Goal: Task Accomplishment & Management: Manage account settings

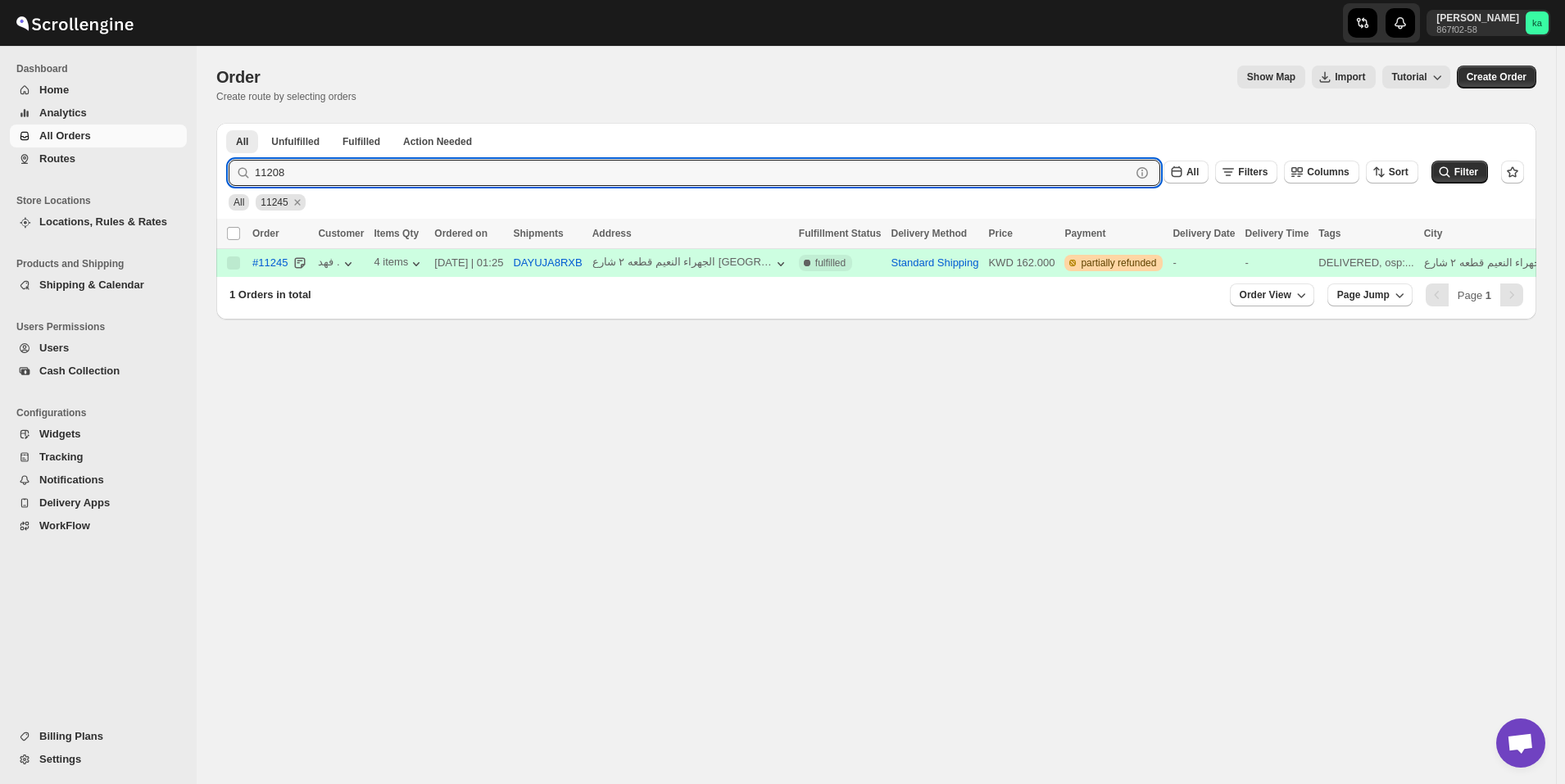
type input "11208"
click at [229, 123] on button "Submit" at bounding box center [252, 131] width 47 height 17
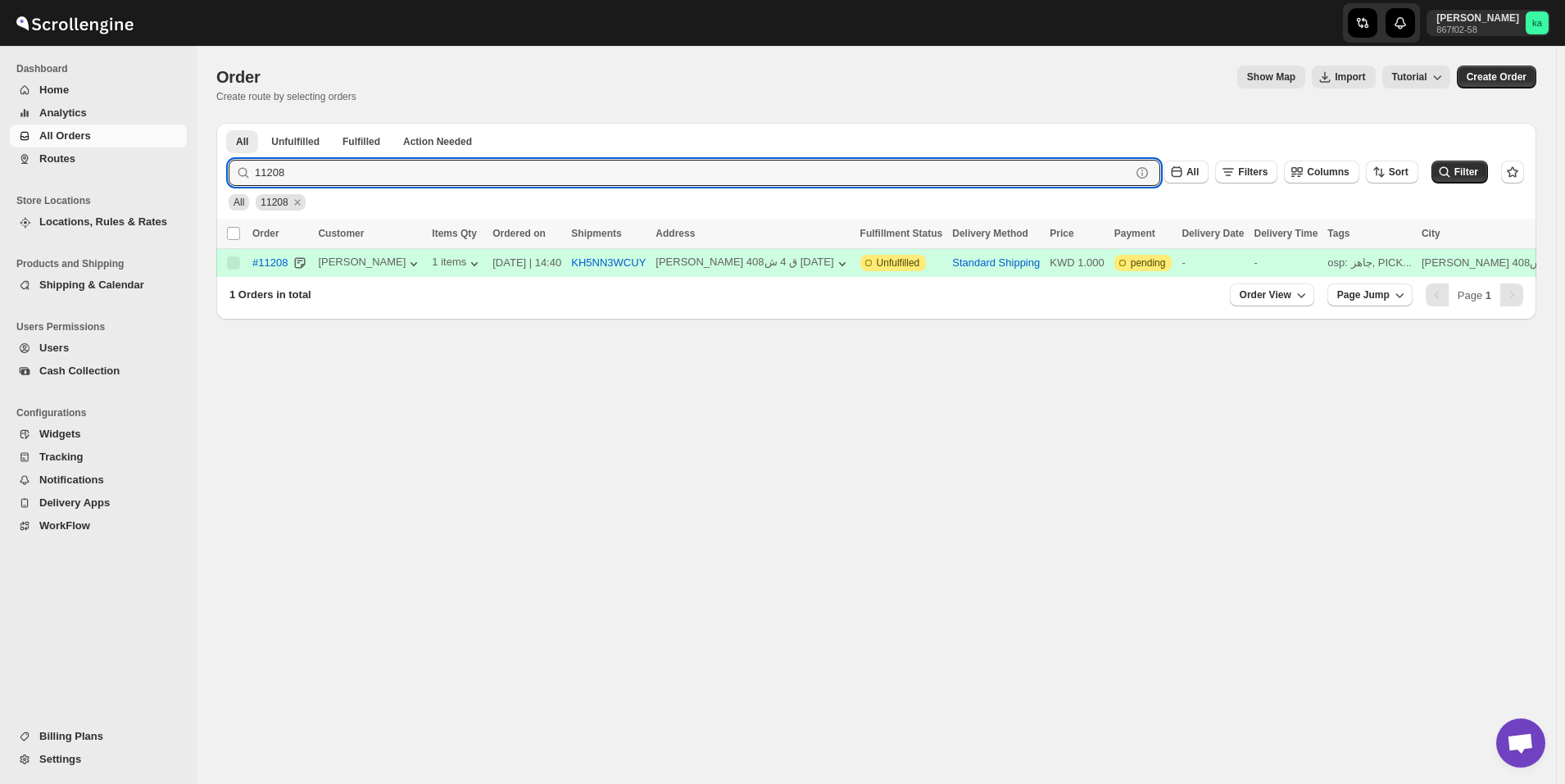
click at [72, 157] on span "Routes" at bounding box center [57, 159] width 36 height 12
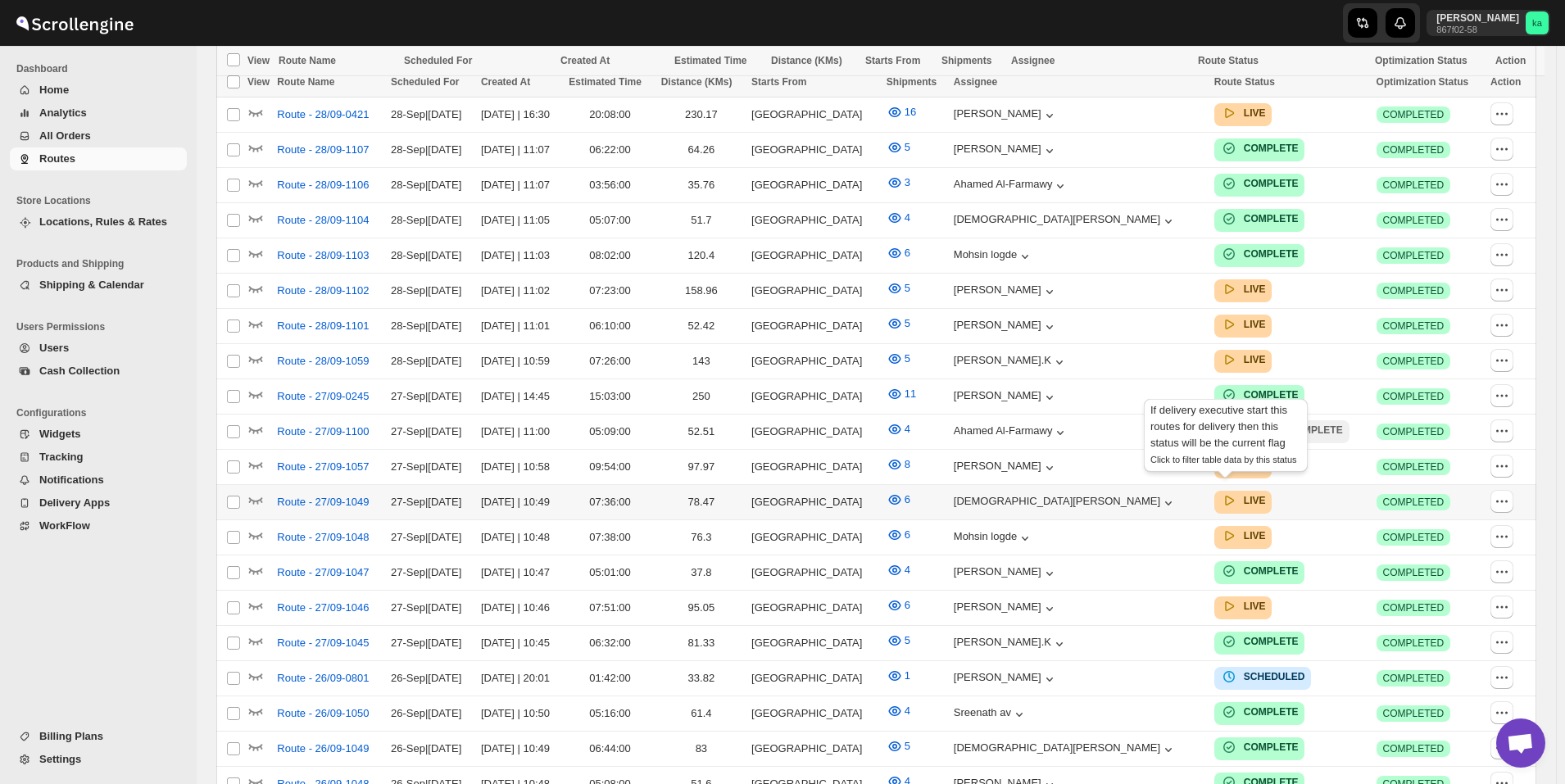
scroll to position [685, 0]
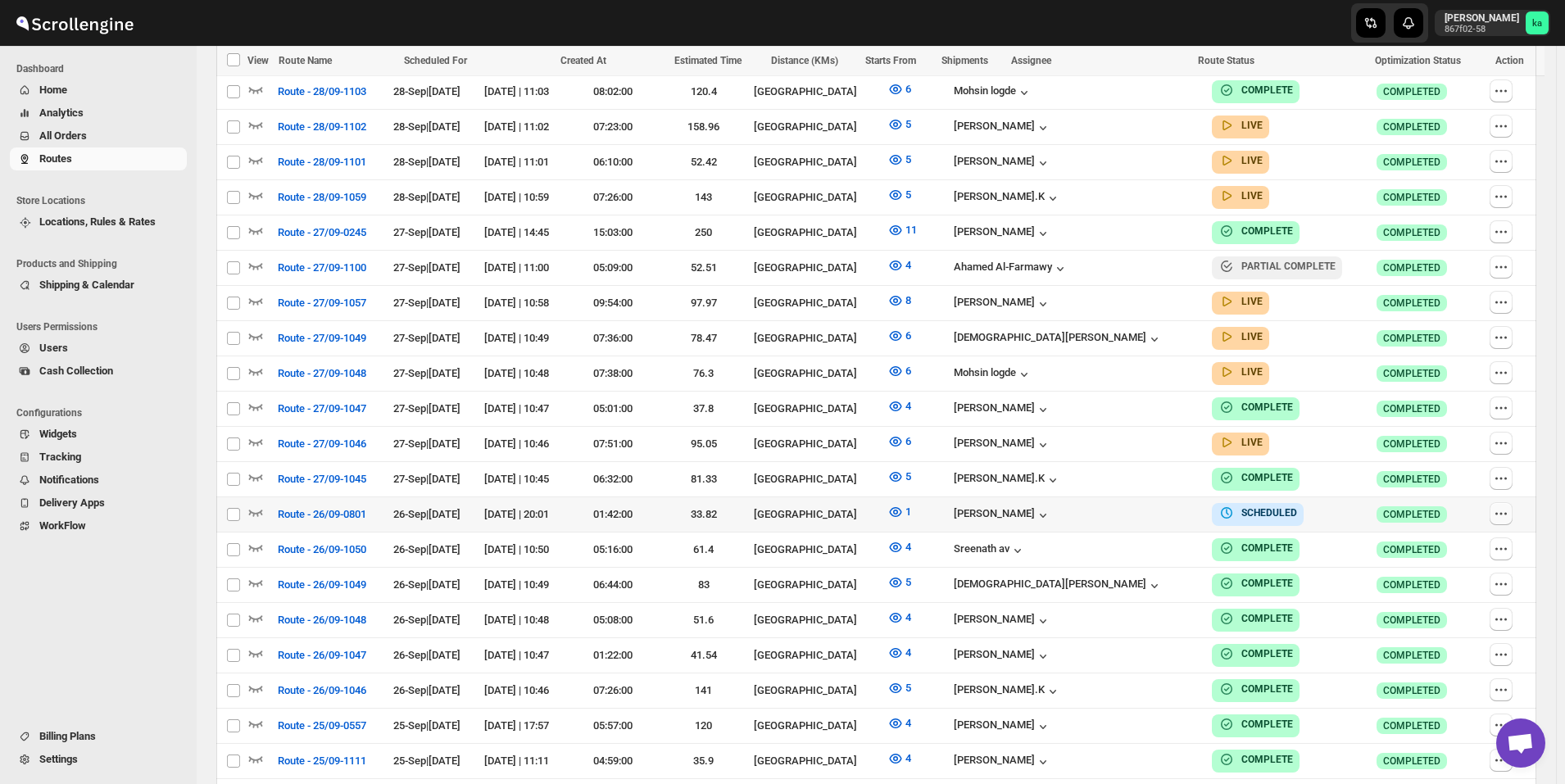
click at [1509, 505] on icon "button" at bounding box center [1501, 513] width 16 height 16
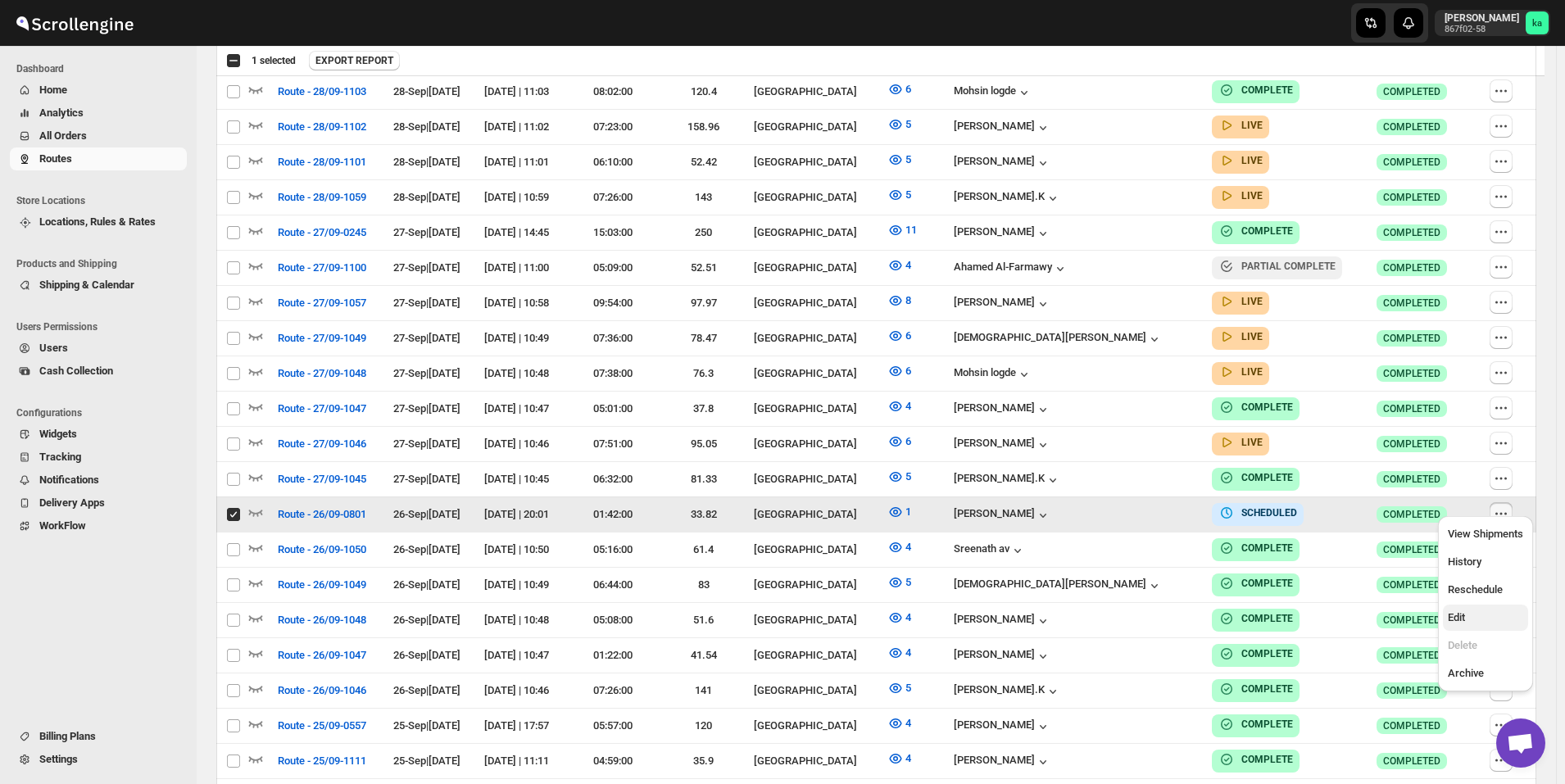
click at [1497, 610] on span "Edit" at bounding box center [1485, 617] width 75 height 16
checkbox input "false"
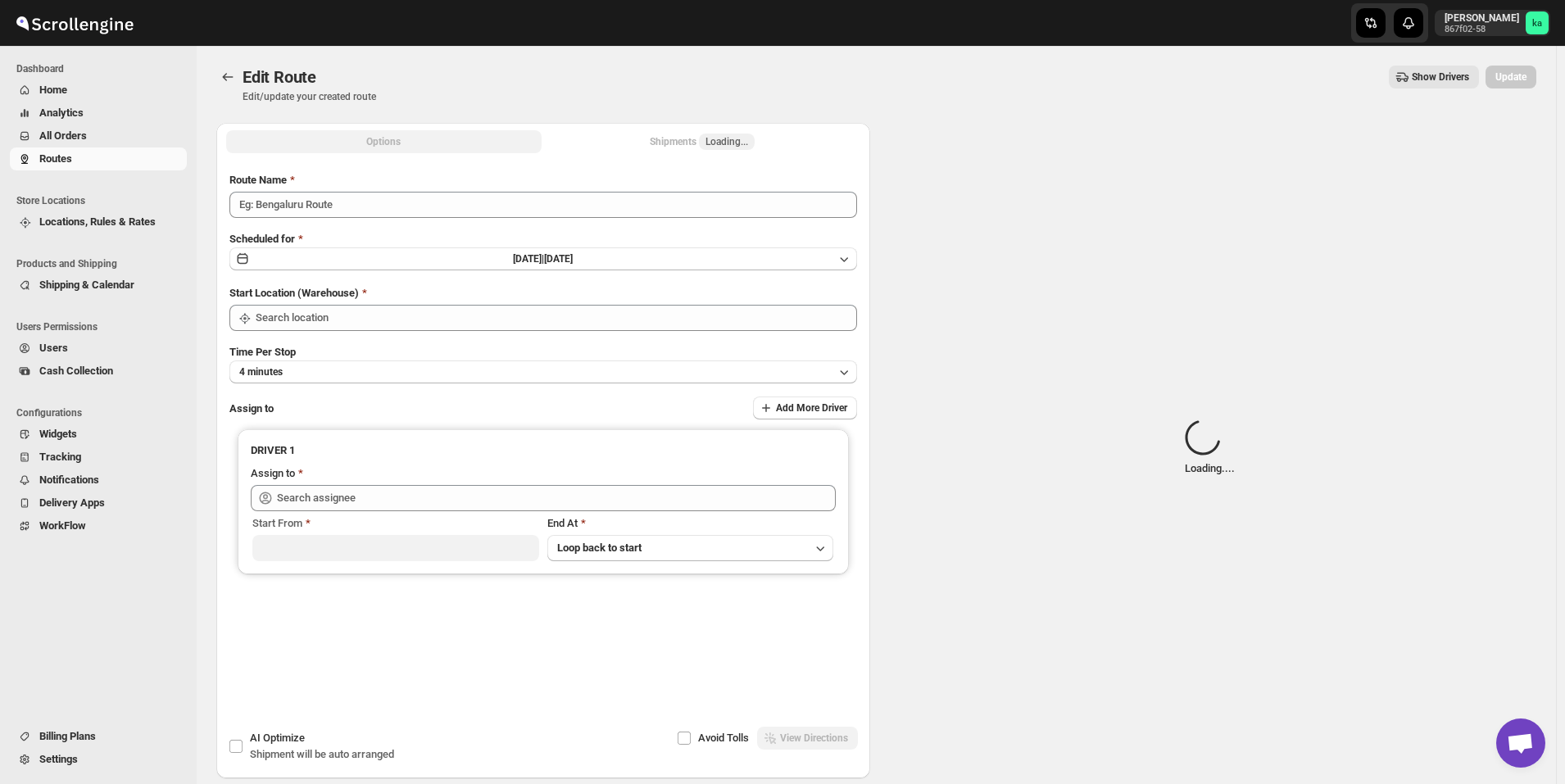
type input "Route - 26/09-0801"
type input "[GEOGRAPHIC_DATA]"
type input "[PERSON_NAME] ([EMAIL_ADDRESS][DOMAIN_NAME])"
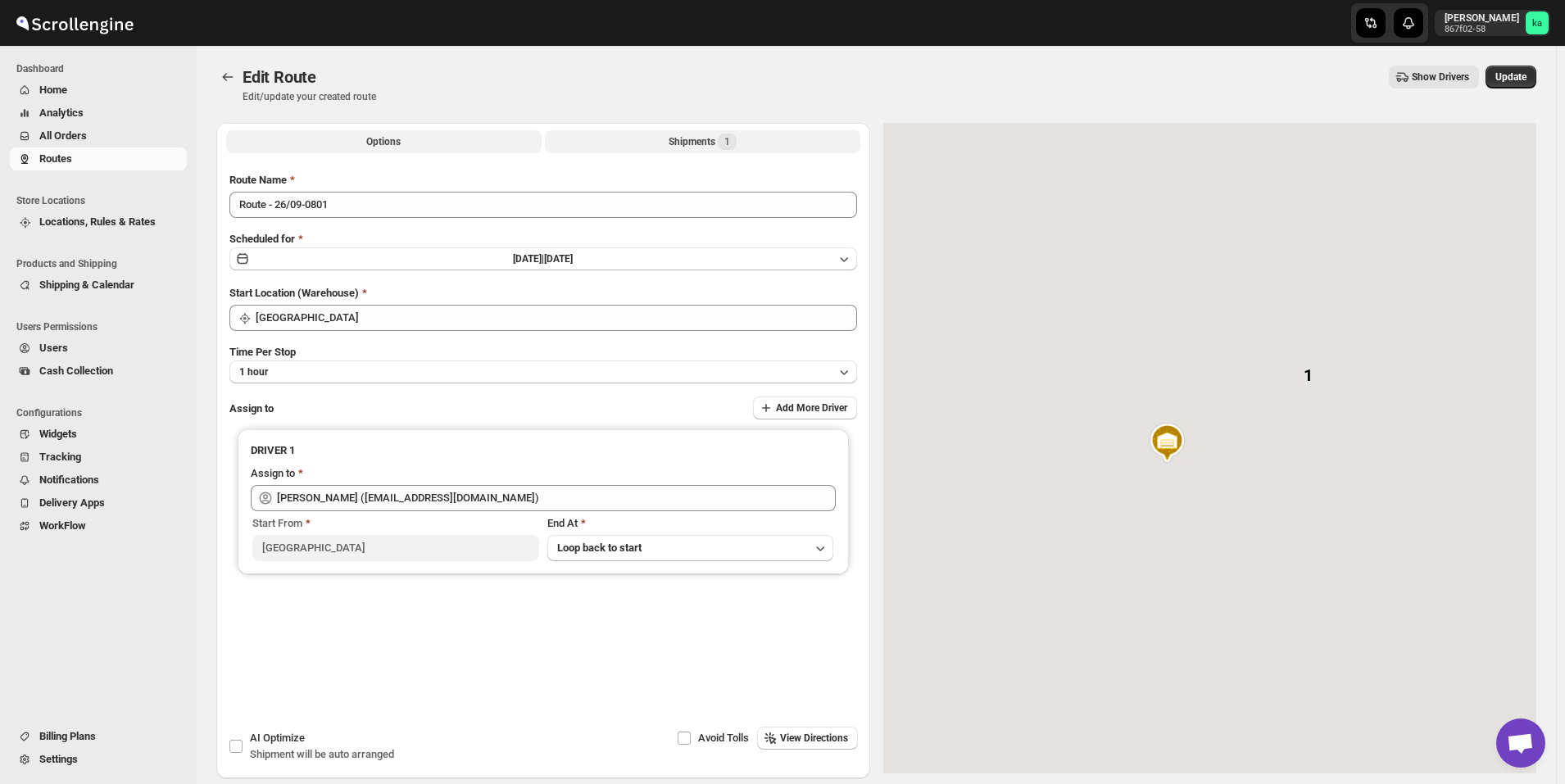
click at [678, 139] on div "Shipments 1" at bounding box center [703, 142] width 68 height 16
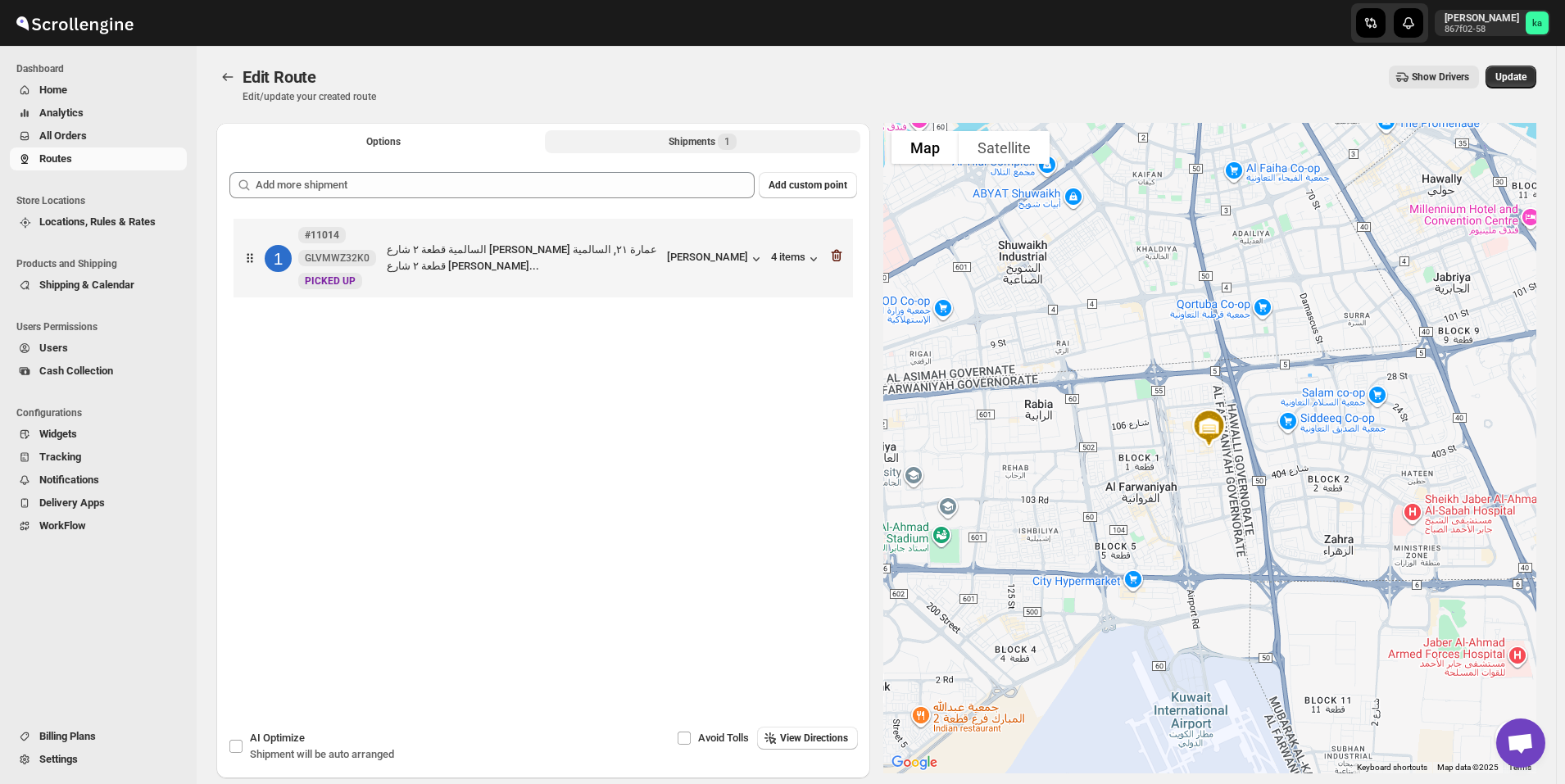
click at [845, 258] on icon "button" at bounding box center [836, 256] width 16 height 16
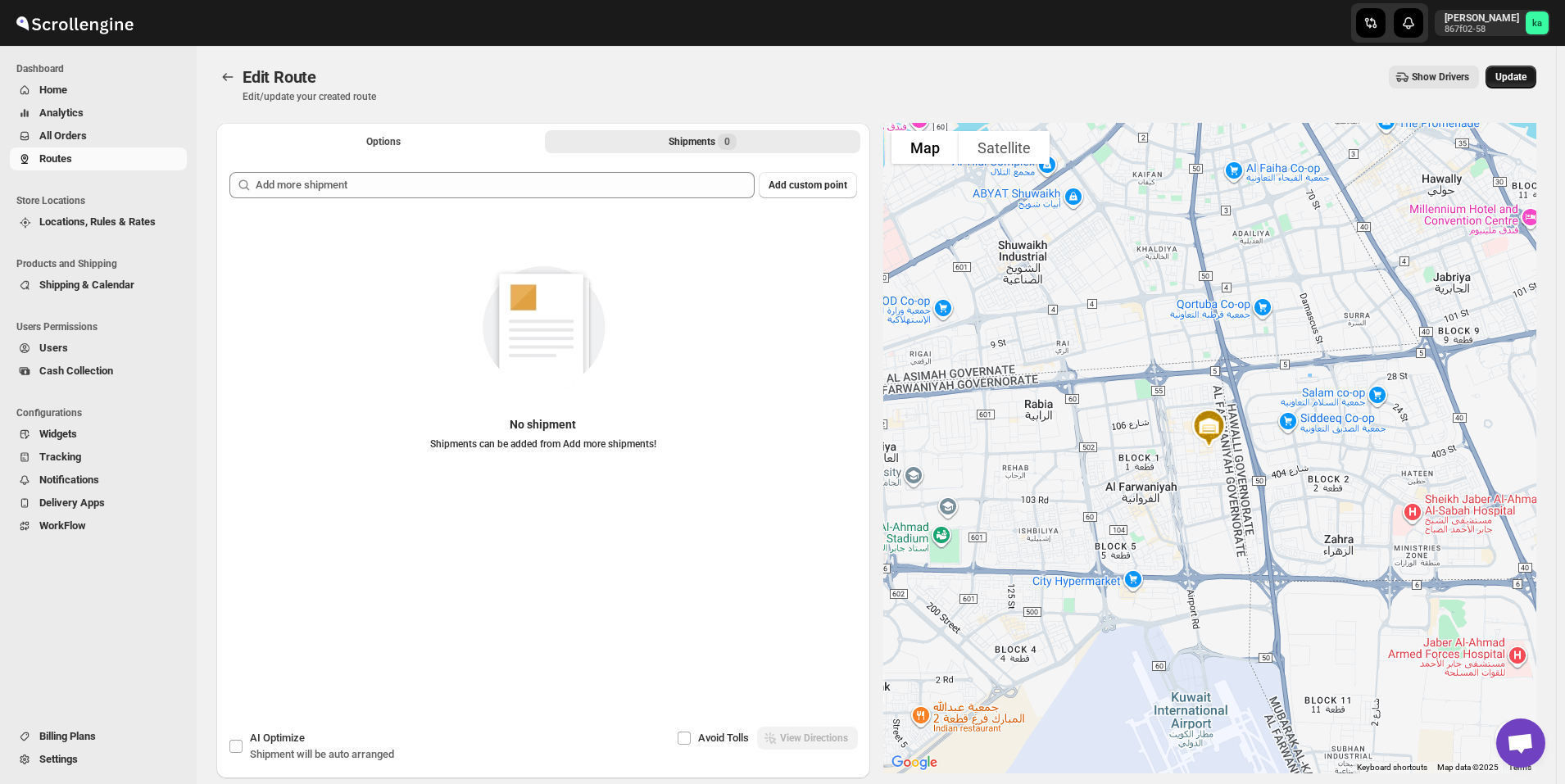
click at [1527, 75] on span "Update" at bounding box center [1511, 77] width 31 height 13
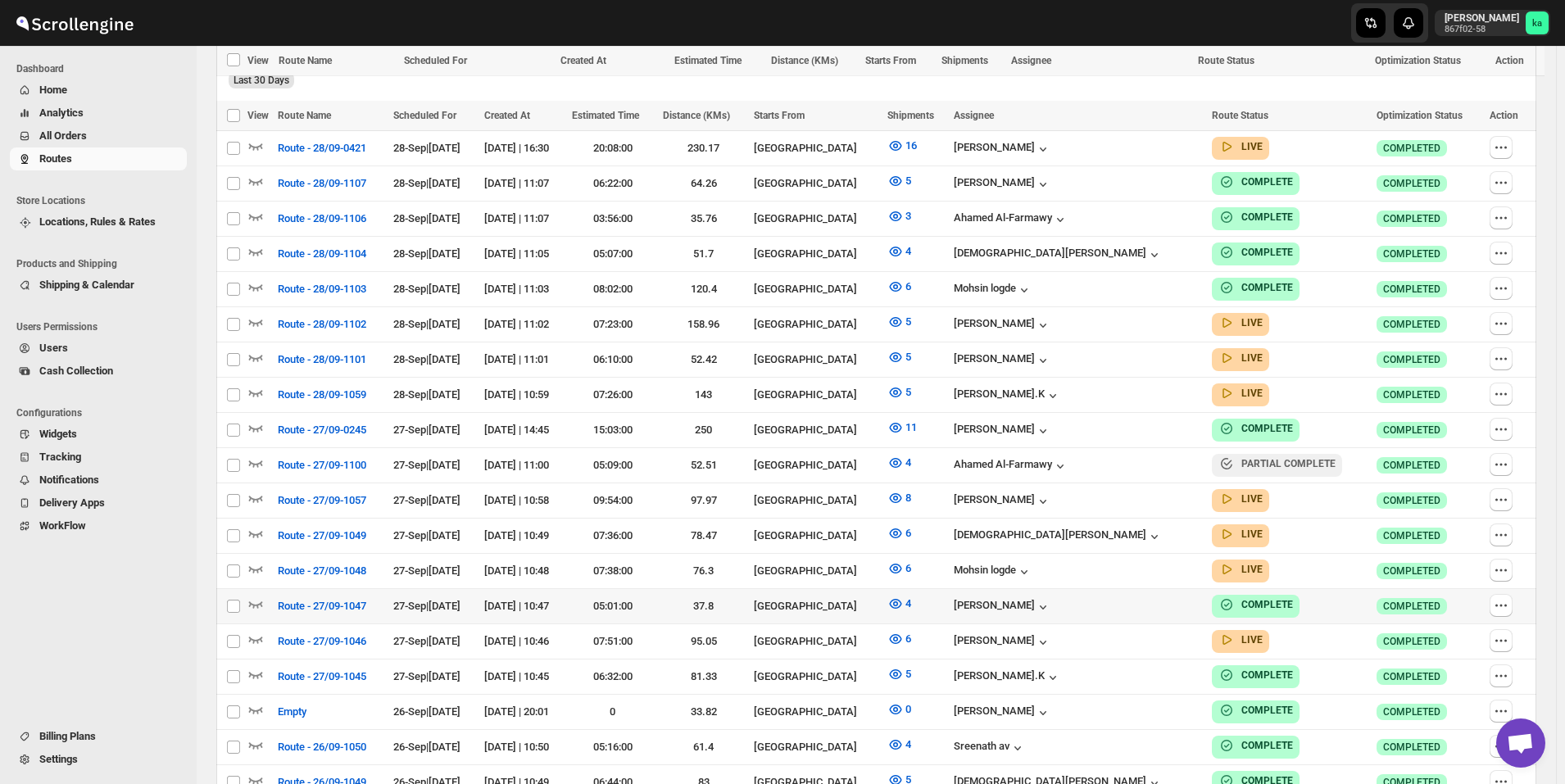
scroll to position [573, 0]
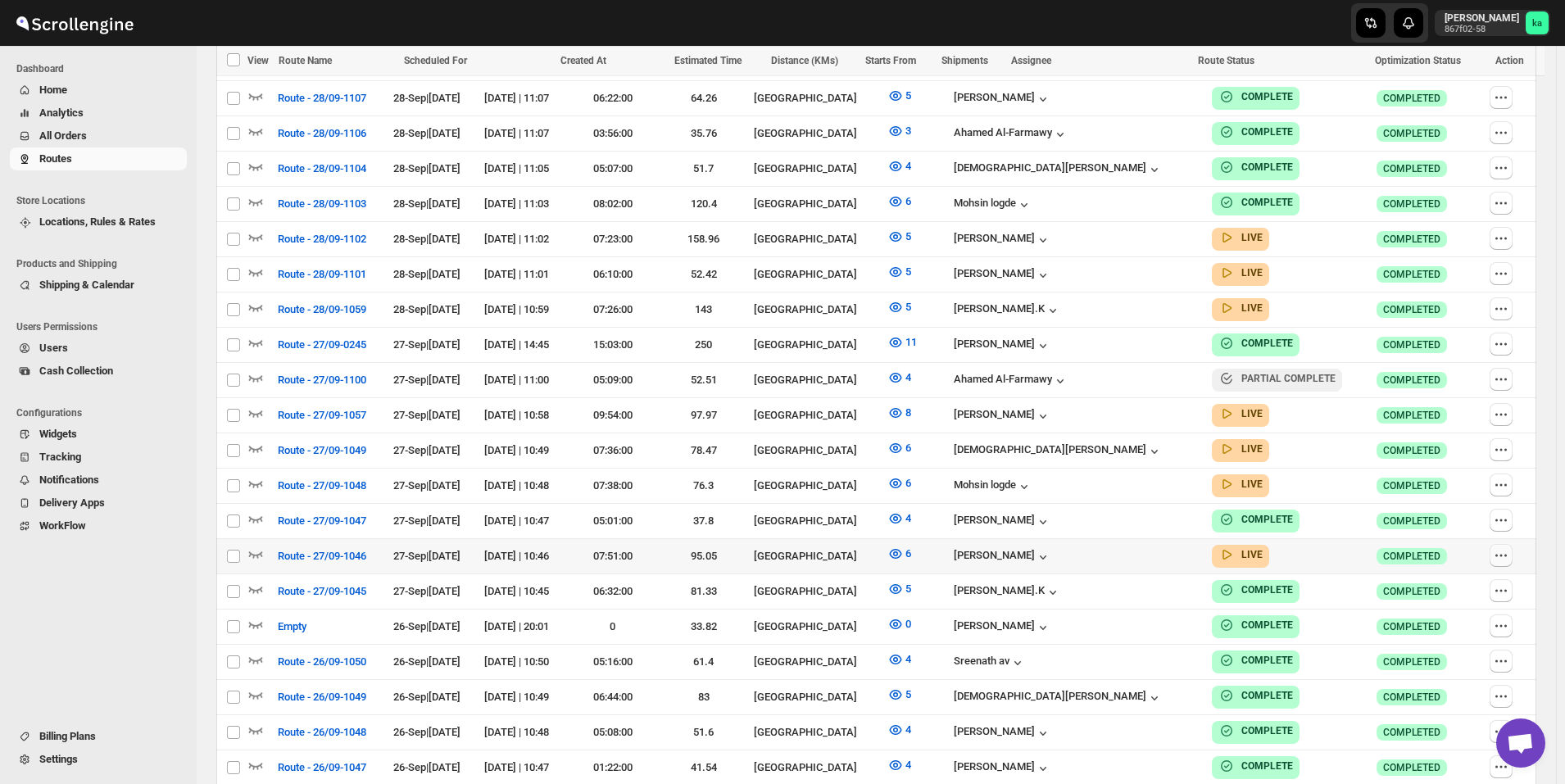
click at [1510, 547] on icon "button" at bounding box center [1501, 555] width 16 height 16
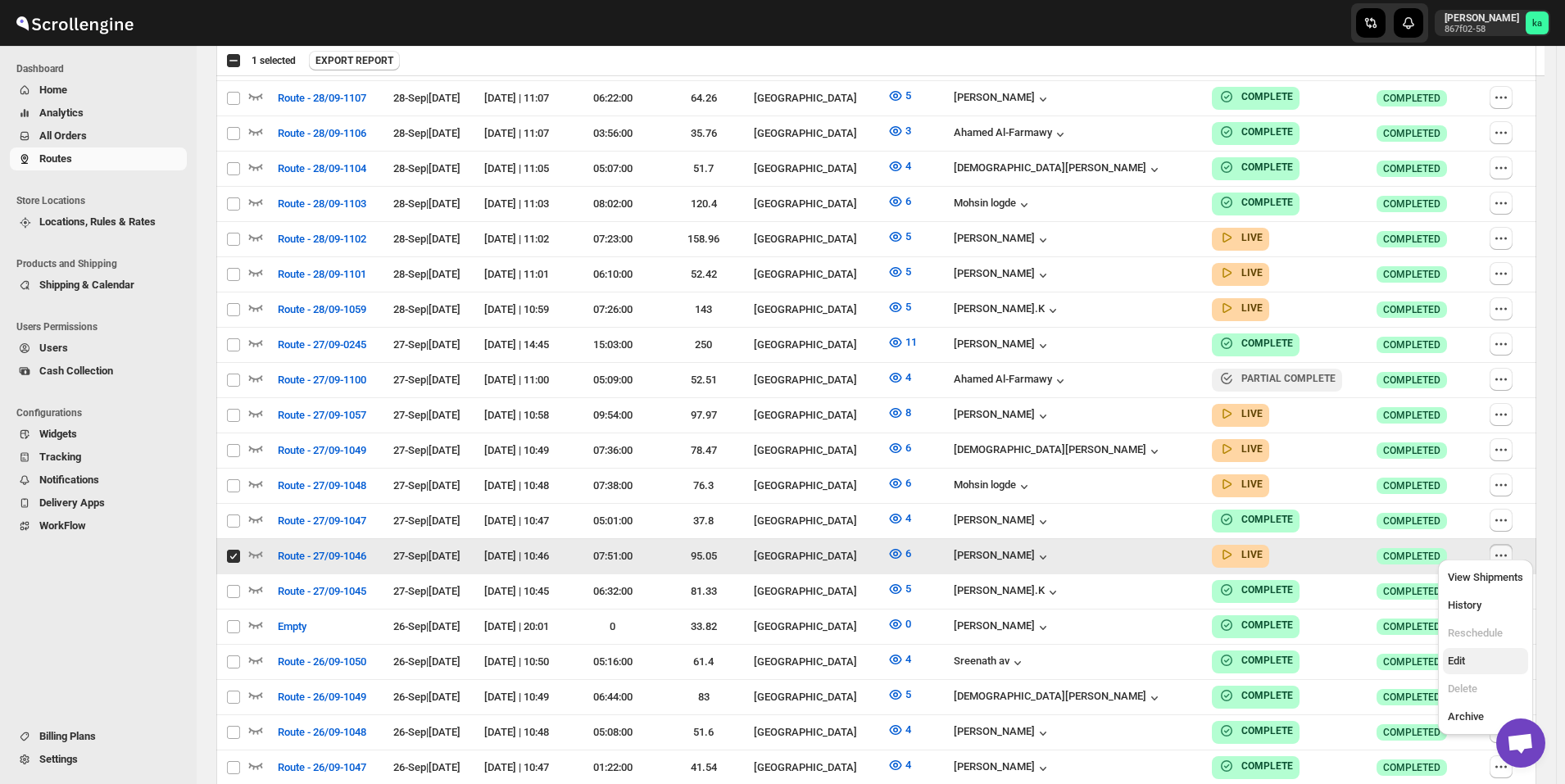
click at [1467, 671] on button "Edit" at bounding box center [1485, 661] width 85 height 26
checkbox input "false"
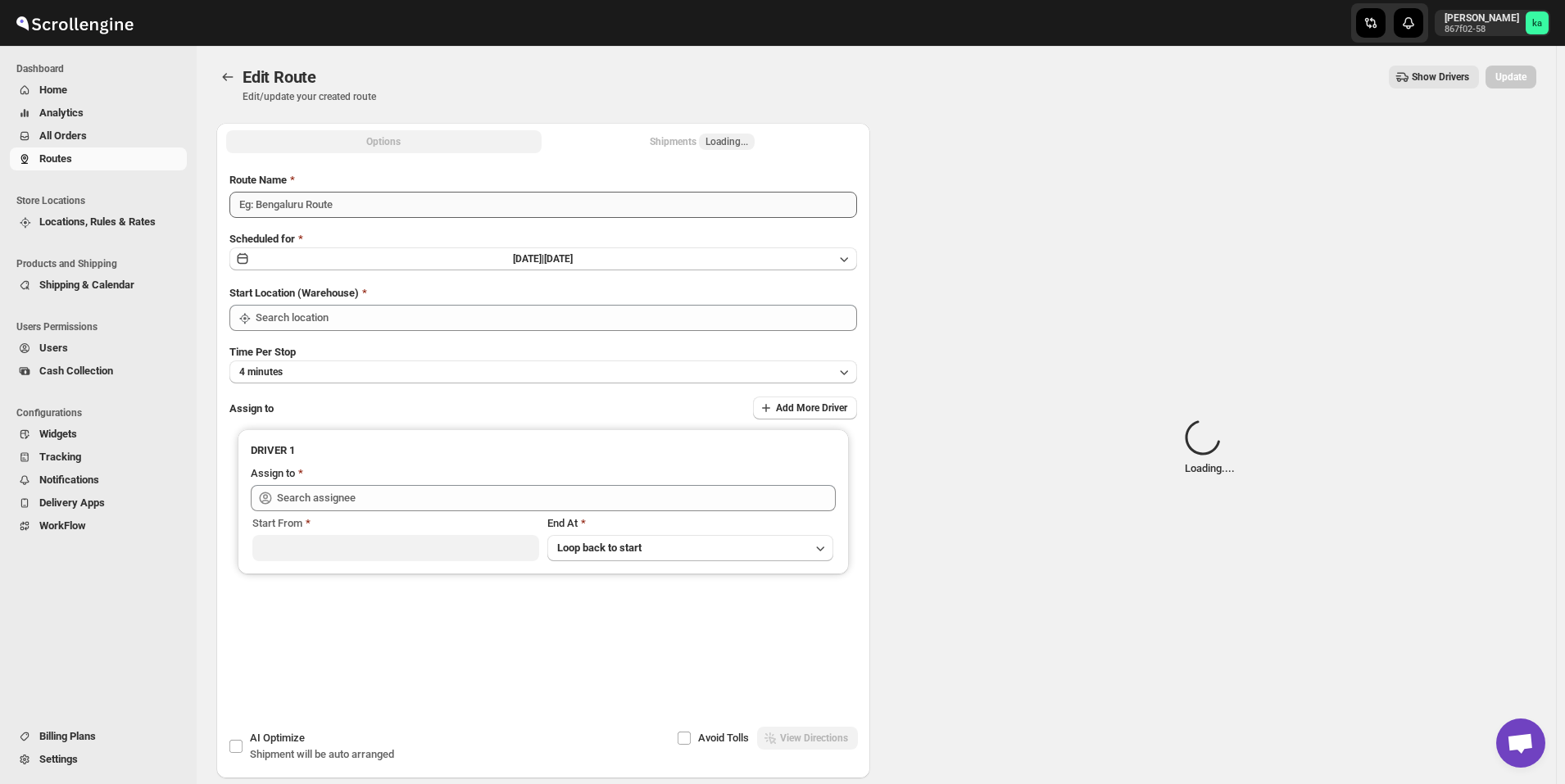
type input "Route - 27/09-1046"
type input "[GEOGRAPHIC_DATA]"
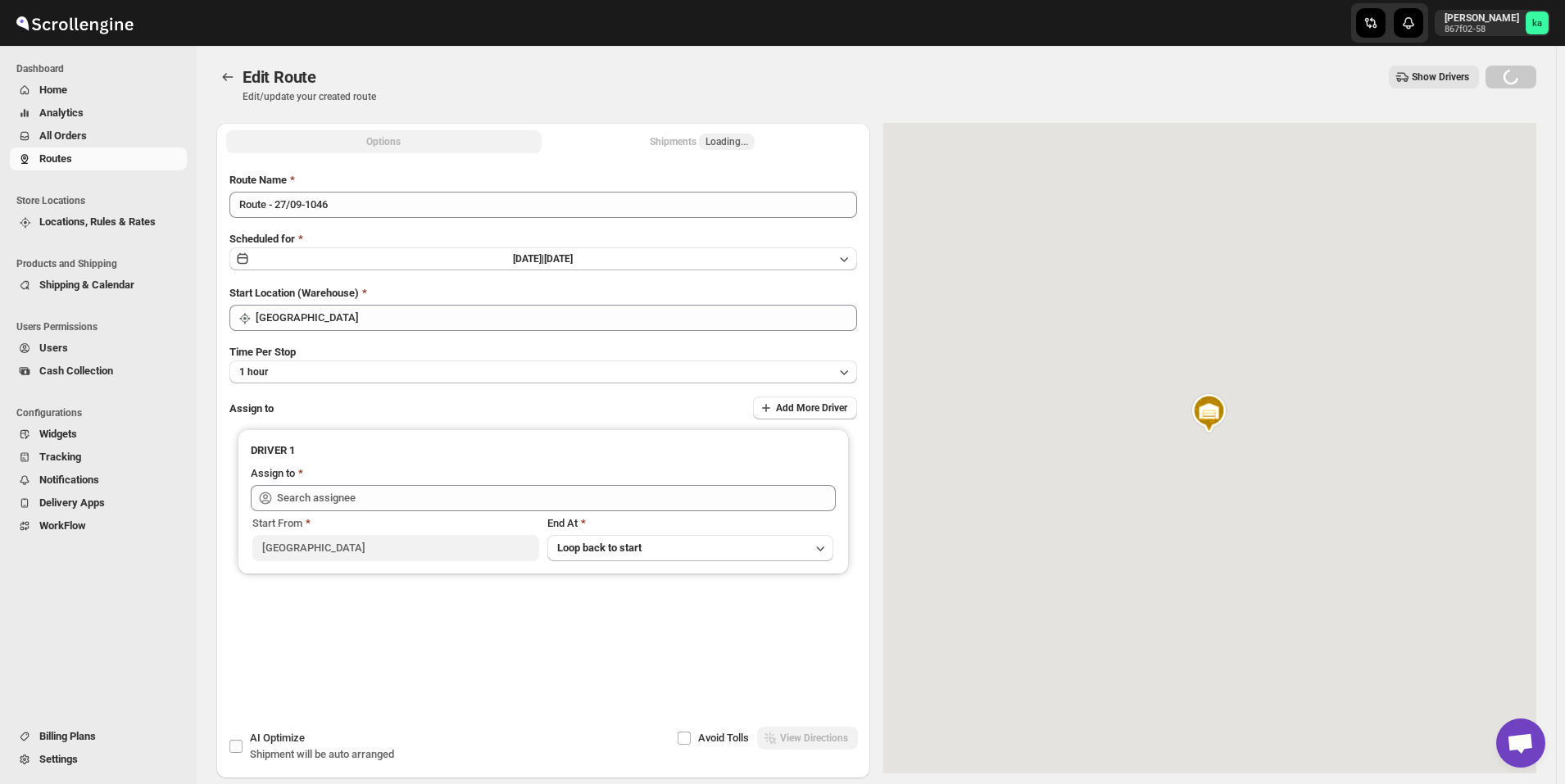
type input "[PERSON_NAME] ([EMAIL_ADDRESS][DOMAIN_NAME])"
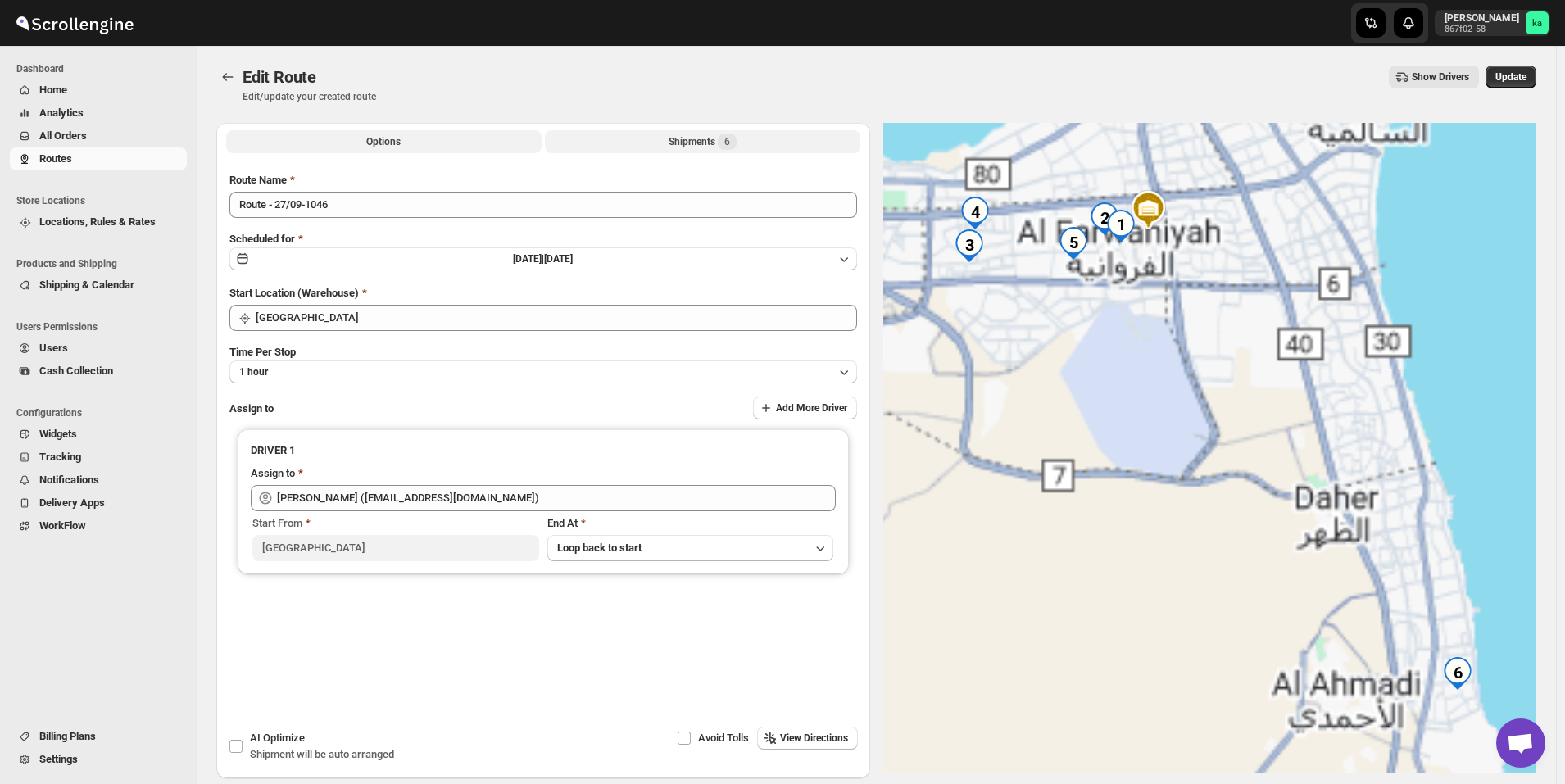
click at [686, 145] on div "Shipments 6" at bounding box center [703, 142] width 68 height 16
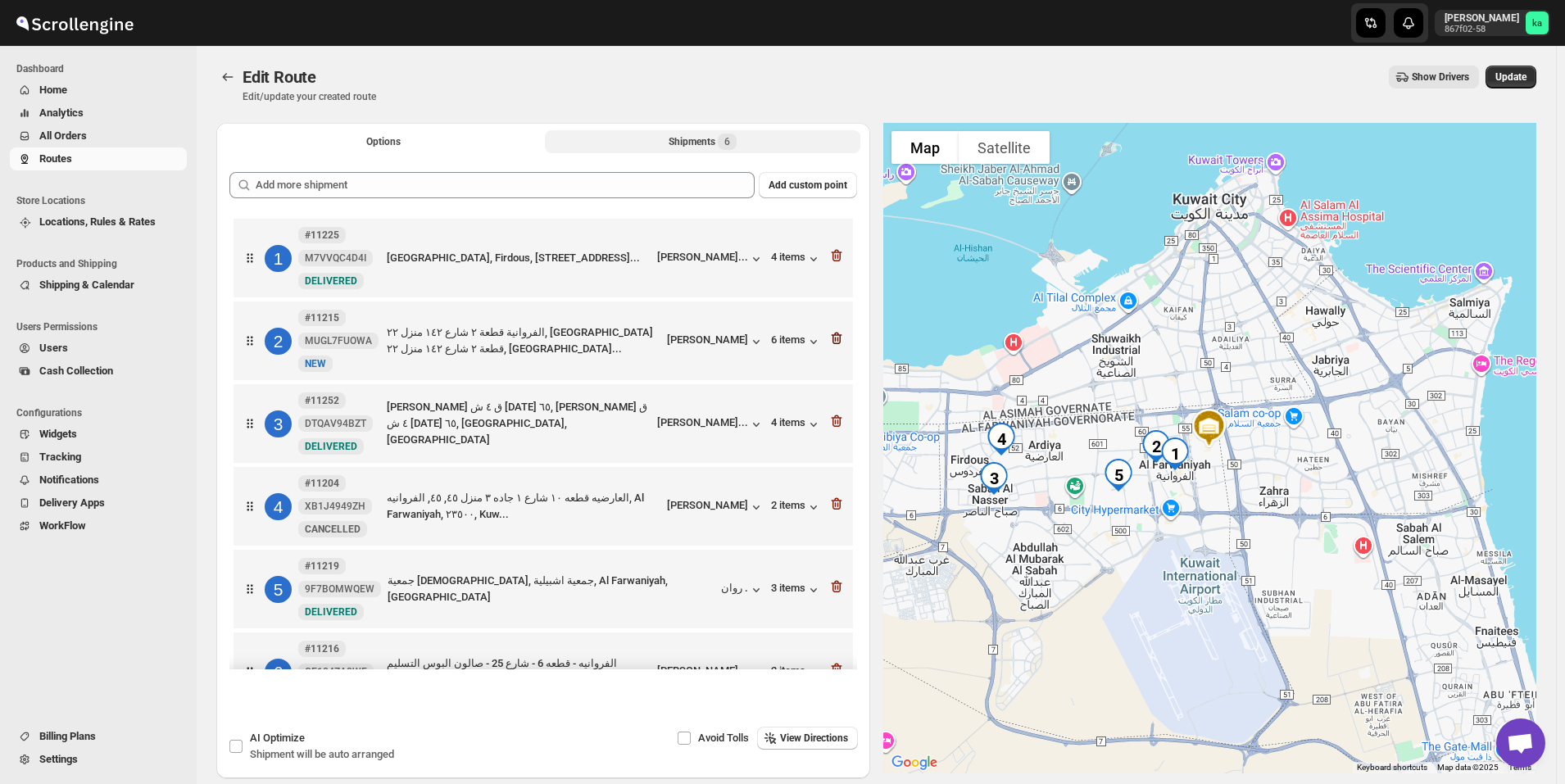
click at [831, 337] on icon "button" at bounding box center [836, 339] width 16 height 16
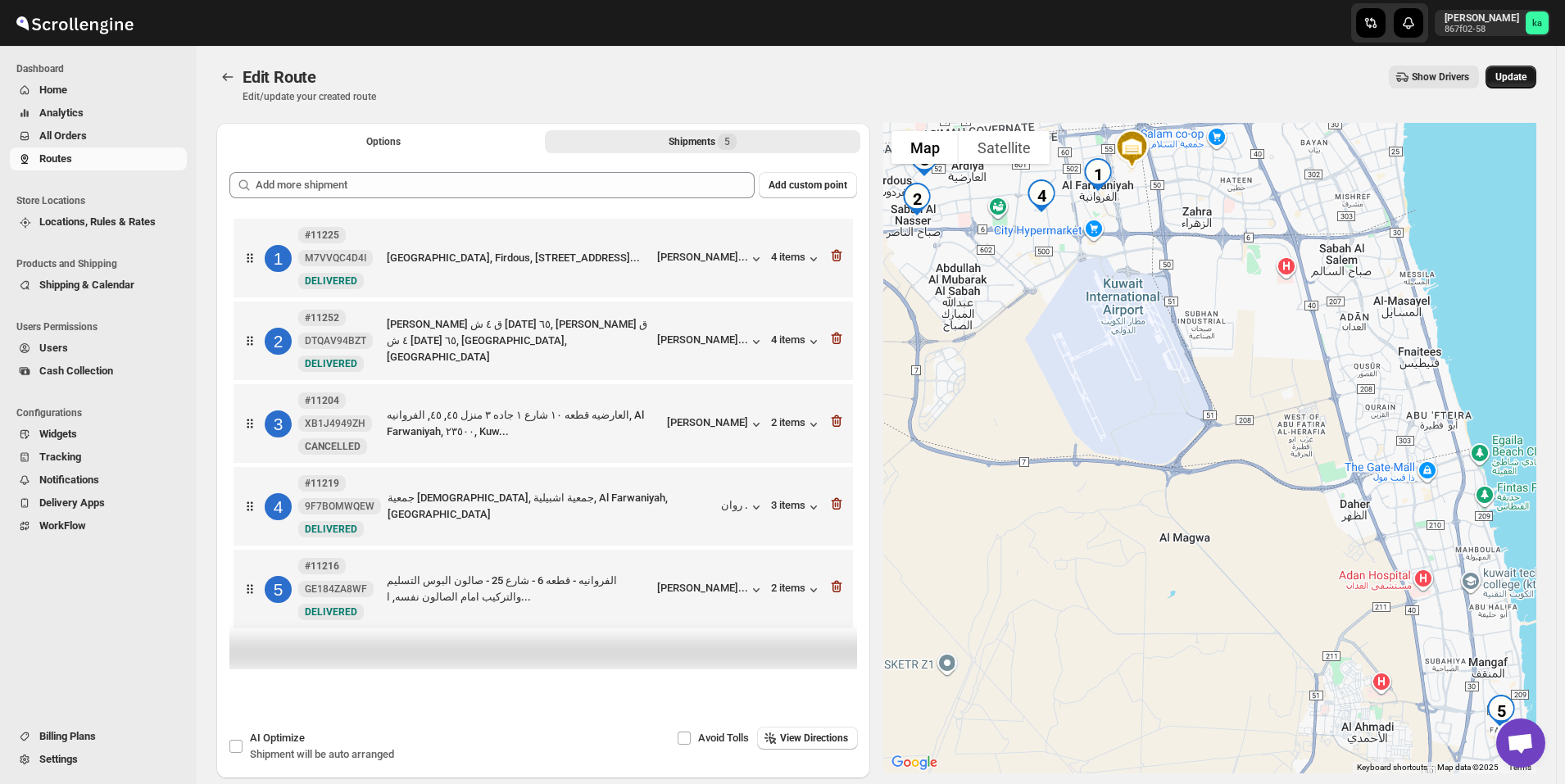
click at [1527, 75] on span "Update" at bounding box center [1511, 77] width 31 height 13
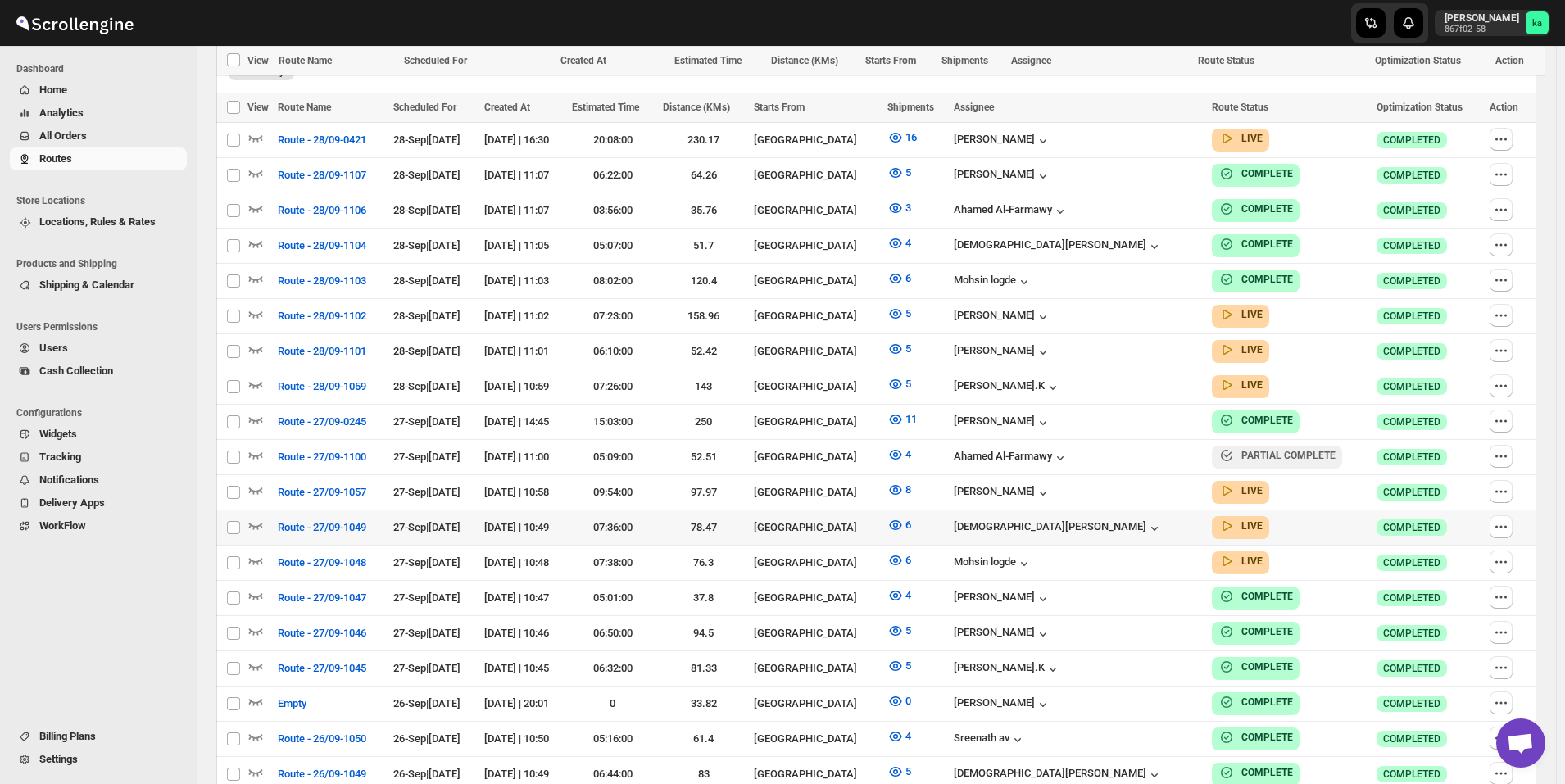
scroll to position [573, 0]
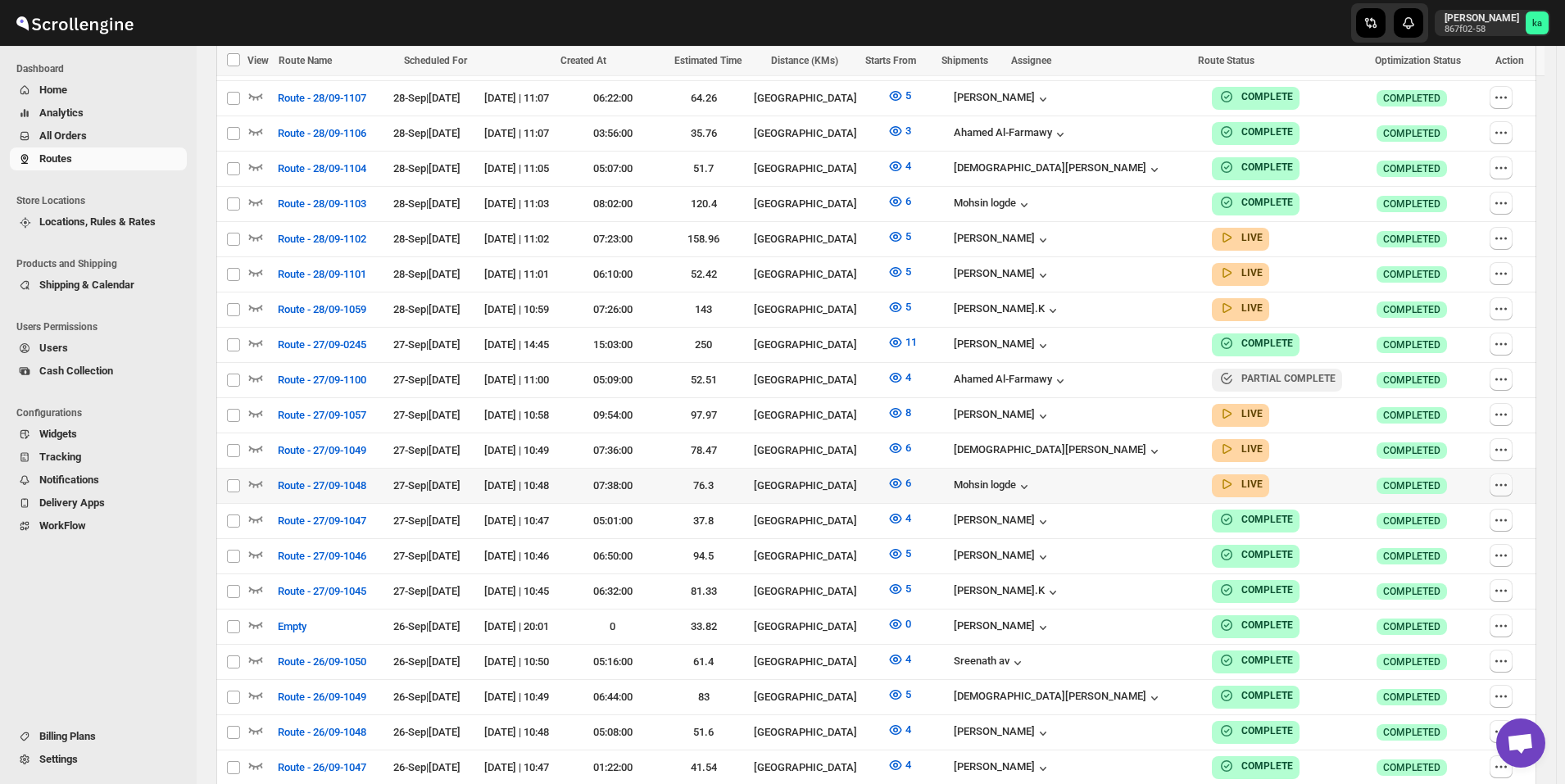
click at [1510, 476] on icon "button" at bounding box center [1501, 484] width 16 height 16
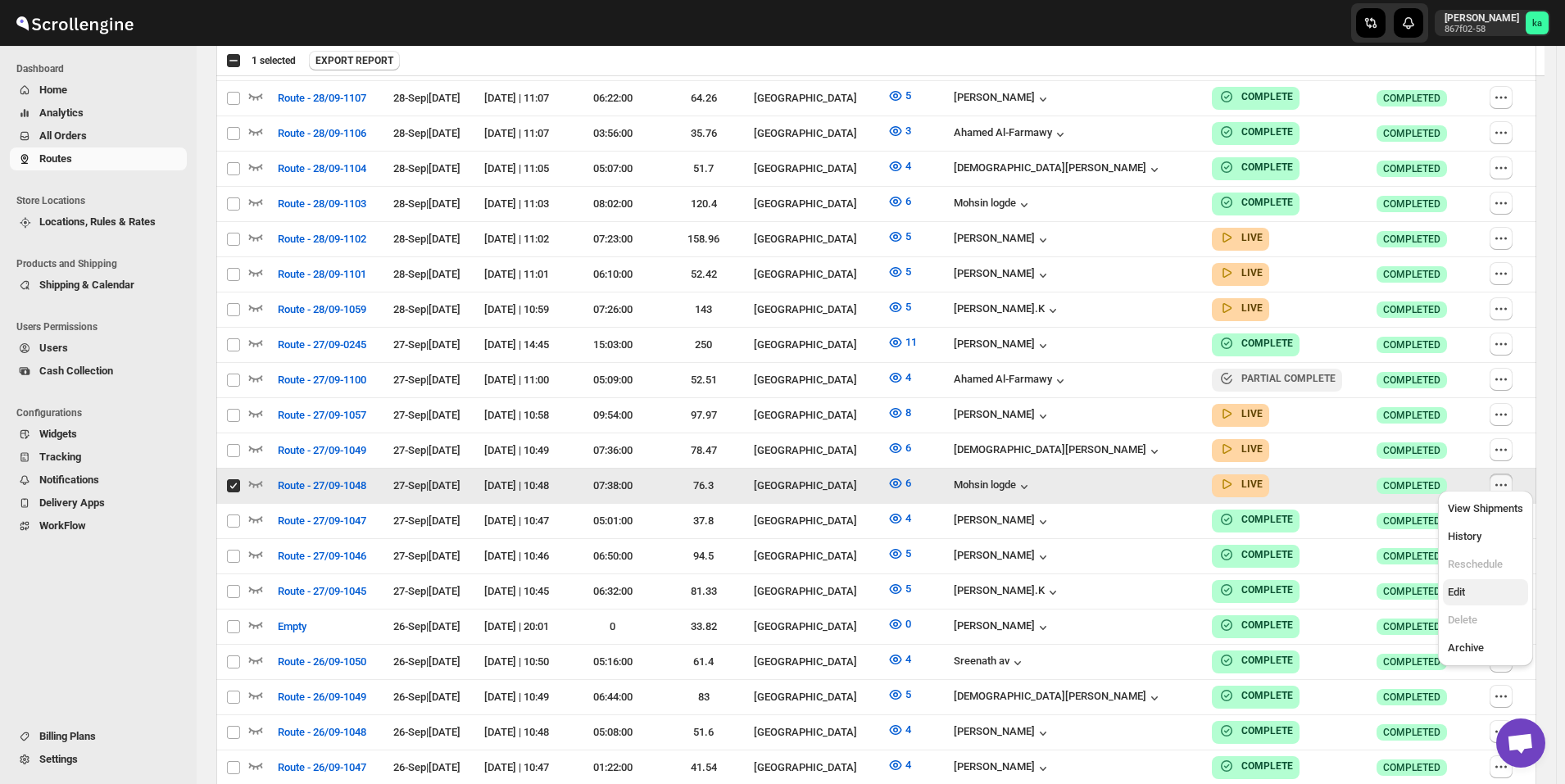
click at [1494, 583] on button "Edit" at bounding box center [1485, 592] width 85 height 26
checkbox input "false"
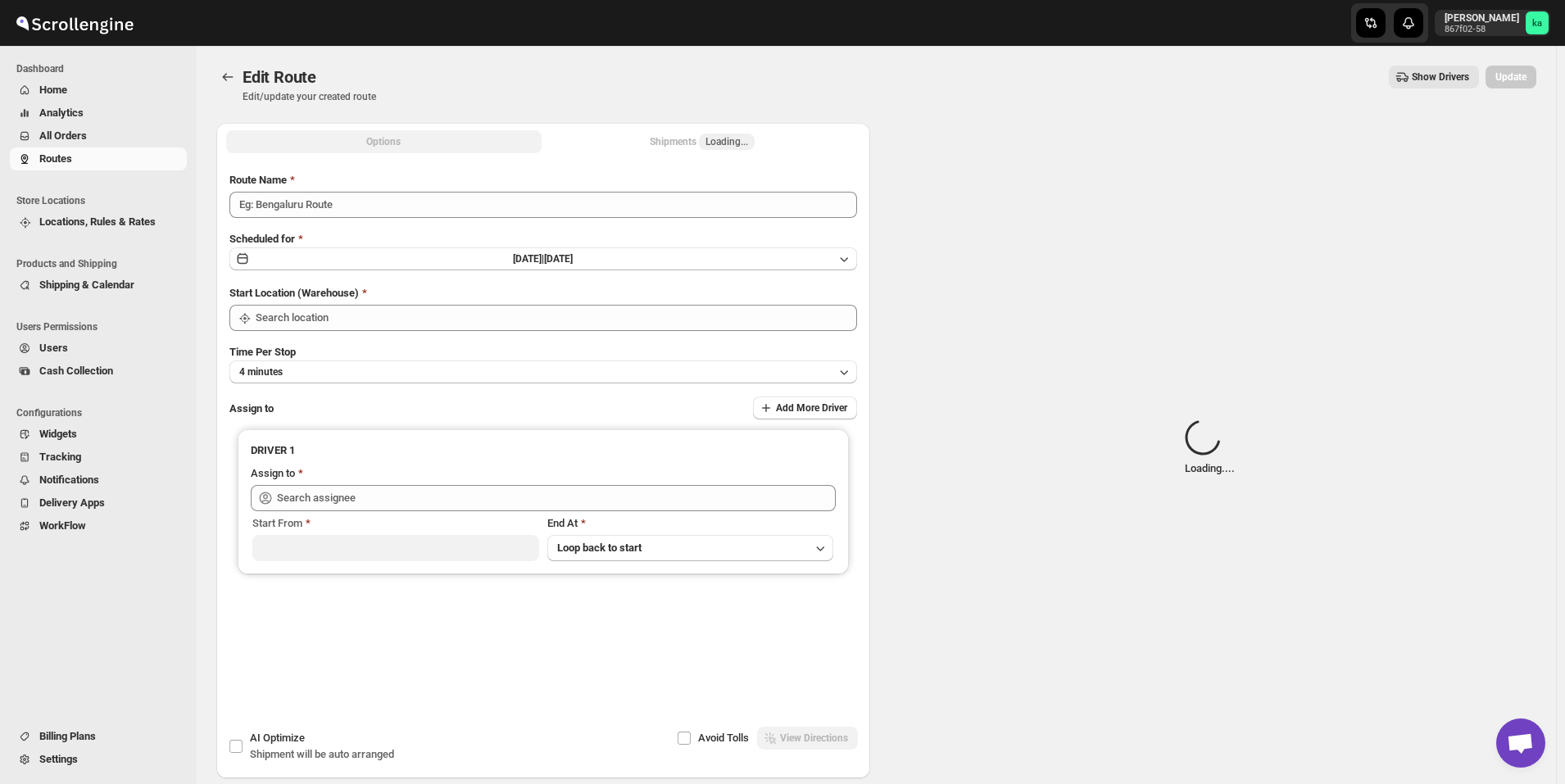
type input "Route - 27/09-1048"
type input "[GEOGRAPHIC_DATA]"
type input "Mohsin logde ([EMAIL_ADDRESS][DOMAIN_NAME])"
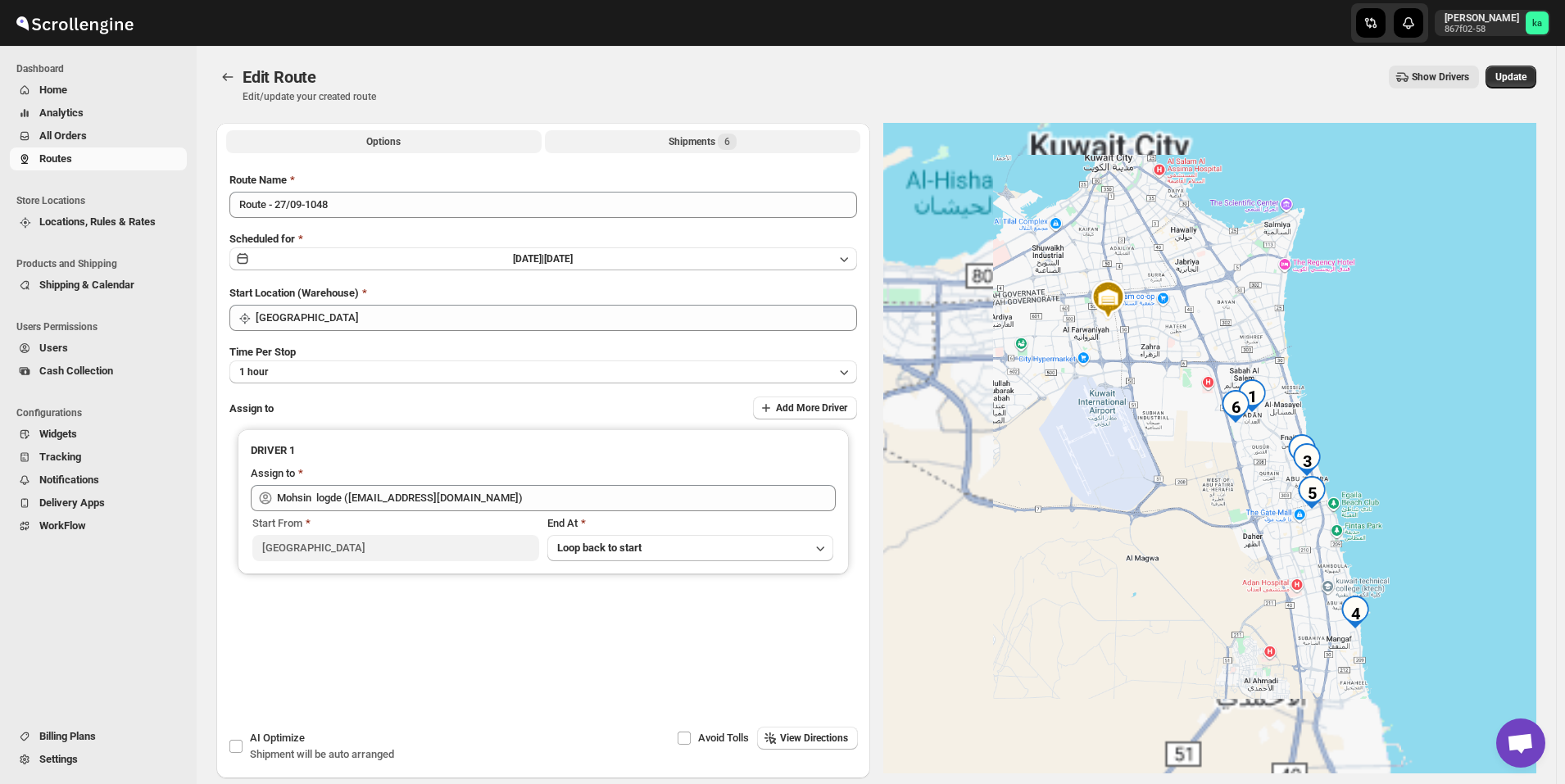
click at [679, 139] on div "Shipments 6" at bounding box center [703, 142] width 68 height 16
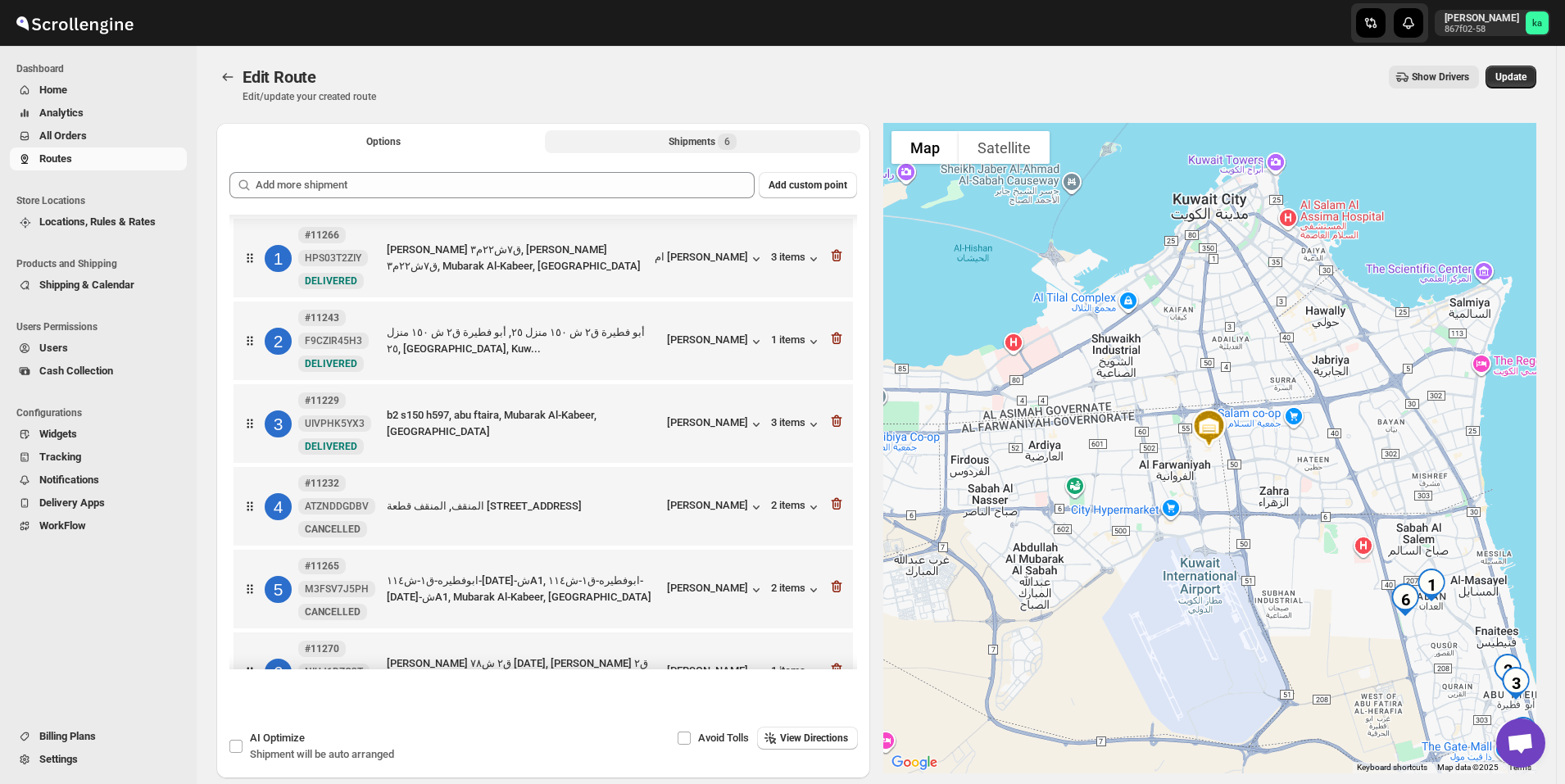
scroll to position [50, 0]
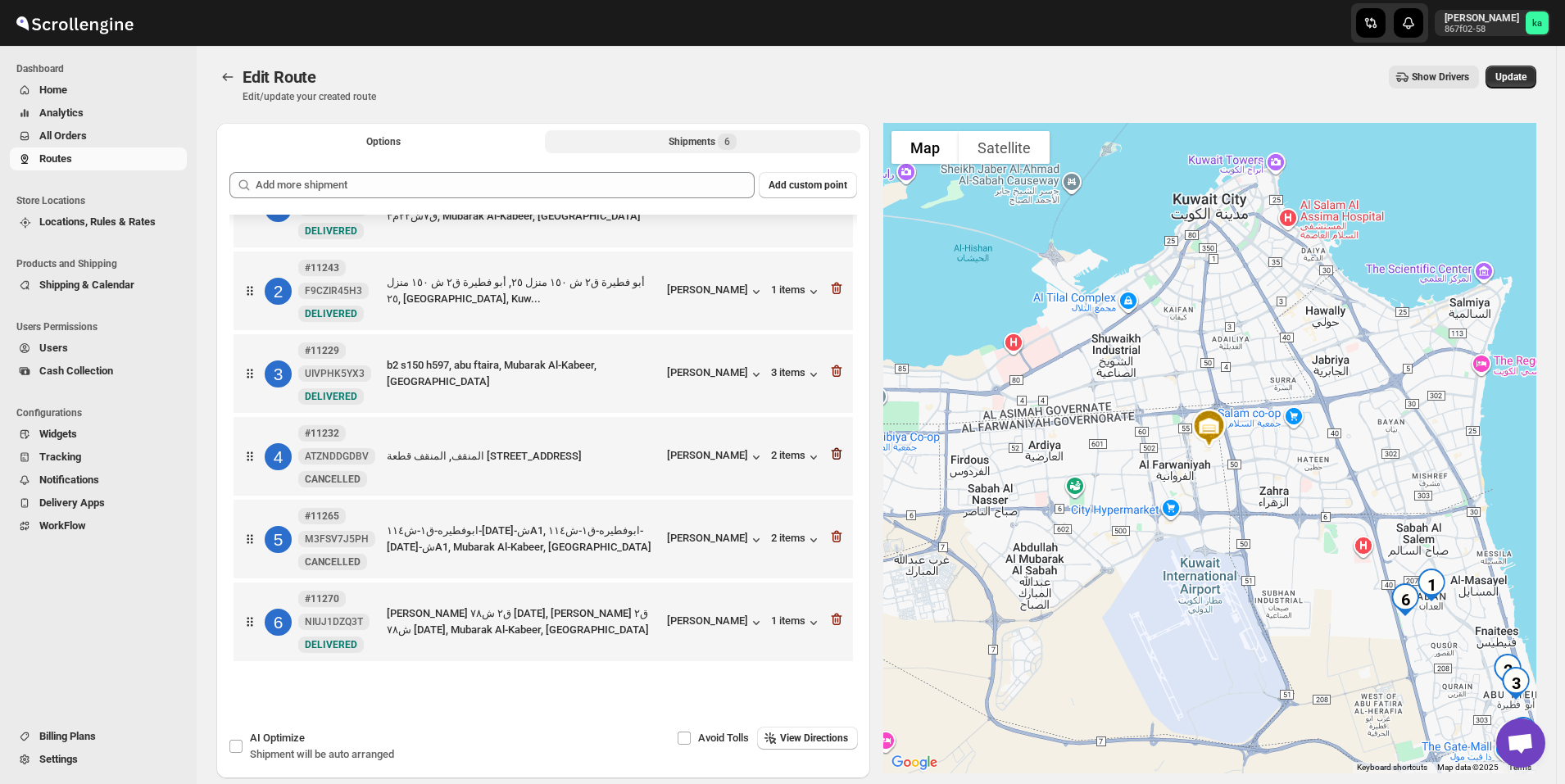
click at [840, 461] on icon "button" at bounding box center [836, 453] width 16 height 16
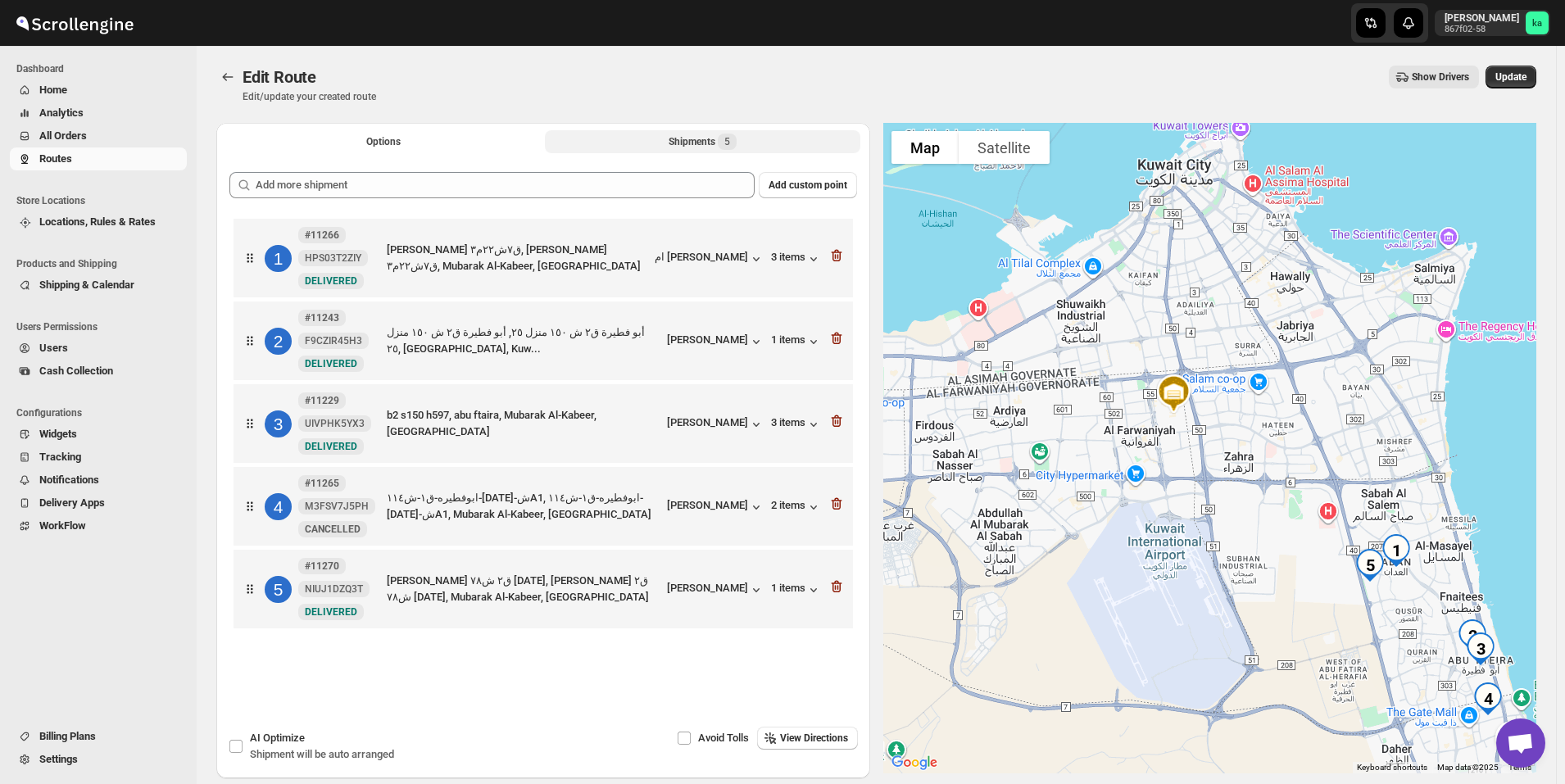
scroll to position [0, 0]
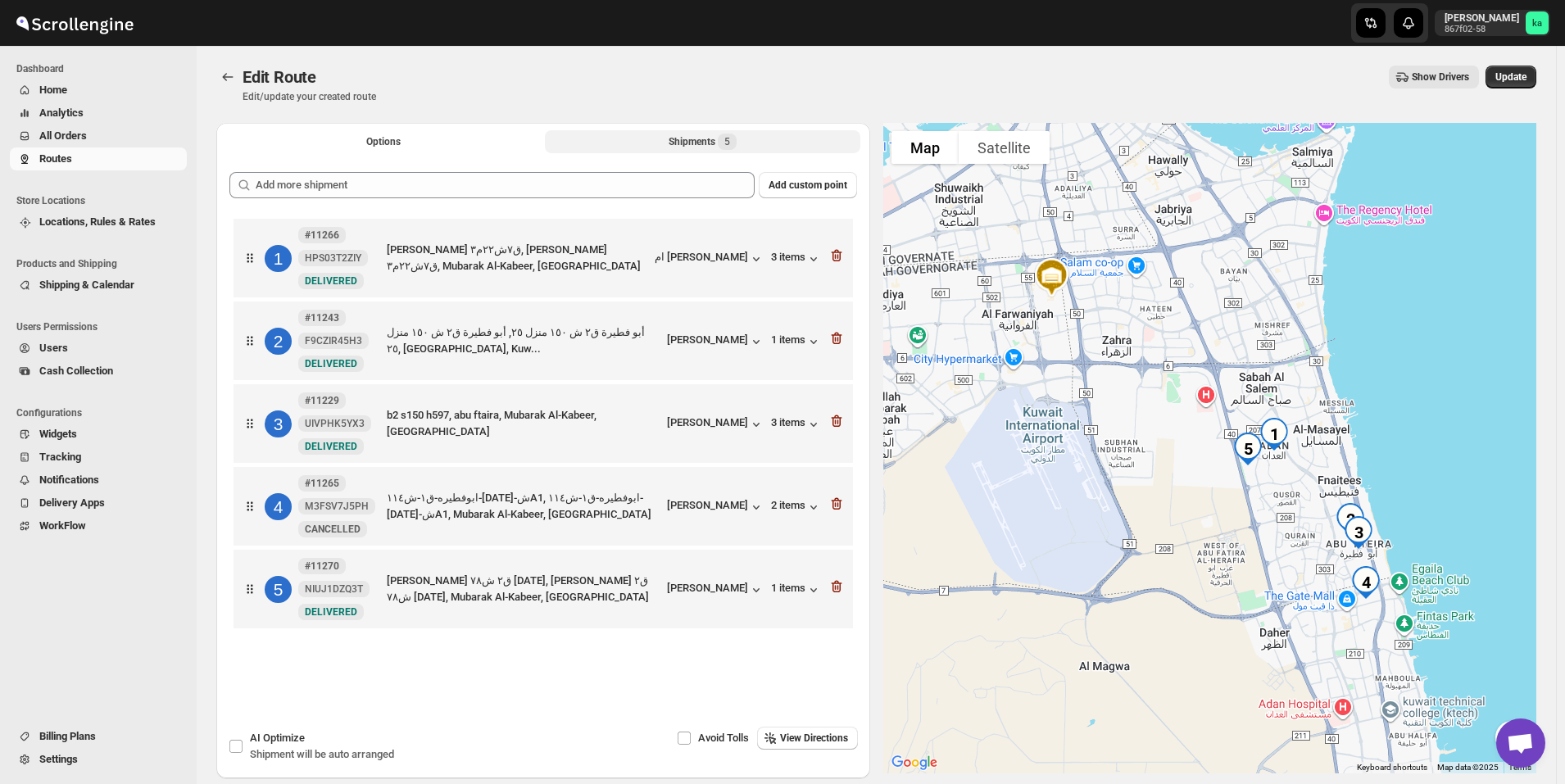
click at [841, 516] on div at bounding box center [836, 505] width 16 height 21
click at [845, 507] on icon "button" at bounding box center [836, 503] width 16 height 16
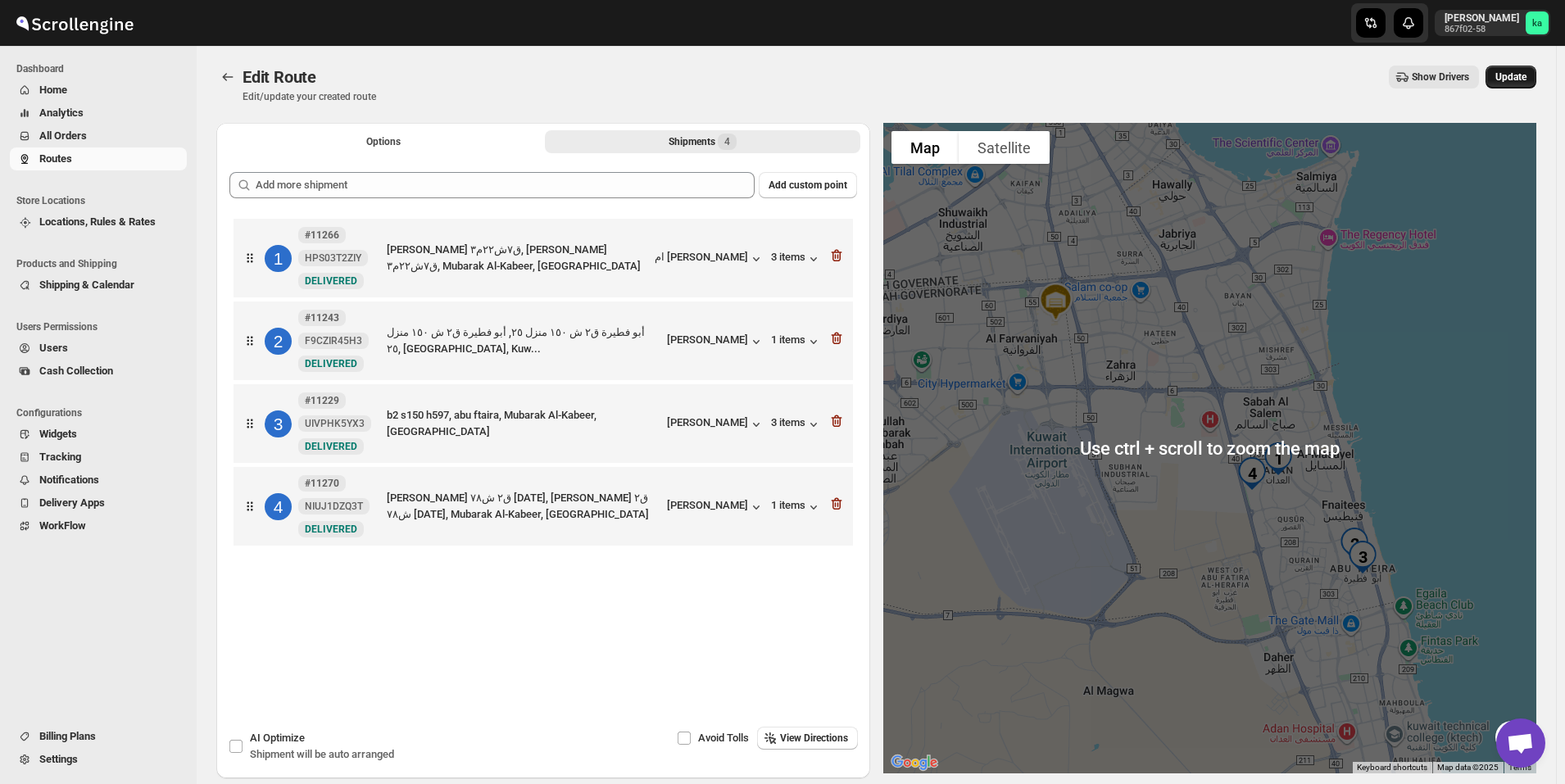
click at [1518, 82] on span "Update" at bounding box center [1511, 77] width 31 height 13
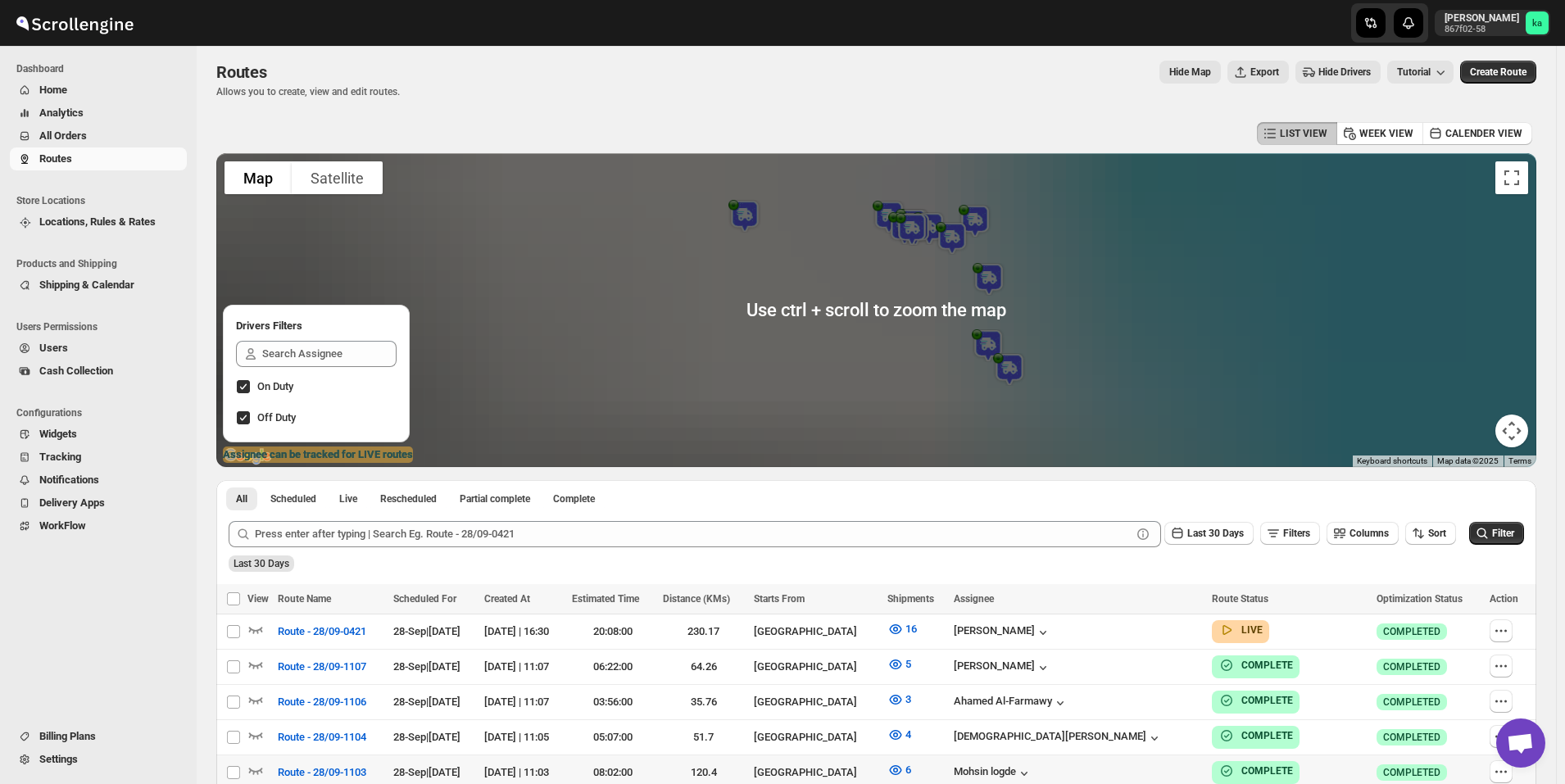
scroll to position [573, 0]
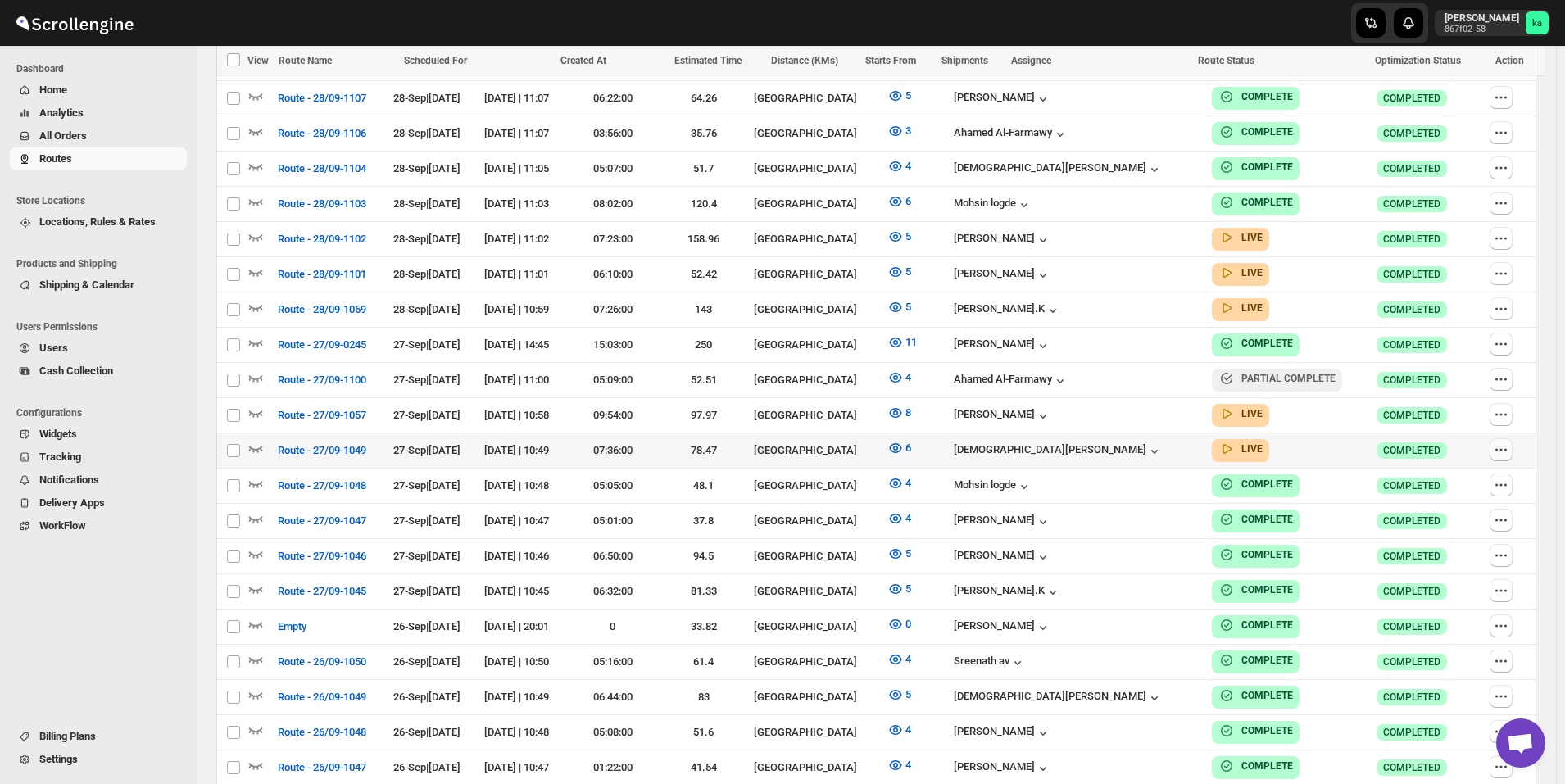
click at [1505, 441] on icon "button" at bounding box center [1501, 449] width 16 height 16
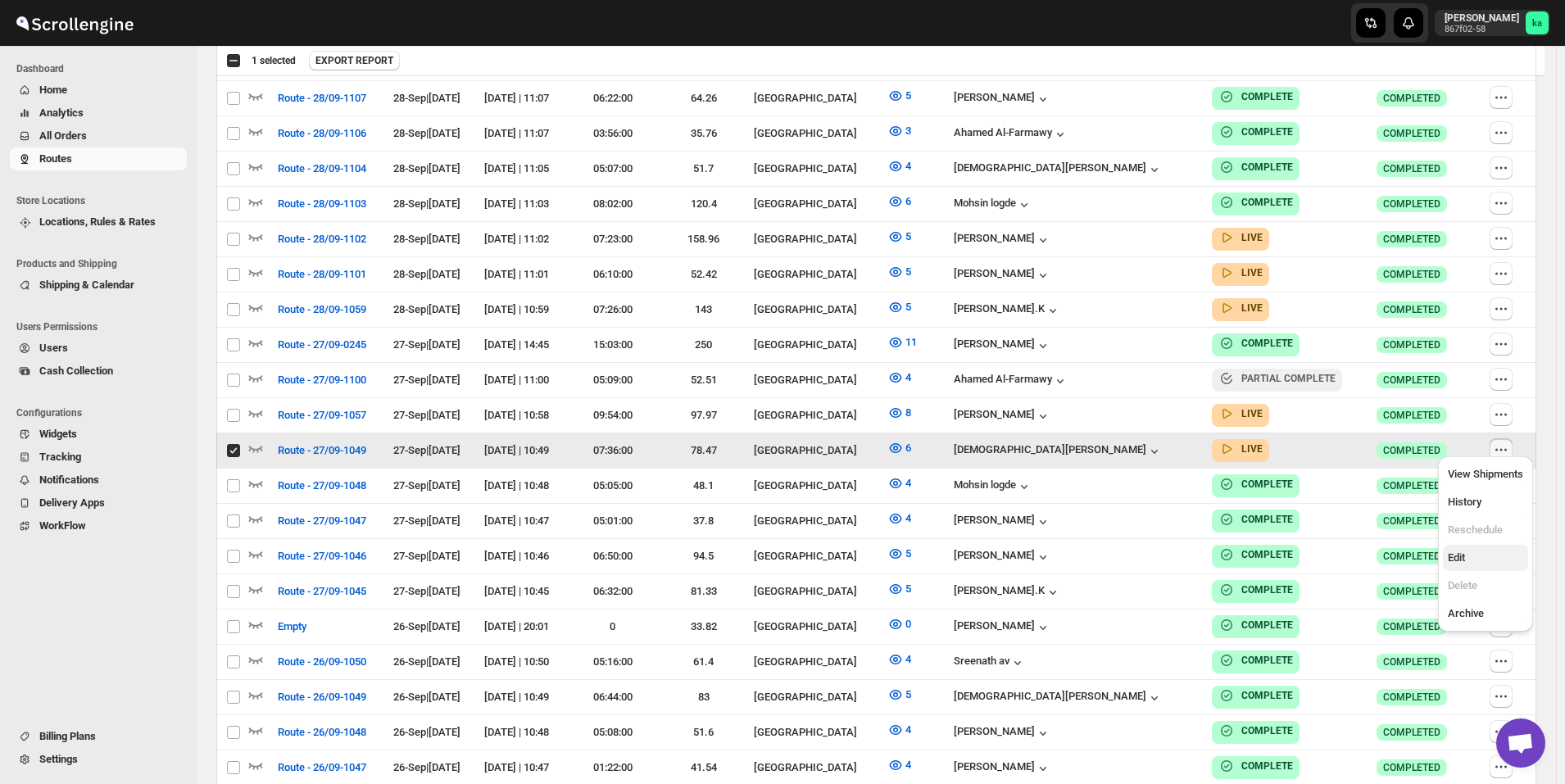
click at [1484, 556] on span "Edit" at bounding box center [1485, 557] width 75 height 16
checkbox input "false"
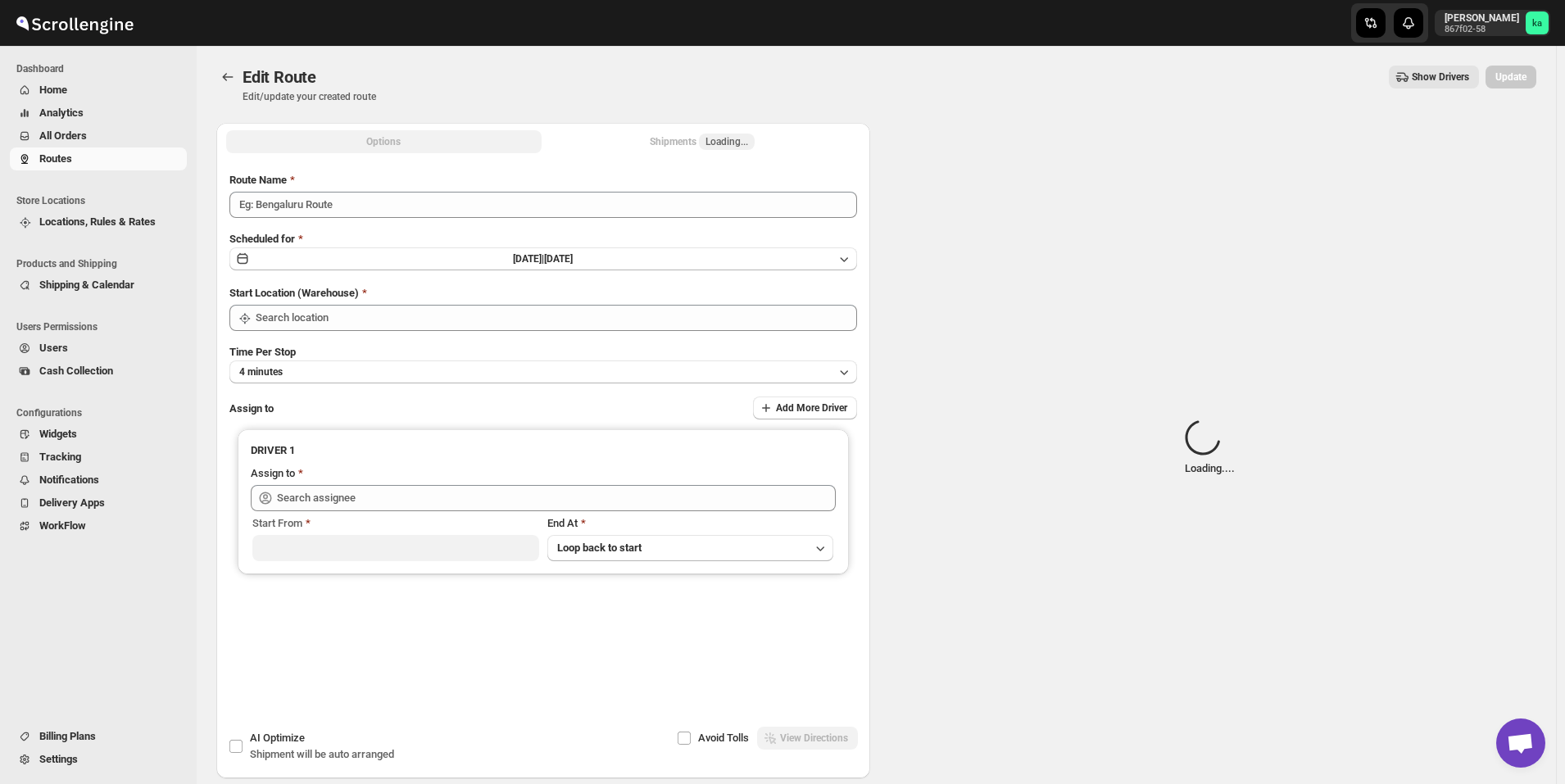
type input "Route - 27/09-1049"
type input "[GEOGRAPHIC_DATA]"
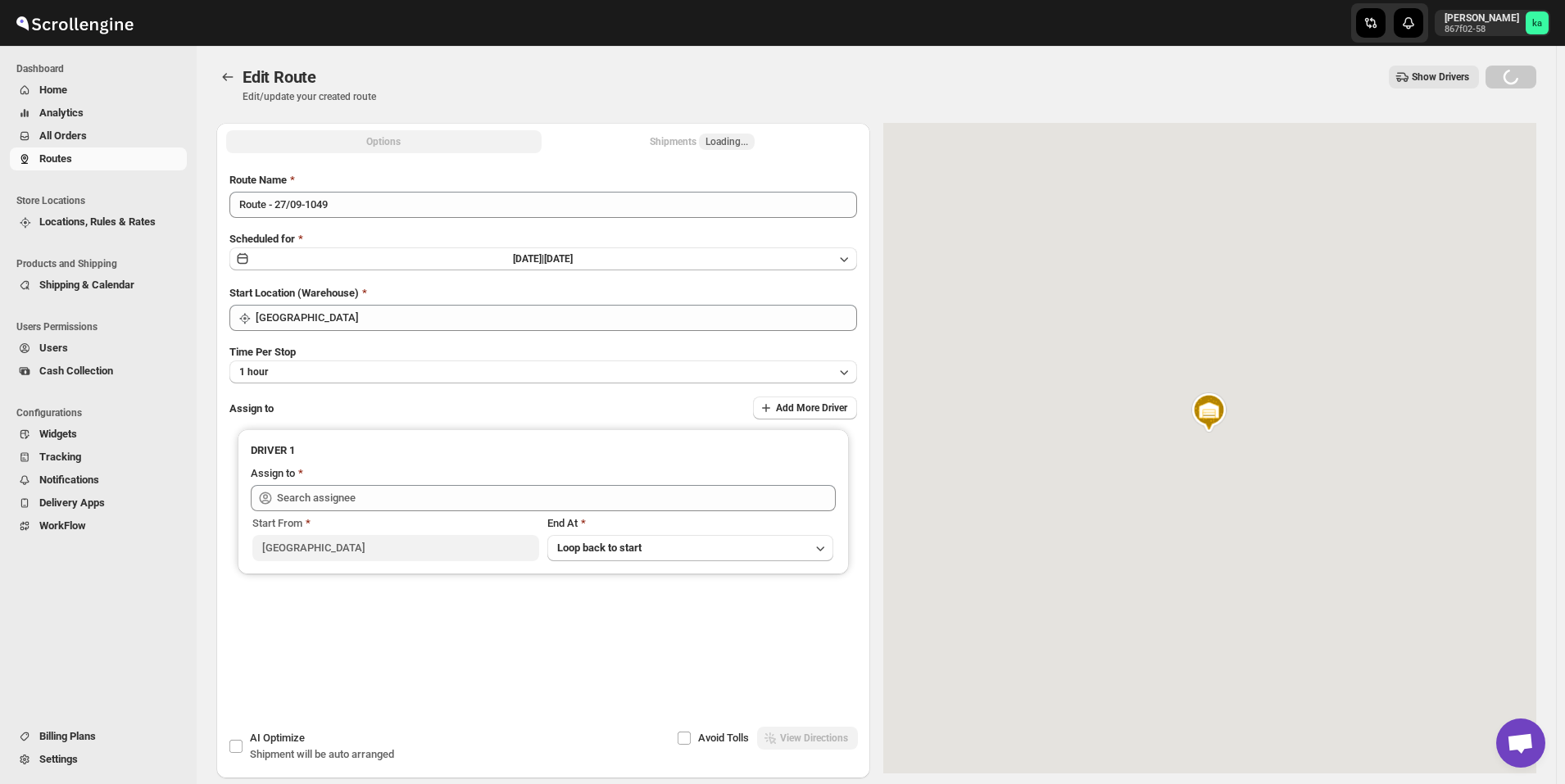
type input "[PERSON_NAME] ([EMAIL_ADDRESS][DOMAIN_NAME])"
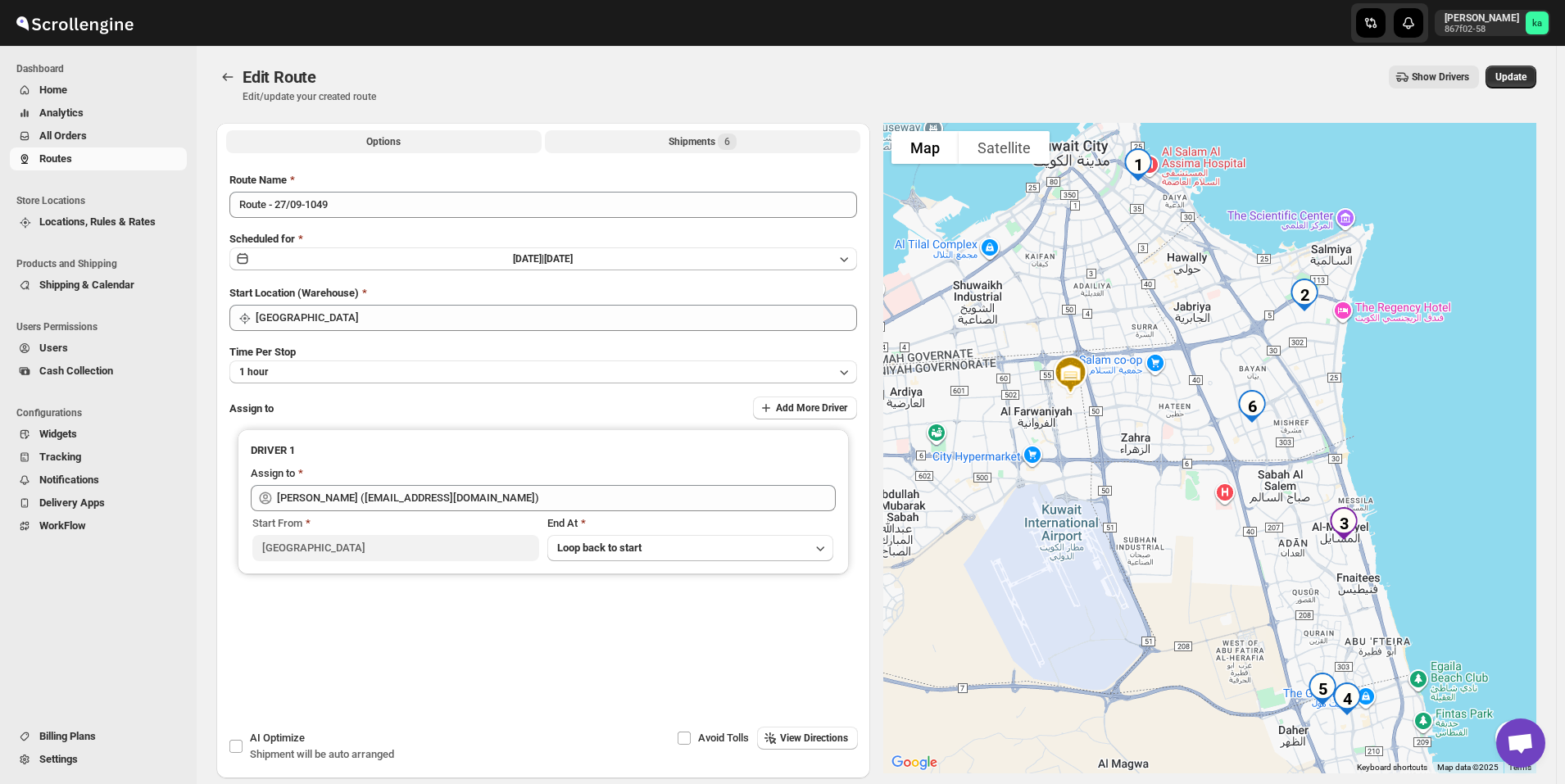
click at [710, 139] on div "Shipments 6" at bounding box center [703, 142] width 68 height 16
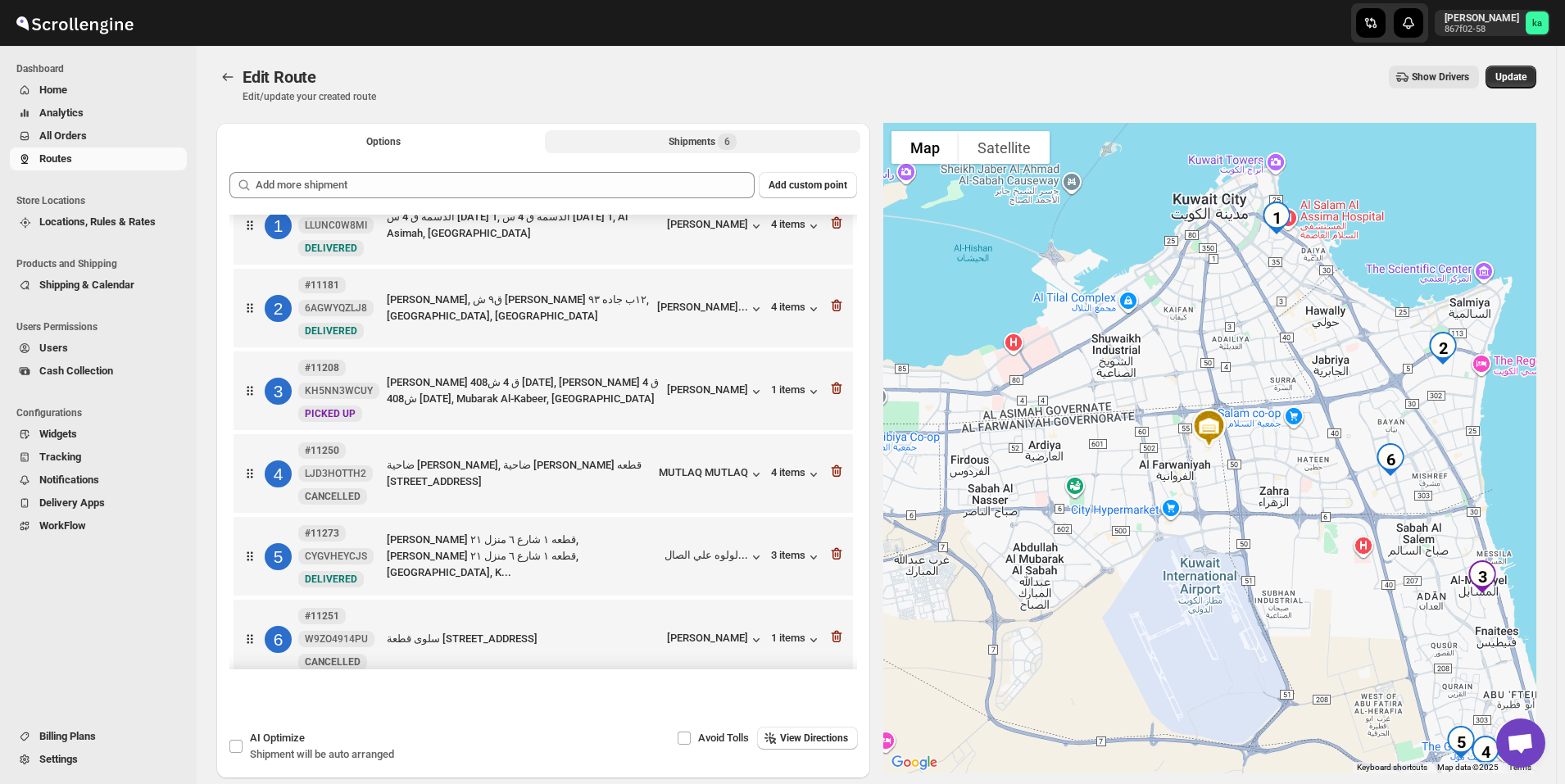
scroll to position [50, 0]
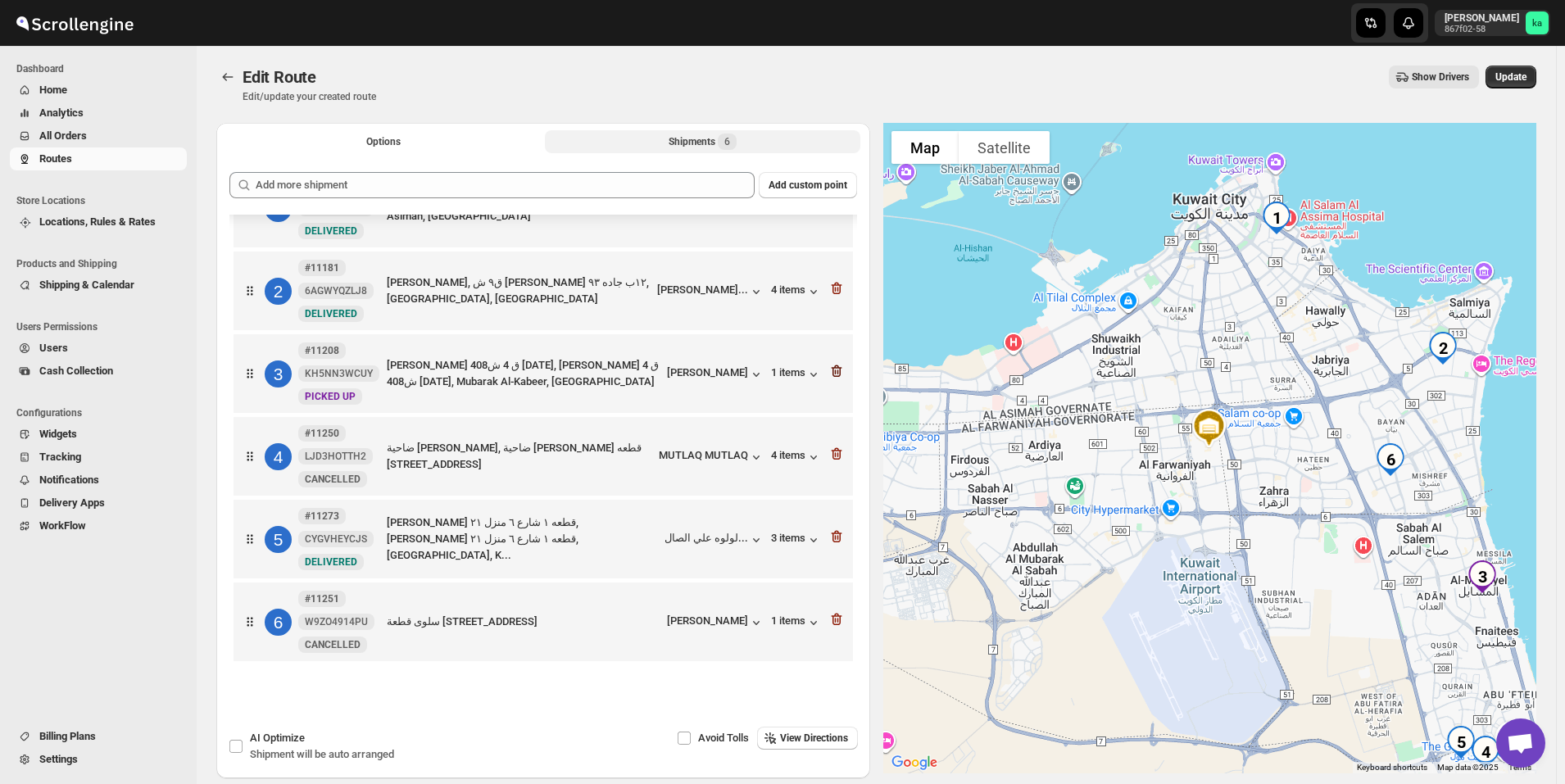
click at [834, 373] on icon "button" at bounding box center [836, 371] width 16 height 16
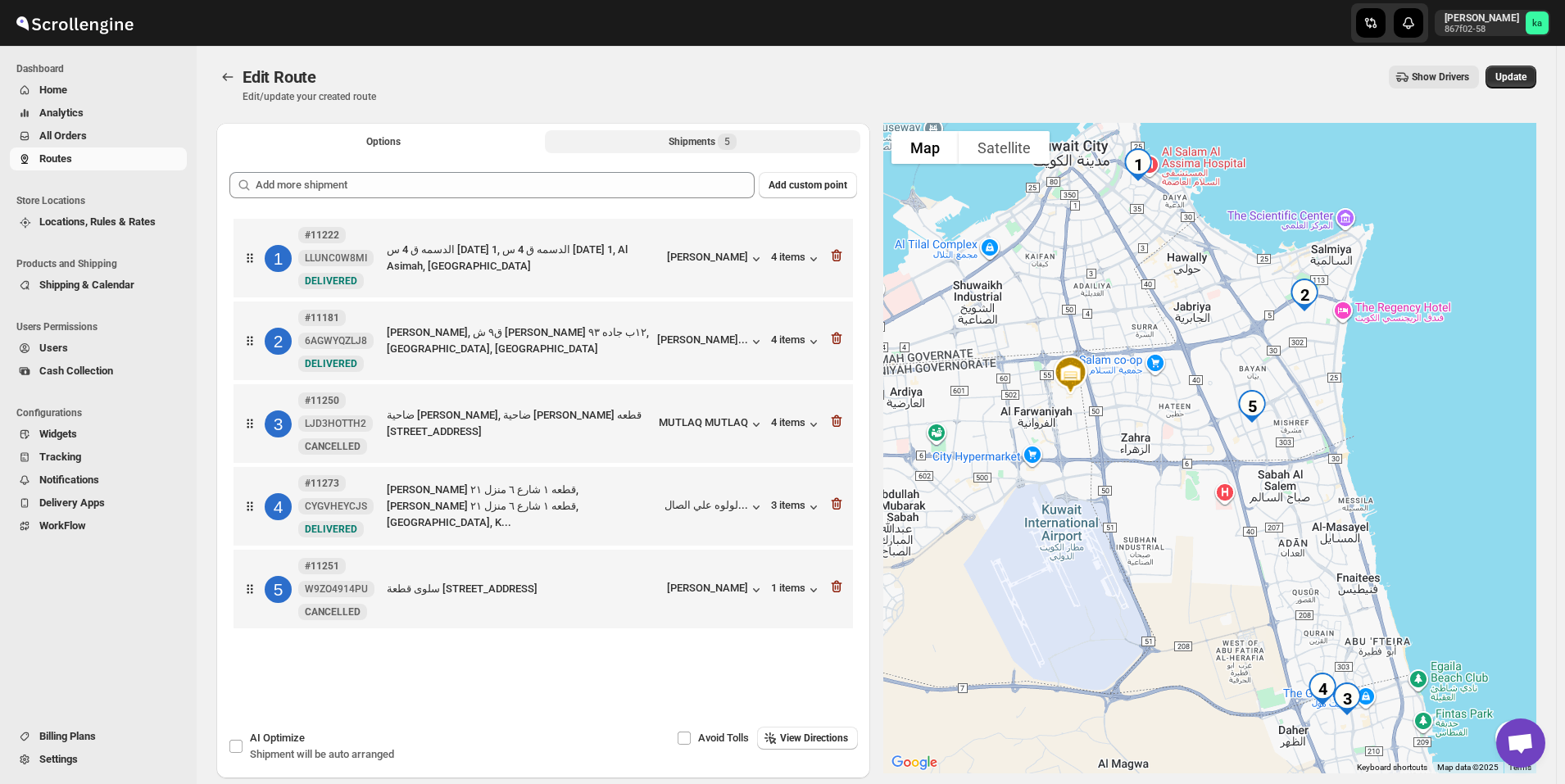
scroll to position [76, 0]
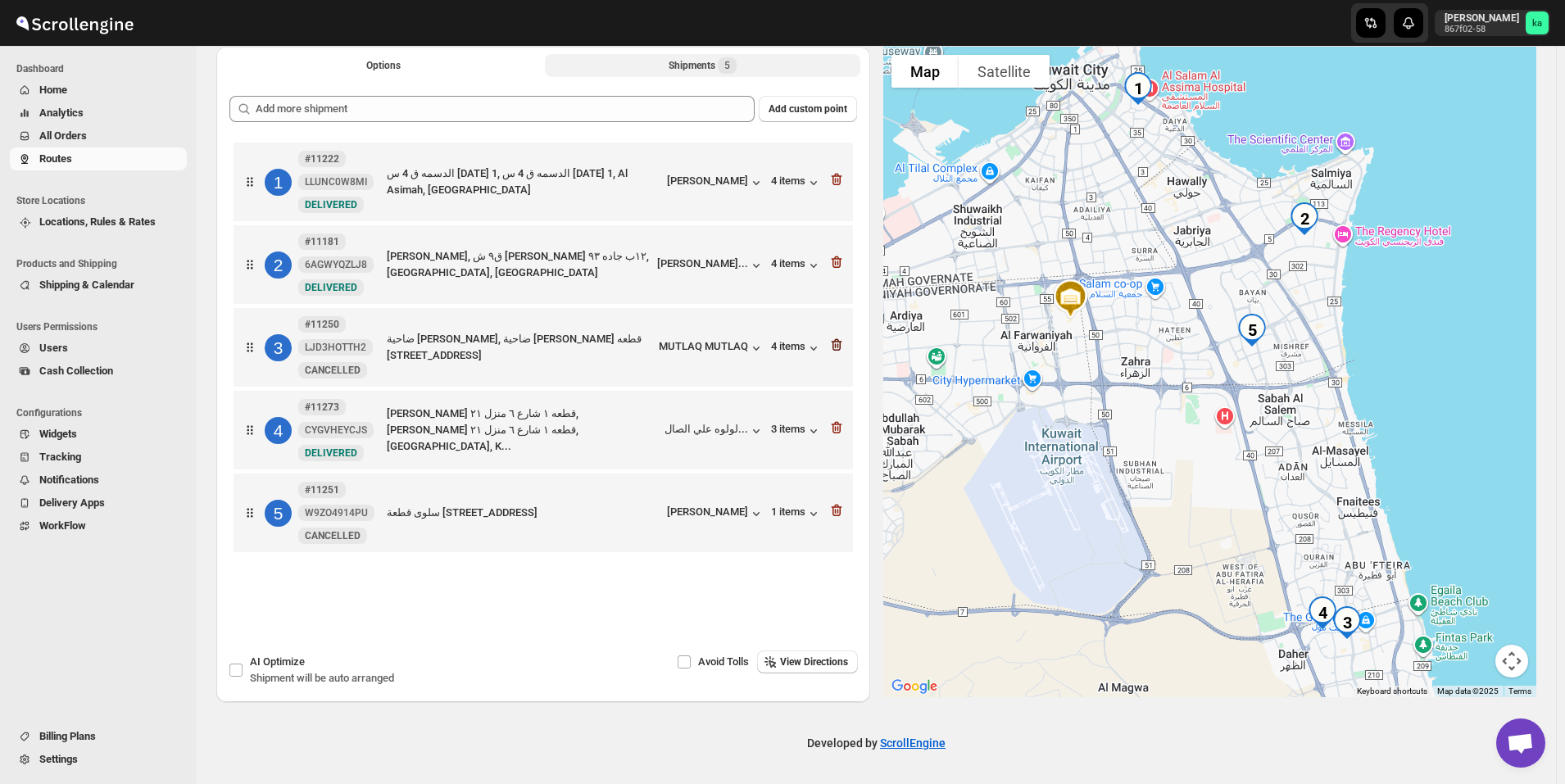
click at [845, 350] on icon "button" at bounding box center [836, 345] width 16 height 16
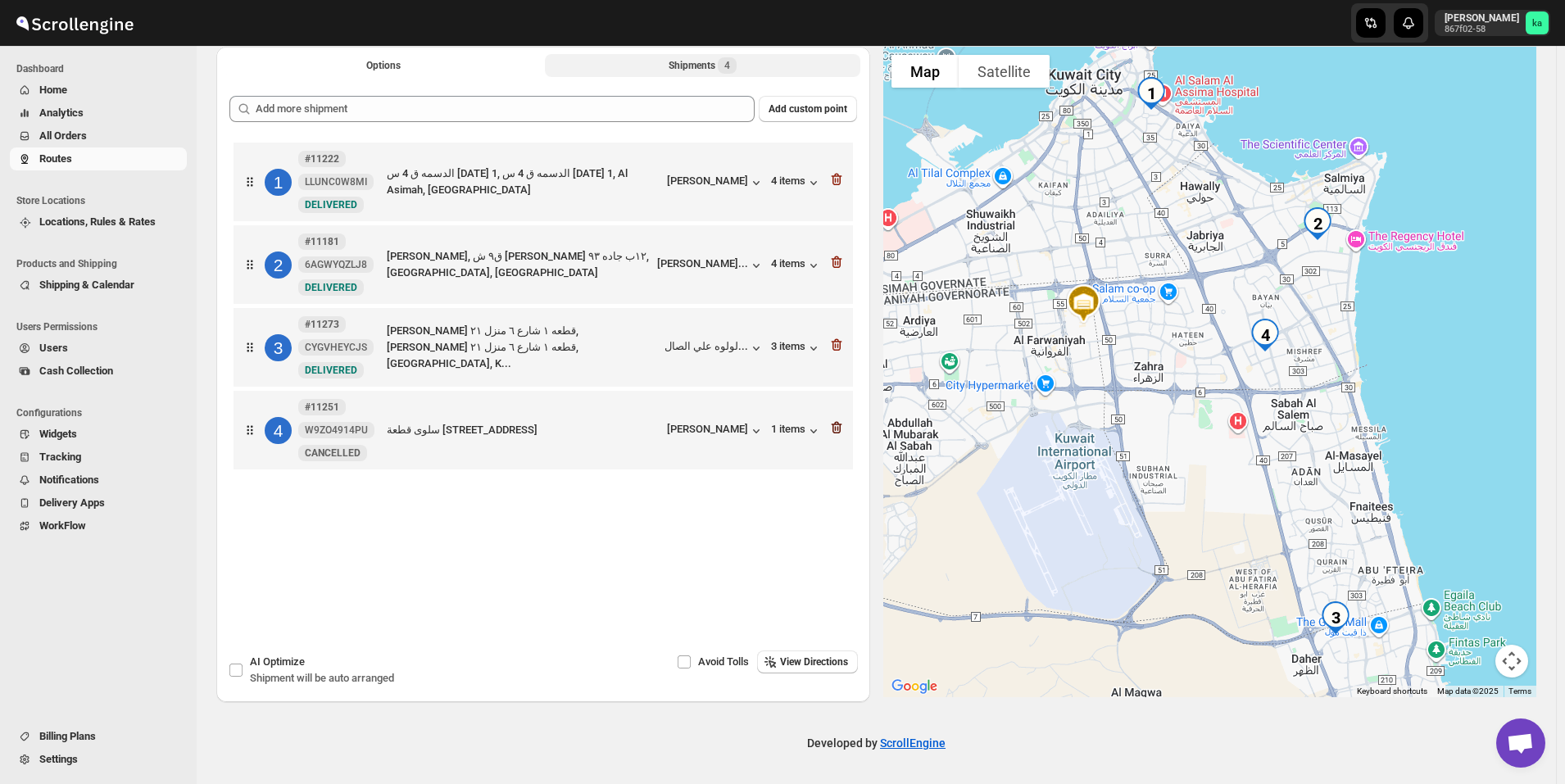
click at [841, 427] on icon "button" at bounding box center [836, 427] width 11 height 12
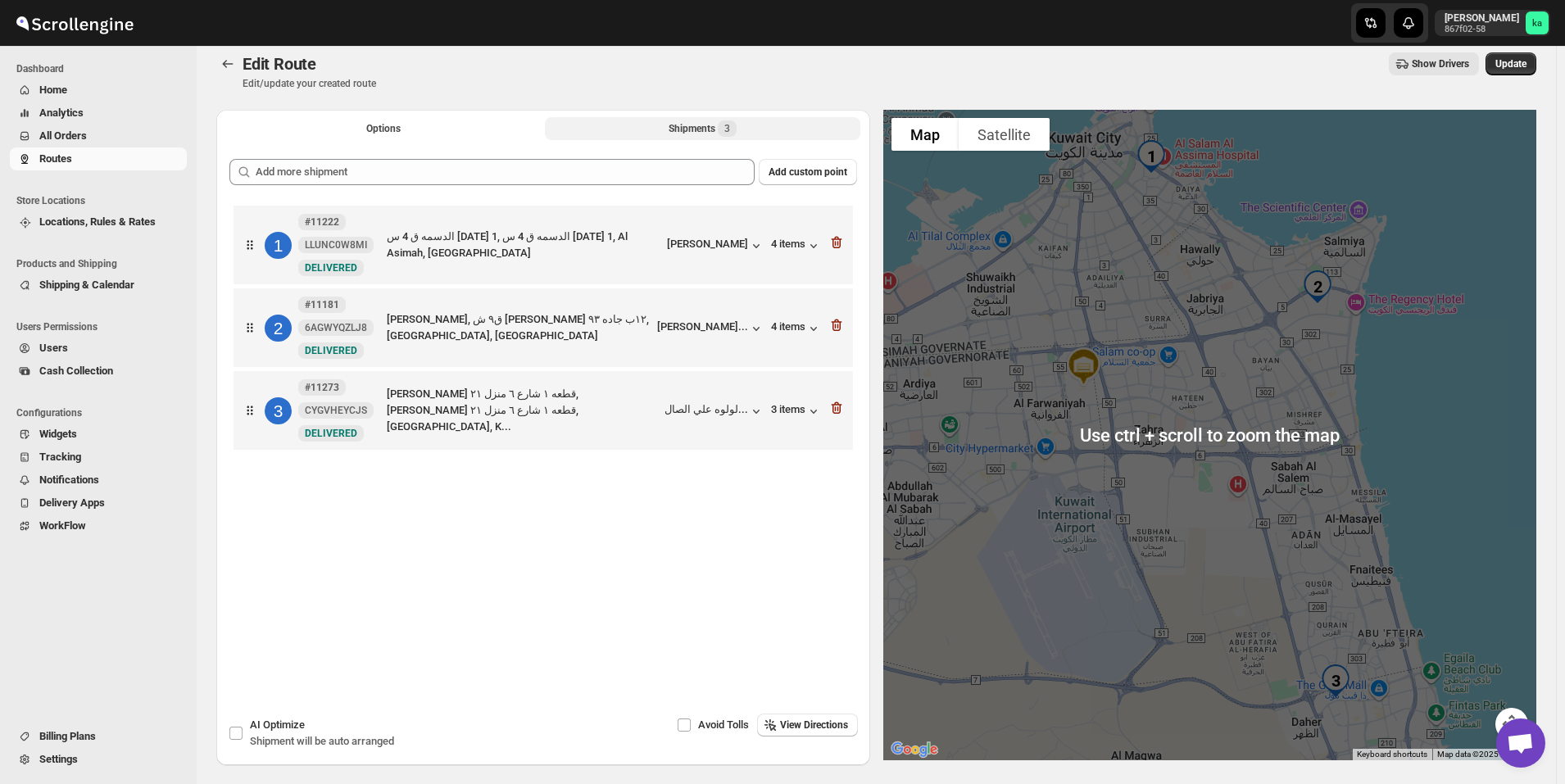
scroll to position [0, 0]
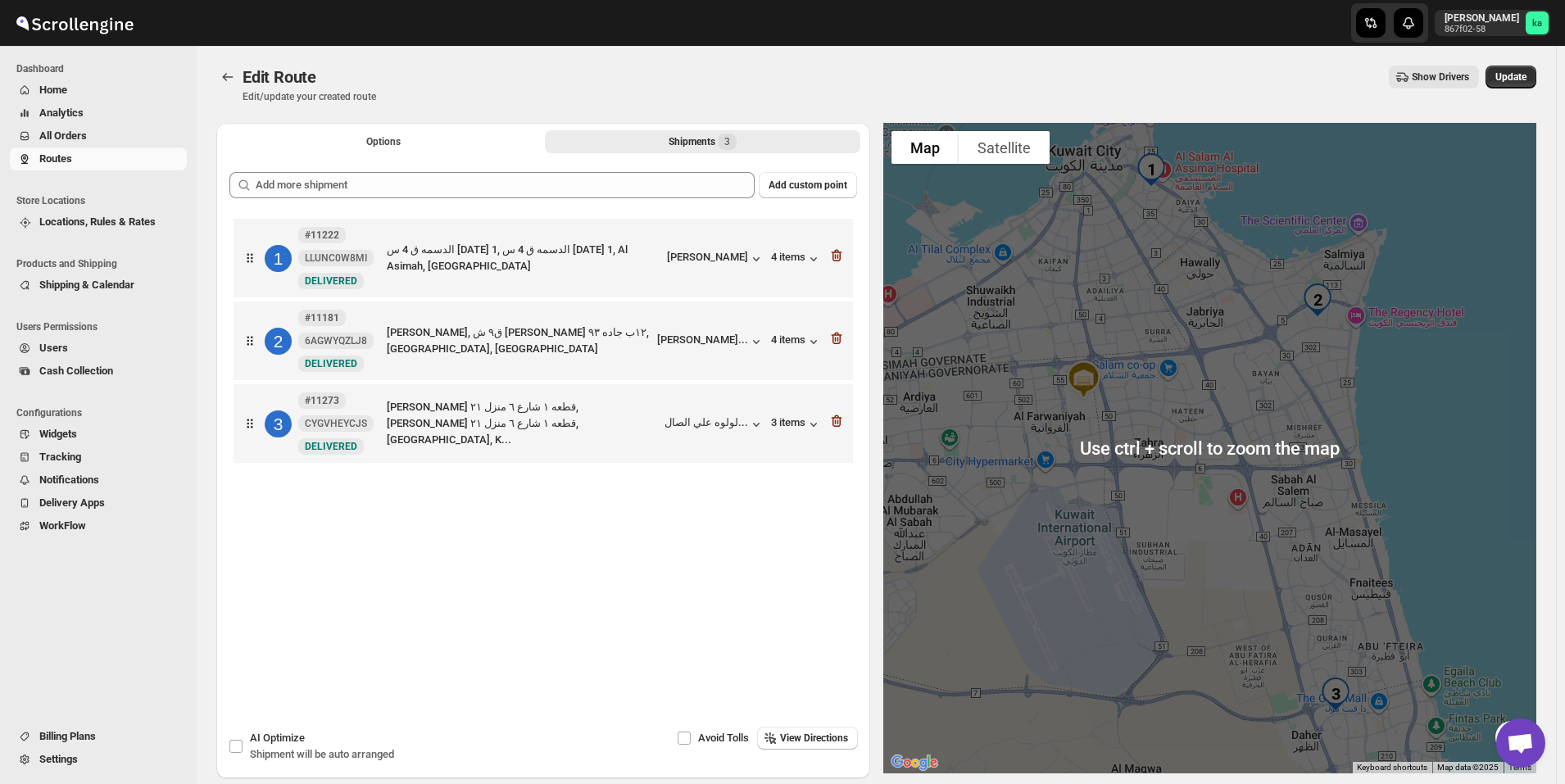
click at [1530, 62] on div "Edit Route. This page is ready Edit Route Edit/update your created route Show D…" at bounding box center [876, 84] width 1320 height 77
click at [1531, 68] on button "Update" at bounding box center [1511, 77] width 51 height 23
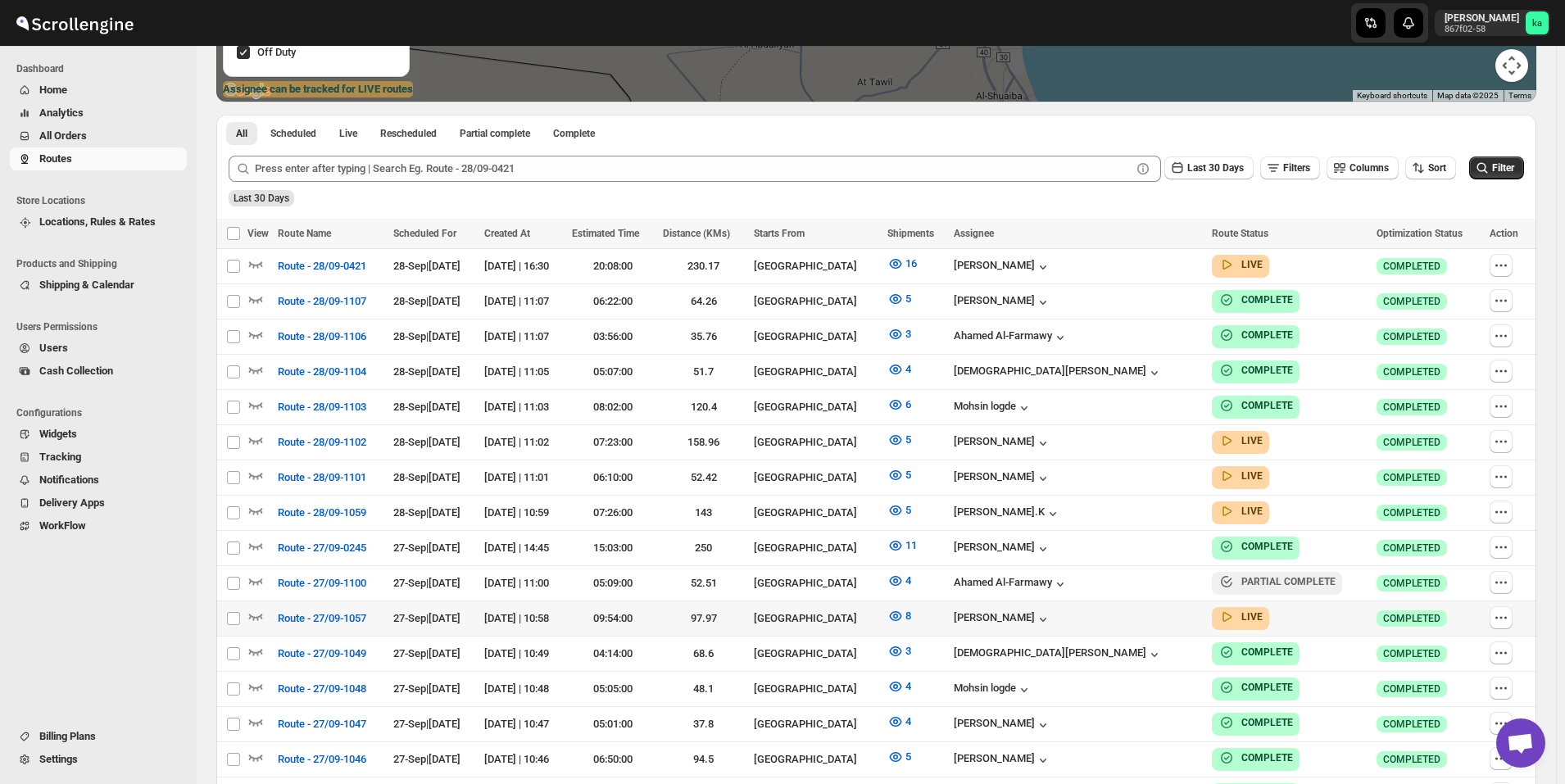
scroll to position [491, 0]
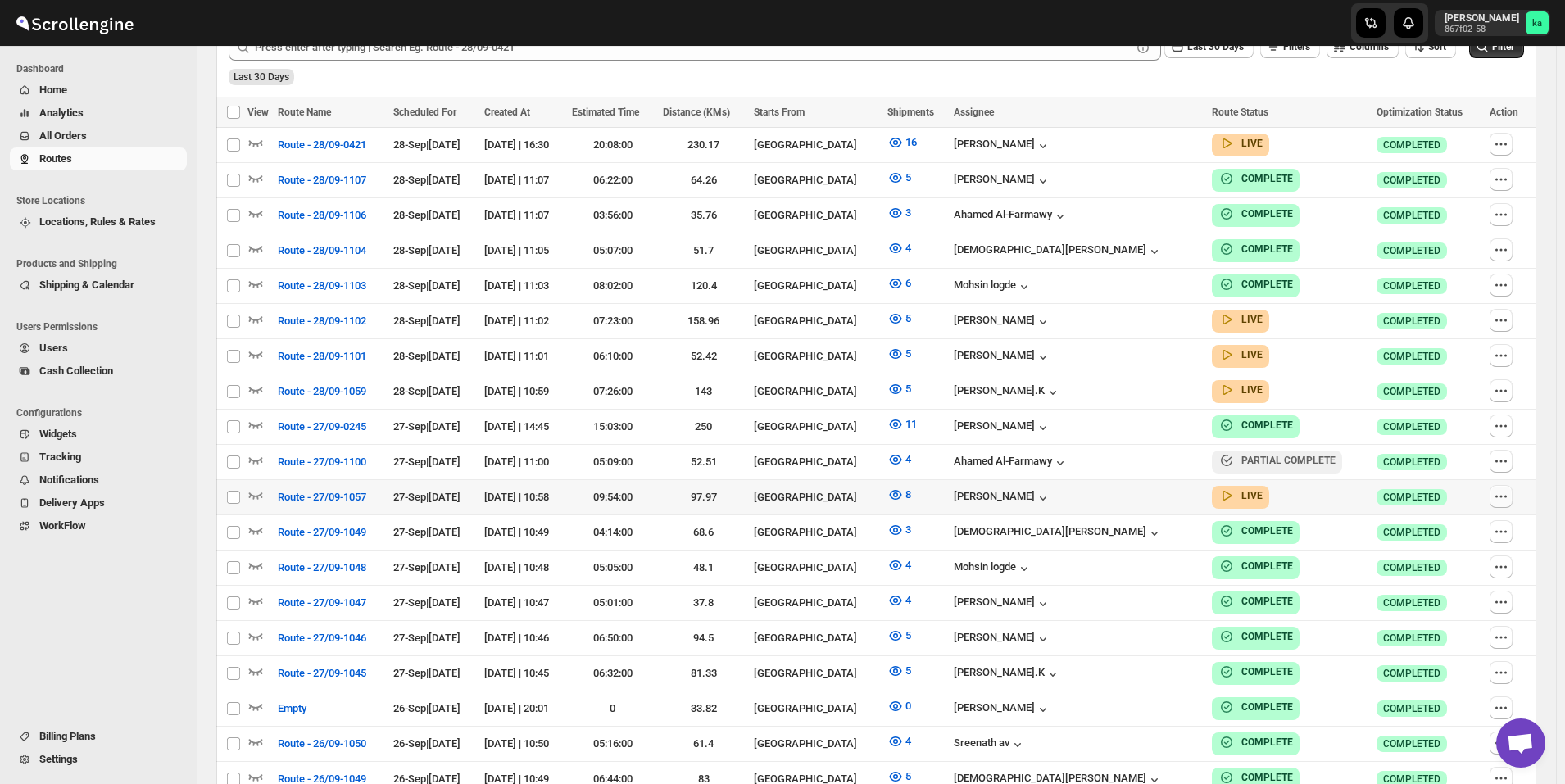
click at [1510, 491] on icon "button" at bounding box center [1501, 496] width 16 height 16
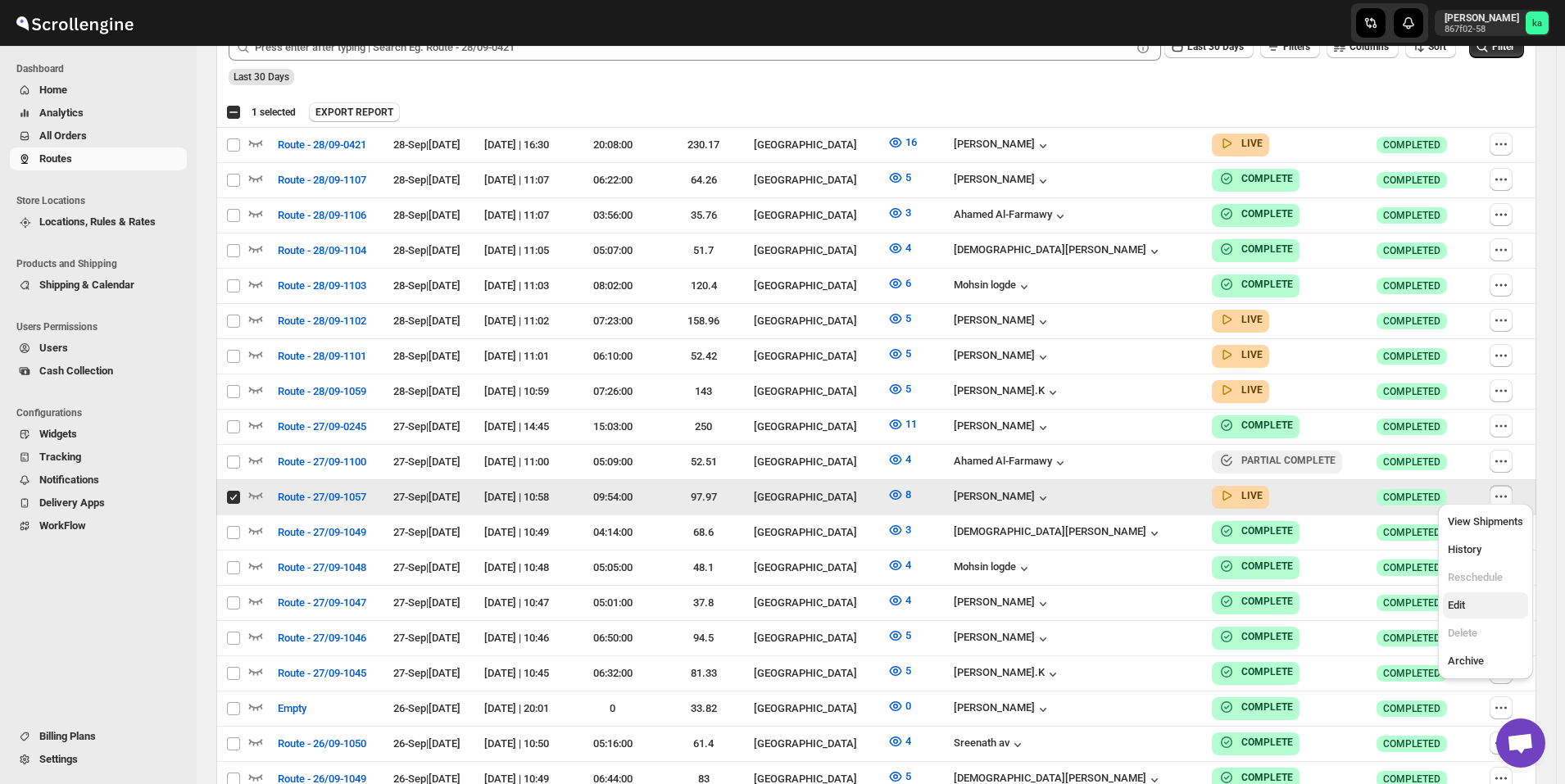
click at [1481, 611] on span "Edit" at bounding box center [1485, 605] width 75 height 16
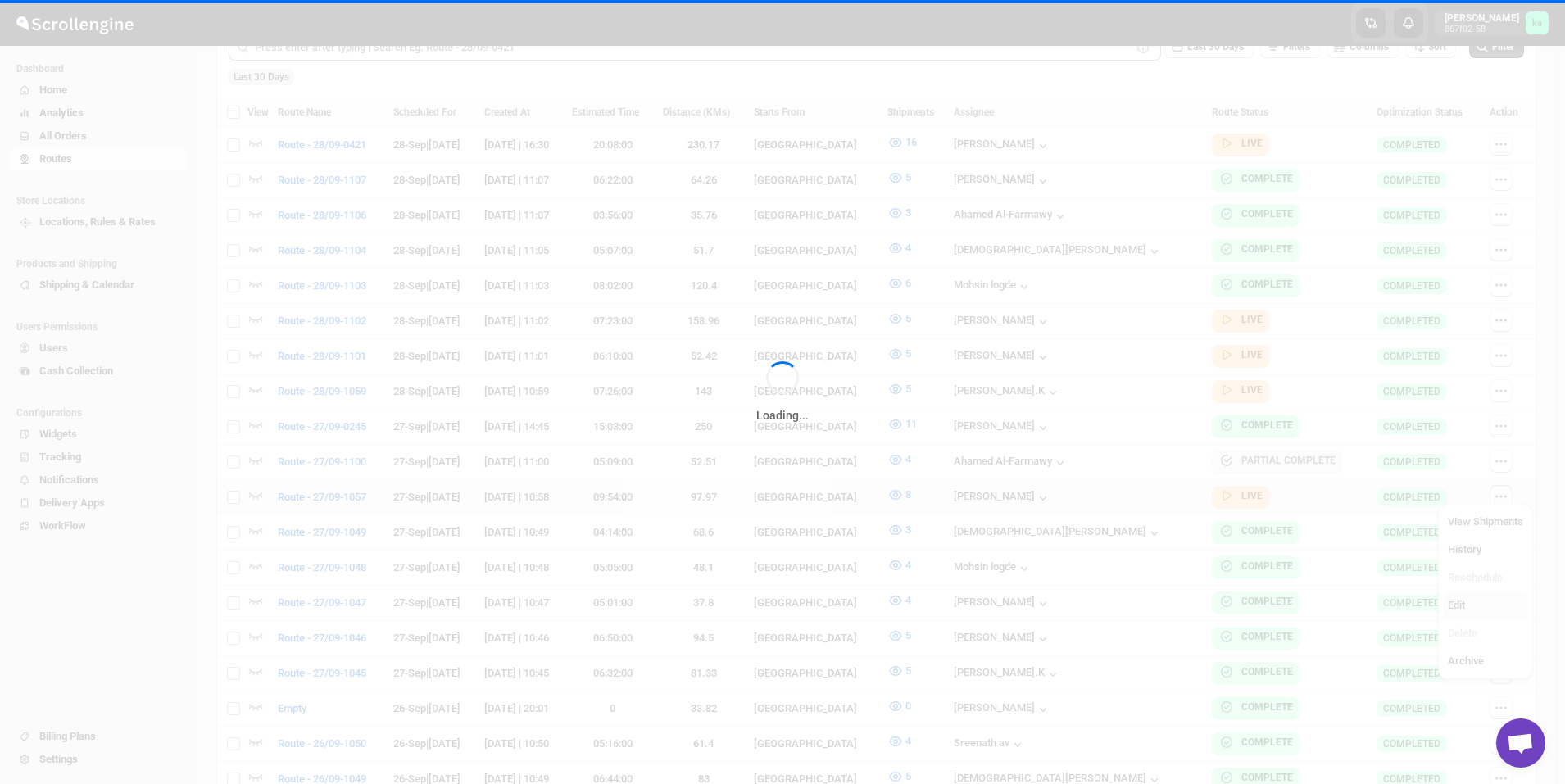
checkbox input "false"
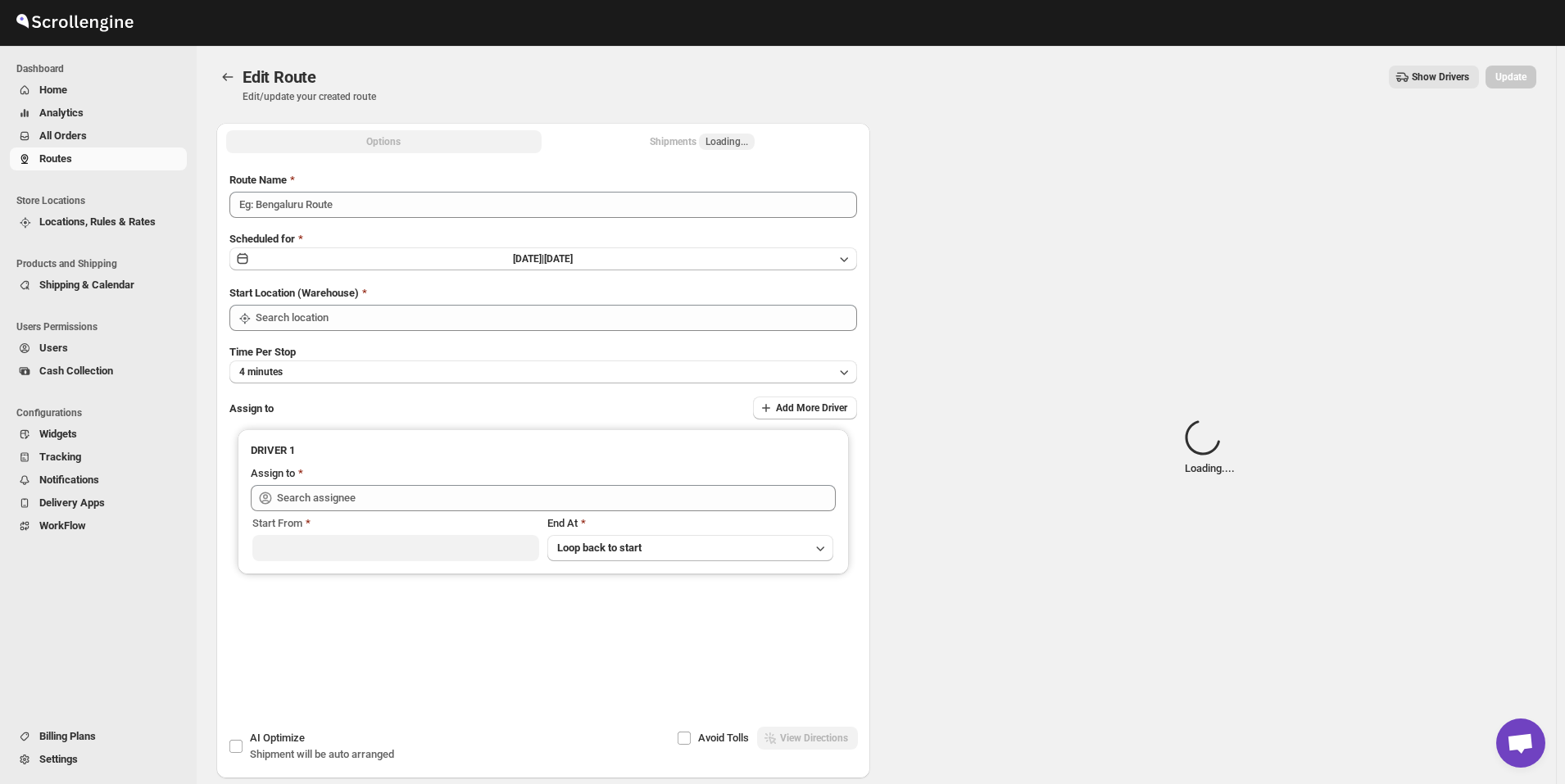
type input "Route - 27/09-1057"
type input "[GEOGRAPHIC_DATA]"
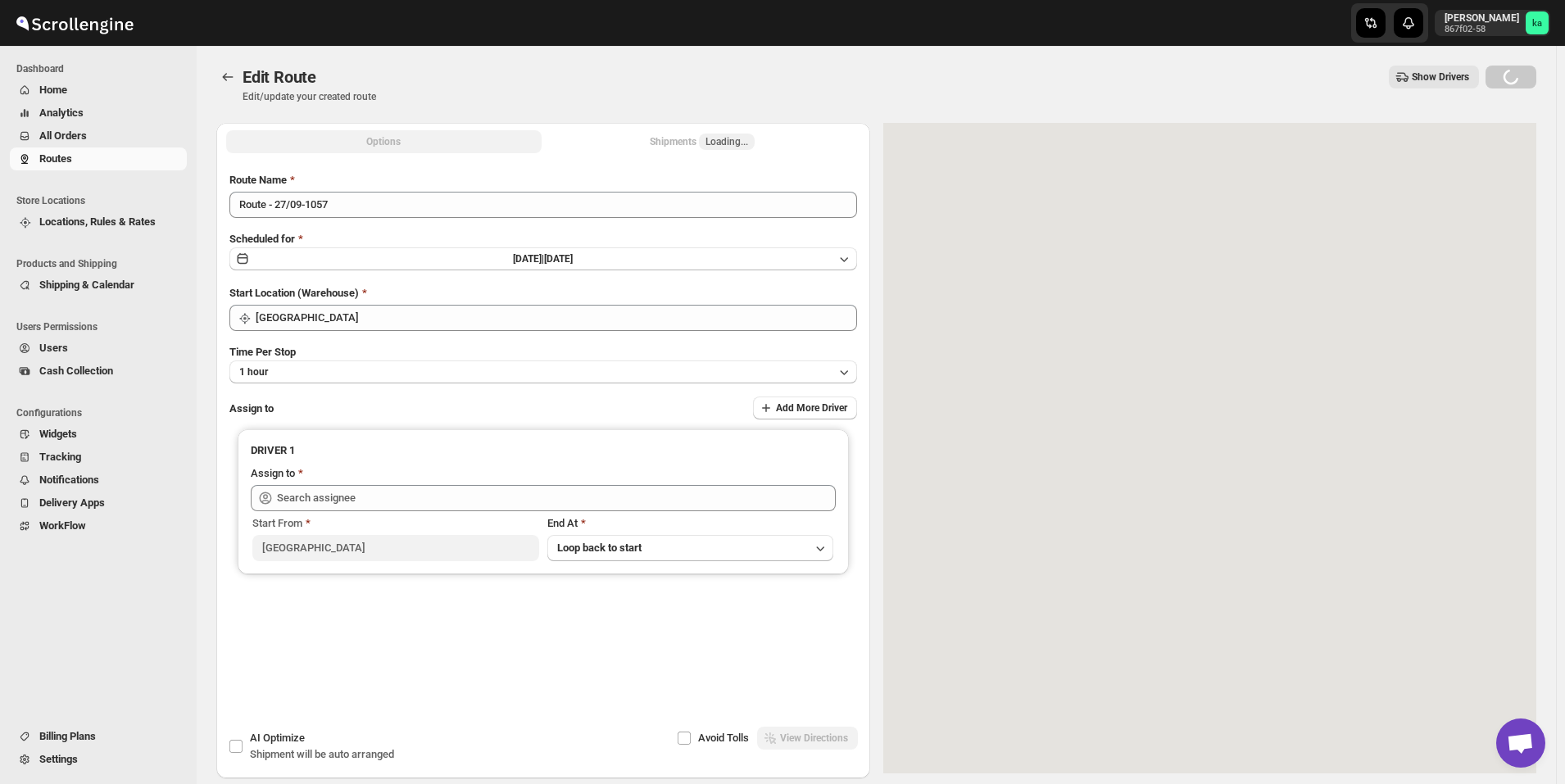
type input "[PERSON_NAME] ([EMAIL_ADDRESS][DOMAIN_NAME])"
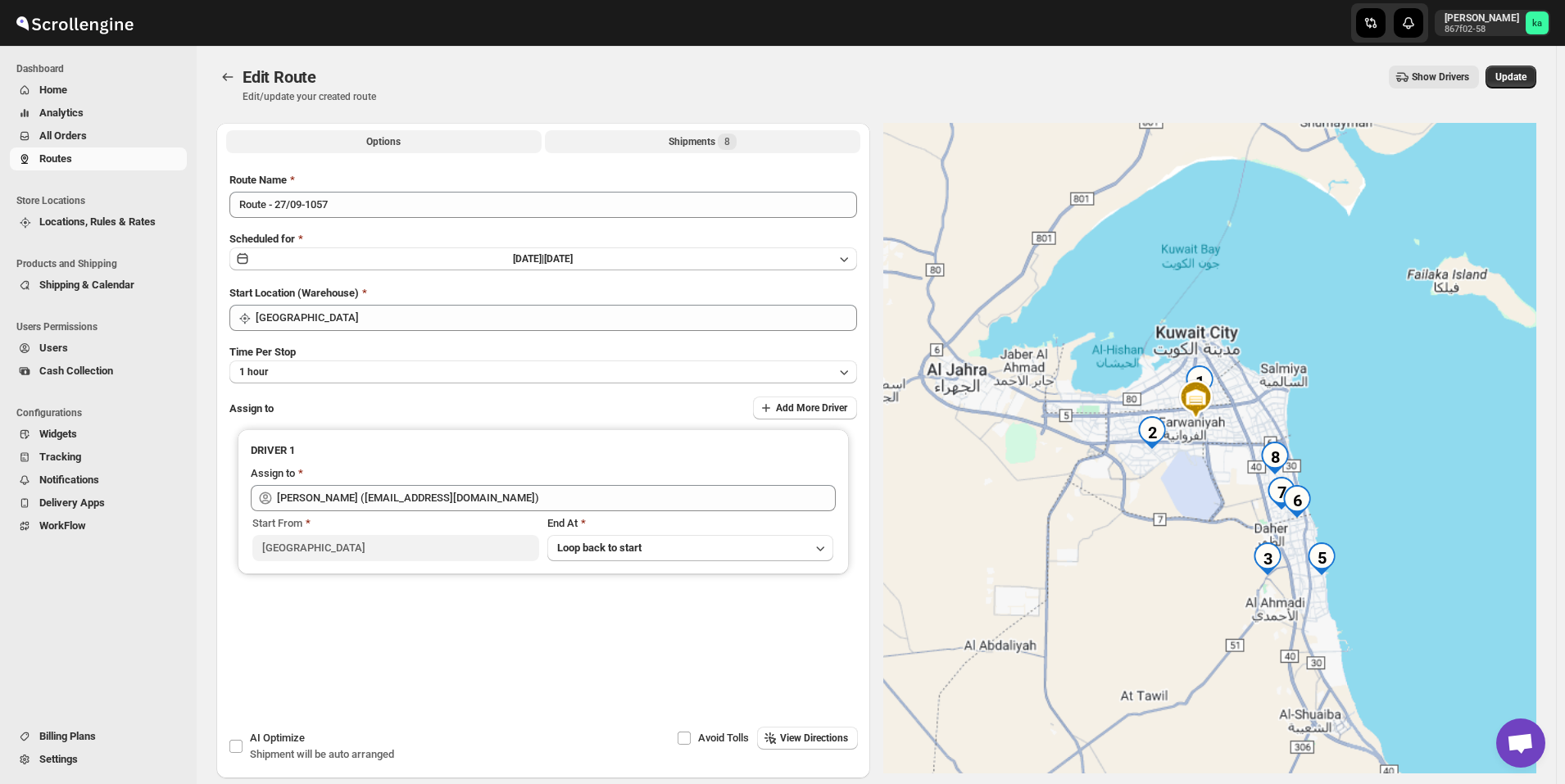
click at [686, 140] on div "Shipments 8" at bounding box center [703, 142] width 68 height 16
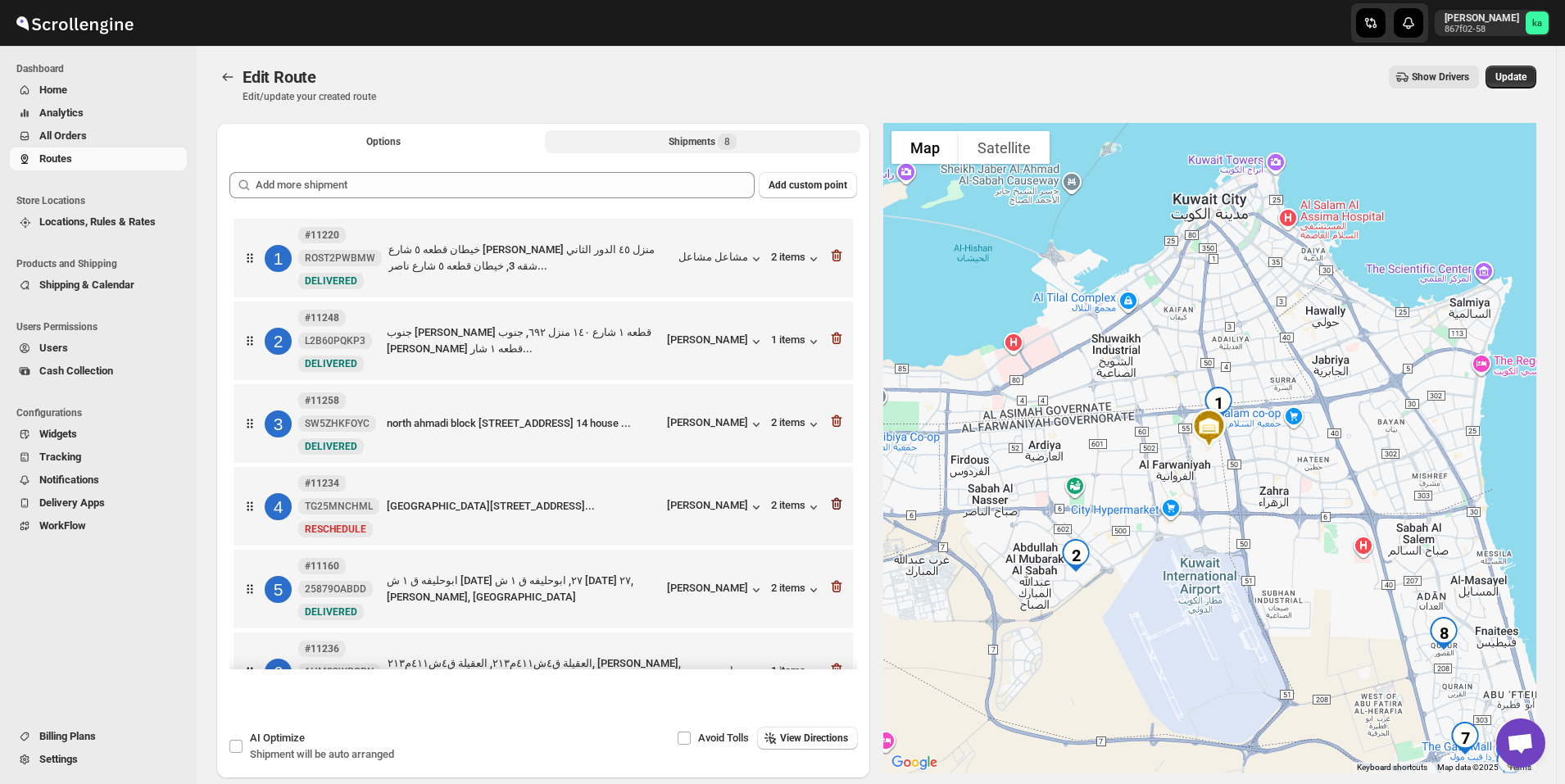
click at [837, 501] on icon "button" at bounding box center [836, 503] width 16 height 16
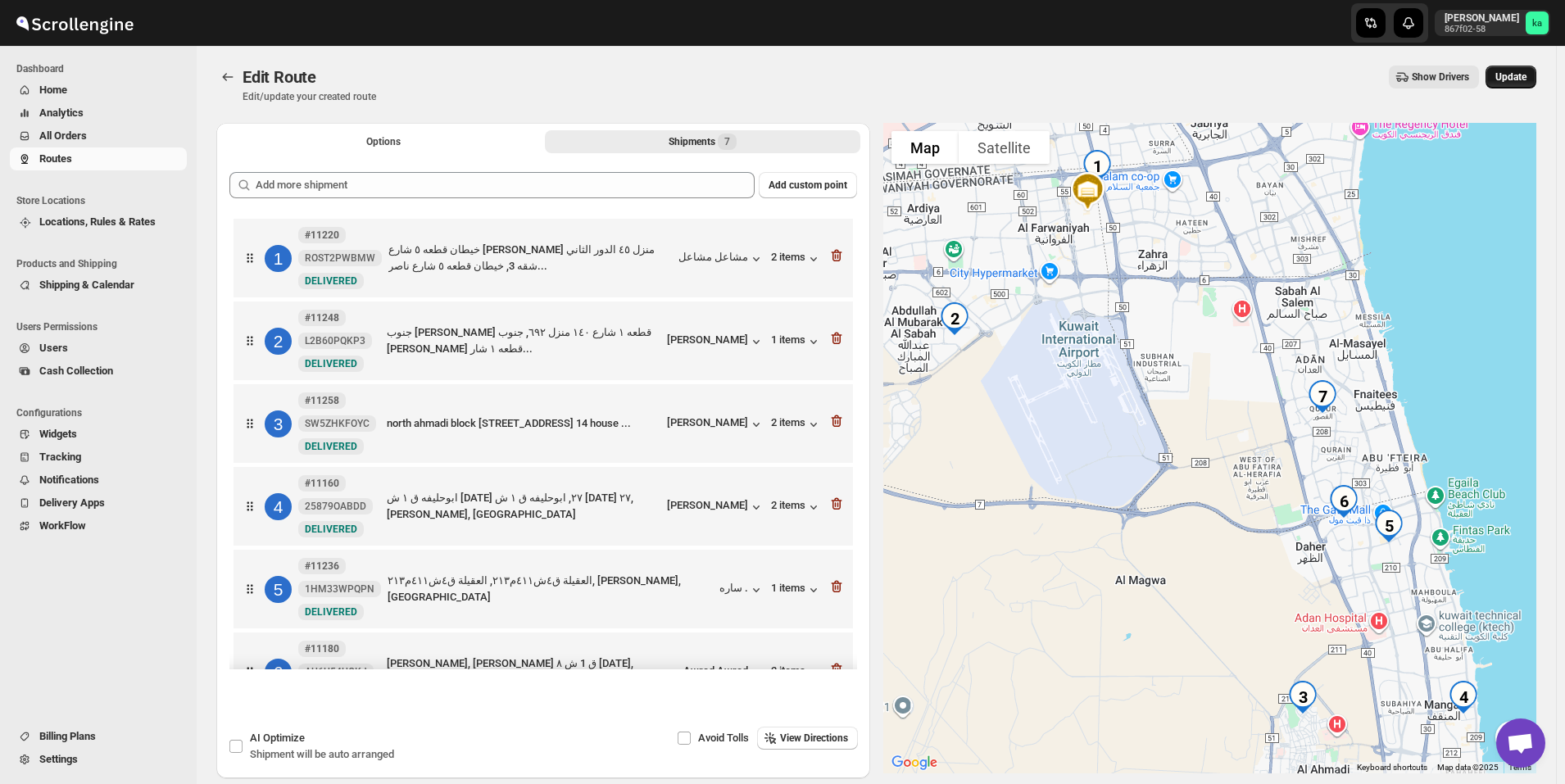
click at [1524, 84] on button "Update" at bounding box center [1511, 77] width 51 height 23
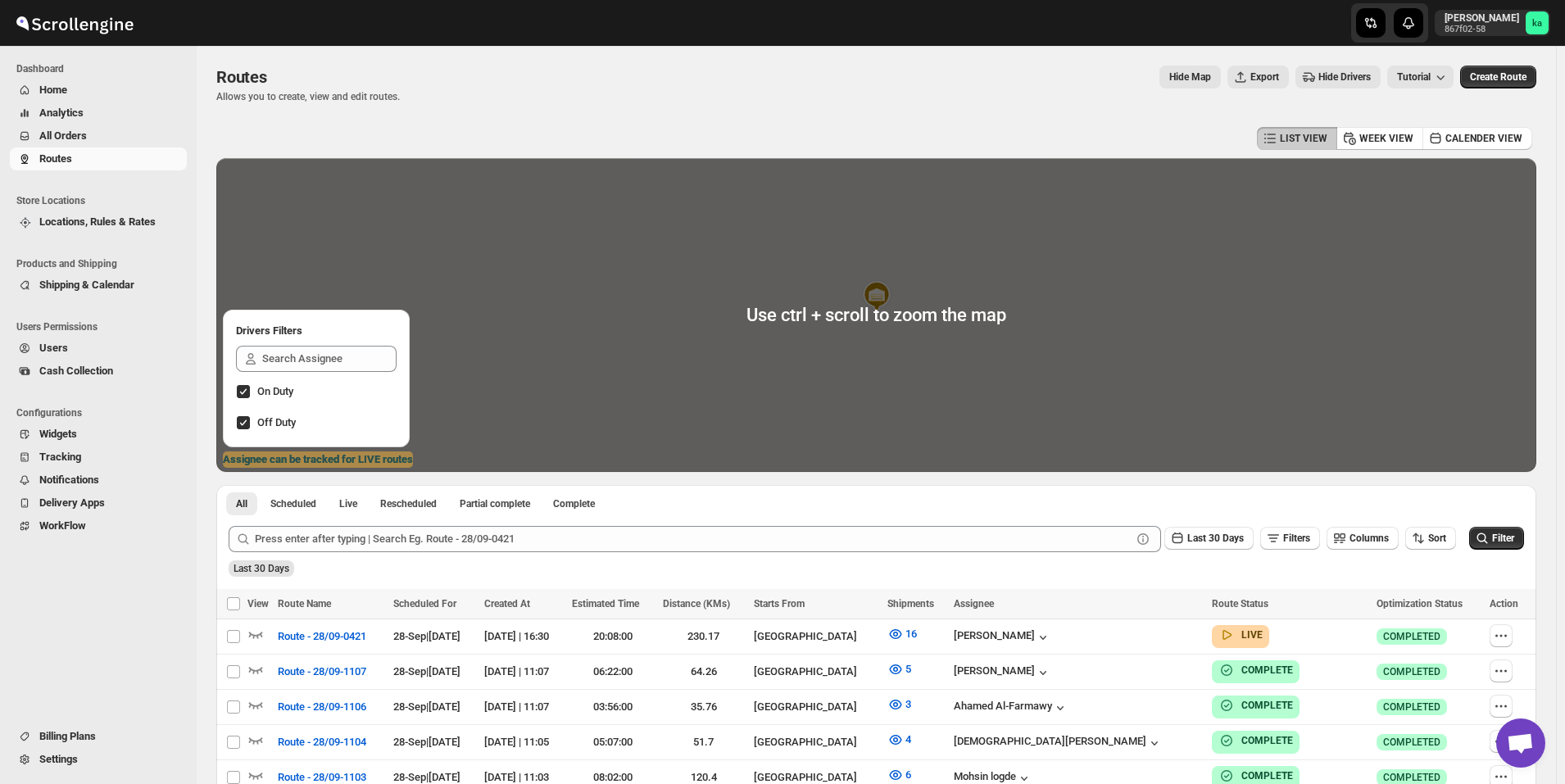
scroll to position [409, 0]
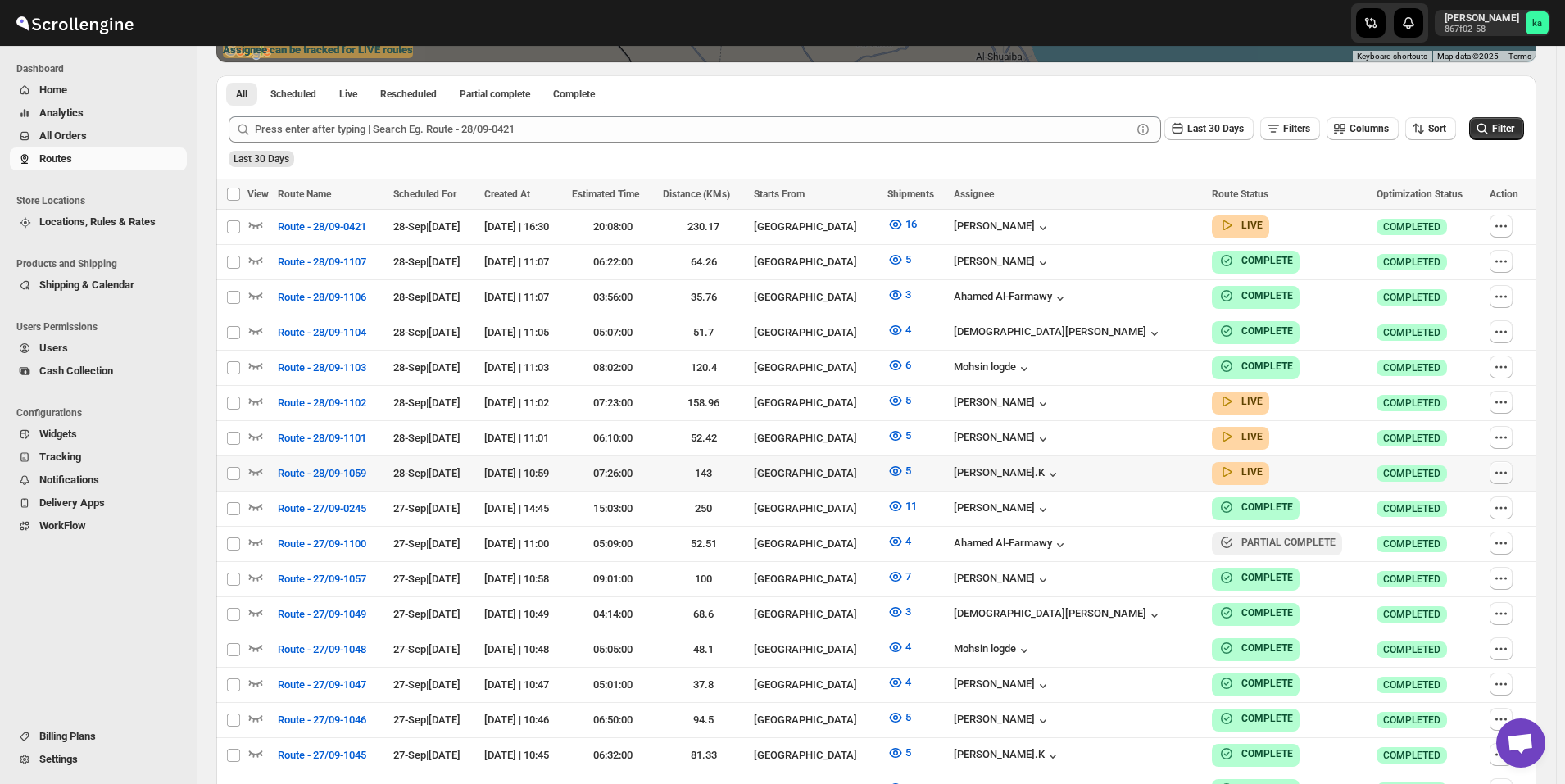
click at [1506, 471] on icon "button" at bounding box center [1501, 472] width 16 height 16
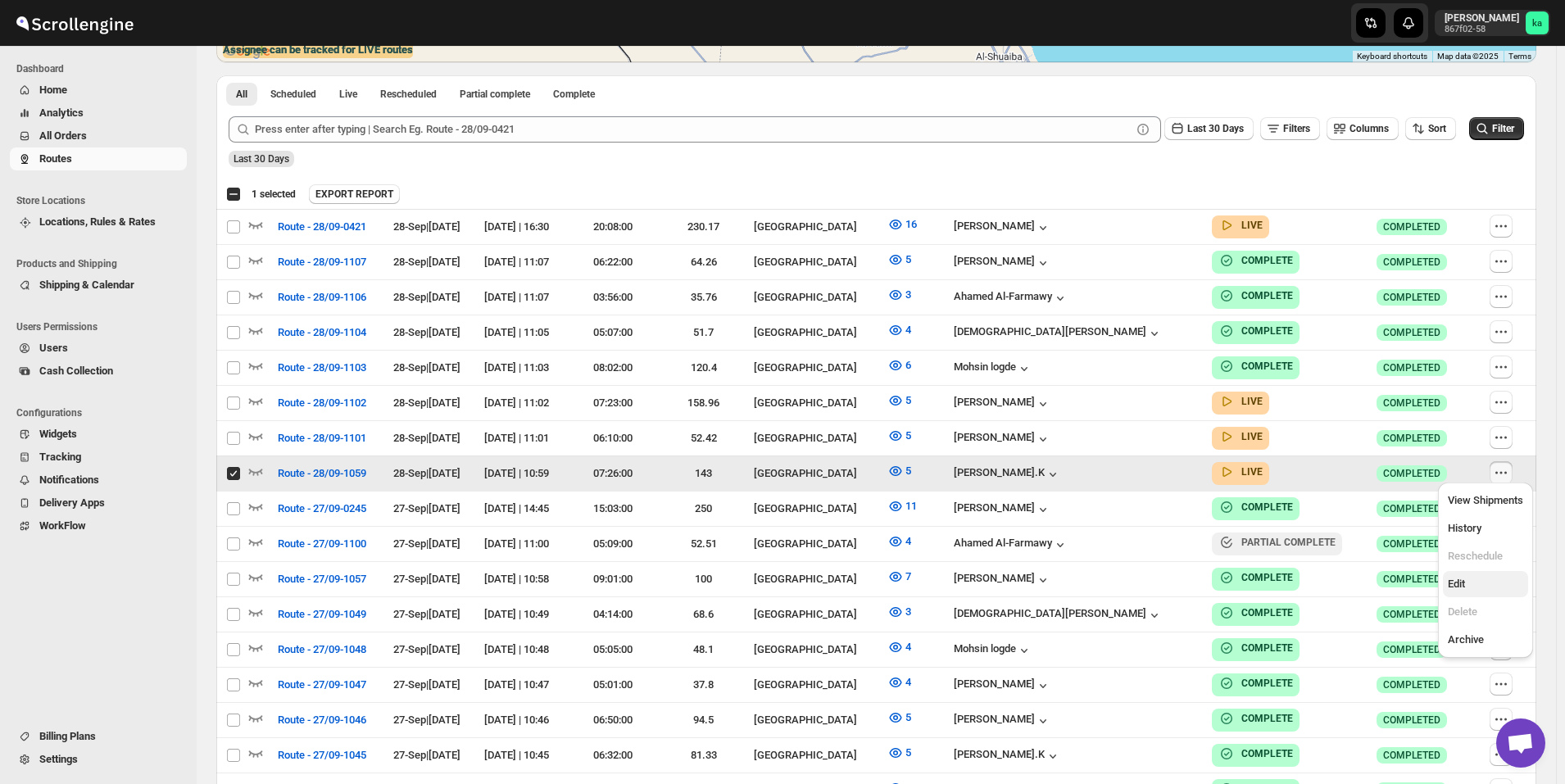
click at [1499, 572] on button "Edit" at bounding box center [1485, 584] width 85 height 26
checkbox input "false"
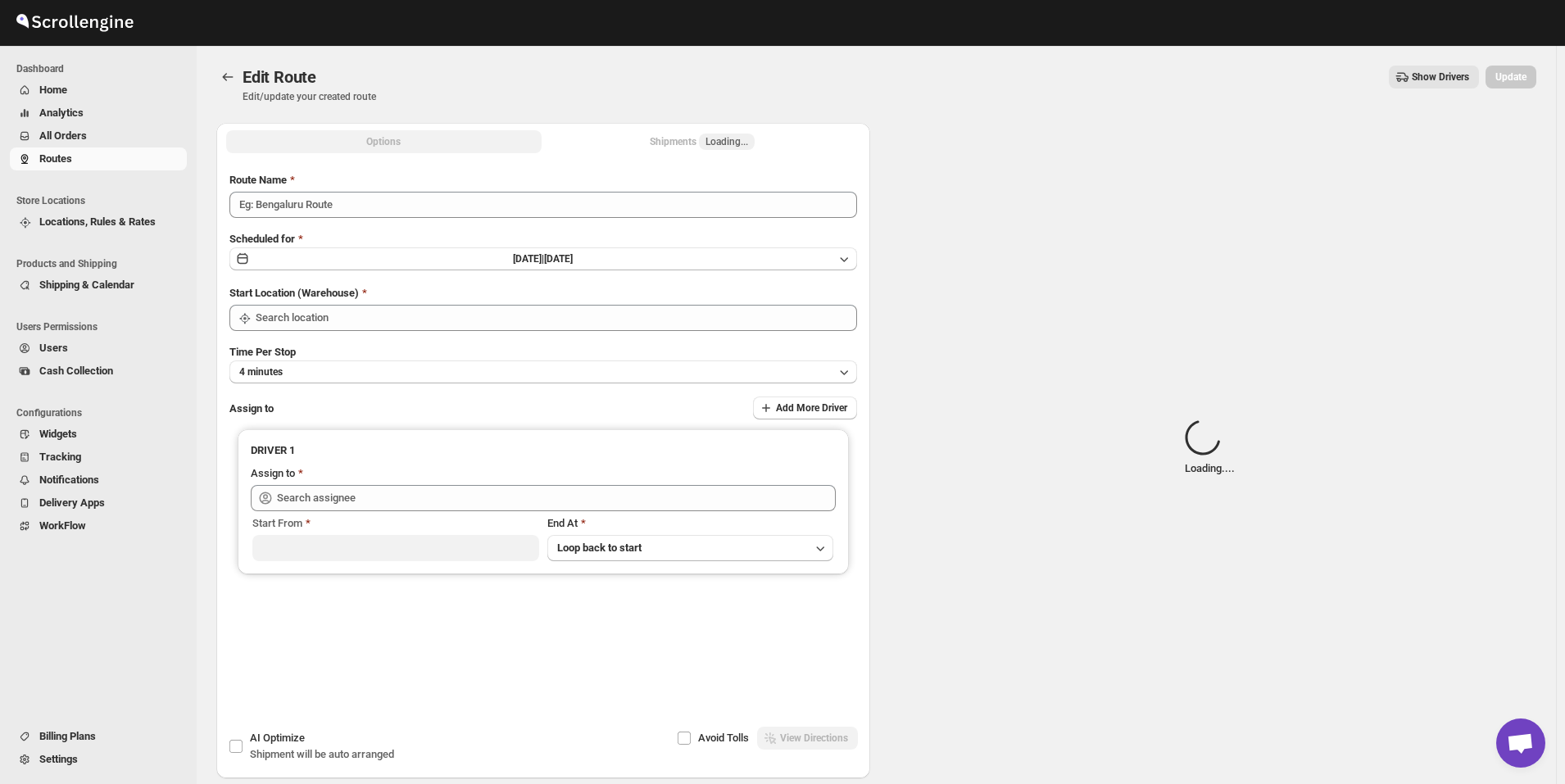
type input "Route - 28/09-1059"
type input "[GEOGRAPHIC_DATA]"
type input "[PERSON_NAME].K ([EMAIL_ADDRESS][DOMAIN_NAME])"
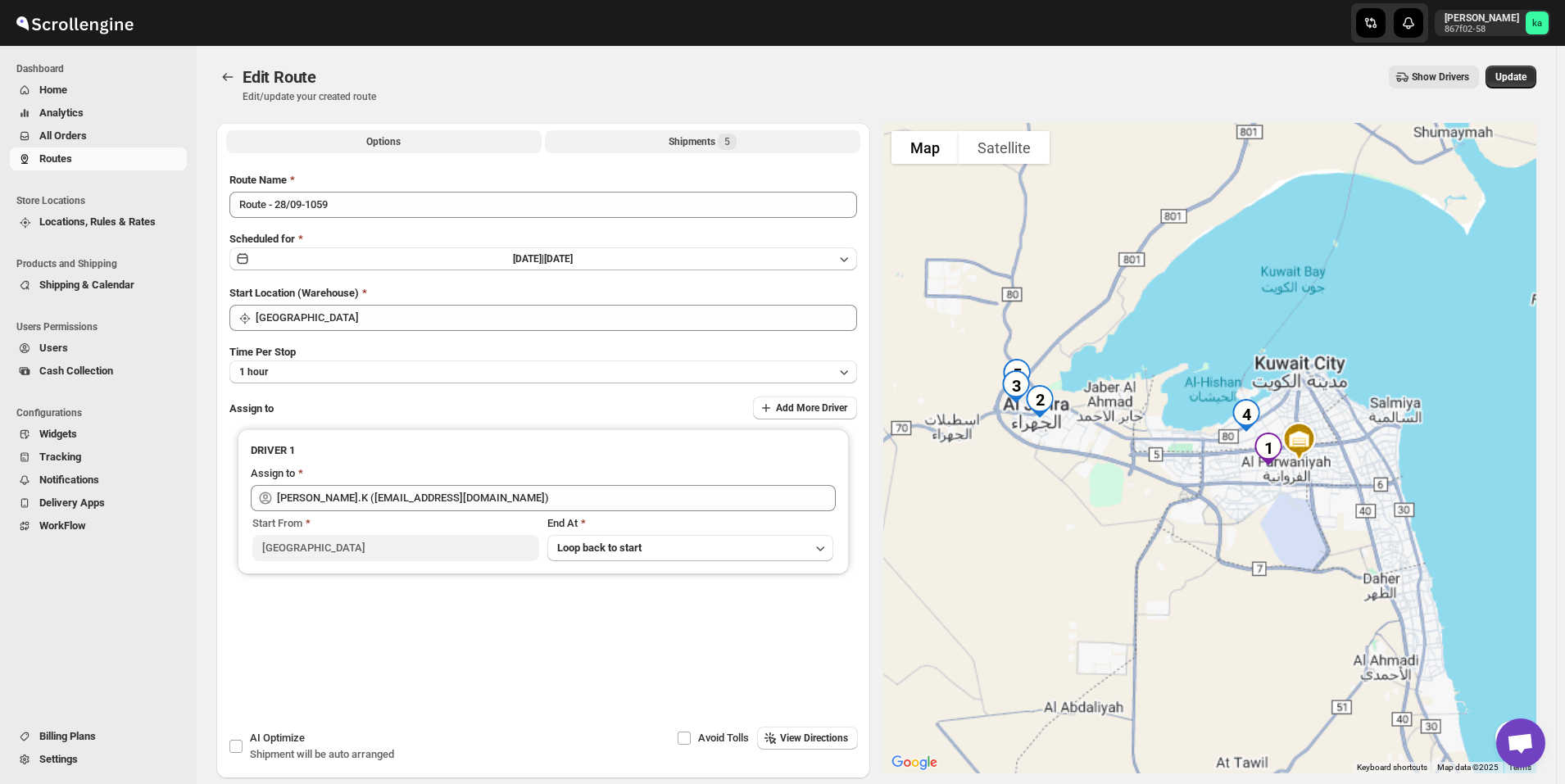
click at [705, 139] on div "Shipments 5" at bounding box center [703, 142] width 68 height 16
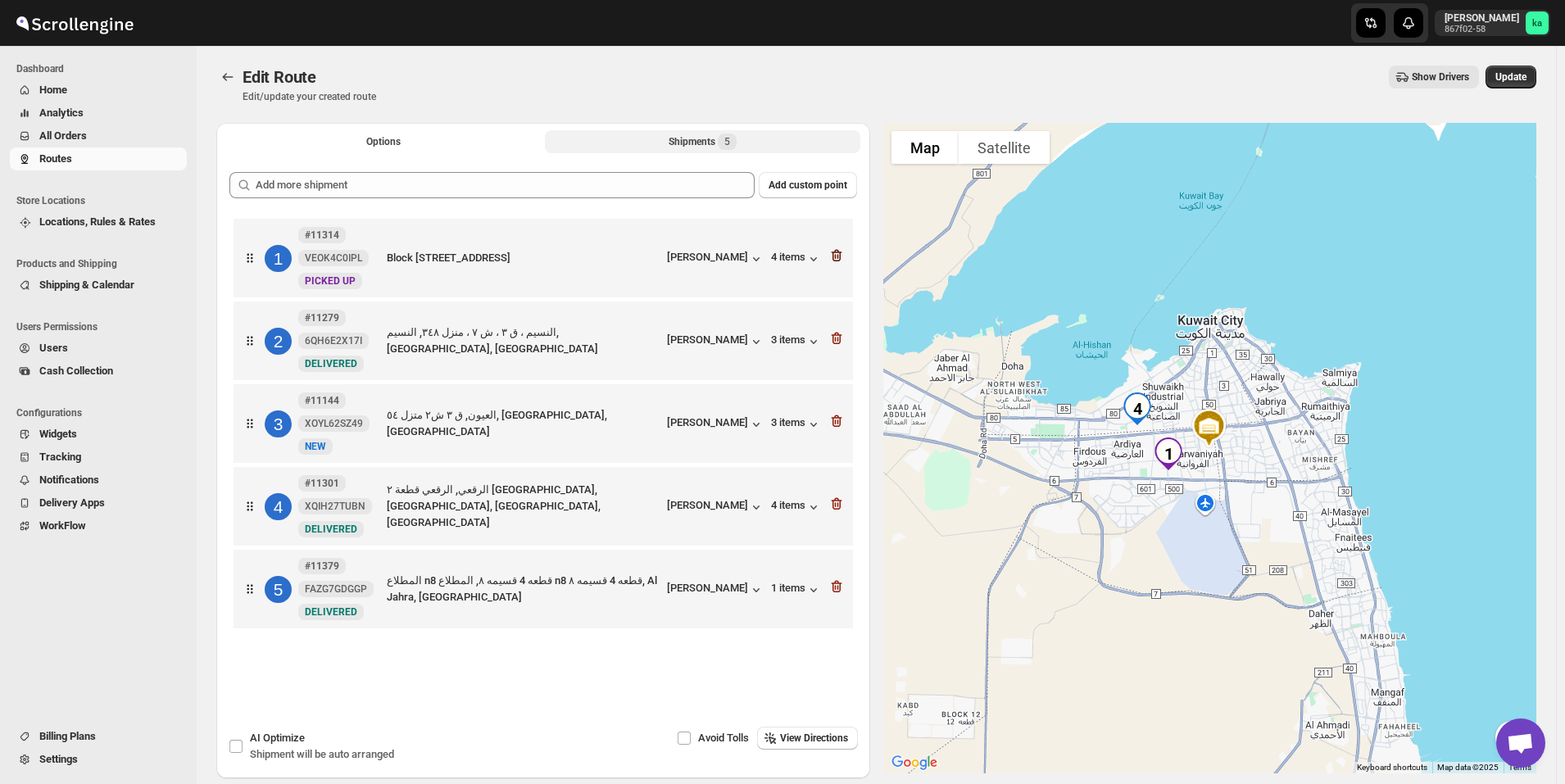
click at [845, 256] on icon "button" at bounding box center [836, 256] width 16 height 16
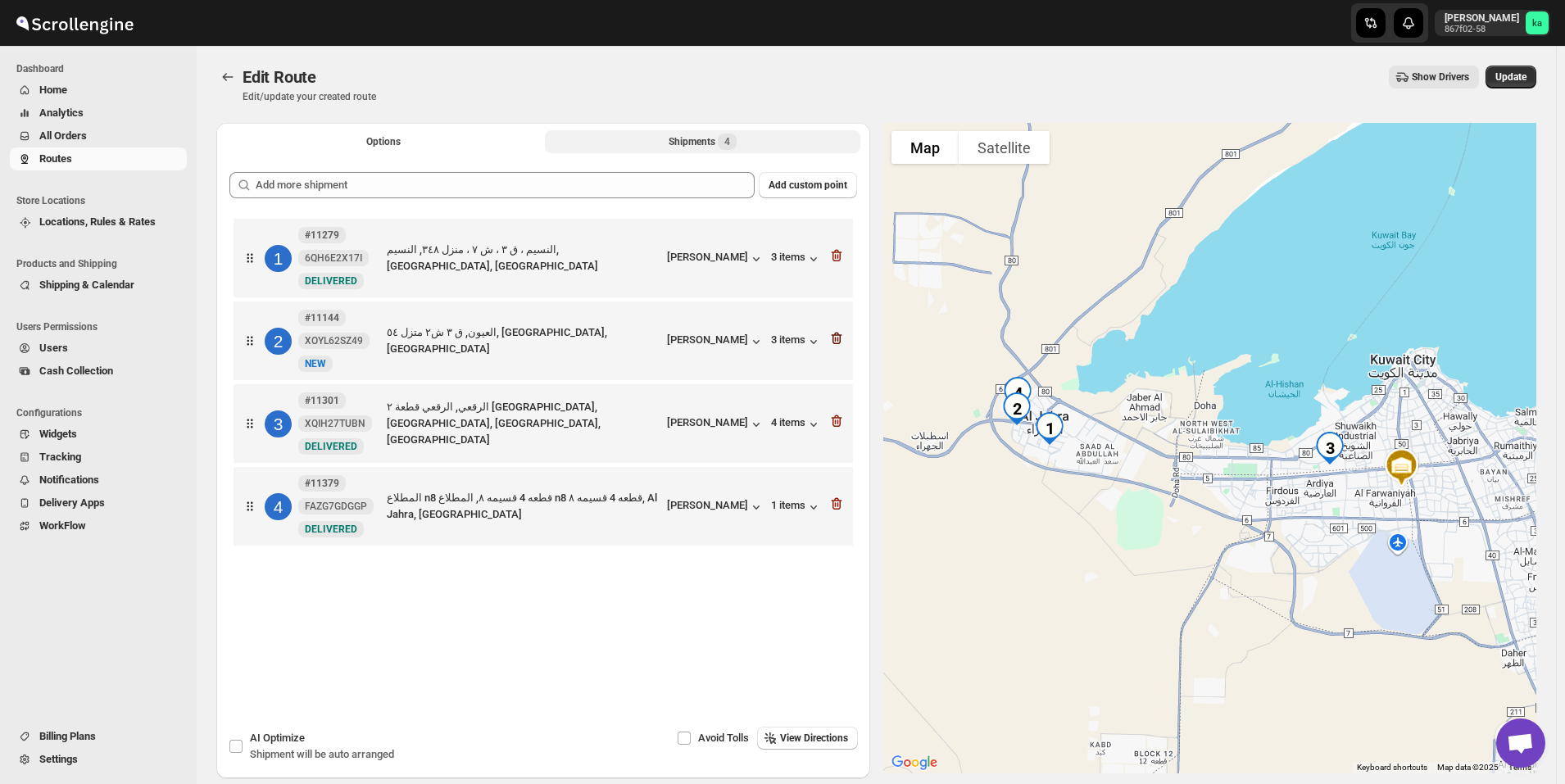
click at [841, 344] on icon "button" at bounding box center [836, 339] width 11 height 12
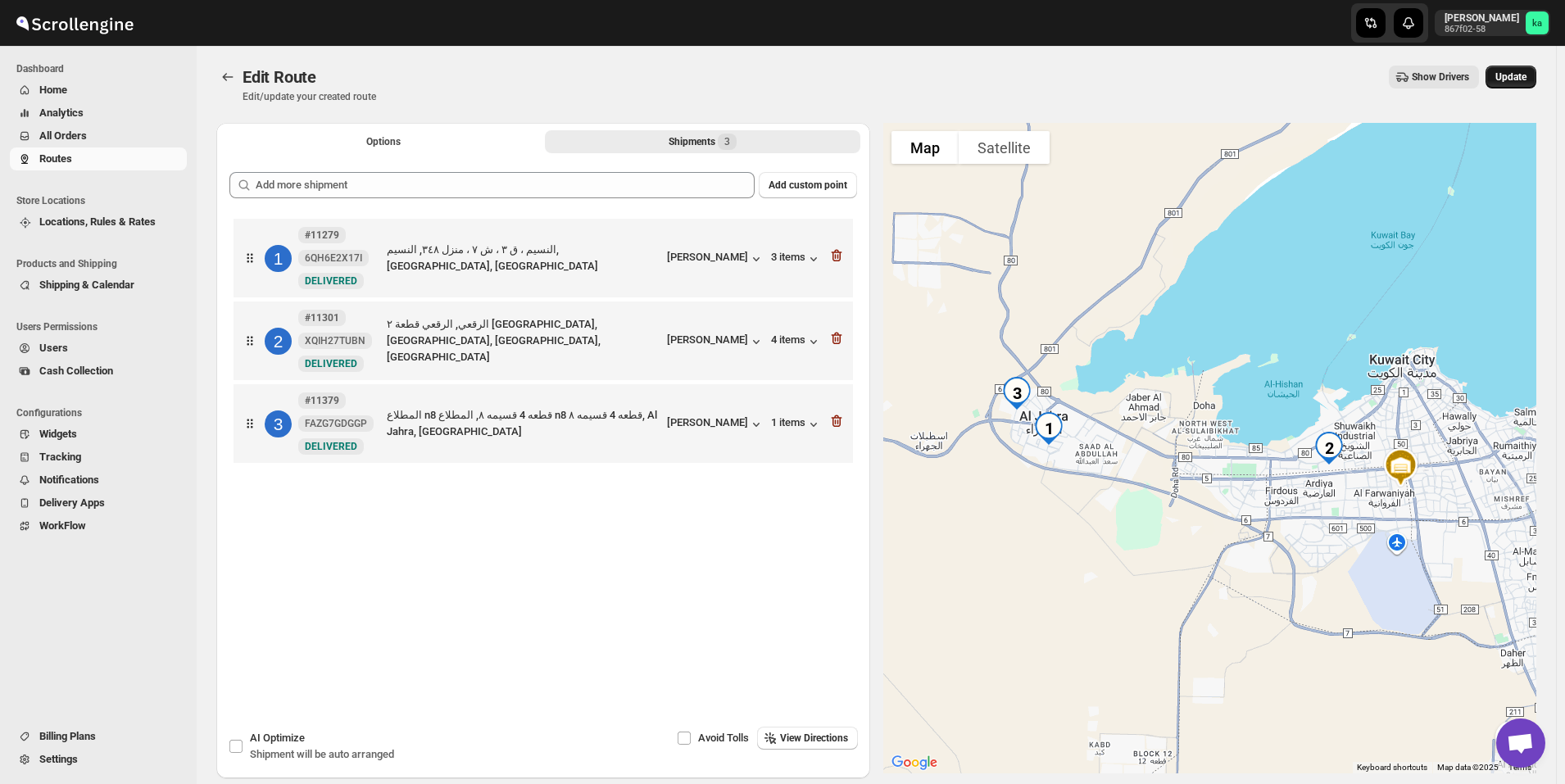
click at [1524, 75] on span "Update" at bounding box center [1511, 77] width 31 height 13
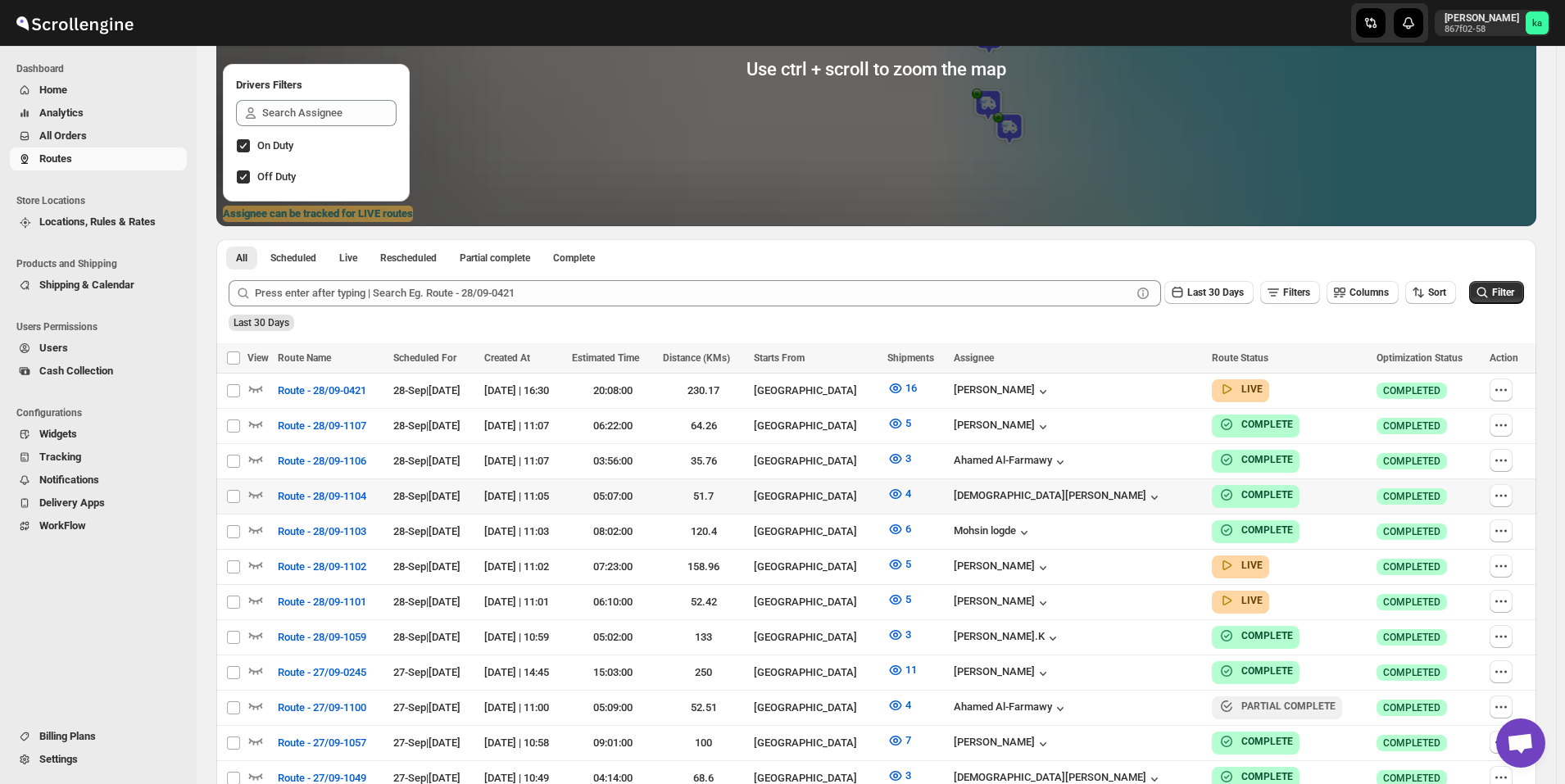
scroll to position [328, 0]
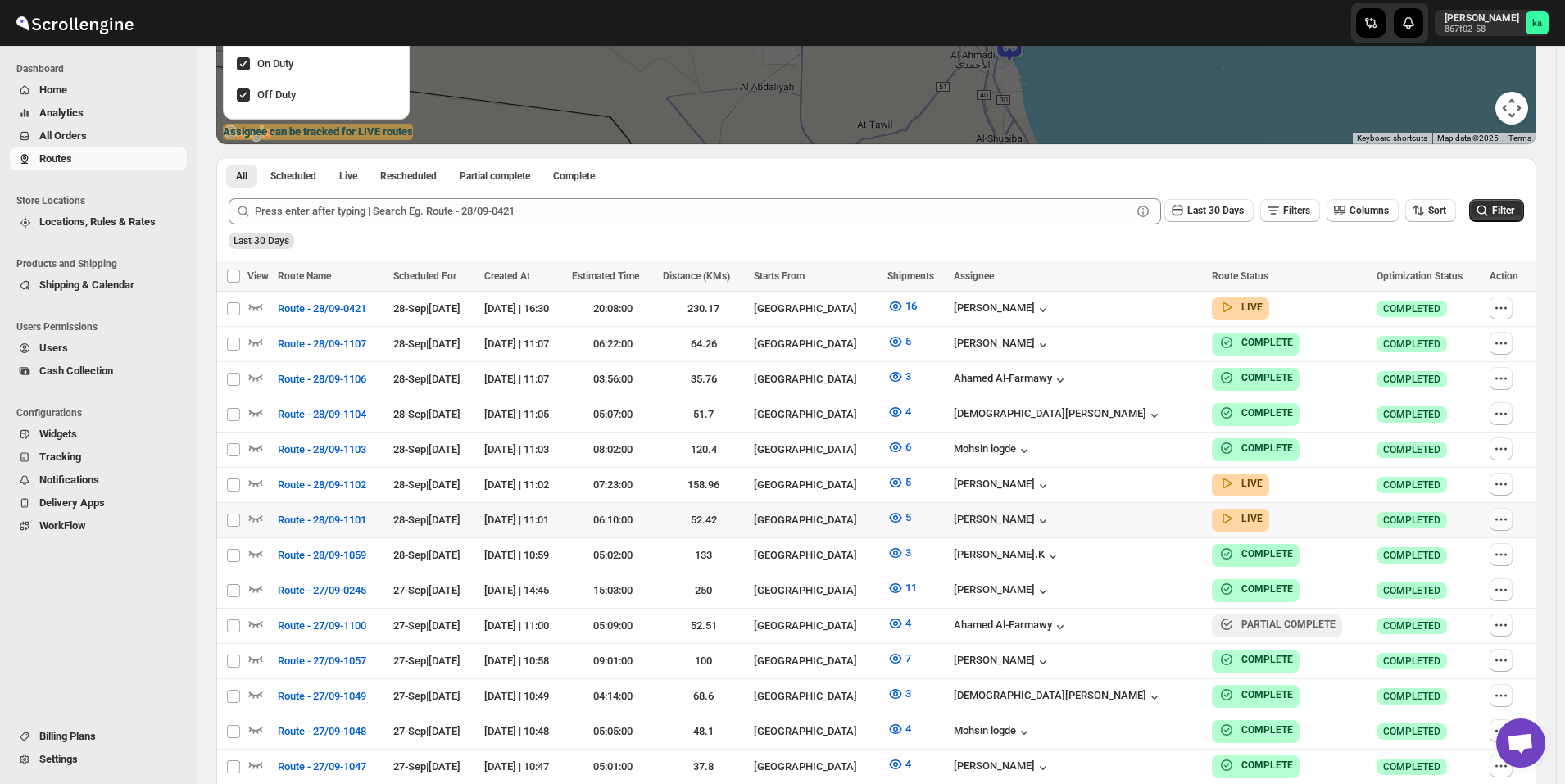
click at [1510, 513] on icon "button" at bounding box center [1501, 519] width 16 height 16
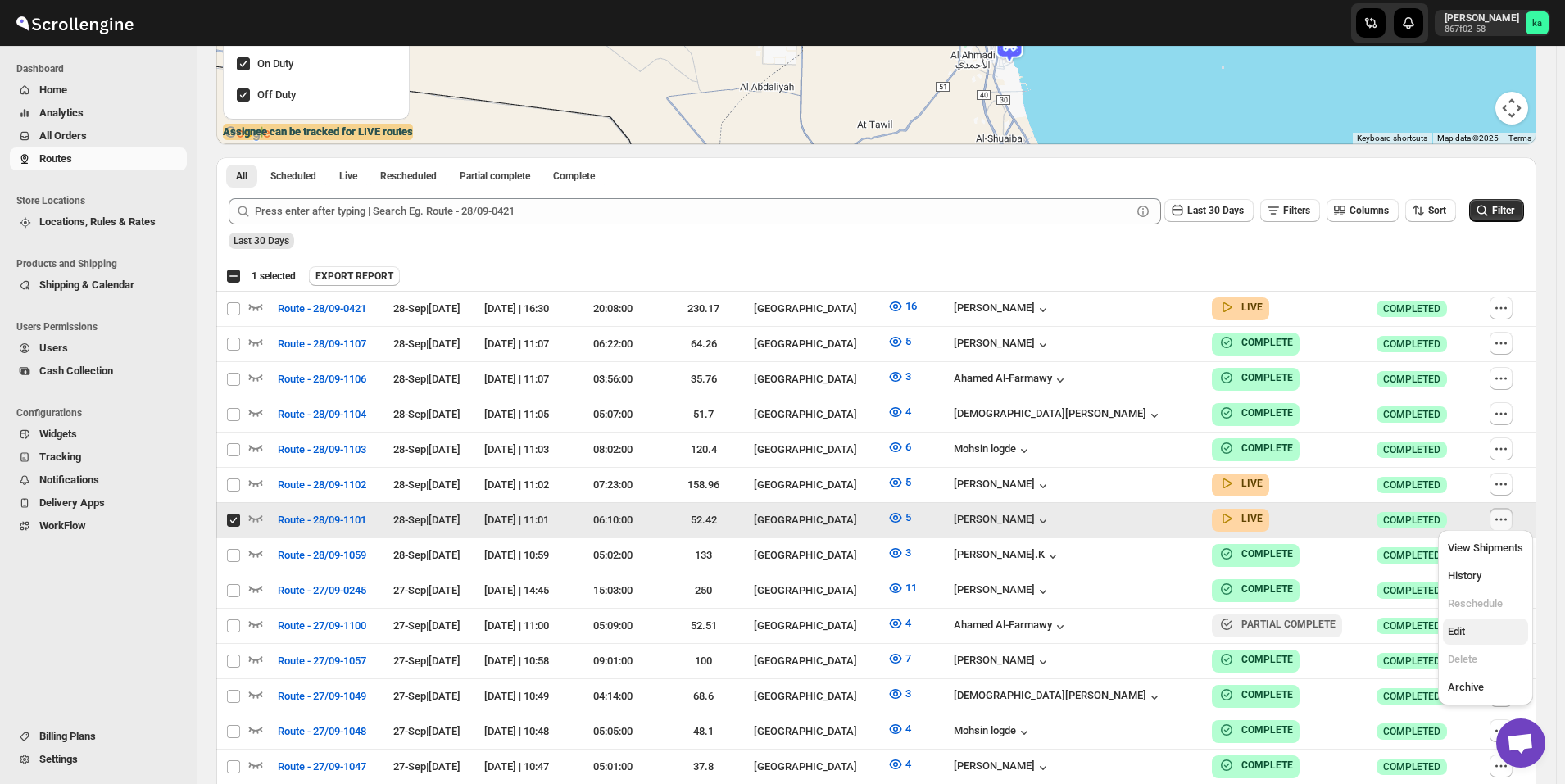
click at [1497, 630] on span "Edit" at bounding box center [1485, 631] width 75 height 16
checkbox input "false"
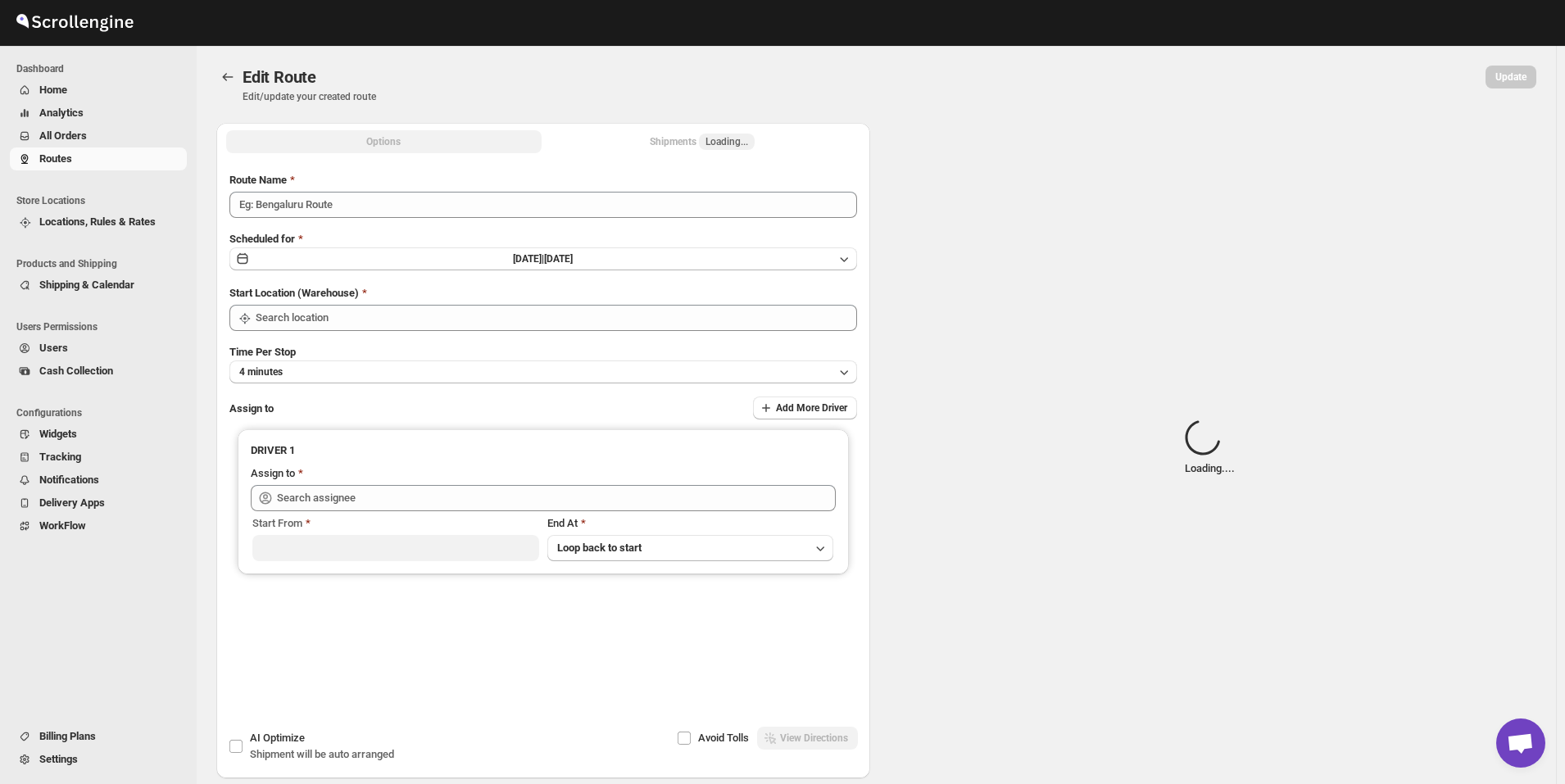
type input "Route - 28/09-1101"
type input "[GEOGRAPHIC_DATA]"
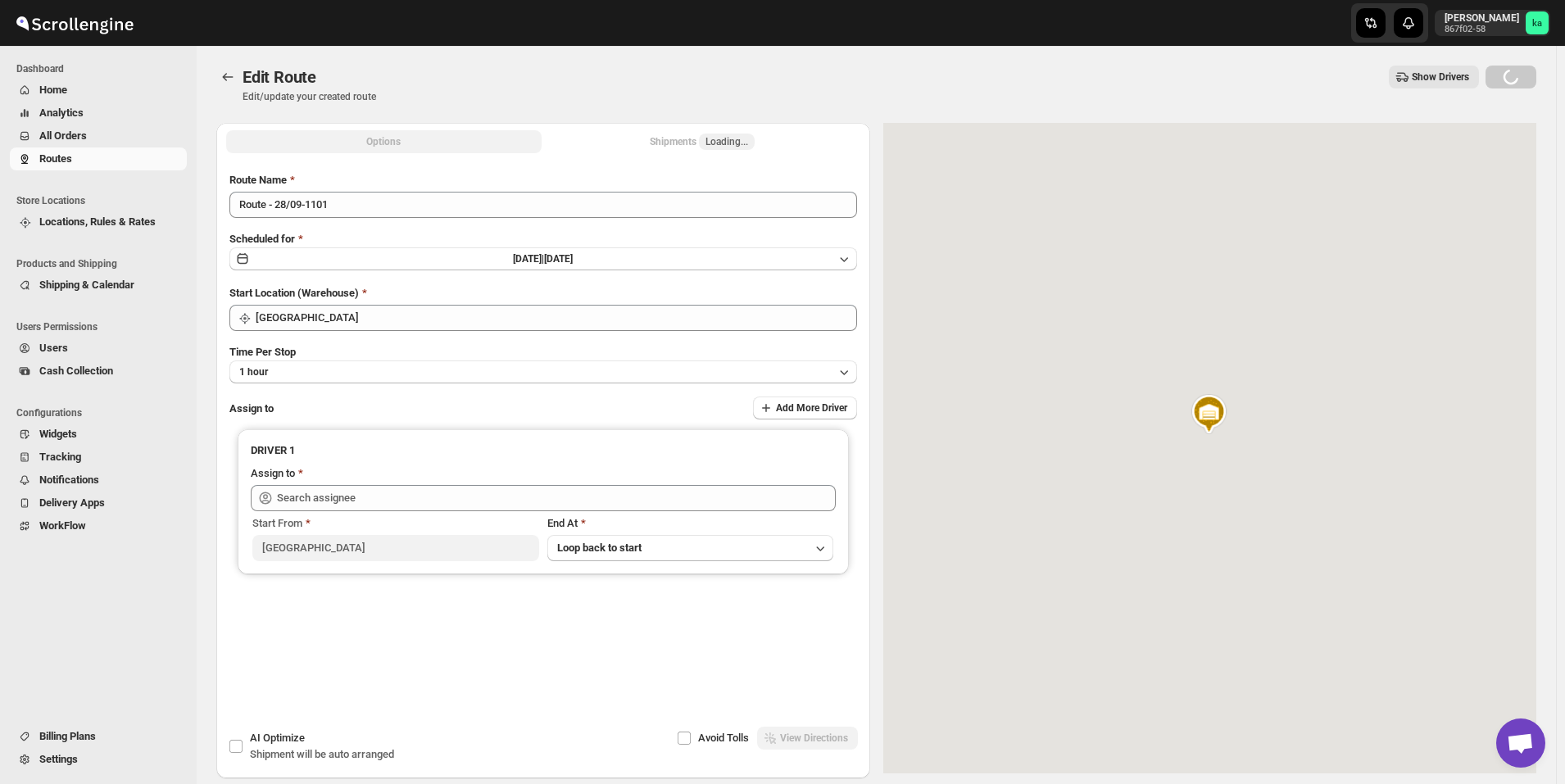
type input "[PERSON_NAME] ([EMAIL_ADDRESS][DOMAIN_NAME])"
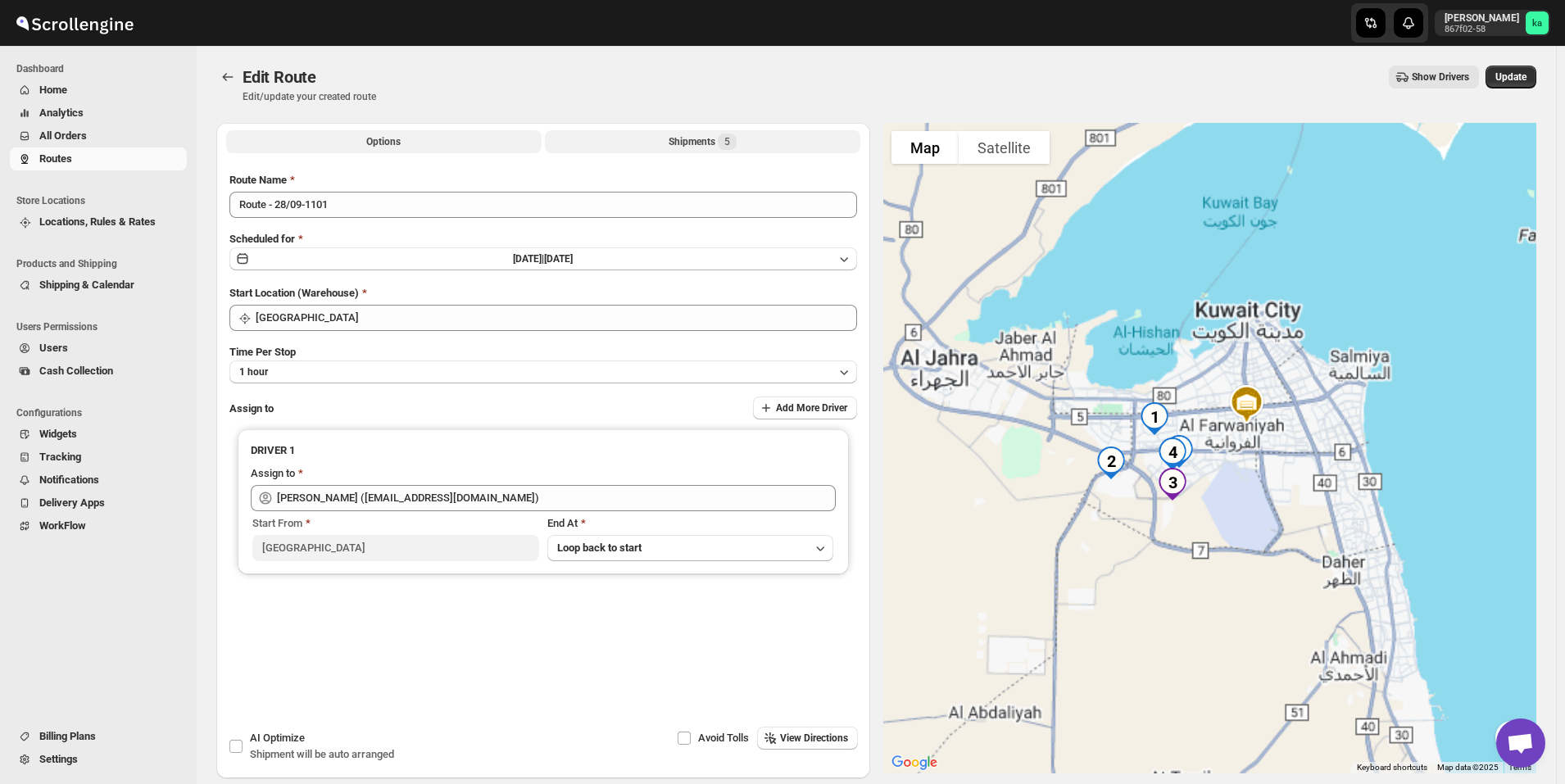
click at [691, 140] on div "Shipments 5" at bounding box center [703, 142] width 68 height 16
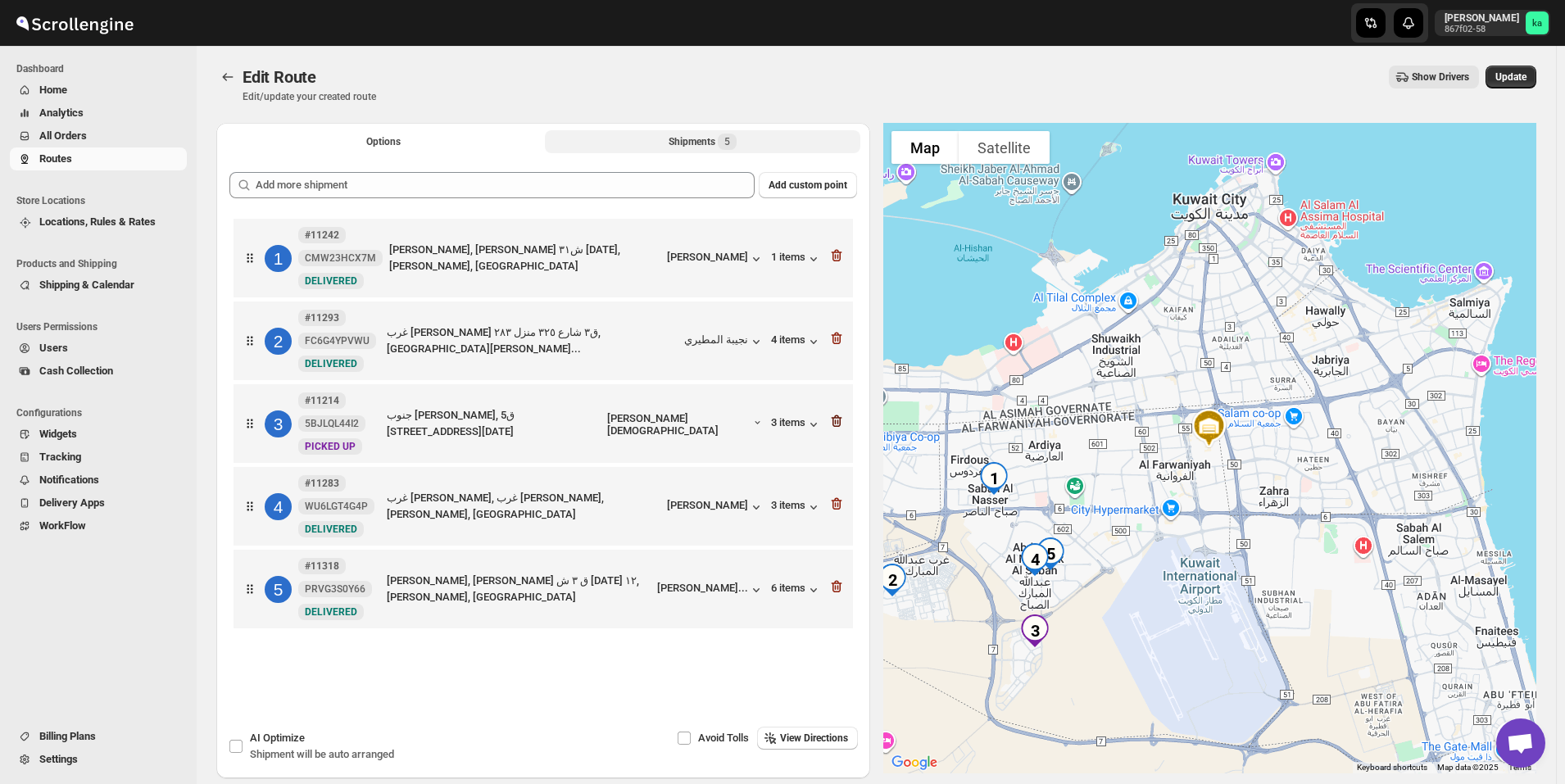
click at [836, 421] on icon "button" at bounding box center [835, 421] width 2 height 5
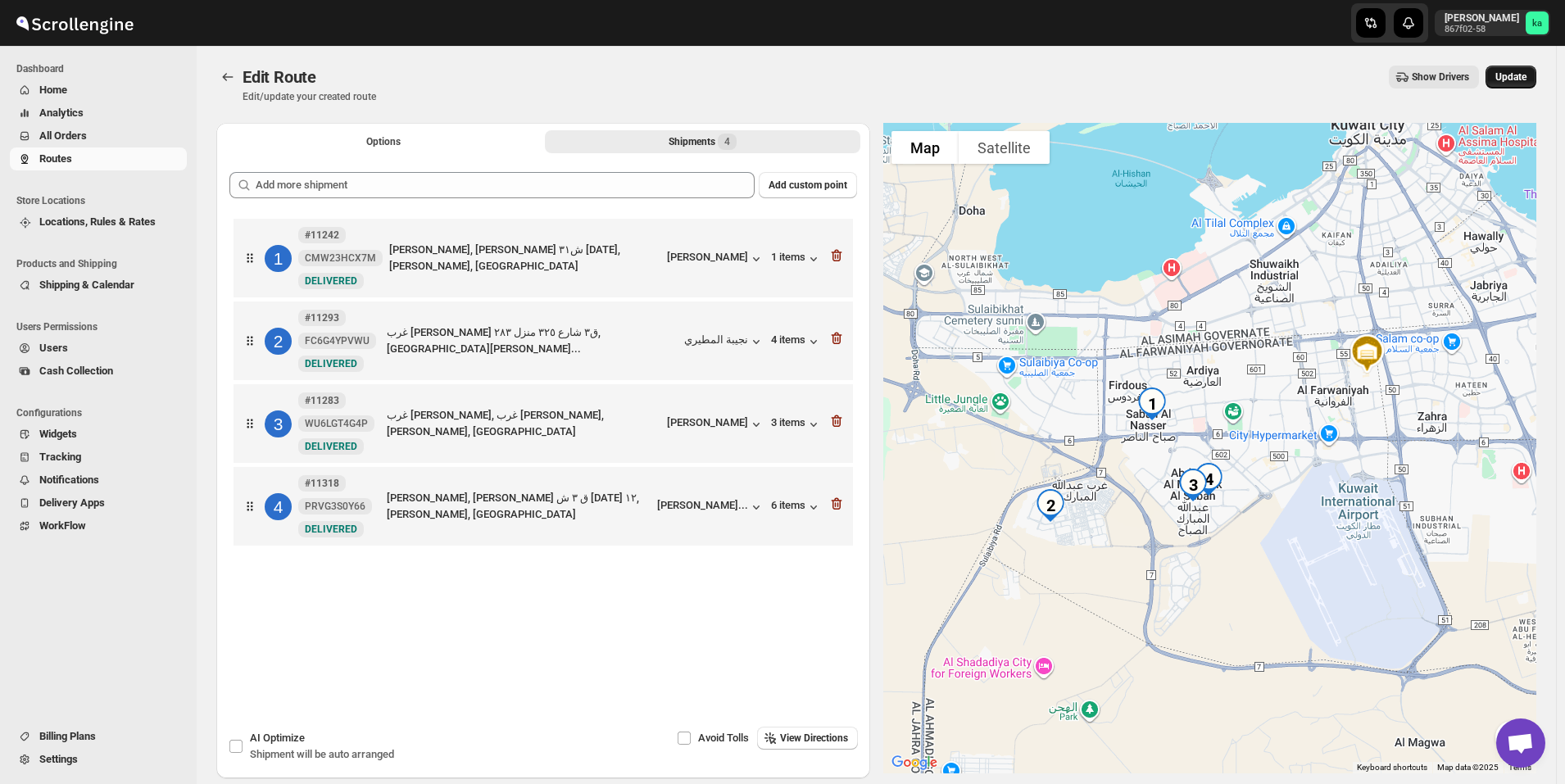
click at [1516, 66] on button "Update" at bounding box center [1511, 77] width 51 height 23
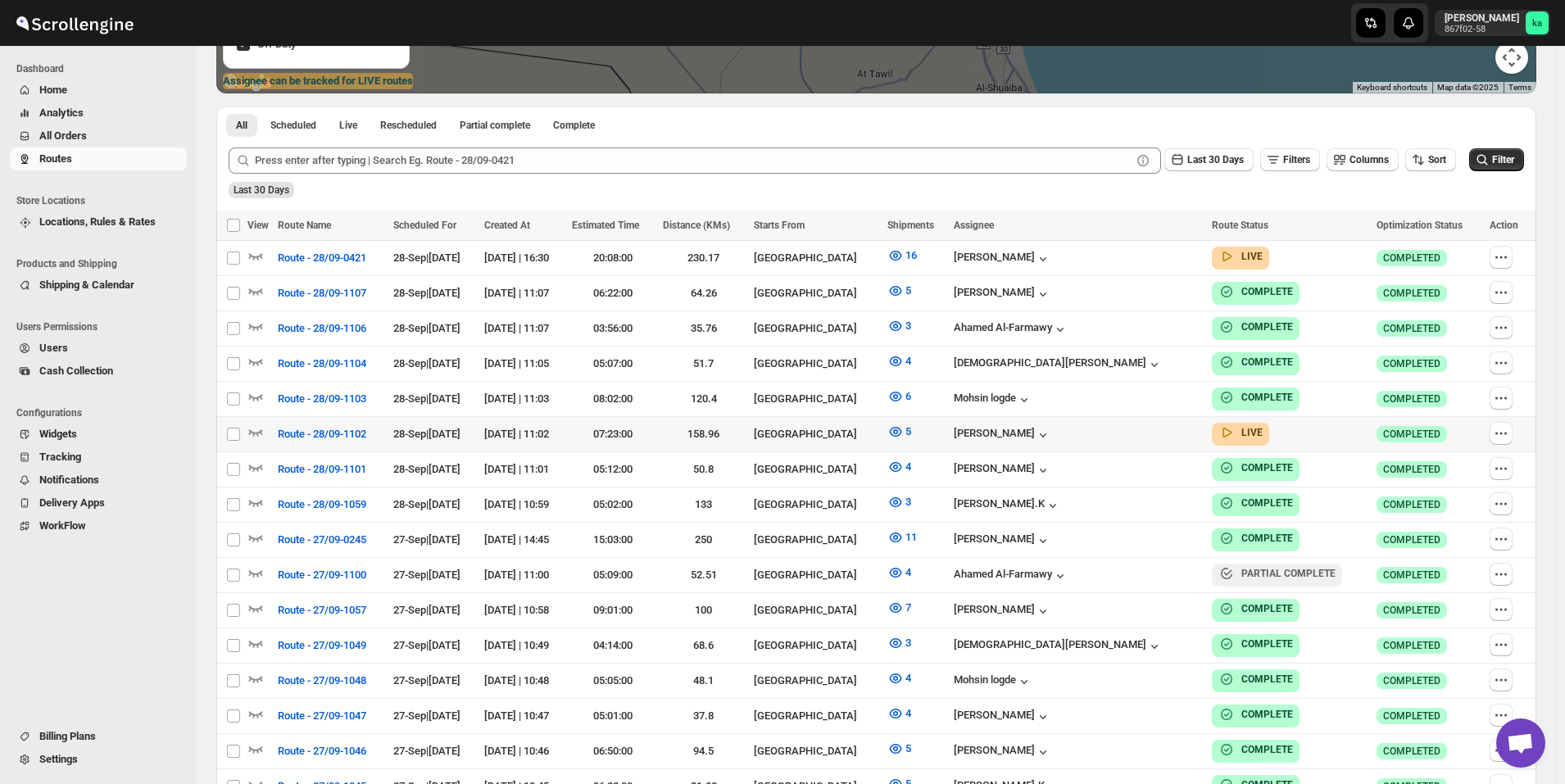
scroll to position [409, 0]
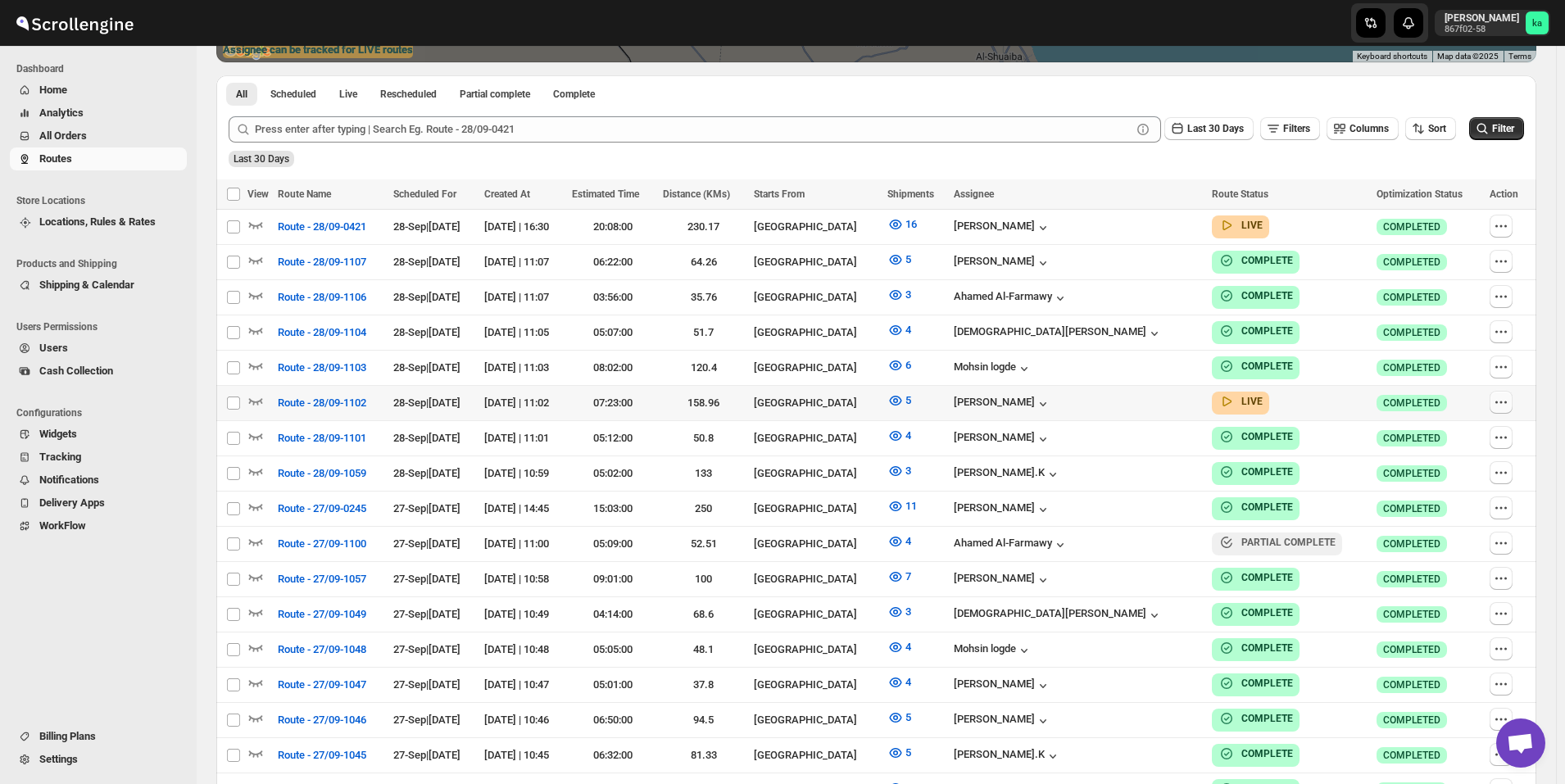
click at [1510, 402] on icon "button" at bounding box center [1501, 401] width 16 height 16
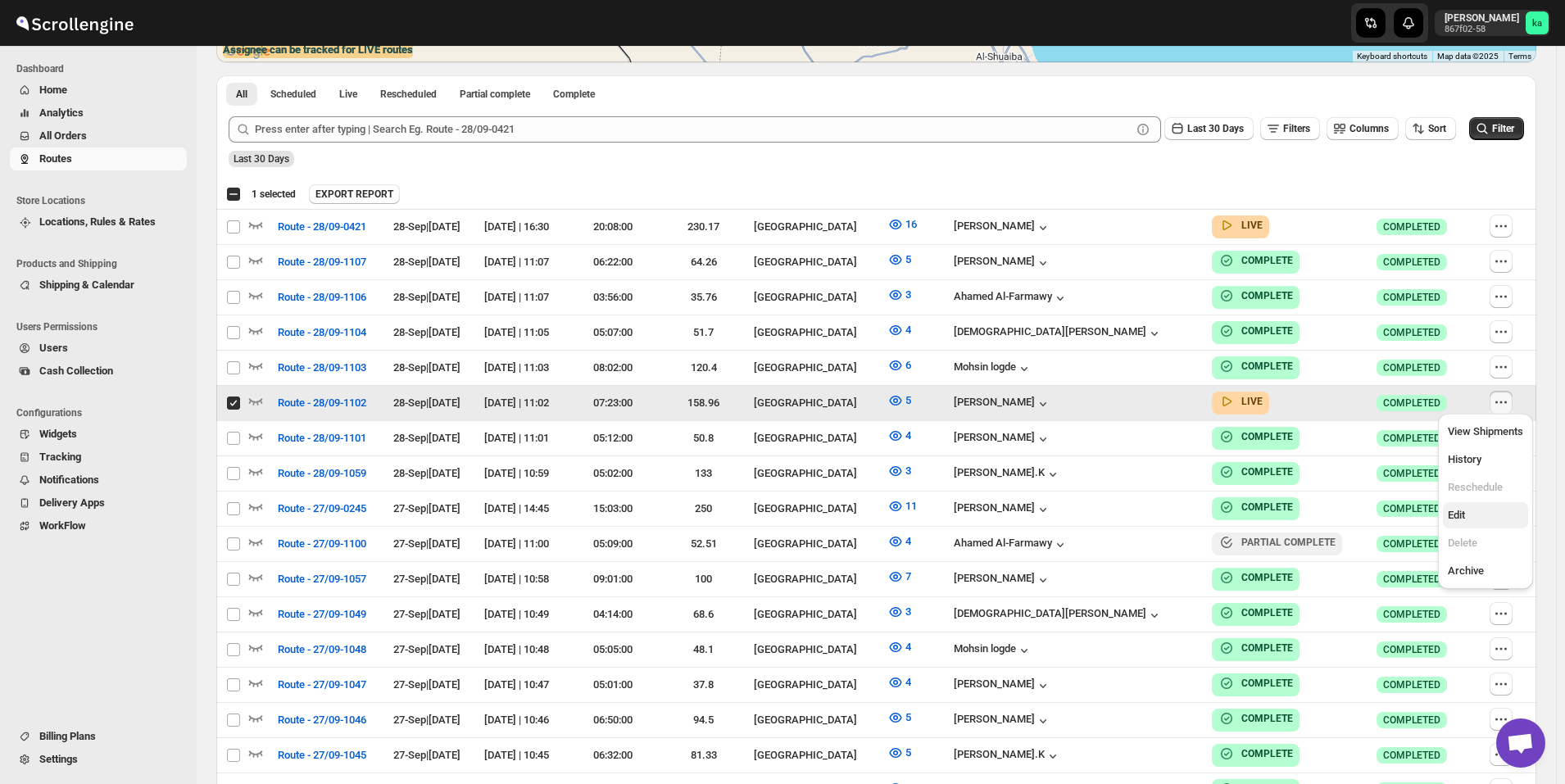
click at [1475, 515] on span "Edit" at bounding box center [1485, 515] width 75 height 16
checkbox input "false"
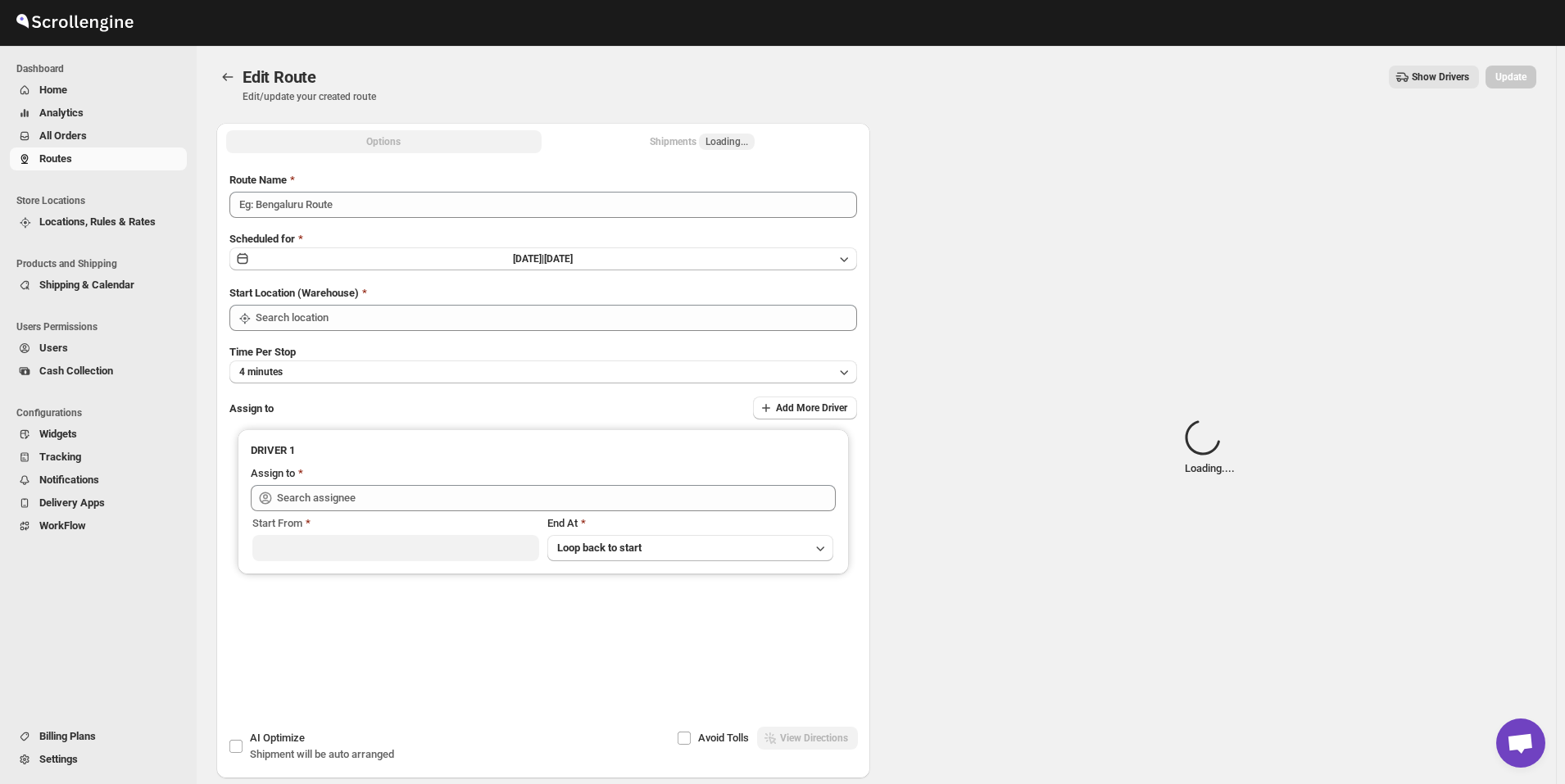
type input "Route - 28/09-1102"
type input "[GEOGRAPHIC_DATA]"
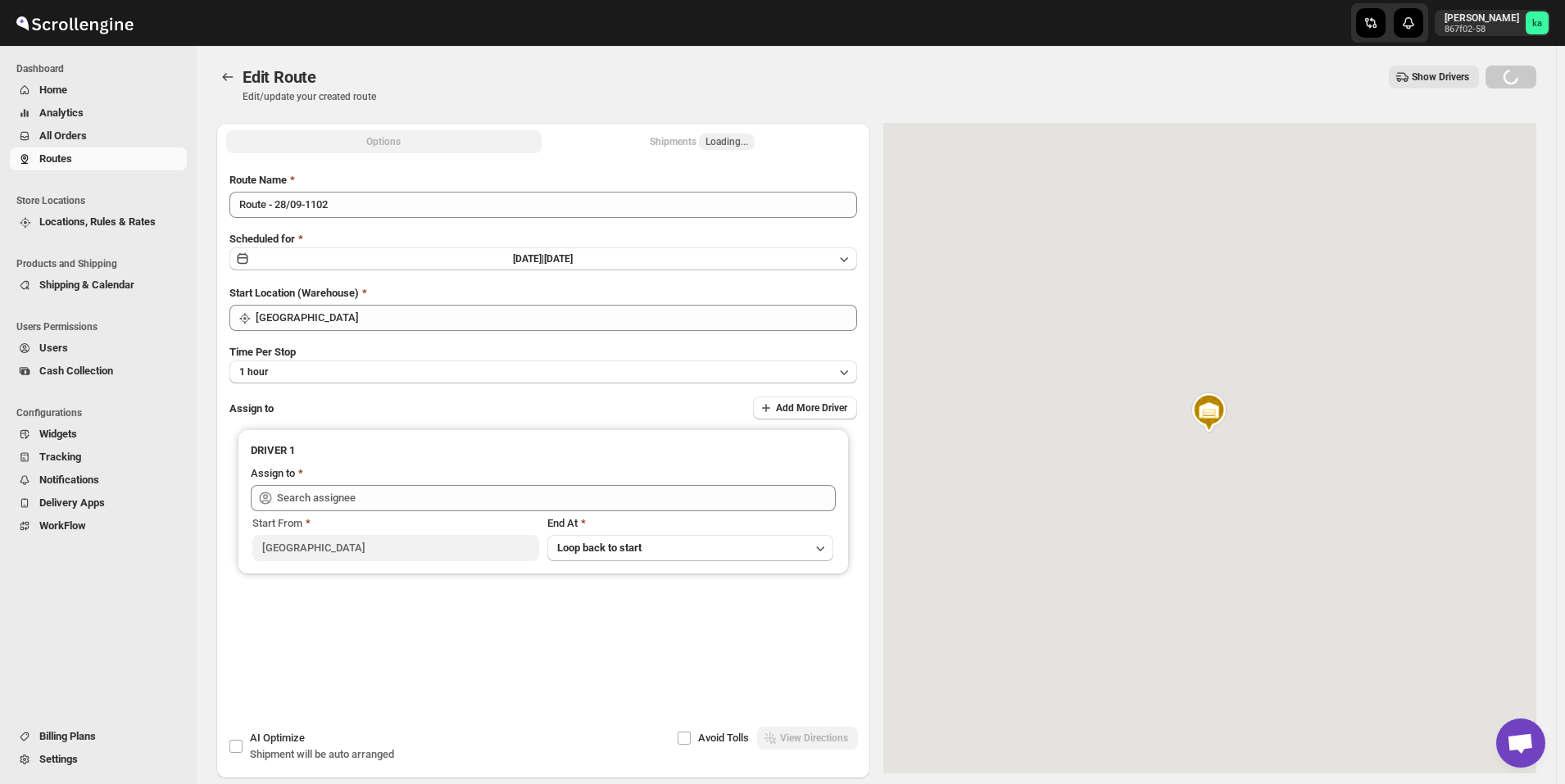
type input "[PERSON_NAME] ([EMAIL_ADDRESS][DOMAIN_NAME])"
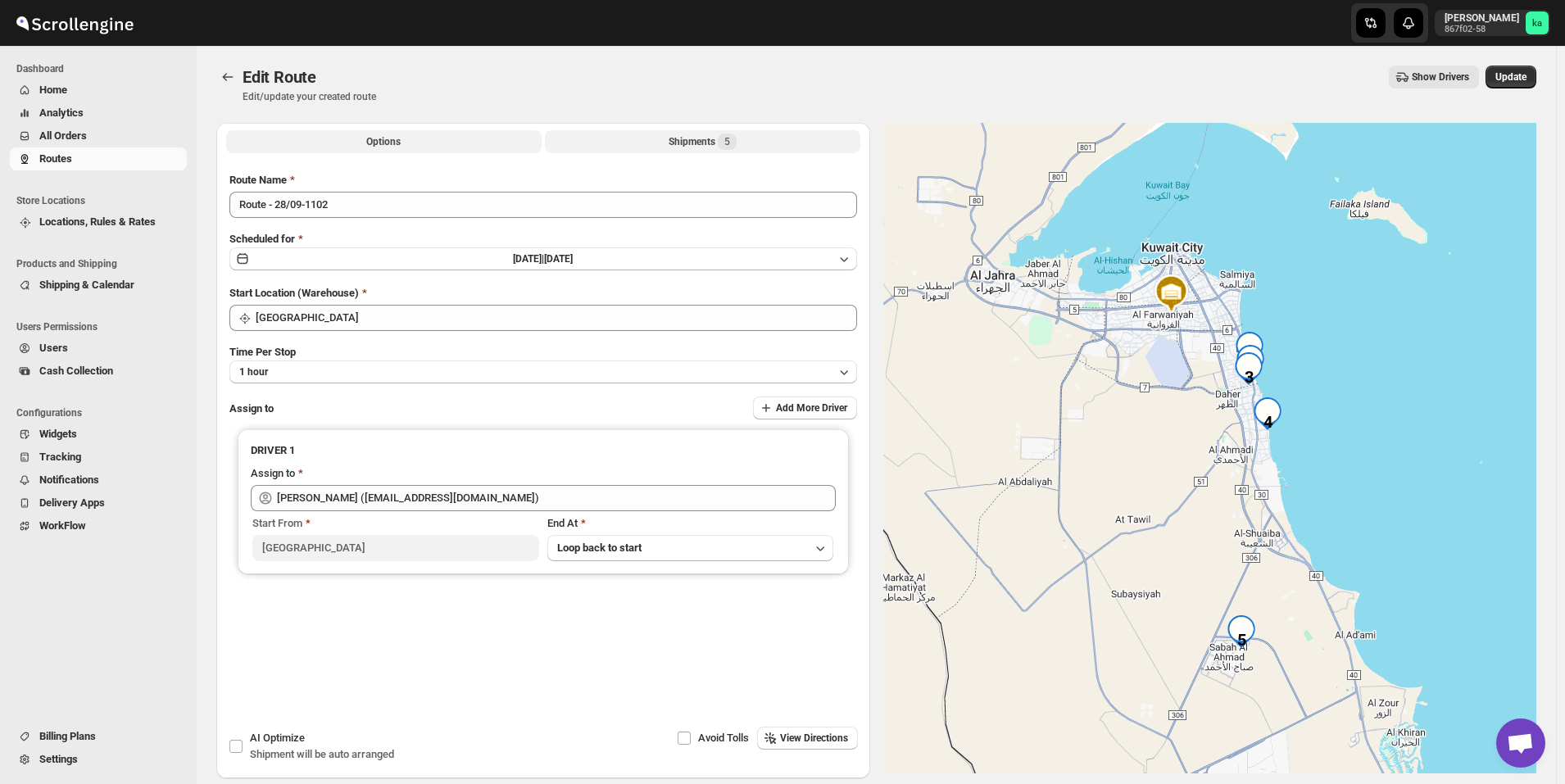
click at [692, 146] on div "Shipments 5" at bounding box center [703, 142] width 68 height 16
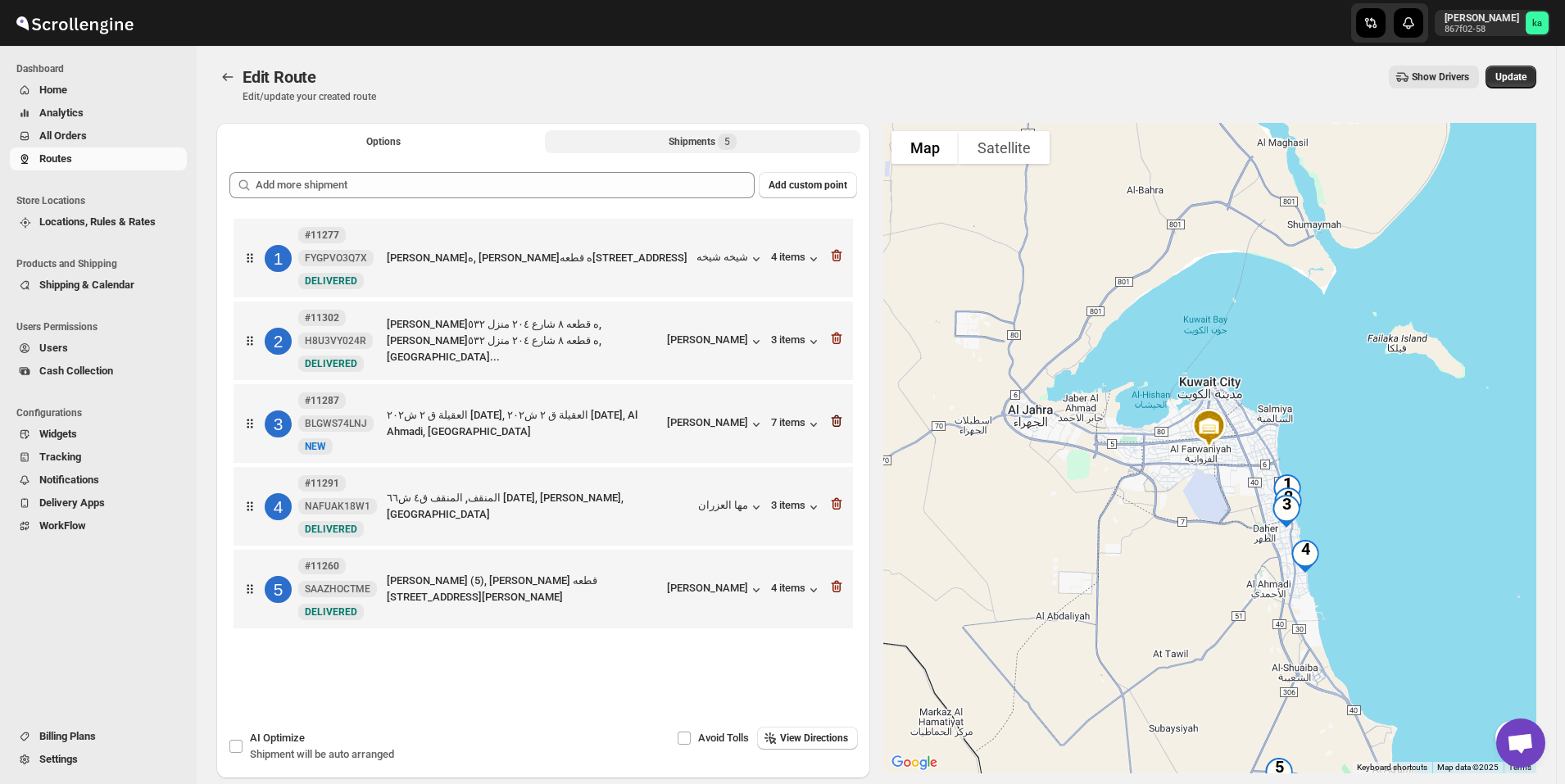
click at [844, 416] on icon "button" at bounding box center [836, 420] width 16 height 16
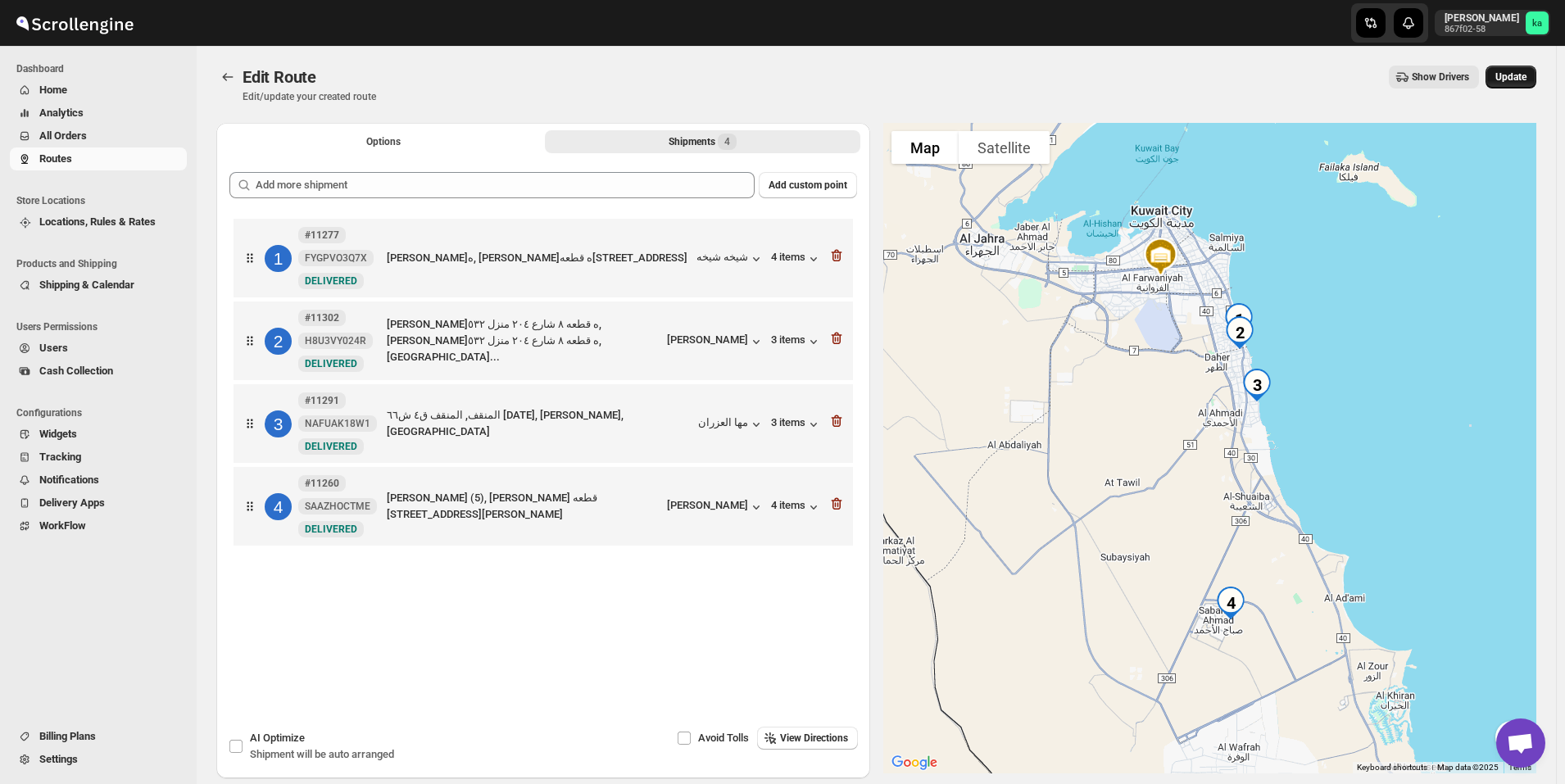
click at [1519, 71] on button "Update" at bounding box center [1511, 77] width 51 height 23
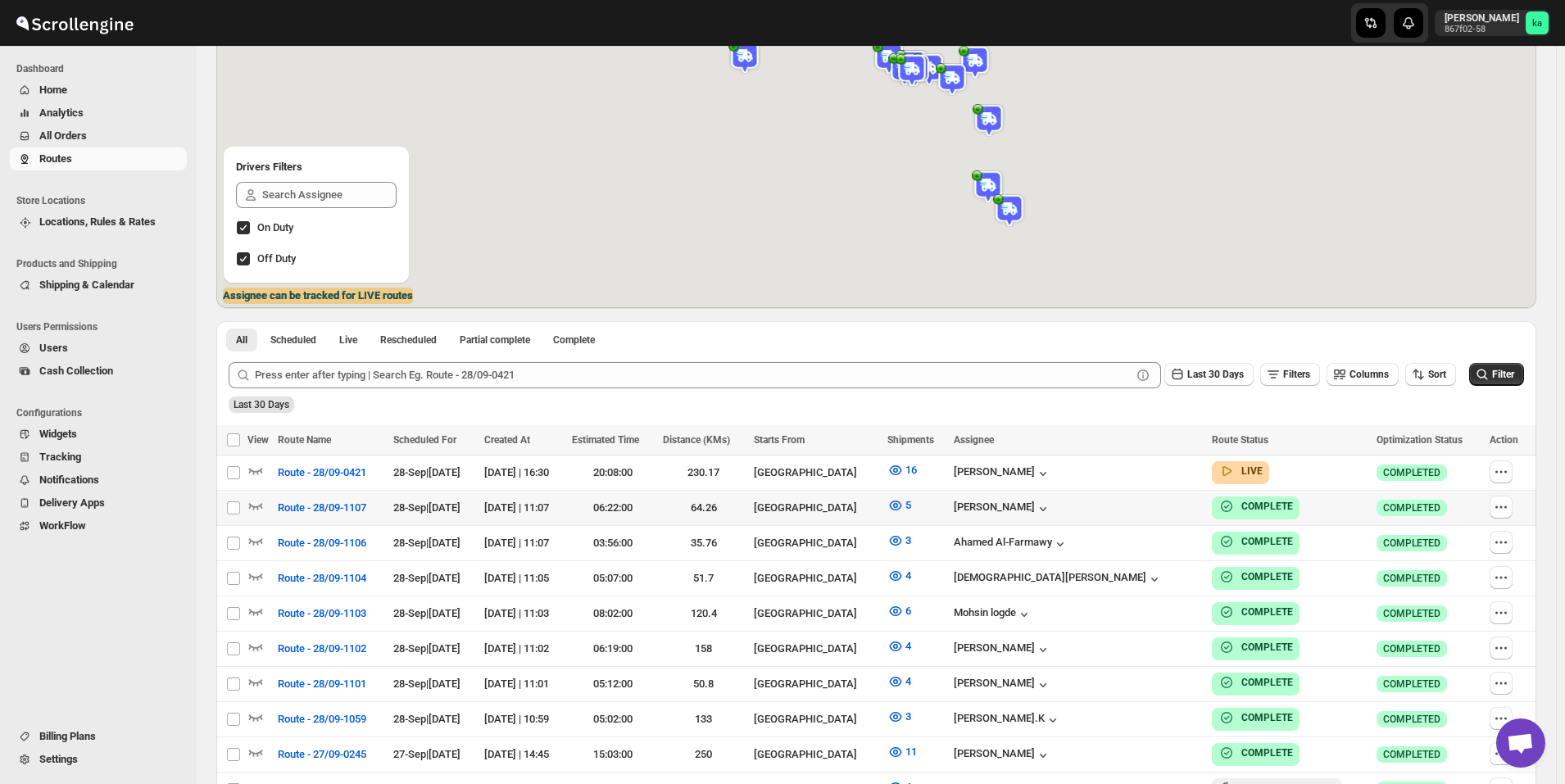
scroll to position [246, 0]
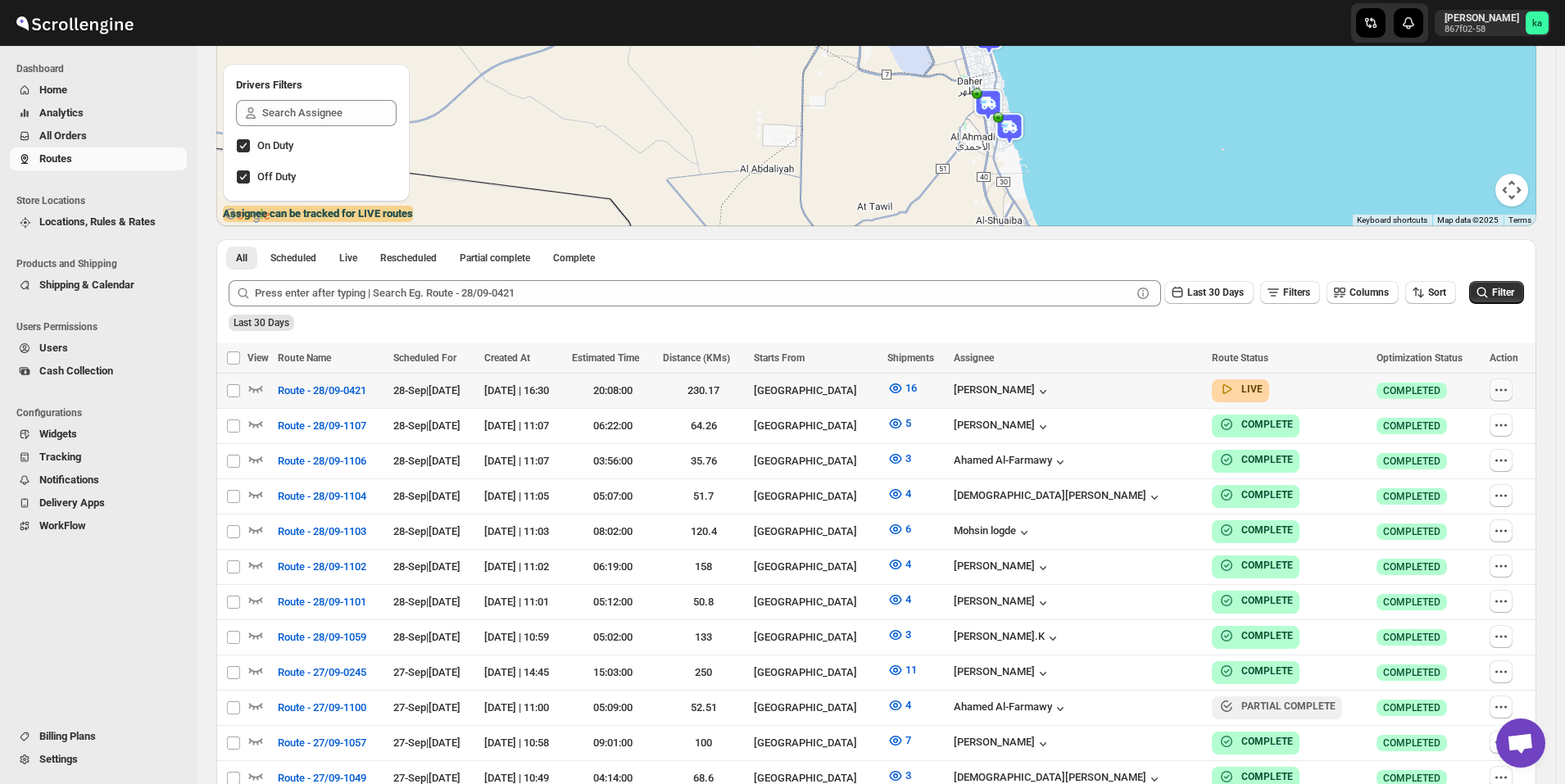
click at [1510, 389] on icon "button" at bounding box center [1501, 390] width 16 height 16
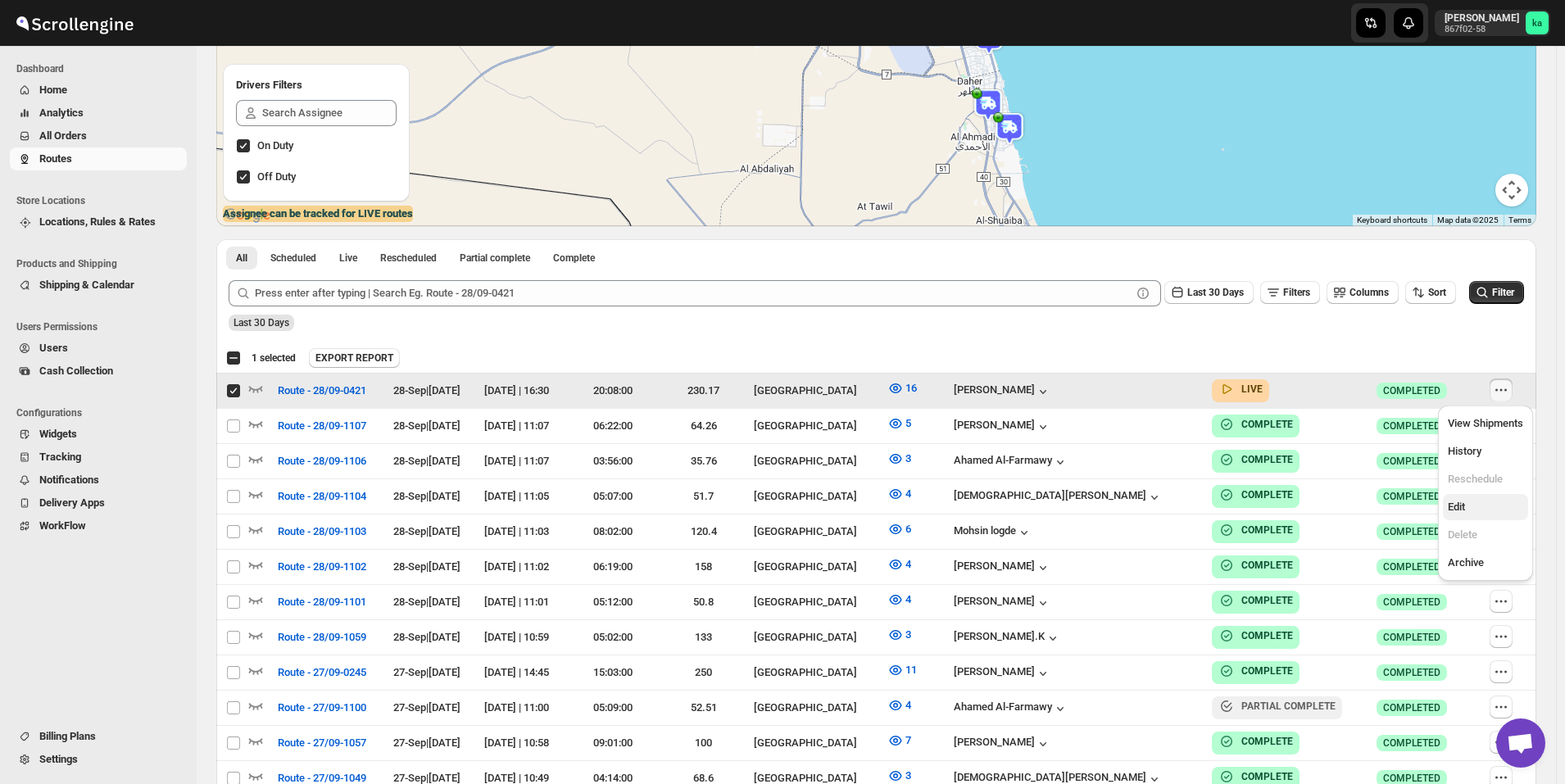
click at [1496, 498] on span "Edit" at bounding box center [1485, 506] width 75 height 16
checkbox input "false"
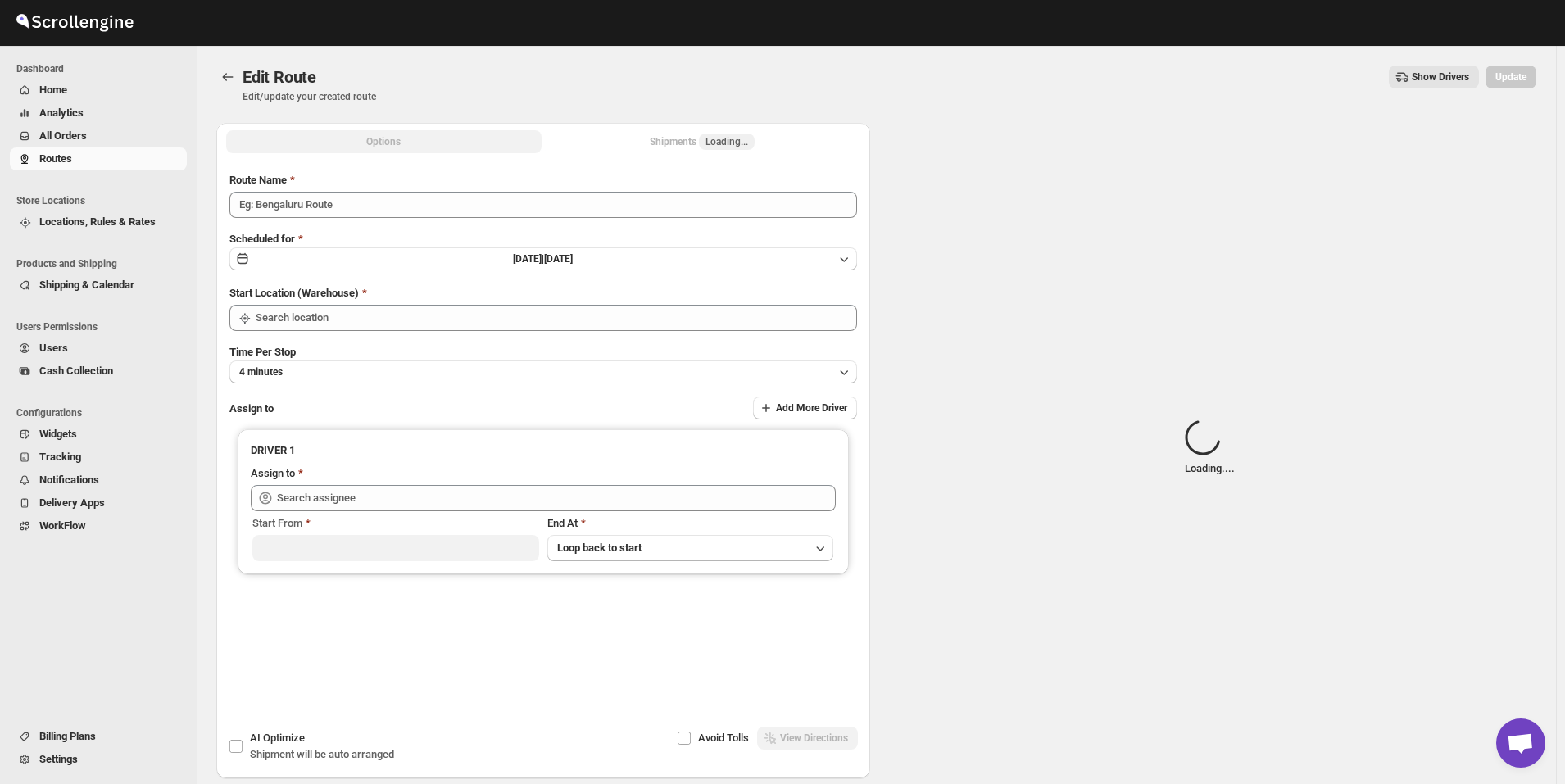
type input "Route - 28/09-0421"
type input "[GEOGRAPHIC_DATA]"
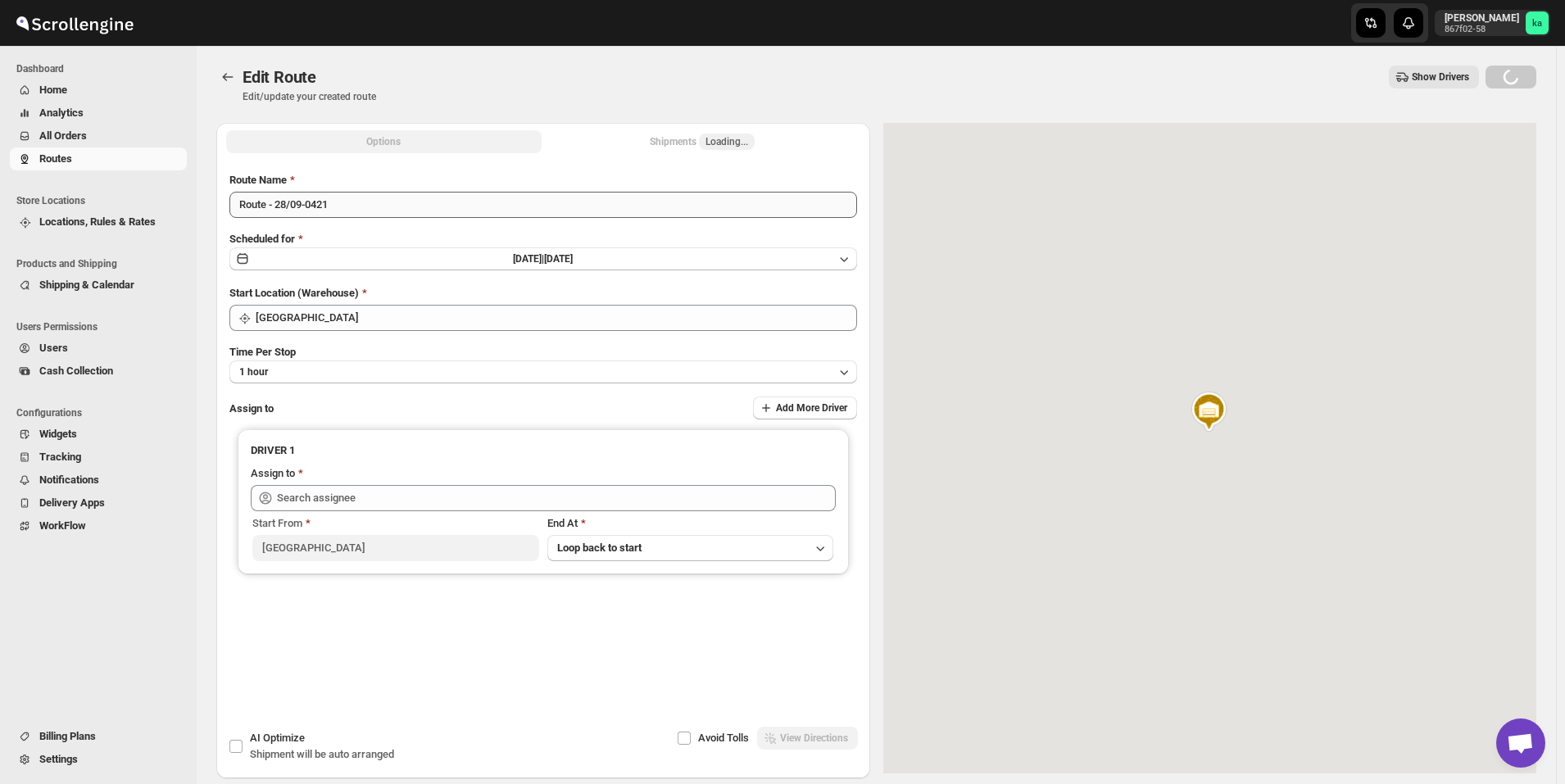
type input "[PERSON_NAME] ([EMAIL_ADDRESS][DOMAIN_NAME])"
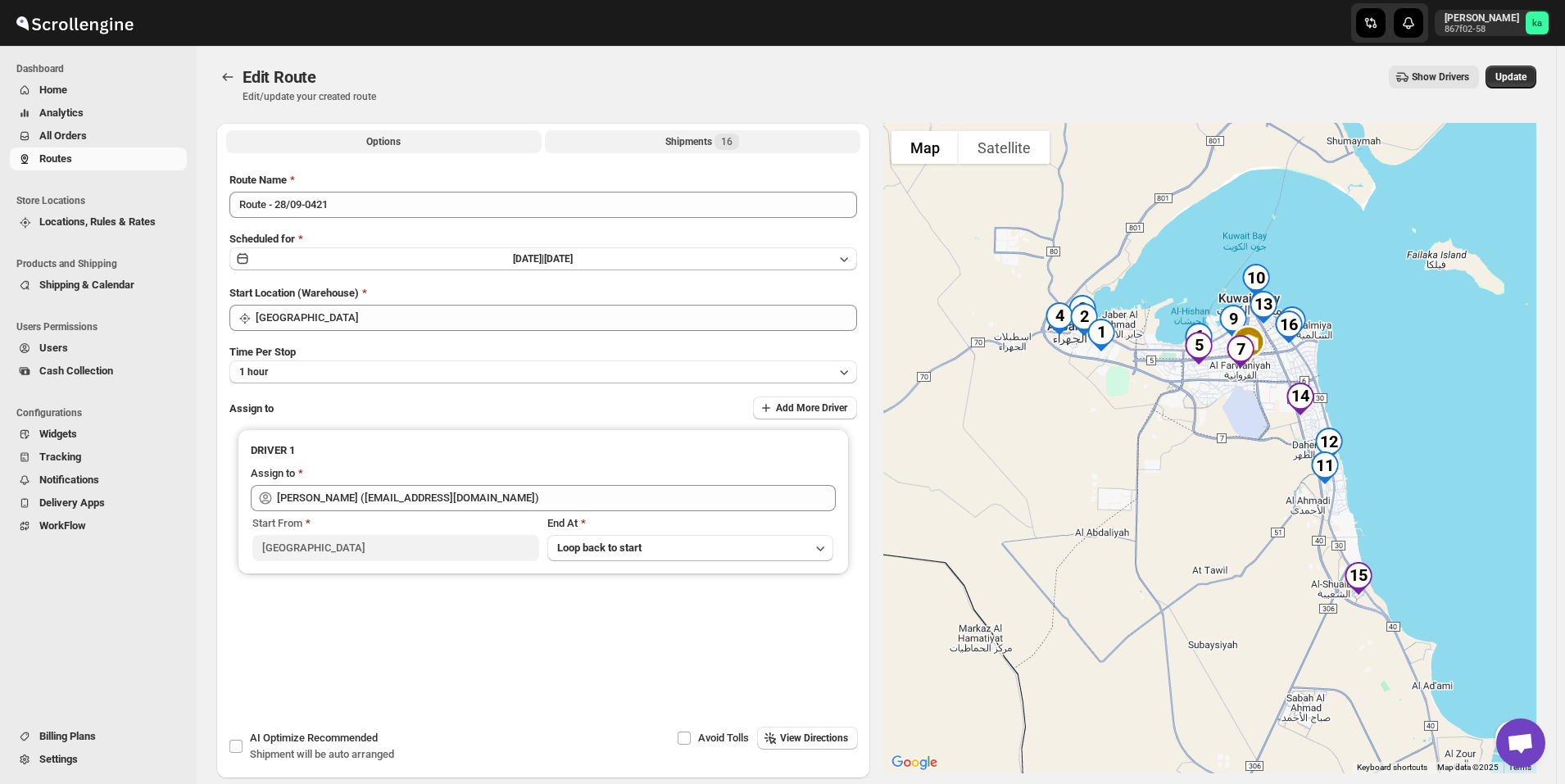
click at [687, 144] on div "Shipments 16" at bounding box center [703, 142] width 74 height 16
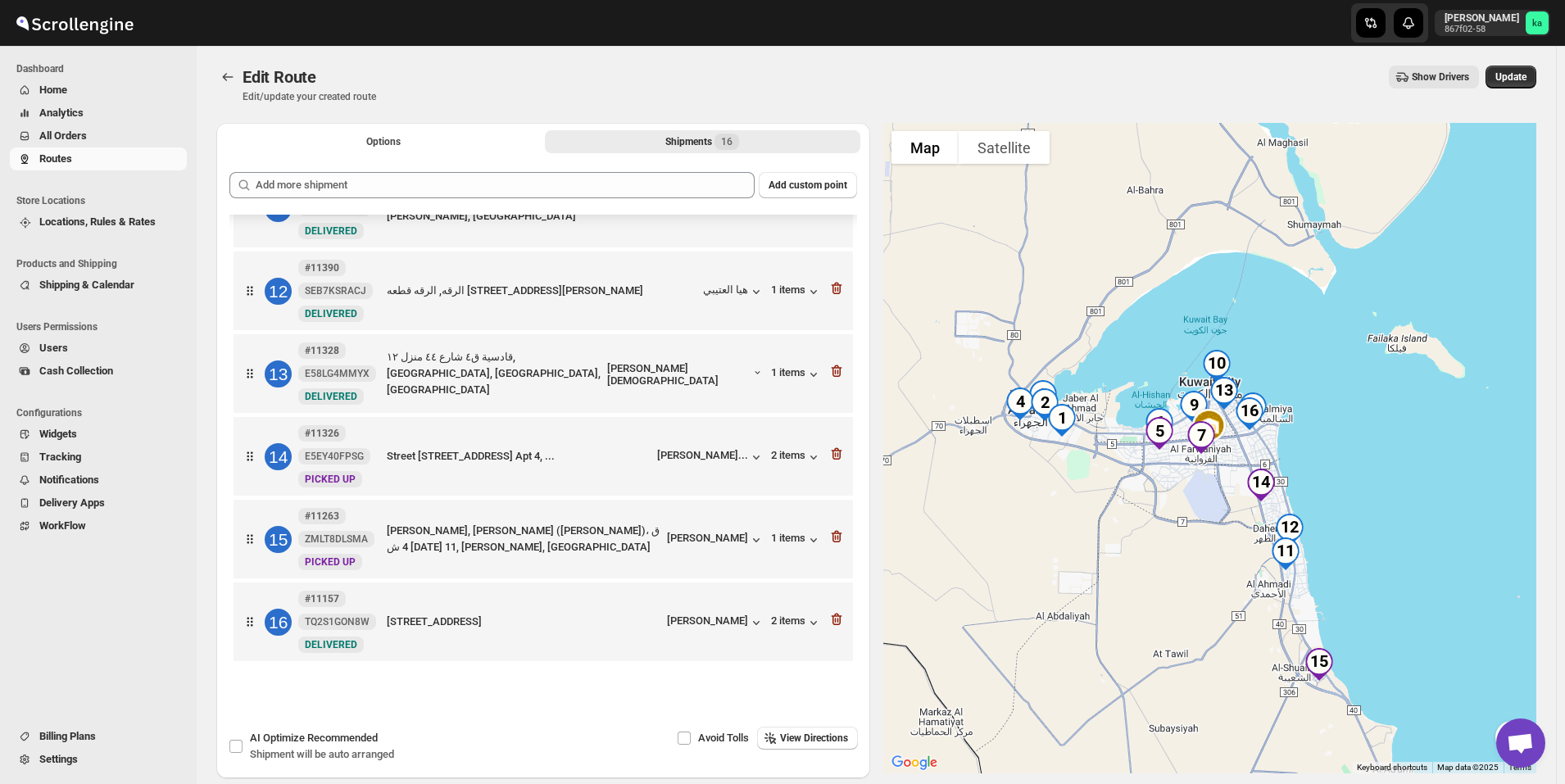
click at [79, 140] on span "All Orders" at bounding box center [63, 136] width 48 height 12
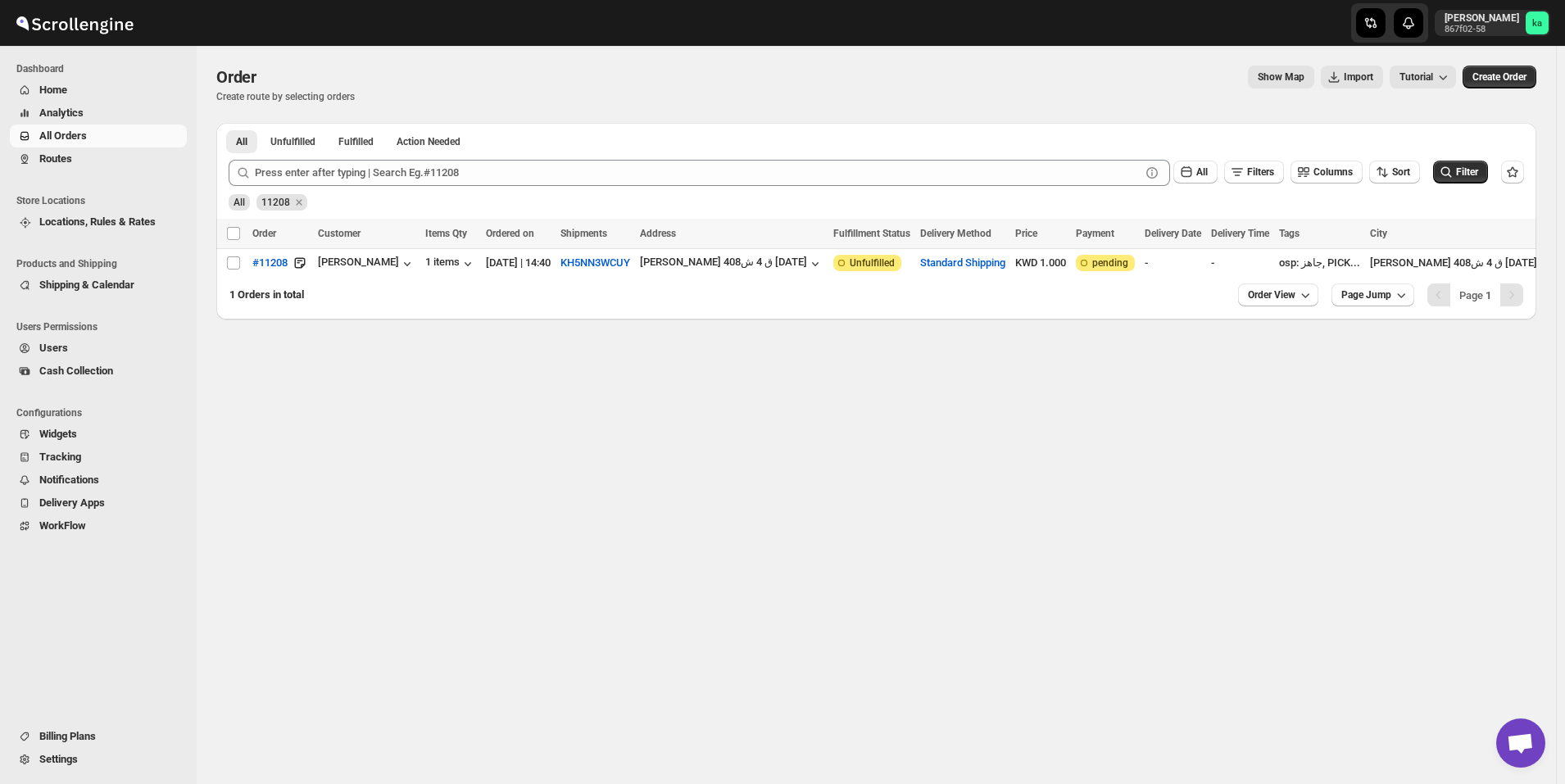
click at [116, 158] on span "Routes" at bounding box center [111, 159] width 144 height 16
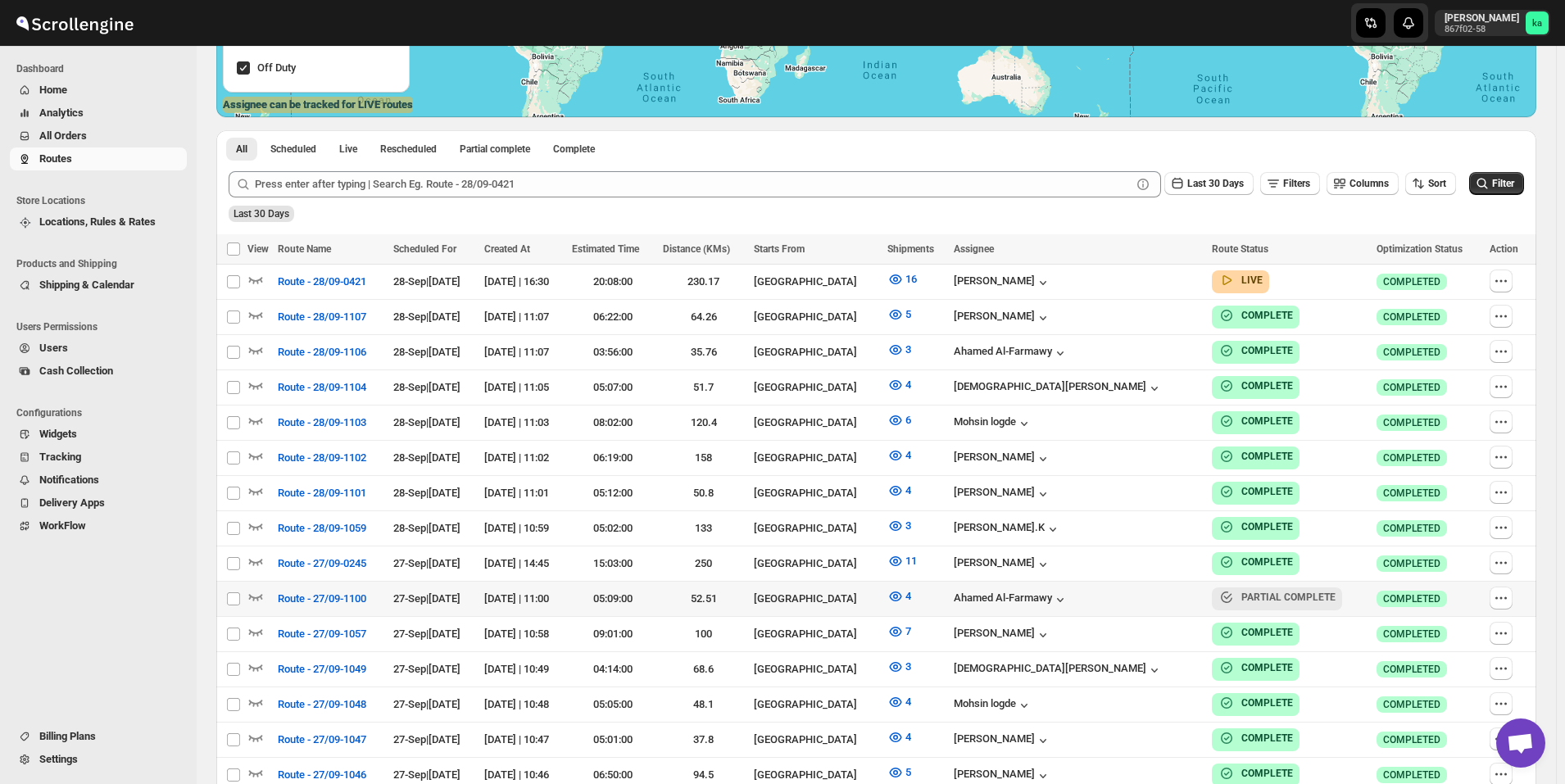
scroll to position [466, 0]
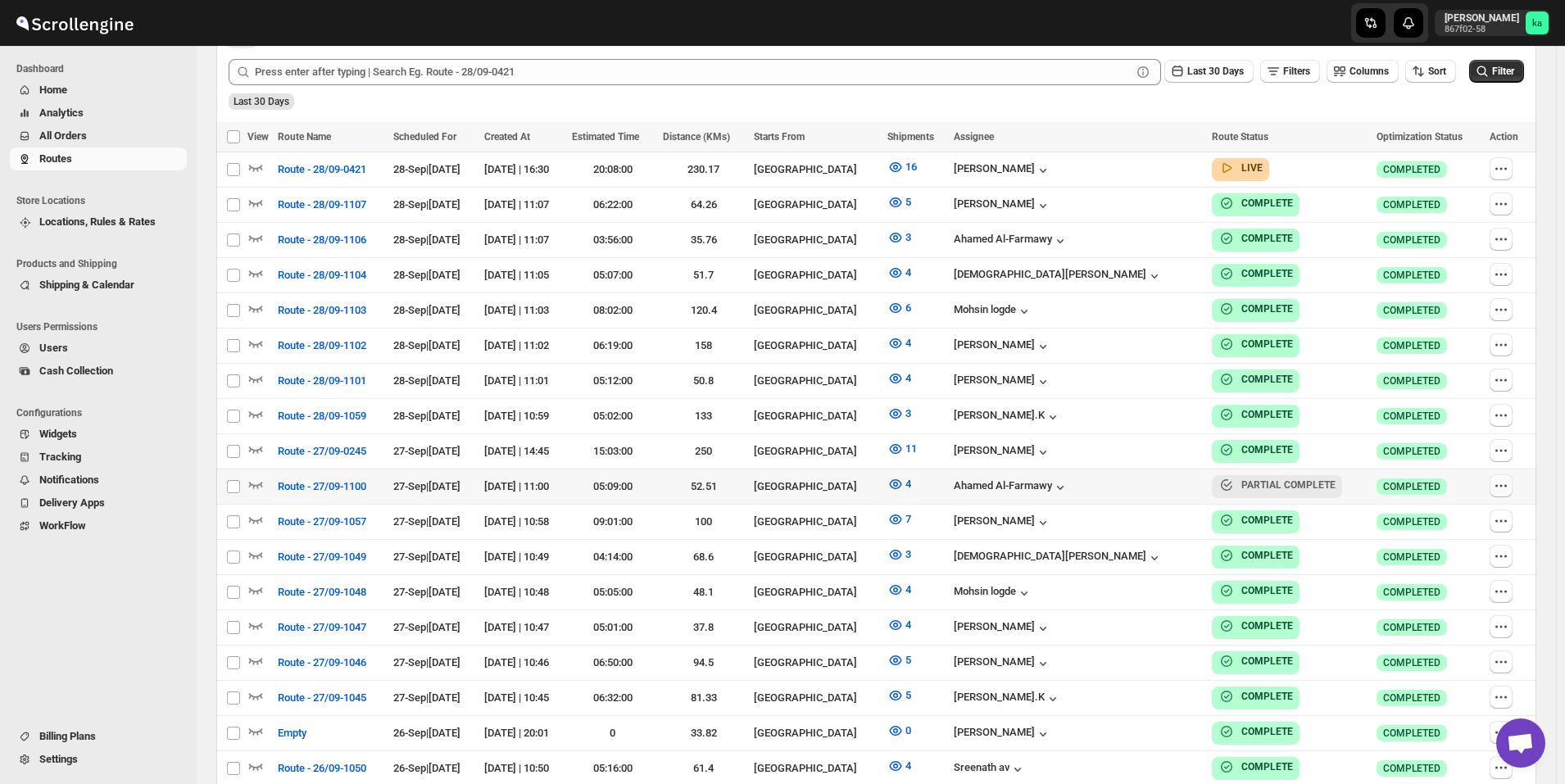
click at [1507, 482] on icon "button" at bounding box center [1501, 485] width 16 height 16
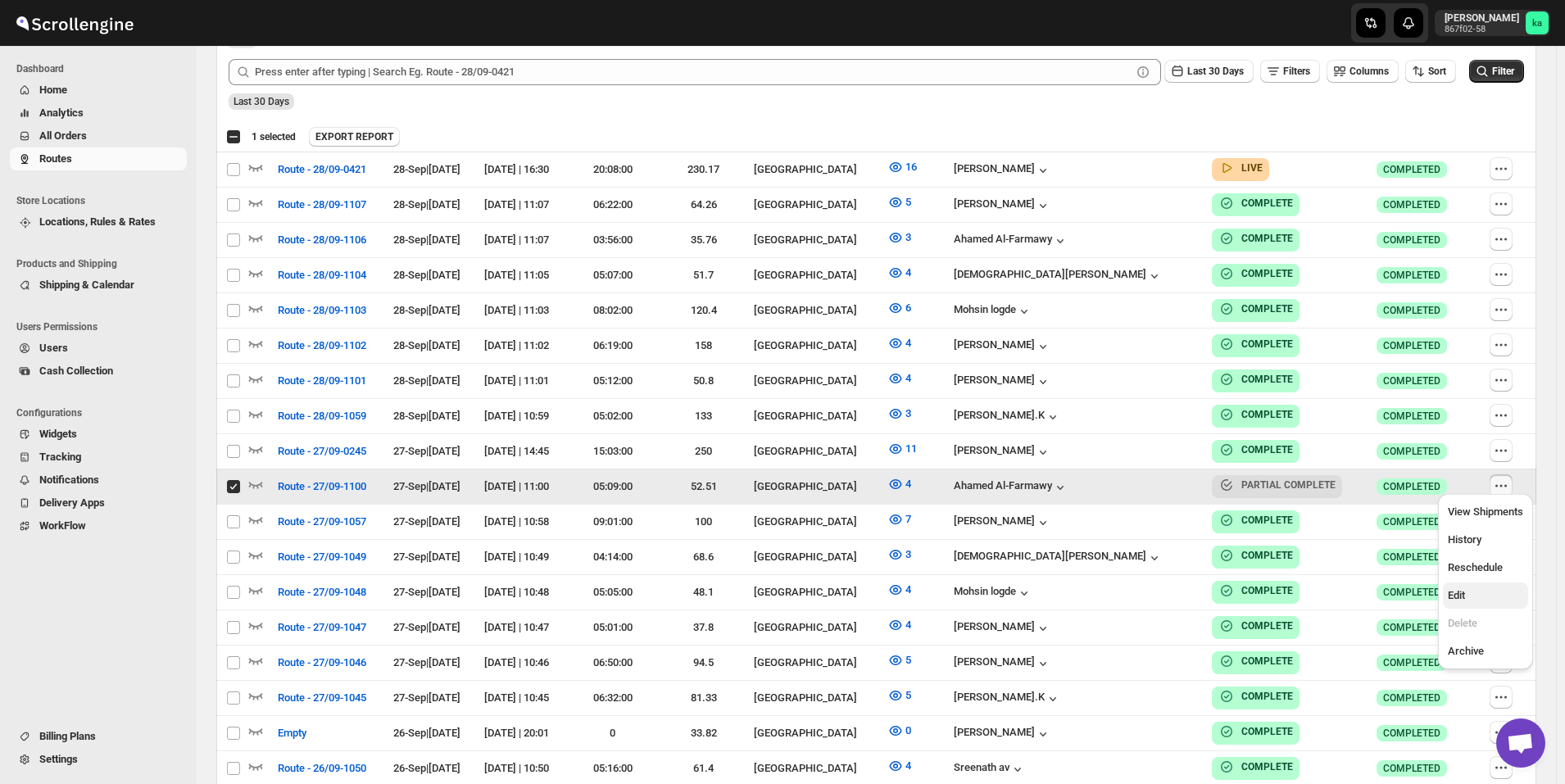
click at [1495, 591] on span "Edit" at bounding box center [1485, 595] width 75 height 16
checkbox input "false"
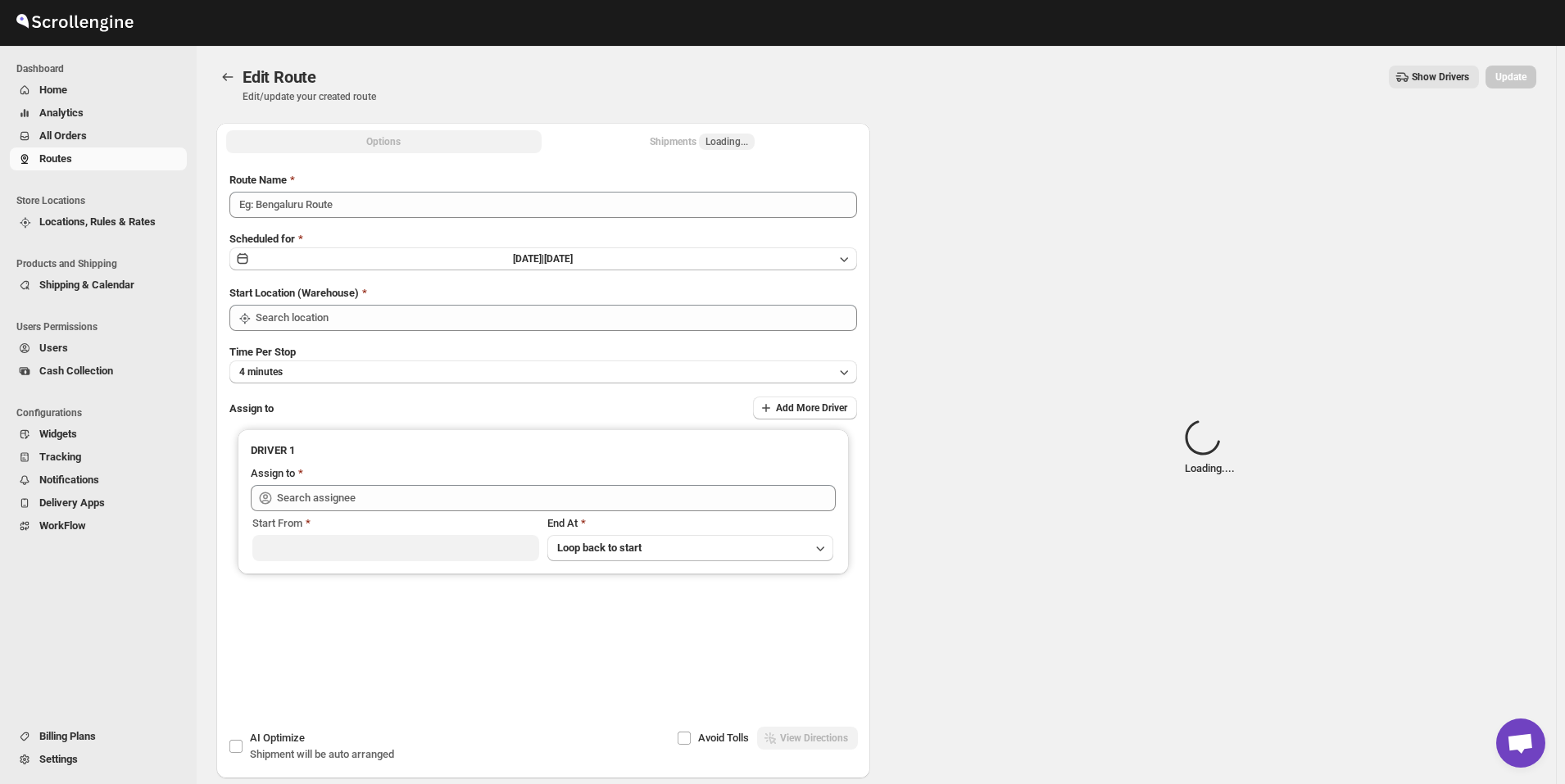
type input "Route - 27/09-1100"
type input "[GEOGRAPHIC_DATA]"
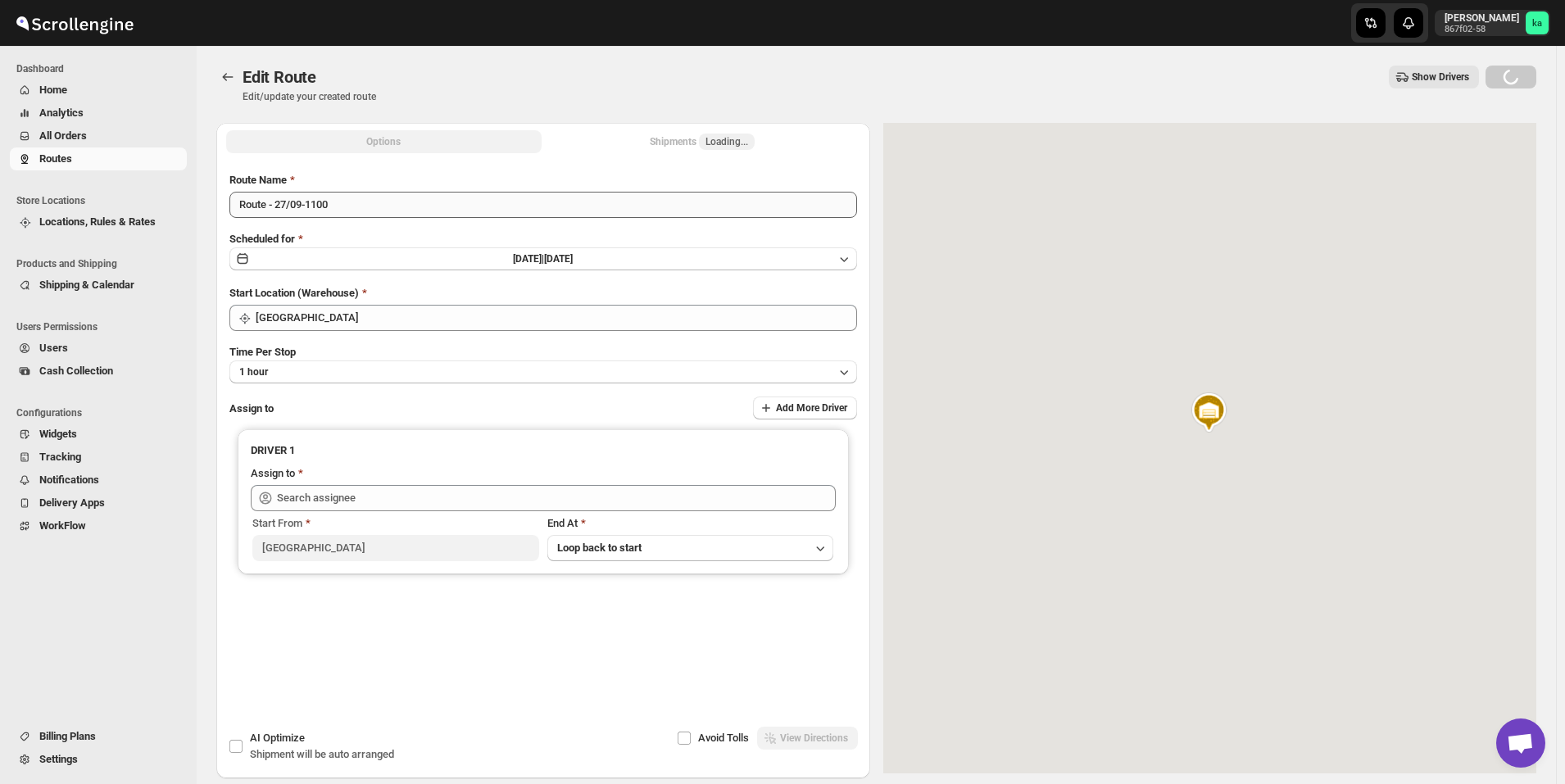
type input "Ahamed Al-Farmawy ([EMAIL_ADDRESS][DOMAIN_NAME])"
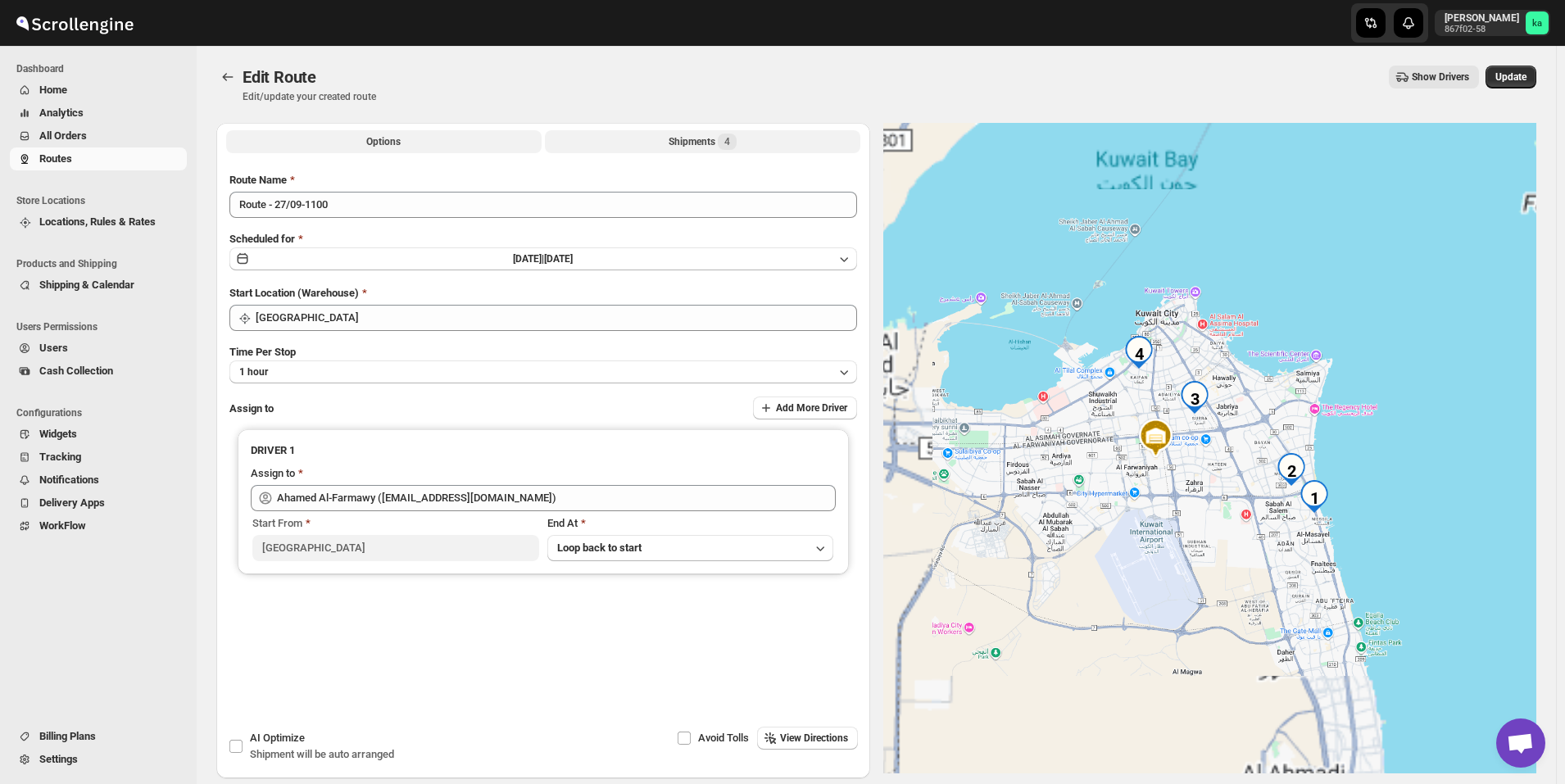
click at [684, 144] on div "Shipments 4" at bounding box center [703, 142] width 68 height 16
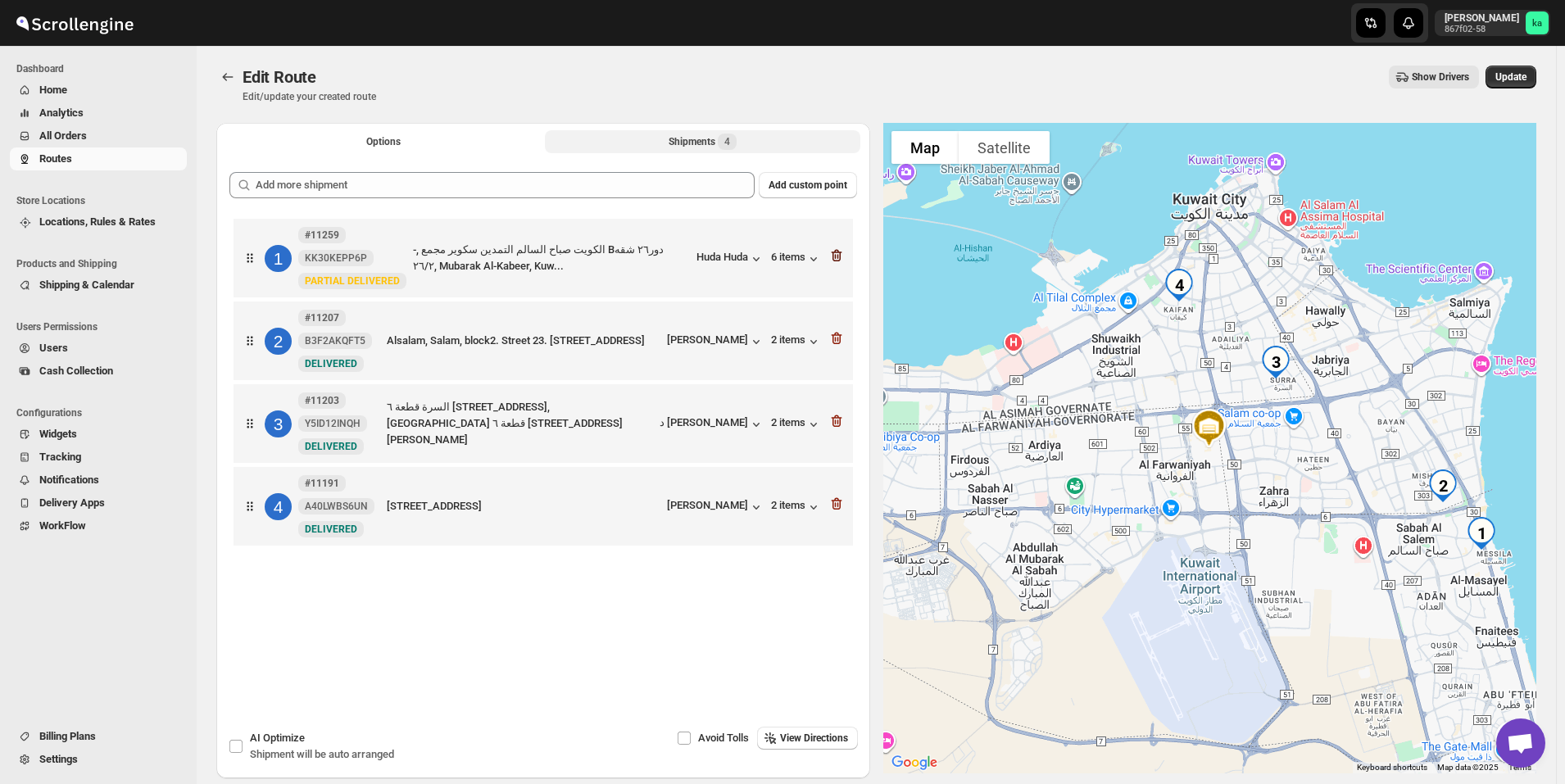
click at [845, 256] on icon "button" at bounding box center [836, 256] width 16 height 16
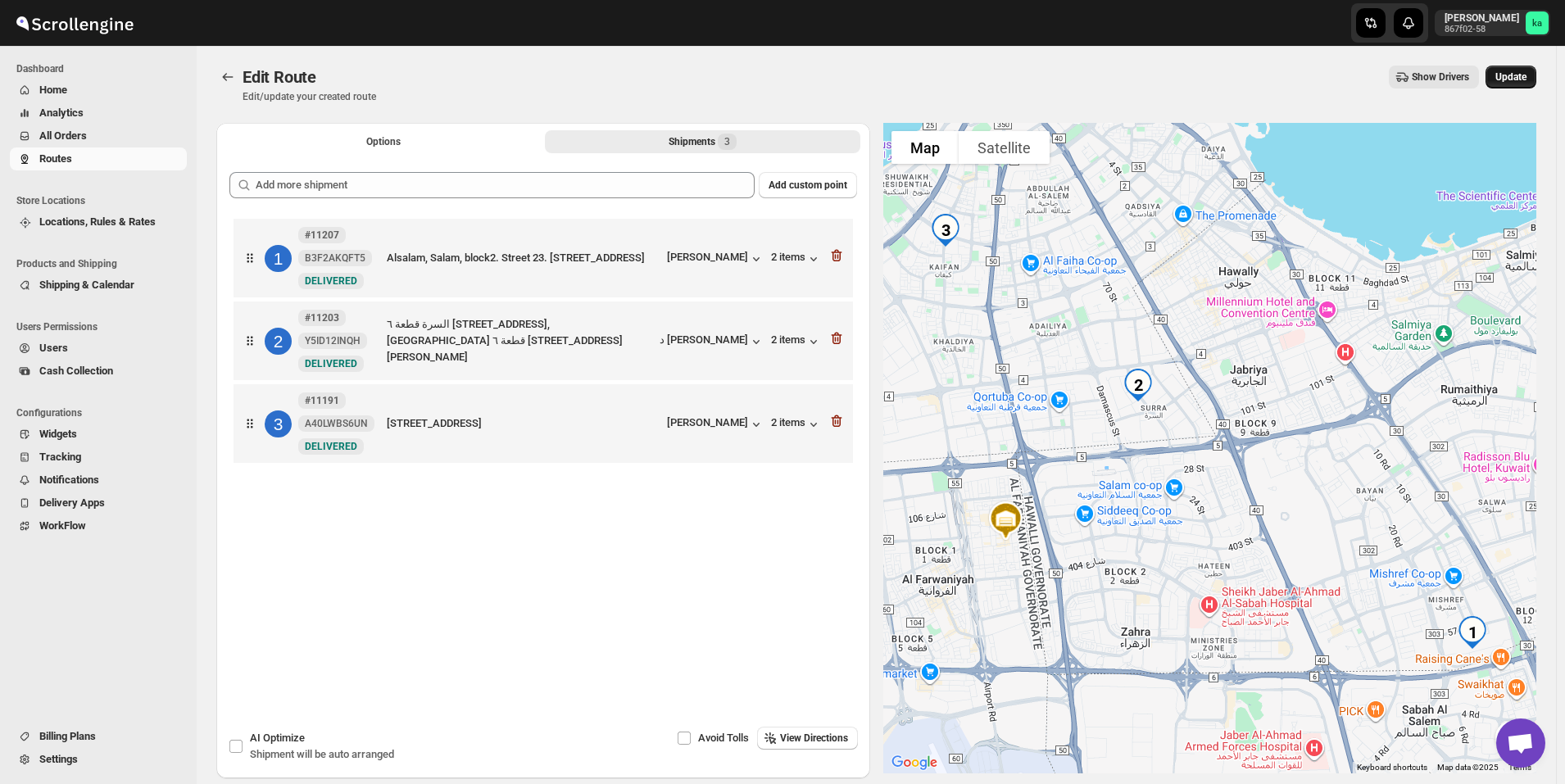
click at [1519, 80] on span "Update" at bounding box center [1511, 77] width 31 height 13
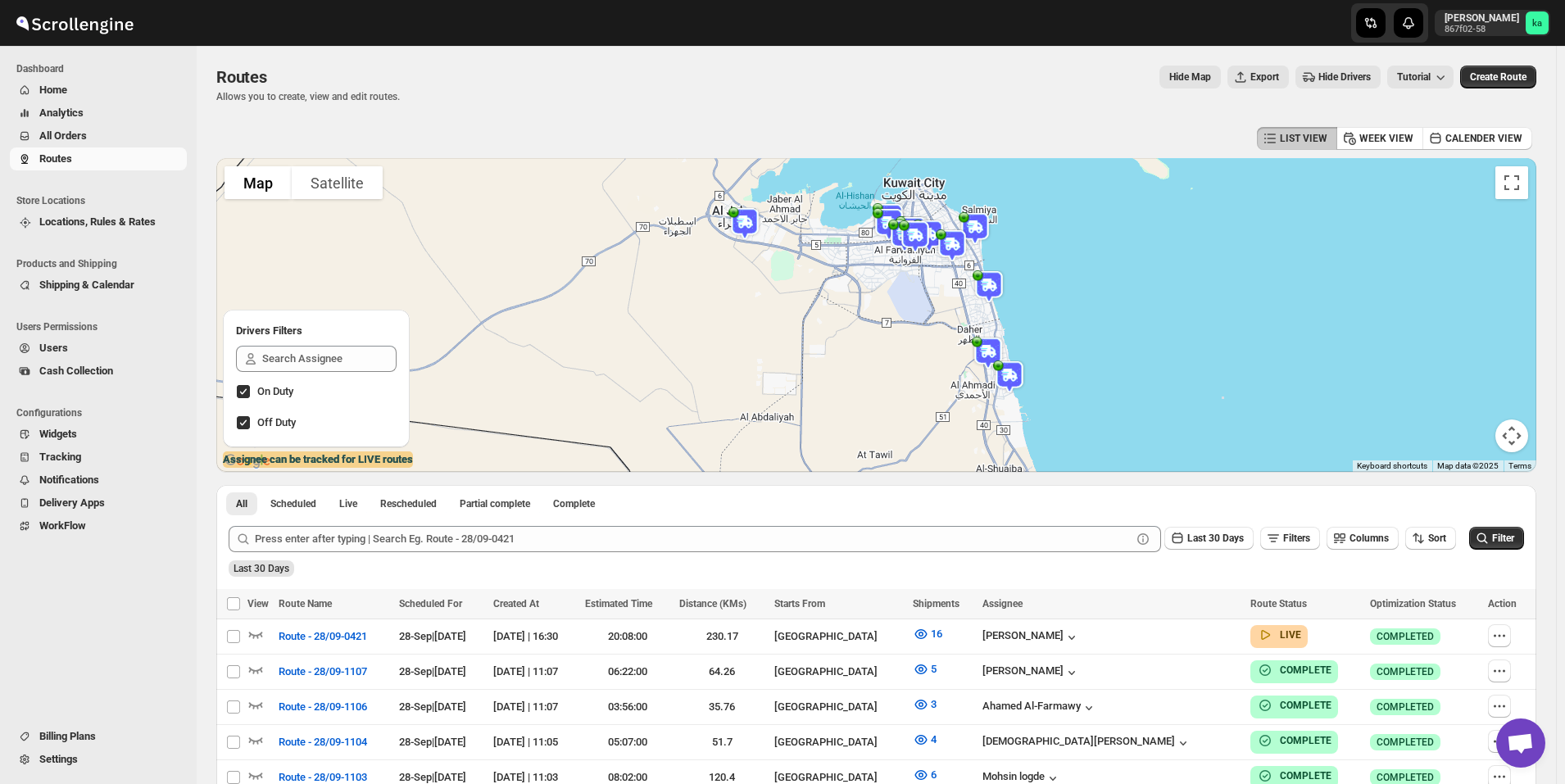
click at [80, 135] on span "All Orders" at bounding box center [63, 136] width 48 height 12
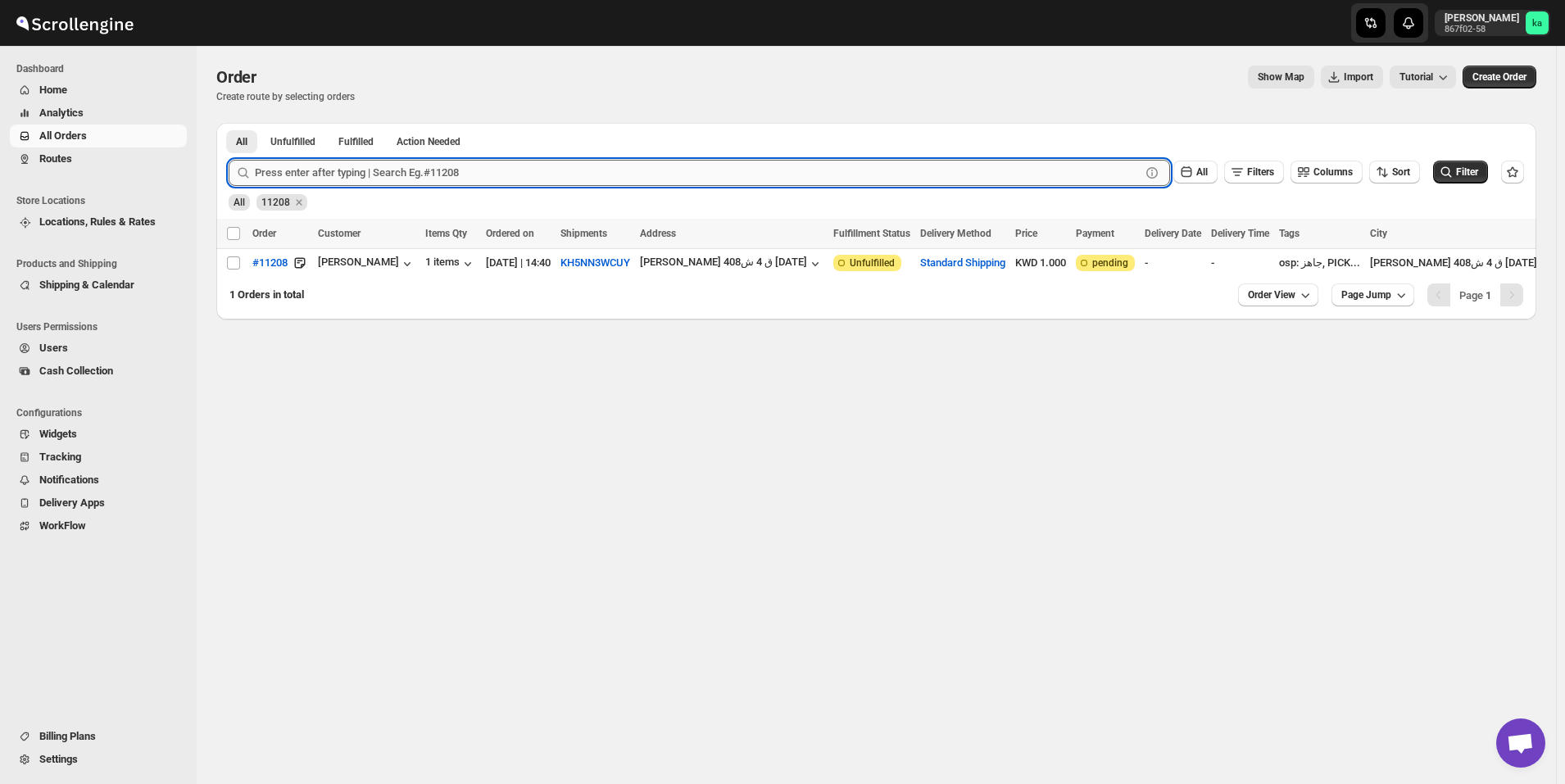
click at [391, 169] on input "text" at bounding box center [698, 173] width 886 height 26
click at [230, 262] on input "Select order" at bounding box center [233, 263] width 13 height 13
checkbox input "true"
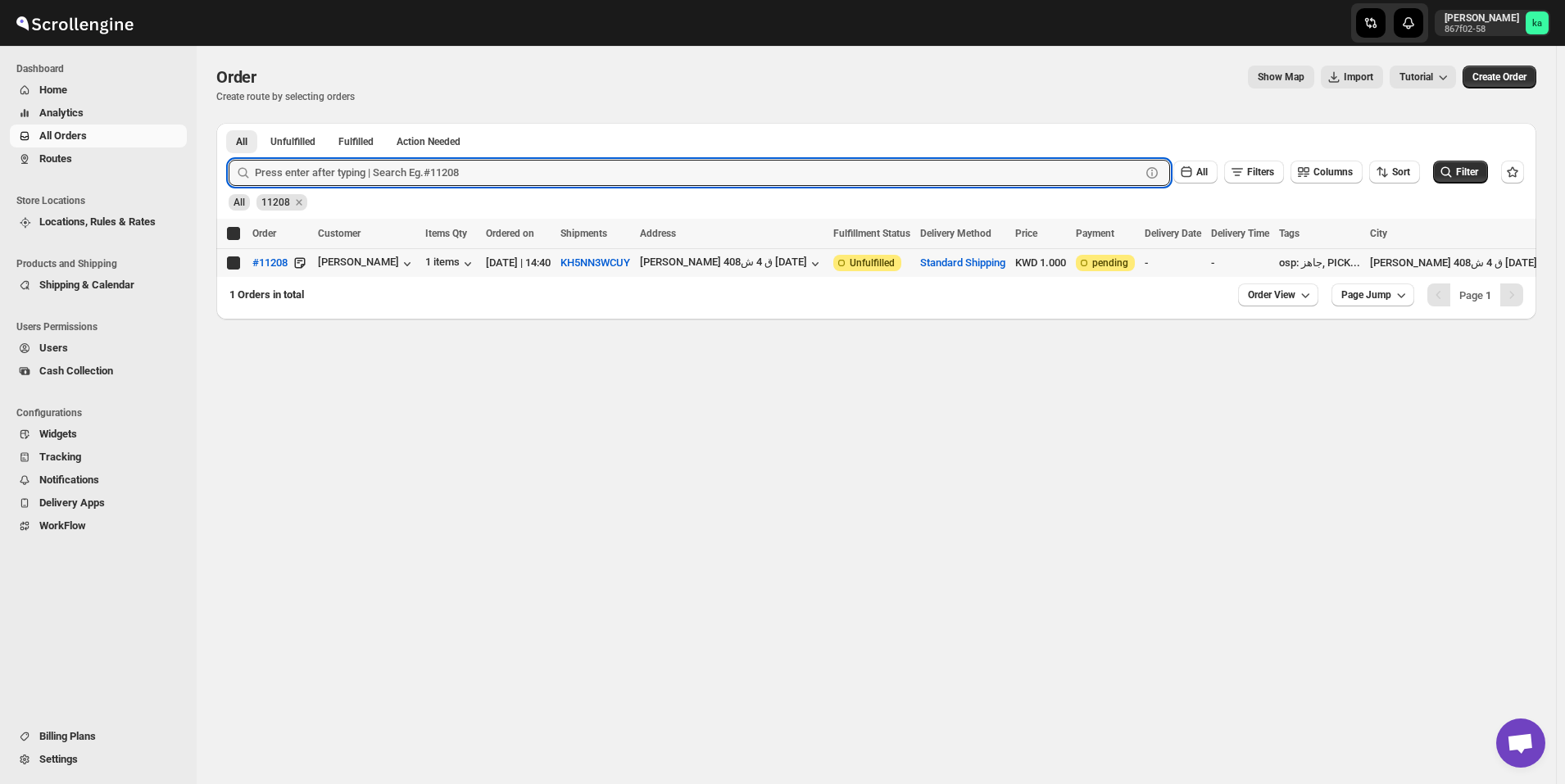
checkbox input "true"
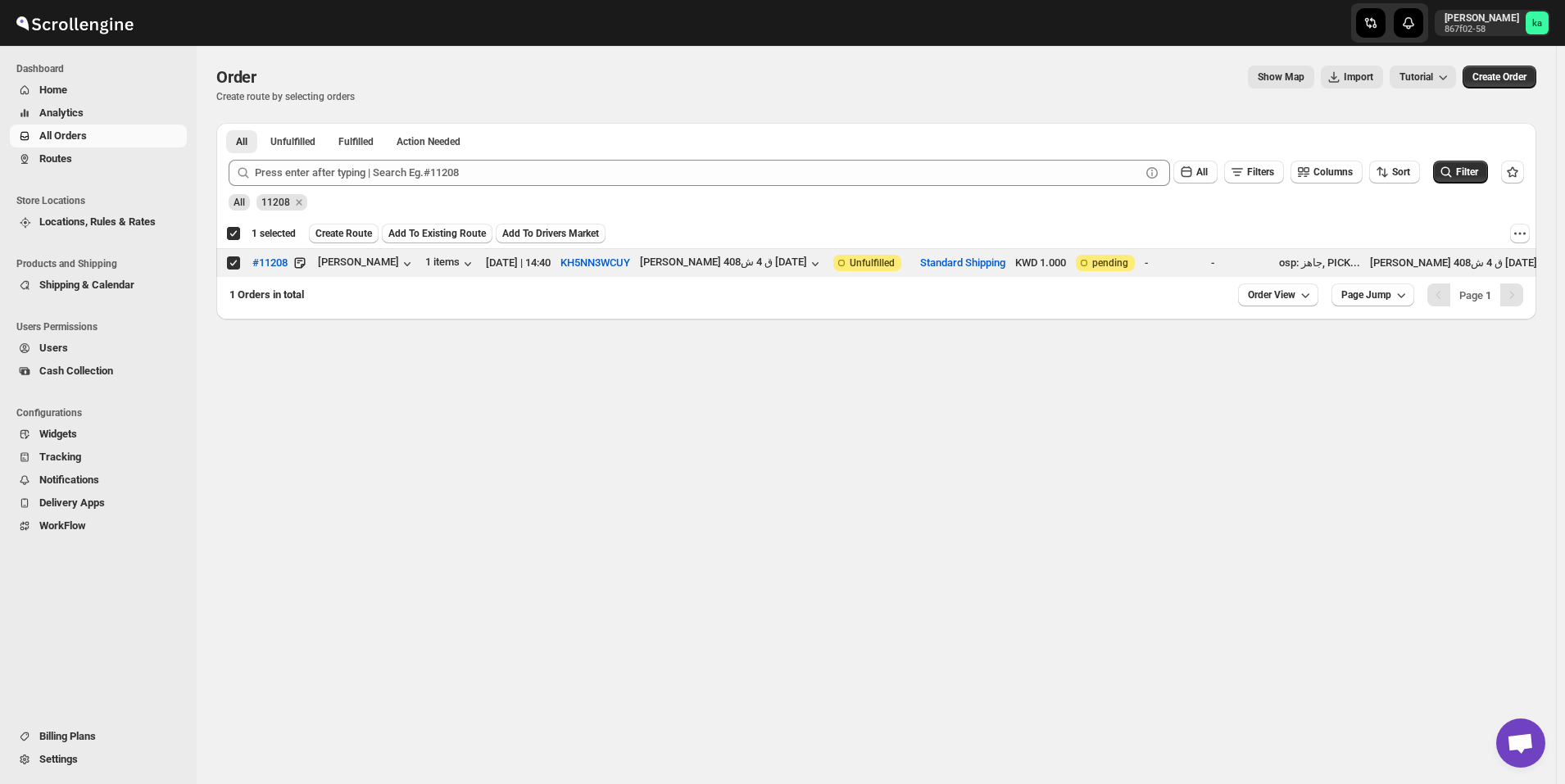
click at [232, 236] on div "Deselect order 1 selected" at bounding box center [261, 233] width 70 height 15
checkbox input "false"
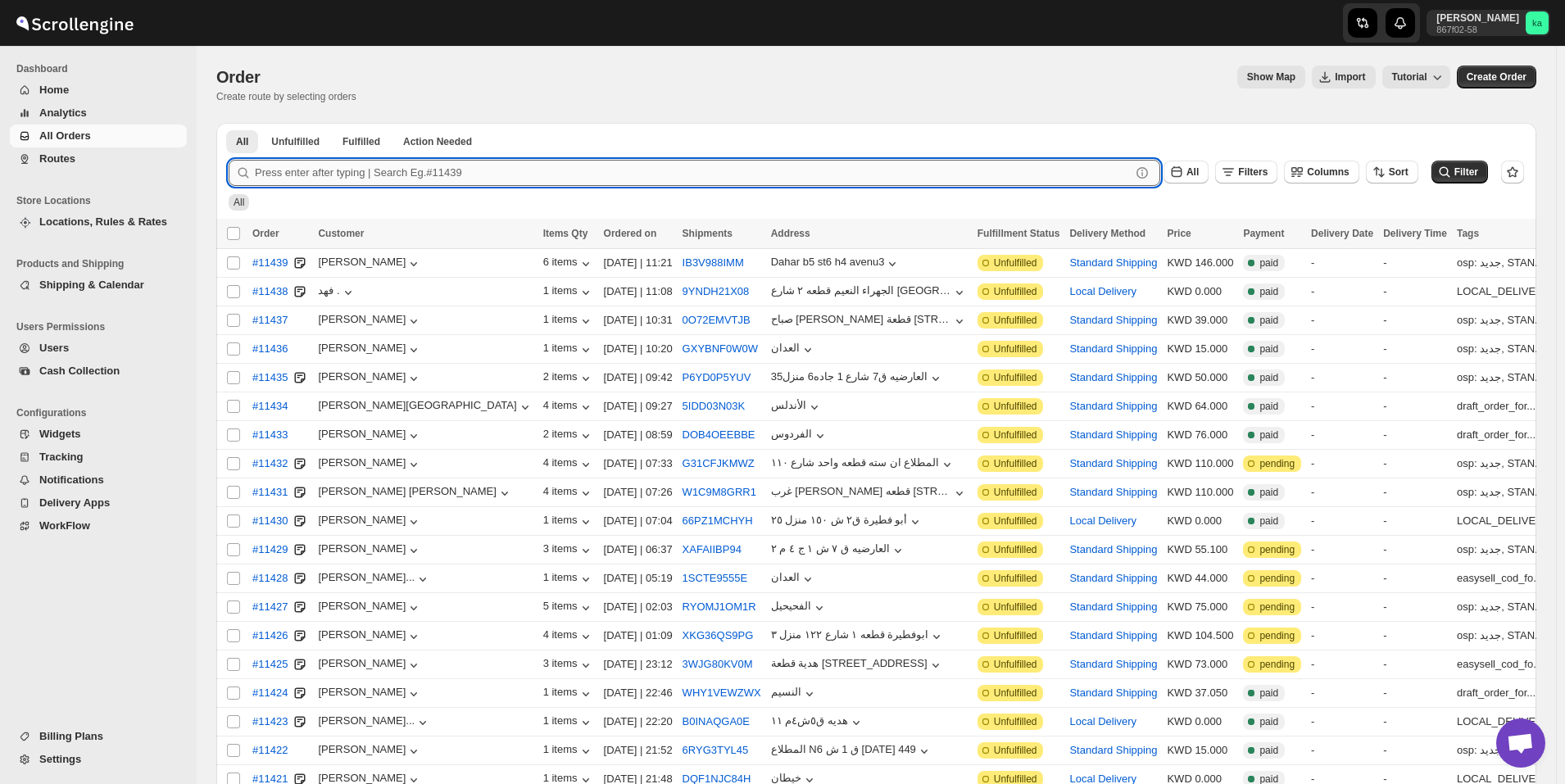
click at [359, 162] on input "text" at bounding box center [693, 173] width 876 height 26
paste input "11245"
click at [229, 123] on button "Submit" at bounding box center [252, 131] width 47 height 17
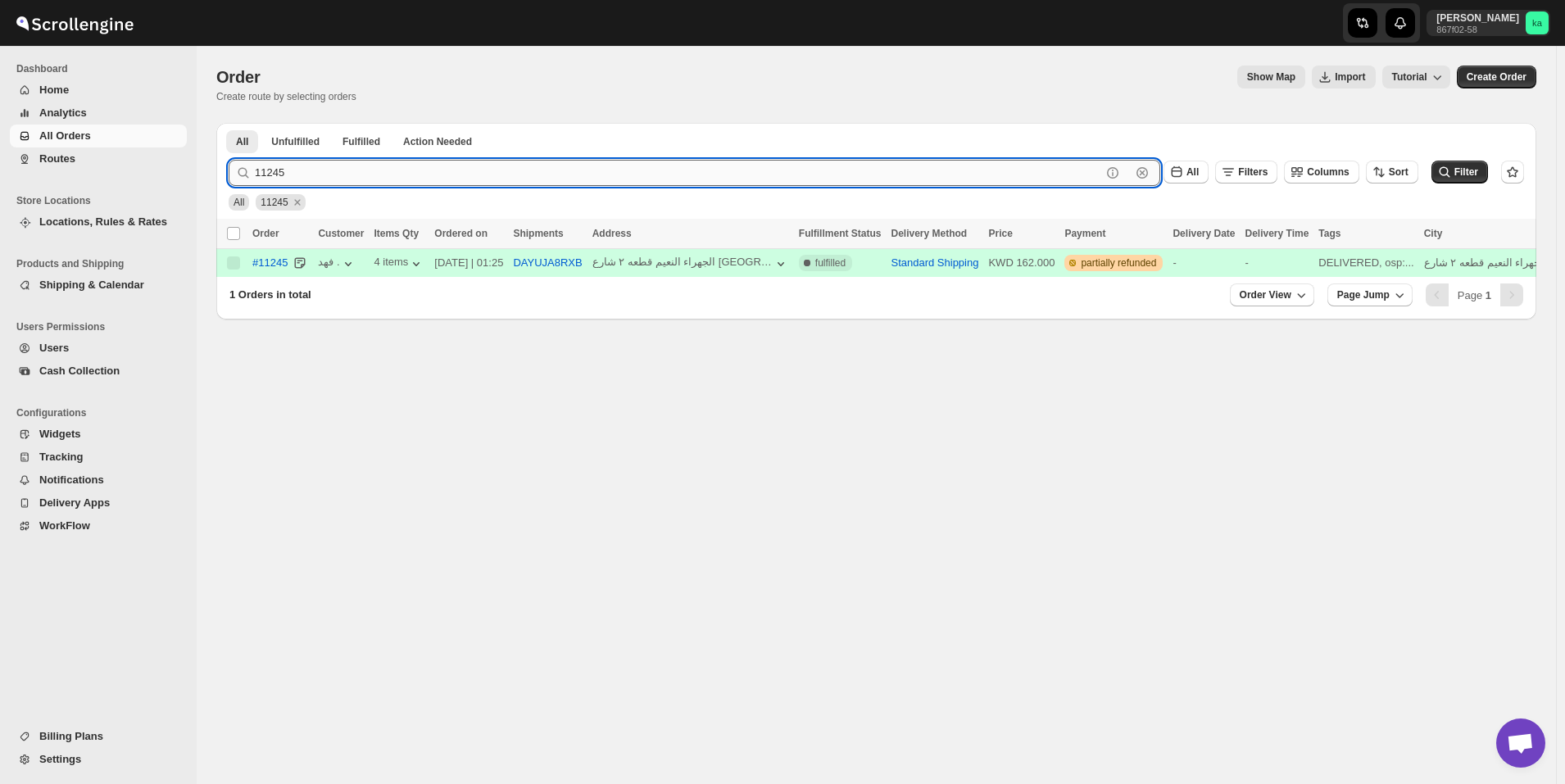
click at [369, 178] on input "11245" at bounding box center [678, 173] width 846 height 26
paste input "438"
type input "11438"
click at [229, 123] on button "Submit" at bounding box center [252, 131] width 47 height 17
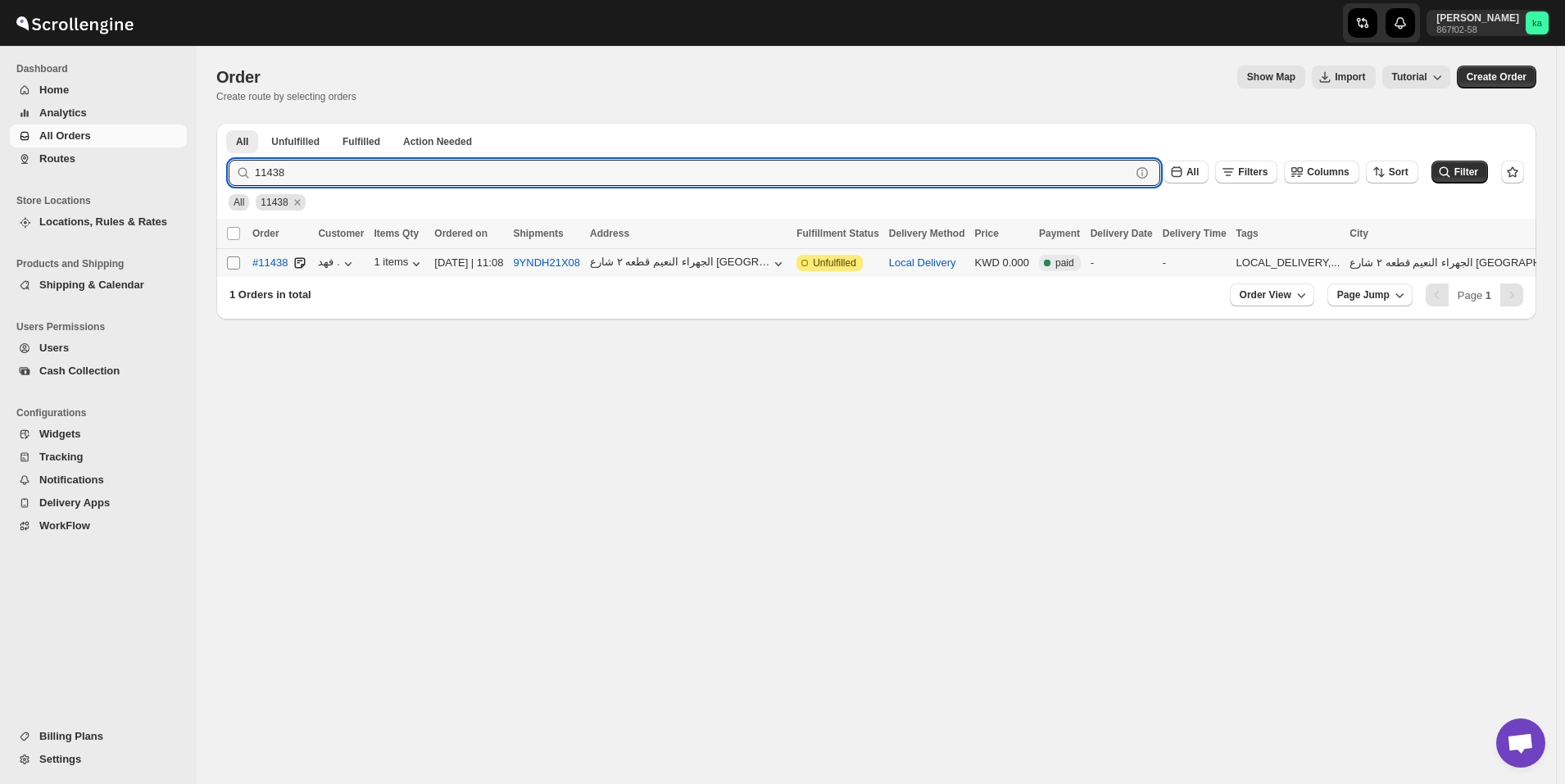
click at [230, 265] on input "Select order" at bounding box center [233, 263] width 13 height 13
checkbox input "true"
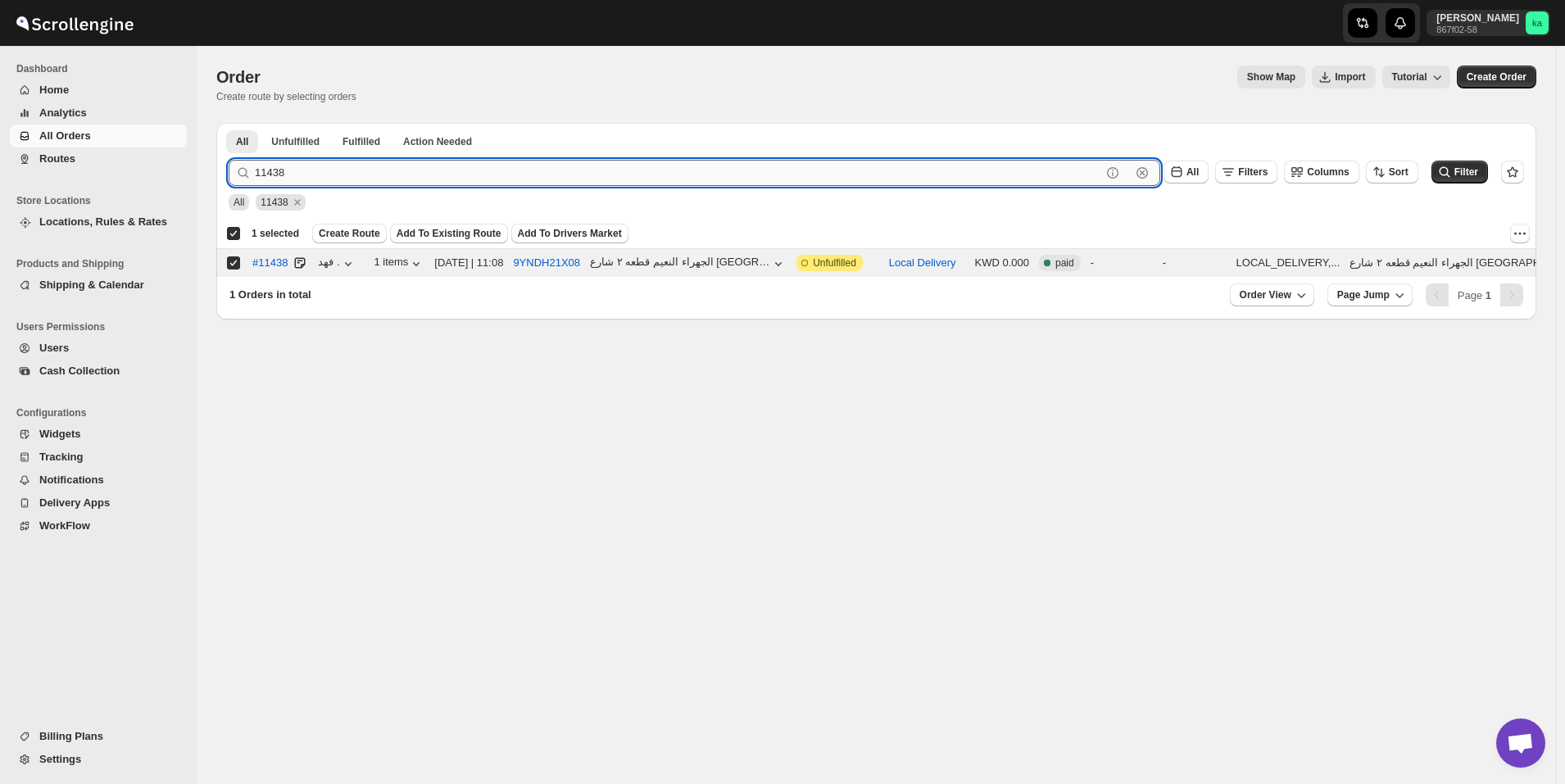
click at [554, 162] on input "11438" at bounding box center [678, 173] width 846 height 26
paste input "11356"
click at [522, 180] on input "1143811356" at bounding box center [678, 173] width 846 height 26
paste input "text"
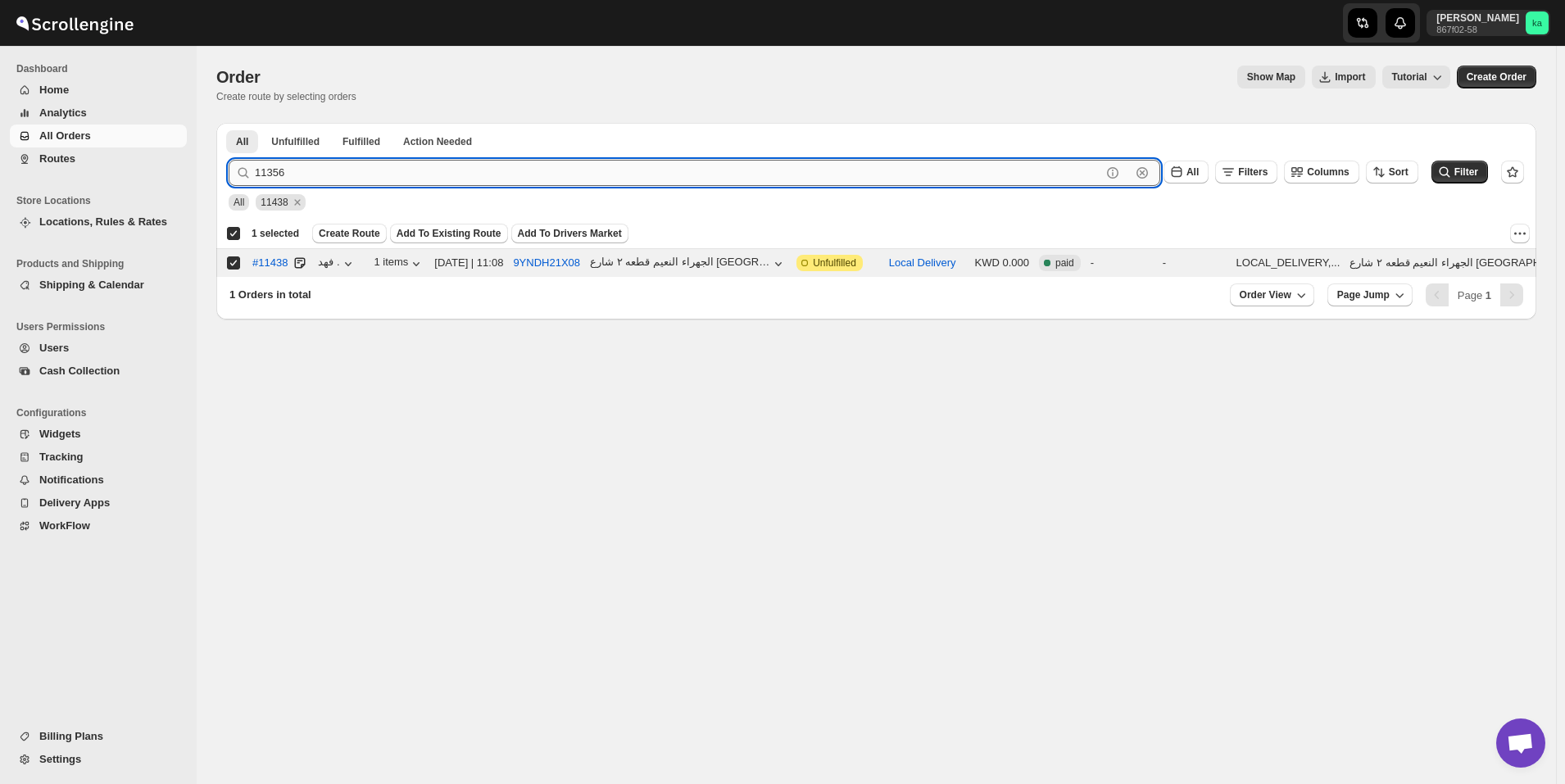
type input "11356"
click at [229, 123] on button "Submit" at bounding box center [252, 131] width 47 height 17
click at [239, 264] on input "Select order" at bounding box center [233, 263] width 13 height 13
checkbox input "true"
checkbox input "false"
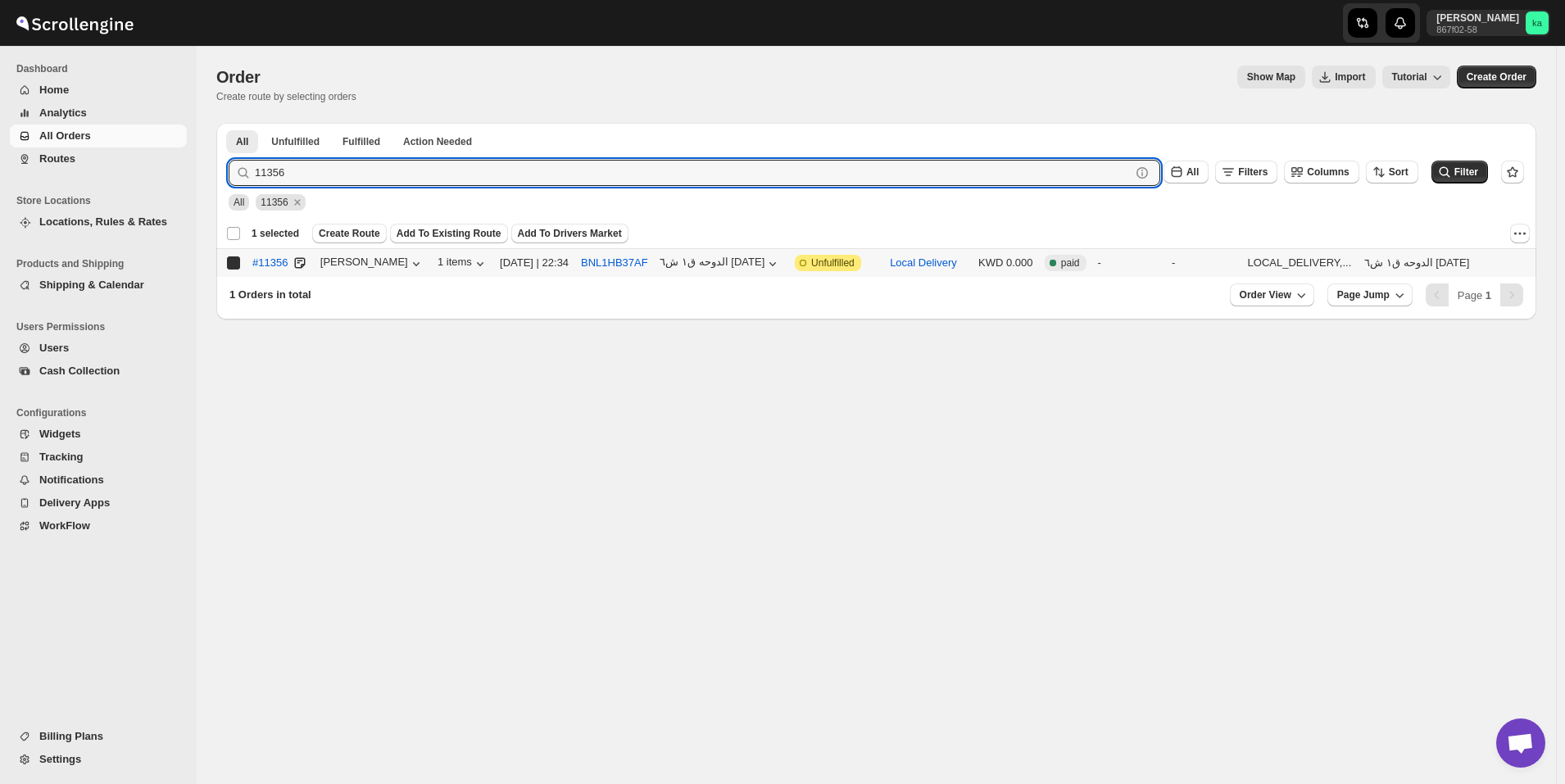
checkbox input "false"
click at [470, 171] on input "11356" at bounding box center [678, 173] width 846 height 26
paste input "27 11341 11382 11334"
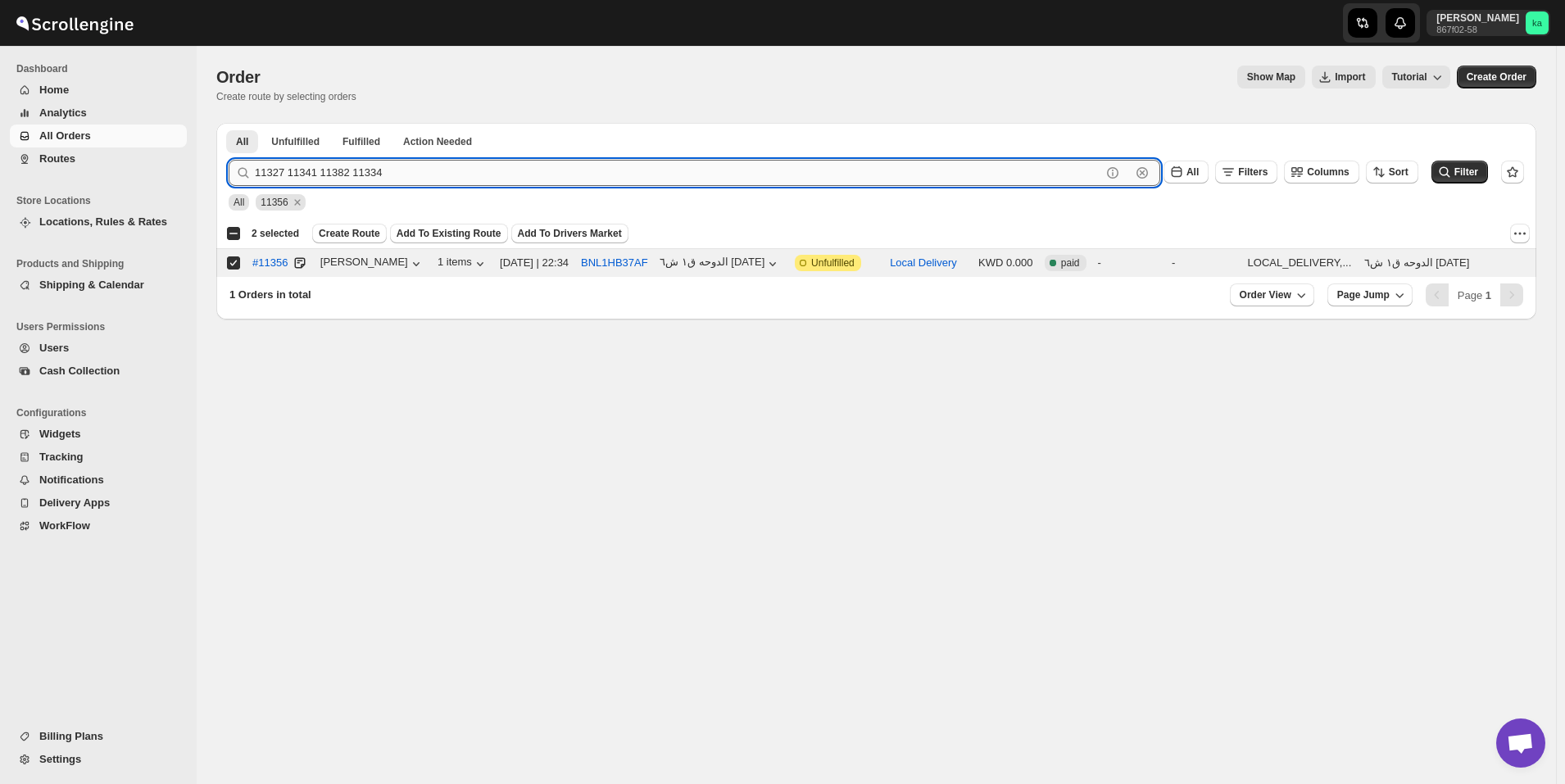
drag, startPoint x: 285, startPoint y: 168, endPoint x: 483, endPoint y: 163, distance: 198.1
click at [483, 163] on input "11327 11341 11382 11334" at bounding box center [678, 173] width 846 height 26
type input "11327"
click at [229, 123] on button "Submit" at bounding box center [252, 131] width 47 height 17
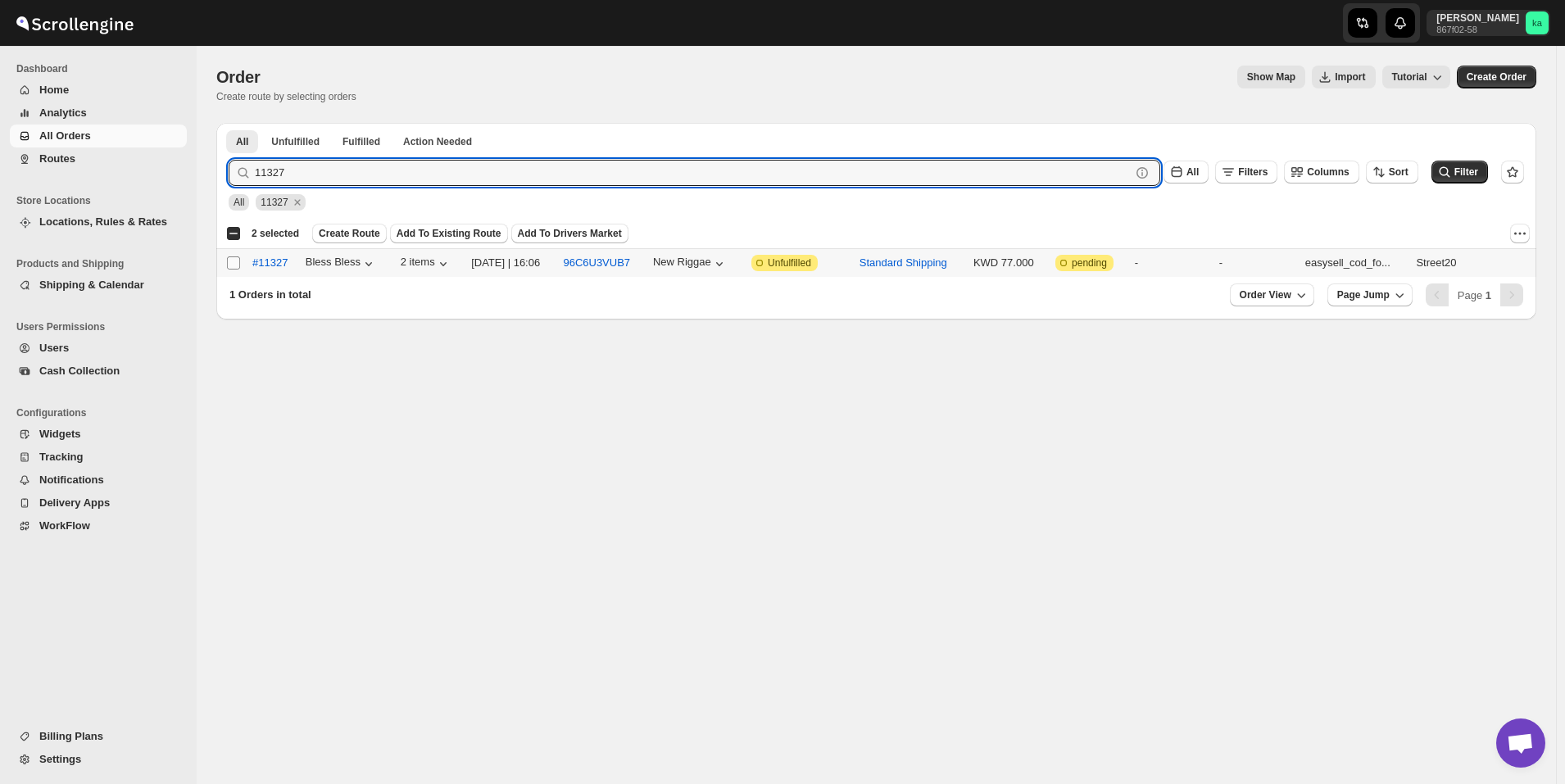
click at [235, 265] on input "Select order" at bounding box center [233, 263] width 13 height 13
checkbox input "true"
click at [367, 170] on input "11327" at bounding box center [678, 173] width 846 height 26
paste input "11341 11382 11334"
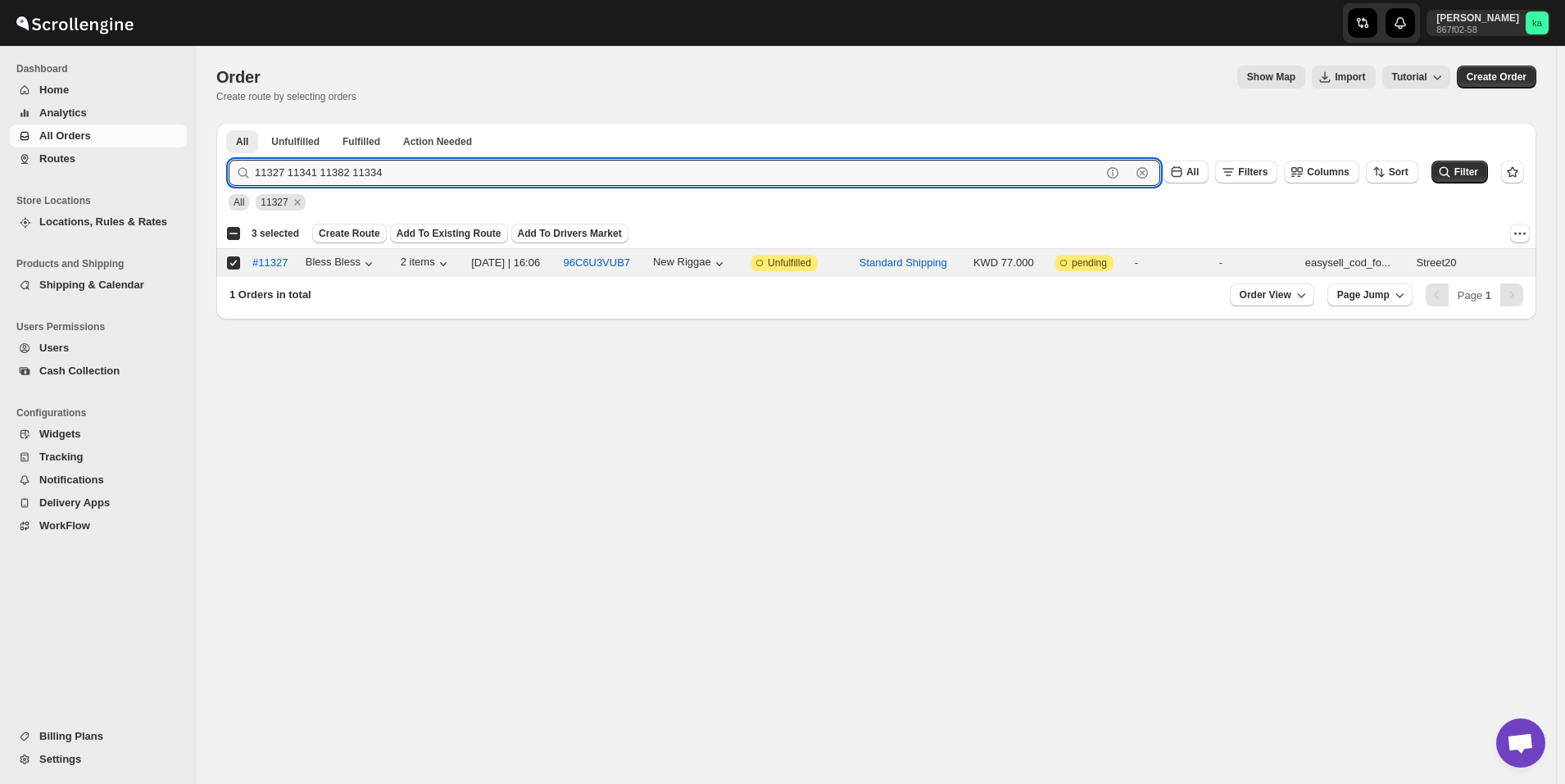
drag, startPoint x: 286, startPoint y: 172, endPoint x: 245, endPoint y: 172, distance: 41.0
click at [245, 172] on div "11327 11341 11382 11334 Clear" at bounding box center [695, 173] width 931 height 26
drag, startPoint x: 287, startPoint y: 169, endPoint x: 481, endPoint y: 165, distance: 194.0
click at [481, 165] on input "11341 11382 11334" at bounding box center [678, 173] width 846 height 26
type input "11341"
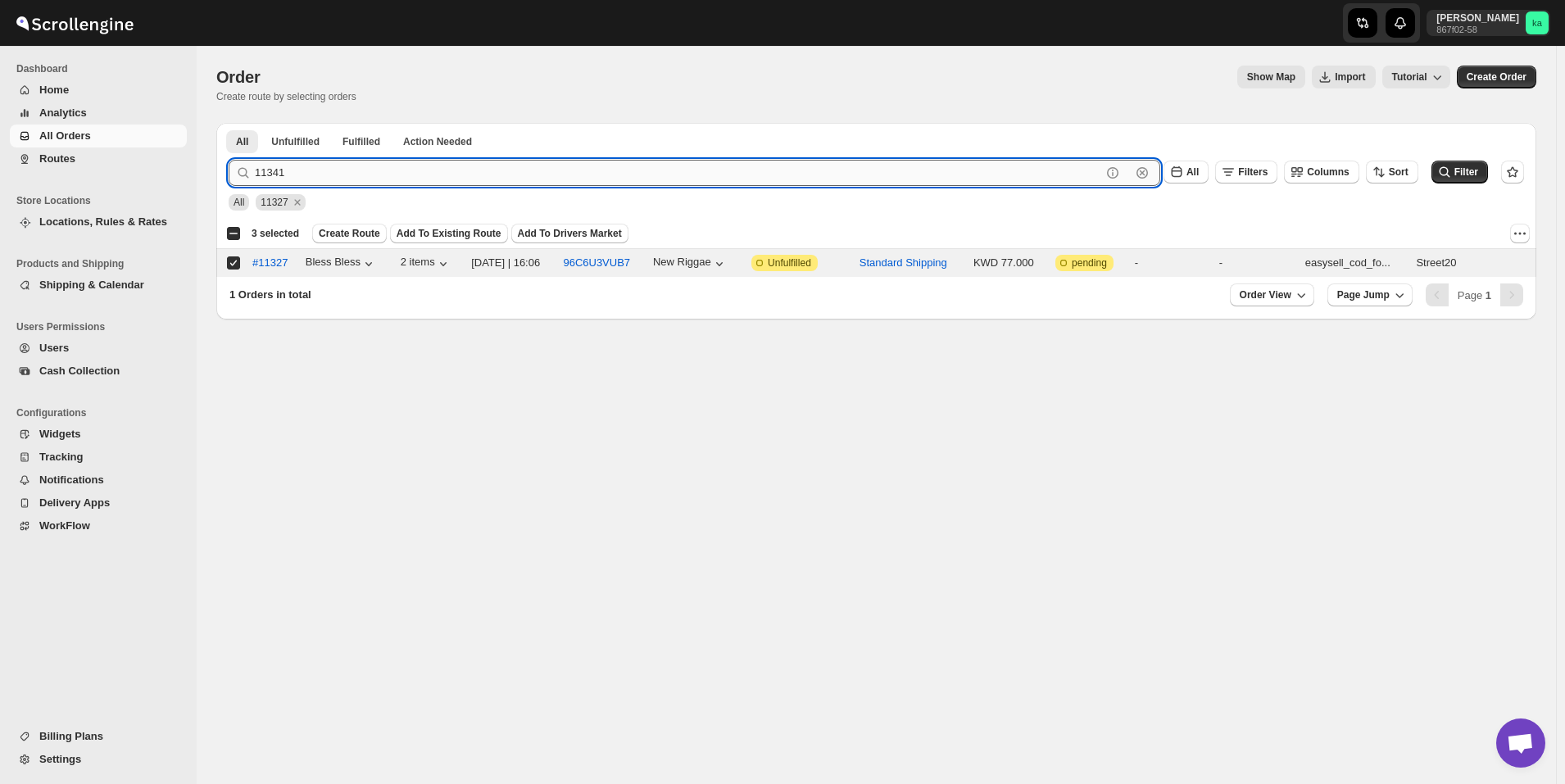
click at [229, 123] on button "Submit" at bounding box center [252, 131] width 47 height 17
click at [234, 264] on input "Select order" at bounding box center [233, 263] width 13 height 13
checkbox input "true"
click at [330, 171] on input "11341" at bounding box center [678, 173] width 846 height 26
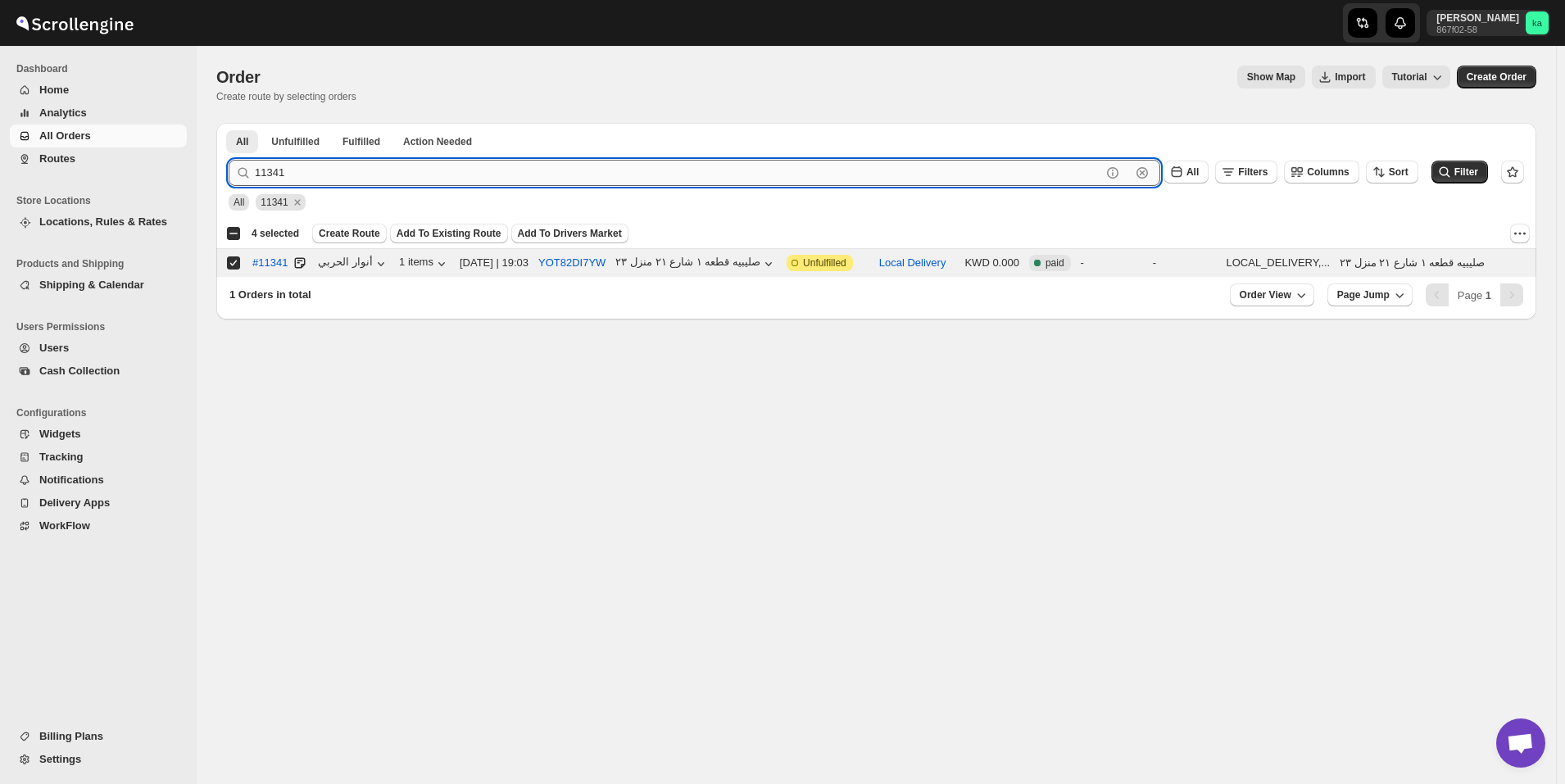
paste input "27 11341 11382 11334"
drag, startPoint x: 313, startPoint y: 171, endPoint x: 191, endPoint y: 171, distance: 122.0
click at [191, 171] on div "Skip to content khaled alrashidi 867f02-58 ka Dashboard Home Analytics All Orde…" at bounding box center [782, 392] width 1565 height 784
drag, startPoint x: 292, startPoint y: 170, endPoint x: 432, endPoint y: 185, distance: 140.8
click at [432, 185] on input "11382 11334" at bounding box center [678, 173] width 846 height 26
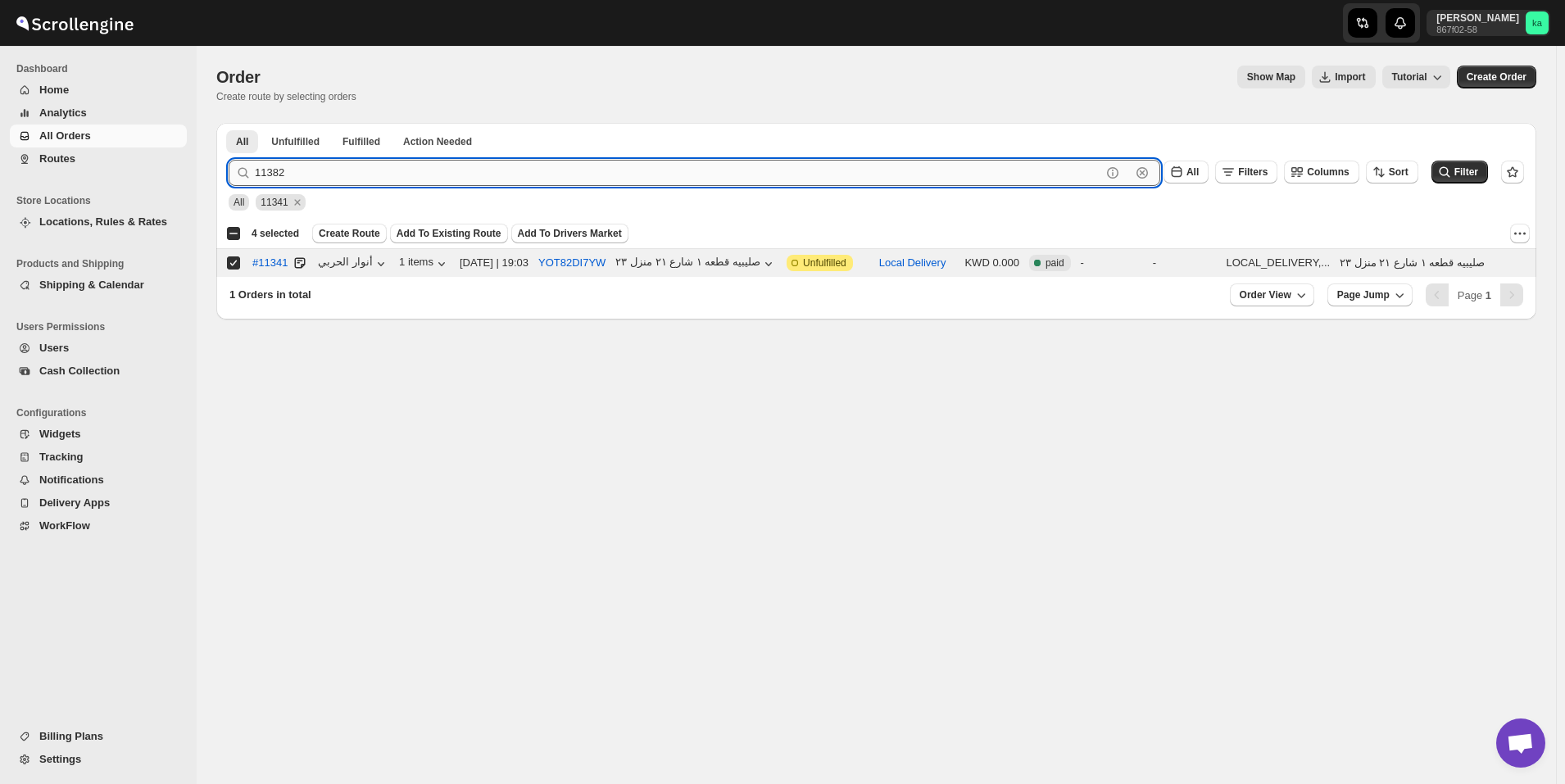
type input "11382"
click at [229, 123] on button "Submit" at bounding box center [252, 131] width 47 height 17
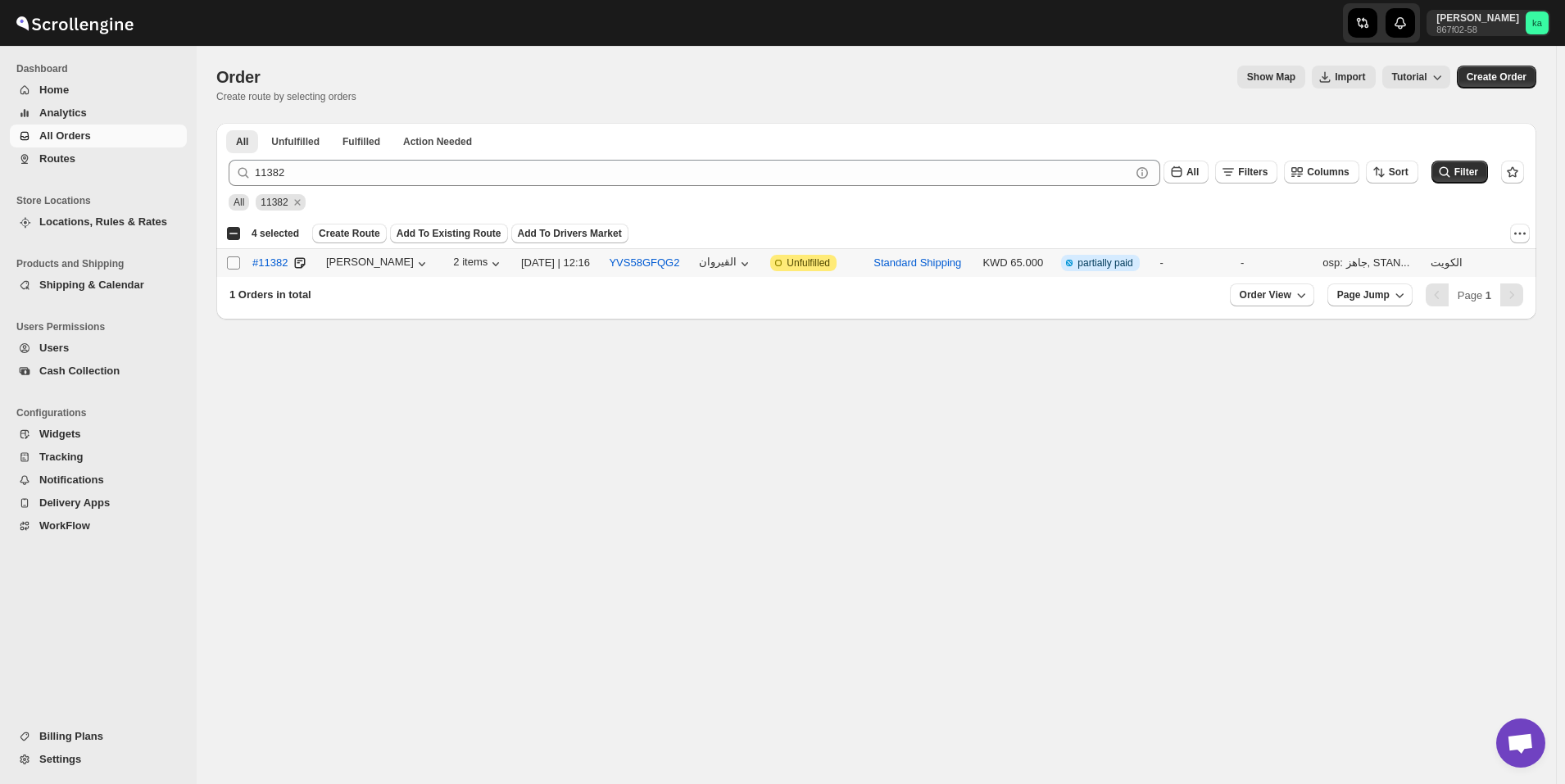
click at [235, 262] on input "Select order" at bounding box center [233, 263] width 13 height 13
checkbox input "true"
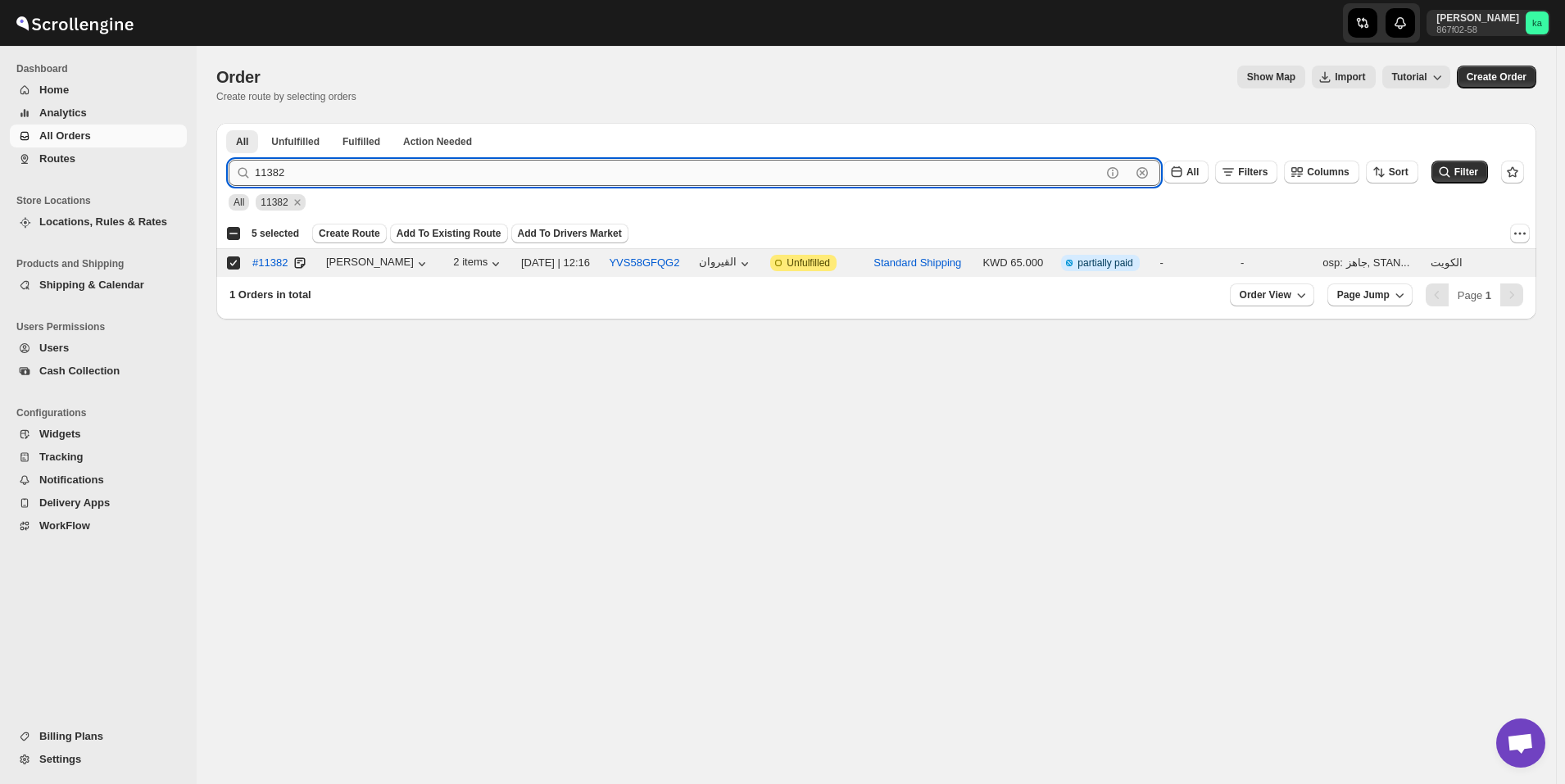
click at [325, 179] on input "11382" at bounding box center [678, 173] width 846 height 26
paste input "11327 11341 11382 11334"
drag, startPoint x: 349, startPoint y: 172, endPoint x: 228, endPoint y: 175, distance: 121.0
click at [228, 175] on div "11327 11341 11382 11334 Clear All Filters Columns Sort Filter" at bounding box center [870, 166] width 1309 height 39
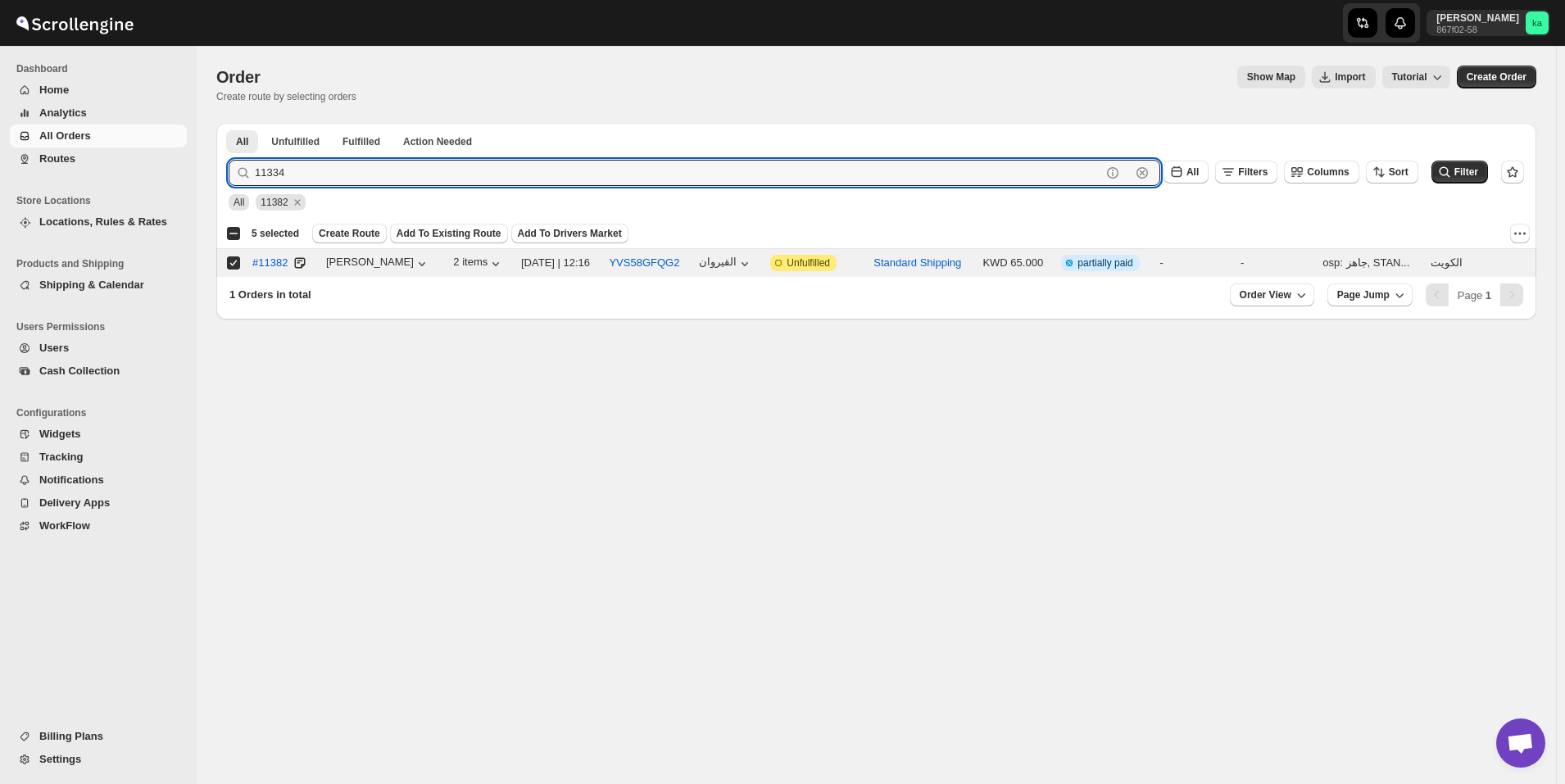
type input "11334"
click at [229, 123] on button "Submit" at bounding box center [252, 131] width 47 height 17
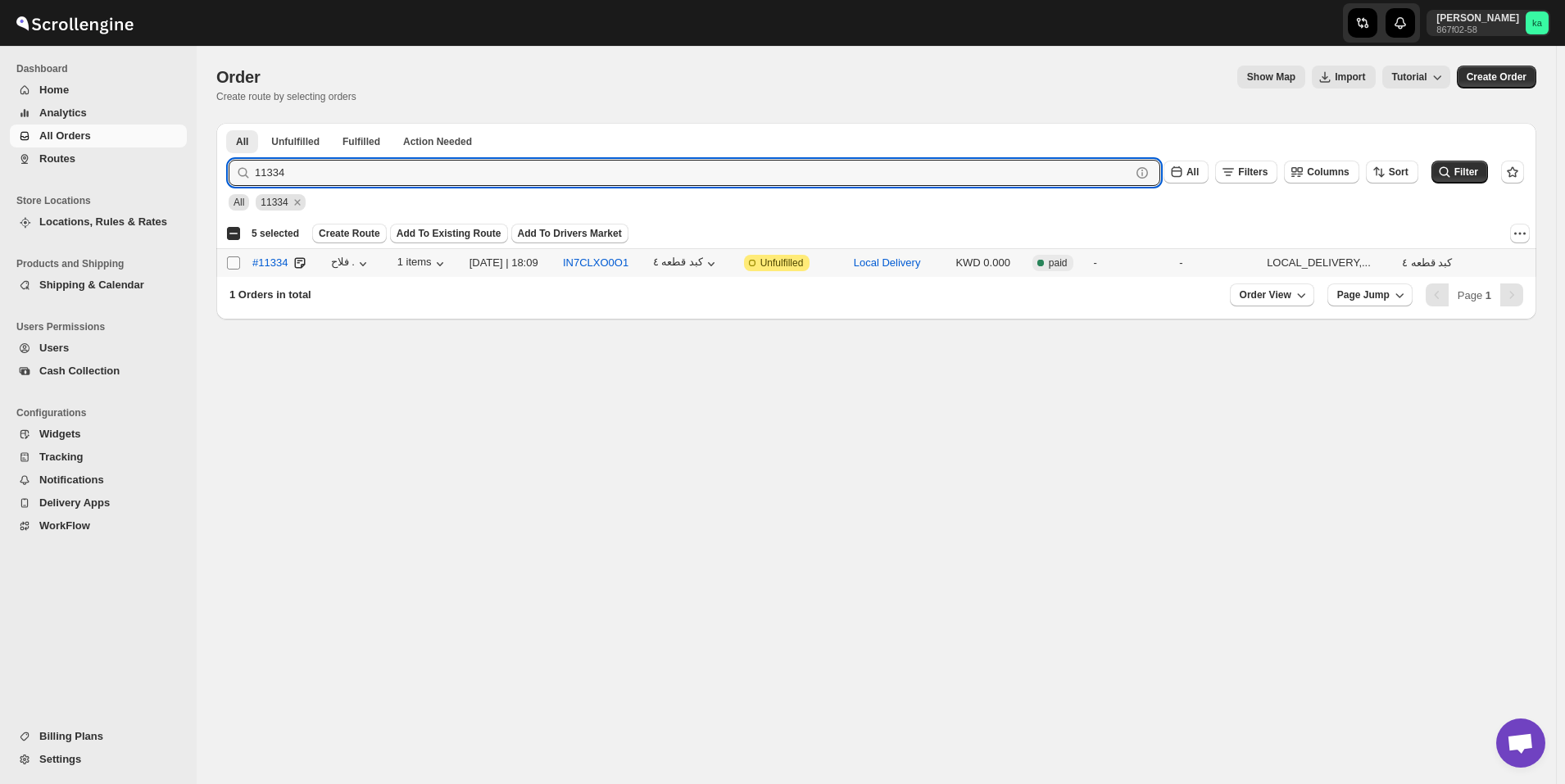
click at [238, 264] on input "Select order" at bounding box center [233, 263] width 13 height 13
checkbox input "true"
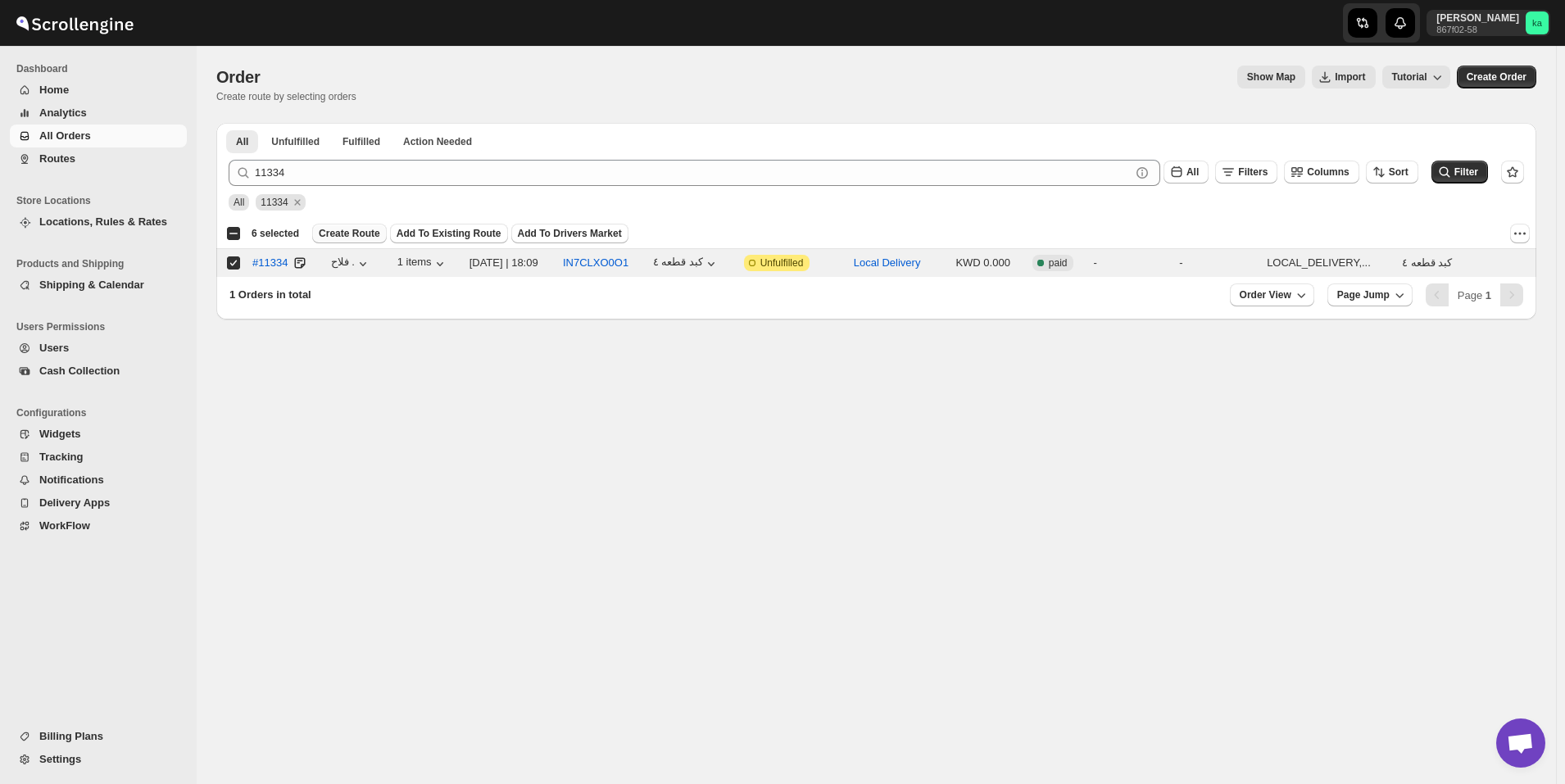
click at [332, 236] on span "Create Route" at bounding box center [350, 233] width 62 height 13
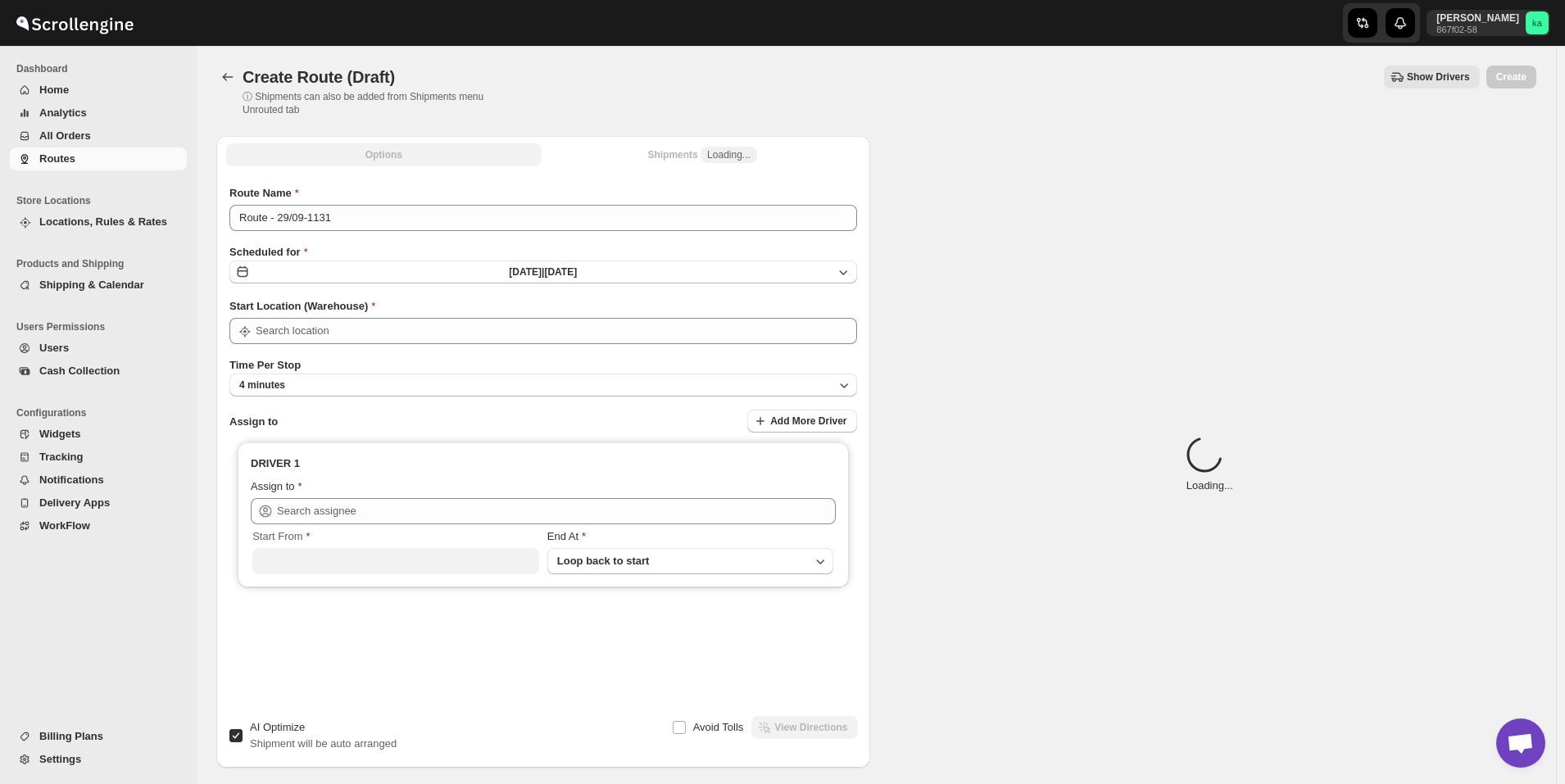
type input "[GEOGRAPHIC_DATA]"
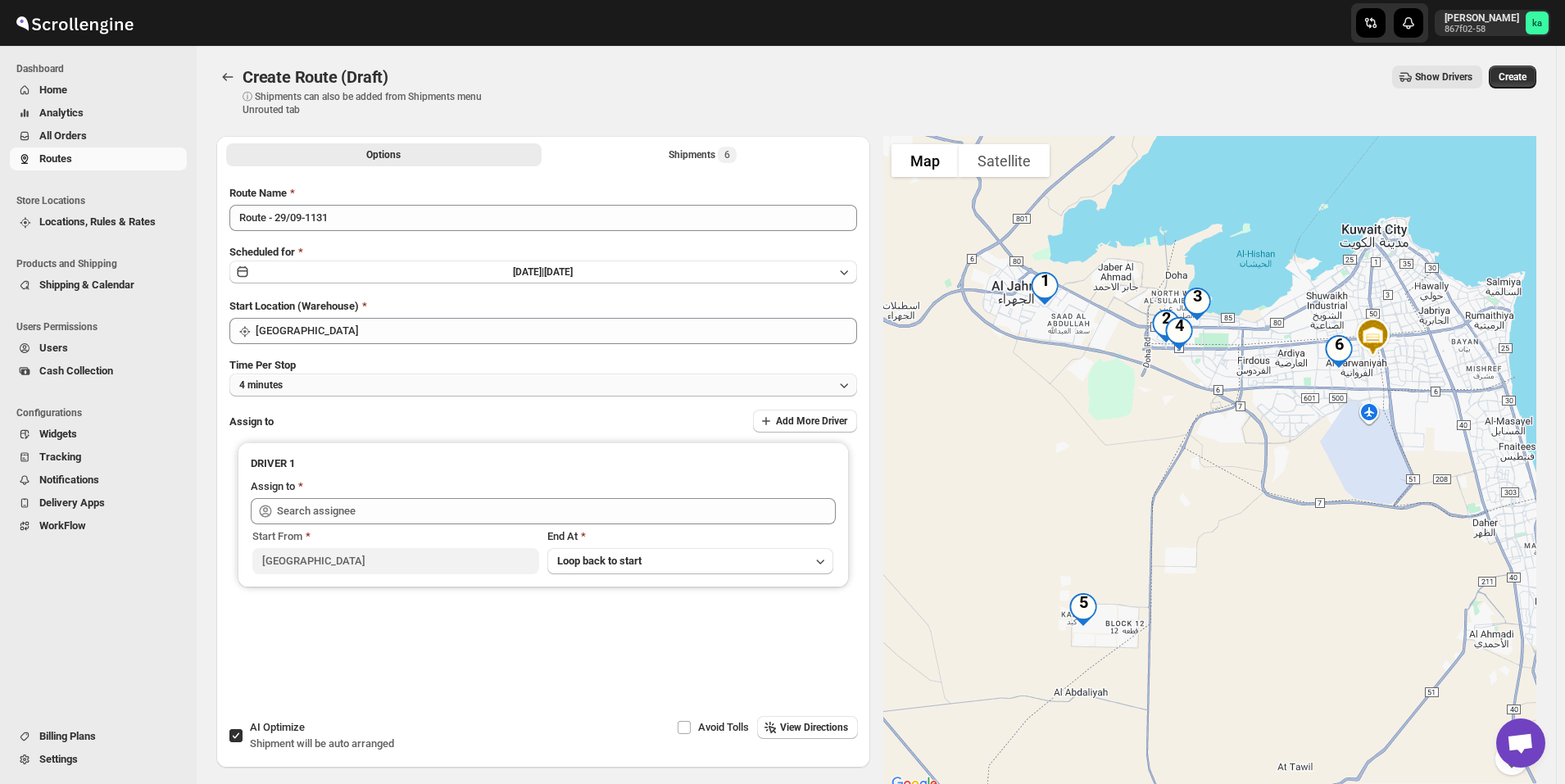
click at [335, 381] on button "4 minutes" at bounding box center [544, 385] width 628 height 23
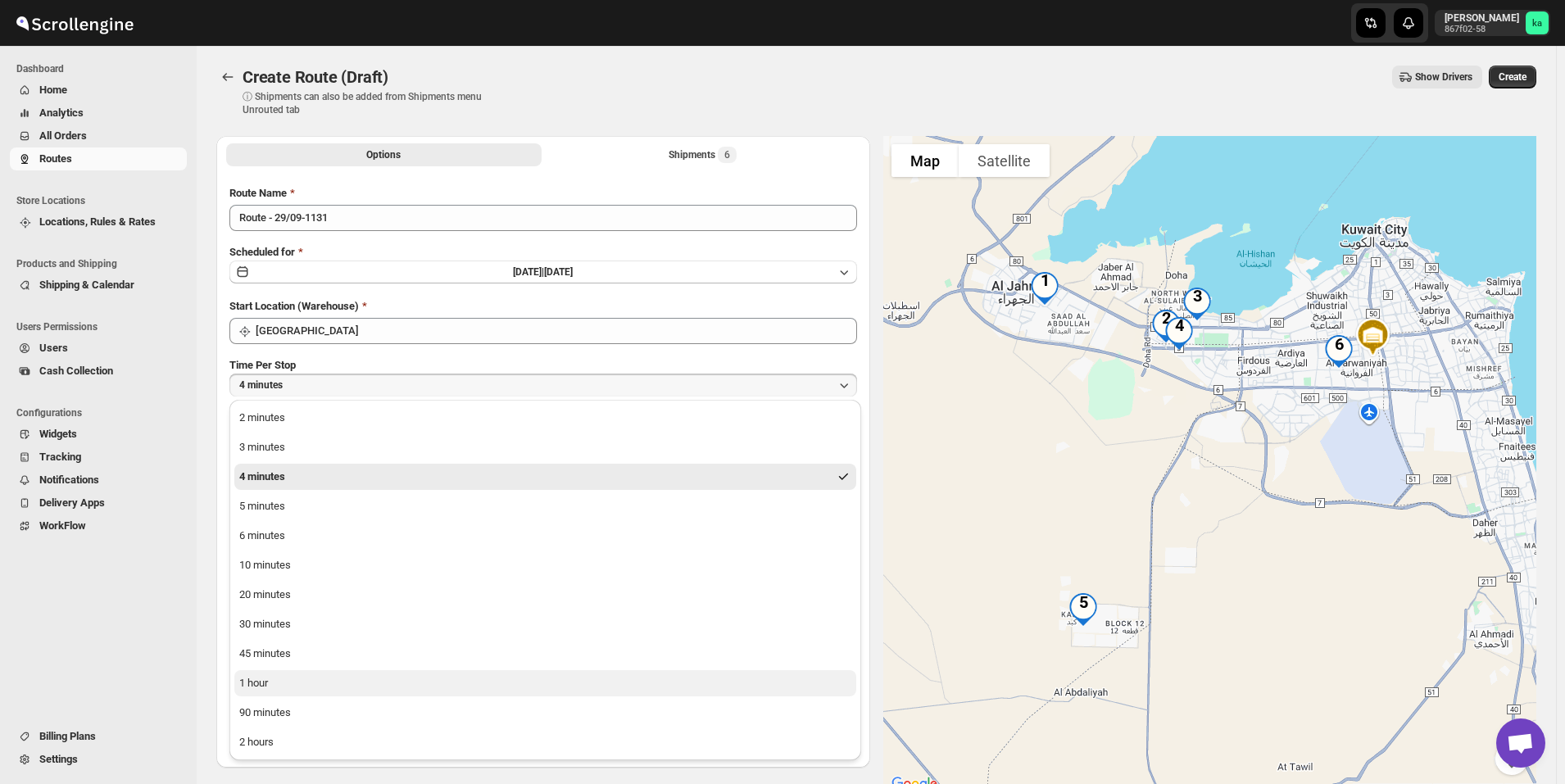
click at [303, 688] on button "1 hour" at bounding box center [546, 683] width 622 height 26
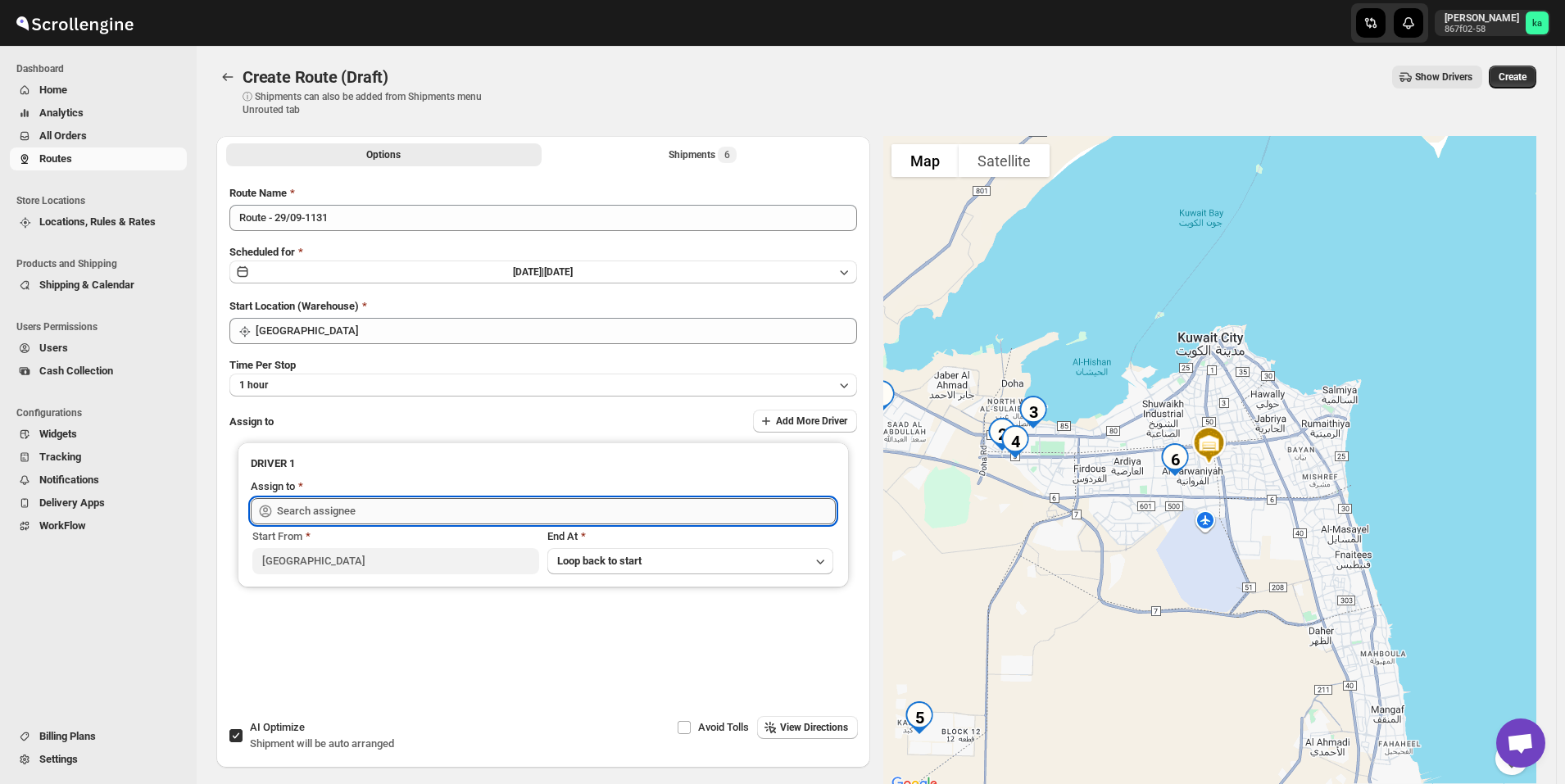
click at [369, 499] on input "text" at bounding box center [556, 511] width 559 height 26
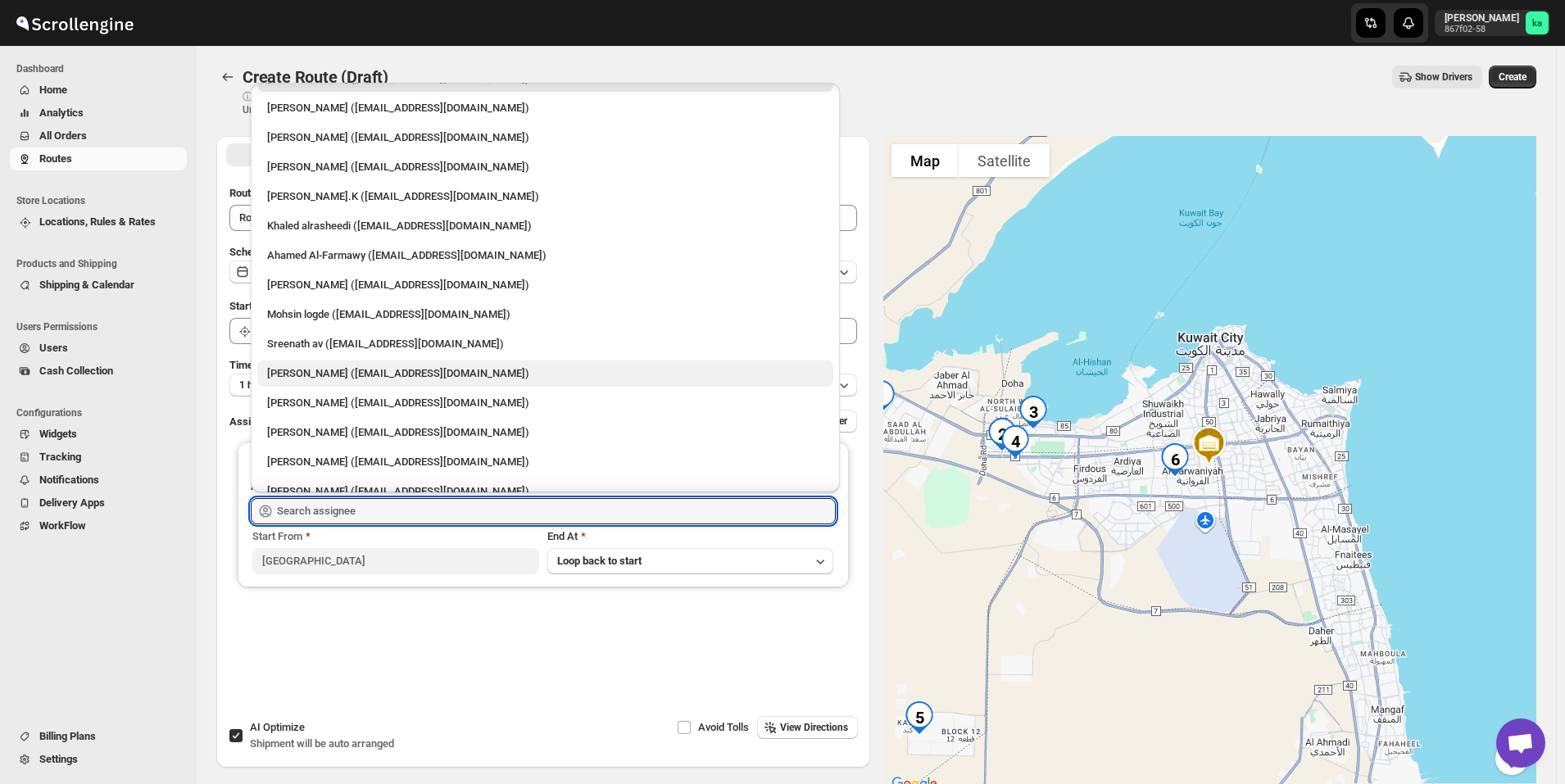
scroll to position [43, 0]
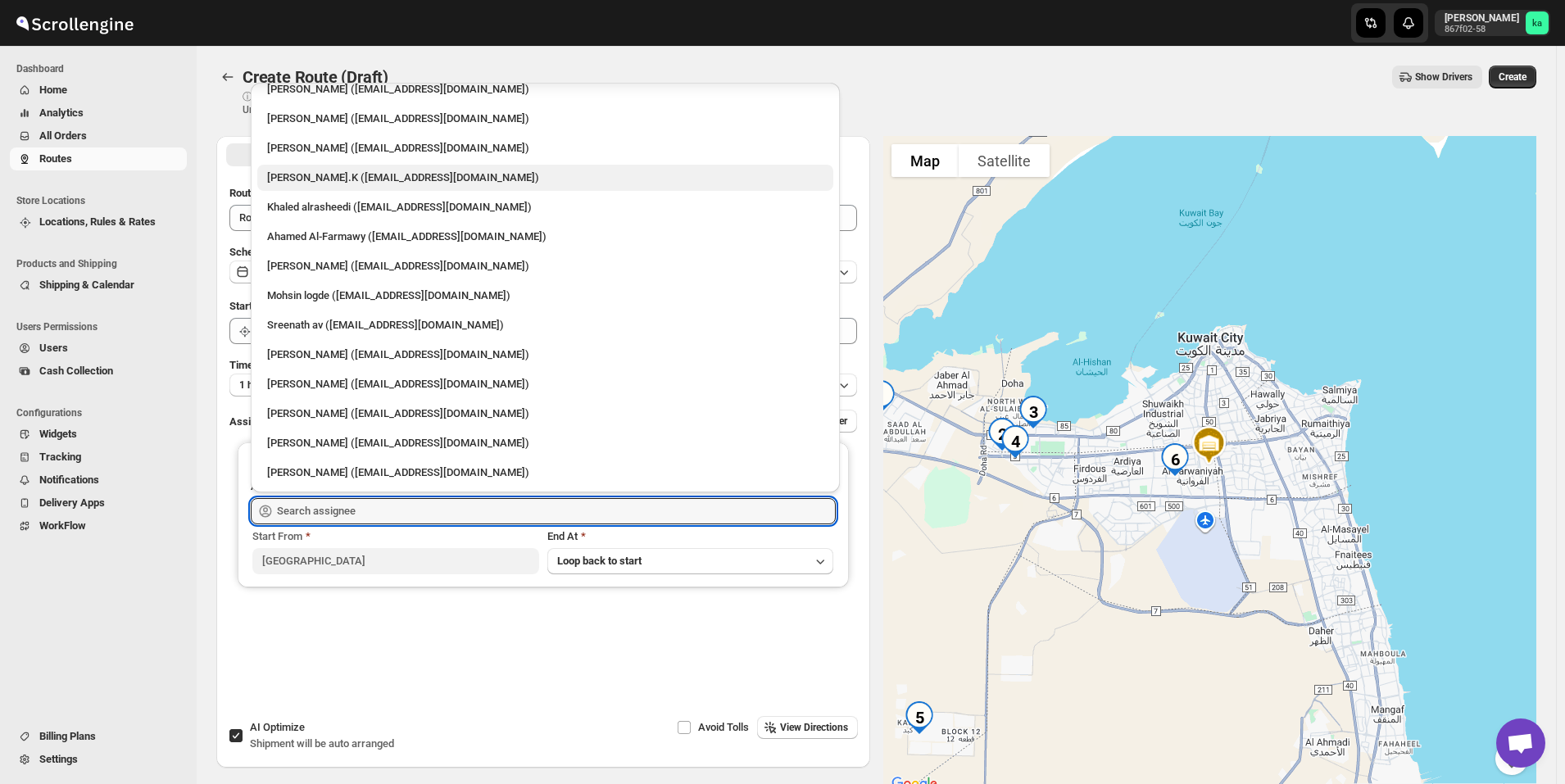
click at [357, 184] on div "[PERSON_NAME].K ([EMAIL_ADDRESS][DOMAIN_NAME])" at bounding box center [545, 178] width 557 height 16
type input "[PERSON_NAME].K ([EMAIL_ADDRESS][DOMAIN_NAME])"
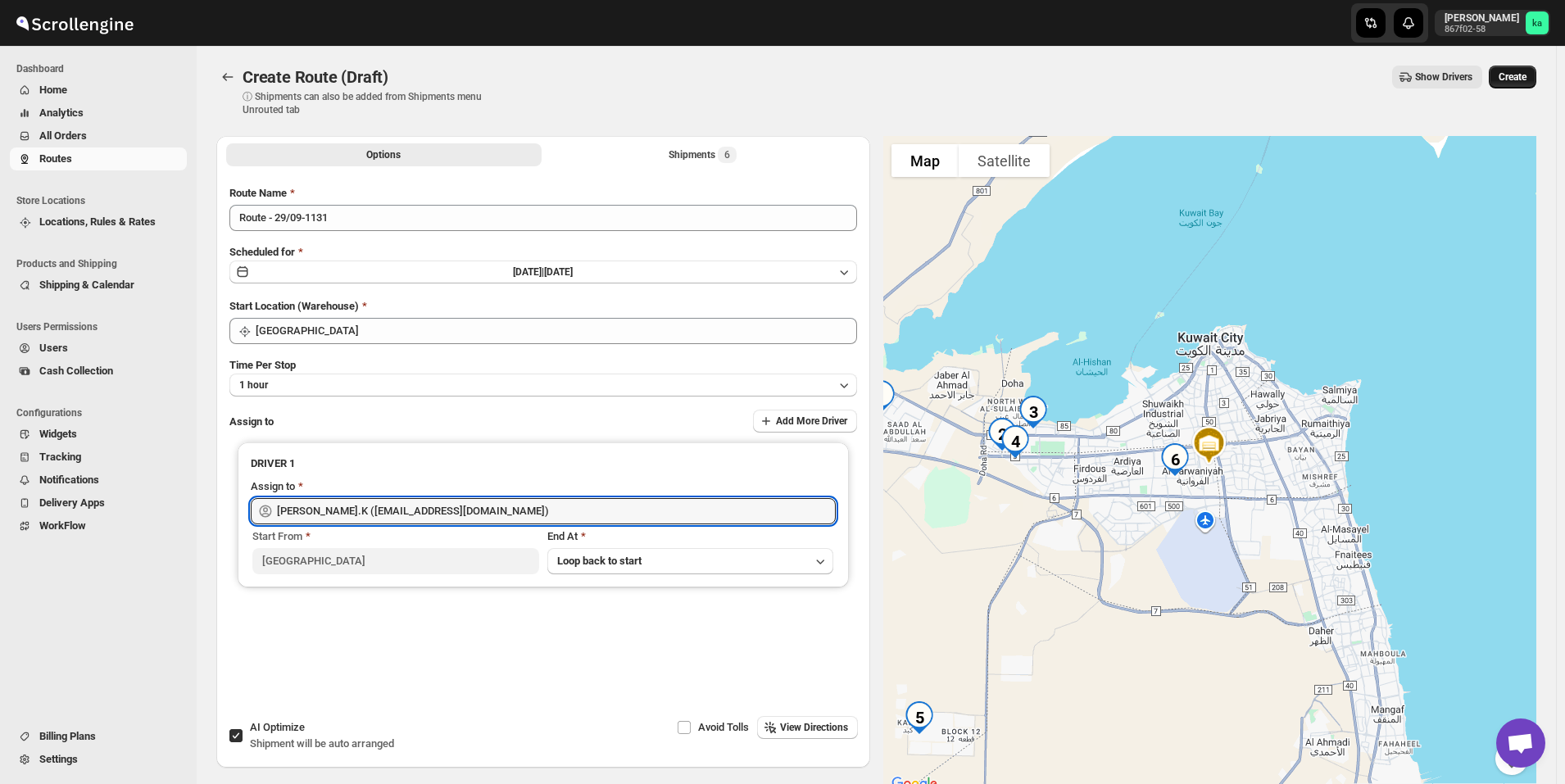
click at [1518, 70] on button "Create" at bounding box center [1513, 77] width 48 height 23
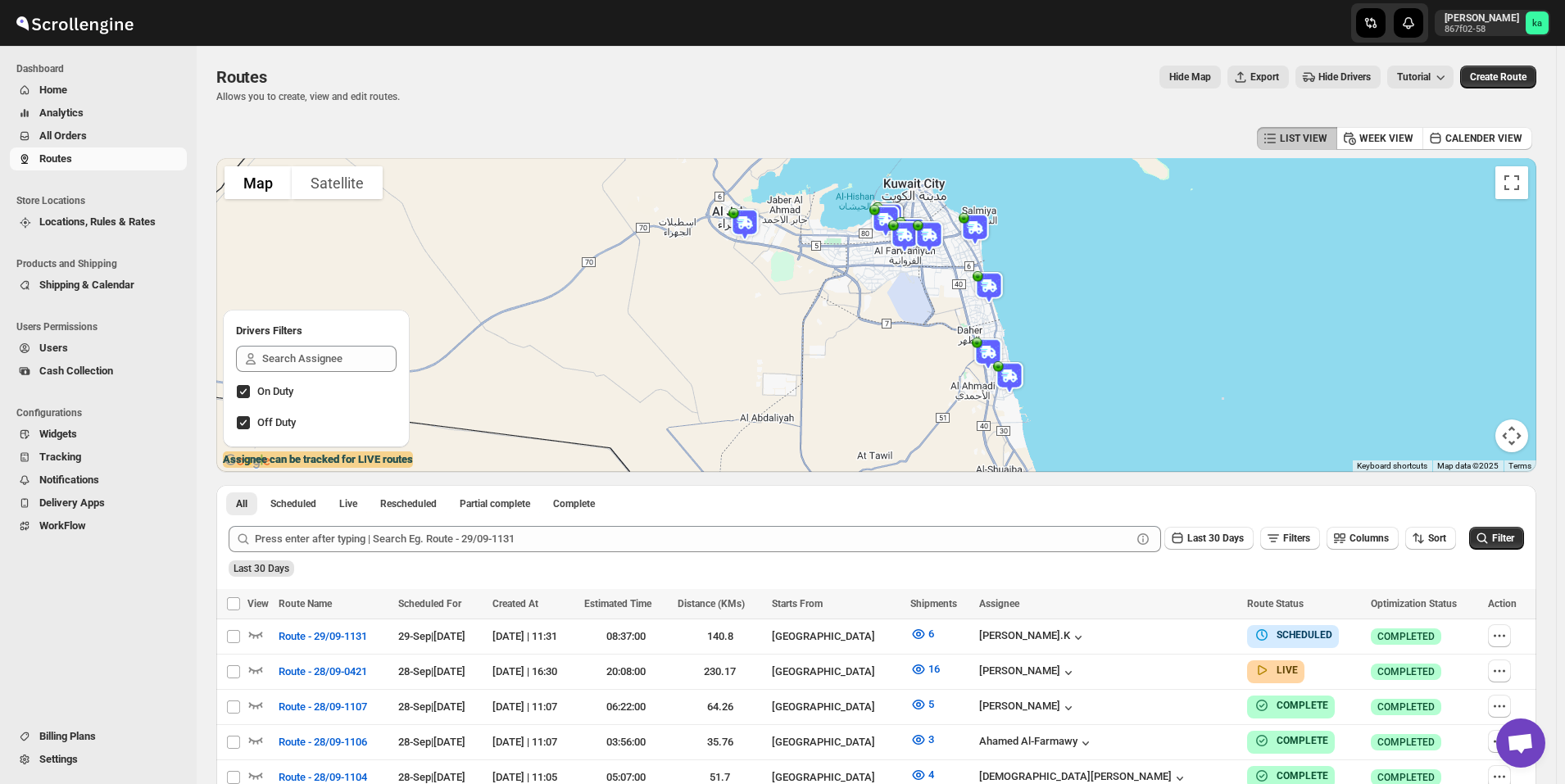
click at [105, 141] on span "All Orders" at bounding box center [111, 136] width 144 height 16
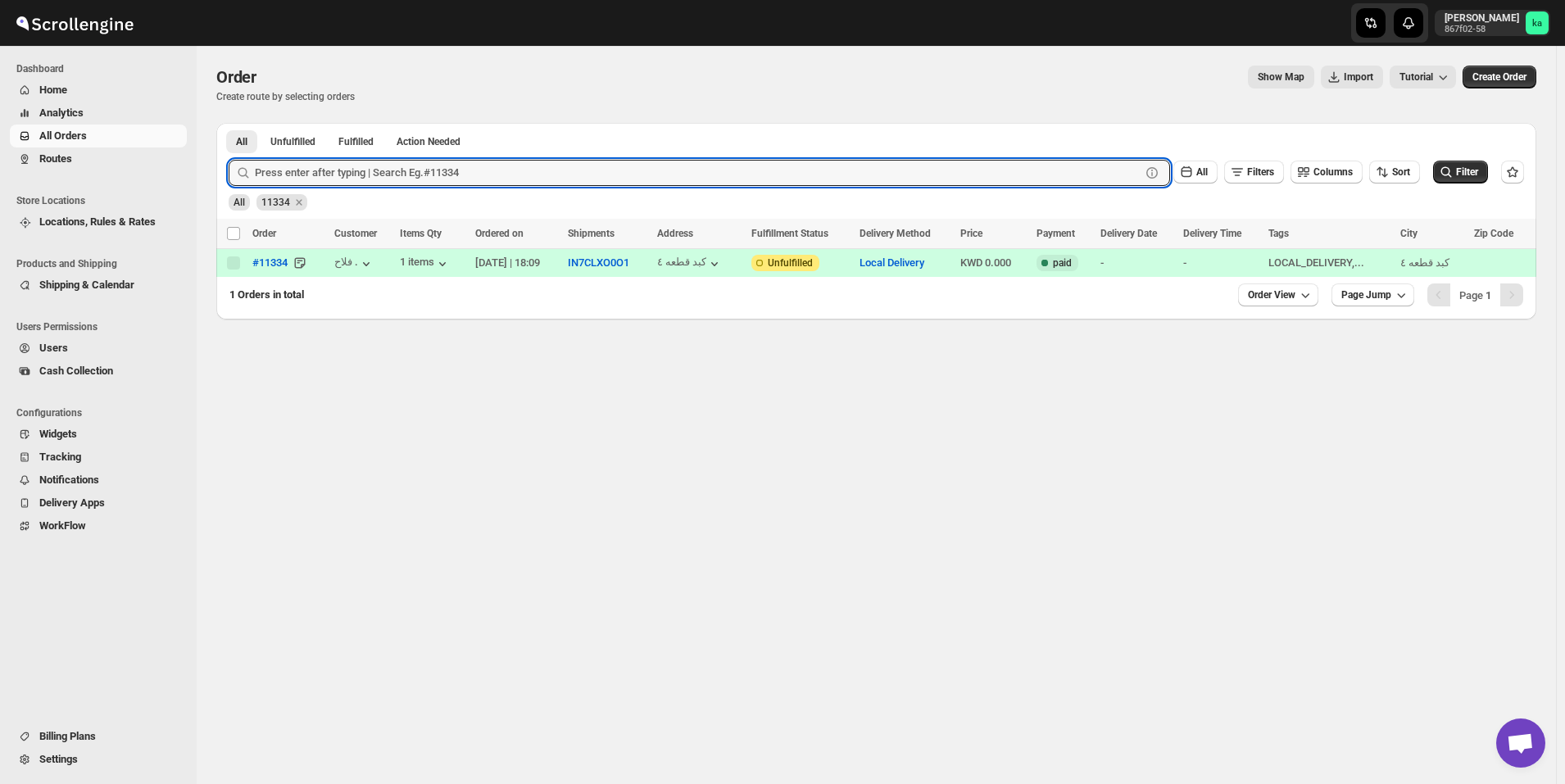
click at [379, 181] on input "text" at bounding box center [698, 173] width 886 height 26
paste input "11351"
type input "11351"
click at [229, 123] on button "Submit" at bounding box center [252, 131] width 47 height 17
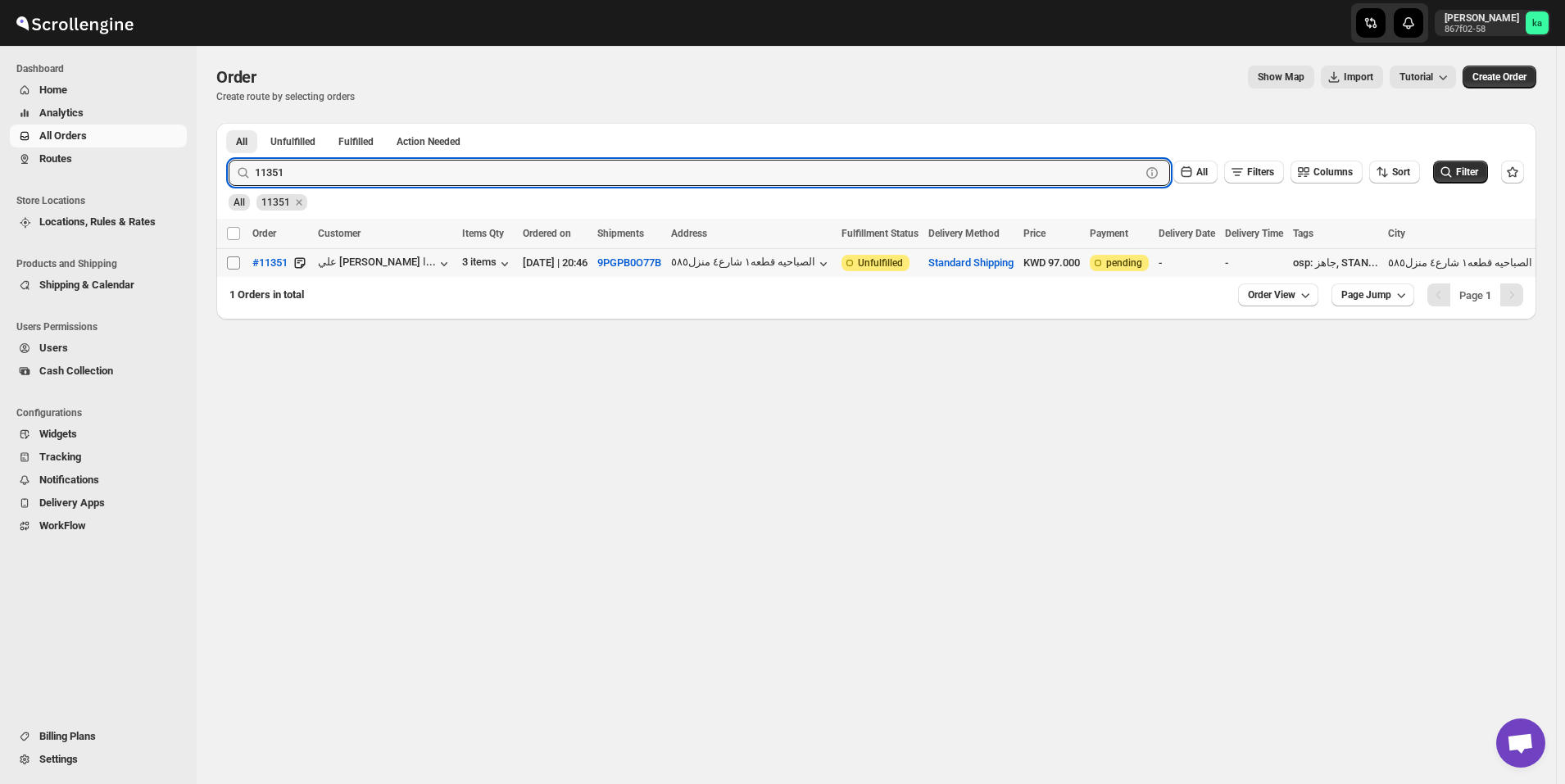
click at [237, 260] on input "Select order" at bounding box center [233, 263] width 13 height 13
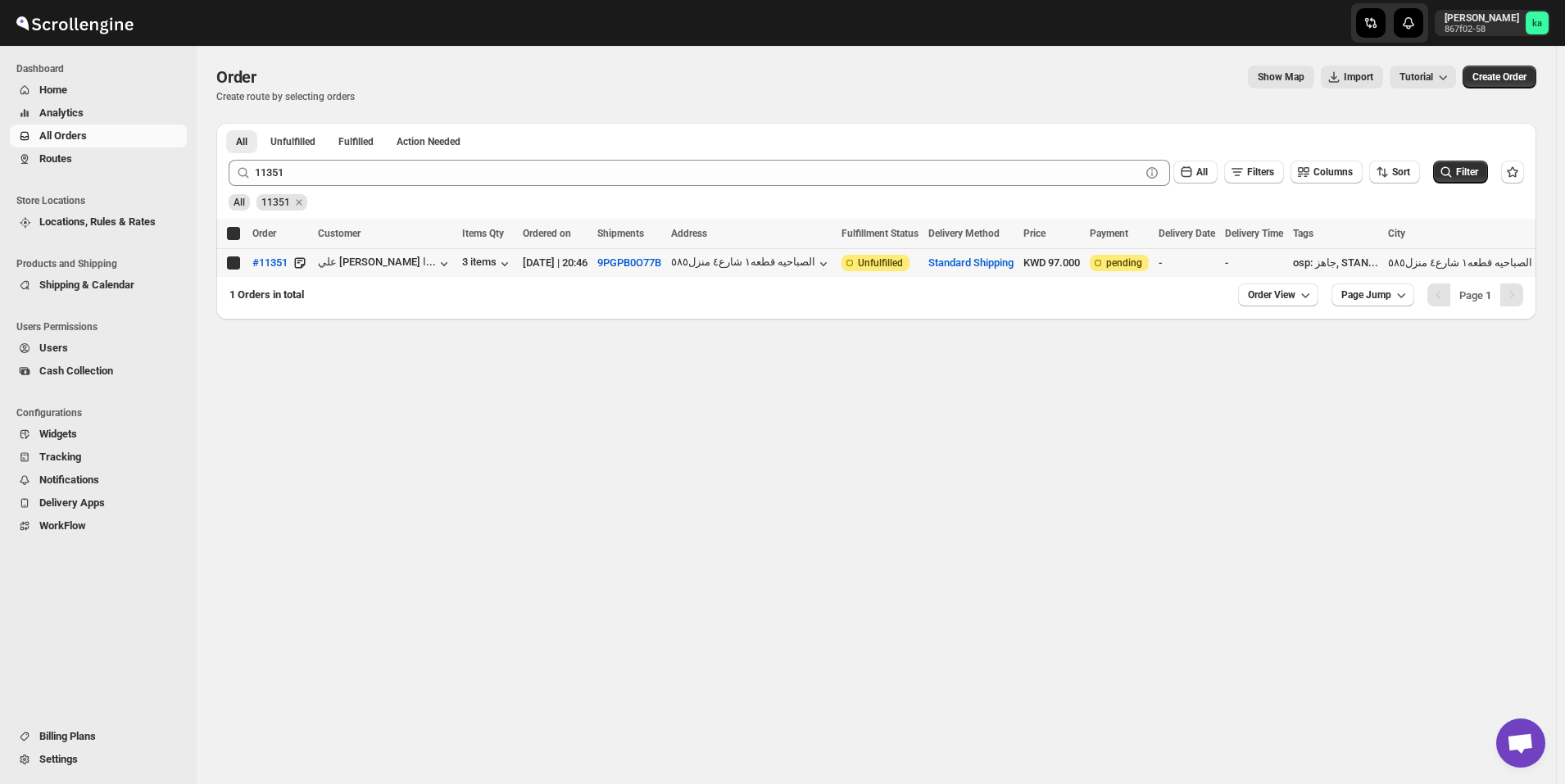
checkbox input "true"
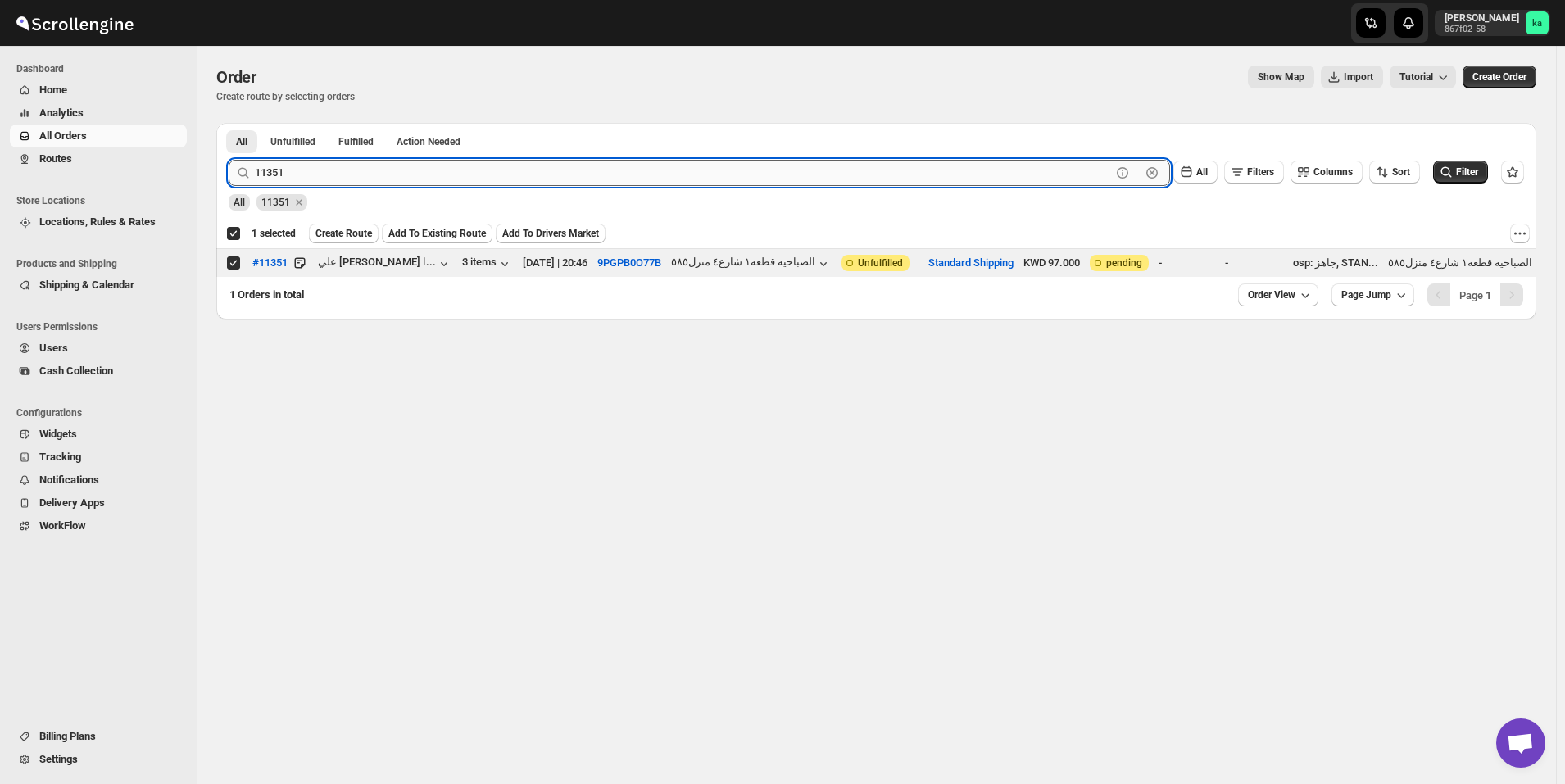
click at [372, 177] on input "11351" at bounding box center [683, 173] width 856 height 26
paste input "48 11310 11360 11307"
drag, startPoint x: 285, startPoint y: 170, endPoint x: 441, endPoint y: 189, distance: 157.2
click at [441, 189] on form "Submit 11348 11310 11360 11307 Clear All Filters Columns Sort Filter All 11351" at bounding box center [876, 179] width 1296 height 64
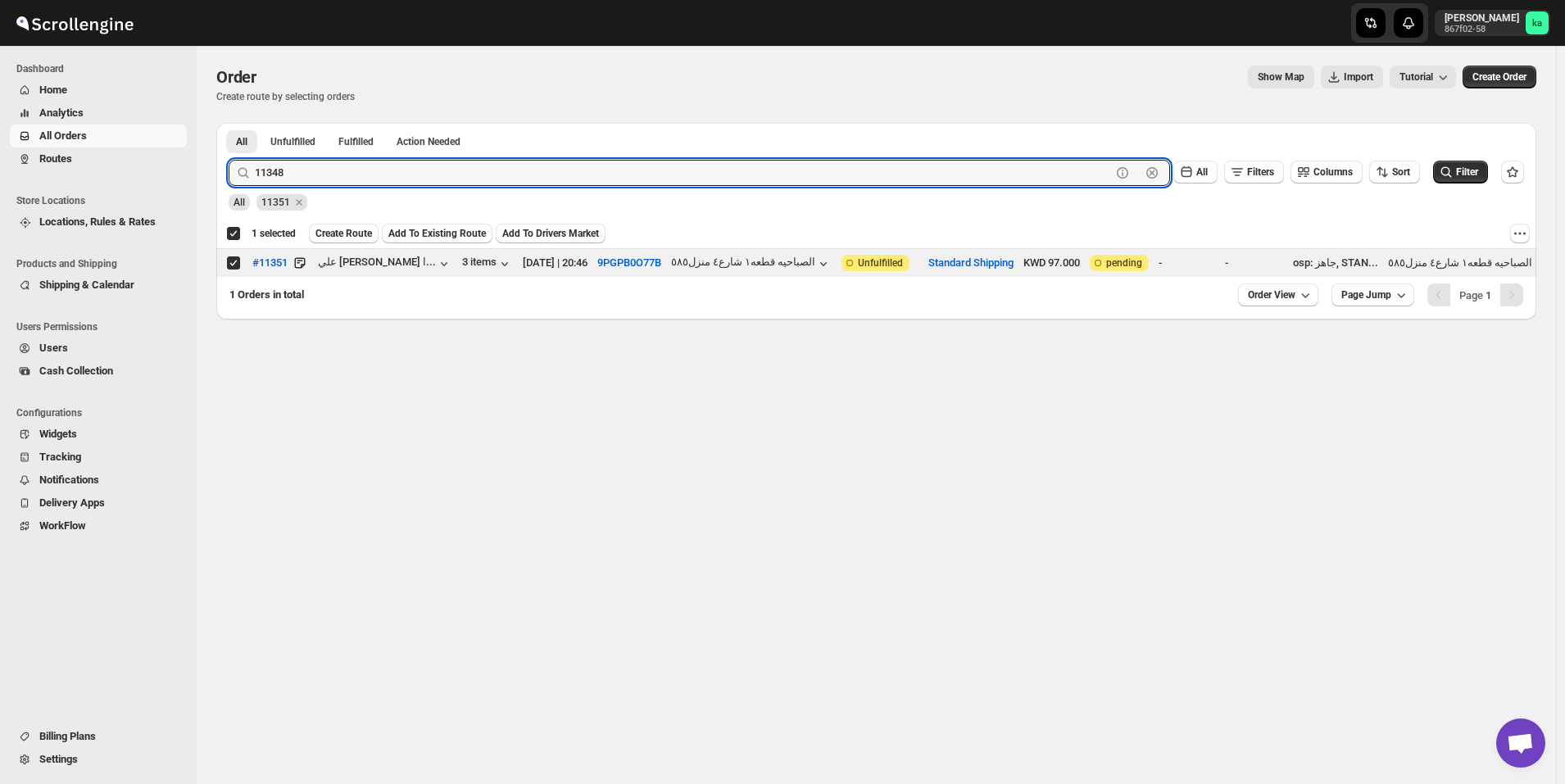
type input "11348"
click at [229, 123] on button "Submit" at bounding box center [252, 131] width 47 height 17
click at [235, 265] on input "Select order" at bounding box center [233, 263] width 13 height 13
checkbox input "true"
checkbox input "false"
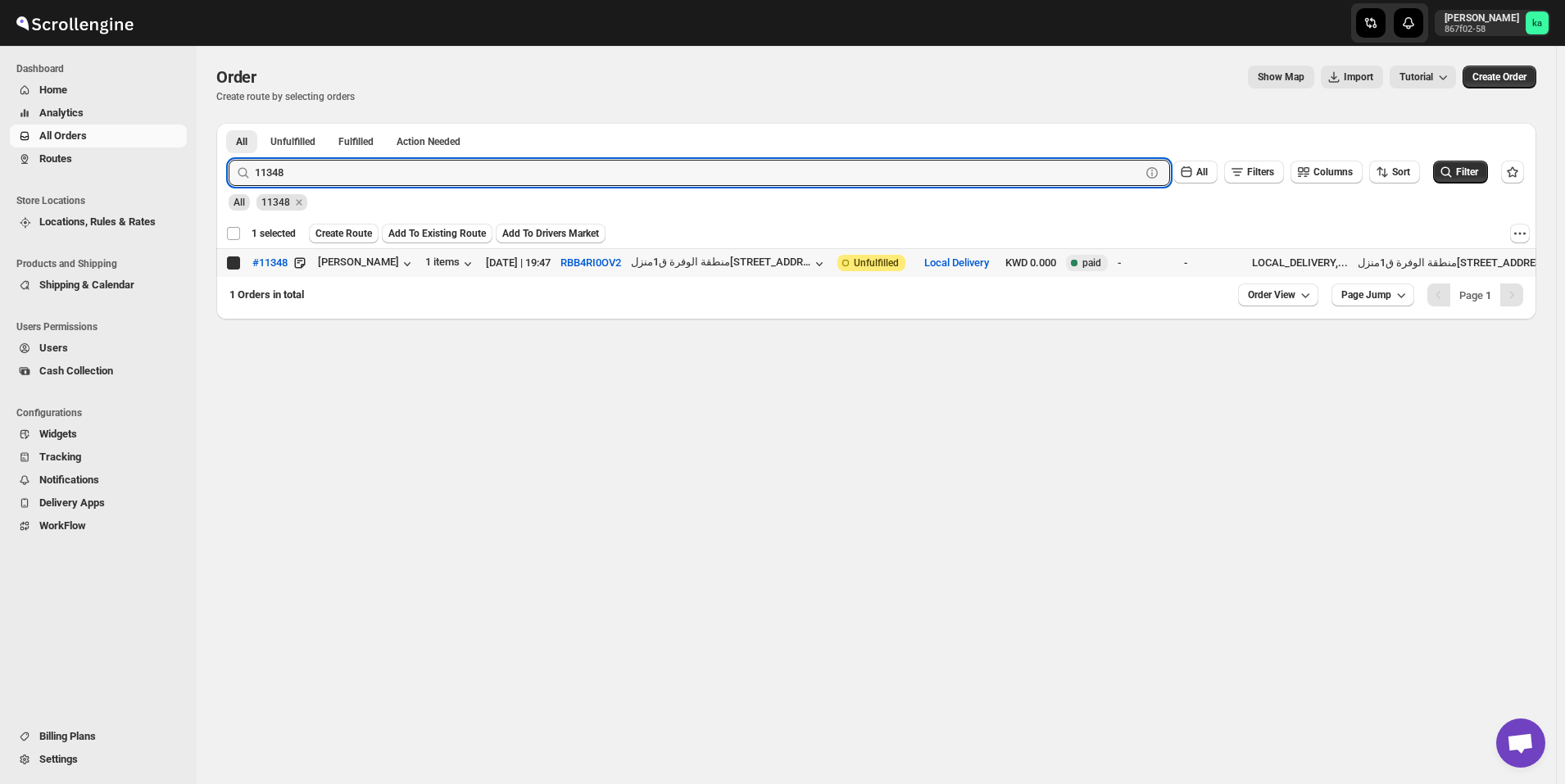
checkbox input "false"
click at [305, 177] on input "11348" at bounding box center [683, 173] width 856 height 26
paste input "11310 11360 11307"
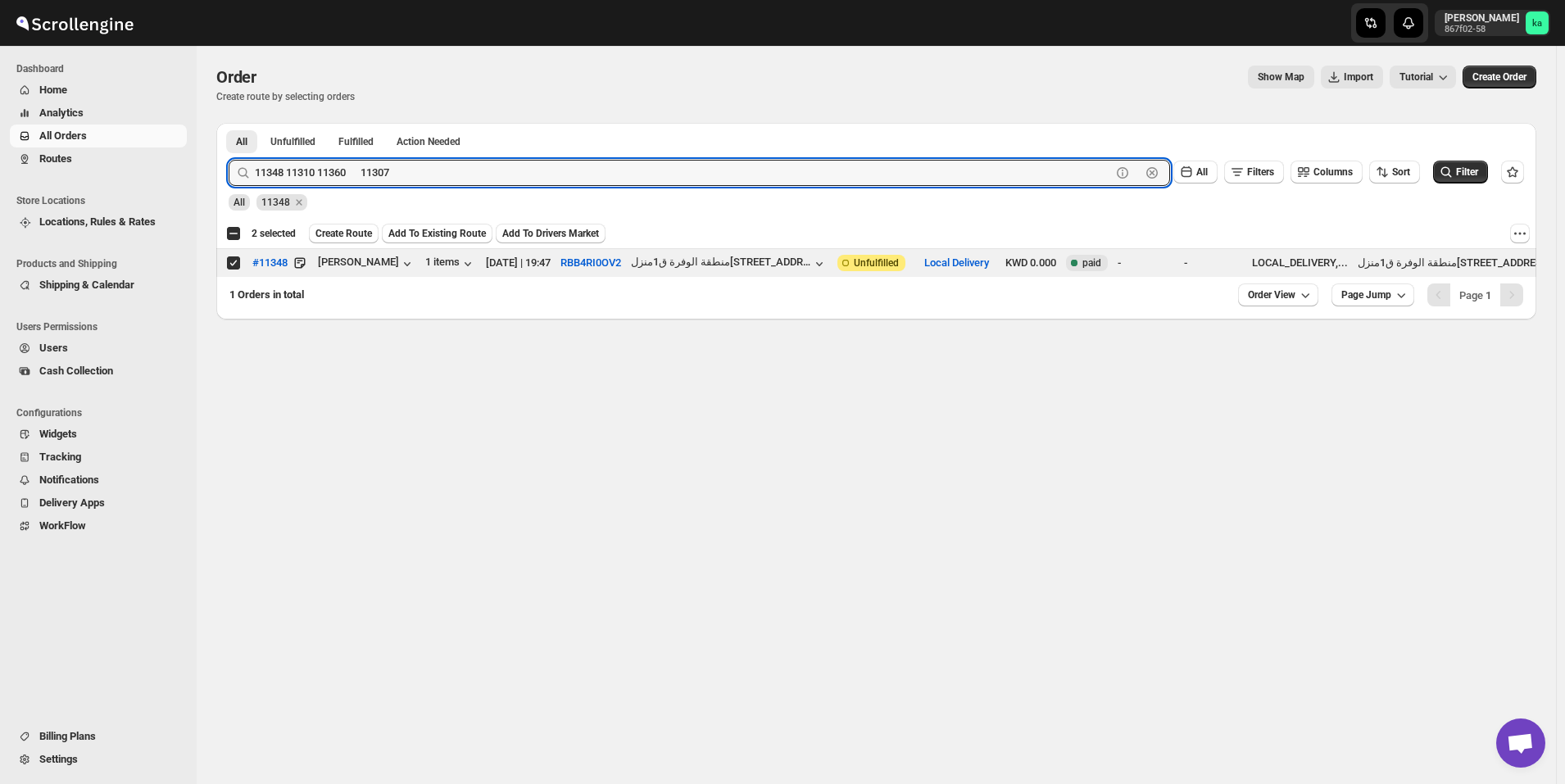
drag, startPoint x: 284, startPoint y: 175, endPoint x: 254, endPoint y: 175, distance: 30.0
click at [254, 175] on div "11348 11310 11360 11307 Clear" at bounding box center [700, 173] width 941 height 26
drag, startPoint x: 288, startPoint y: 176, endPoint x: 246, endPoint y: 176, distance: 42.0
click at [246, 176] on div "11310 11360 11307 Clear" at bounding box center [700, 173] width 941 height 26
drag, startPoint x: 324, startPoint y: 176, endPoint x: 251, endPoint y: 175, distance: 73.0
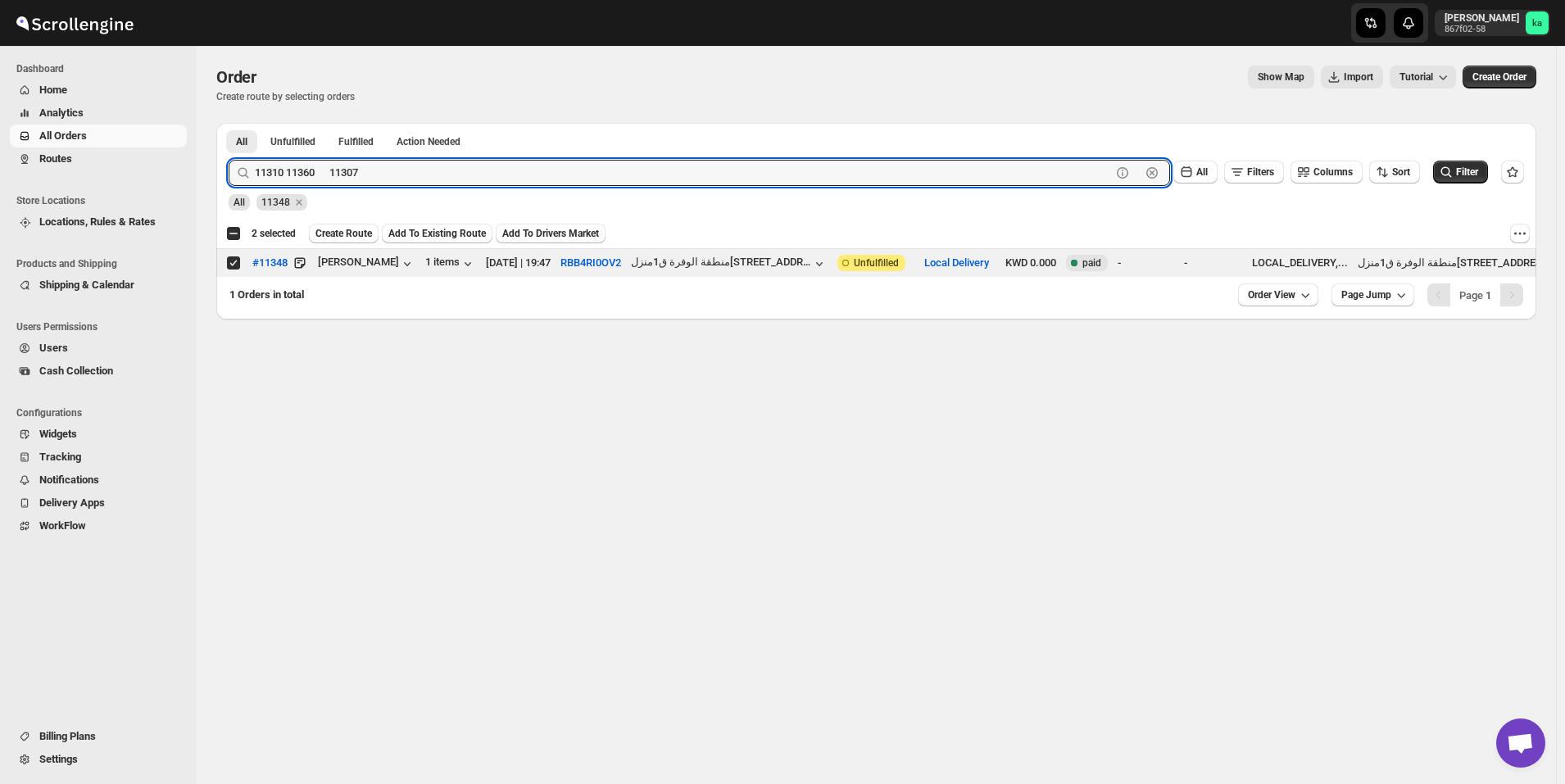
click at [251, 175] on div "11310 11360 11307 Clear" at bounding box center [700, 173] width 941 height 26
type input "11307"
click at [229, 123] on button "Submit" at bounding box center [252, 131] width 47 height 17
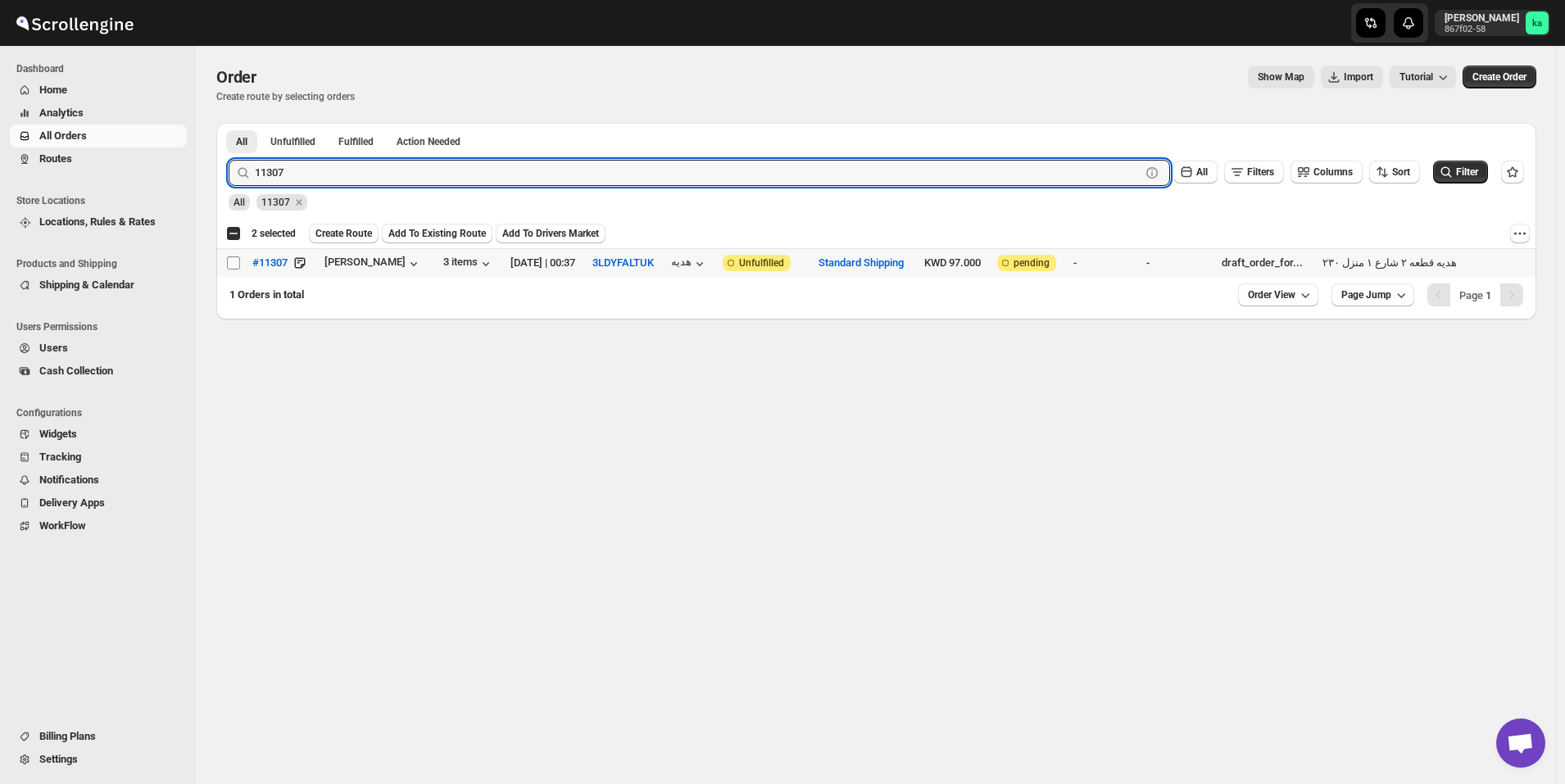
click at [235, 262] on input "Select order" at bounding box center [233, 263] width 13 height 13
checkbox input "true"
click at [331, 181] on input "11307" at bounding box center [683, 173] width 856 height 26
paste input "11348 11310 11360"
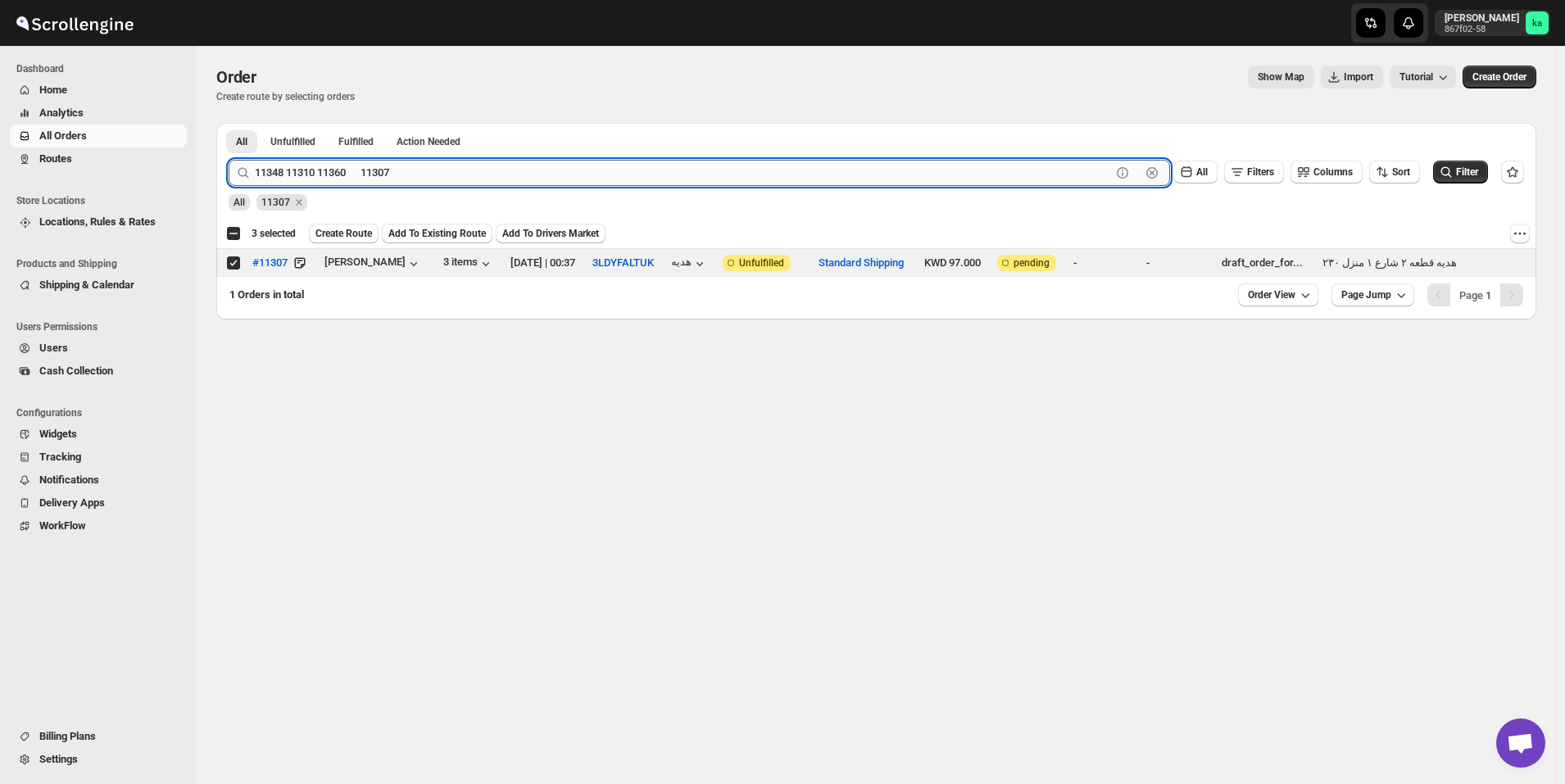
drag, startPoint x: 357, startPoint y: 173, endPoint x: 430, endPoint y: 166, distance: 73.3
click at [446, 166] on input "11348 11310 11360 11307" at bounding box center [683, 173] width 856 height 26
drag, startPoint x: 320, startPoint y: 174, endPoint x: 248, endPoint y: 174, distance: 72.0
click at [248, 174] on div "11348 11310 11360 Clear" at bounding box center [700, 173] width 941 height 26
type input "11360"
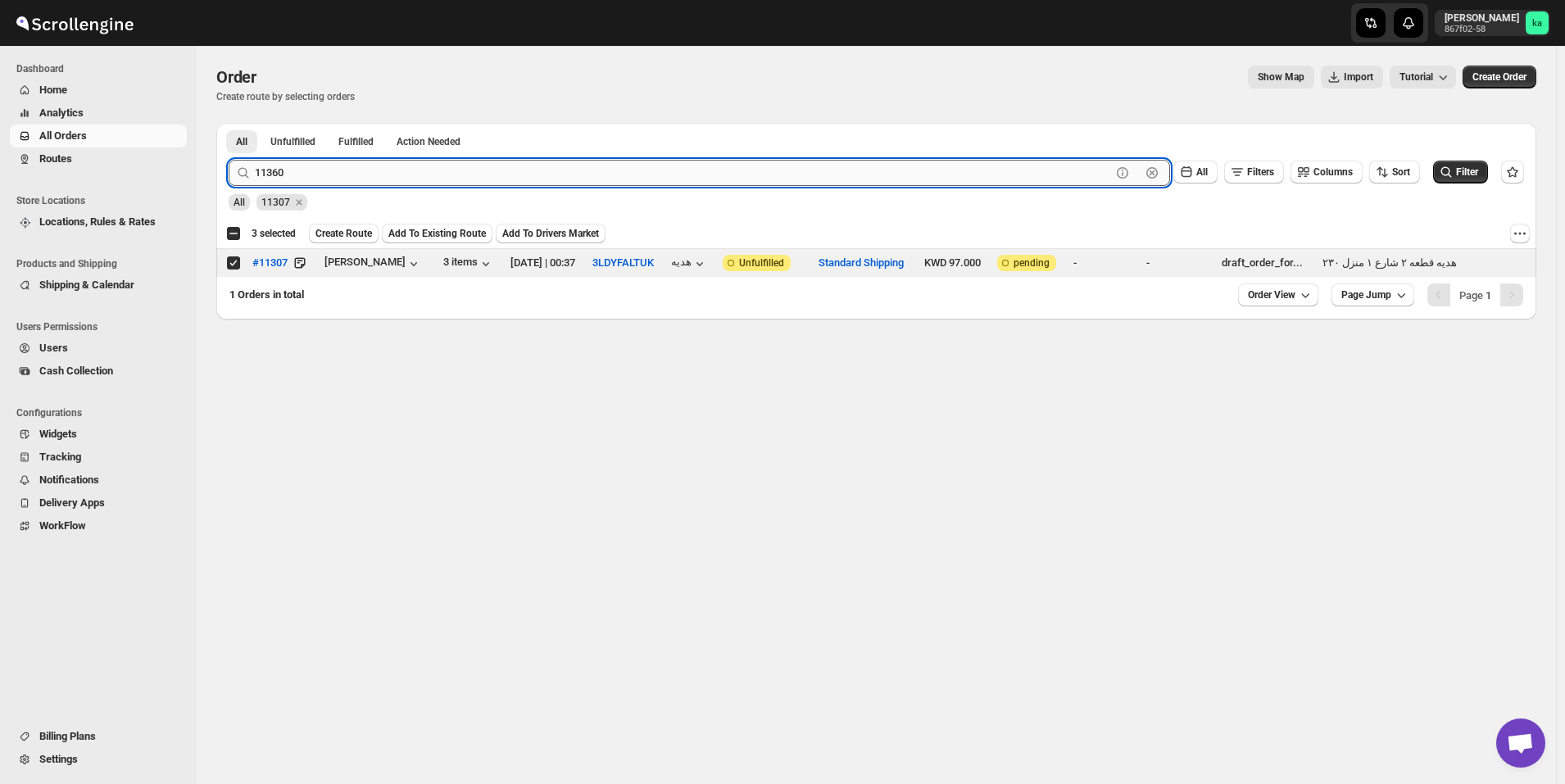
click at [229, 123] on button "Submit" at bounding box center [252, 131] width 47 height 17
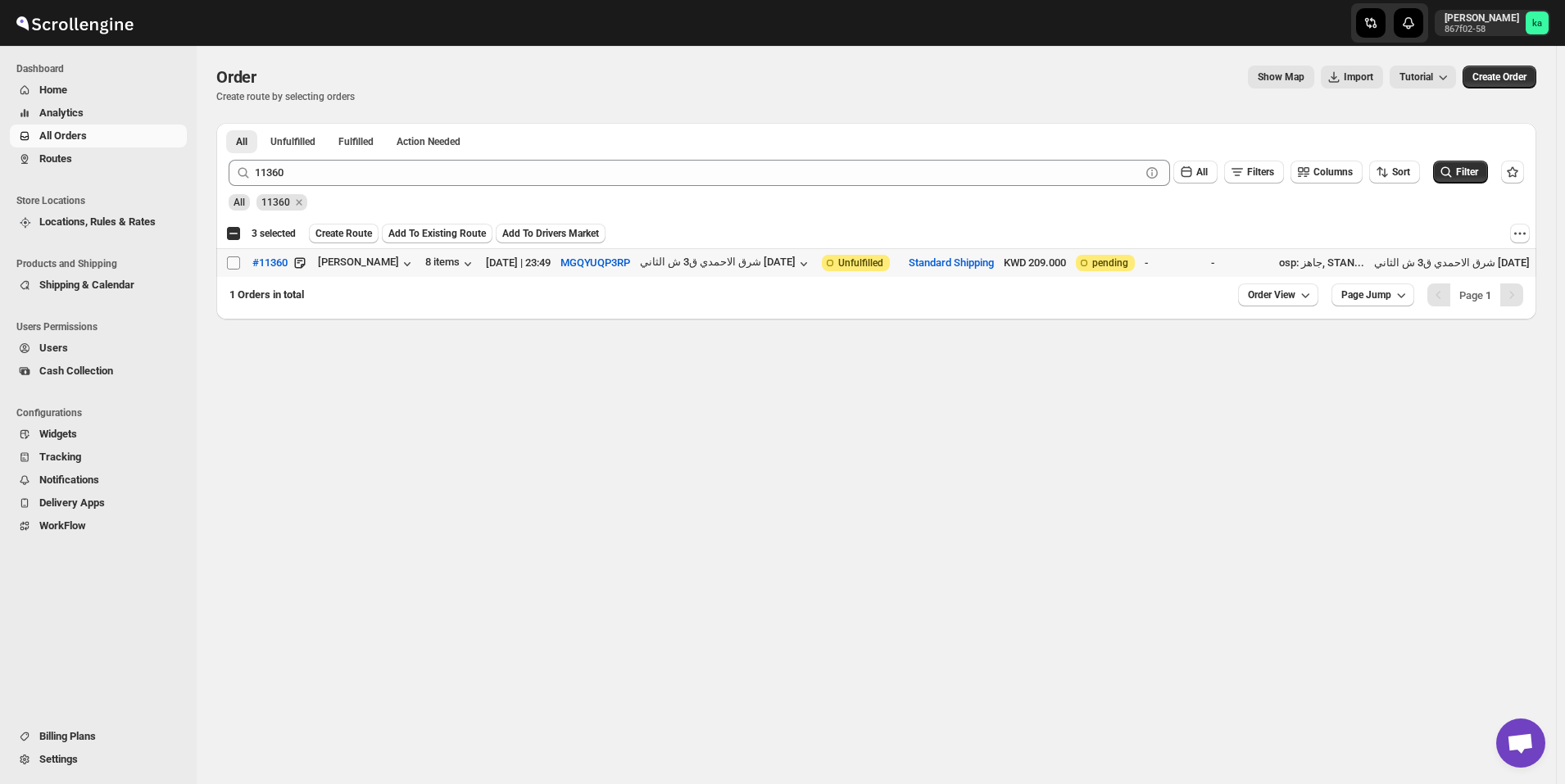
click at [232, 264] on input "Select order" at bounding box center [233, 263] width 13 height 13
checkbox input "true"
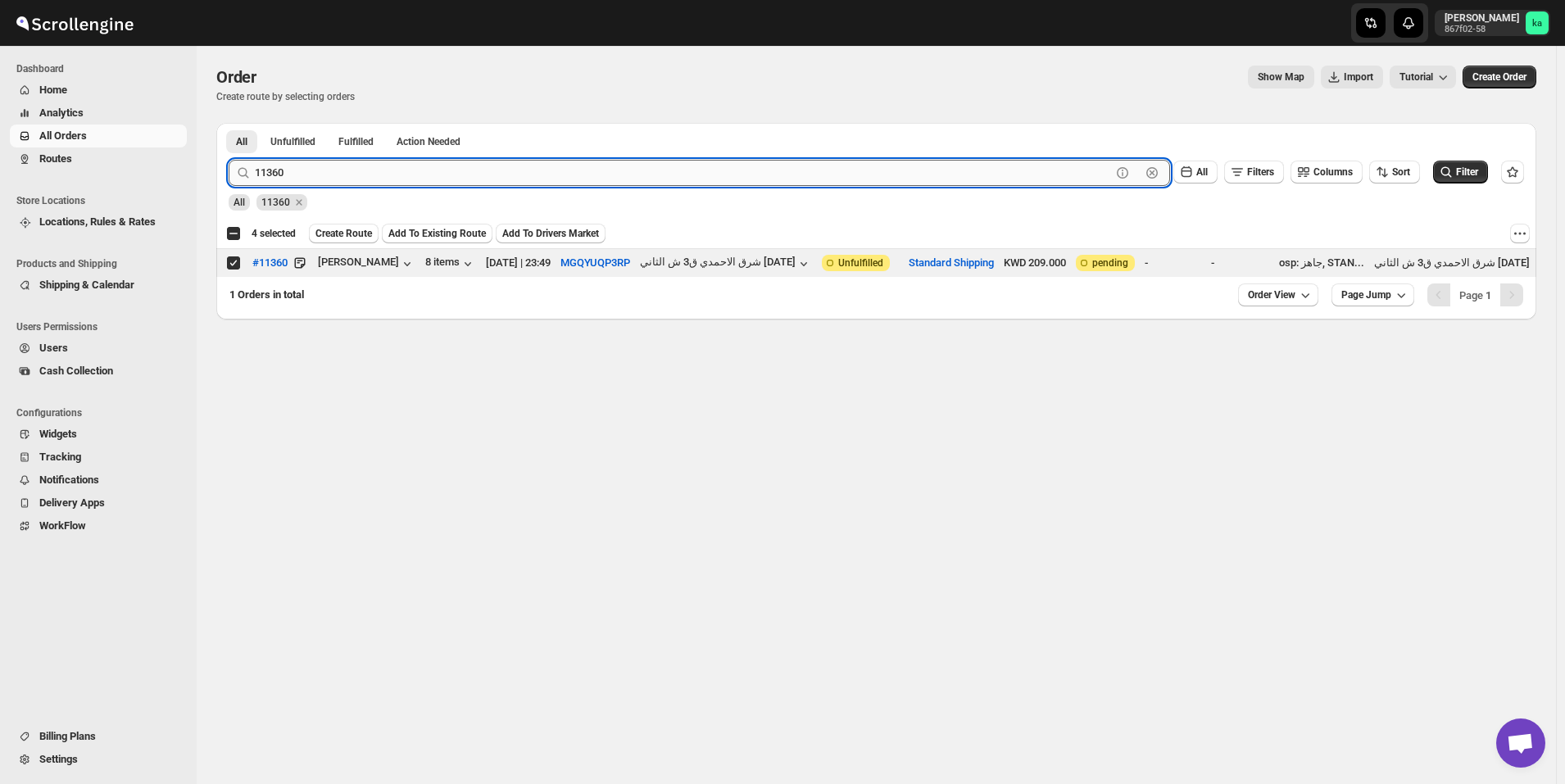
click at [321, 172] on input "11360" at bounding box center [683, 173] width 856 height 26
paste input "48 11310 11360 11307"
drag, startPoint x: 317, startPoint y: 169, endPoint x: 240, endPoint y: 171, distance: 77.0
click at [239, 171] on div "11348 11310 11360 11307 Clear" at bounding box center [700, 173] width 941 height 26
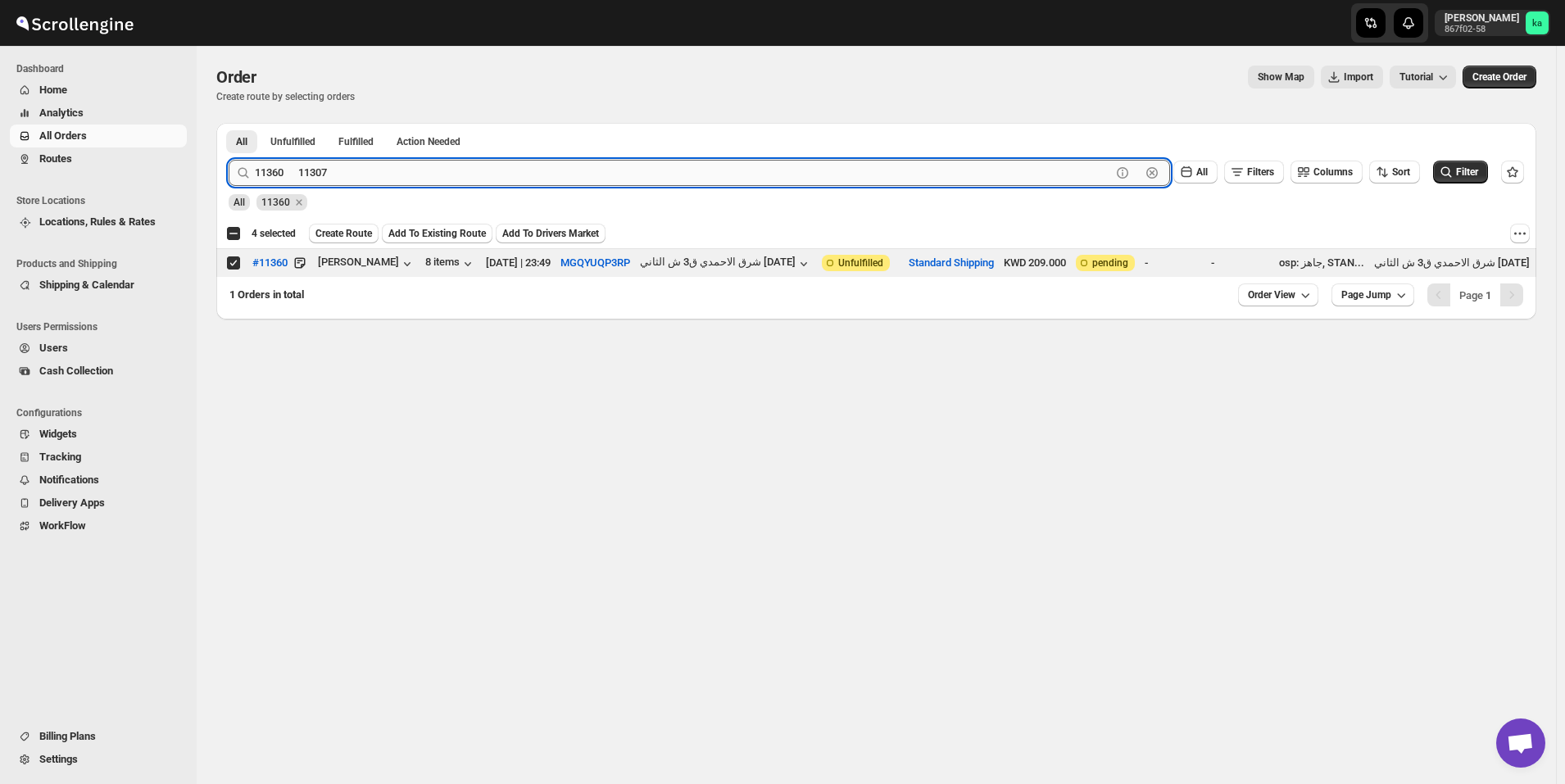
drag, startPoint x: 294, startPoint y: 176, endPoint x: 431, endPoint y: 185, distance: 137.3
click at [431, 185] on input "11360 11307" at bounding box center [683, 173] width 856 height 26
click at [229, 123] on button "Submit" at bounding box center [252, 131] width 47 height 17
click at [341, 175] on input "11360" at bounding box center [683, 173] width 856 height 26
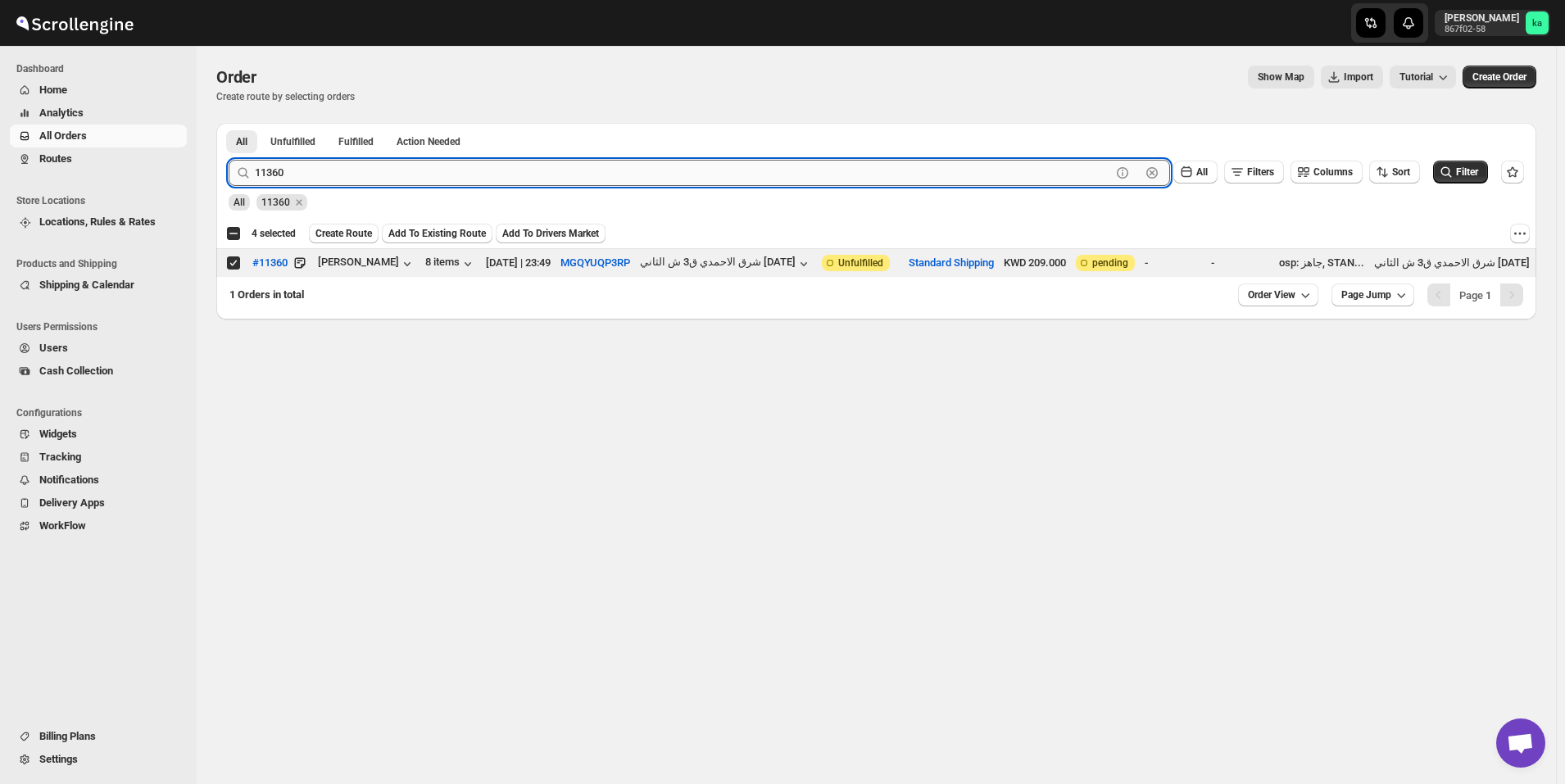
click at [341, 175] on input "11360" at bounding box center [683, 173] width 856 height 26
paste input "11348 11310 11360 11307"
drag, startPoint x: 321, startPoint y: 171, endPoint x: 415, endPoint y: 162, distance: 94.4
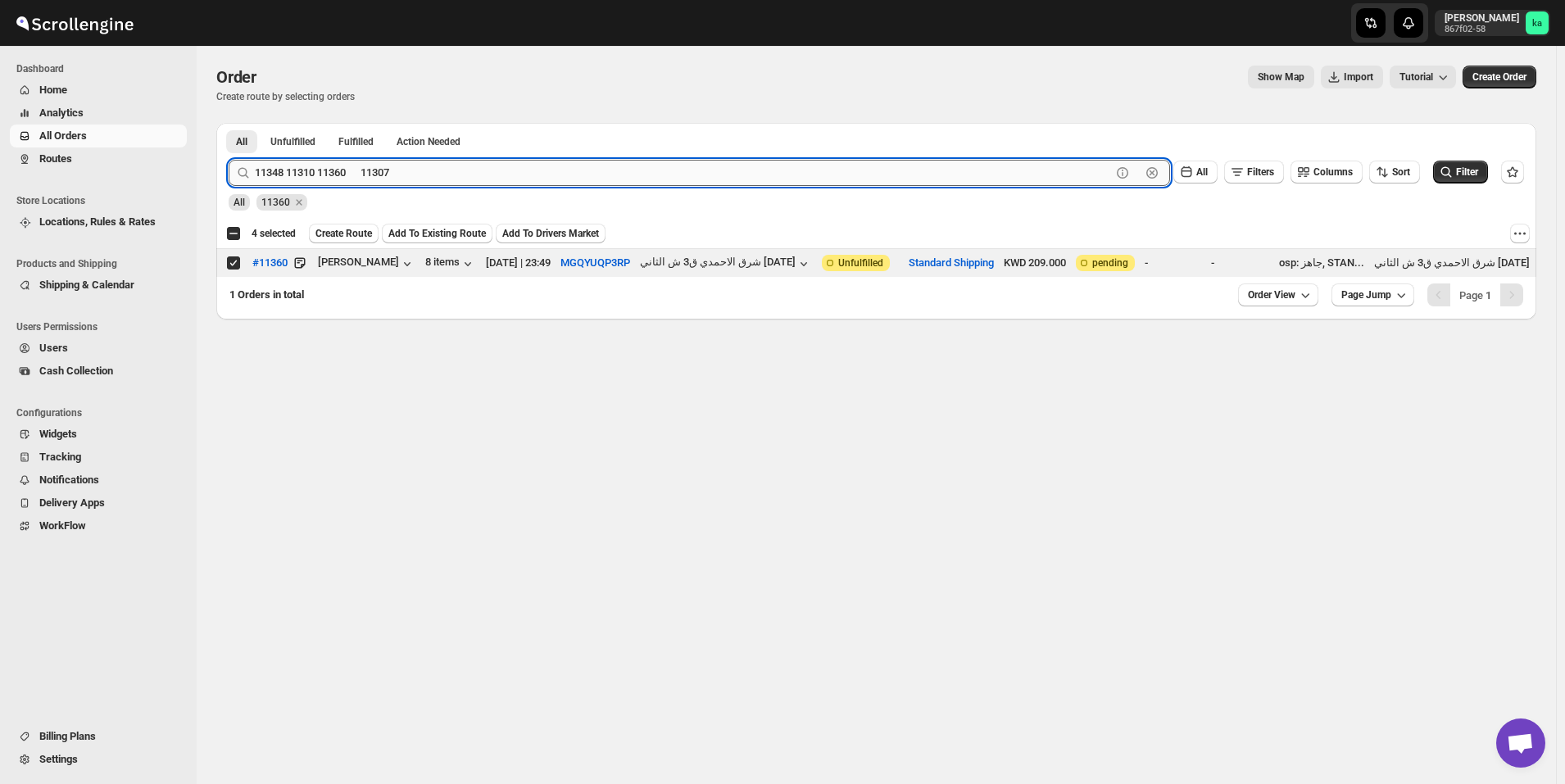
click at [415, 162] on input "11348 11310 11360 11307" at bounding box center [683, 173] width 856 height 26
drag, startPoint x: 284, startPoint y: 170, endPoint x: 248, endPoint y: 173, distance: 36.1
click at [248, 173] on div "11348 11310 Clear" at bounding box center [700, 173] width 941 height 26
type input "11310"
click at [229, 123] on button "Submit" at bounding box center [252, 131] width 47 height 17
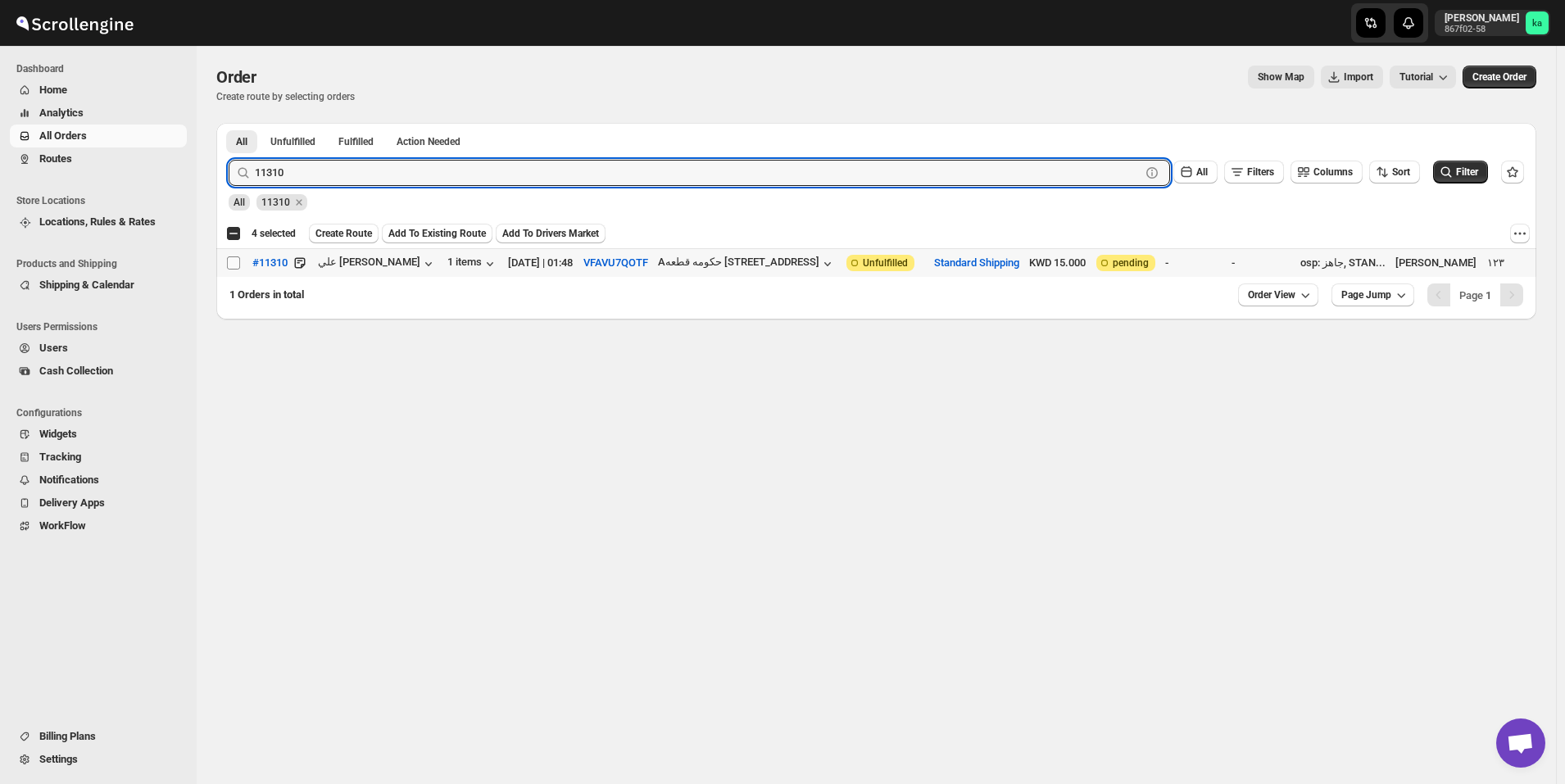
click at [237, 264] on input "Select order" at bounding box center [233, 263] width 13 height 13
checkbox input "true"
click at [348, 165] on input "11310" at bounding box center [683, 173] width 856 height 26
paste input "11348 11310 11360 11307"
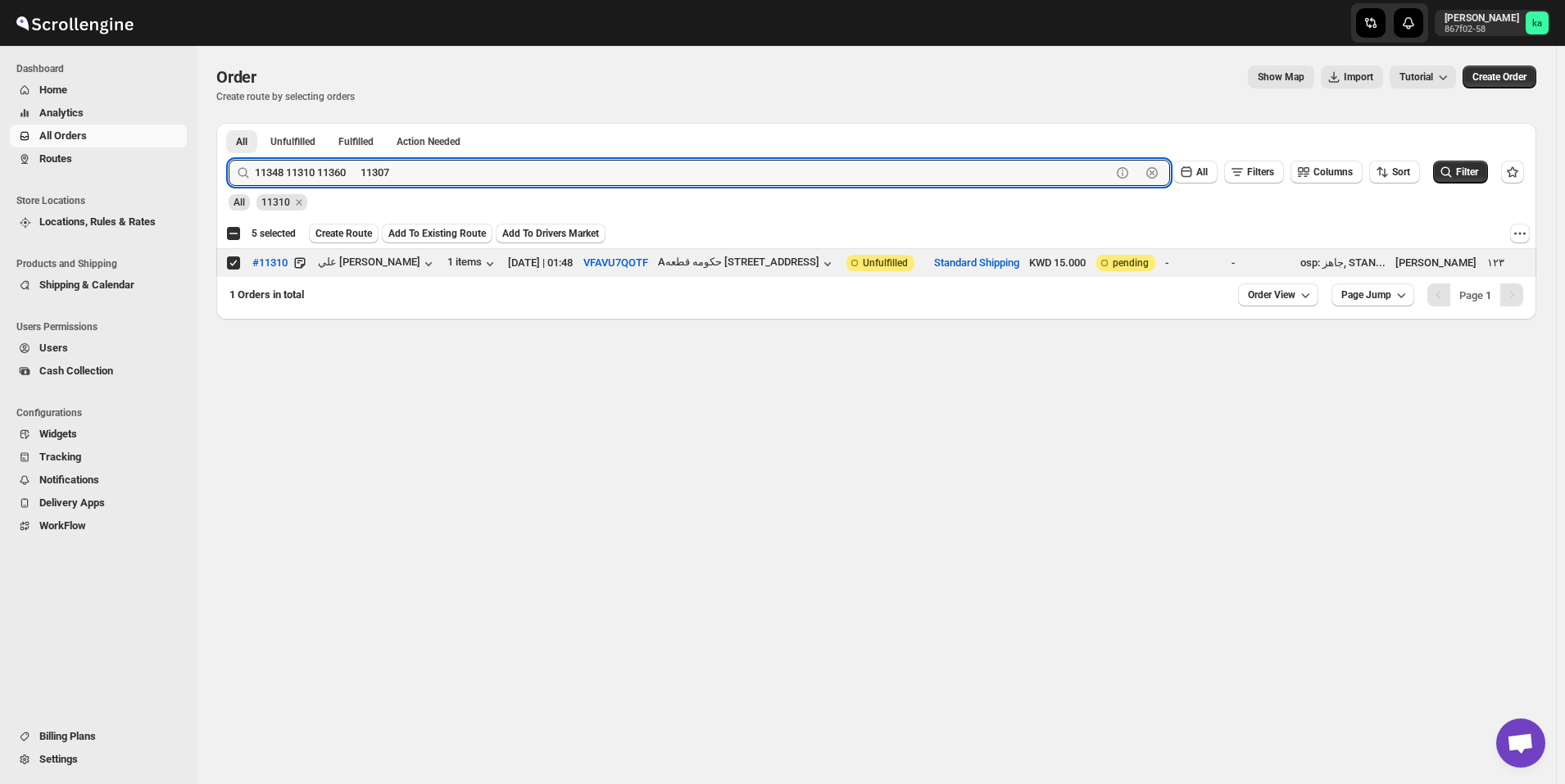
type input "11348 11310 11360 11307"
click at [331, 236] on span "Create Route" at bounding box center [344, 233] width 57 height 13
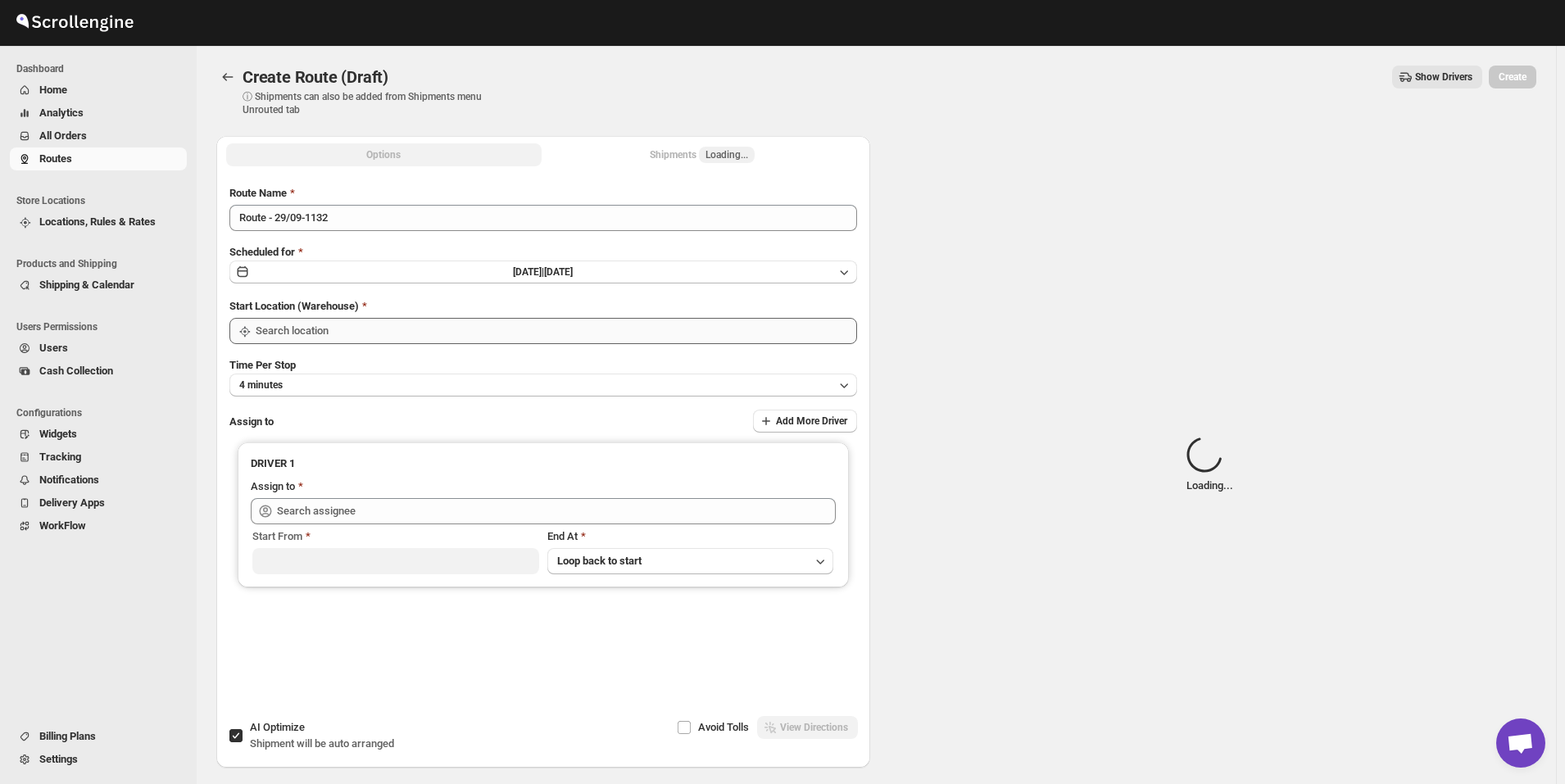
type input "[GEOGRAPHIC_DATA]"
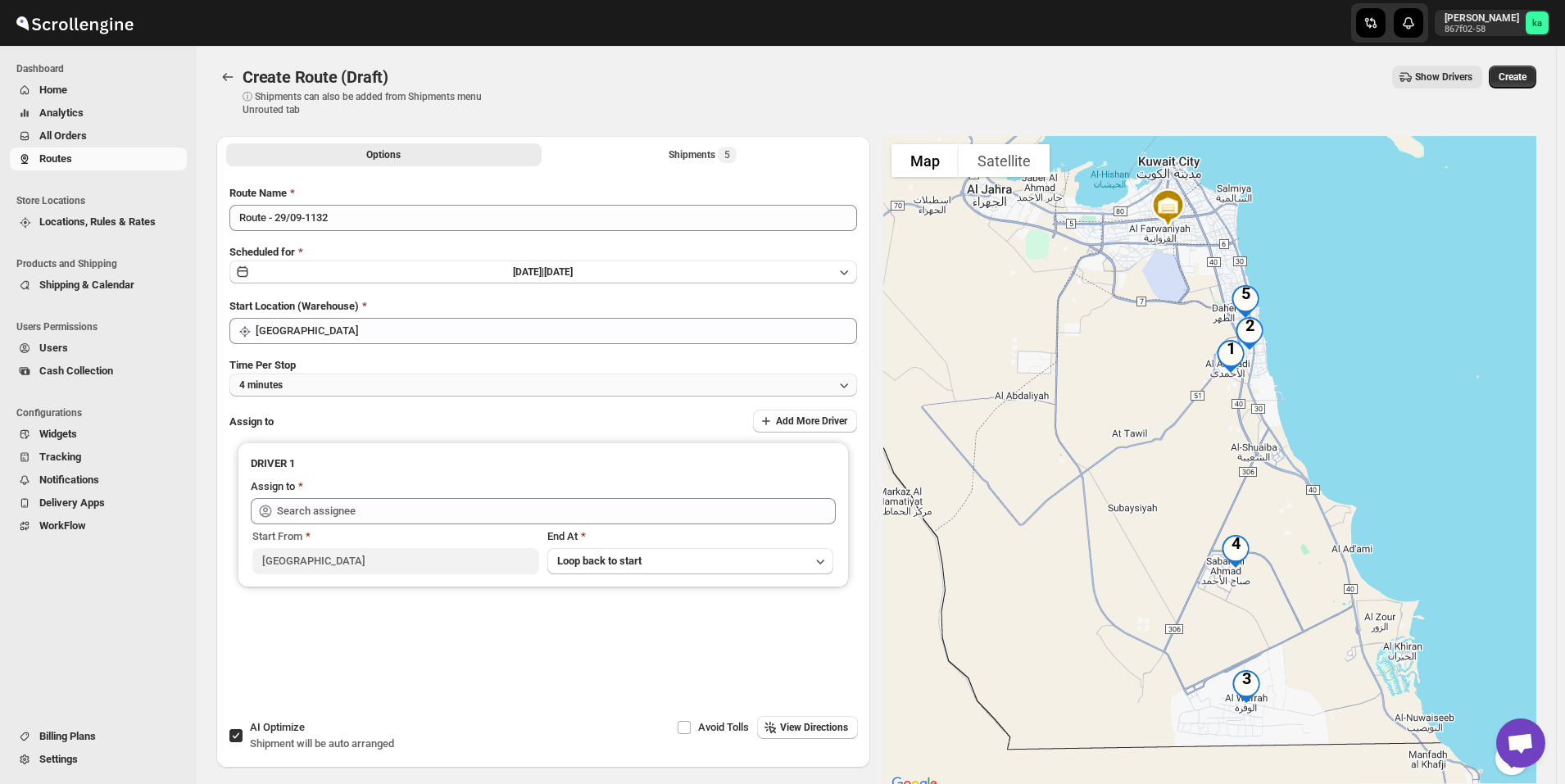
click at [362, 383] on button "4 minutes" at bounding box center [544, 385] width 628 height 23
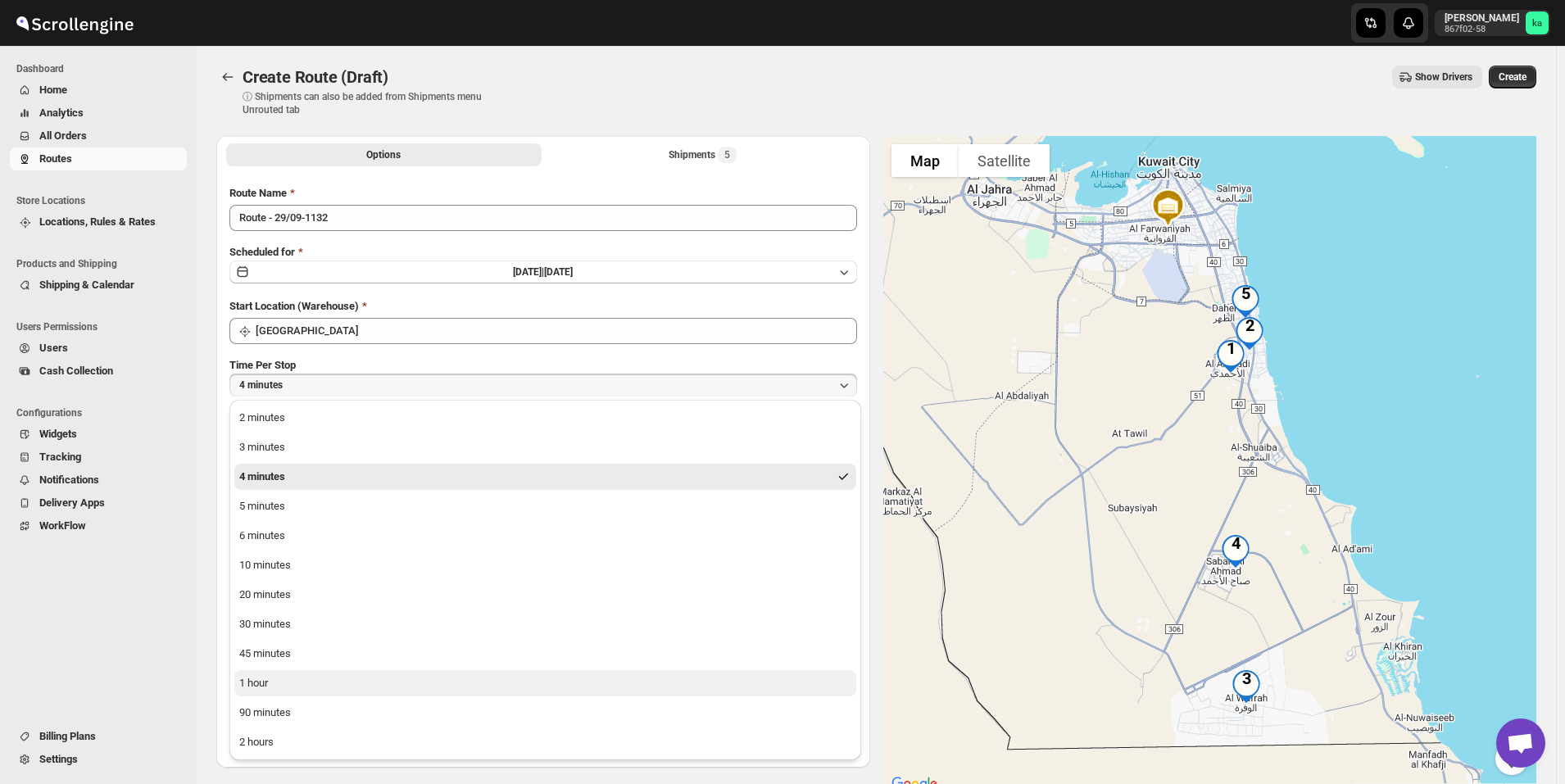
click at [293, 690] on button "1 hour" at bounding box center [546, 683] width 622 height 26
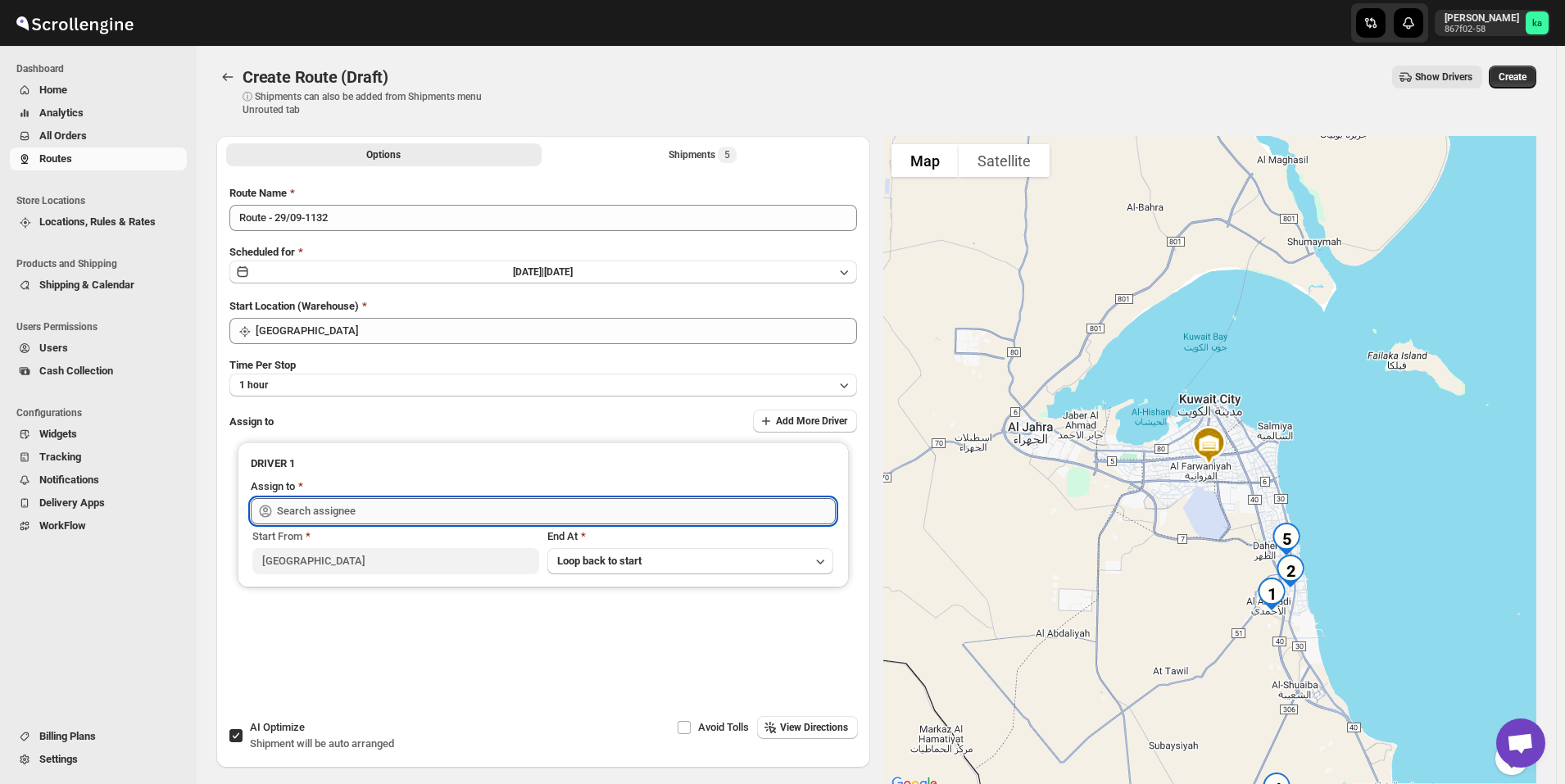
click at [478, 511] on input "text" at bounding box center [556, 511] width 559 height 26
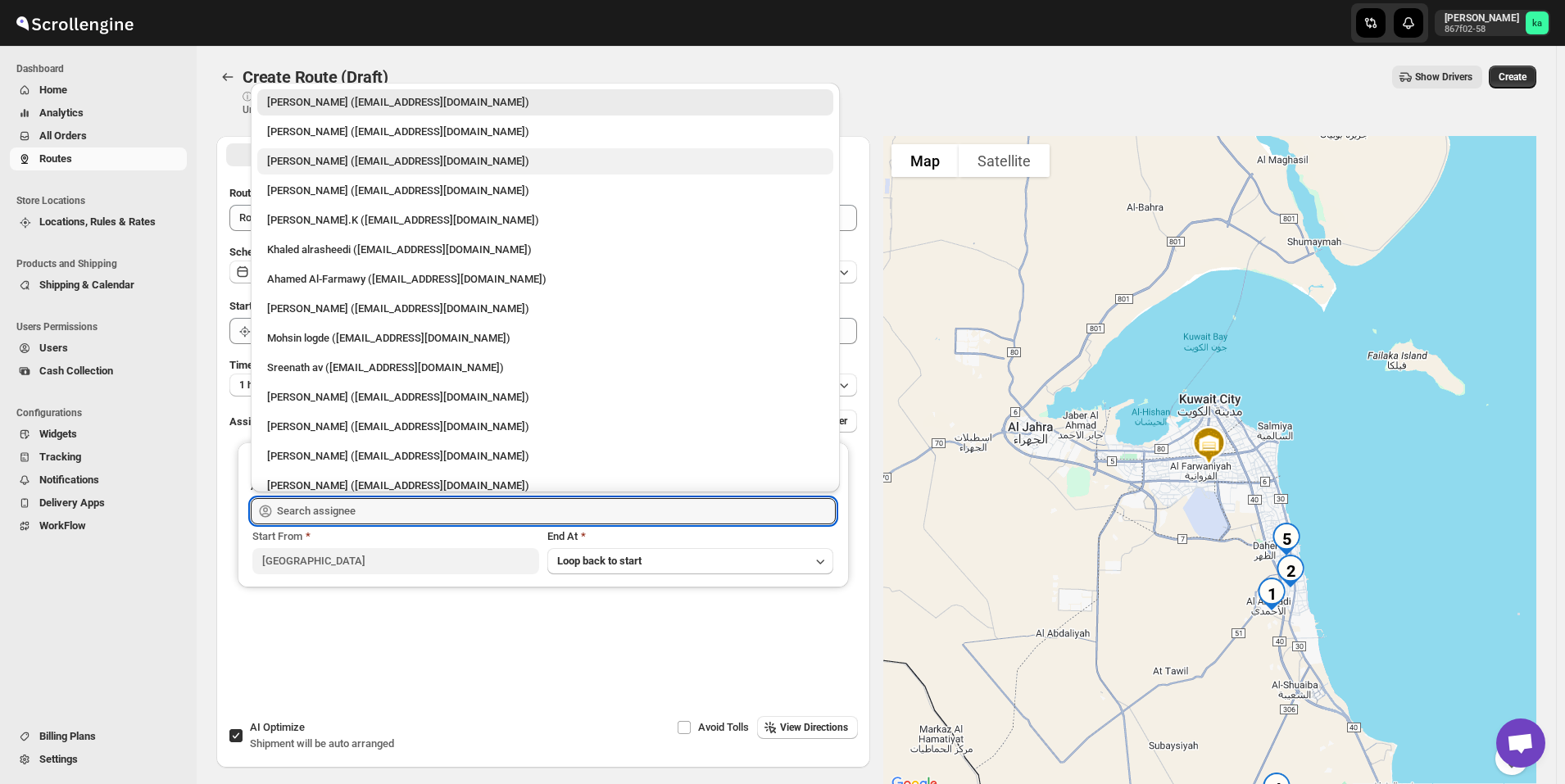
click at [342, 159] on div "[PERSON_NAME] ([EMAIL_ADDRESS][DOMAIN_NAME])" at bounding box center [545, 161] width 557 height 16
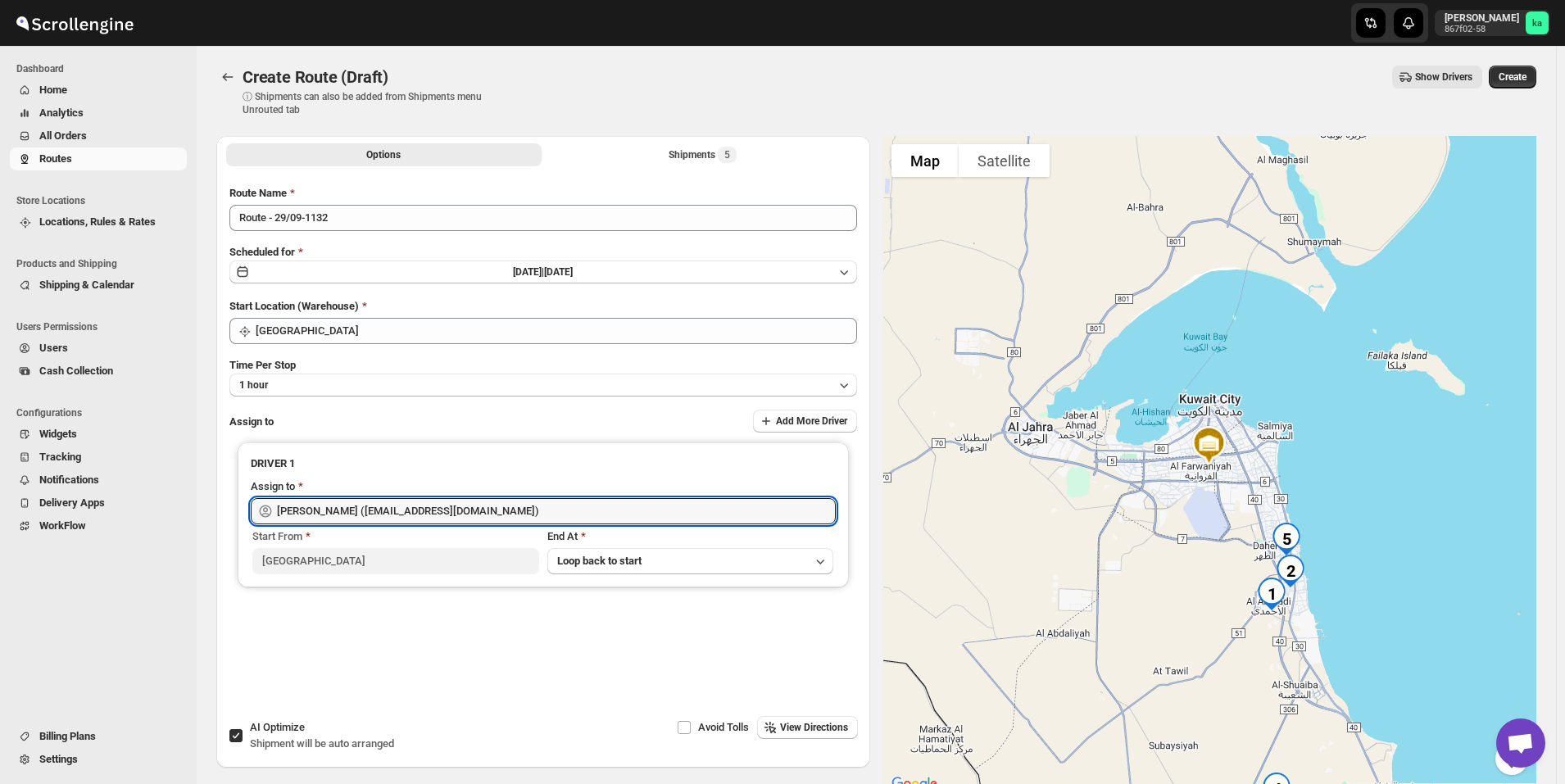
type input "[PERSON_NAME] ([EMAIL_ADDRESS][DOMAIN_NAME])"
click at [1518, 74] on span "Create" at bounding box center [1513, 77] width 28 height 13
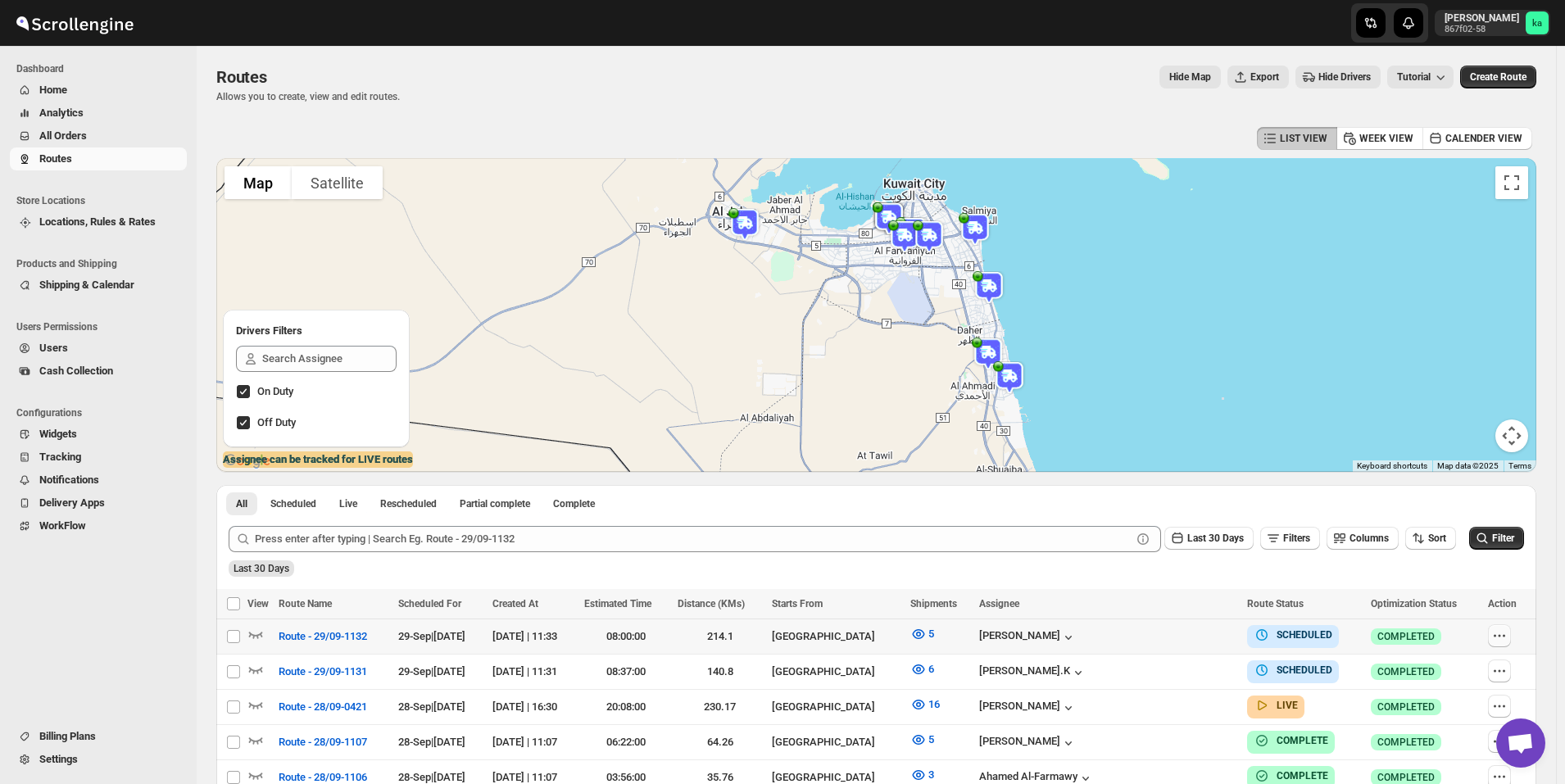
click at [1499, 635] on icon "button" at bounding box center [1500, 635] width 16 height 16
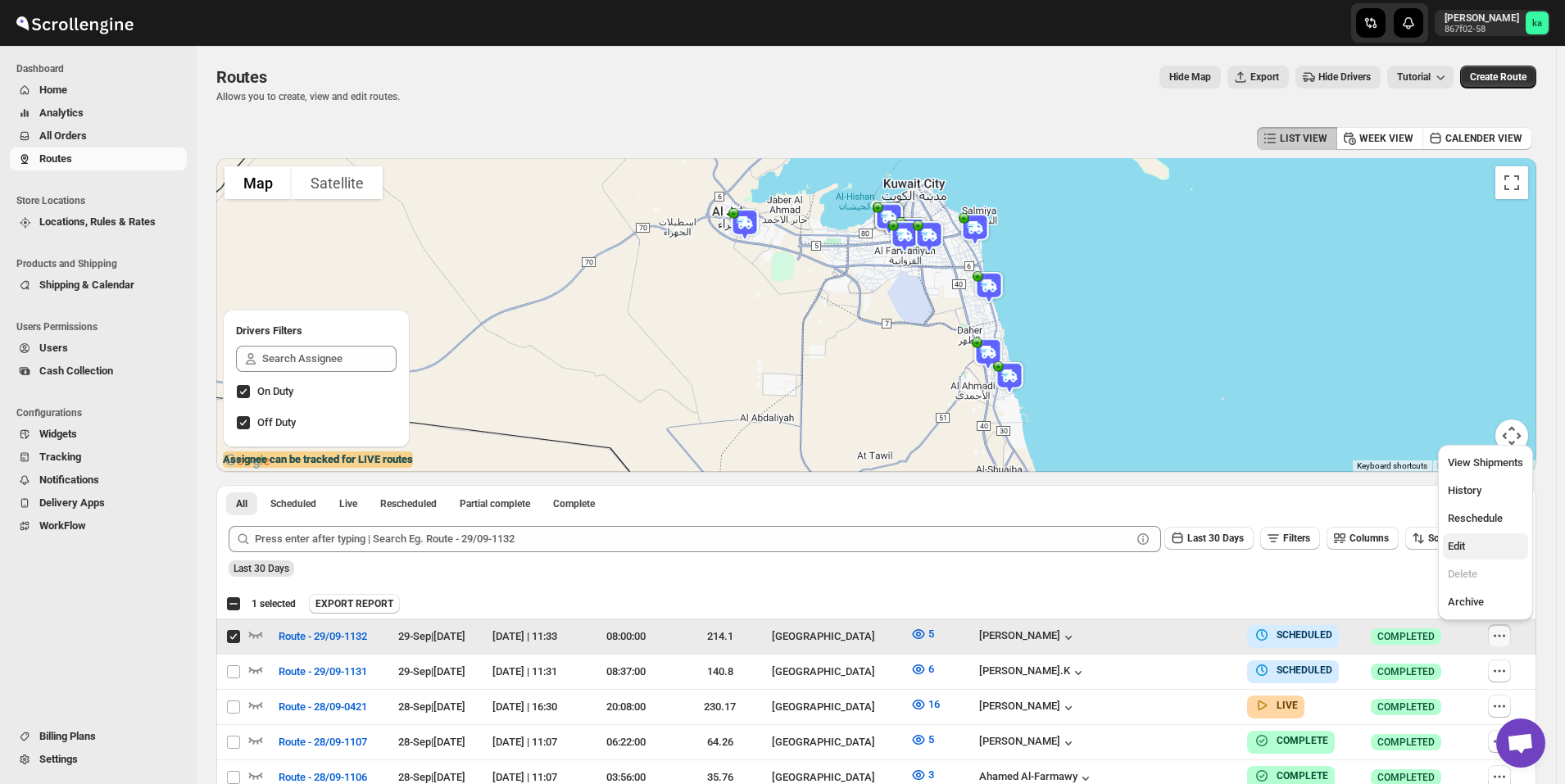
click at [1475, 555] on button "Edit" at bounding box center [1485, 546] width 85 height 26
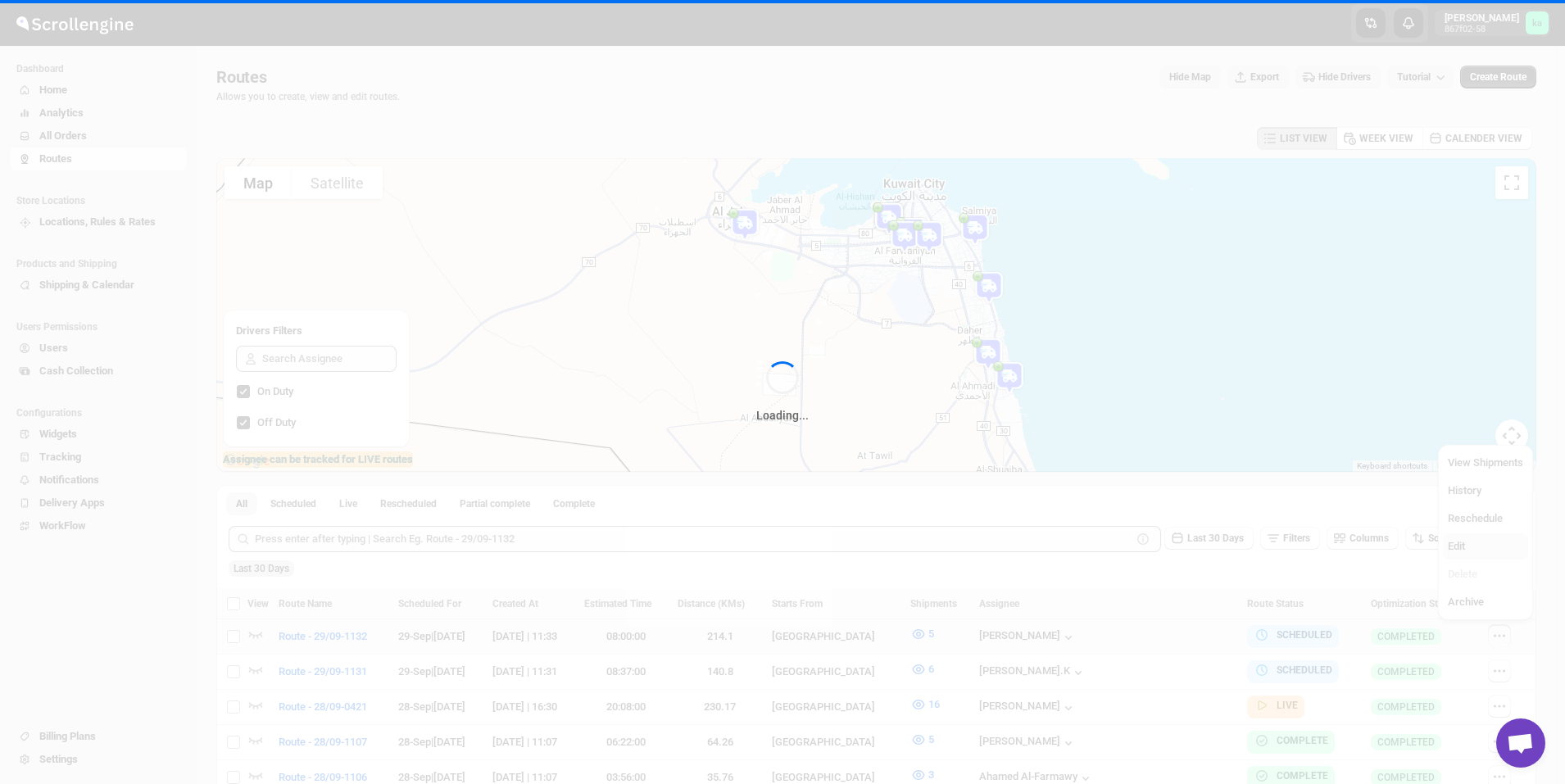
checkbox input "false"
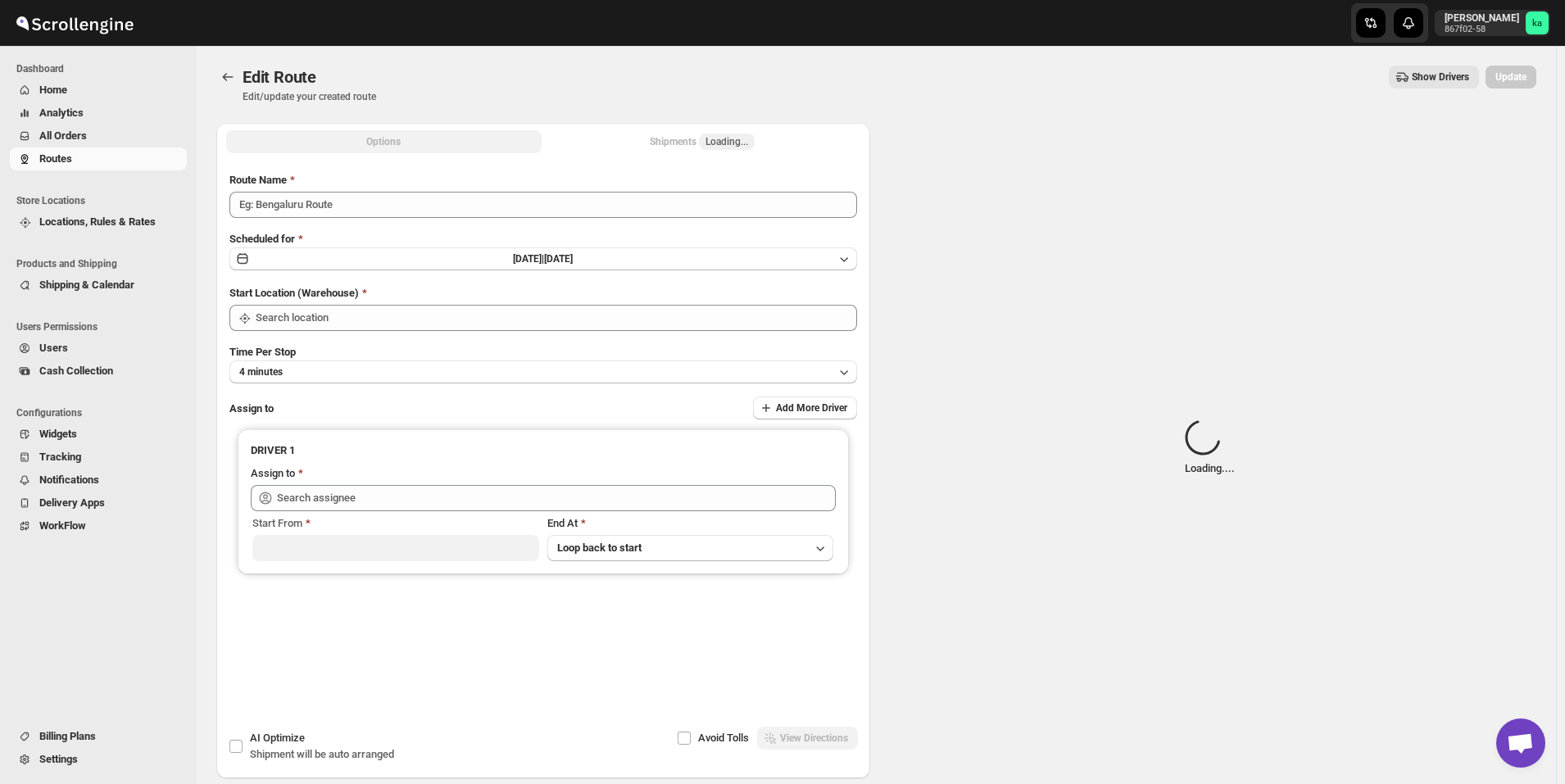
type input "Route - 29/09-1132"
click at [692, 144] on div "Shipments Loading..." at bounding box center [702, 142] width 105 height 16
type input "[GEOGRAPHIC_DATA]"
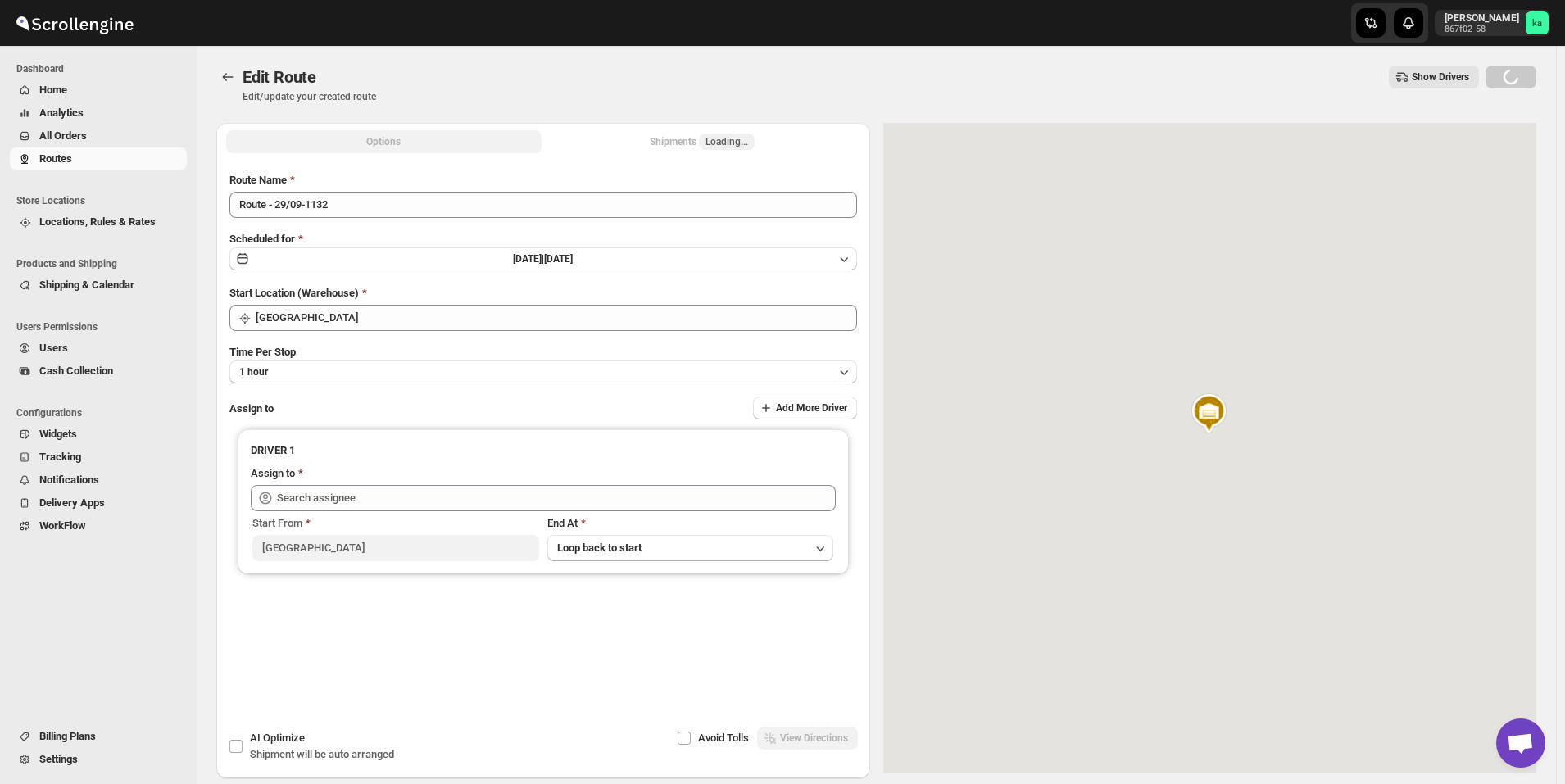
type input "[PERSON_NAME] ([EMAIL_ADDRESS][DOMAIN_NAME])"
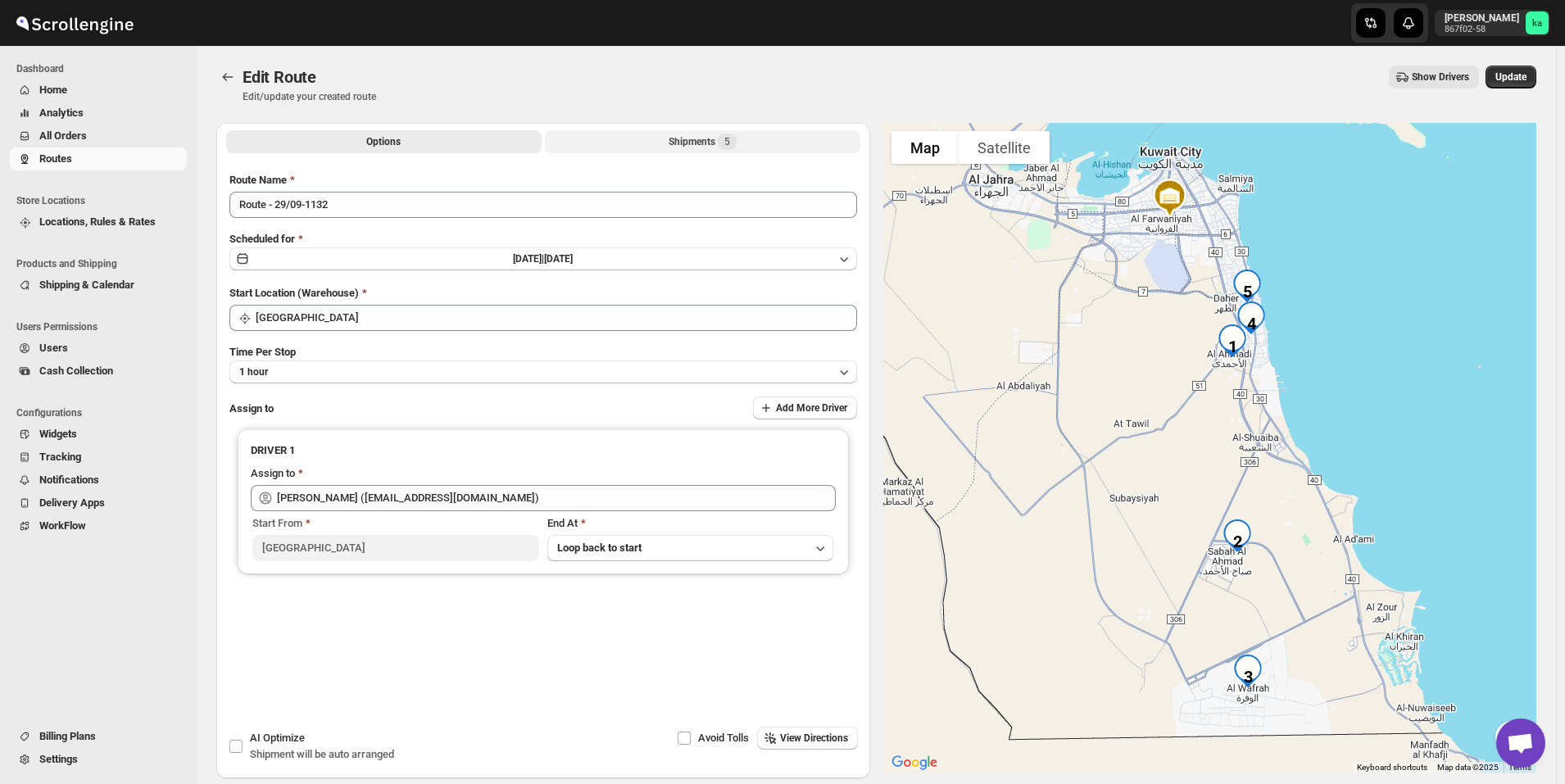
click at [692, 144] on div "Shipments 5" at bounding box center [703, 142] width 68 height 16
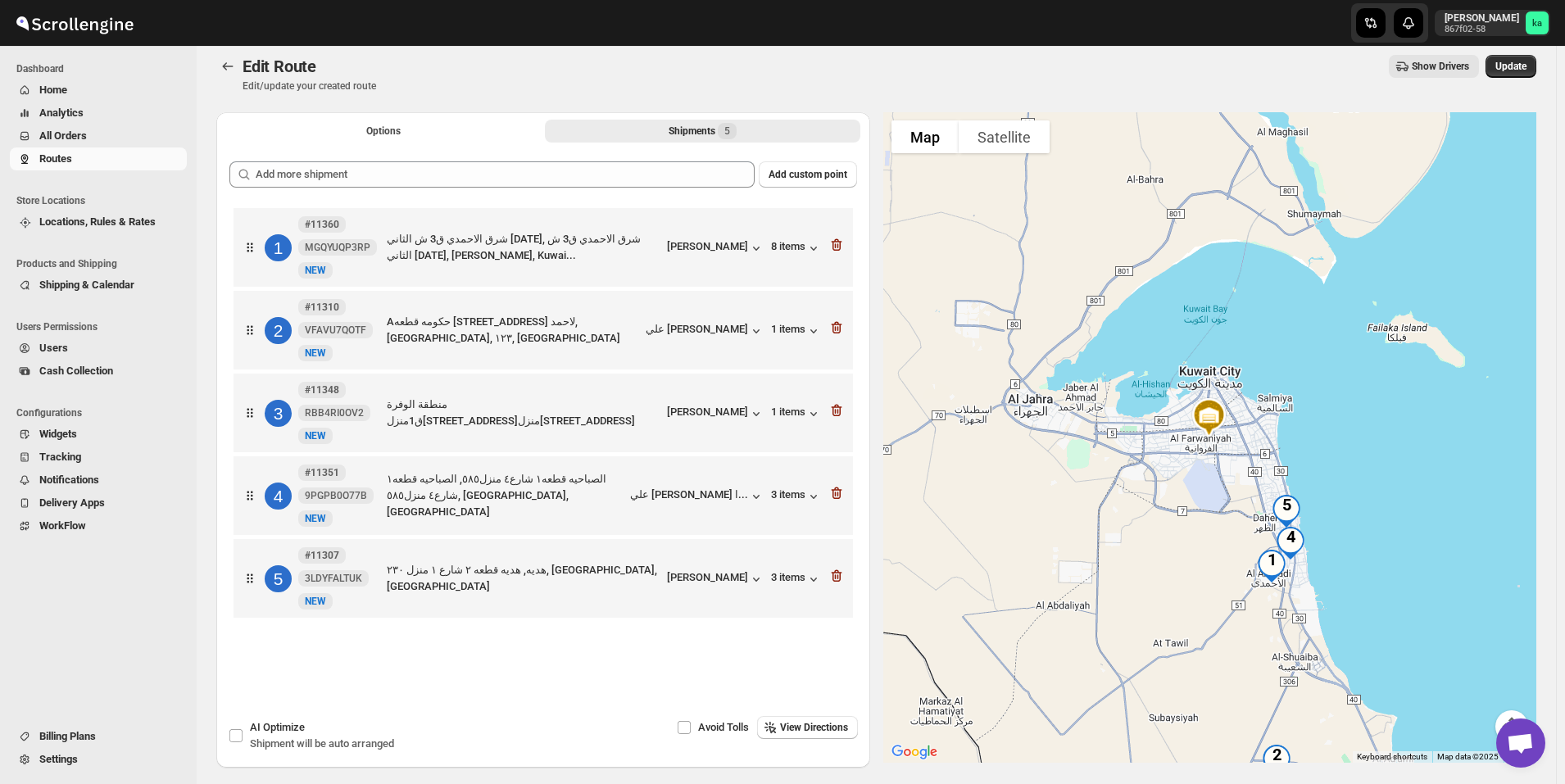
scroll to position [76, 0]
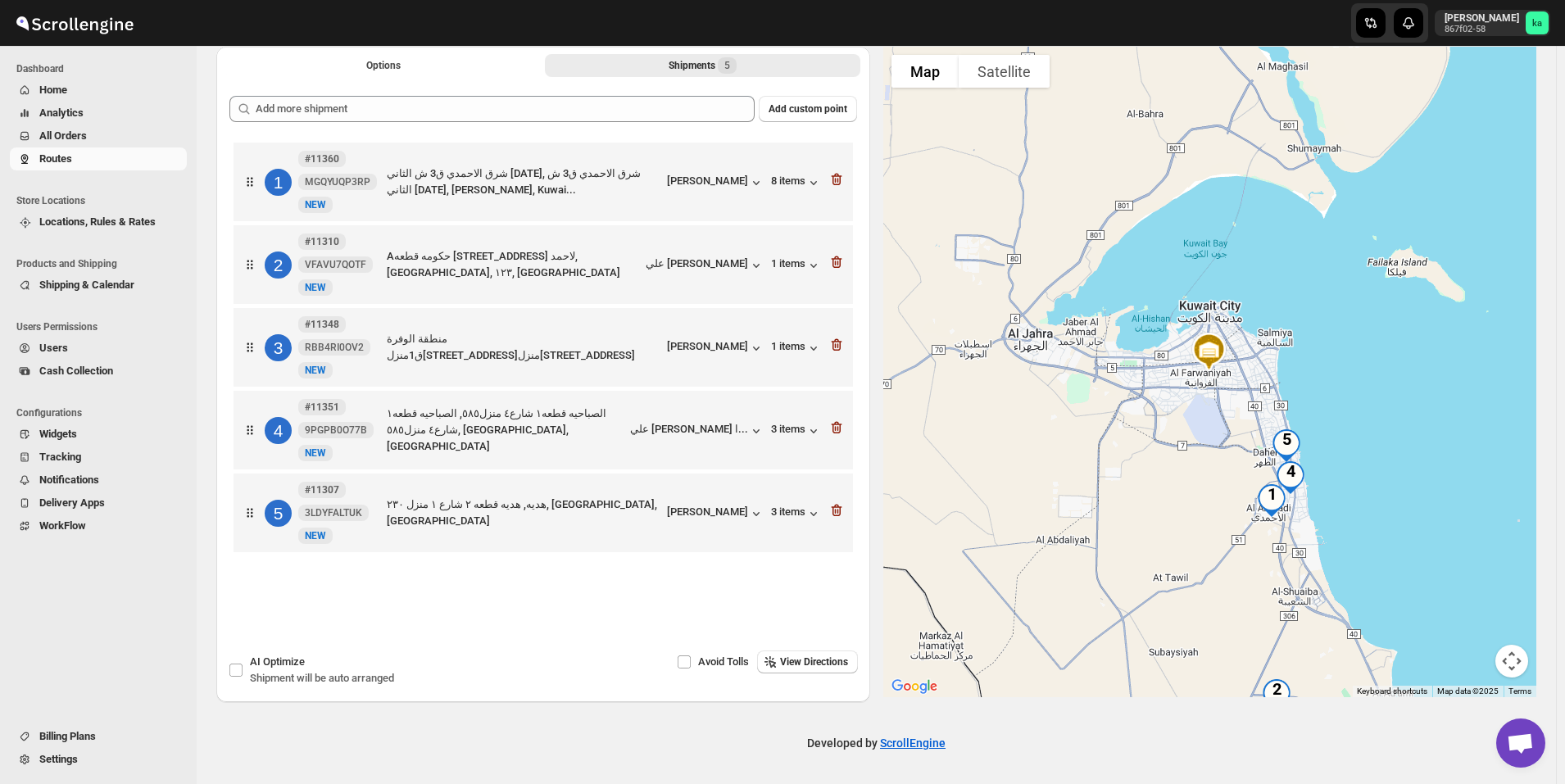
click at [105, 130] on span "All Orders" at bounding box center [111, 136] width 144 height 16
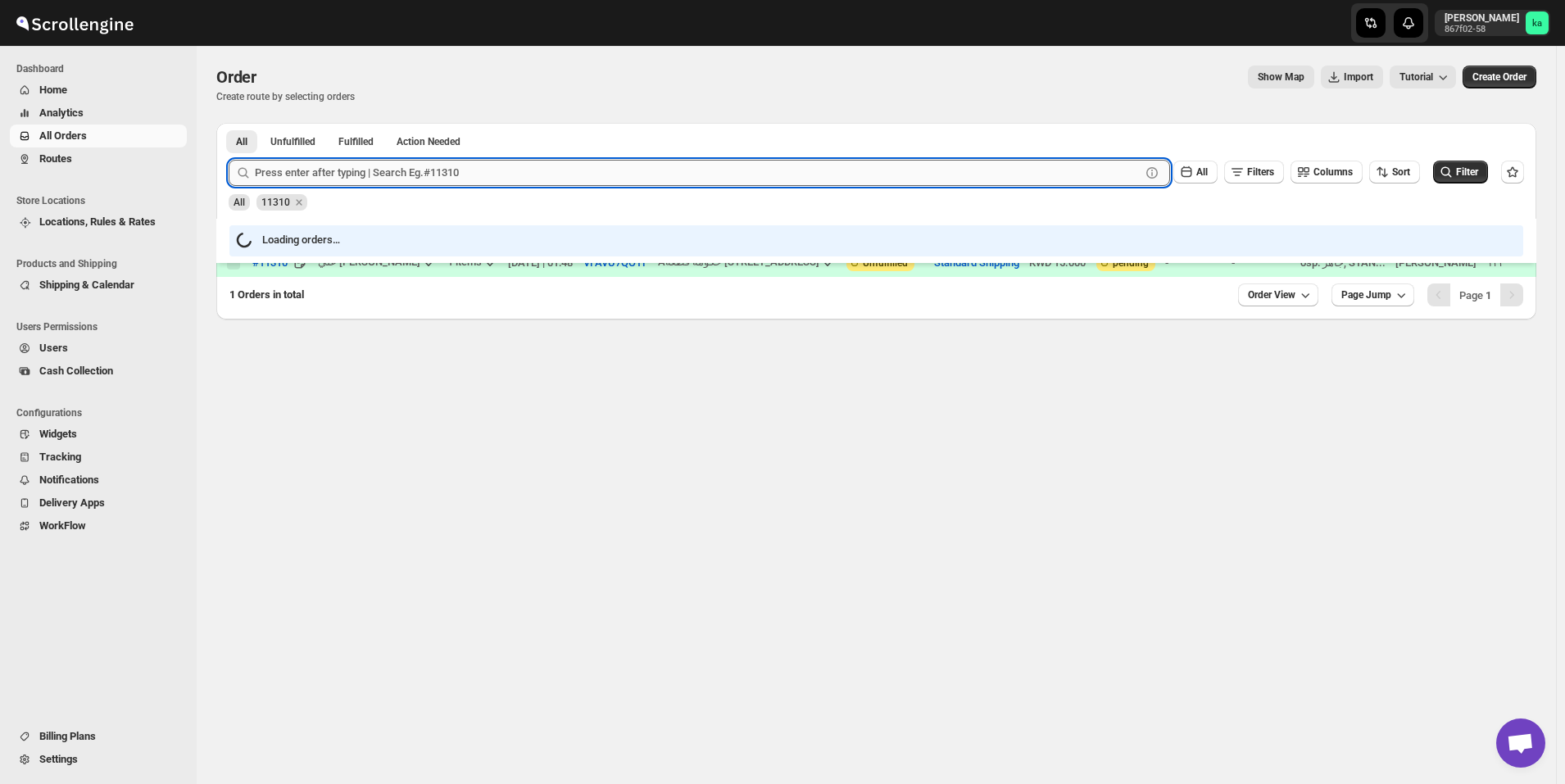
click at [408, 178] on input "text" at bounding box center [698, 173] width 886 height 26
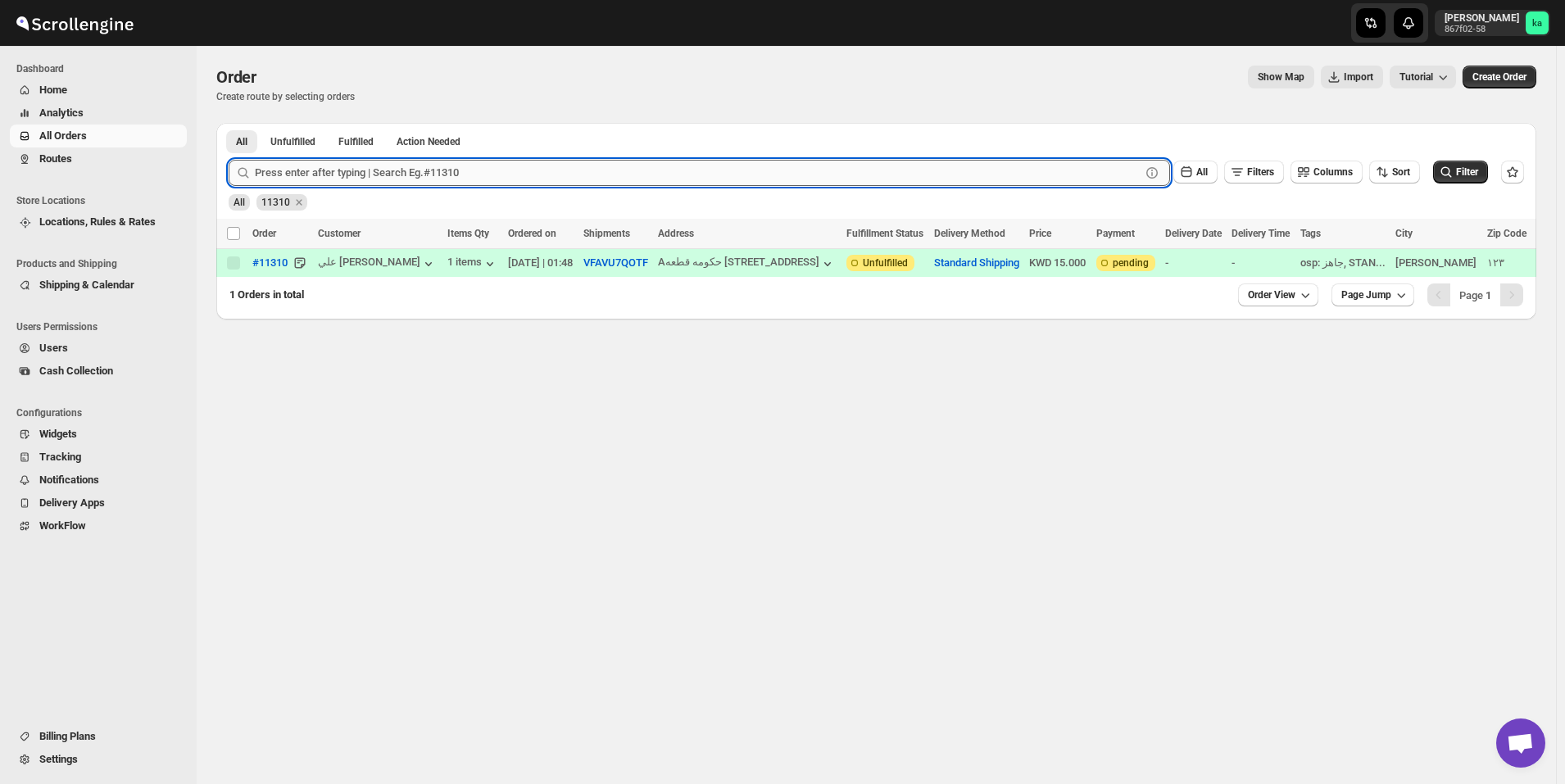
paste input "11329 11353 11362 11332 11333 11373 11365"
drag, startPoint x: 284, startPoint y: 166, endPoint x: 529, endPoint y: 197, distance: 247.0
click at [529, 197] on form "Submit 11329 11353 11362 11332 11333 11373 11365 Clear All Filters Columns Sort…" at bounding box center [876, 179] width 1296 height 64
type input "11329"
click at [229, 123] on button "Submit" at bounding box center [252, 131] width 47 height 17
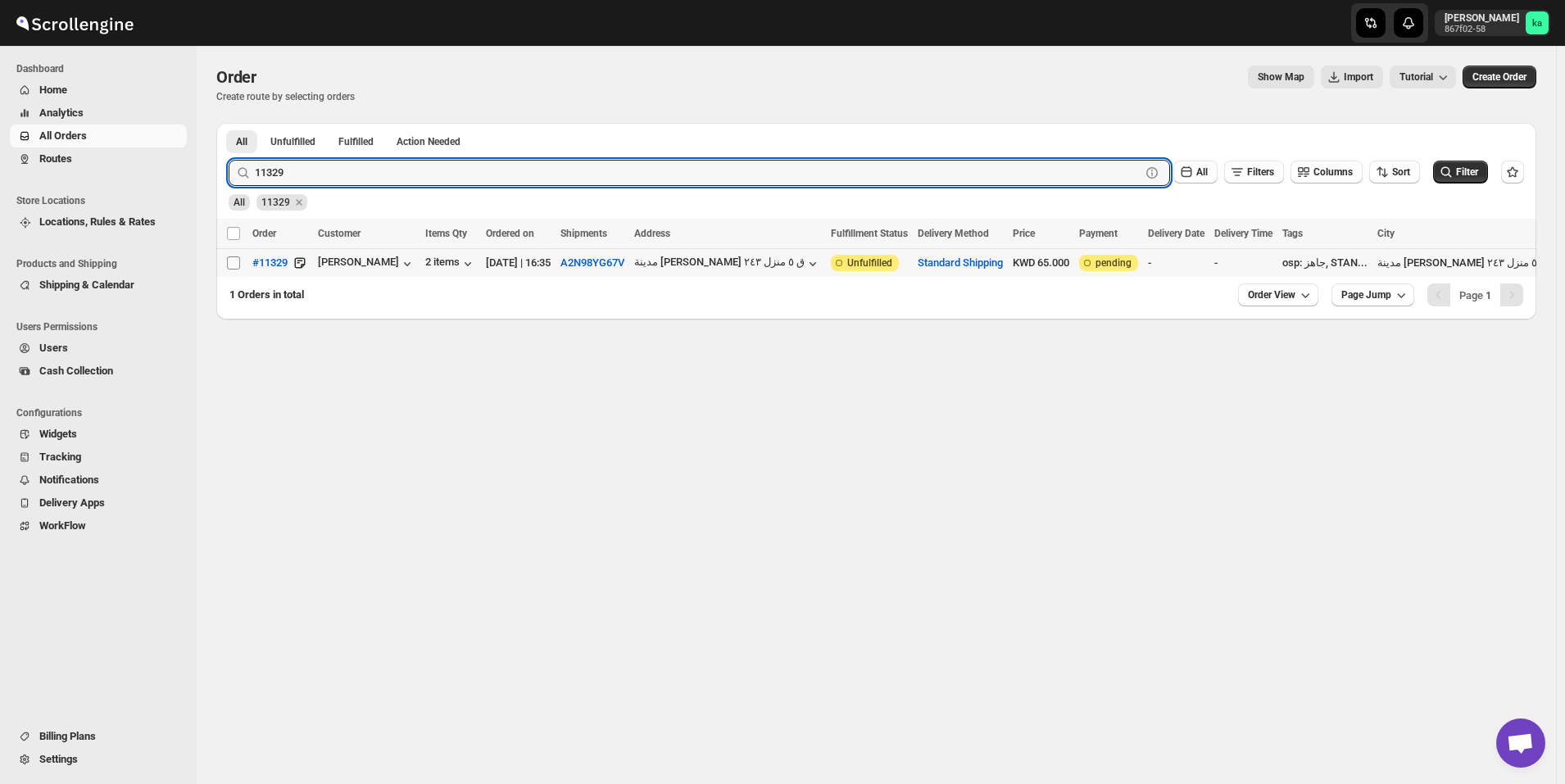
click at [235, 262] on input "Select order" at bounding box center [233, 263] width 13 height 13
checkbox input "true"
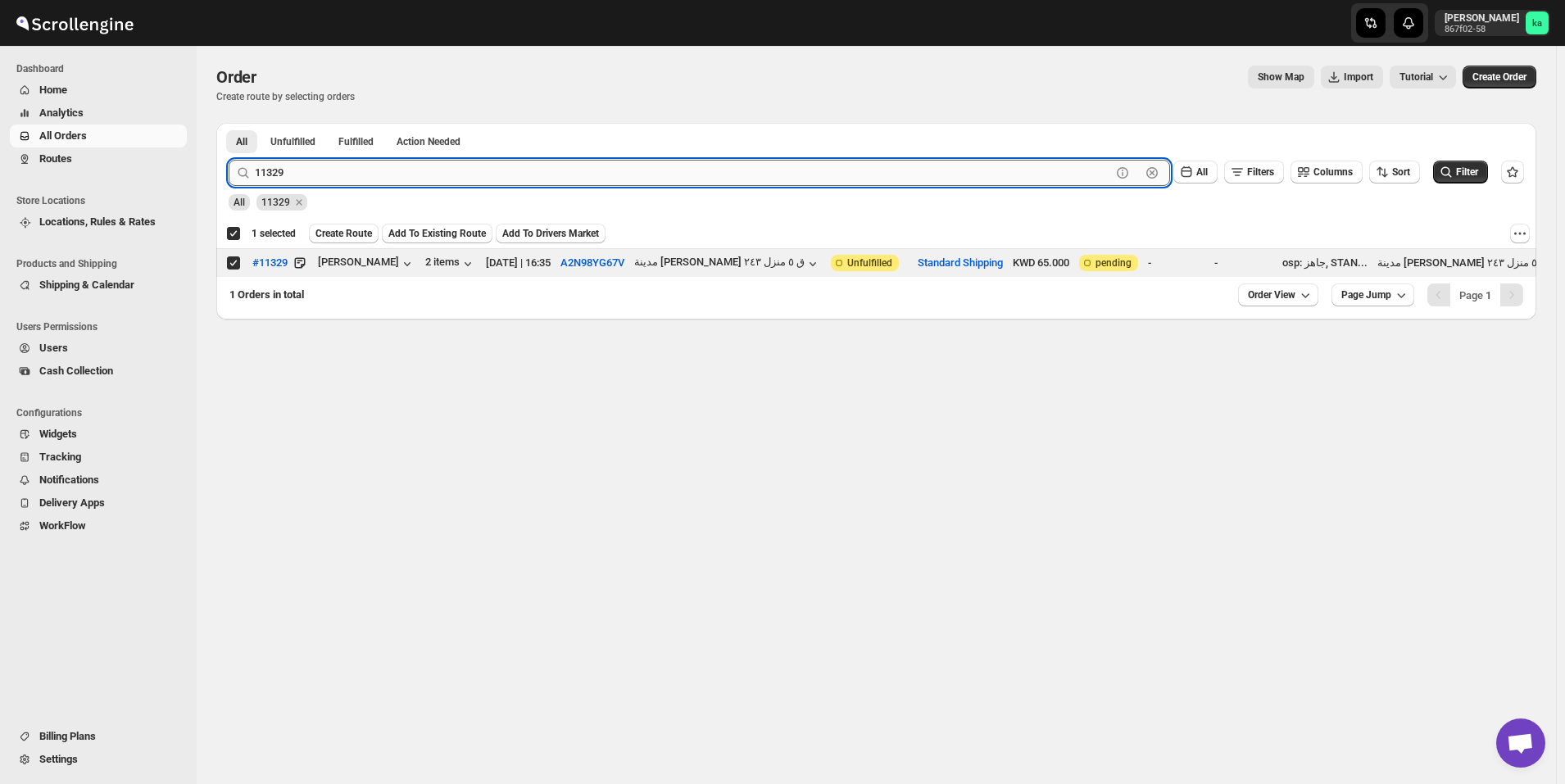
click at [358, 168] on input "11329" at bounding box center [683, 173] width 856 height 26
paste input "11353 11362 11332 11333 11373 11365"
click at [287, 171] on input "11329 11353 11362 11332 11333 11373 11365" at bounding box center [683, 173] width 856 height 26
drag, startPoint x: 451, startPoint y: 167, endPoint x: 247, endPoint y: 170, distance: 204.0
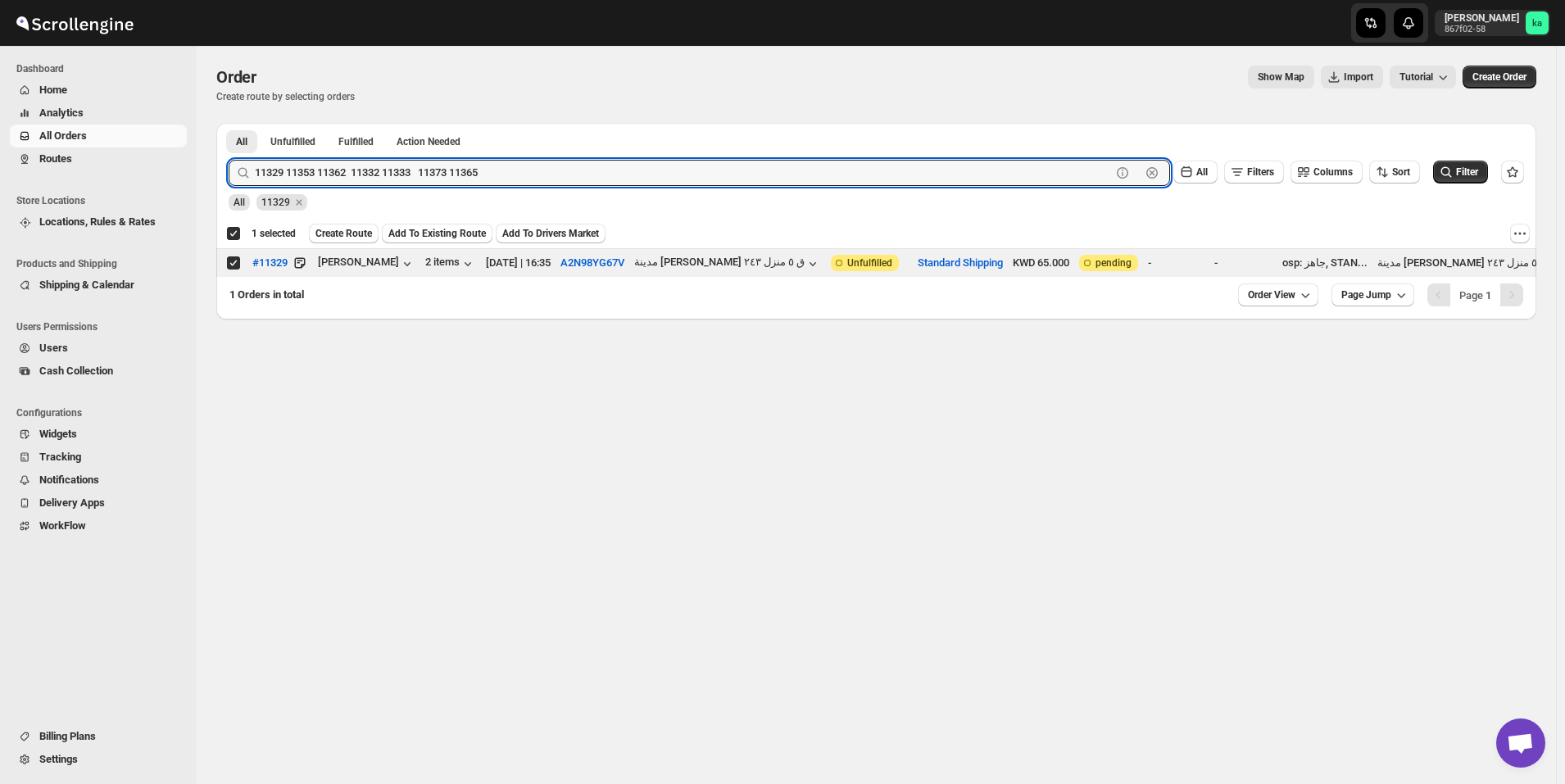
click at [247, 170] on div "11329 11353 11362 11332 11333 11373 11365 Clear" at bounding box center [700, 173] width 941 height 26
type input "11365"
click at [229, 123] on button "Submit" at bounding box center [252, 131] width 47 height 17
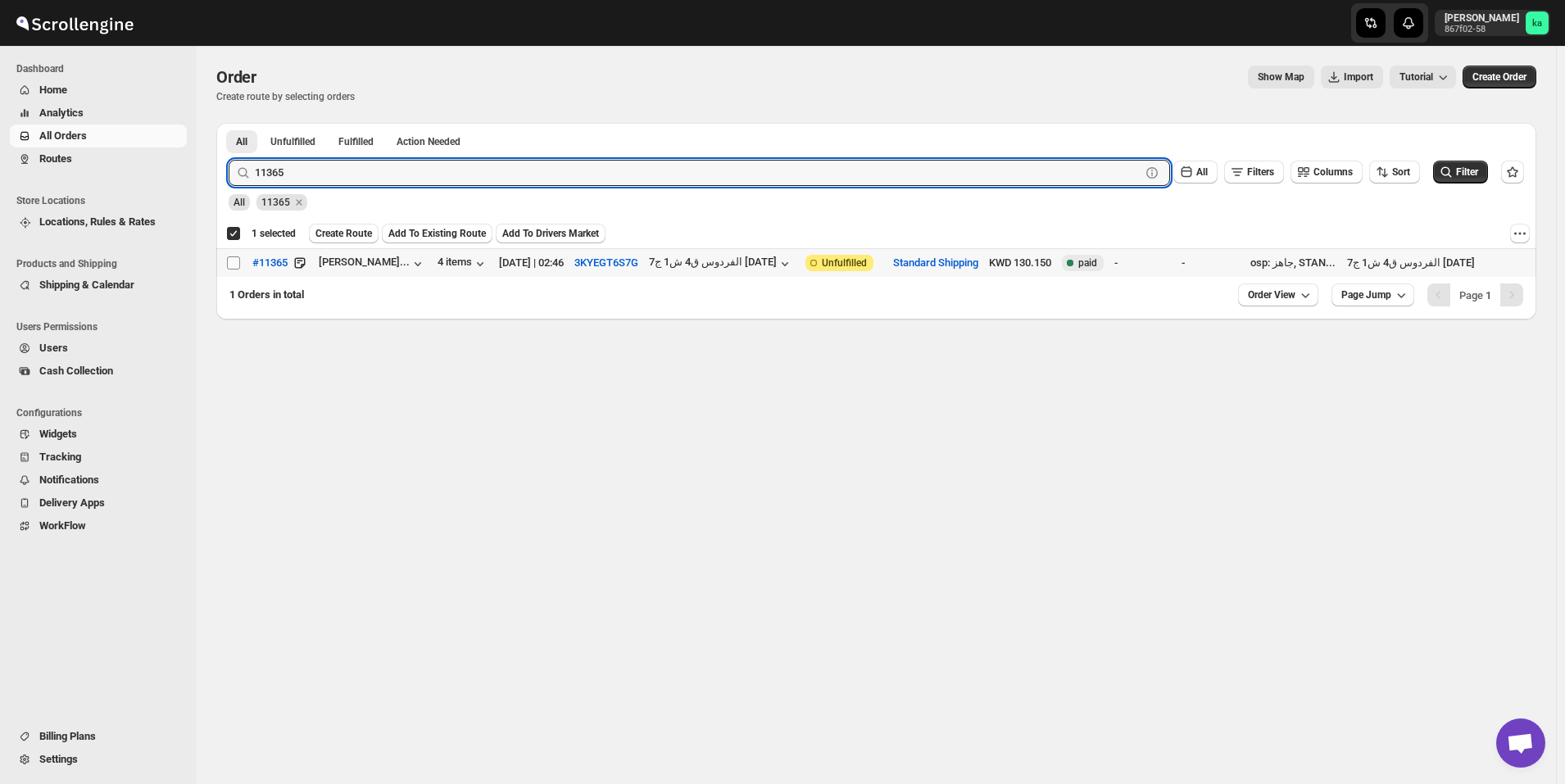
click at [232, 262] on input "Select order" at bounding box center [233, 263] width 13 height 13
checkbox input "true"
checkbox input "false"
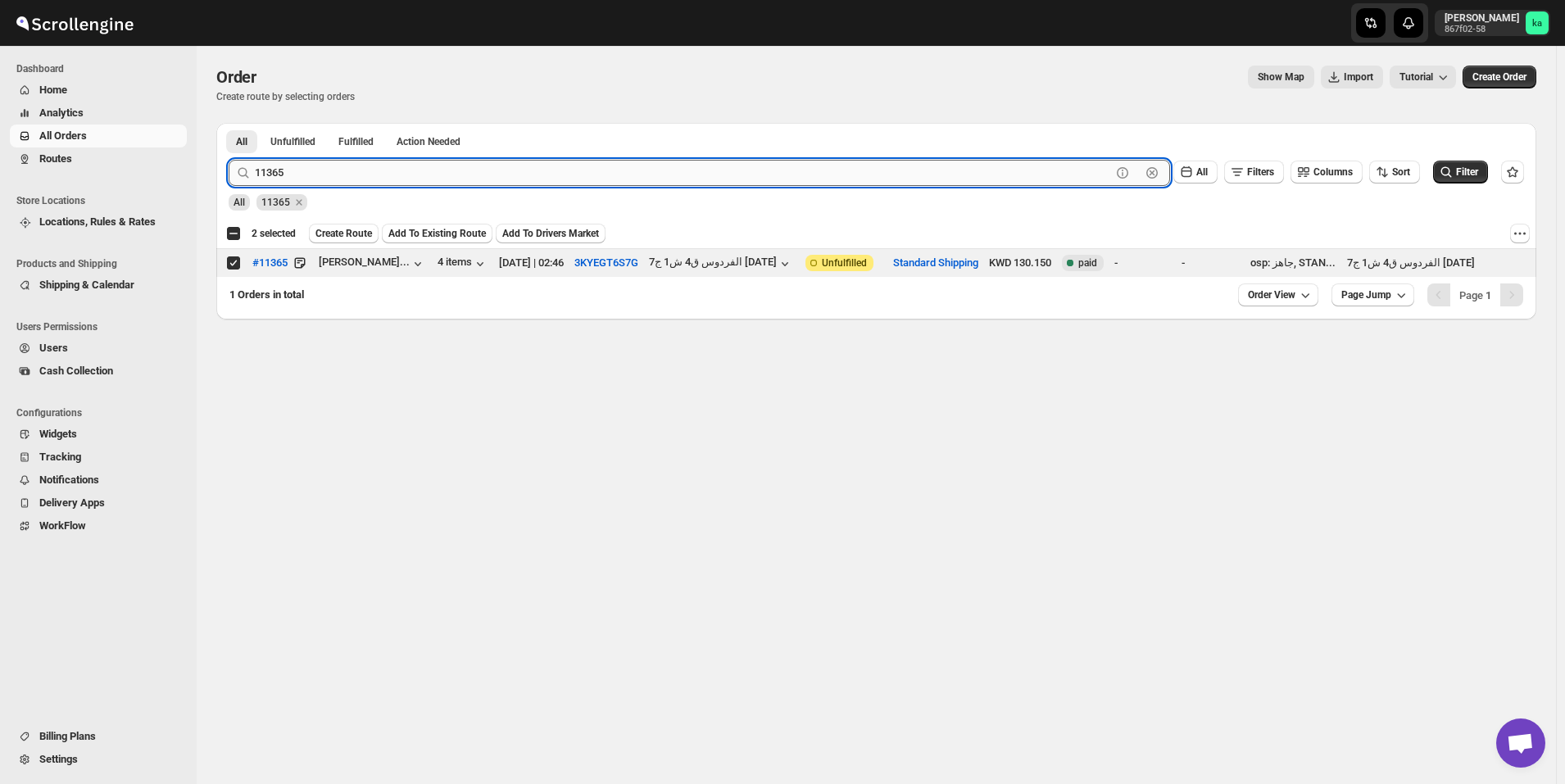
click at [316, 177] on input "11365" at bounding box center [683, 173] width 856 height 26
paste input "11329 11353 11362 11332 11333 11373"
drag, startPoint x: 415, startPoint y: 171, endPoint x: 216, endPoint y: 185, distance: 199.5
click at [216, 185] on div "Order. This page is ready Order Create route by selecting orders Show Map Impor…" at bounding box center [876, 183] width 1360 height 274
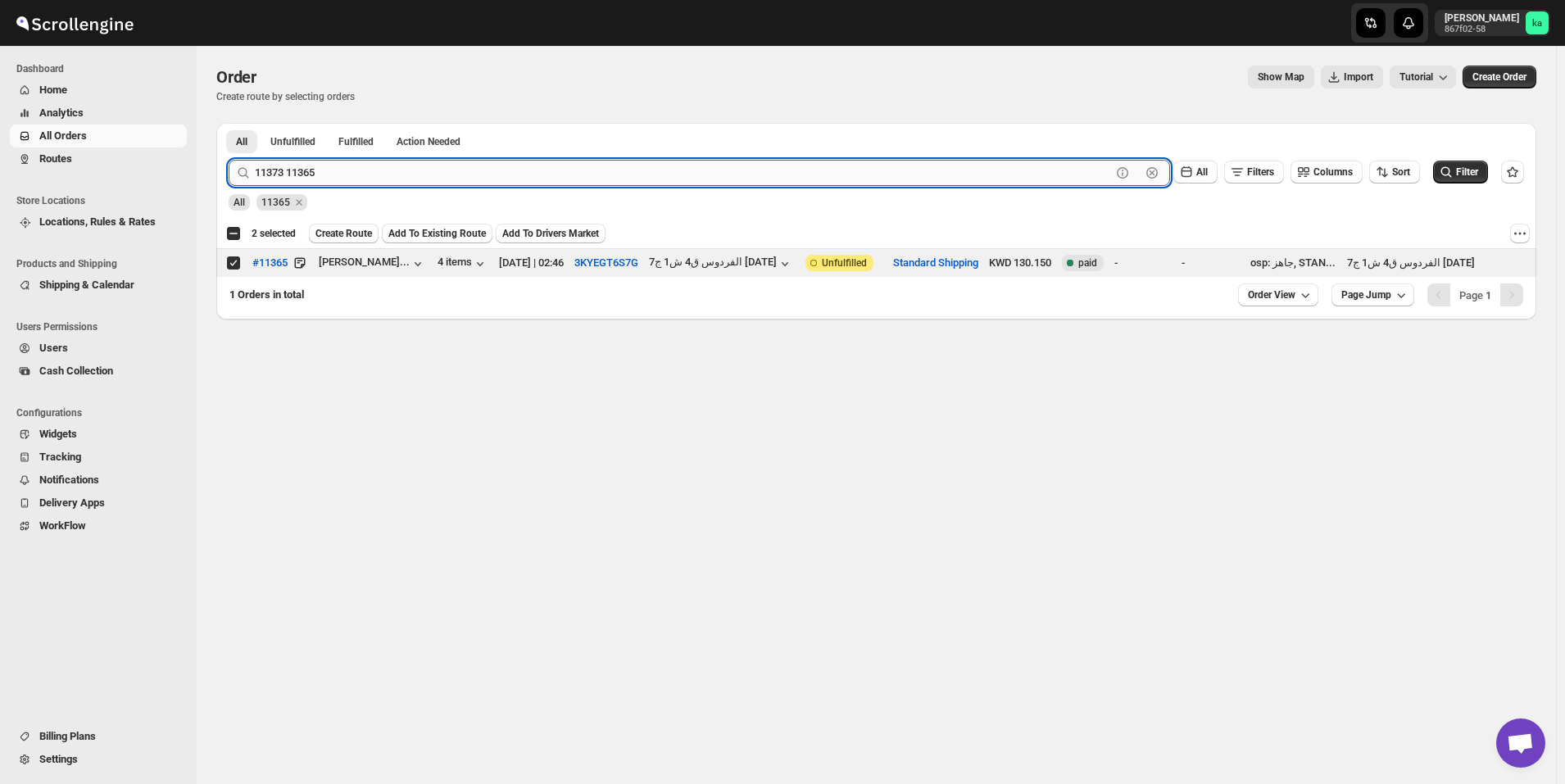
drag, startPoint x: 293, startPoint y: 170, endPoint x: 394, endPoint y: 166, distance: 101.1
click at [394, 166] on input "11373 11365" at bounding box center [683, 173] width 856 height 26
type input "11373"
click at [229, 123] on button "Submit" at bounding box center [252, 131] width 47 height 17
click at [234, 260] on input "Select order" at bounding box center [233, 263] width 13 height 13
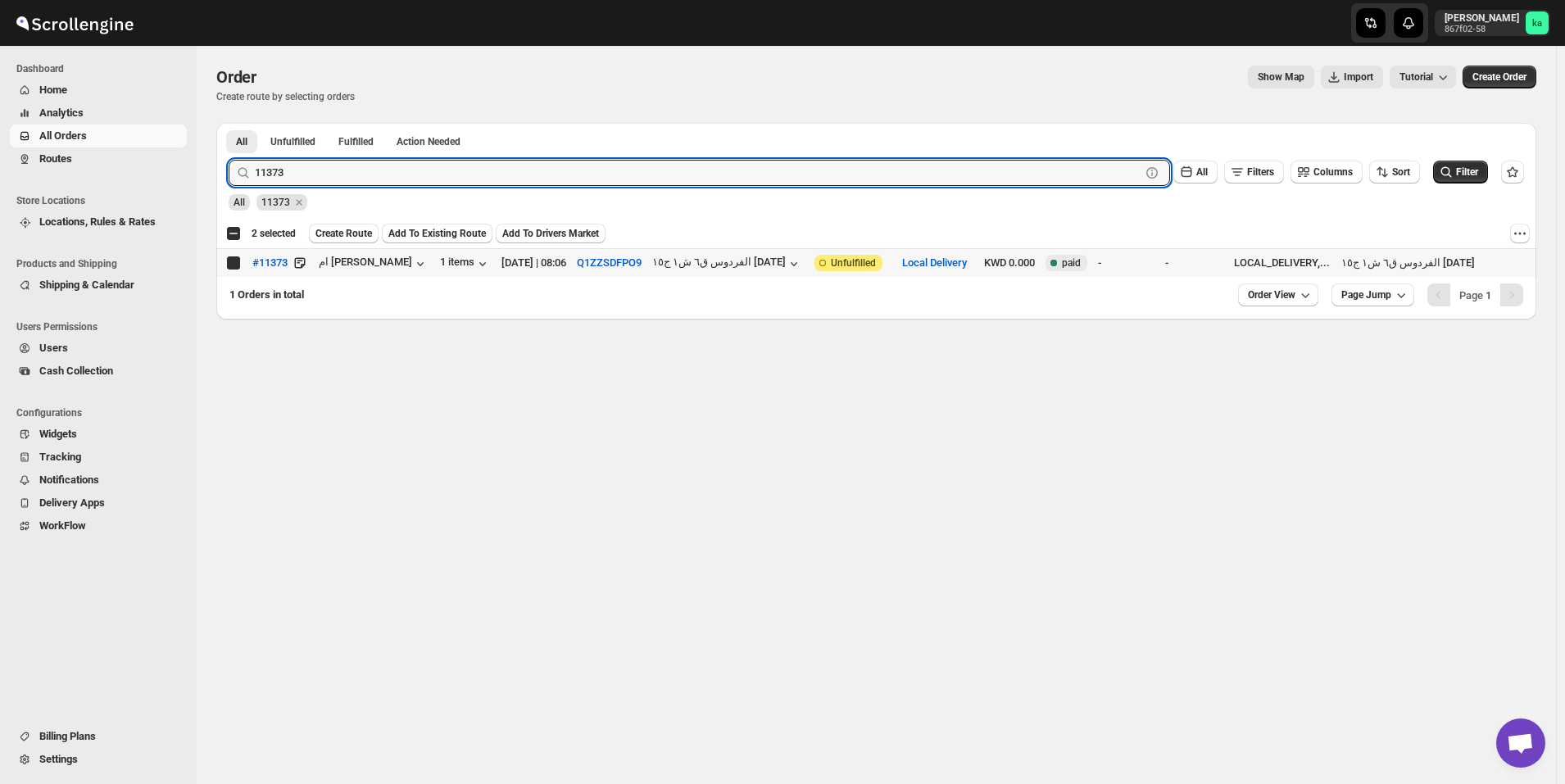
checkbox input "true"
click at [296, 171] on input "11373" at bounding box center [683, 173] width 856 height 26
paste input "11329 11353 11362 11332 11333 11373 11365"
drag, startPoint x: 383, startPoint y: 171, endPoint x: 266, endPoint y: 180, distance: 117.3
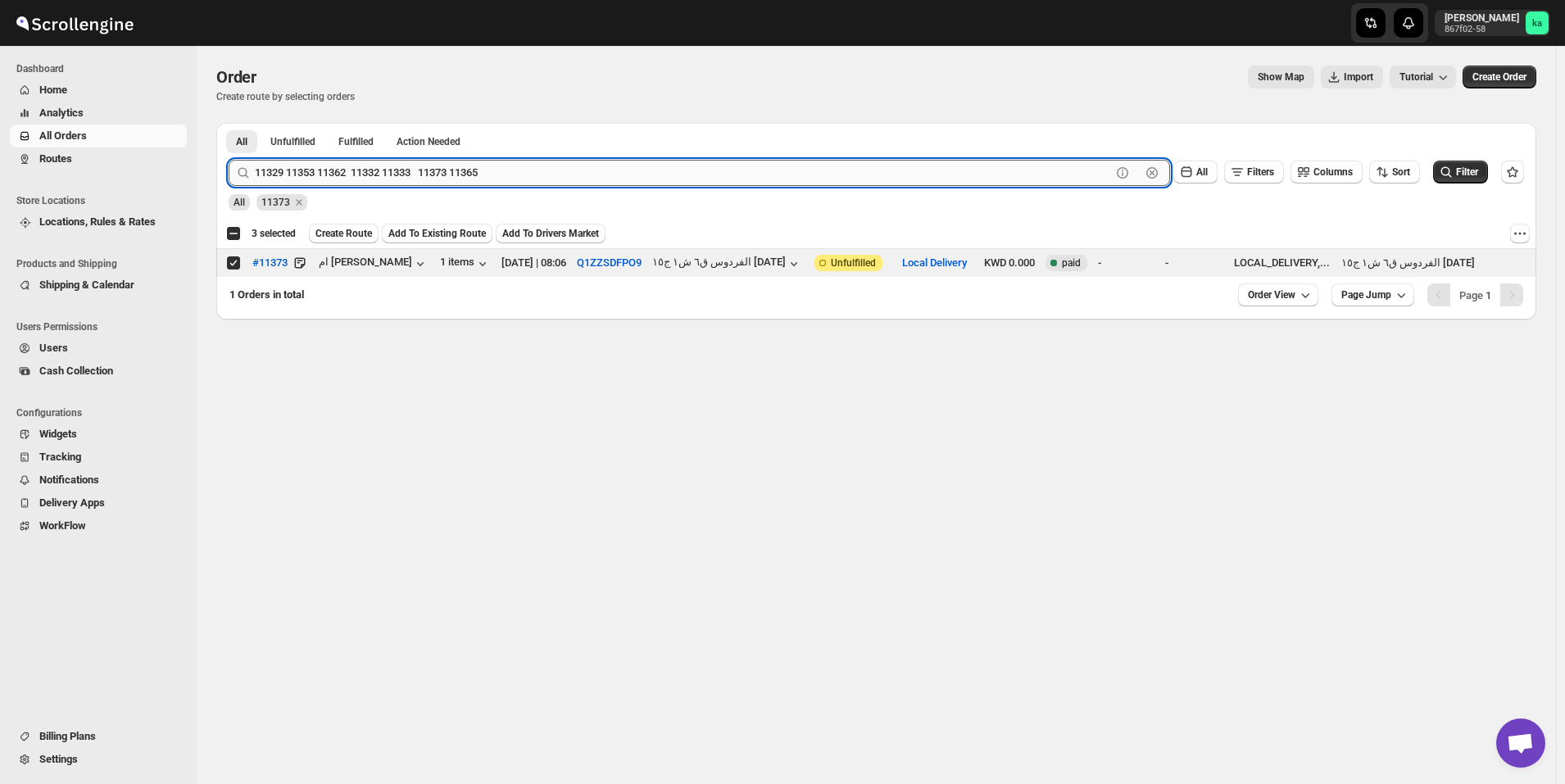
click at [266, 180] on input "11329 11353 11362 11332 11333 11373 11365" at bounding box center [683, 173] width 856 height 26
click at [303, 172] on input "11329 11353 11362 11332 11333 11373 11365" at bounding box center [683, 173] width 856 height 26
drag, startPoint x: 385, startPoint y: 171, endPoint x: 253, endPoint y: 166, distance: 132.1
click at [253, 166] on div "11329 11353 11362 11332 11333 11373 11365 Clear" at bounding box center [700, 173] width 941 height 26
drag, startPoint x: 288, startPoint y: 169, endPoint x: 413, endPoint y: 166, distance: 125.0
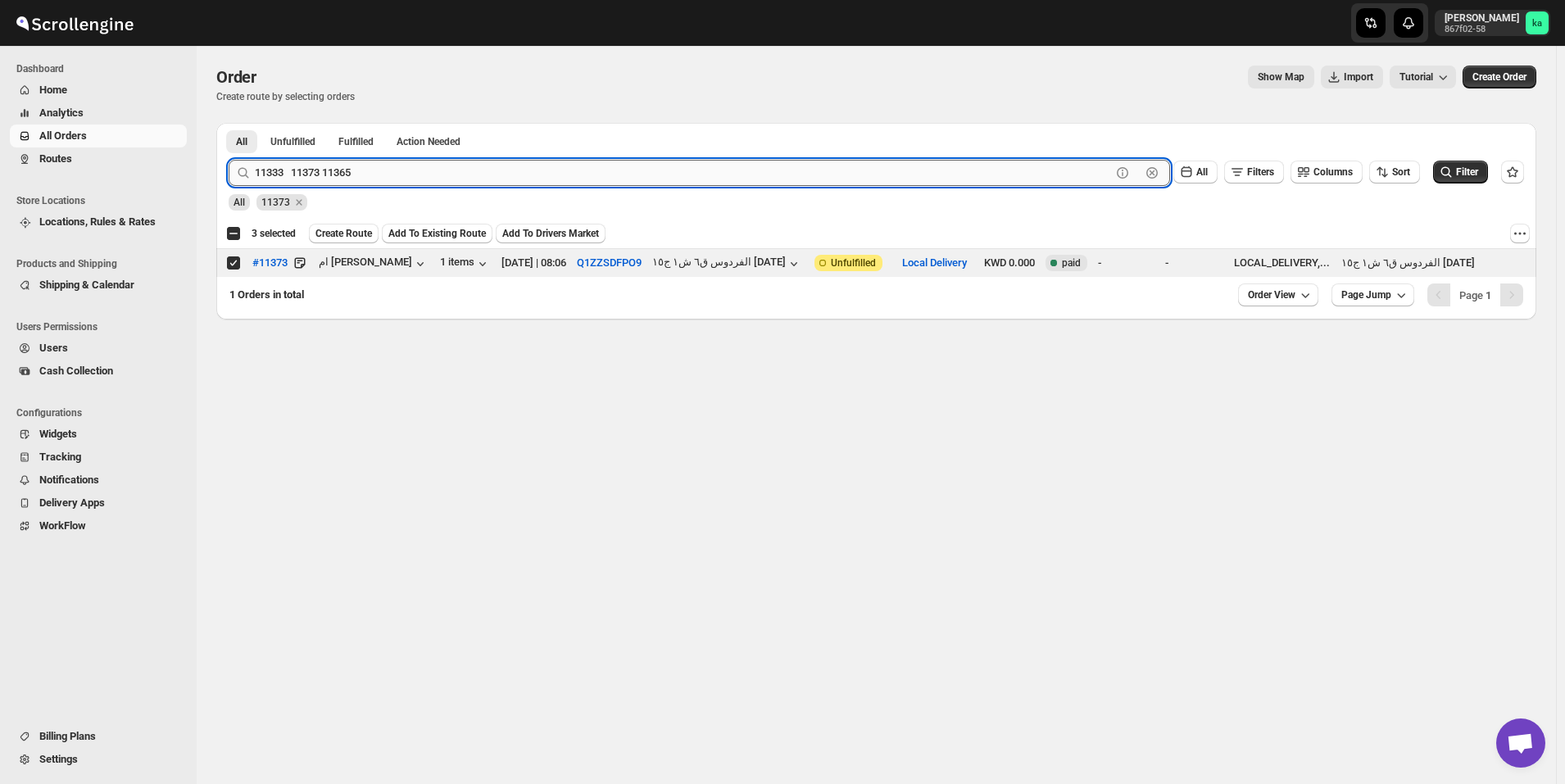
click at [413, 166] on input "11333 11373 11365" at bounding box center [683, 173] width 856 height 26
type input "11333"
click at [229, 123] on button "Submit" at bounding box center [252, 131] width 47 height 17
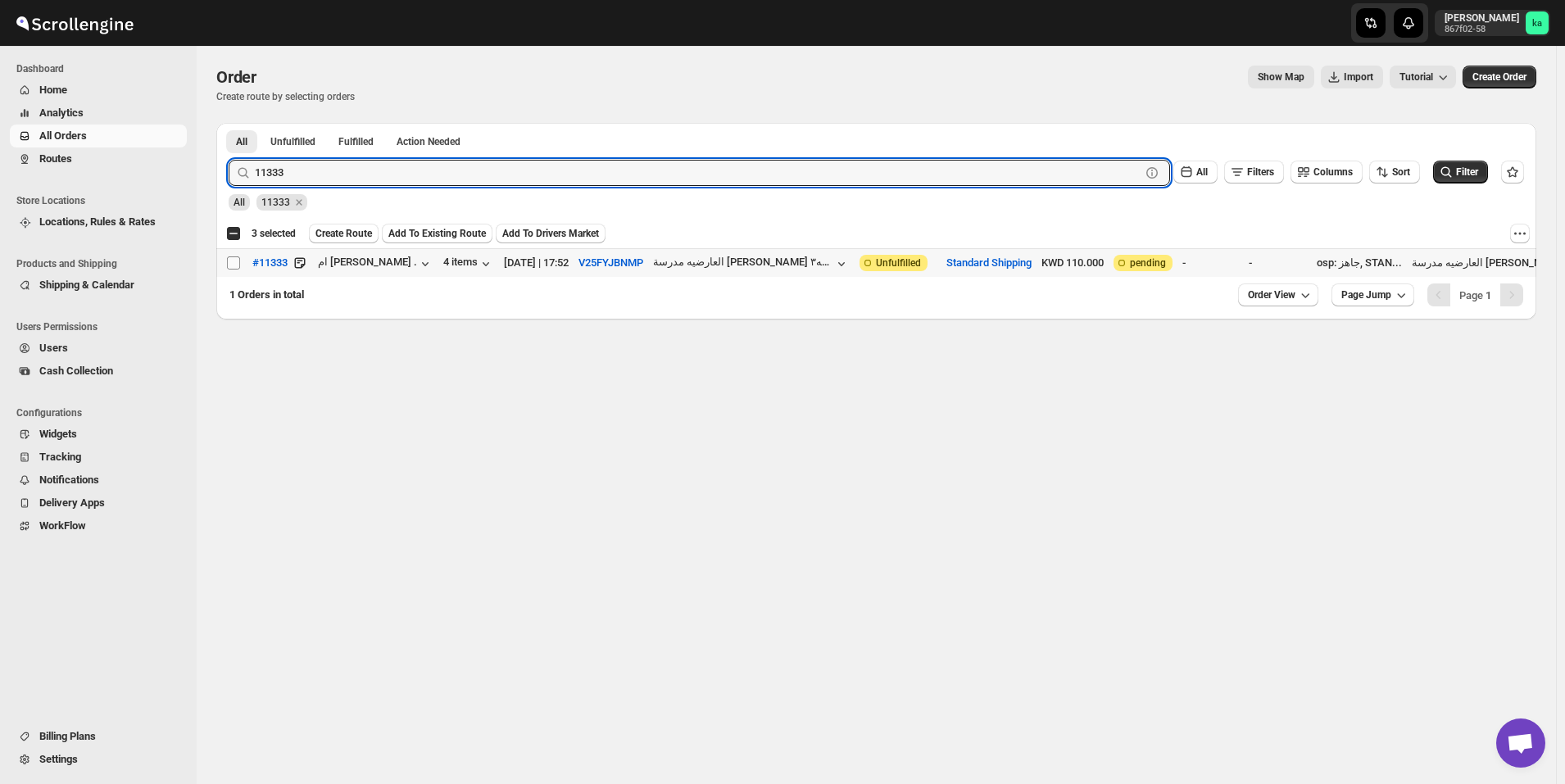
click at [232, 264] on input "Select order" at bounding box center [233, 263] width 13 height 13
checkbox input "true"
click at [319, 174] on input "11333" at bounding box center [683, 173] width 856 height 26
paste input "29 11353 11362 11332 11333 11373 11365"
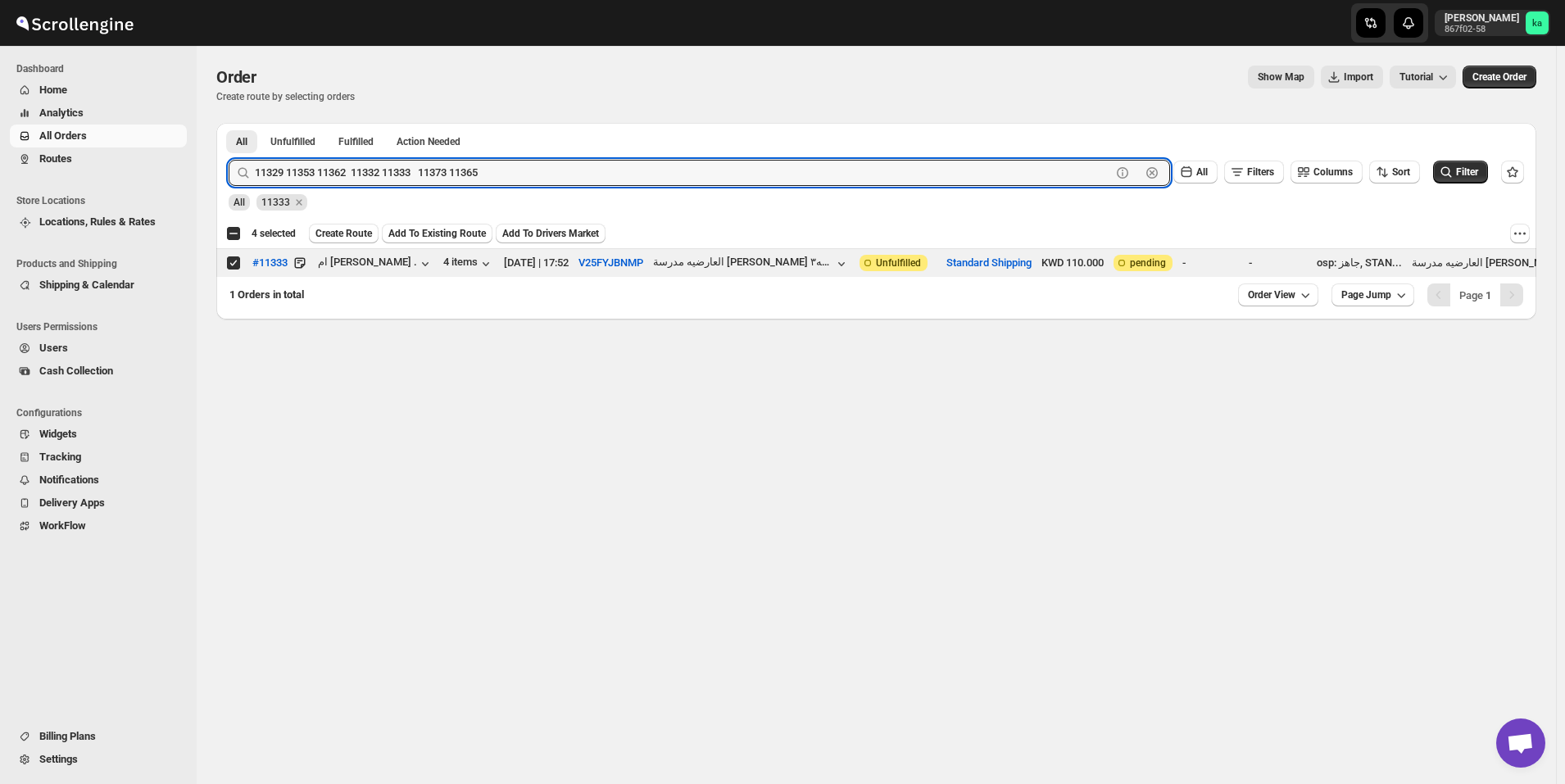
drag, startPoint x: 407, startPoint y: 169, endPoint x: 579, endPoint y: 147, distance: 173.4
click at [579, 147] on div "11329 11353 11362 11332 11333 11373 11365 Clear All Filters Columns Sort Filter" at bounding box center [870, 166] width 1309 height 39
drag, startPoint x: 346, startPoint y: 170, endPoint x: 188, endPoint y: 169, distance: 158.0
click at [188, 169] on div "Skip to content khaled alrashidi 867f02-58 ka Dashboard Home Analytics All Orde…" at bounding box center [782, 392] width 1565 height 784
type input "11332"
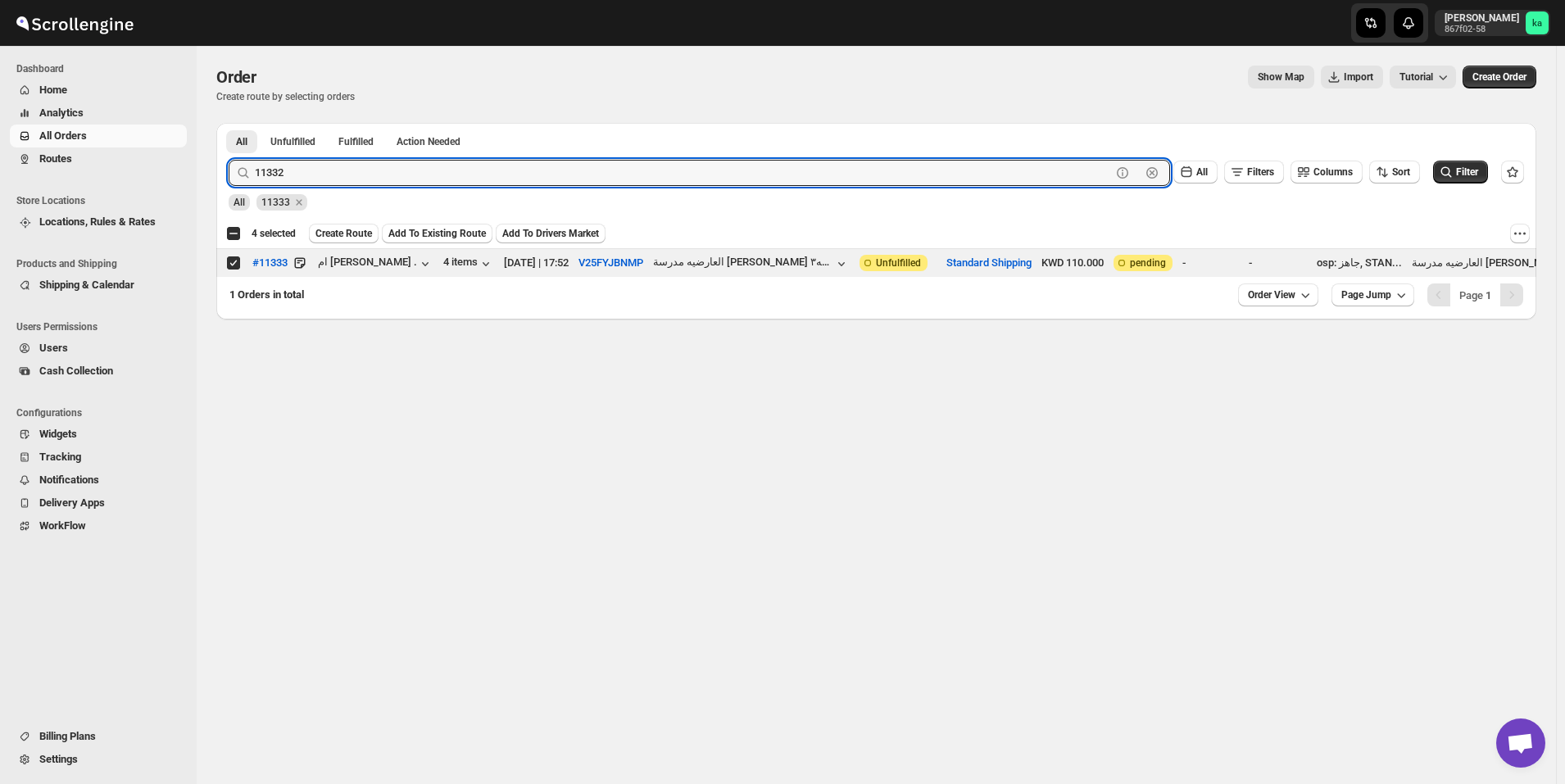
click at [229, 123] on button "Submit" at bounding box center [252, 131] width 47 height 17
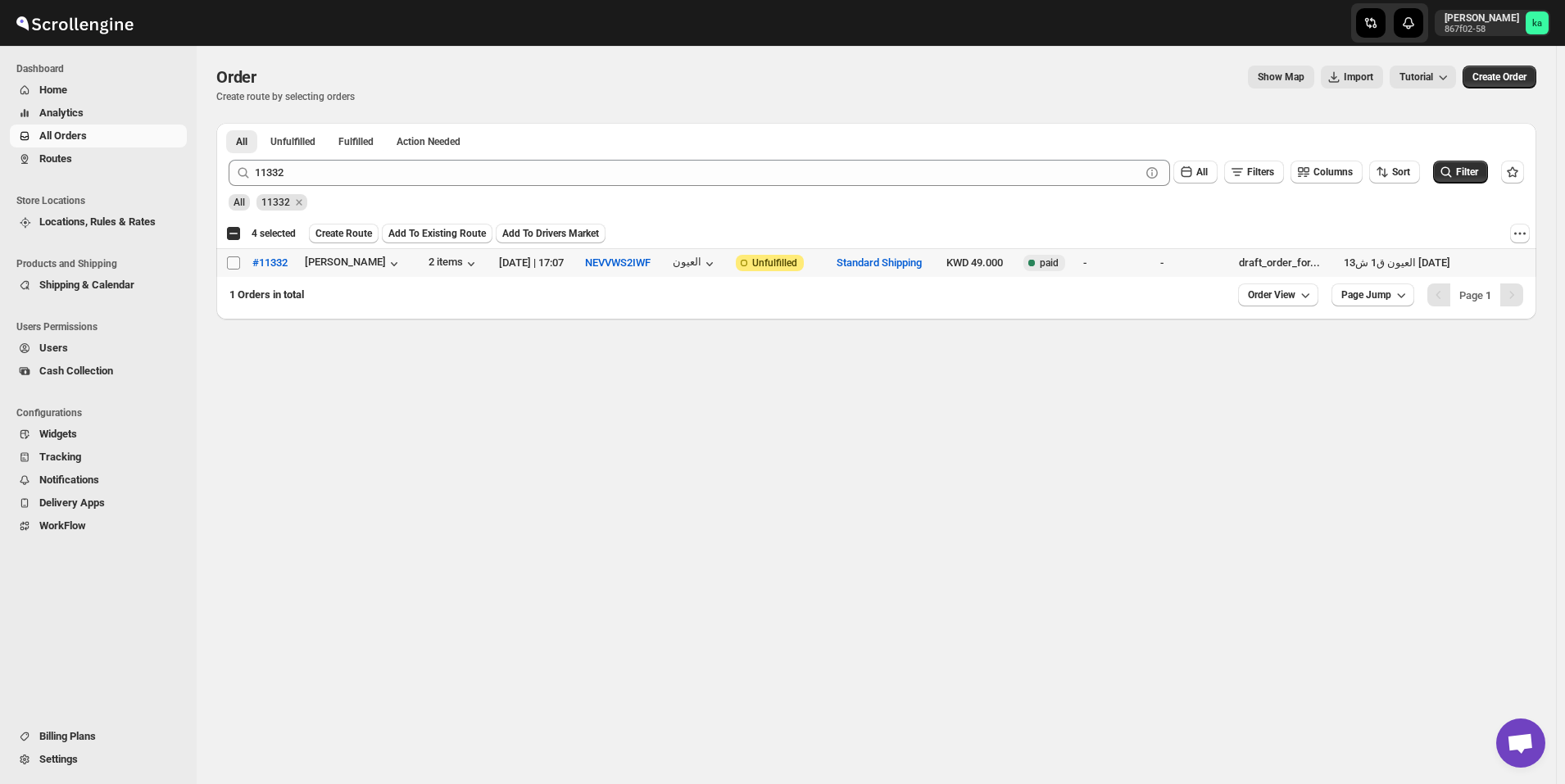
click at [235, 258] on input "Select order" at bounding box center [233, 263] width 13 height 13
checkbox input "true"
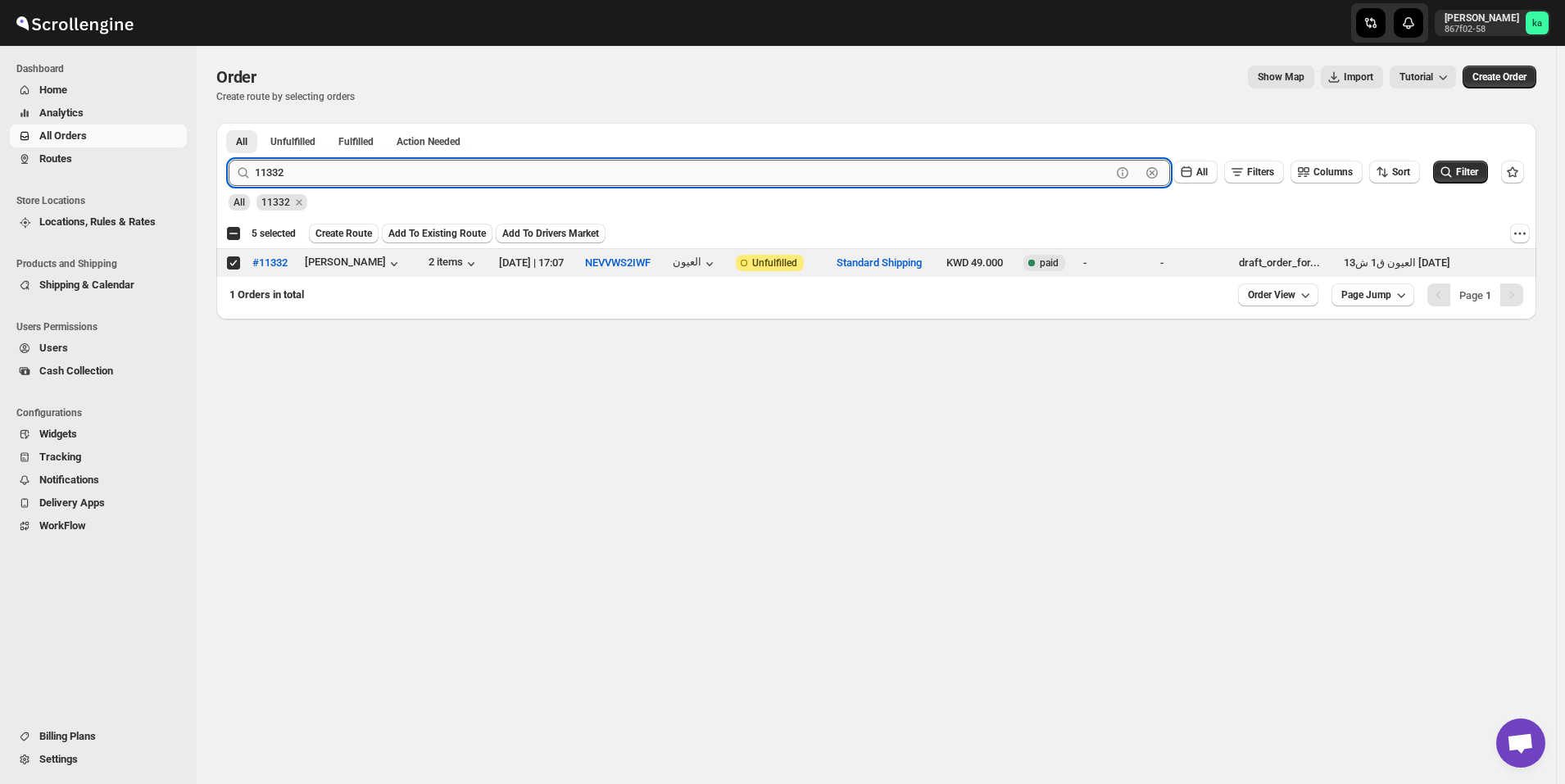
click at [326, 170] on input "11332" at bounding box center [683, 173] width 856 height 26
paste input "11329 11353 11362 11332 11333 11373 11365"
drag, startPoint x: 352, startPoint y: 172, endPoint x: 577, endPoint y: 173, distance: 225.0
click at [581, 175] on input "11329 11353 11362 11332 11333 11373 11365" at bounding box center [683, 173] width 856 height 26
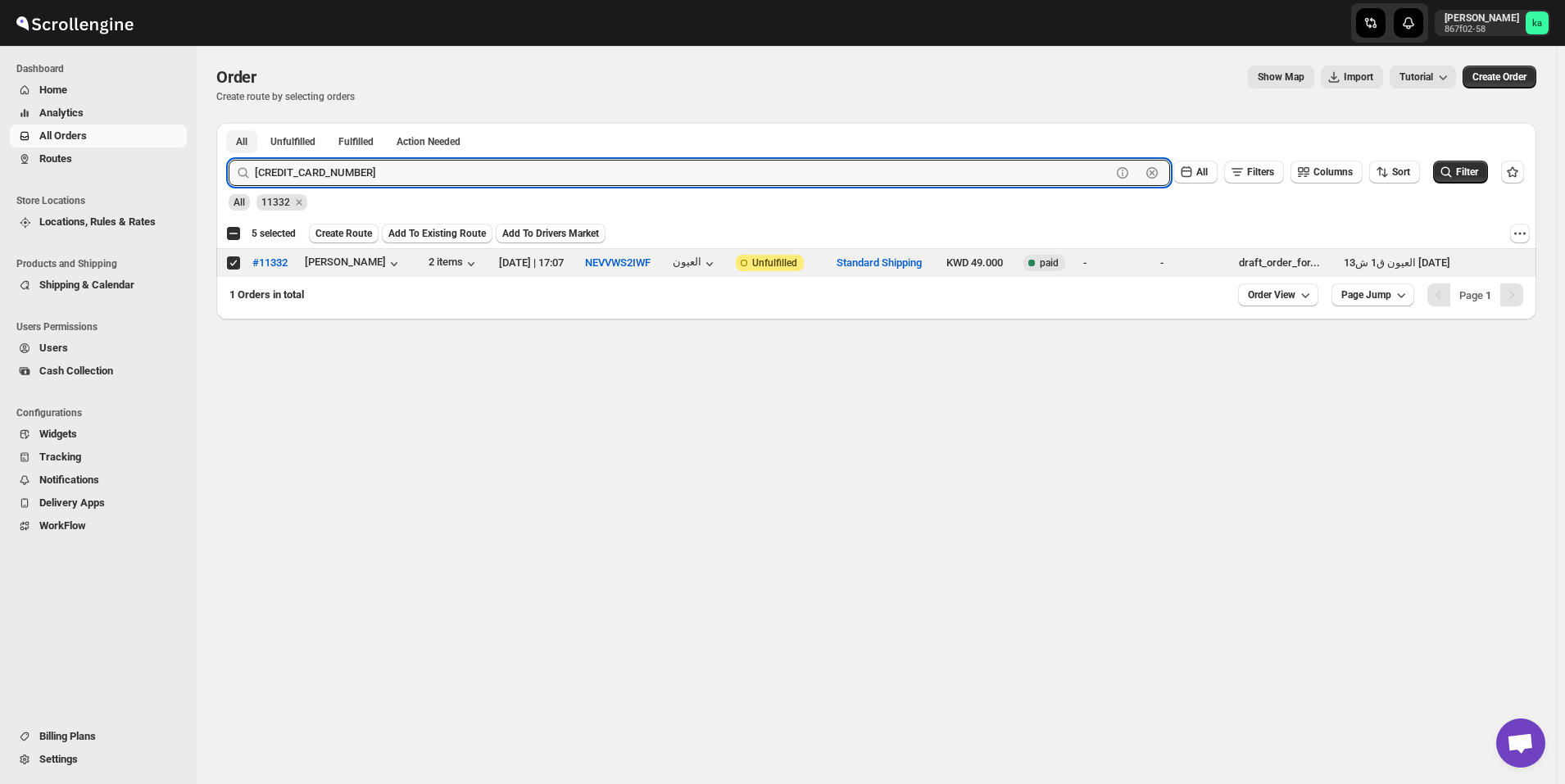
drag, startPoint x: 319, startPoint y: 169, endPoint x: 240, endPoint y: 138, distance: 84.9
click at [240, 138] on div "All Unfulfilled Fulfilled Action Needed Tab Filters All Unfulfilled Fulfilled A…" at bounding box center [876, 221] width 1320 height 197
type input "11362"
click at [229, 123] on button "Submit" at bounding box center [252, 131] width 47 height 17
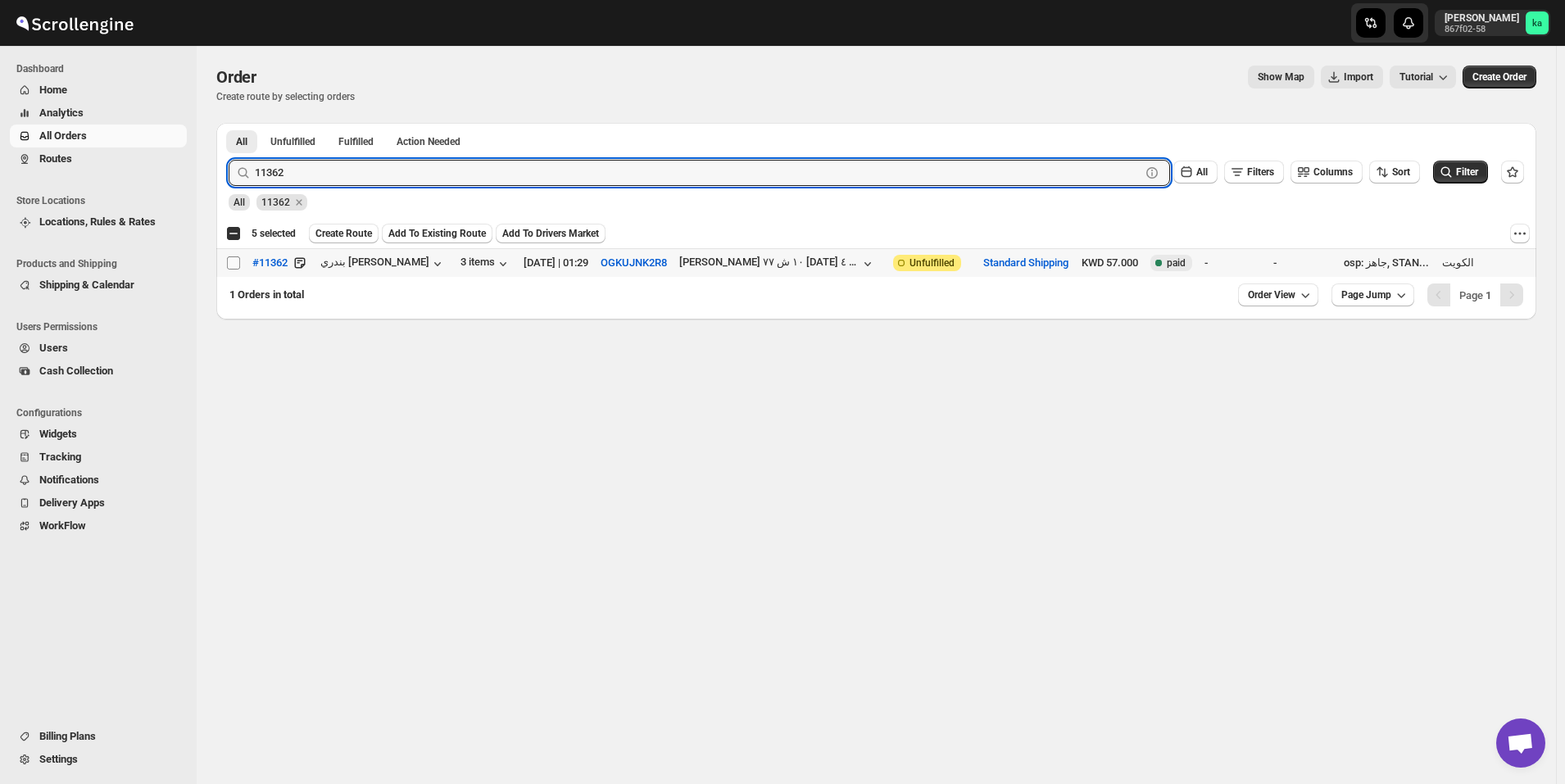
click at [230, 261] on input "Select order" at bounding box center [233, 263] width 13 height 13
checkbox input "true"
click at [322, 172] on input "11362" at bounding box center [683, 173] width 856 height 26
paste input "29 11353 11362 11332 11333 11373 11365"
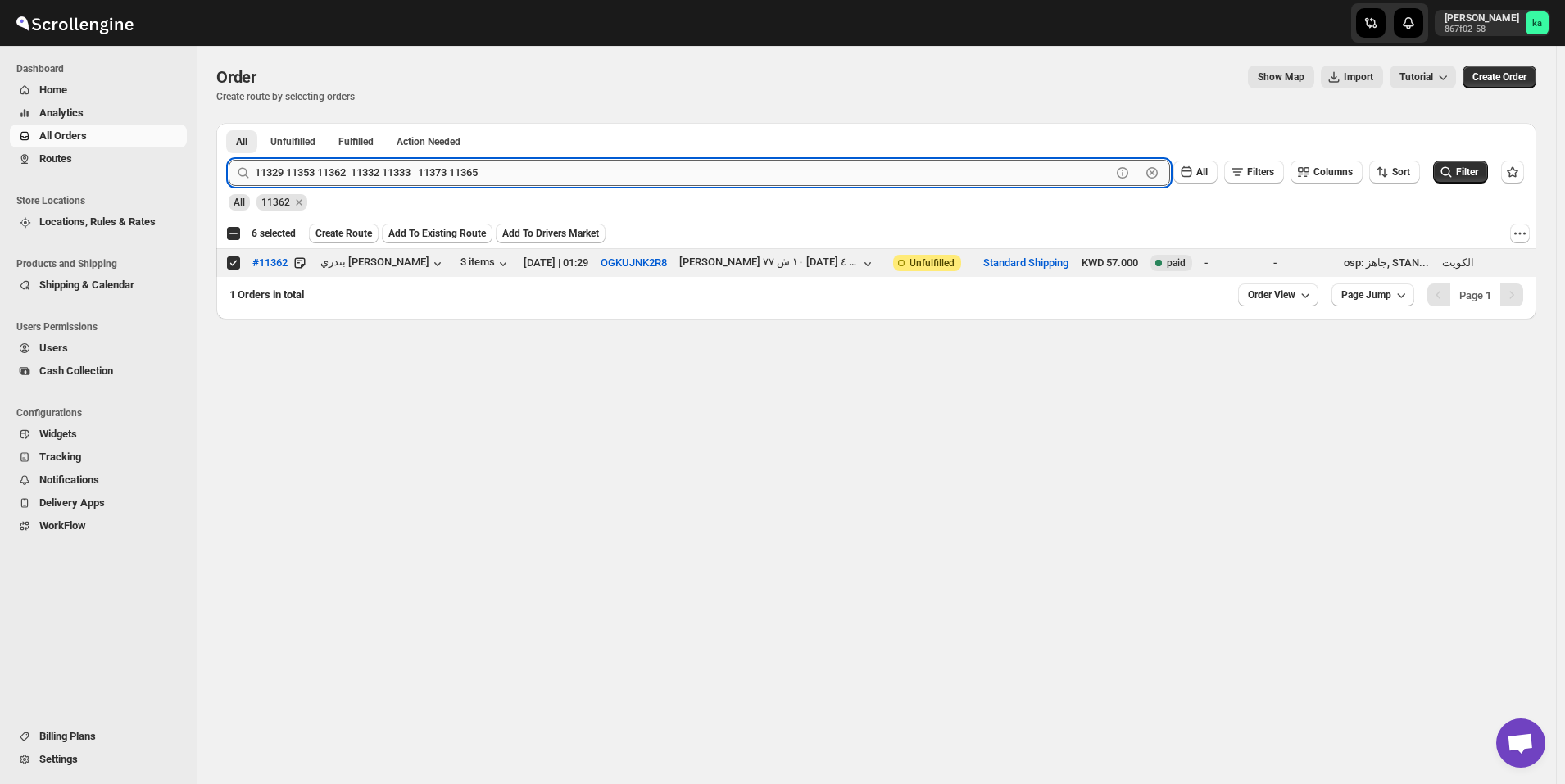
drag, startPoint x: 317, startPoint y: 169, endPoint x: 606, endPoint y: 160, distance: 289.1
click at [606, 160] on input "11329 11353 11362 11332 11333 11373 11365" at bounding box center [683, 173] width 856 height 26
drag, startPoint x: 284, startPoint y: 167, endPoint x: 230, endPoint y: 171, distance: 54.1
click at [230, 171] on div "11329 11353 Clear" at bounding box center [700, 173] width 941 height 26
type input "11353"
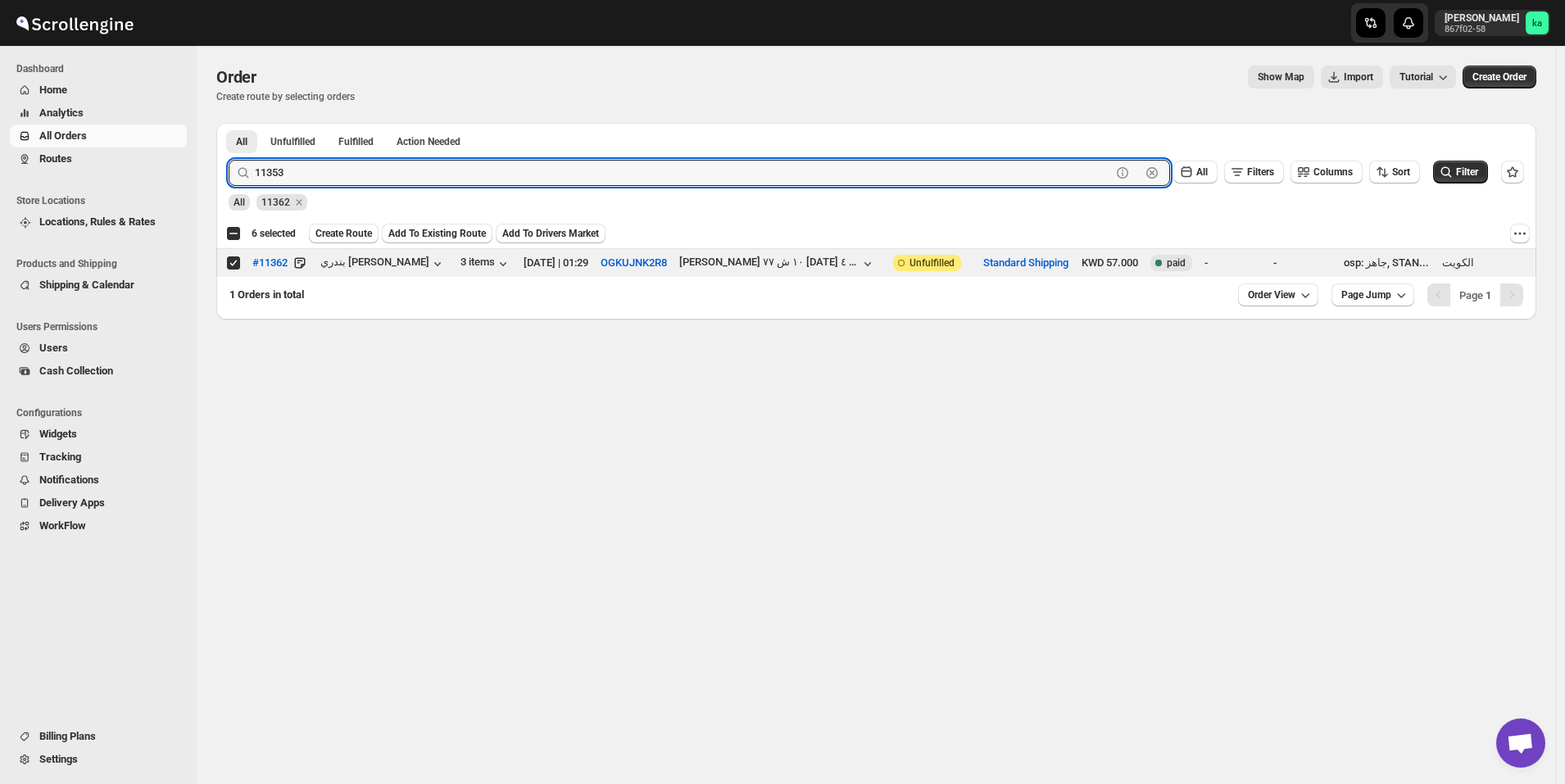
click at [229, 123] on button "Submit" at bounding box center [252, 131] width 47 height 17
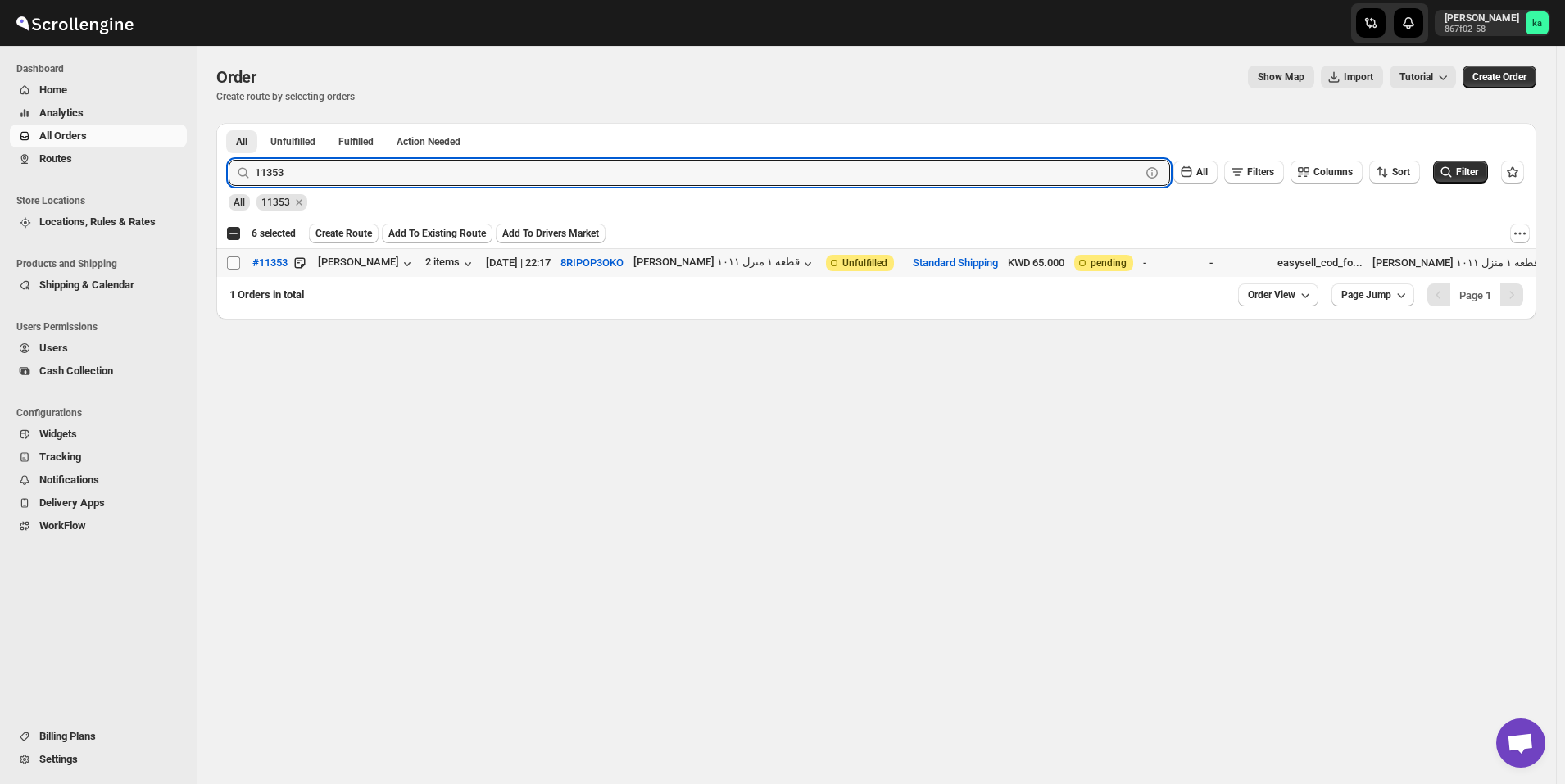
click at [233, 262] on input "Select order" at bounding box center [233, 263] width 13 height 13
checkbox input "true"
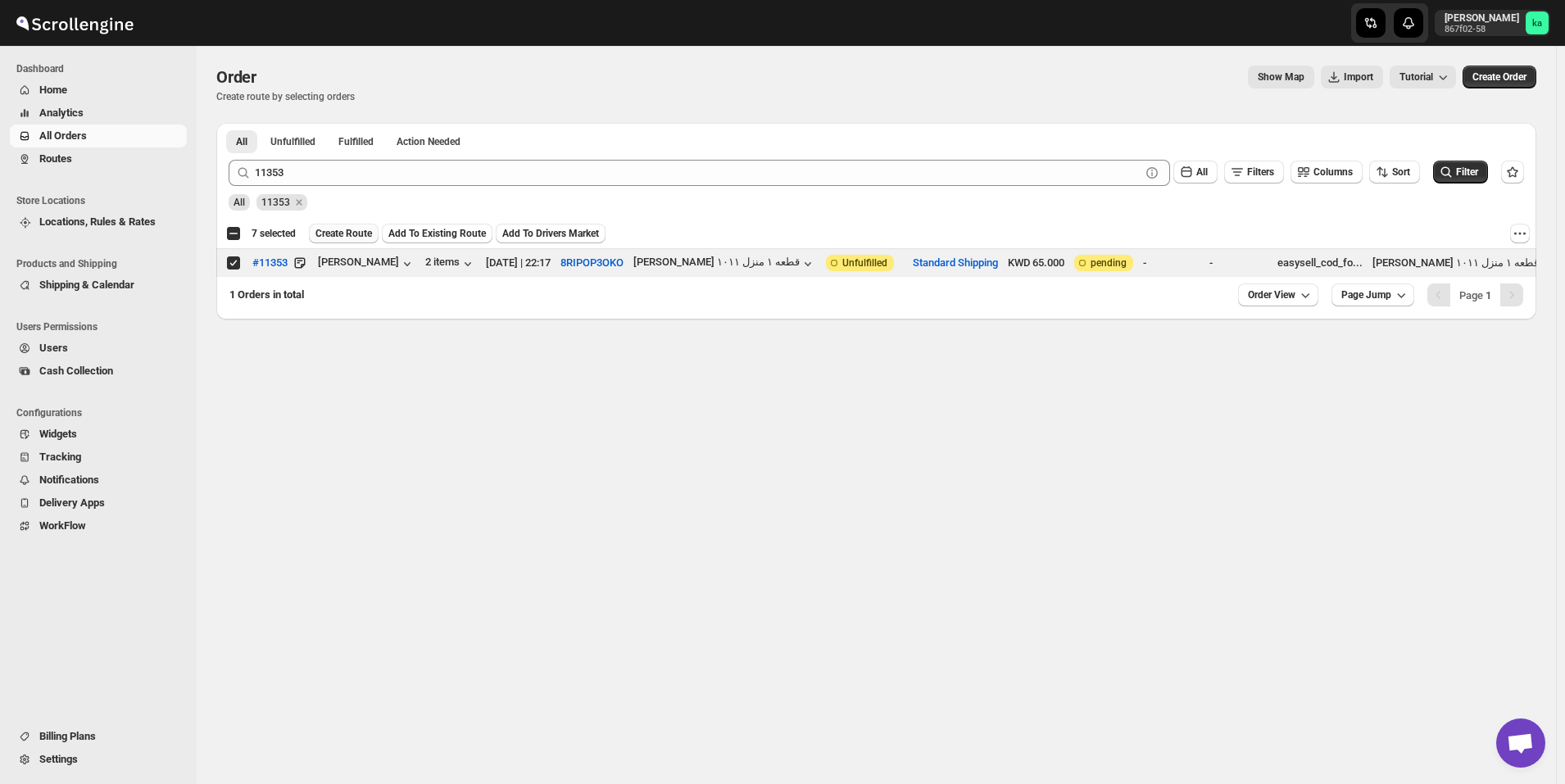
click at [362, 240] on button "Create Route" at bounding box center [344, 234] width 70 height 20
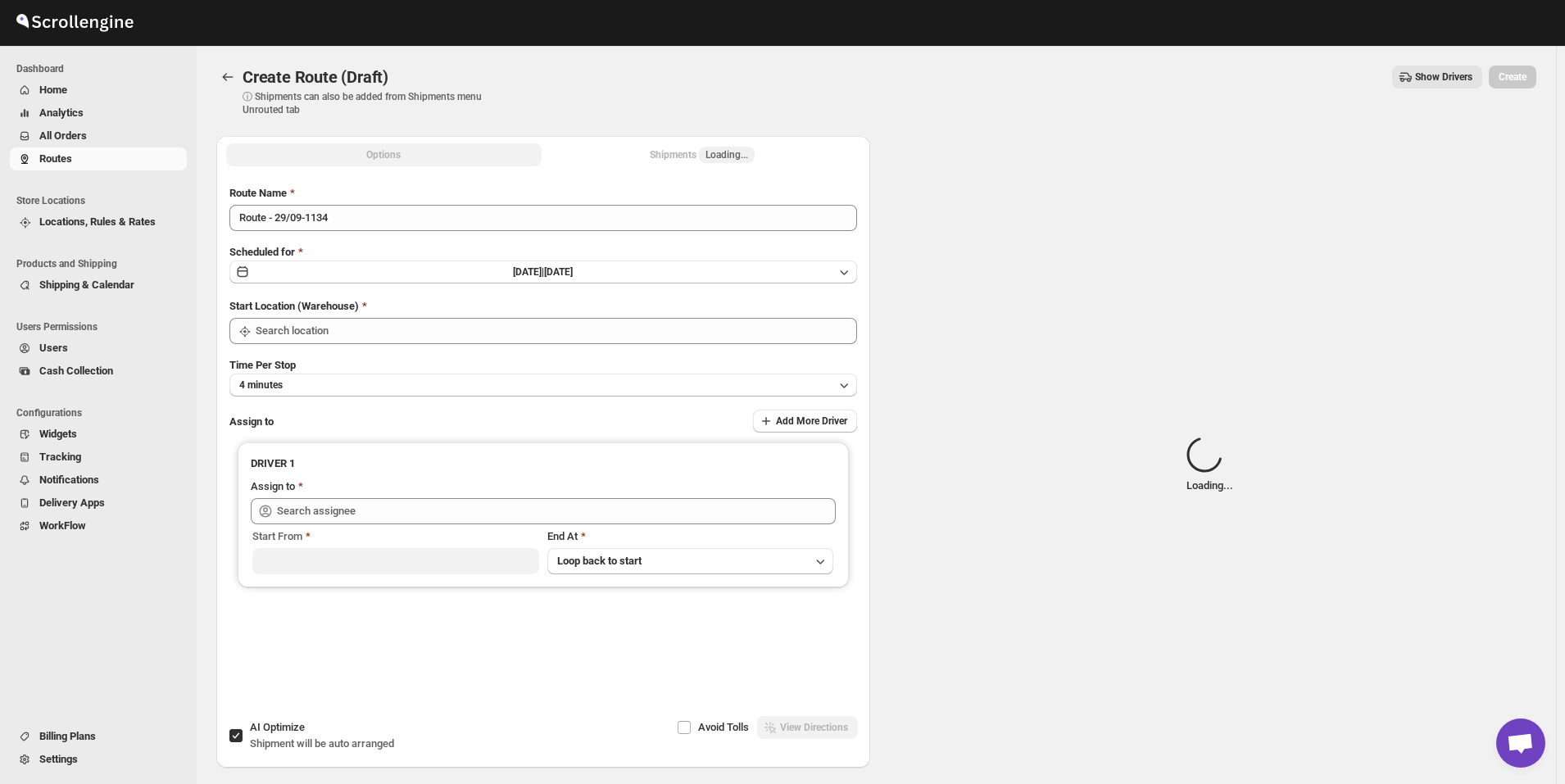
type input "[GEOGRAPHIC_DATA]"
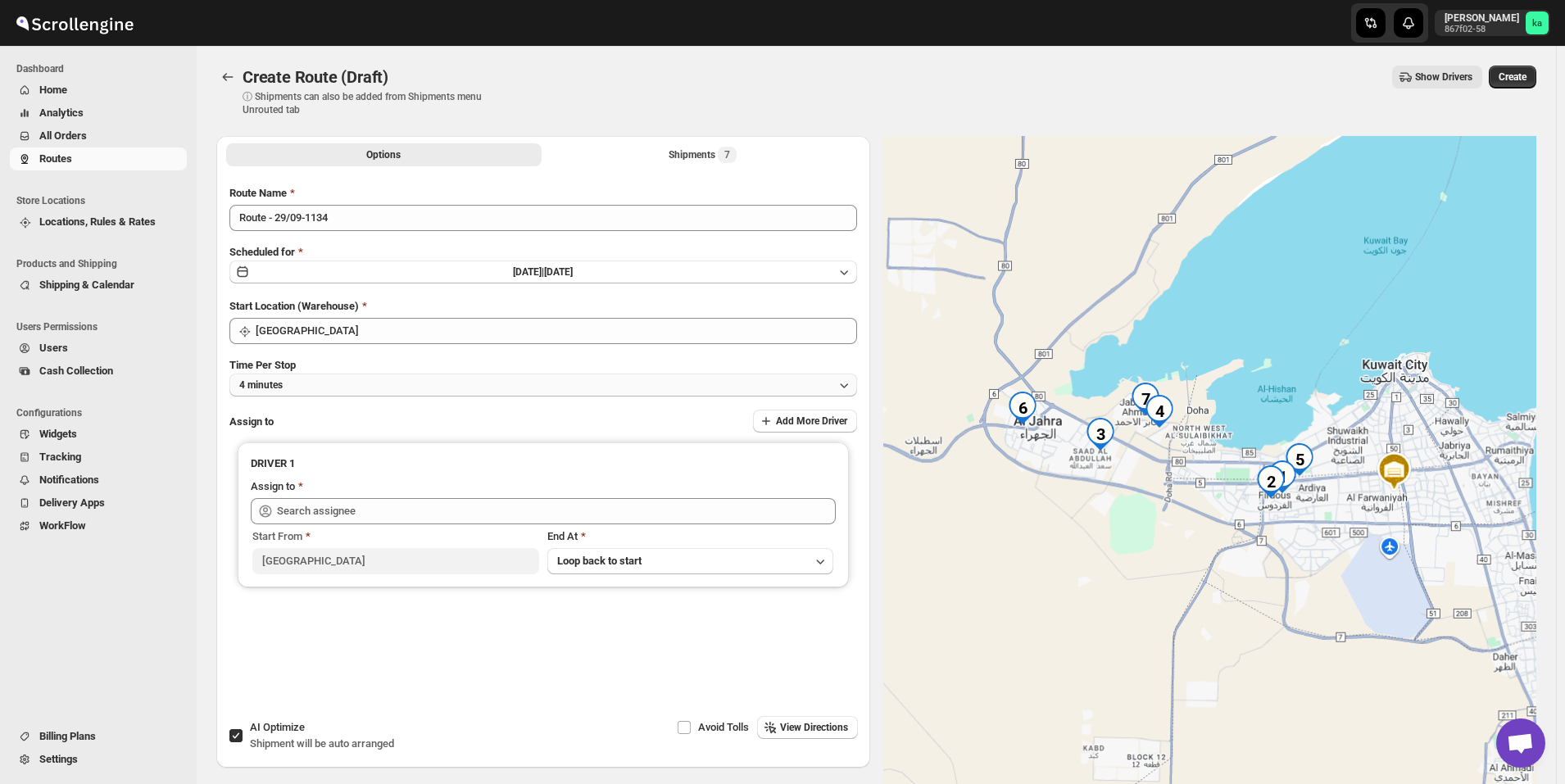
click at [344, 376] on button "4 minutes" at bounding box center [544, 385] width 628 height 23
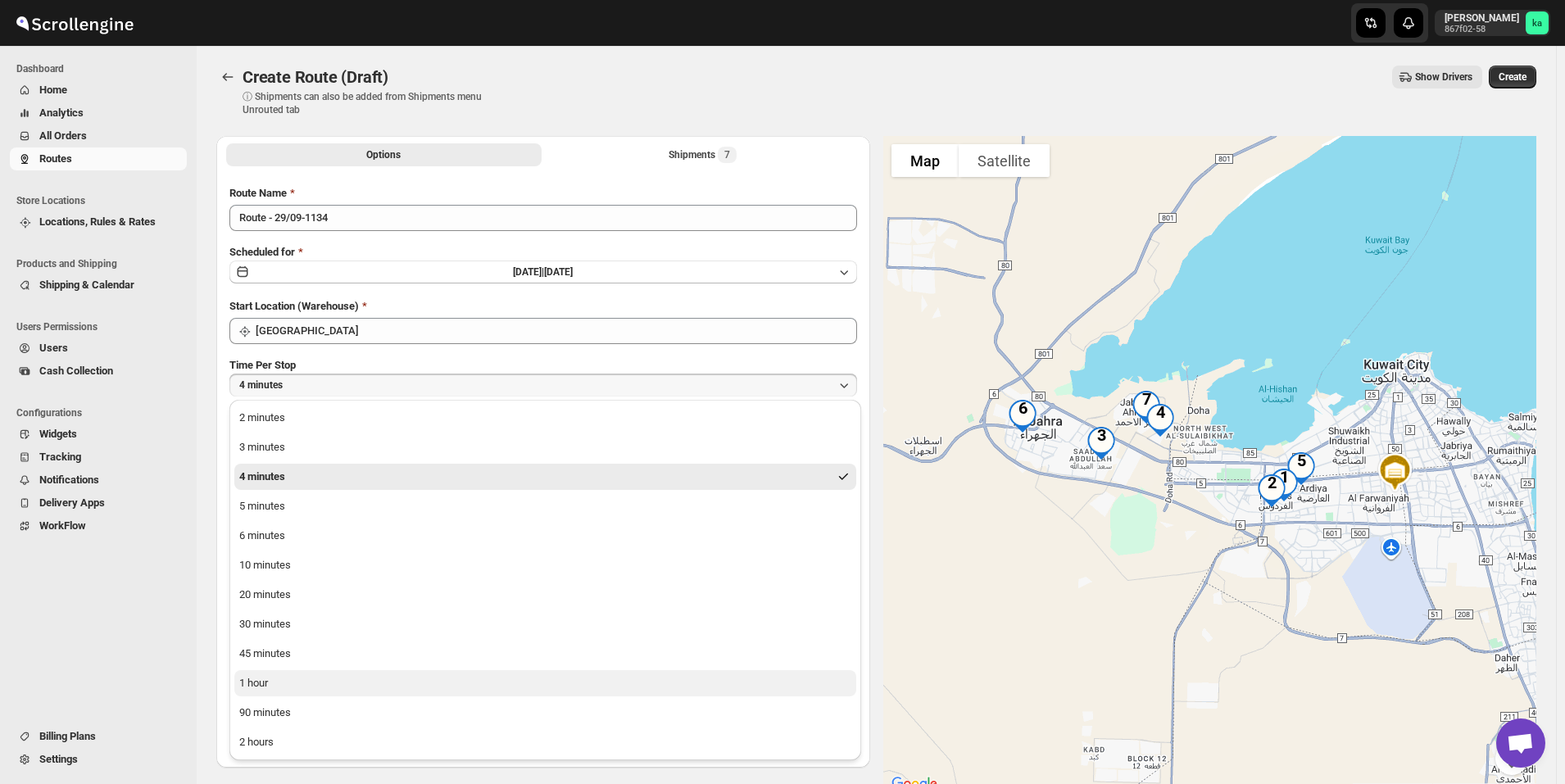
click at [312, 673] on button "1 hour" at bounding box center [546, 683] width 622 height 26
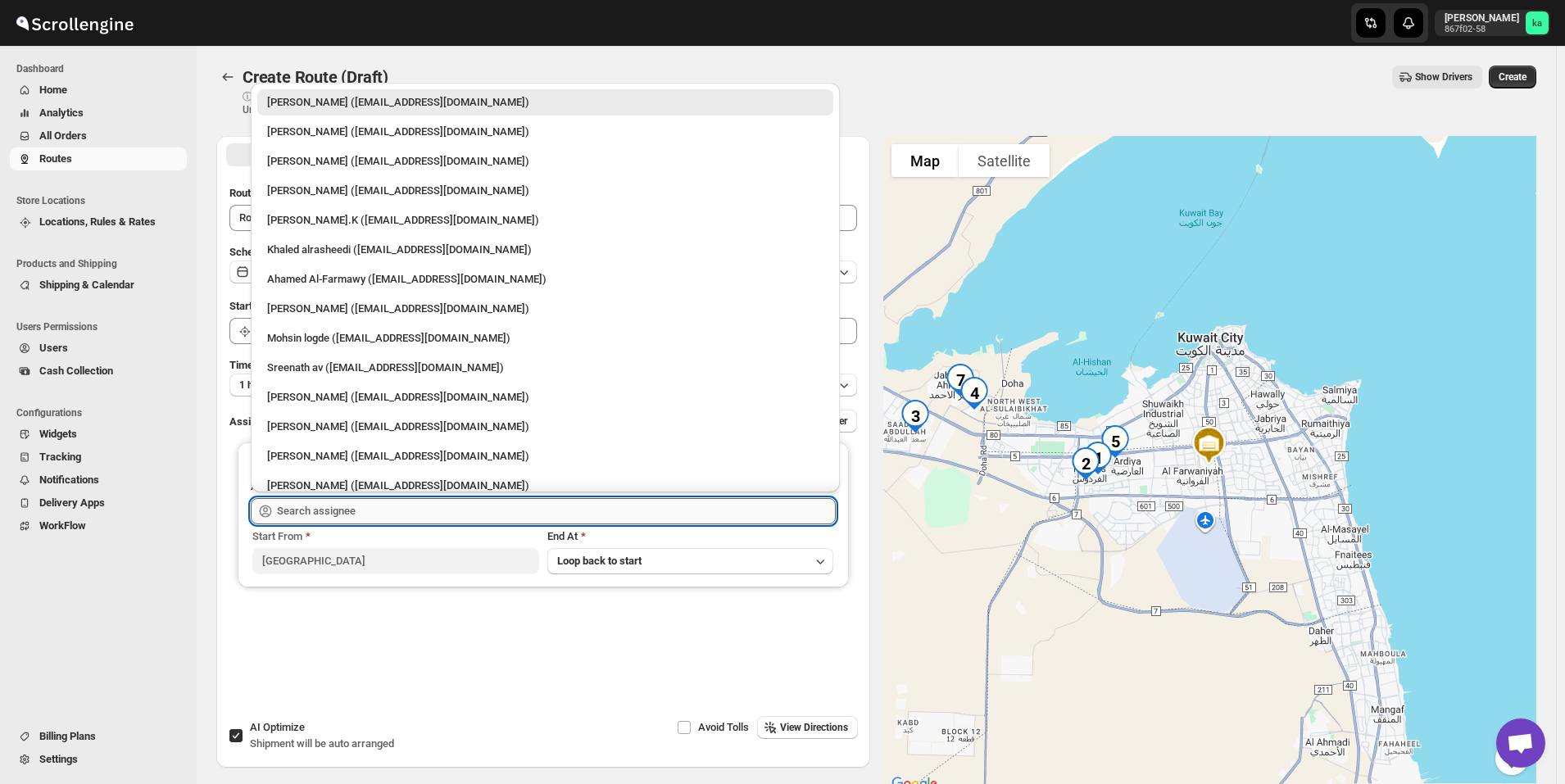
click at [313, 511] on input "text" at bounding box center [556, 511] width 559 height 26
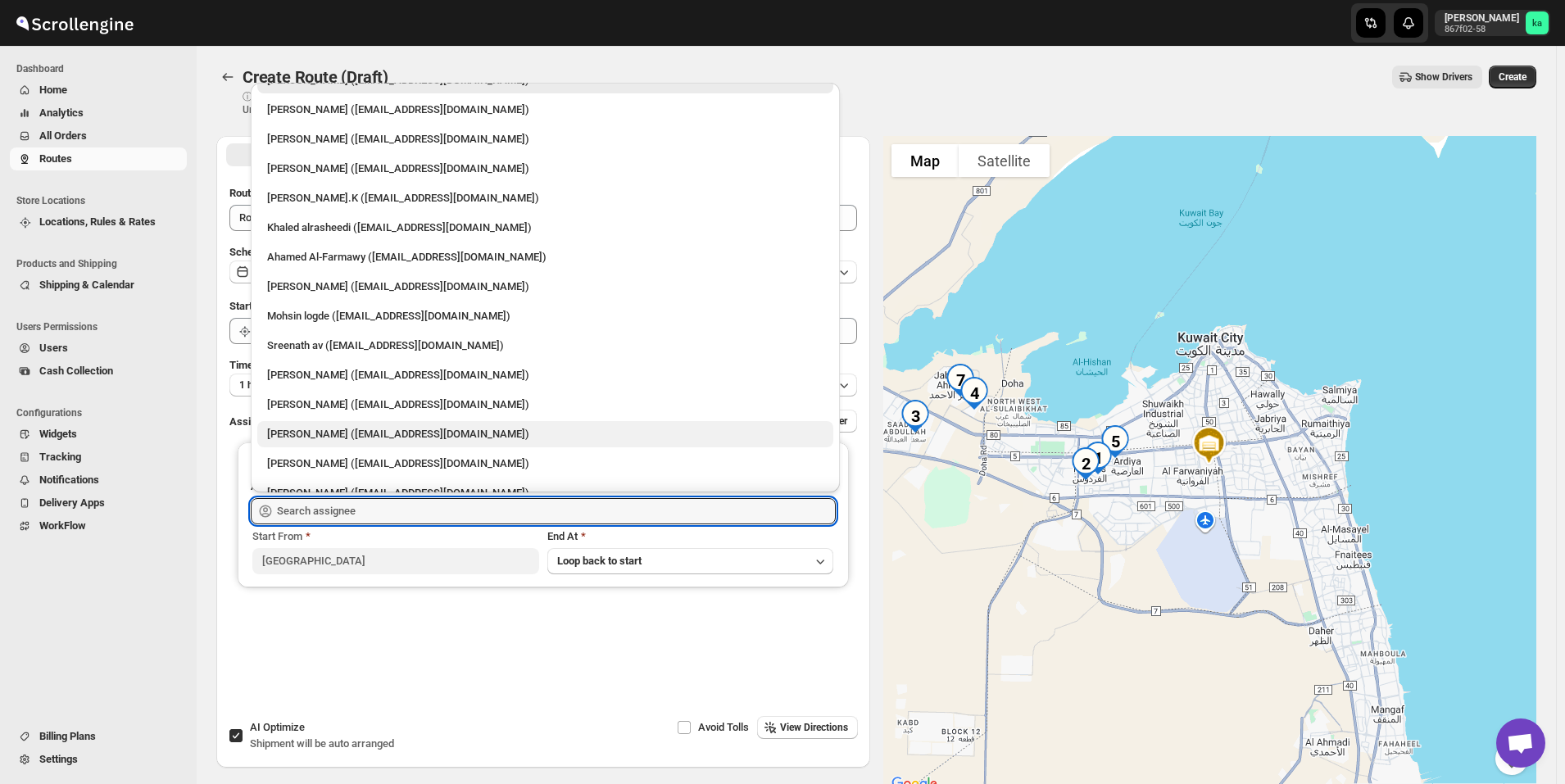
scroll to position [43, 0]
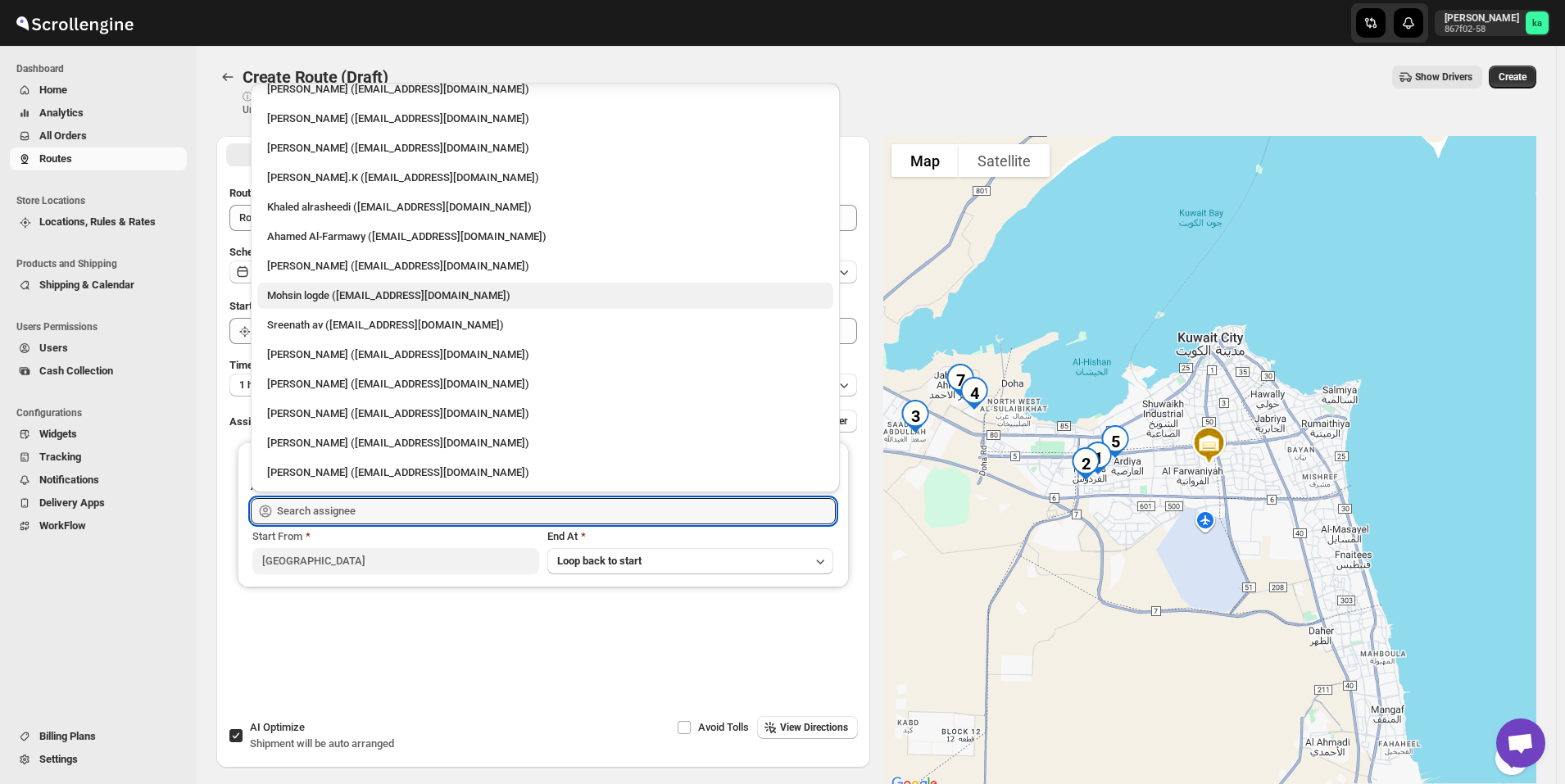
click at [313, 289] on div "Mohsin logde ([EMAIL_ADDRESS][DOMAIN_NAME])" at bounding box center [545, 296] width 557 height 16
type input "Mohsin logde ([EMAIL_ADDRESS][DOMAIN_NAME])"
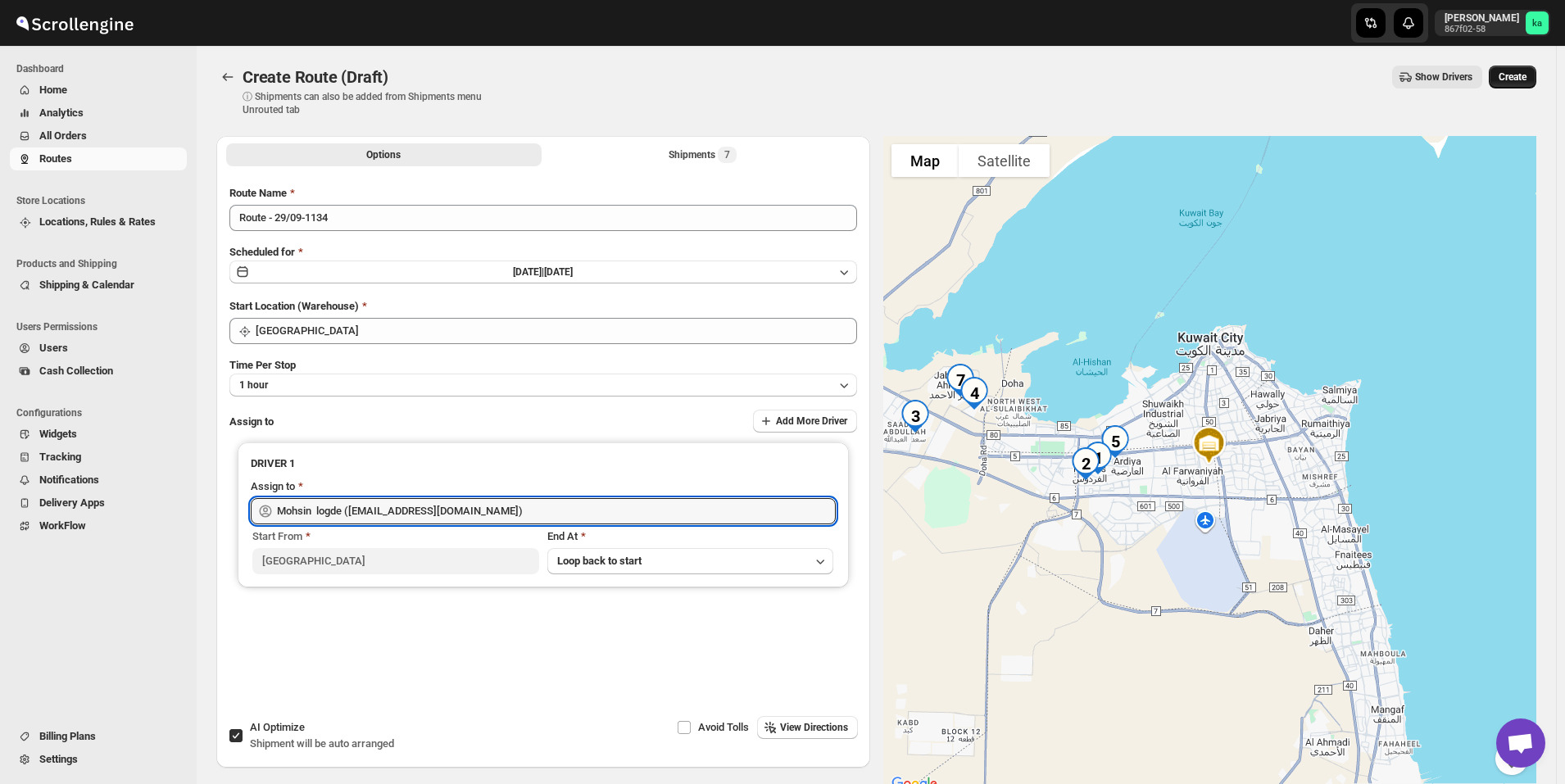
click at [1527, 80] on span "Create" at bounding box center [1513, 77] width 28 height 13
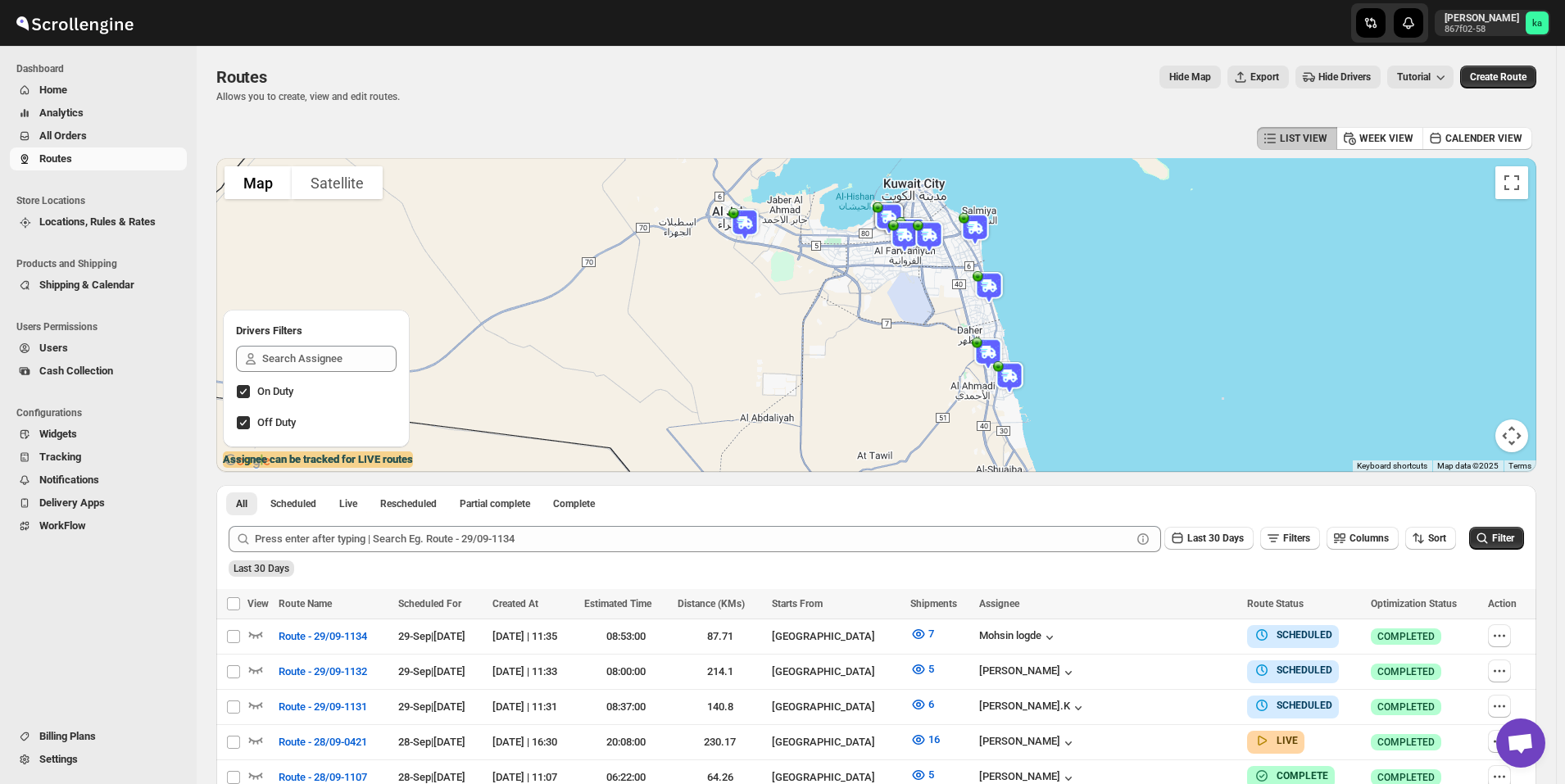
click at [88, 132] on span "All Orders" at bounding box center [111, 136] width 144 height 16
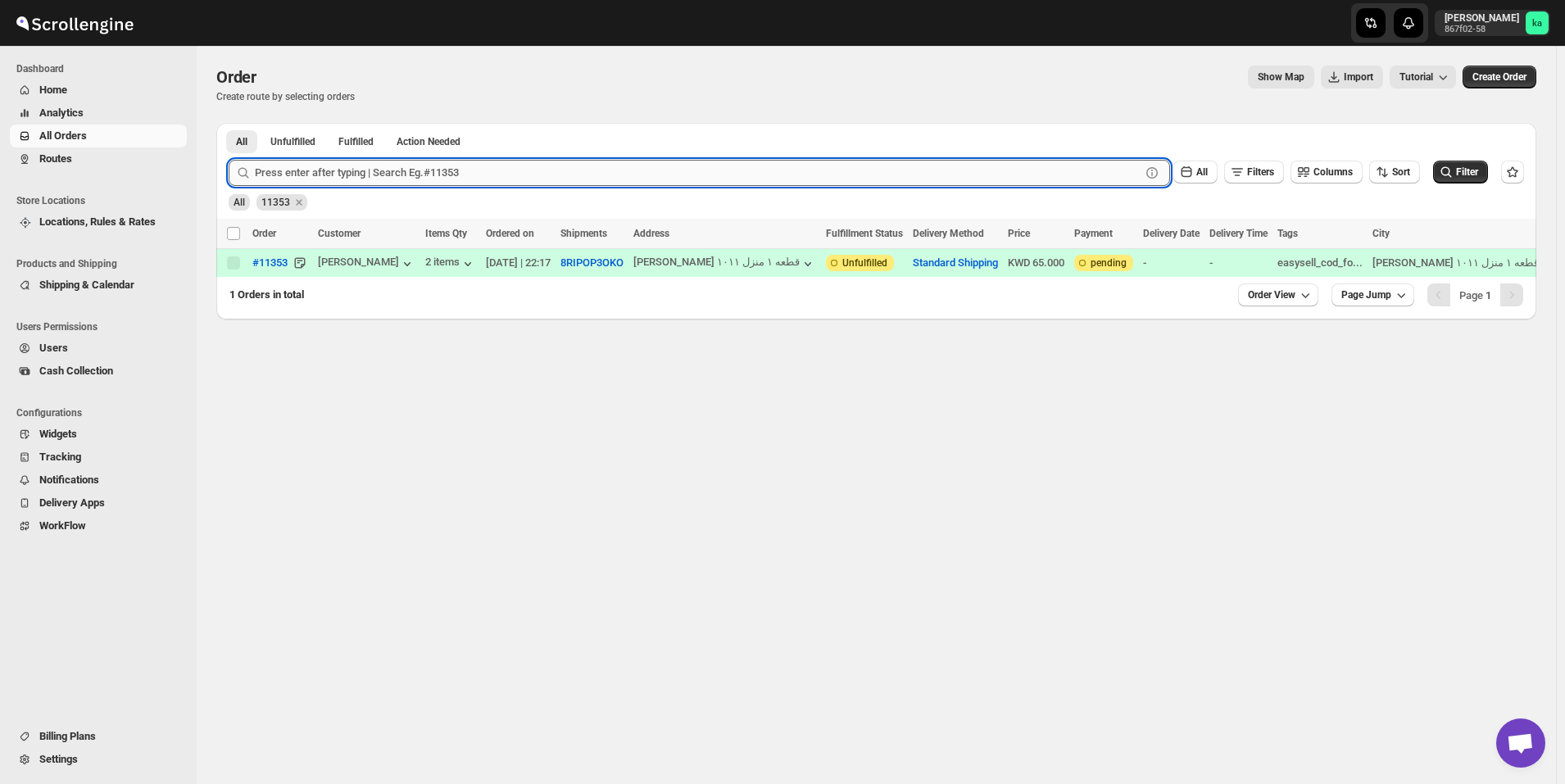
click at [393, 180] on input "text" at bounding box center [698, 173] width 886 height 26
paste input "11366 11378 11312 11371 11364 11336 11337"
drag, startPoint x: 453, startPoint y: 172, endPoint x: 212, endPoint y: 172, distance: 241.0
click at [212, 172] on div "Order. This page is ready Order Create route by selecting orders Show Map Impor…" at bounding box center [876, 183] width 1360 height 274
type input "11337"
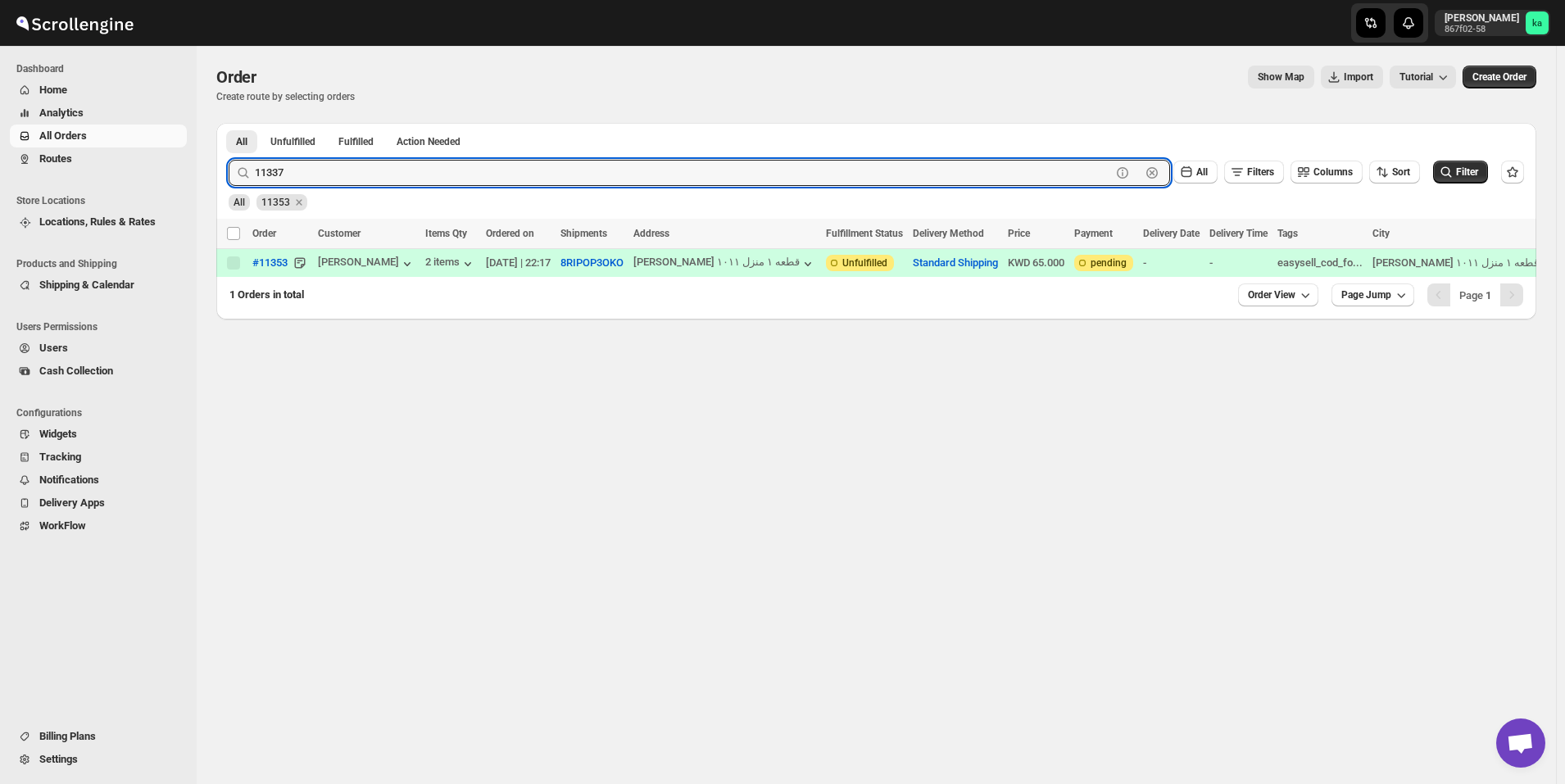
click at [229, 123] on button "Submit" at bounding box center [252, 131] width 47 height 17
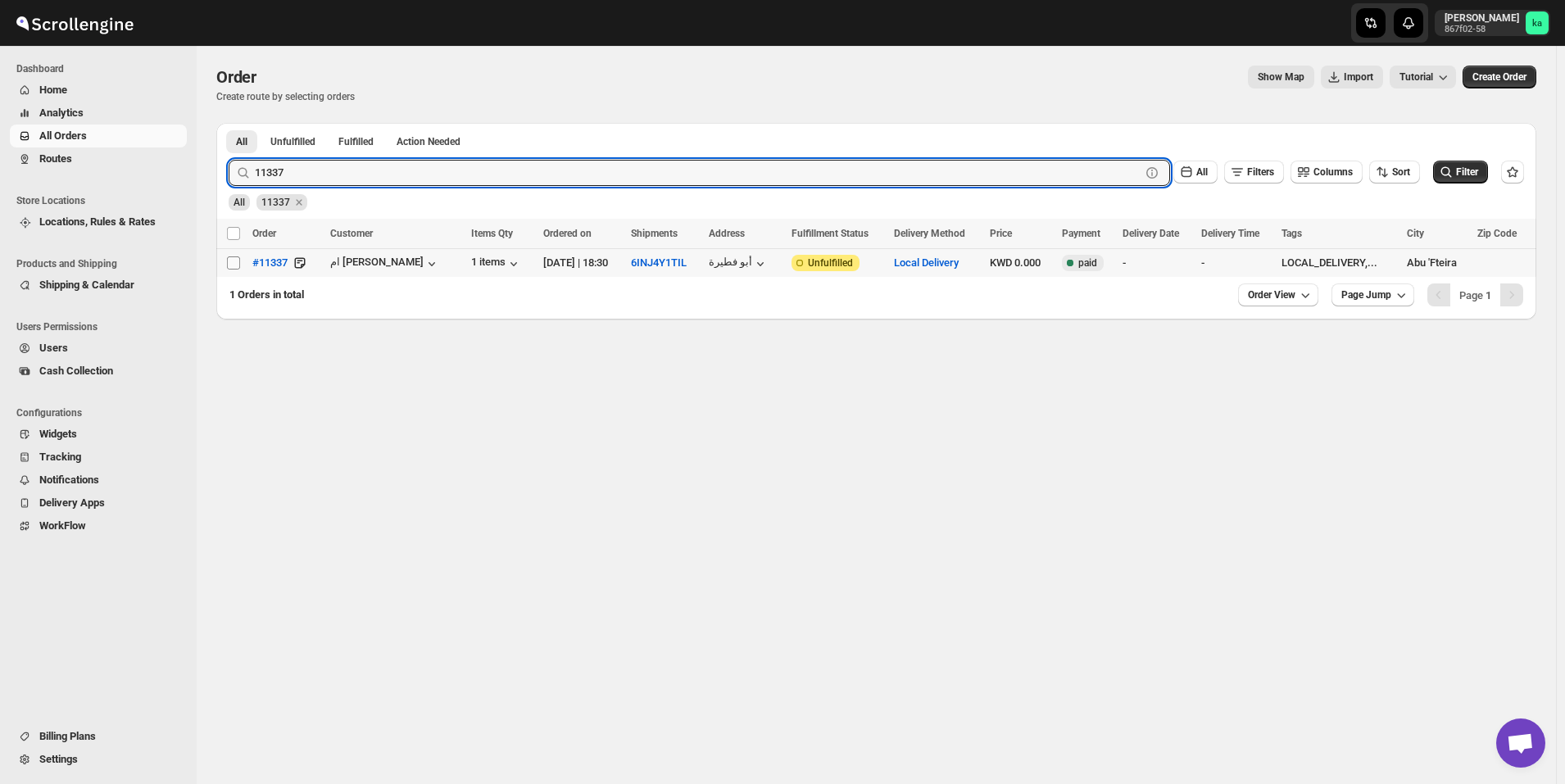
click at [234, 262] on input "Select order" at bounding box center [233, 263] width 13 height 13
checkbox input "true"
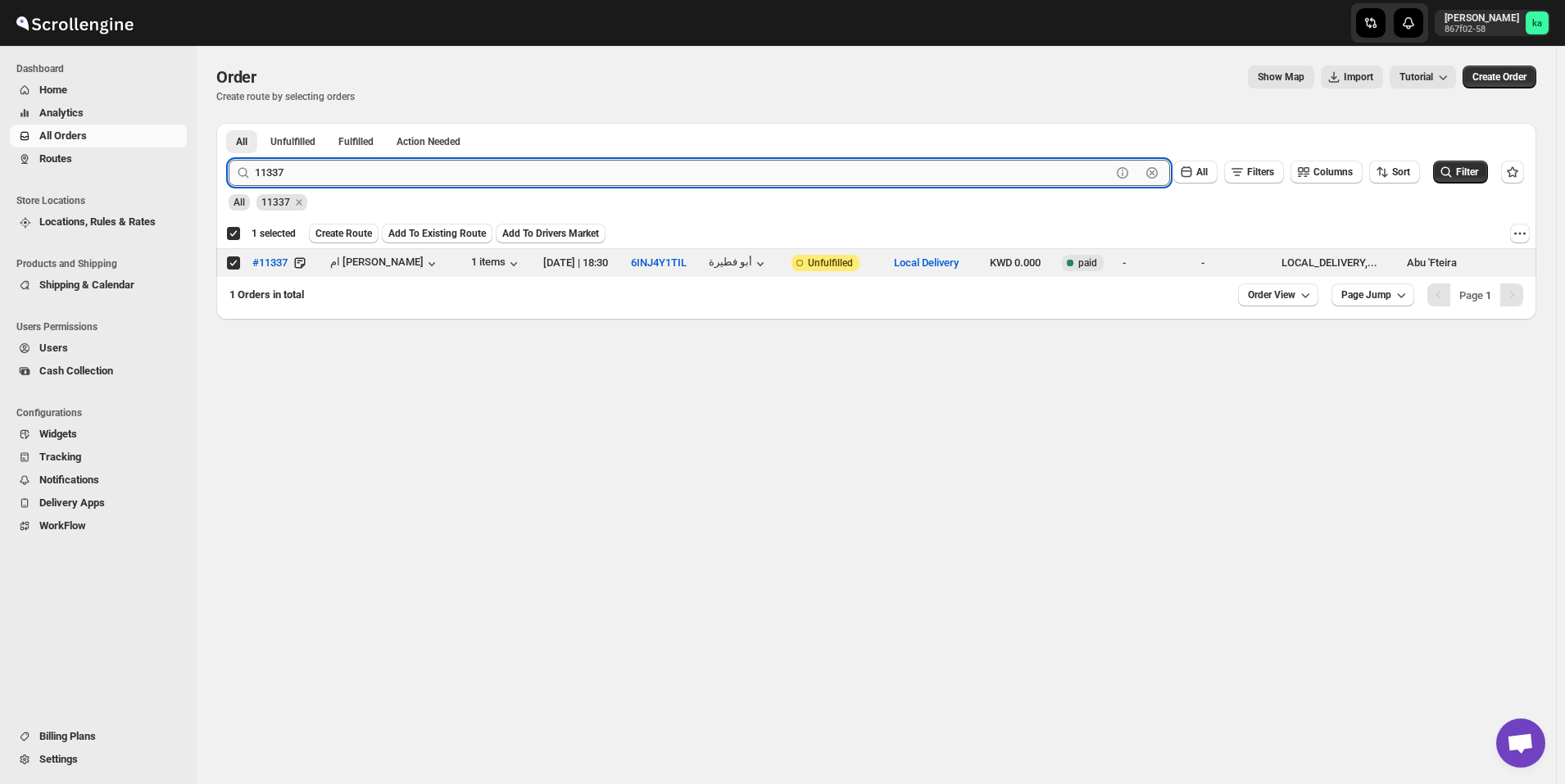
click at [343, 171] on input "11337" at bounding box center [683, 173] width 856 height 26
paste input "11366 11378 11312 11371 11364 11336"
click at [455, 170] on input "11366 11378 11312 11371 11364 11336 11337" at bounding box center [683, 173] width 856 height 26
drag, startPoint x: 420, startPoint y: 172, endPoint x: 247, endPoint y: 177, distance: 173.1
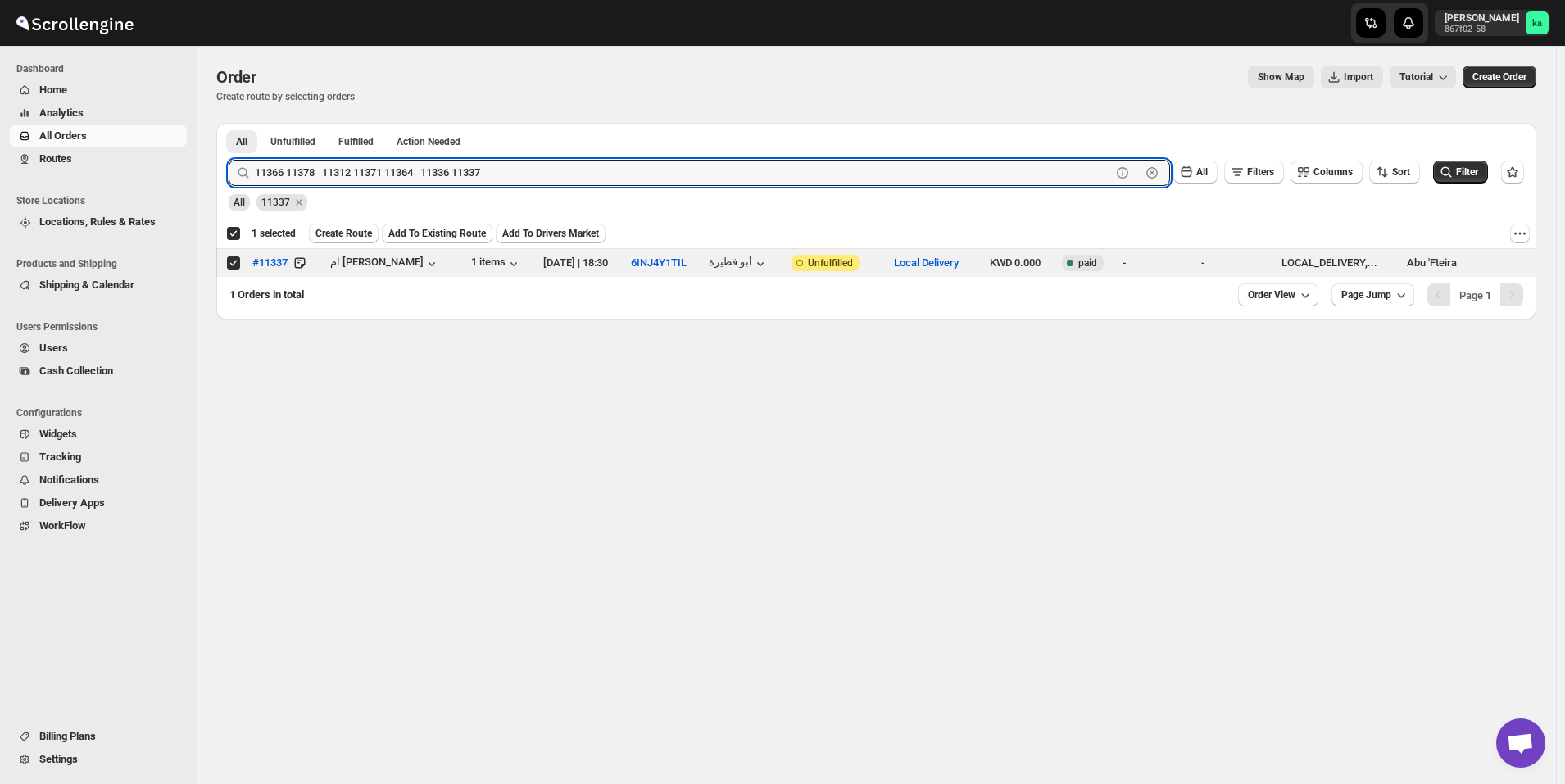
click at [247, 177] on div "11366 11378 11312 11371 11364 11336 11337 Clear" at bounding box center [700, 173] width 941 height 26
click at [443, 172] on input "11366 11378 11312 11371 11364 11336 11337" at bounding box center [683, 173] width 856 height 26
drag, startPoint x: 396, startPoint y: 175, endPoint x: 241, endPoint y: 178, distance: 155.0
click at [241, 178] on div "11366 11378 11312 11371 11364 11336 11337 Clear" at bounding box center [700, 173] width 941 height 26
click at [294, 175] on input "1133711366 11378 11312 11371 11364 11336" at bounding box center [683, 173] width 856 height 26
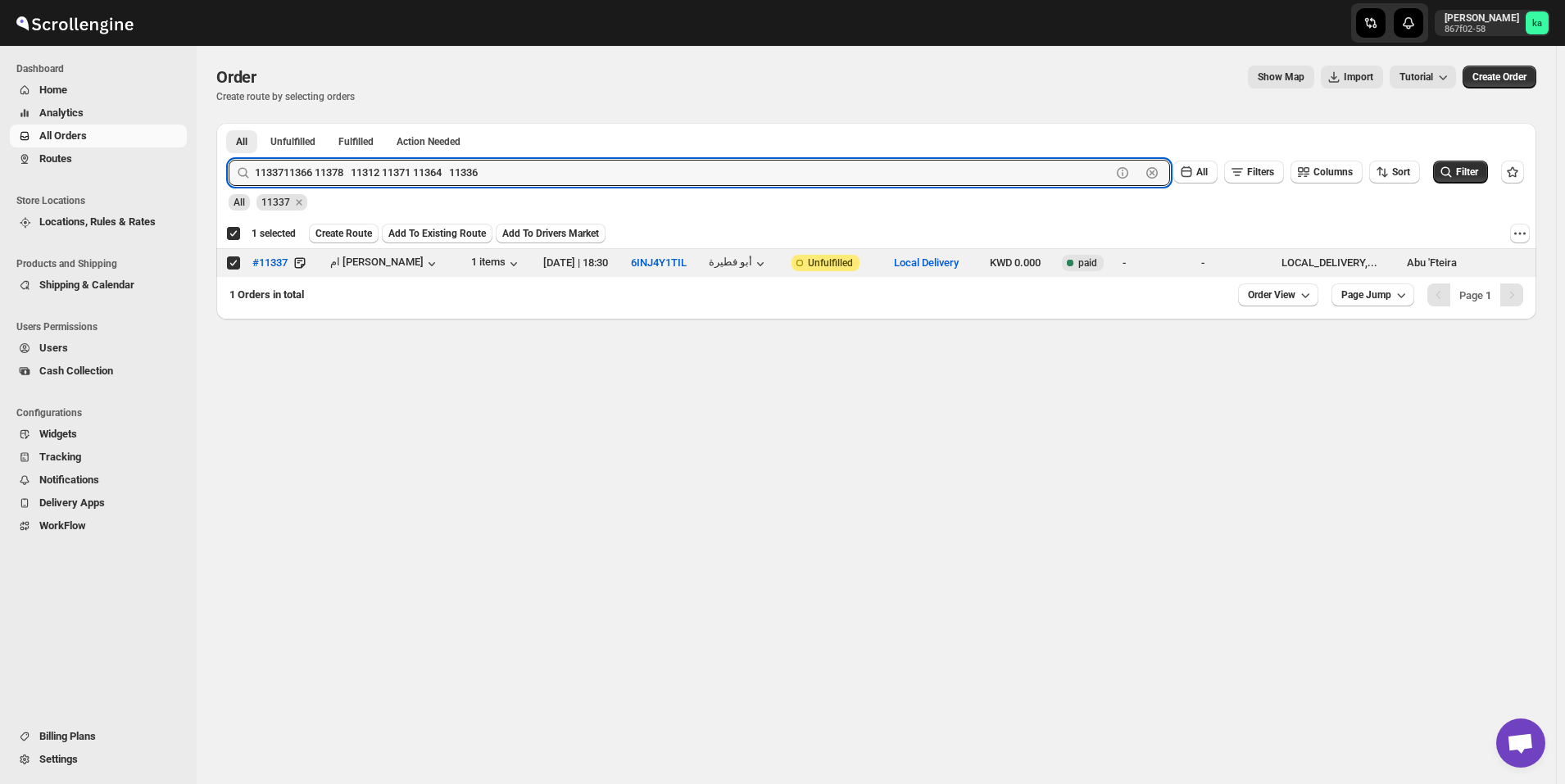
drag, startPoint x: 285, startPoint y: 170, endPoint x: 239, endPoint y: 171, distance: 46.0
click at [239, 171] on div "1133711366 11378 11312 11371 11364 11336 Clear" at bounding box center [700, 173] width 941 height 26
drag, startPoint x: 286, startPoint y: 171, endPoint x: 522, endPoint y: 168, distance: 236.0
click at [522, 168] on input "11366 11378 11312 11371 11364 11336" at bounding box center [683, 173] width 856 height 26
type input "11366"
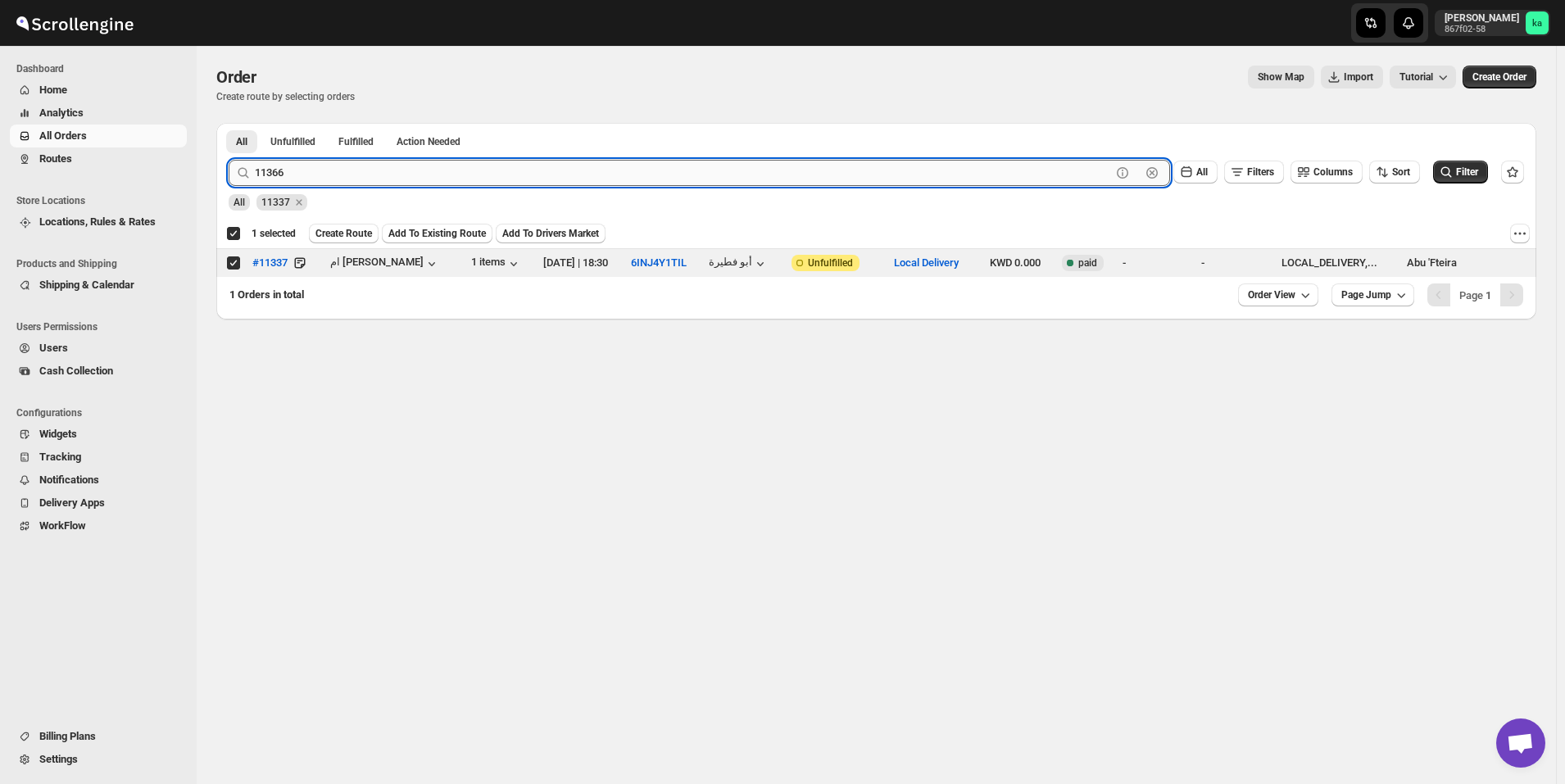
click at [229, 123] on button "Submit" at bounding box center [252, 131] width 47 height 17
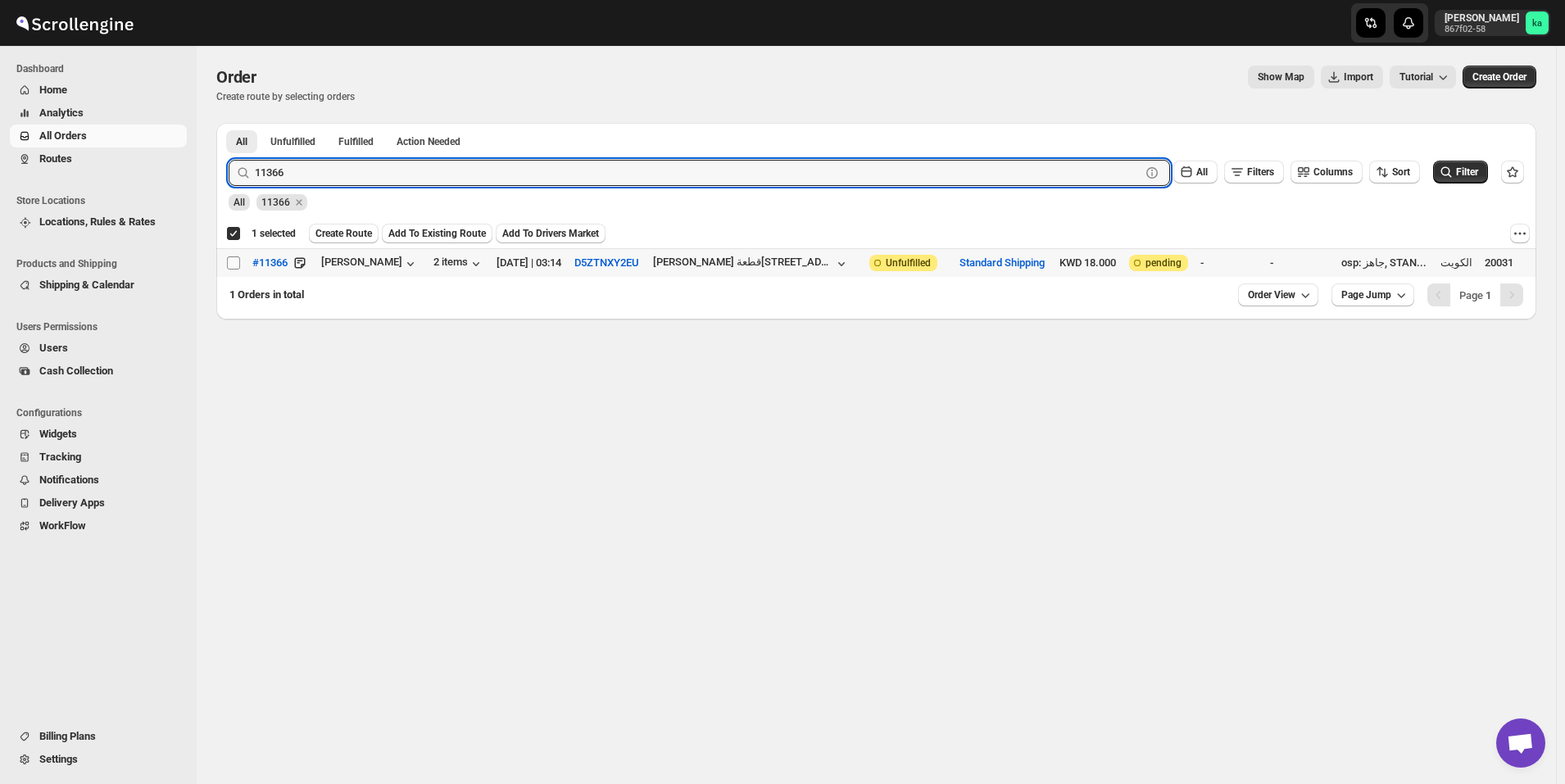
click at [234, 260] on input "Select order" at bounding box center [233, 263] width 13 height 13
checkbox input "true"
checkbox input "false"
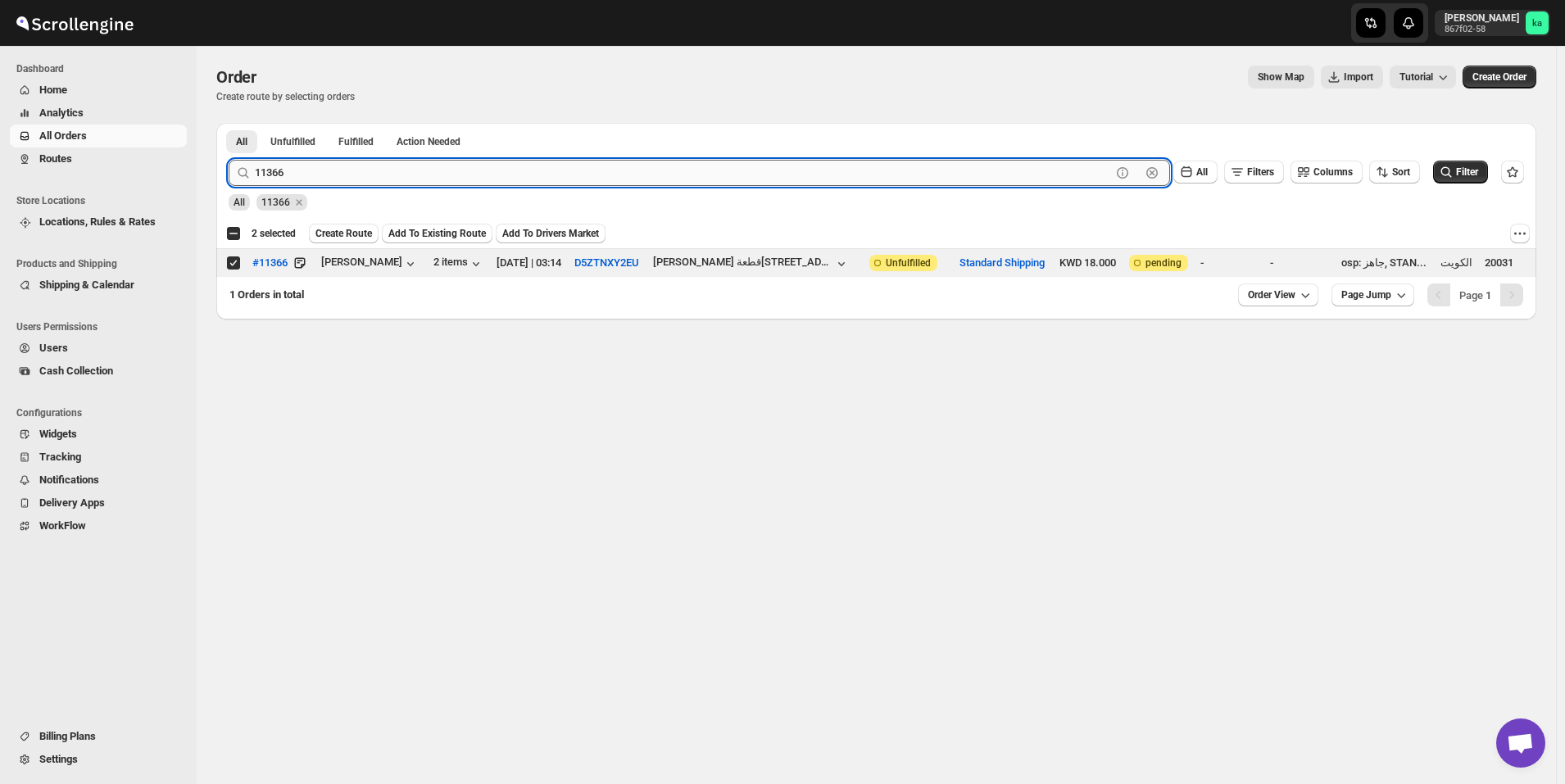
click at [313, 167] on input "11366" at bounding box center [683, 173] width 856 height 26
click at [313, 166] on input "11366" at bounding box center [683, 173] width 856 height 26
paste input "11378 11312 11371 11364 11336"
drag, startPoint x: 326, startPoint y: 172, endPoint x: 541, endPoint y: 172, distance: 215.0
click at [540, 172] on input "11366 11378 11312 11371 11364 11336" at bounding box center [683, 173] width 856 height 26
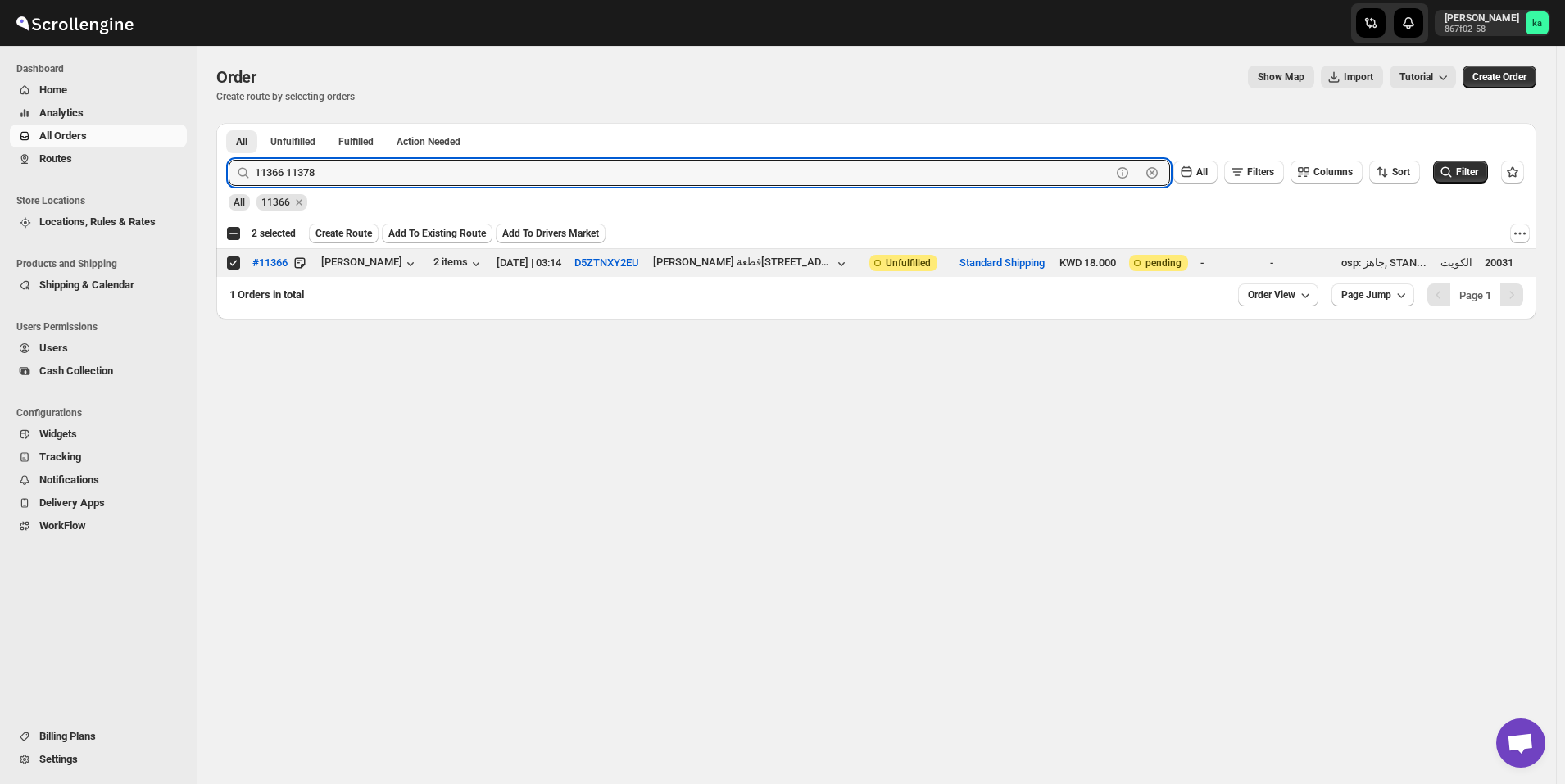
drag, startPoint x: 286, startPoint y: 173, endPoint x: 232, endPoint y: 172, distance: 54.0
click at [232, 172] on div "11366 11378 Clear" at bounding box center [700, 173] width 941 height 26
type input "11378"
click at [229, 123] on button "Submit" at bounding box center [252, 131] width 47 height 17
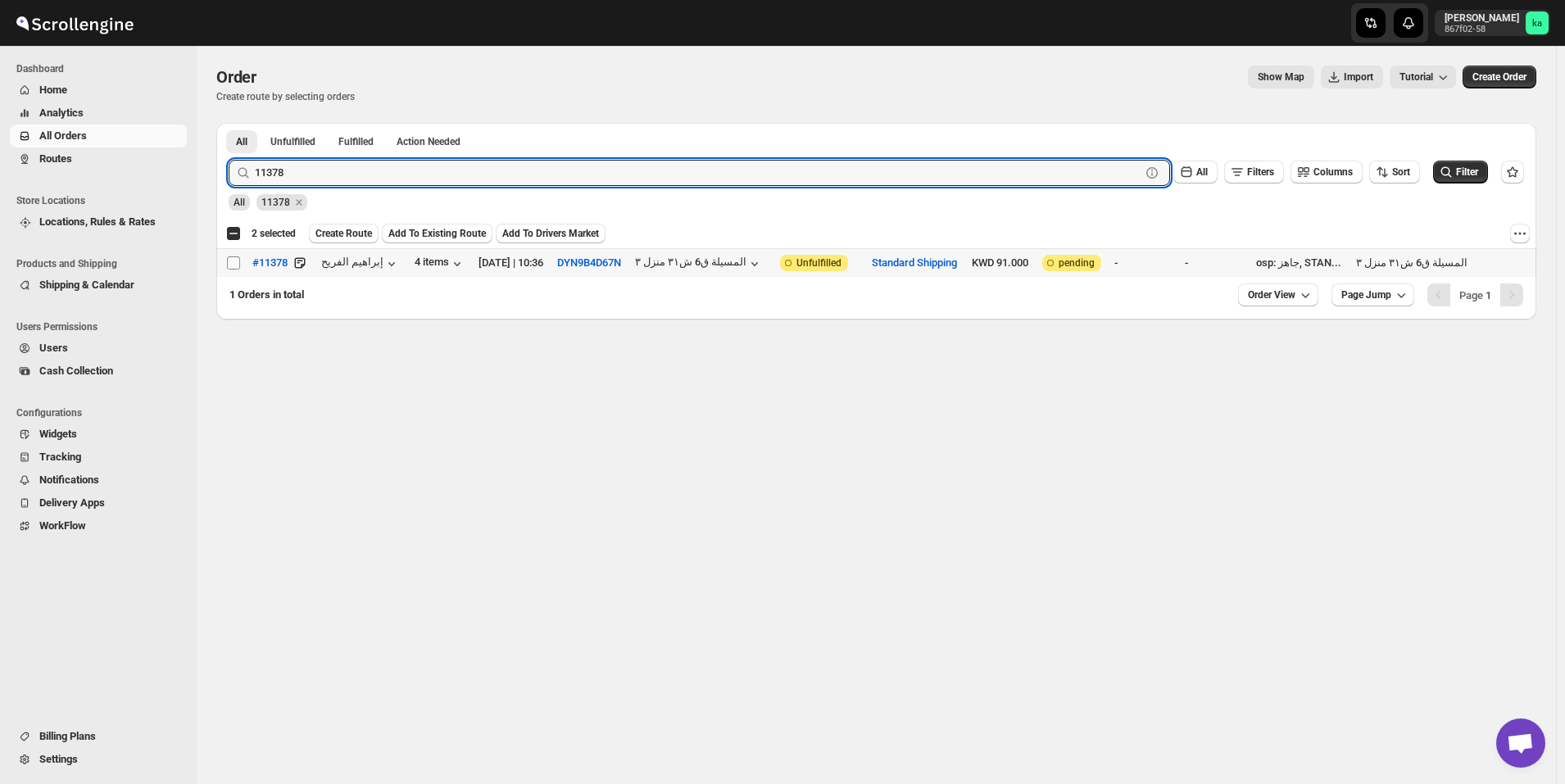
click at [235, 261] on input "Select order" at bounding box center [233, 263] width 13 height 13
checkbox input "true"
click at [362, 173] on input "11378" at bounding box center [683, 173] width 856 height 26
paste input "66 11378 11312 11371 11364 11336"
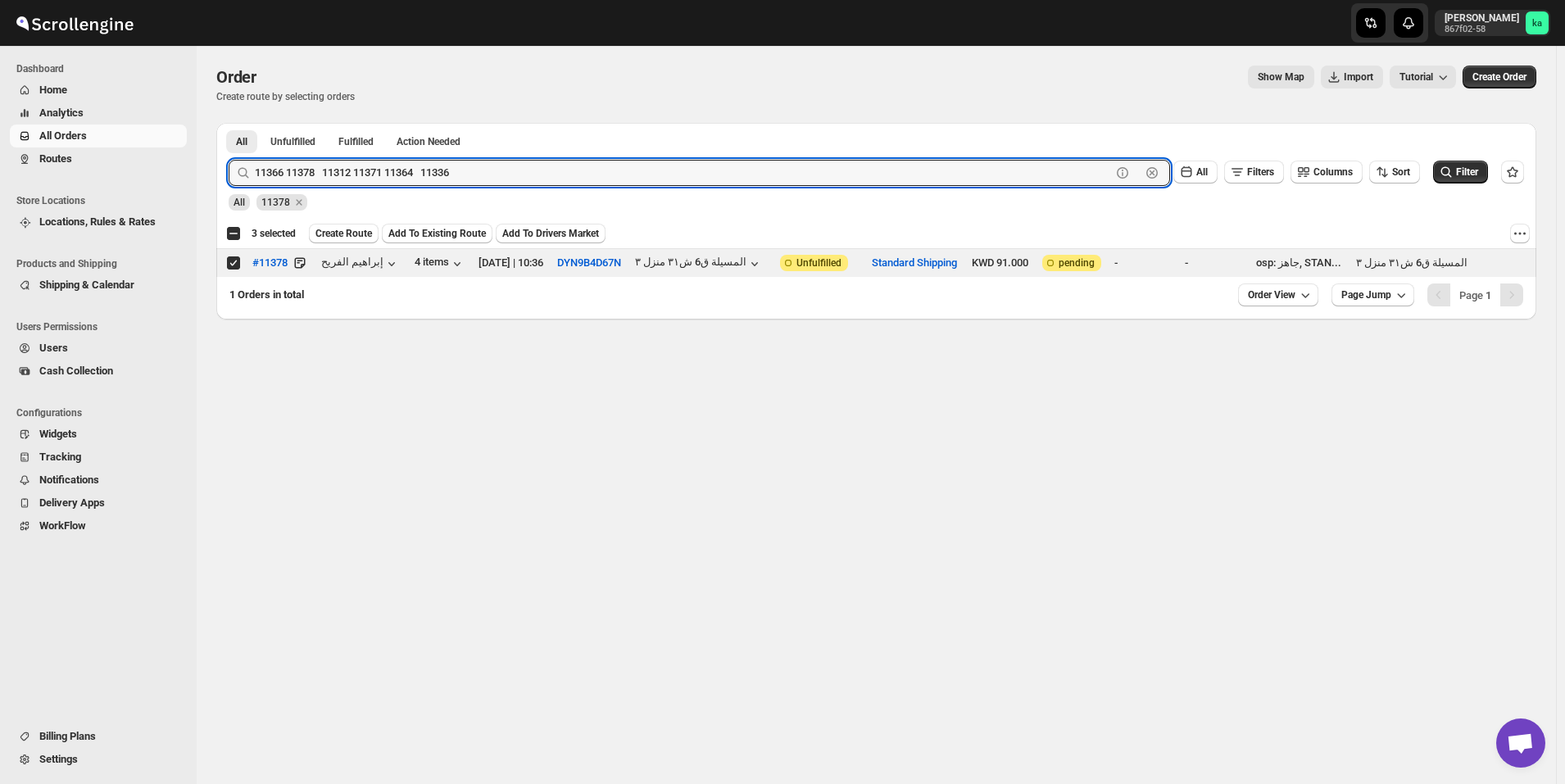
drag, startPoint x: 318, startPoint y: 171, endPoint x: 238, endPoint y: 172, distance: 80.0
click at [238, 172] on div "11366 11378 11312 11371 11364 11336 Clear" at bounding box center [700, 173] width 941 height 26
drag, startPoint x: 290, startPoint y: 175, endPoint x: 439, endPoint y: 168, distance: 149.2
click at [439, 168] on input "11312 11371 11364 11336" at bounding box center [683, 173] width 856 height 26
type input "11312"
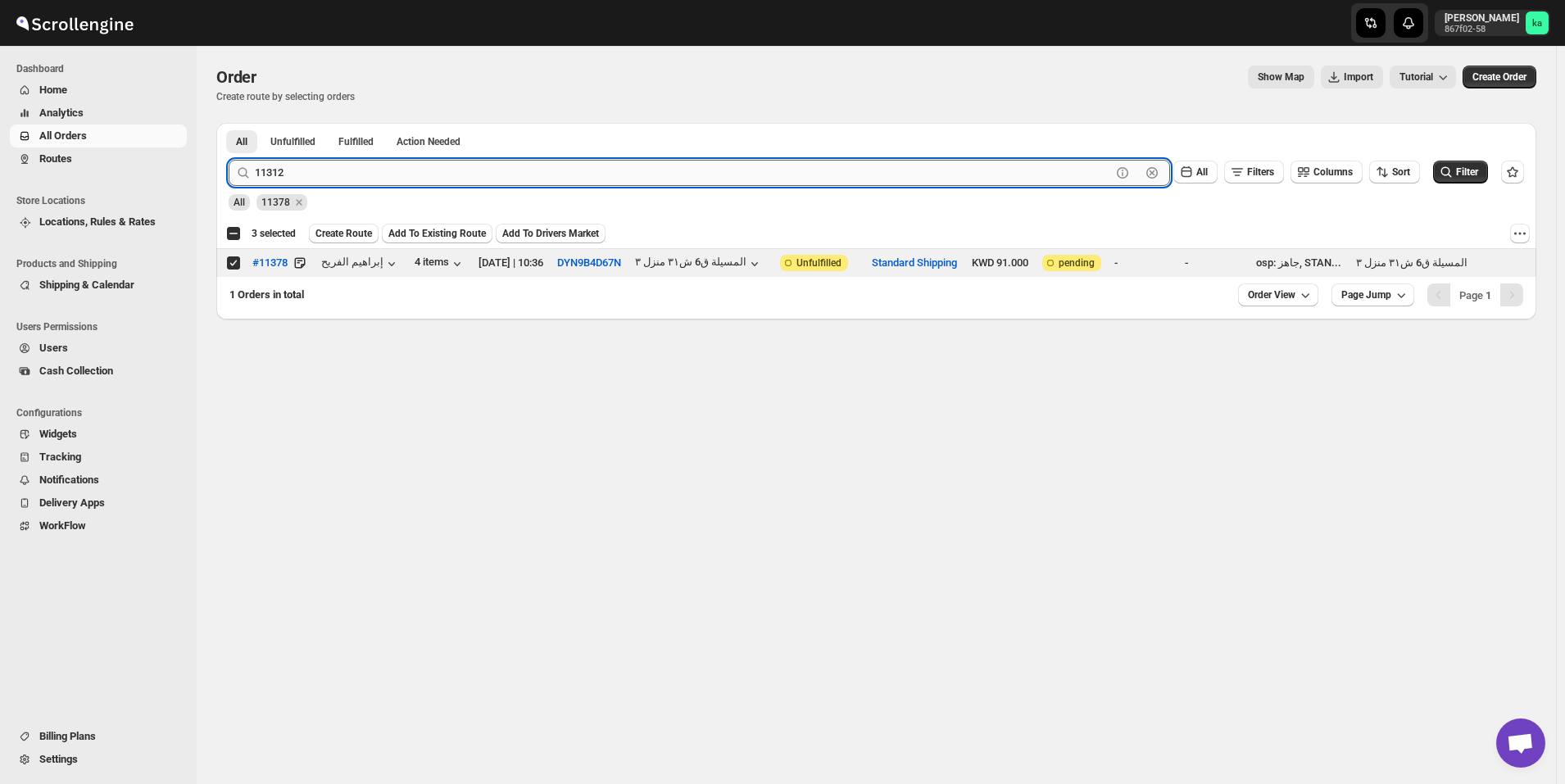
click at [229, 123] on button "Submit" at bounding box center [252, 131] width 47 height 17
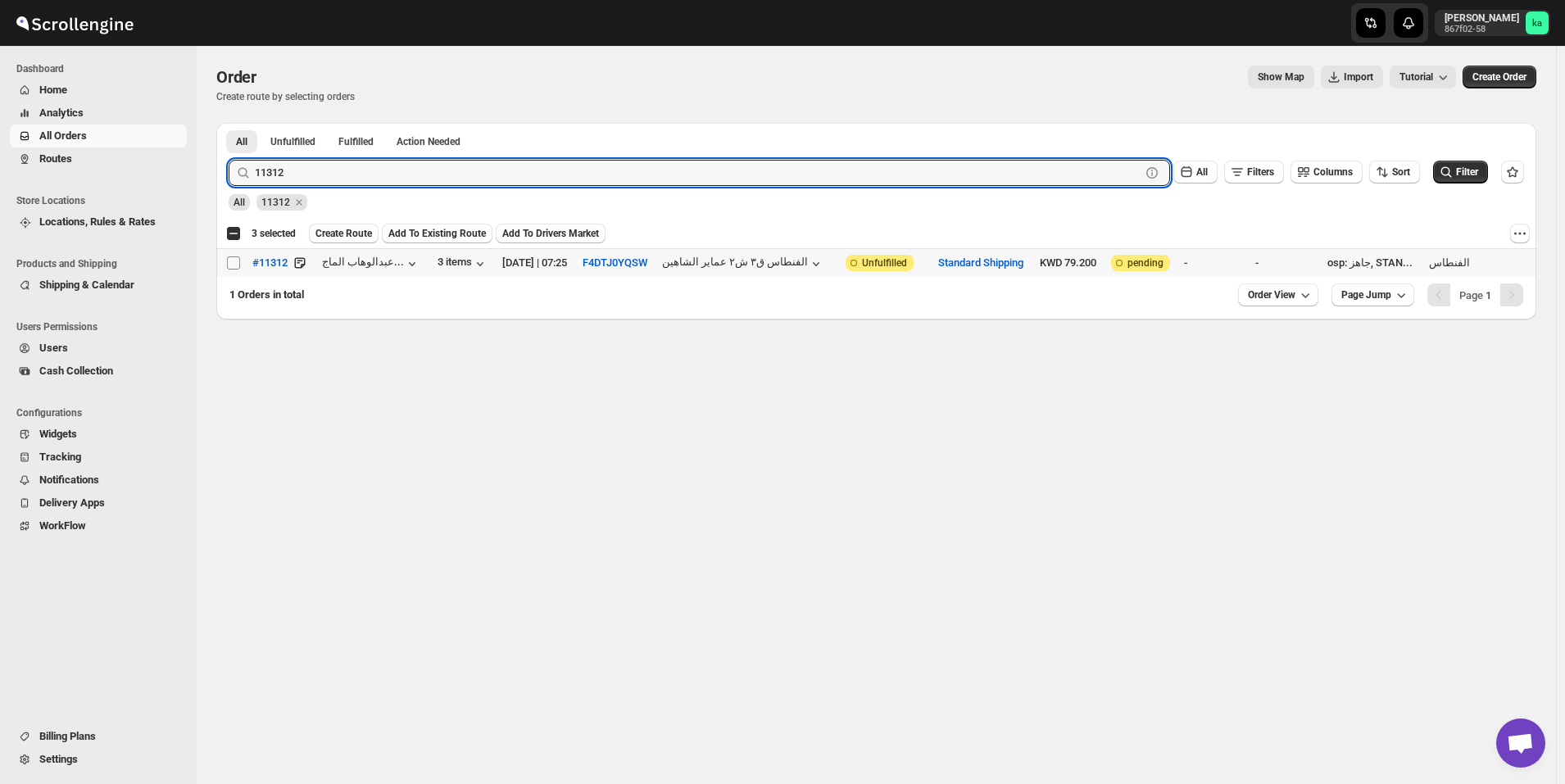
click at [232, 260] on input "Select order" at bounding box center [233, 263] width 13 height 13
checkbox input "true"
click at [349, 179] on input "11312" at bounding box center [683, 173] width 856 height 26
paste input "11366 11378 11312 11371 11364 11336"
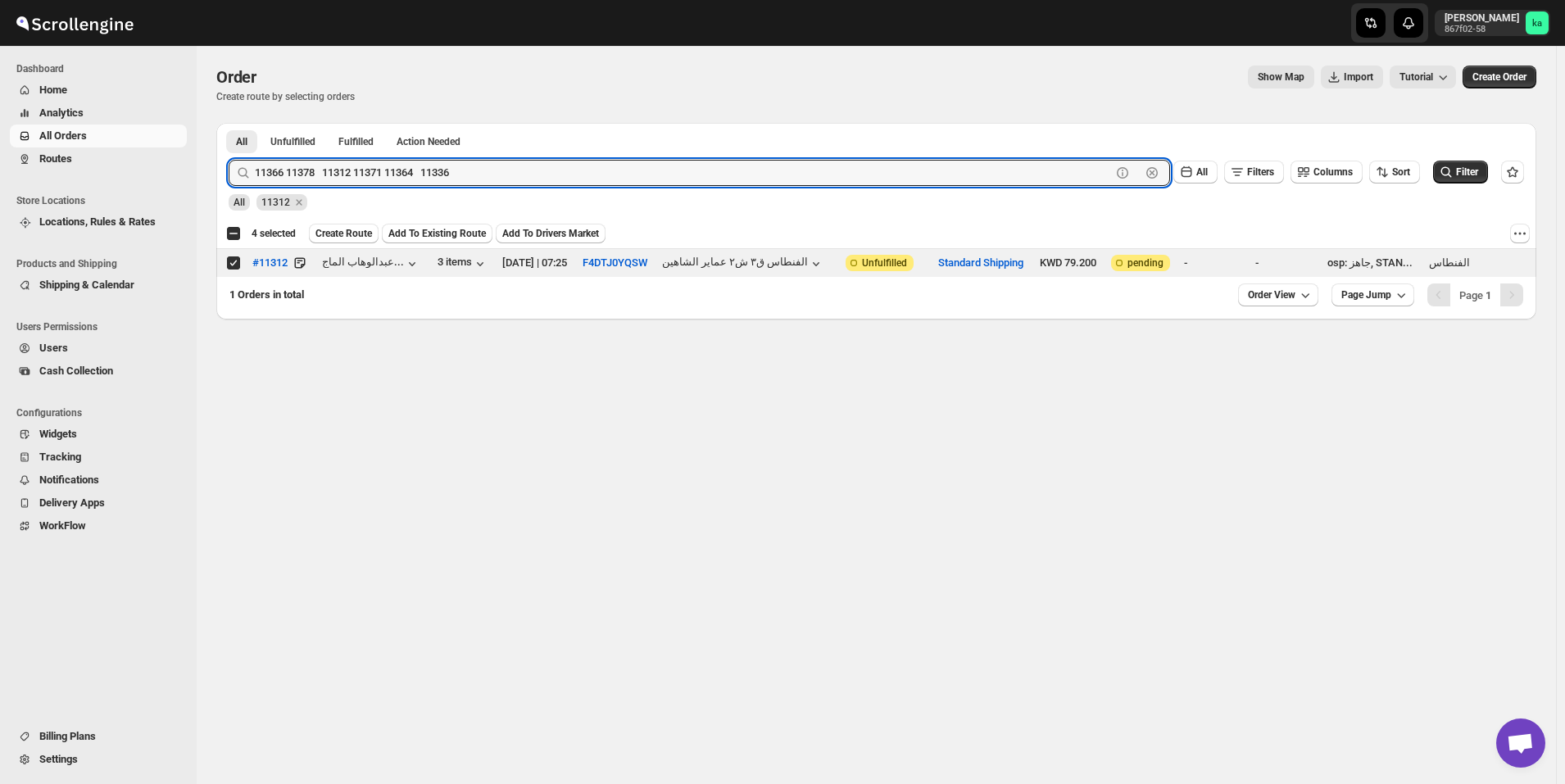
drag, startPoint x: 313, startPoint y: 169, endPoint x: 247, endPoint y: 170, distance: 66.0
click at [247, 170] on div "11366 11378 11312 11371 11364 11336 Clear" at bounding box center [700, 173] width 941 height 26
drag, startPoint x: 258, startPoint y: 175, endPoint x: 291, endPoint y: 179, distance: 33.2
click at [291, 179] on input "11312 11371 11364 11336" at bounding box center [683, 173] width 856 height 26
drag, startPoint x: 288, startPoint y: 170, endPoint x: 408, endPoint y: 166, distance: 120.1
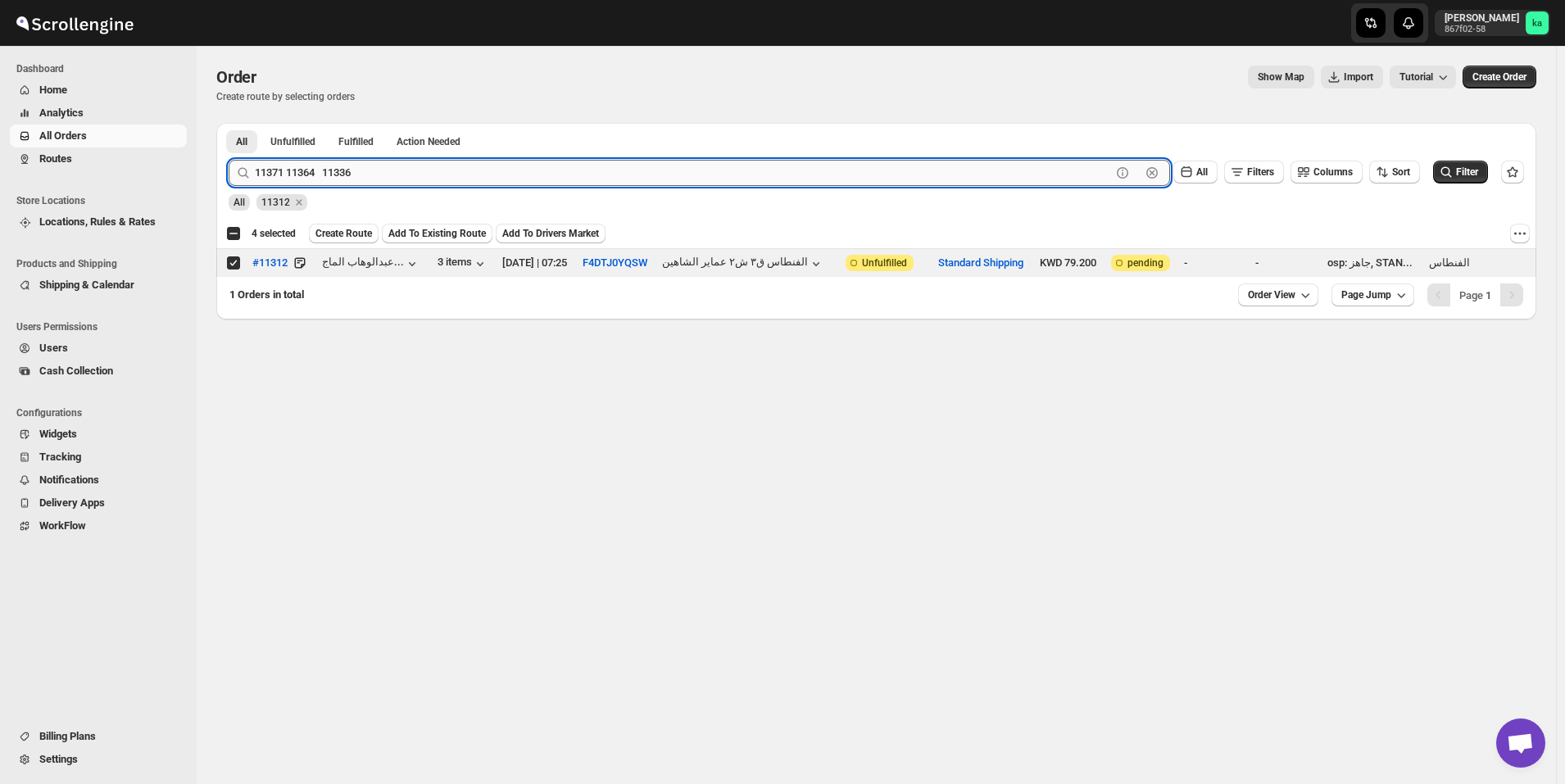
click at [408, 166] on input "11371 11364 11336" at bounding box center [683, 173] width 856 height 26
type input "11371"
click at [229, 123] on button "Submit" at bounding box center [252, 131] width 47 height 17
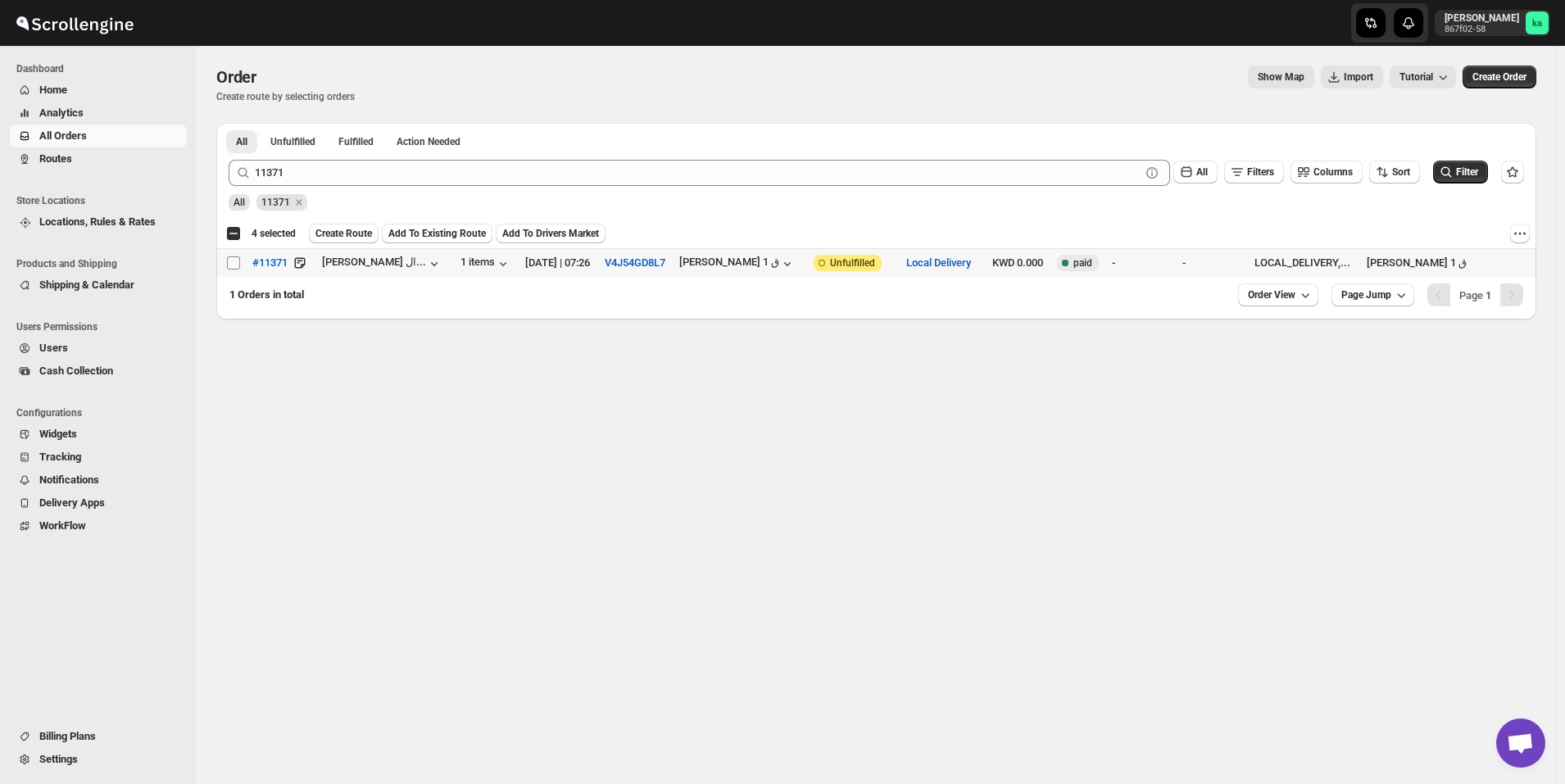
click at [234, 264] on input "Select order" at bounding box center [233, 263] width 13 height 13
checkbox input "true"
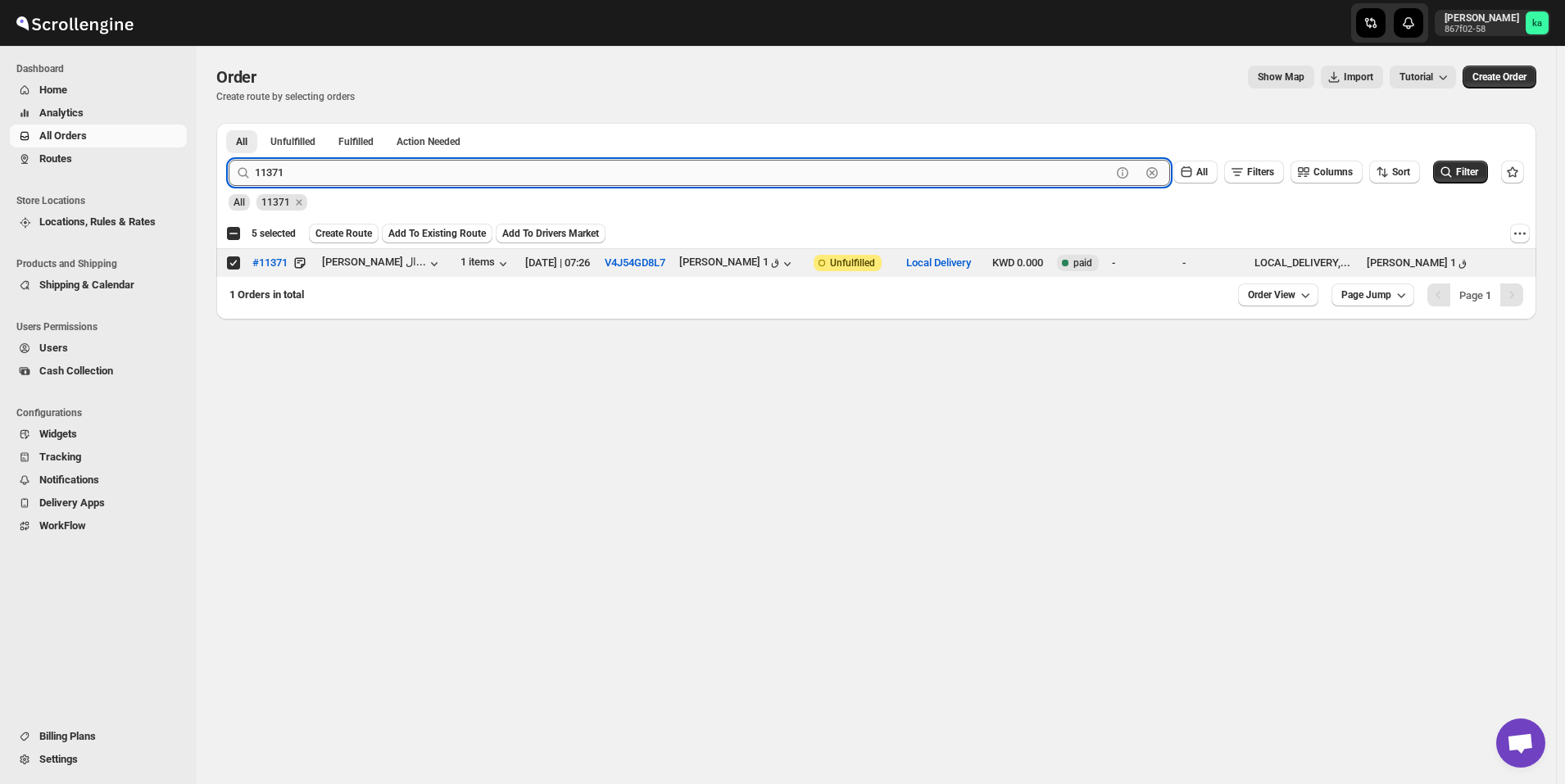
click at [307, 170] on input "11371" at bounding box center [683, 173] width 856 height 26
paste input "11366 11378 11312 11371 11364 11336"
drag, startPoint x: 428, startPoint y: 173, endPoint x: 543, endPoint y: 175, distance: 115.0
click at [543, 175] on input "11366 11378 11312 11371 11364 11336" at bounding box center [683, 173] width 856 height 26
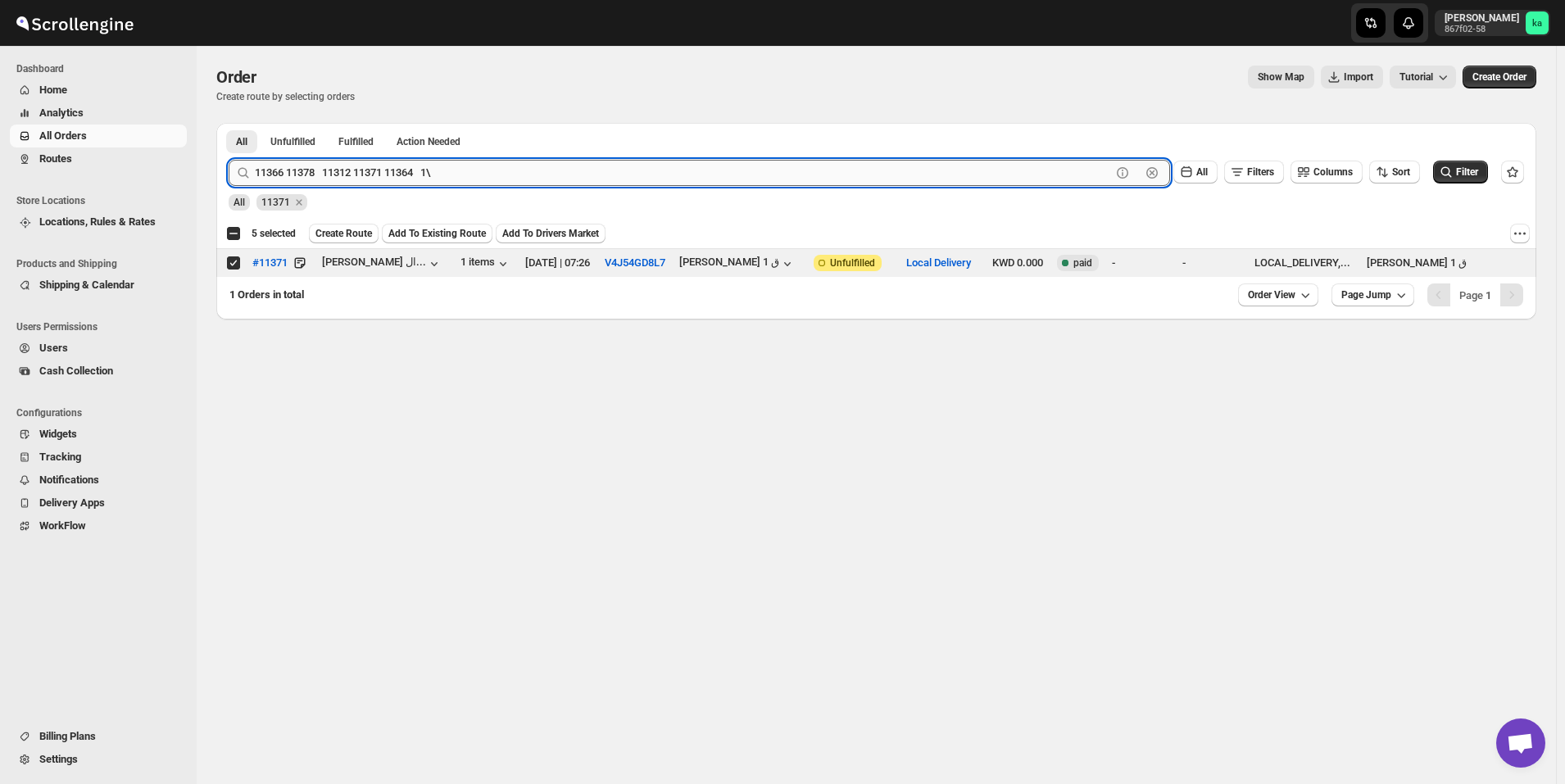
drag, startPoint x: 427, startPoint y: 166, endPoint x: 462, endPoint y: 164, distance: 35.1
click at [462, 164] on input "11366 11378 11312 11371 11364 1\" at bounding box center [683, 173] width 856 height 26
drag, startPoint x: 387, startPoint y: 170, endPoint x: 224, endPoint y: 164, distance: 163.1
click at [224, 164] on div "11366 11378 11312 11371 11364 Clear All Filters Columns Sort Filter" at bounding box center [870, 166] width 1309 height 39
type input "11364"
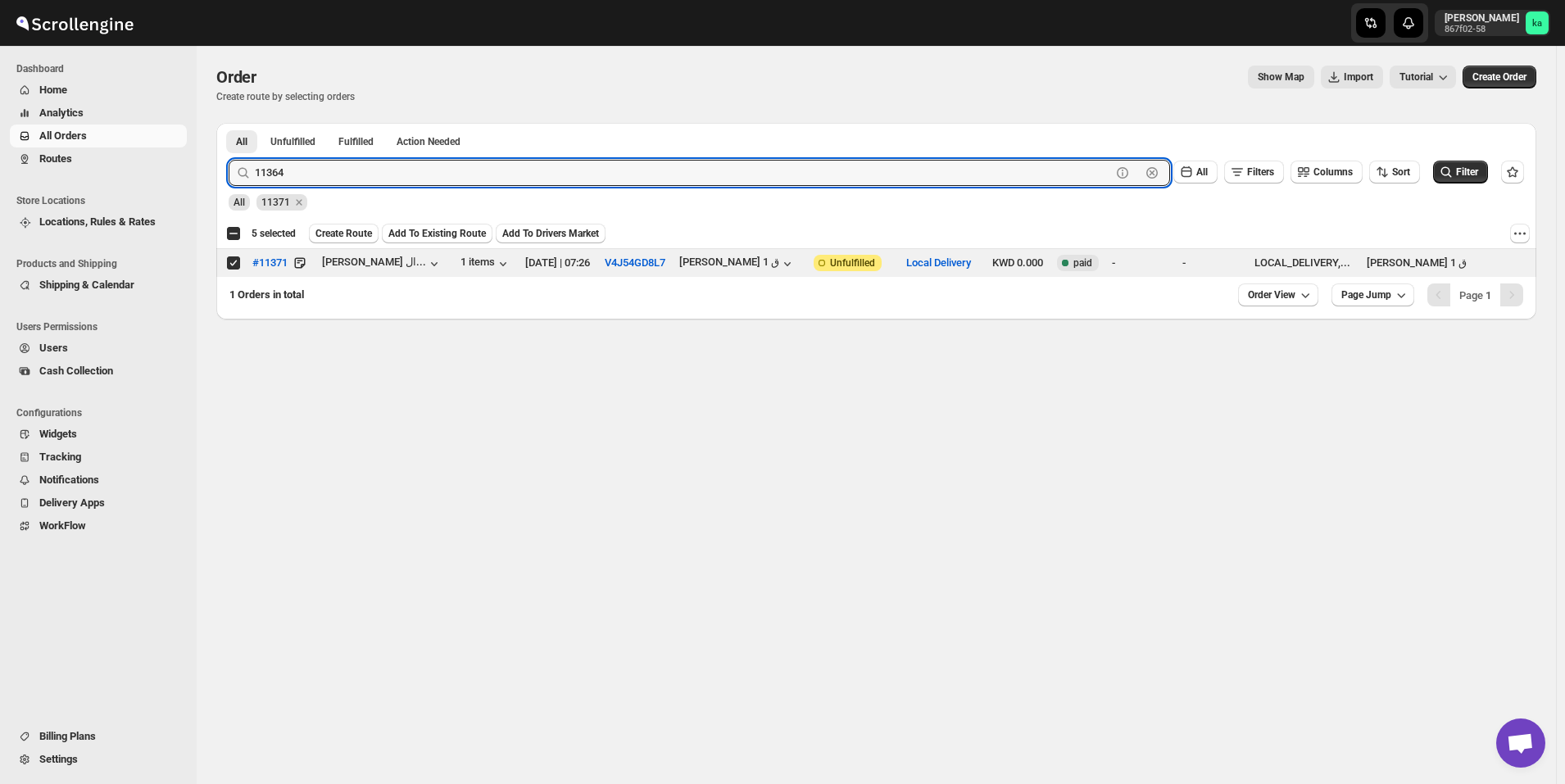
click at [229, 123] on button "Submit" at bounding box center [252, 131] width 47 height 17
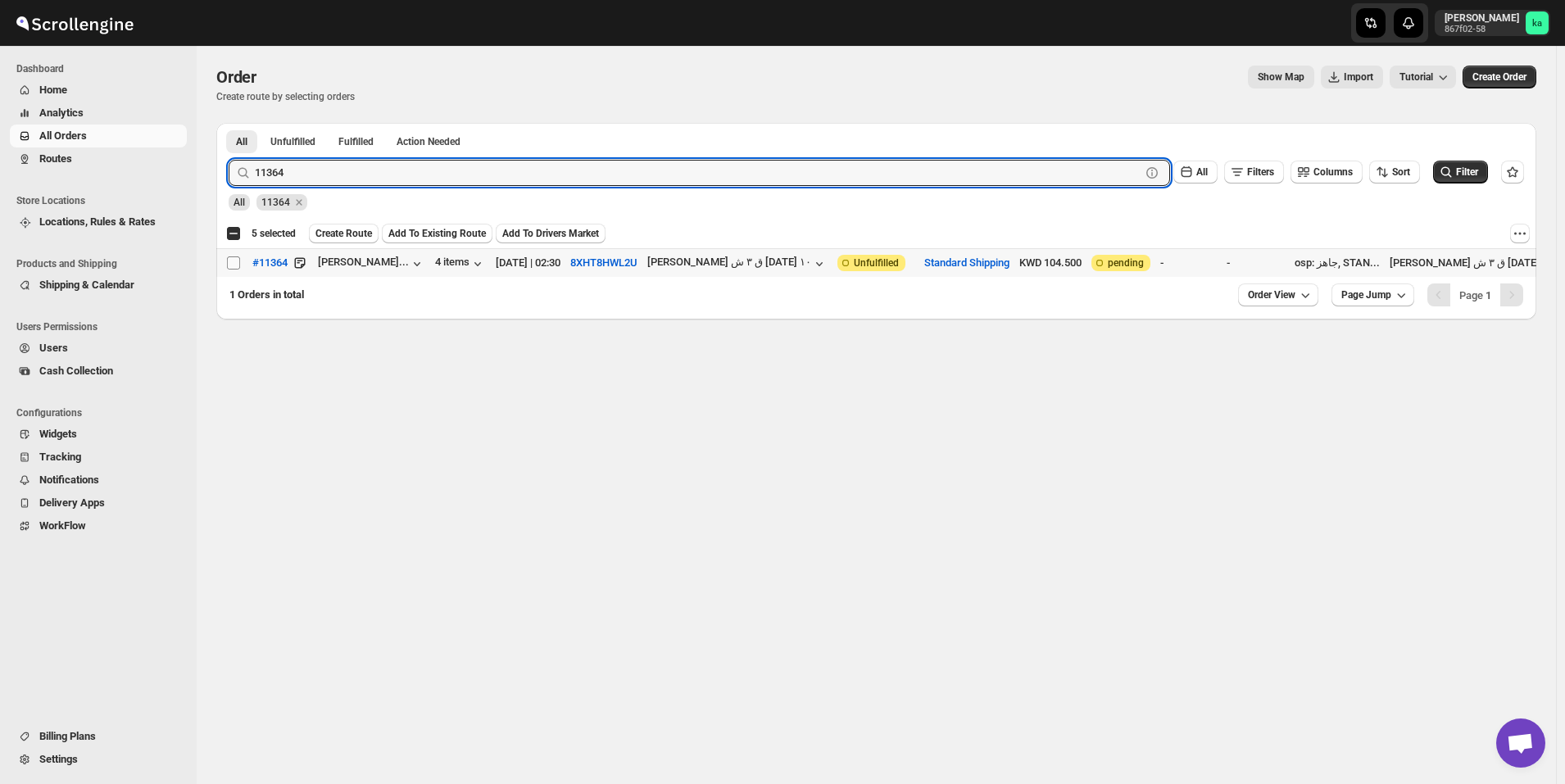
click at [230, 262] on input "Select order" at bounding box center [233, 263] width 13 height 13
checkbox input "true"
click at [313, 166] on input "11364" at bounding box center [683, 173] width 856 height 26
paste input "6 11378 11312 11371 11364 11336"
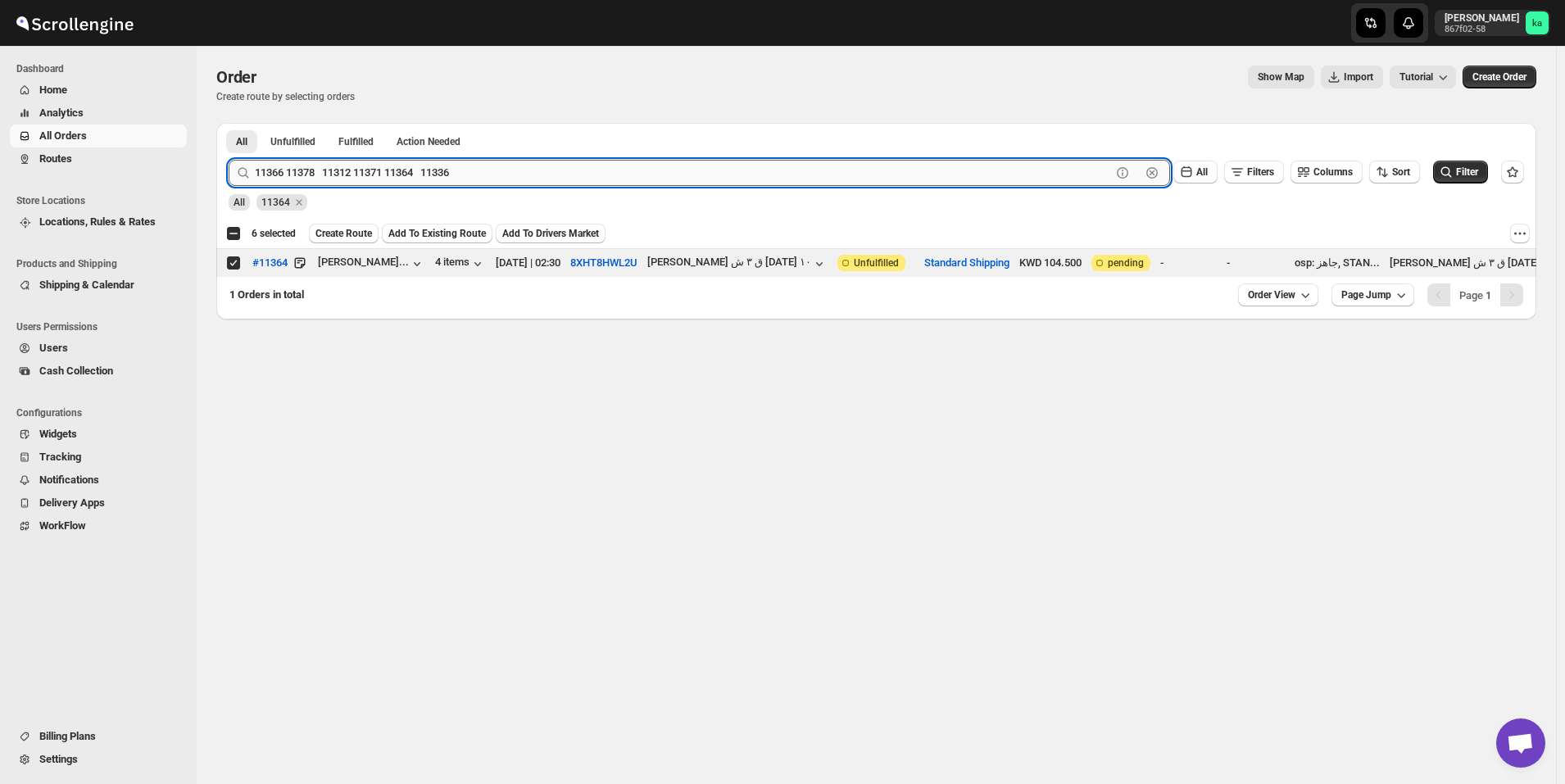
drag, startPoint x: 425, startPoint y: 171, endPoint x: 257, endPoint y: 168, distance: 168.0
click at [257, 168] on input "11366 11378 11312 11371 11364 11336" at bounding box center [683, 173] width 856 height 26
type input "11336"
click at [229, 123] on button "Submit" at bounding box center [252, 131] width 47 height 17
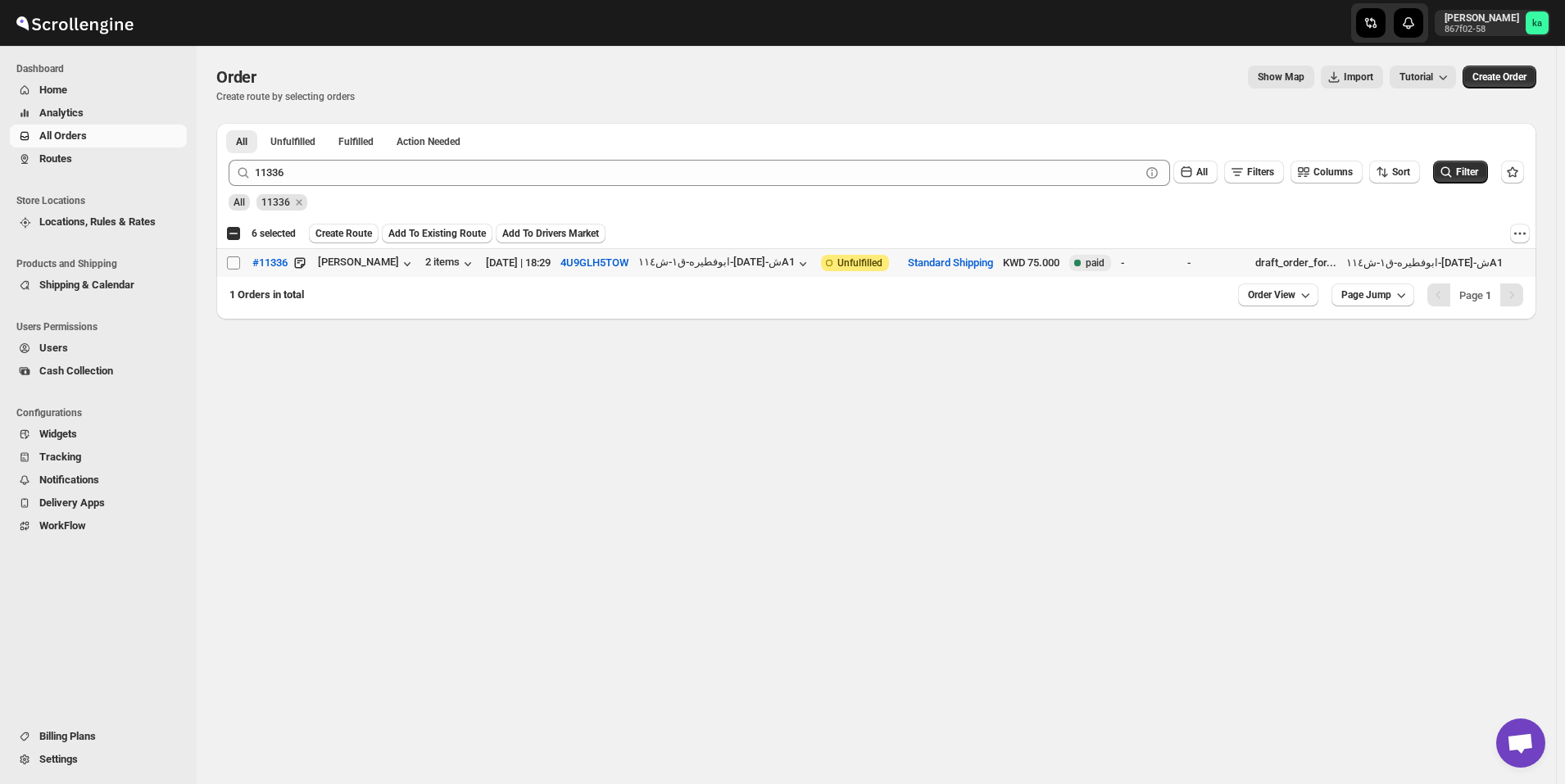
click at [232, 264] on input "Select order" at bounding box center [233, 263] width 13 height 13
checkbox input "true"
click at [334, 234] on span "Create Route" at bounding box center [344, 233] width 57 height 13
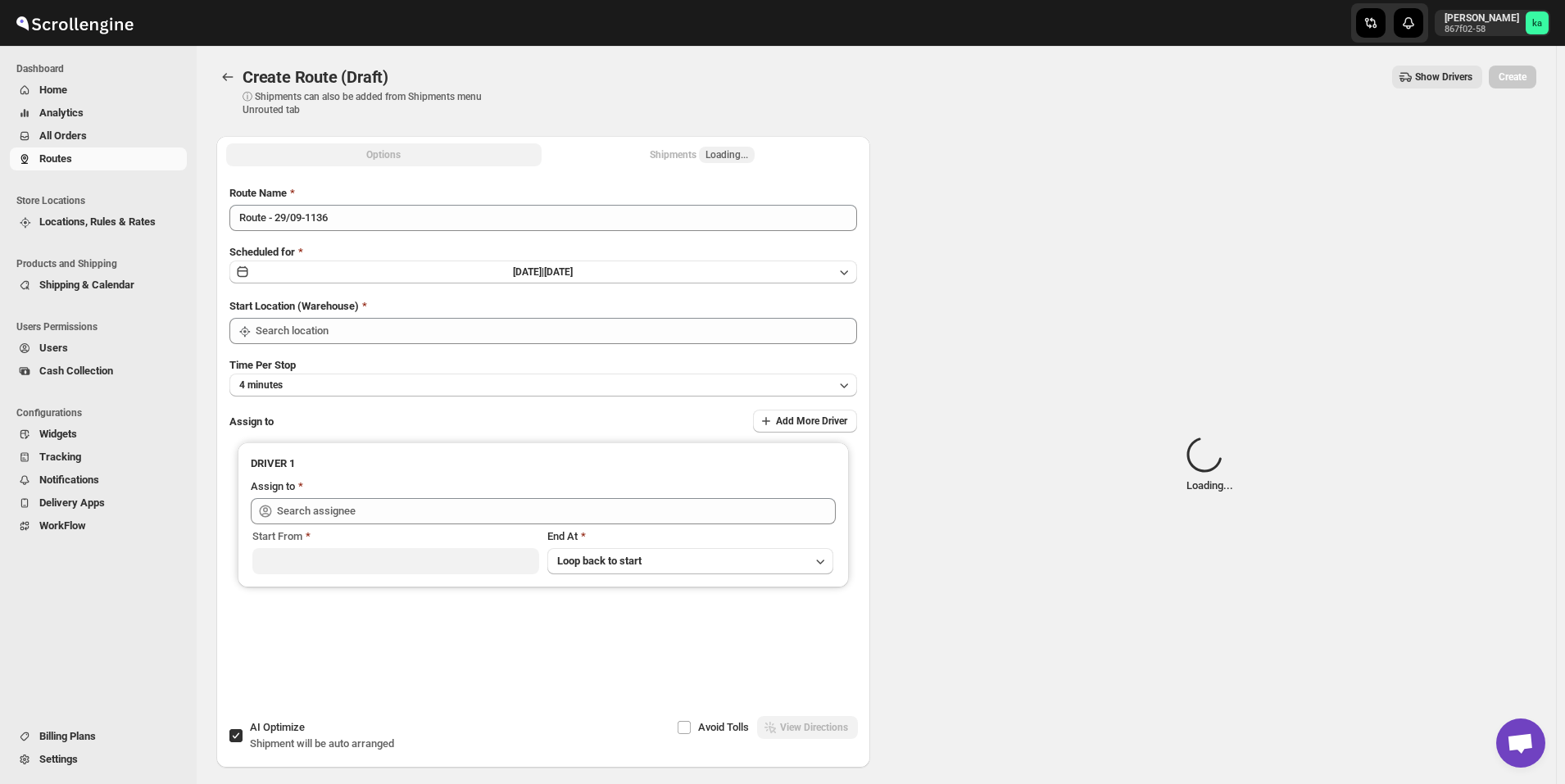
type input "[GEOGRAPHIC_DATA]"
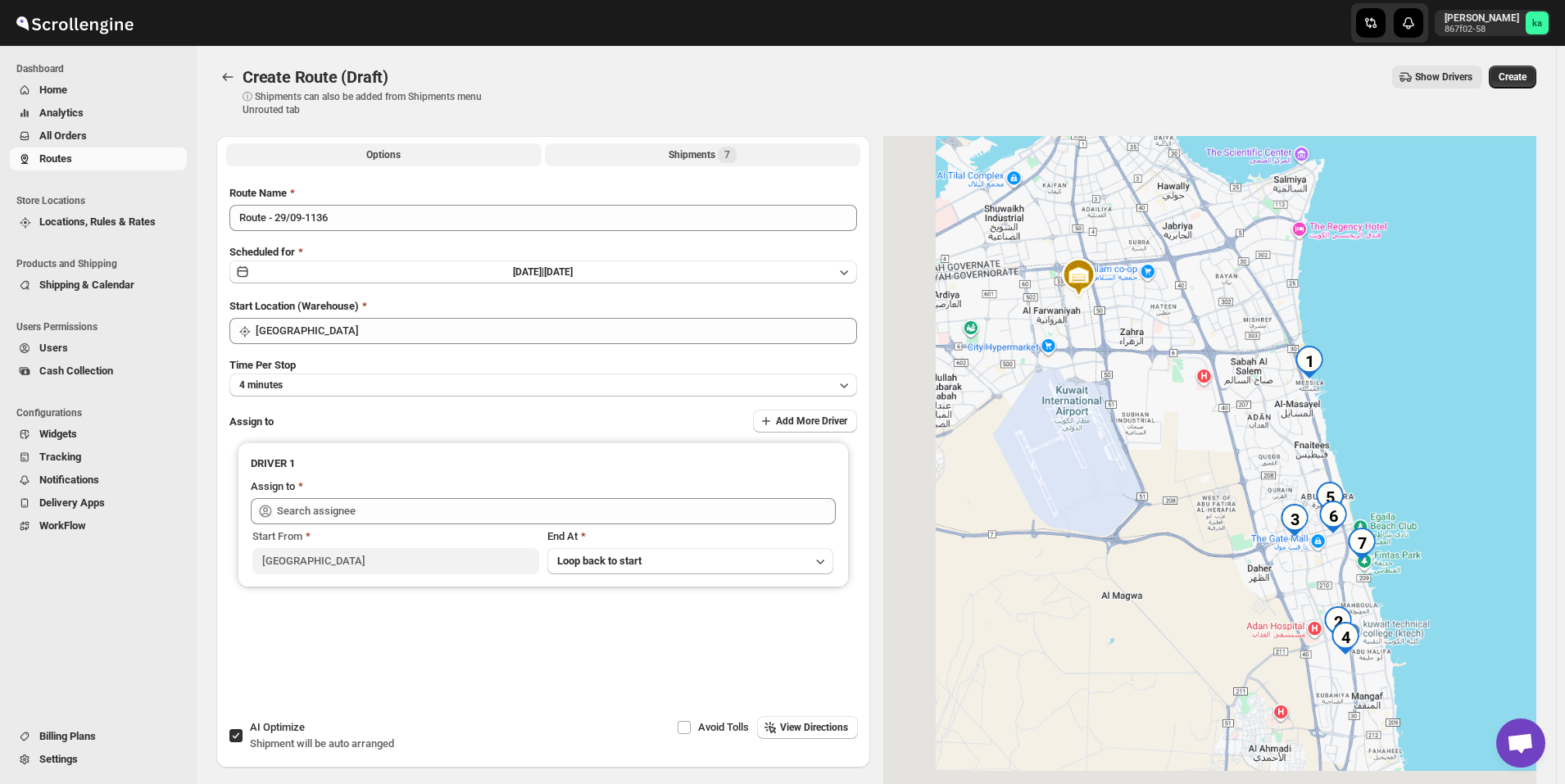
click at [668, 161] on button "Shipments 7" at bounding box center [703, 155] width 316 height 23
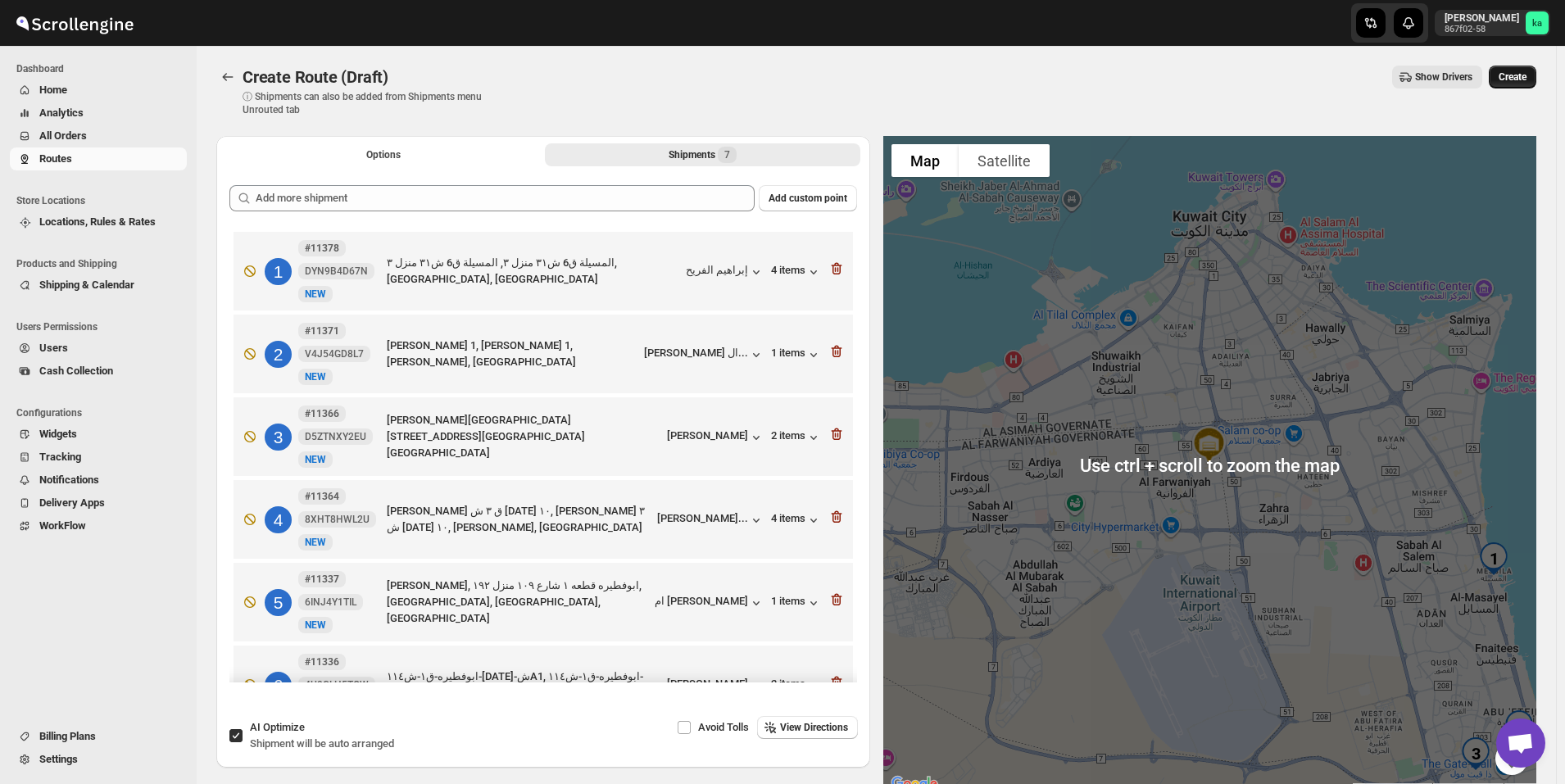
click at [1527, 76] on span "Create" at bounding box center [1513, 77] width 28 height 13
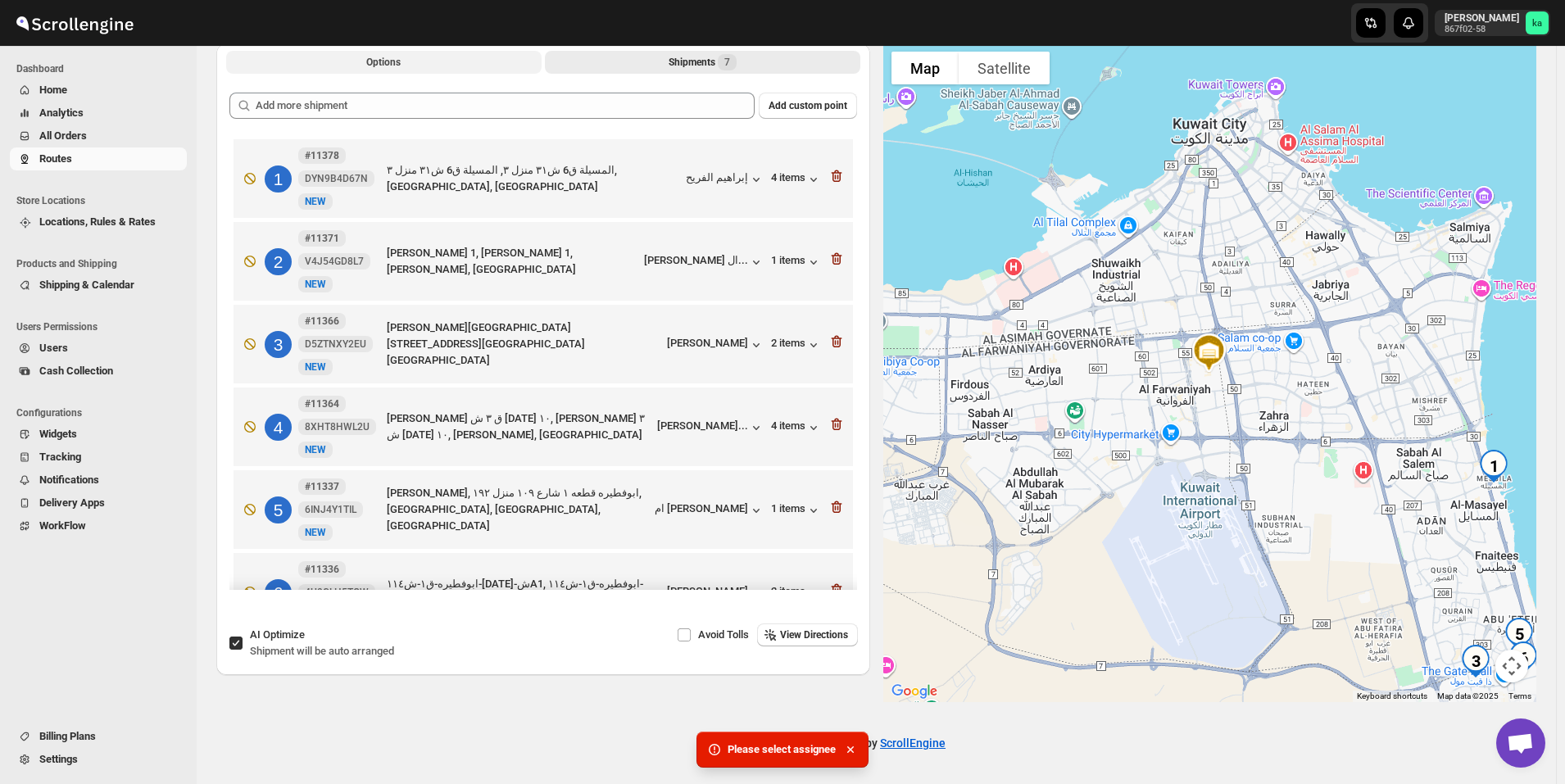
click at [390, 61] on span "Options" at bounding box center [384, 62] width 34 height 13
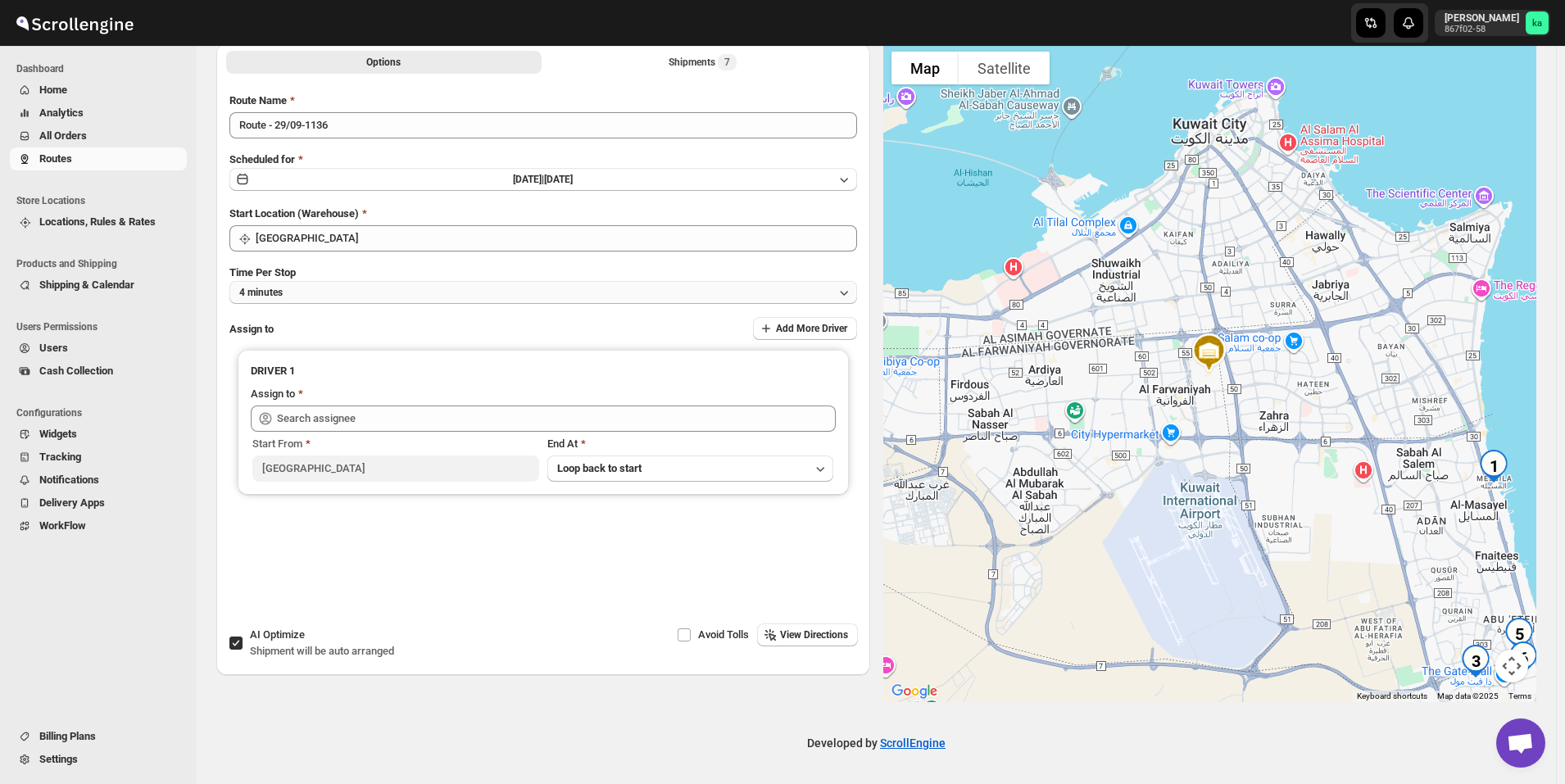
click at [367, 281] on button "4 minutes" at bounding box center [544, 292] width 628 height 23
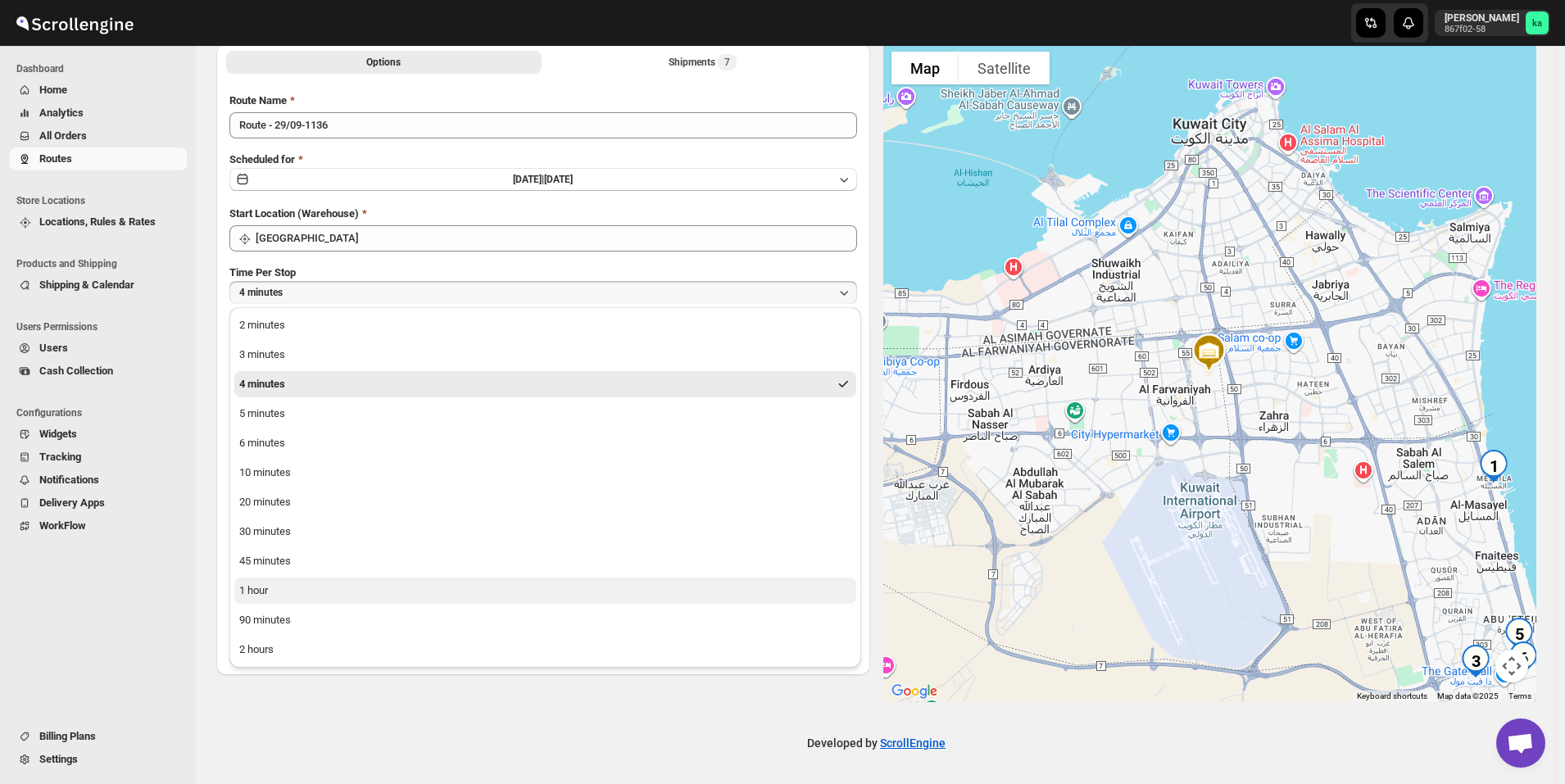
click at [344, 580] on button "1 hour" at bounding box center [546, 590] width 622 height 26
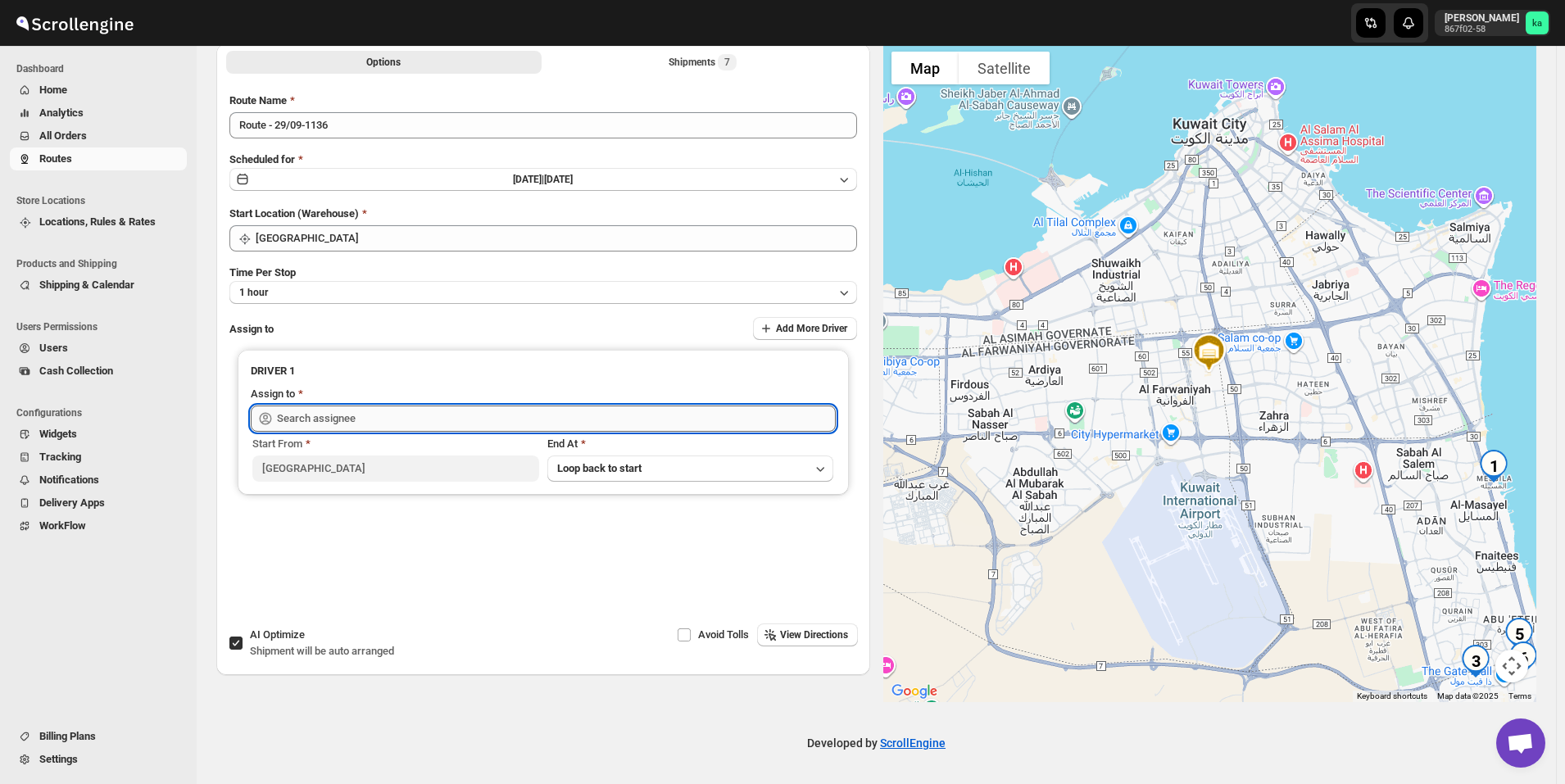
click at [349, 405] on input "text" at bounding box center [556, 418] width 559 height 26
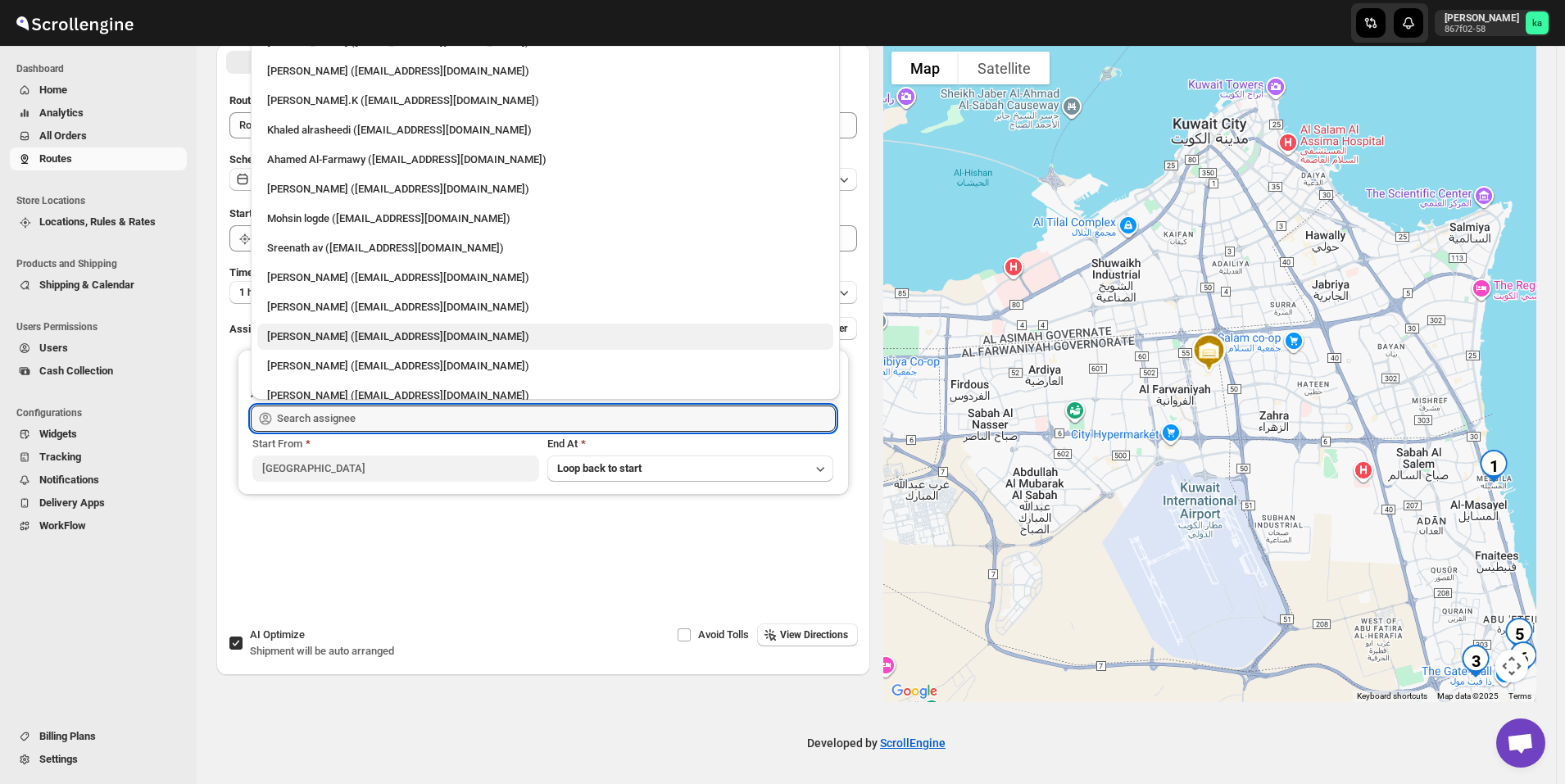
scroll to position [52, 0]
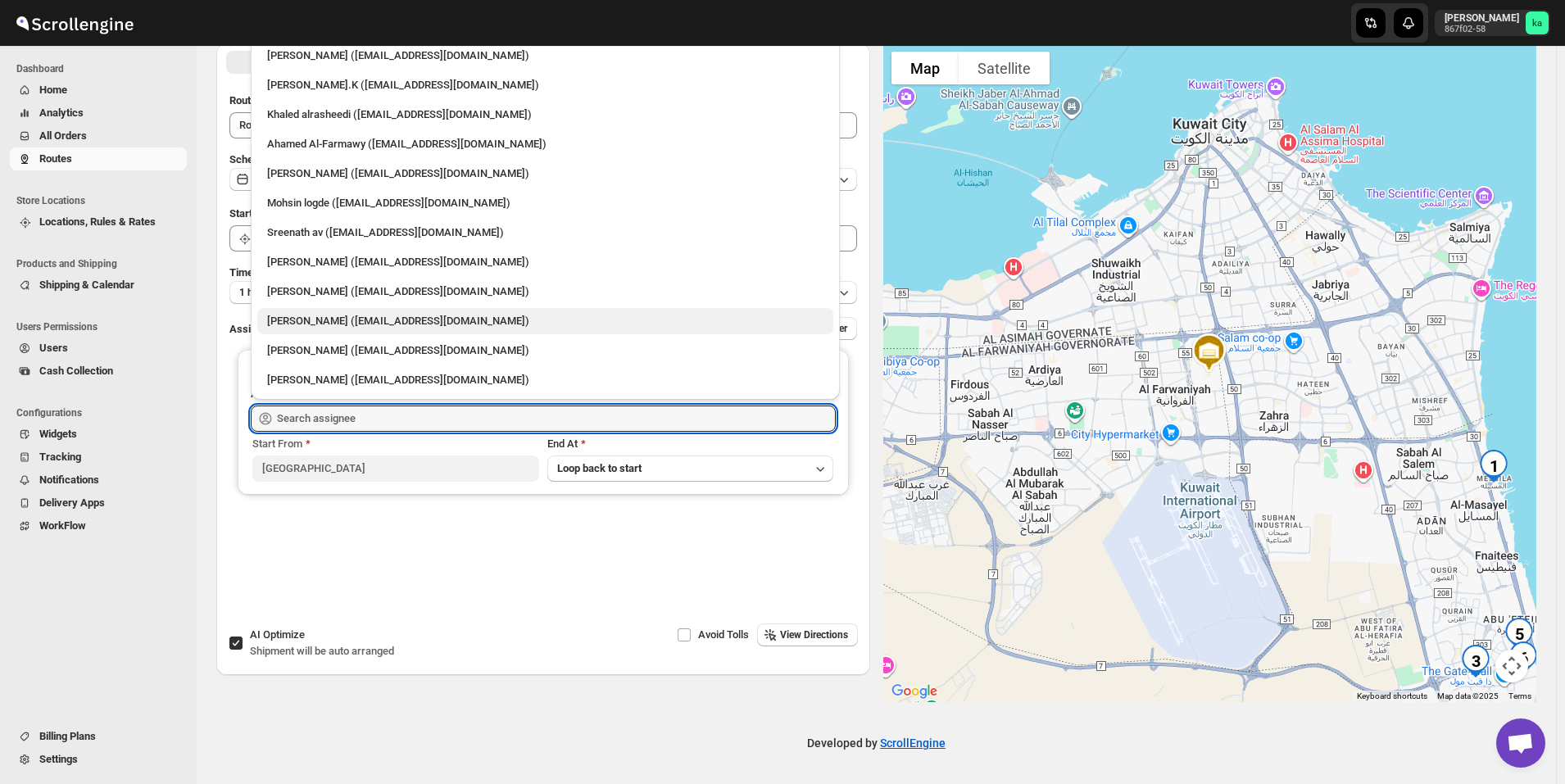
click at [351, 313] on div "[PERSON_NAME] ([EMAIL_ADDRESS][DOMAIN_NAME])" at bounding box center [545, 321] width 557 height 16
type input "[PERSON_NAME] ([EMAIL_ADDRESS][DOMAIN_NAME])"
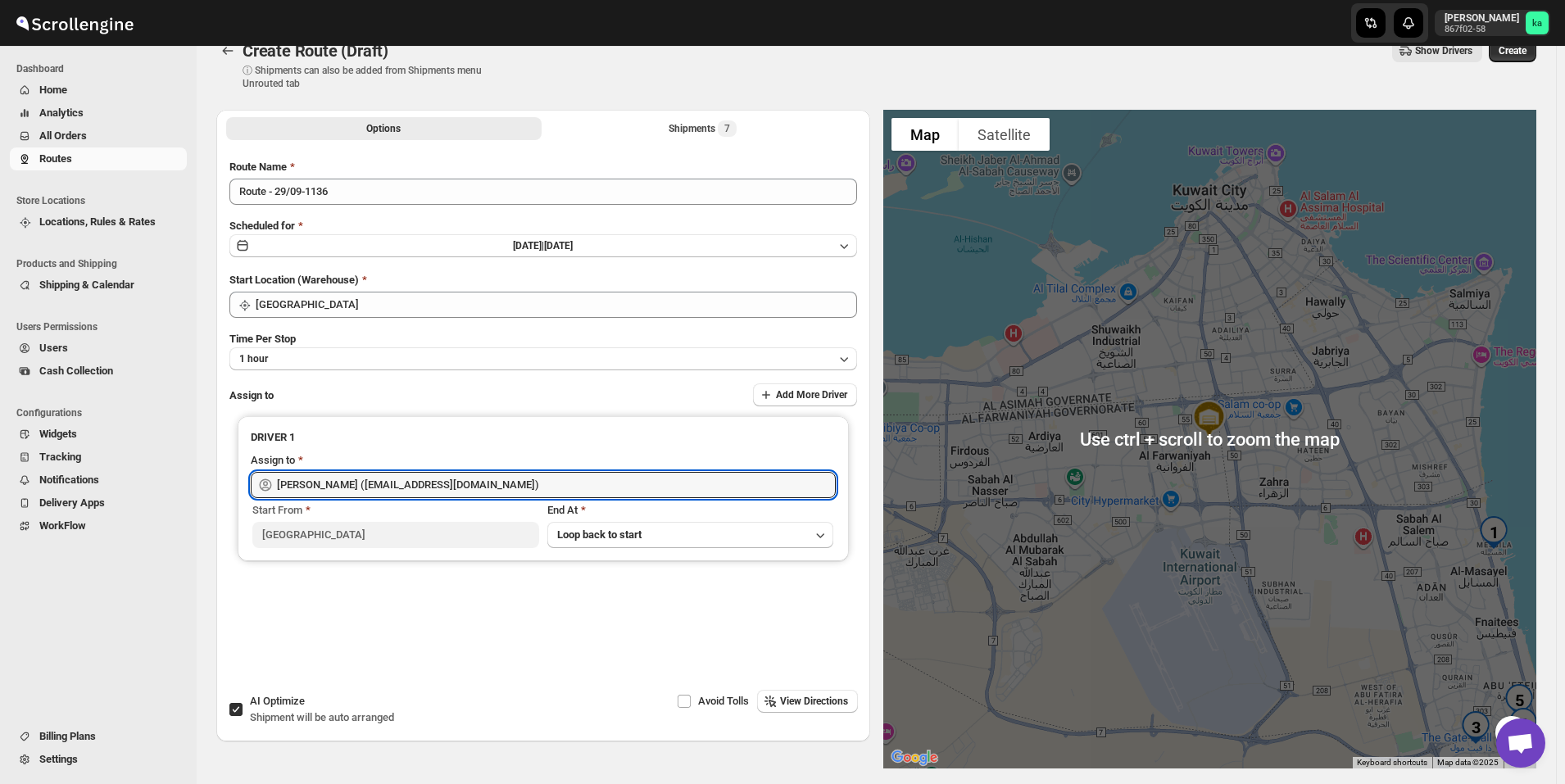
scroll to position [0, 0]
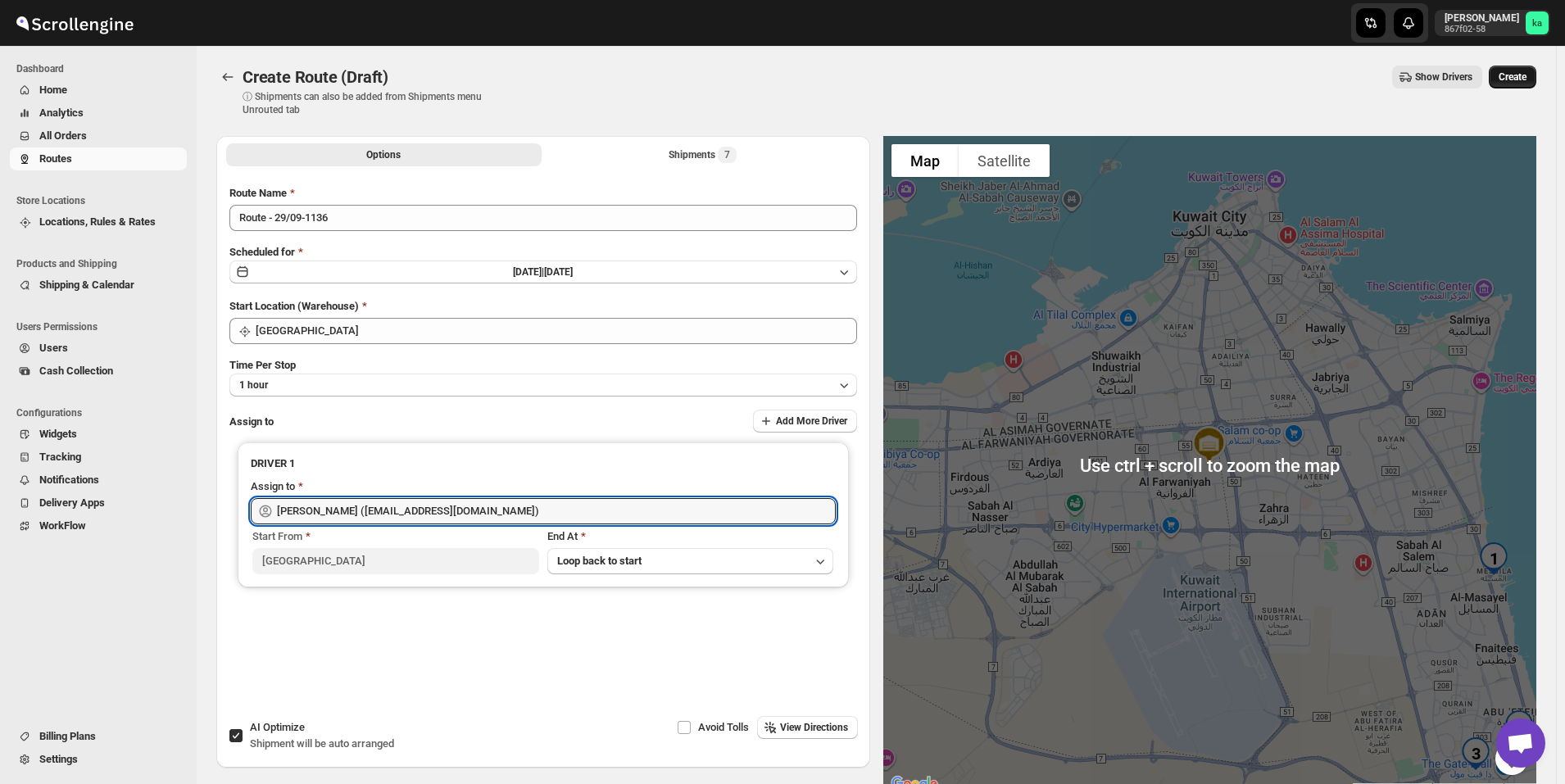
click at [1527, 81] on span "Create" at bounding box center [1513, 77] width 28 height 13
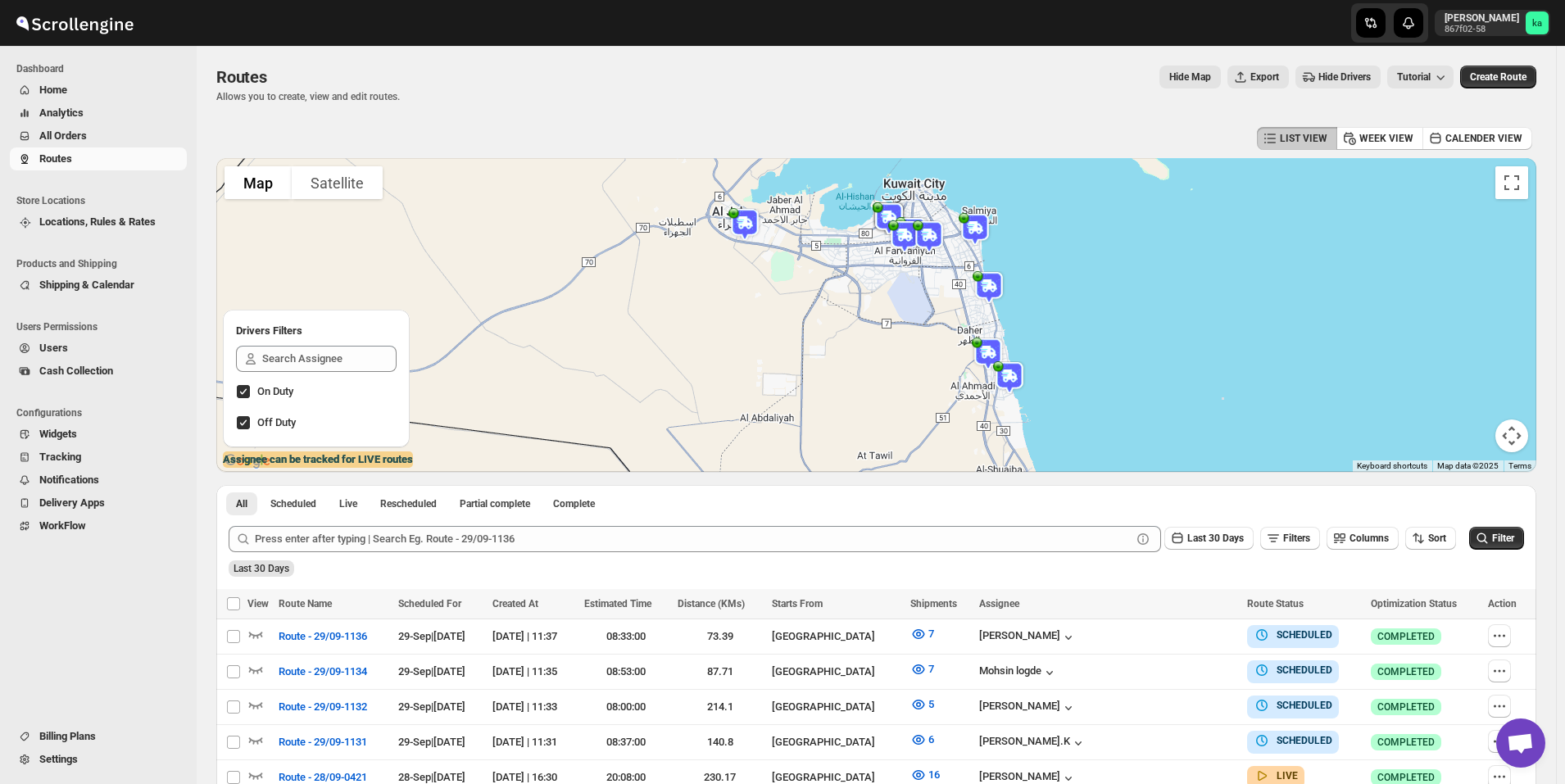
click at [89, 146] on button "All Orders" at bounding box center [98, 136] width 177 height 23
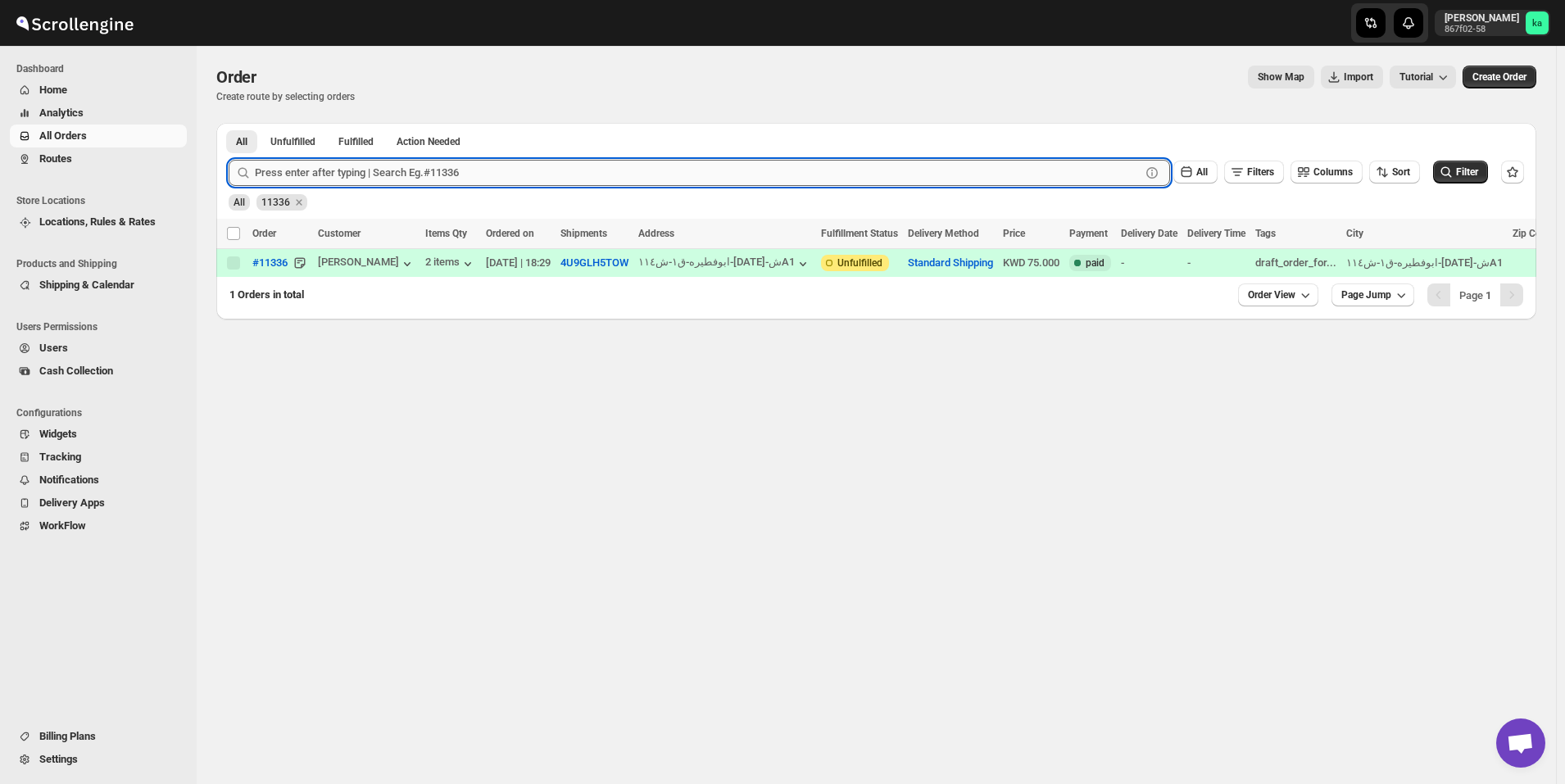
click at [328, 166] on input "text" at bounding box center [698, 173] width 886 height 26
paste input "11208"
type input "11208"
click at [229, 123] on button "Submit" at bounding box center [252, 131] width 47 height 17
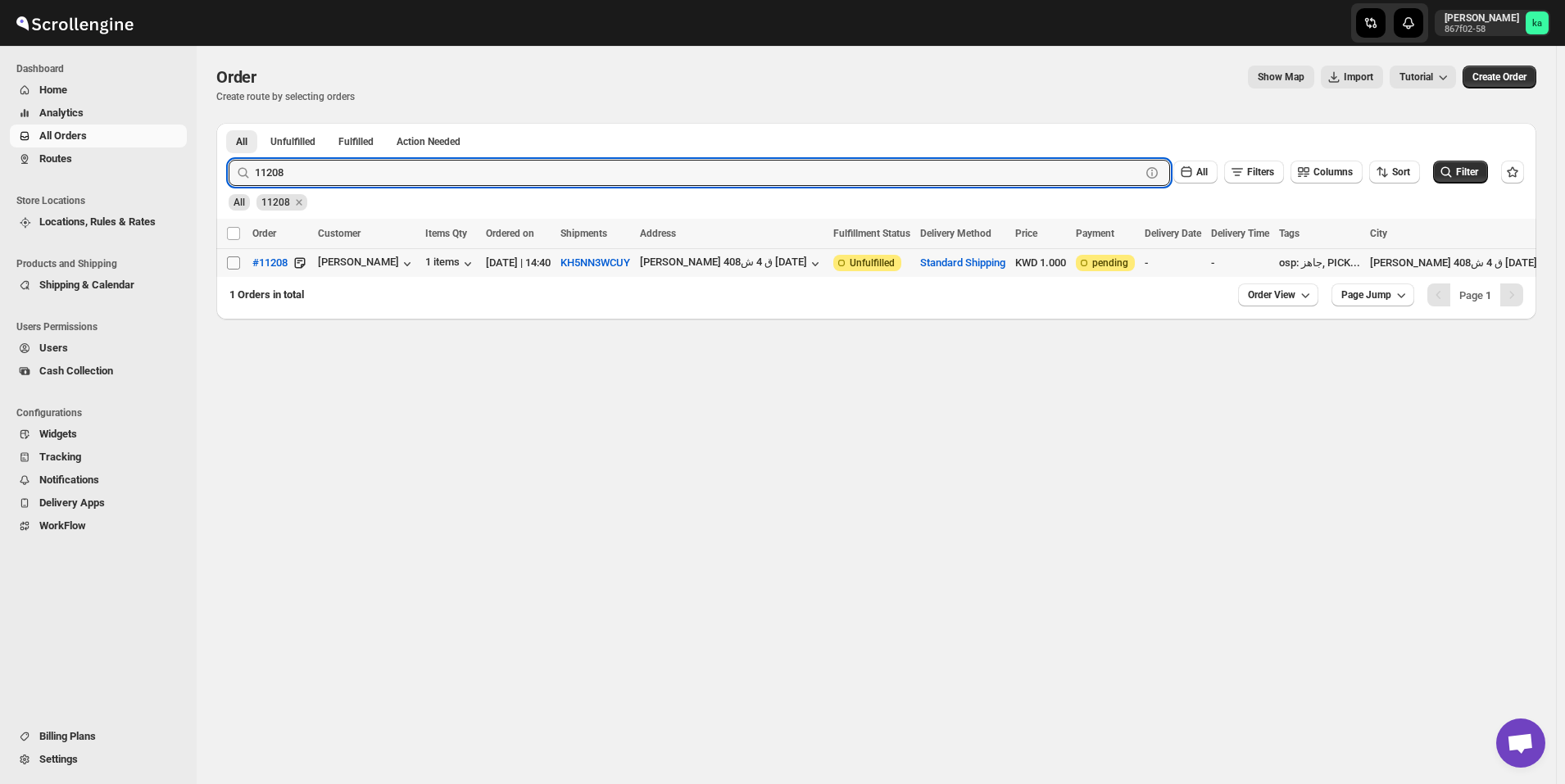
click at [237, 262] on input "Select order" at bounding box center [233, 263] width 13 height 13
checkbox input "true"
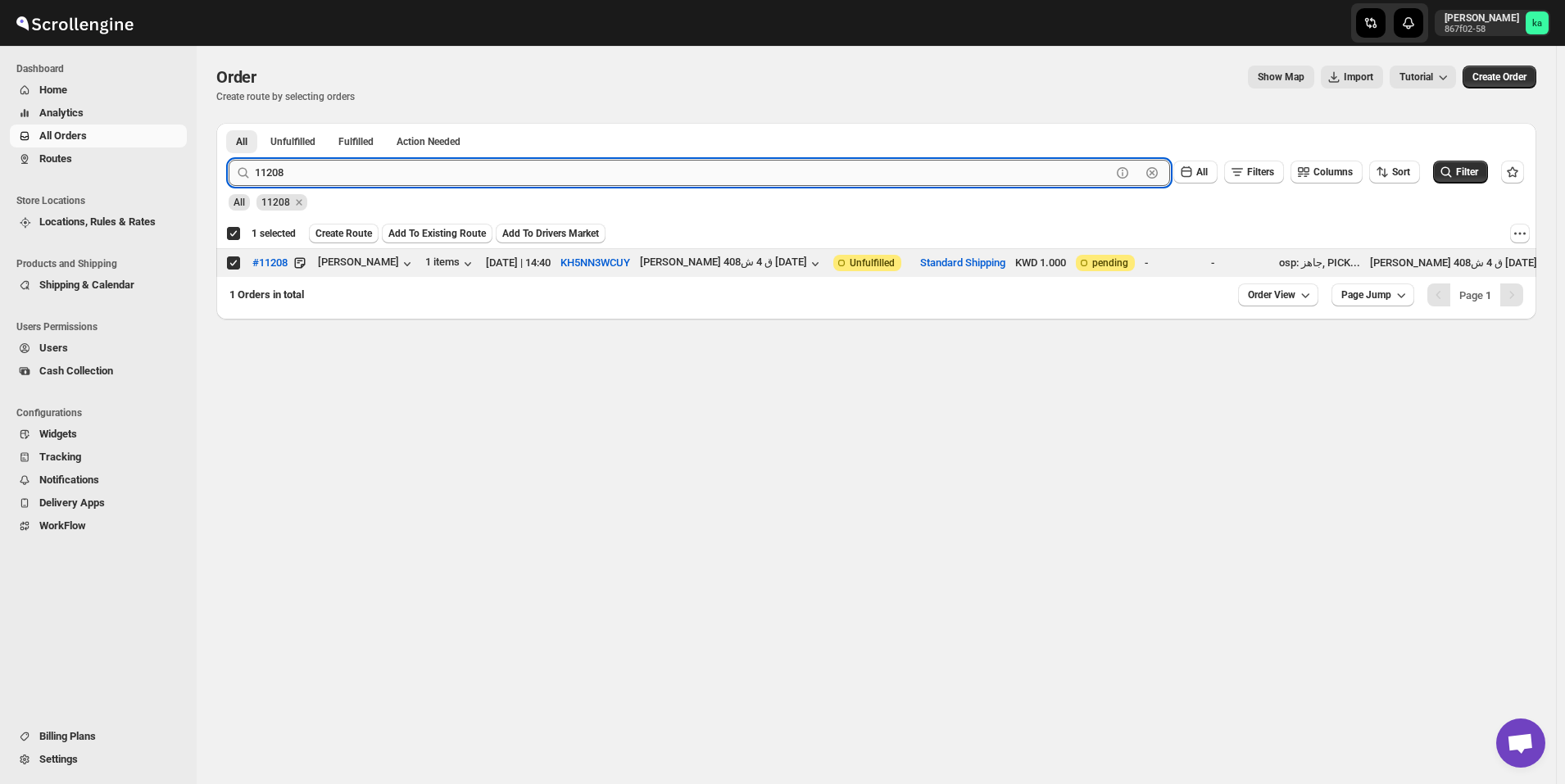
click at [458, 176] on input "11208" at bounding box center [683, 173] width 856 height 26
paste input "309"
type input "11309"
click at [229, 123] on button "Submit" at bounding box center [252, 131] width 47 height 17
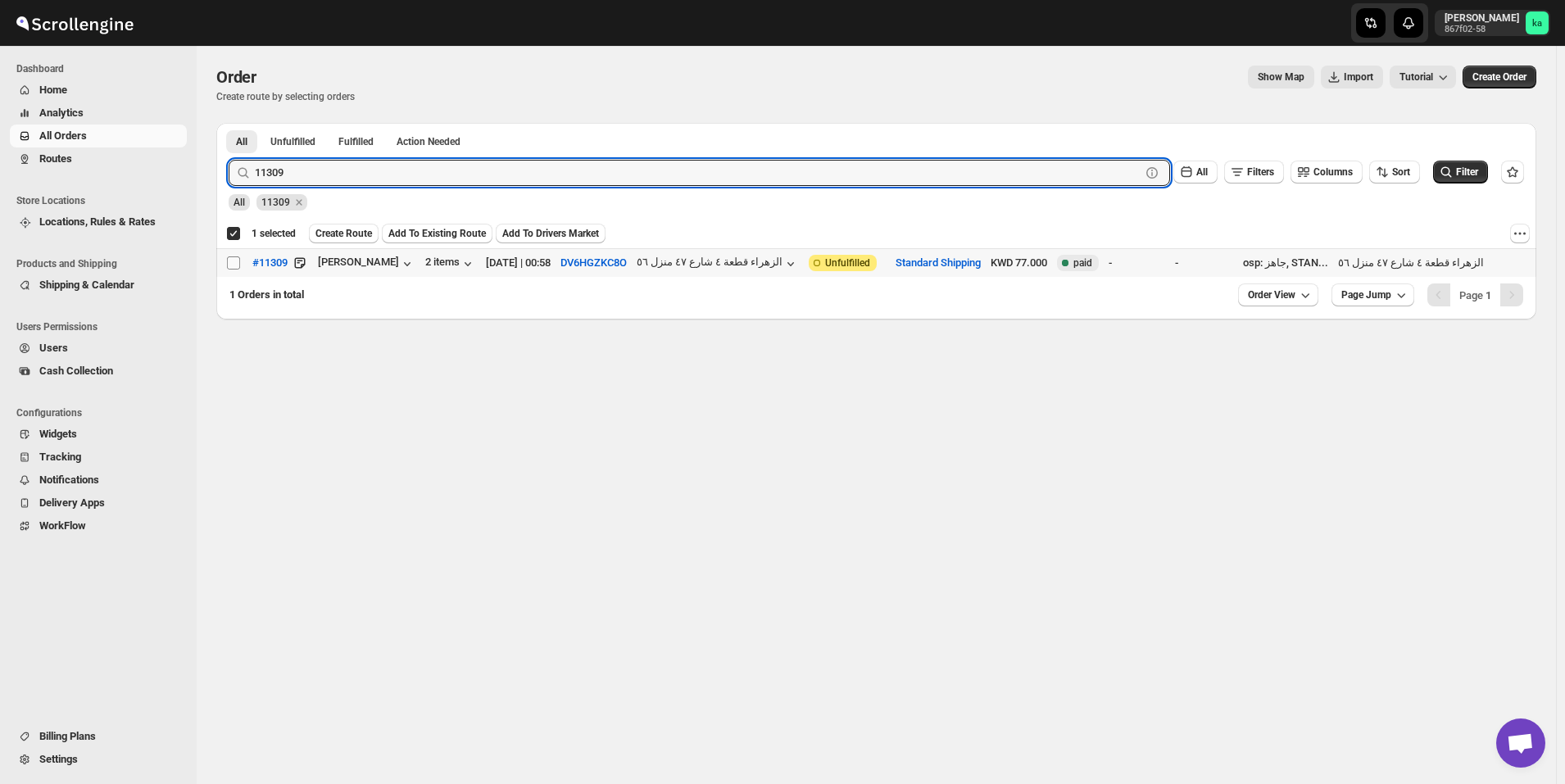
click at [238, 262] on input "Select order" at bounding box center [233, 263] width 13 height 13
checkbox input "true"
checkbox input "false"
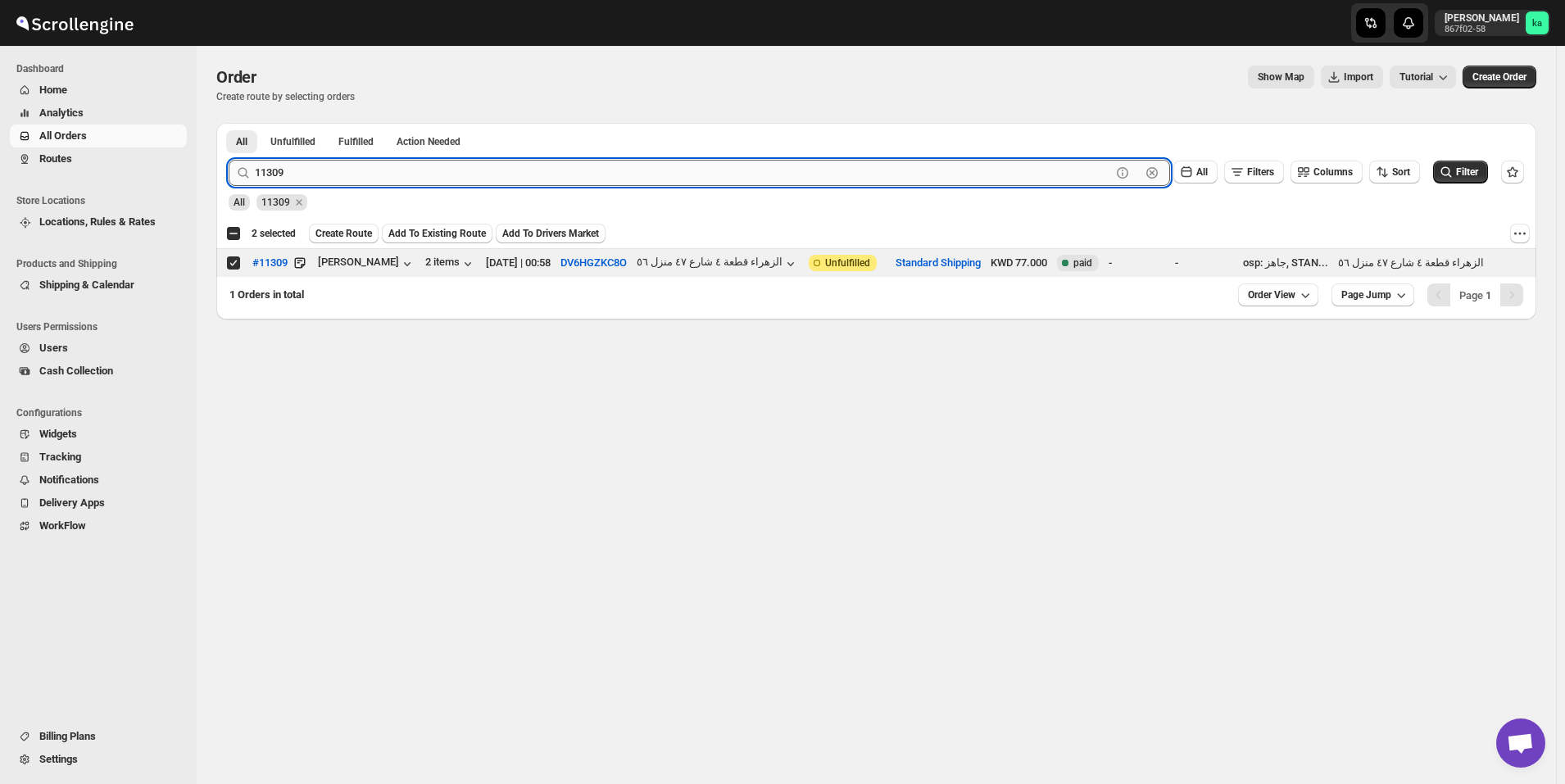
click at [472, 182] on input "11309" at bounding box center [683, 173] width 856 height 26
paste input "18"
type input "11189"
click at [229, 123] on button "Submit" at bounding box center [252, 131] width 47 height 17
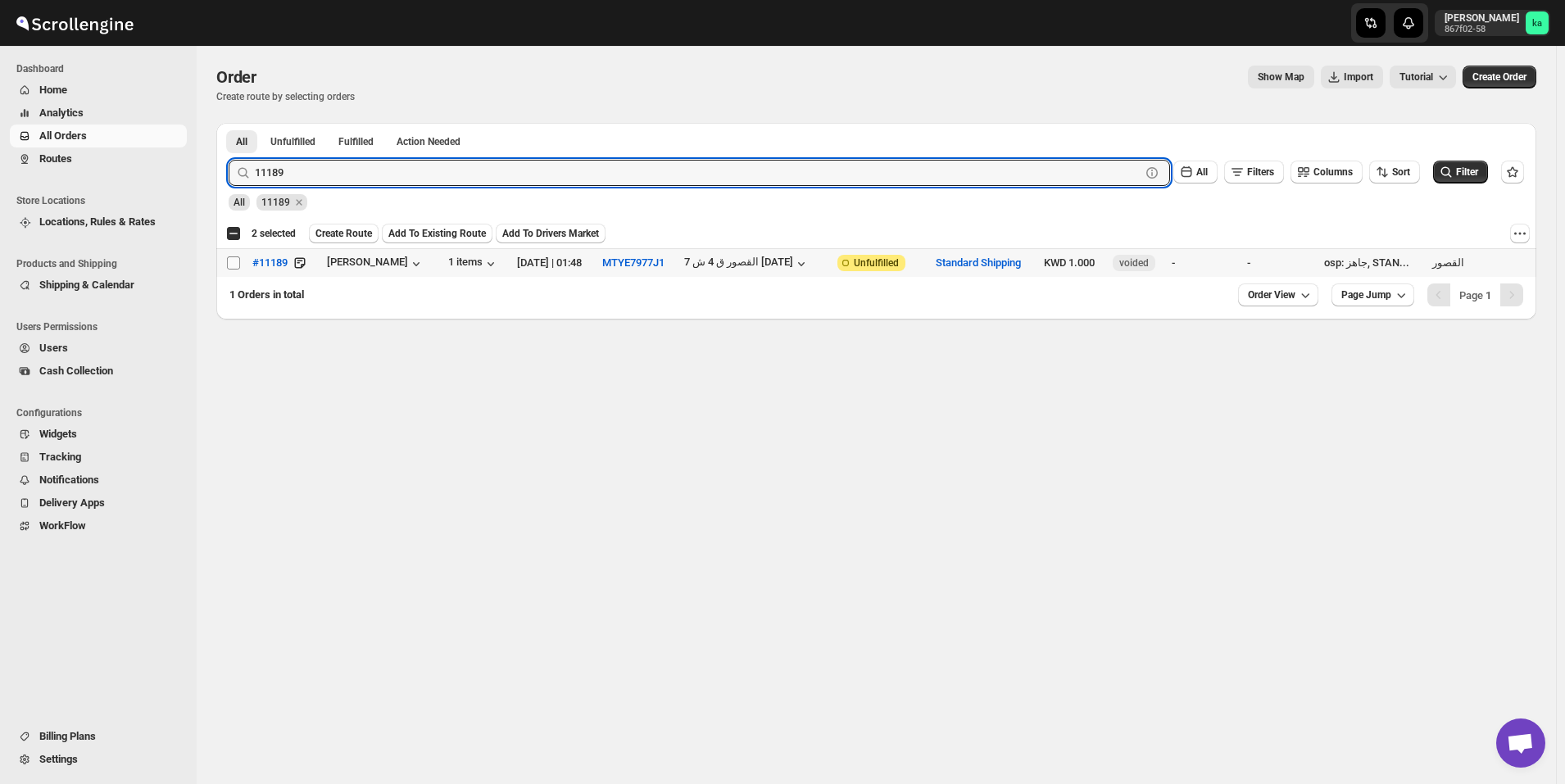
click at [238, 268] on input "Select order" at bounding box center [233, 263] width 13 height 13
checkbox input "true"
click at [527, 166] on input "11189" at bounding box center [683, 173] width 856 height 26
paste input "335"
type input "11335"
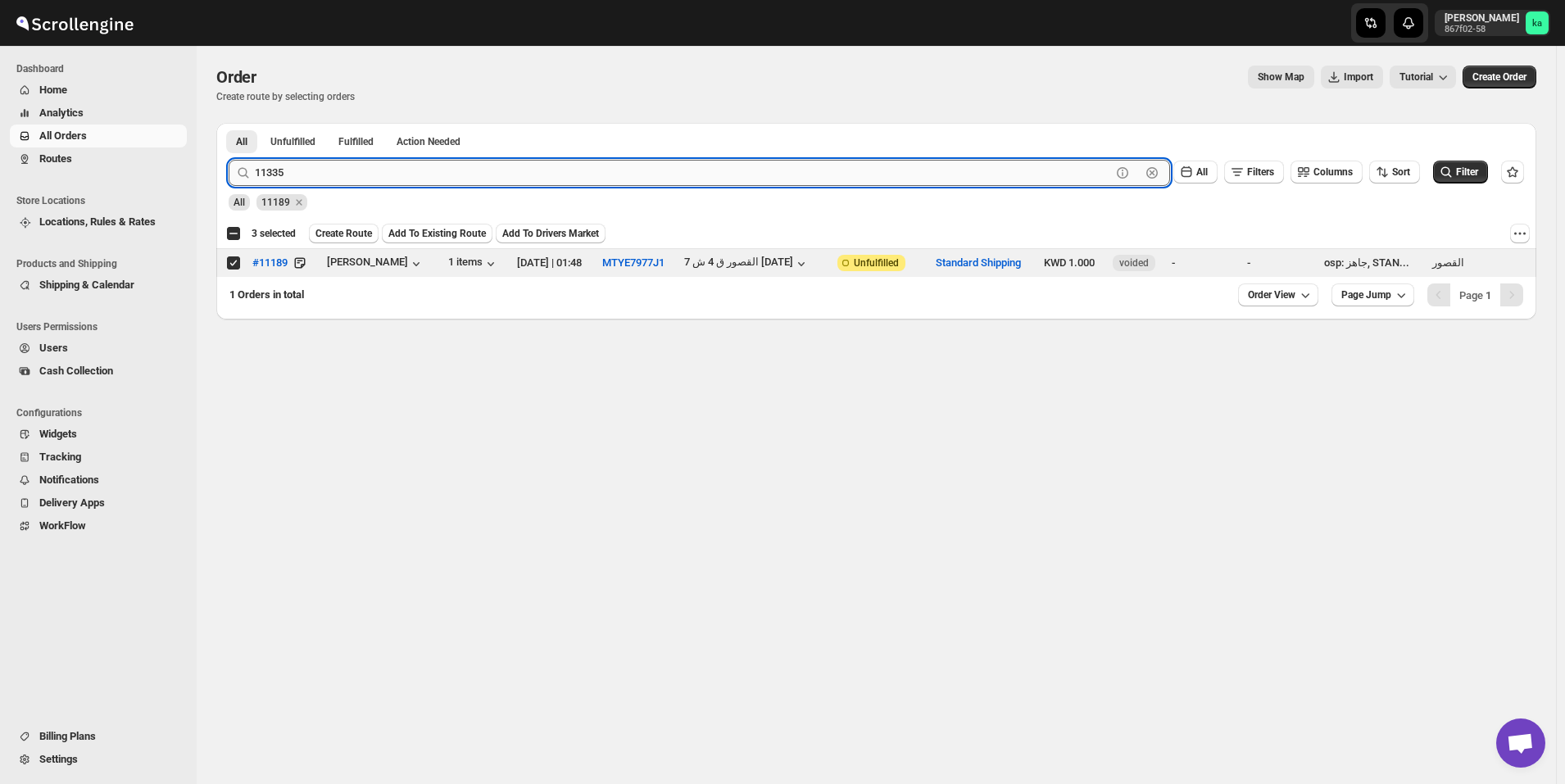
click at [229, 123] on button "Submit" at bounding box center [252, 131] width 47 height 17
click at [229, 266] on input "Select order" at bounding box center [233, 263] width 13 height 13
checkbox input "true"
click at [572, 167] on input "11335" at bounding box center [683, 173] width 856 height 26
paste input "46"
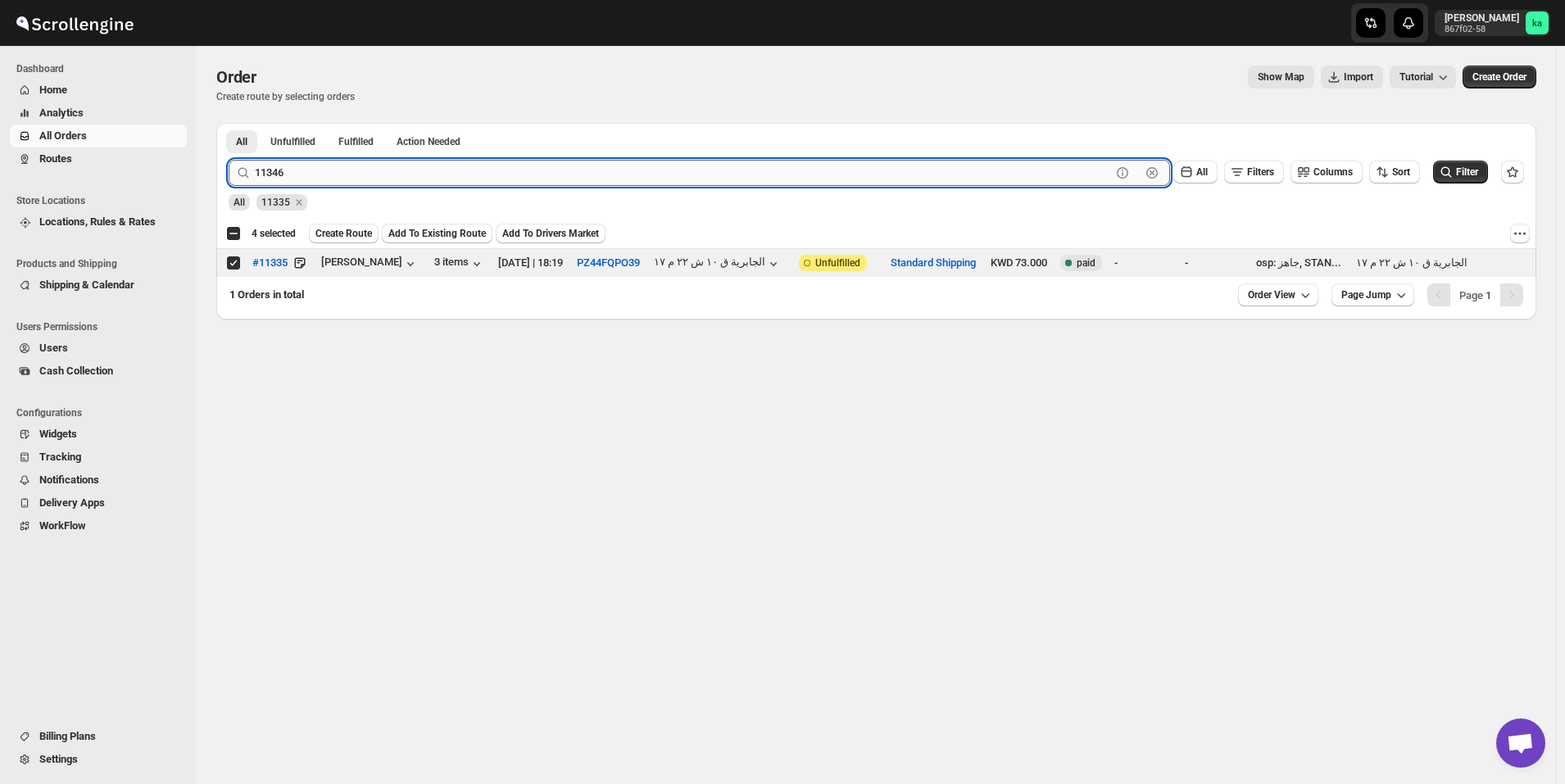
type input "11346"
click at [229, 123] on button "Submit" at bounding box center [252, 131] width 47 height 17
click at [236, 261] on input "Select order" at bounding box center [233, 263] width 13 height 13
checkbox input "true"
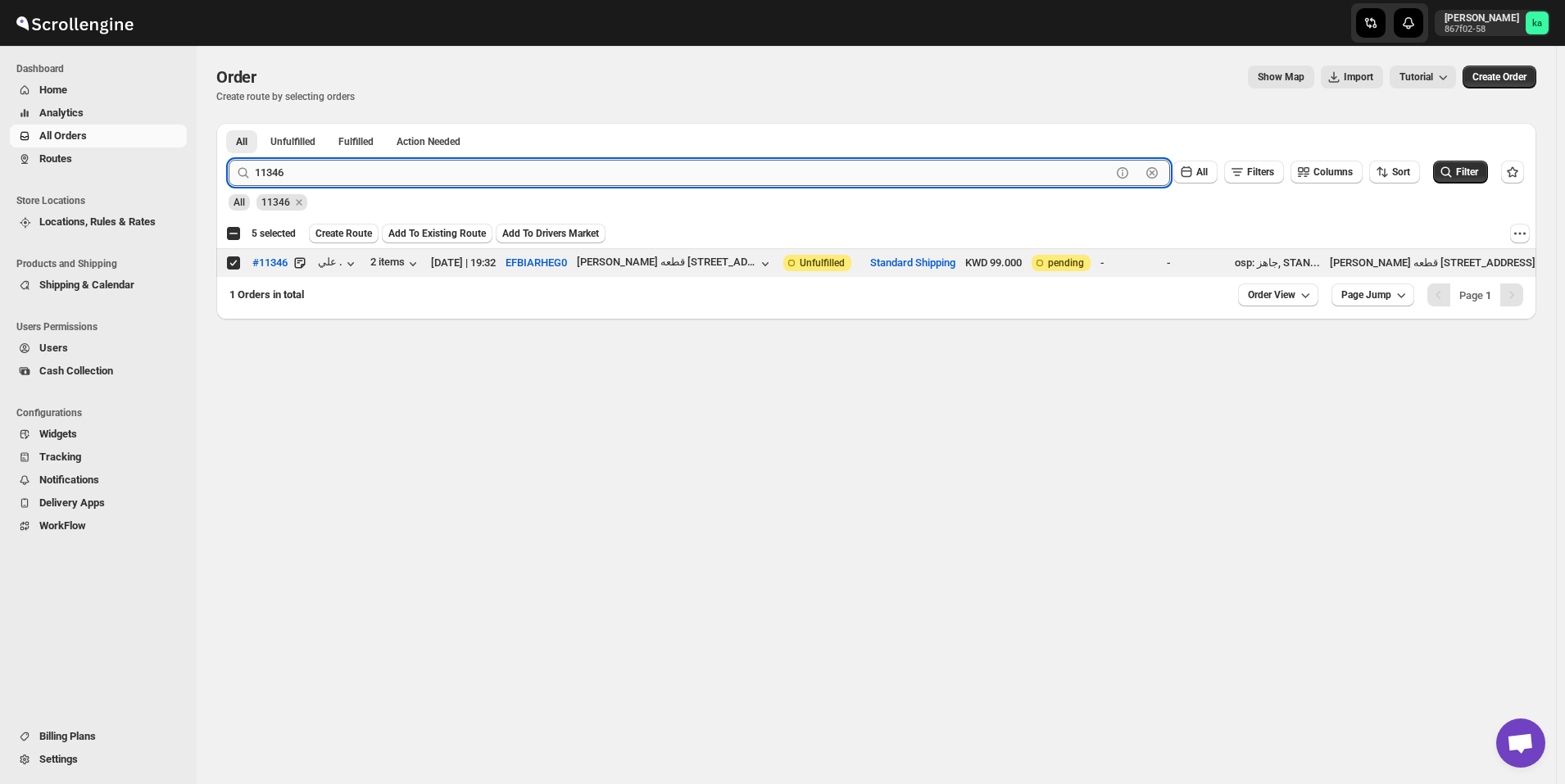
click at [441, 175] on input "11346" at bounding box center [683, 173] width 856 height 26
paste input "55"
type input "11355"
click at [229, 123] on button "Submit" at bounding box center [252, 131] width 47 height 17
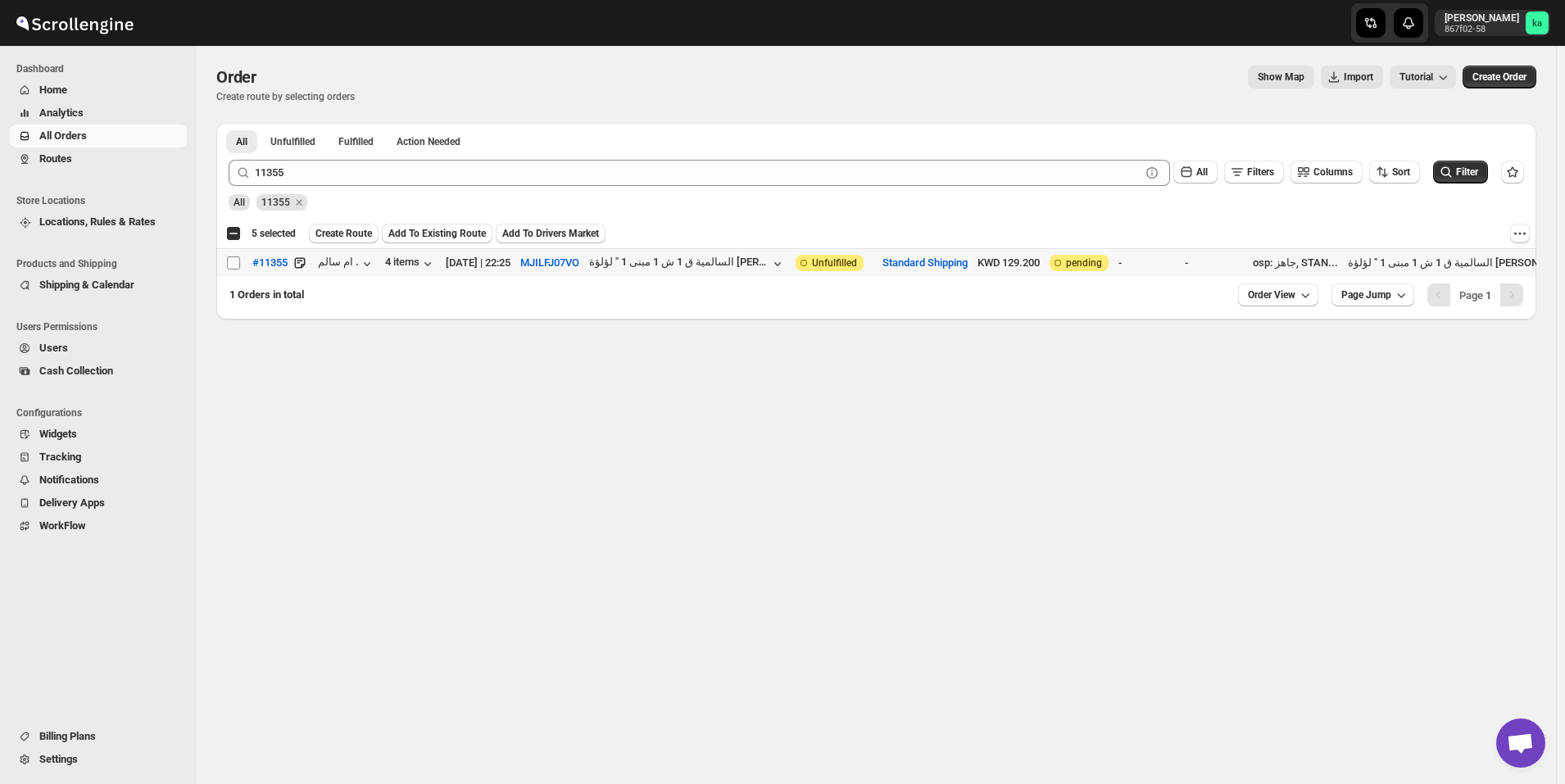
click at [232, 262] on input "Select order" at bounding box center [233, 263] width 13 height 13
checkbox input "true"
click at [345, 235] on span "Create Route" at bounding box center [344, 233] width 57 height 13
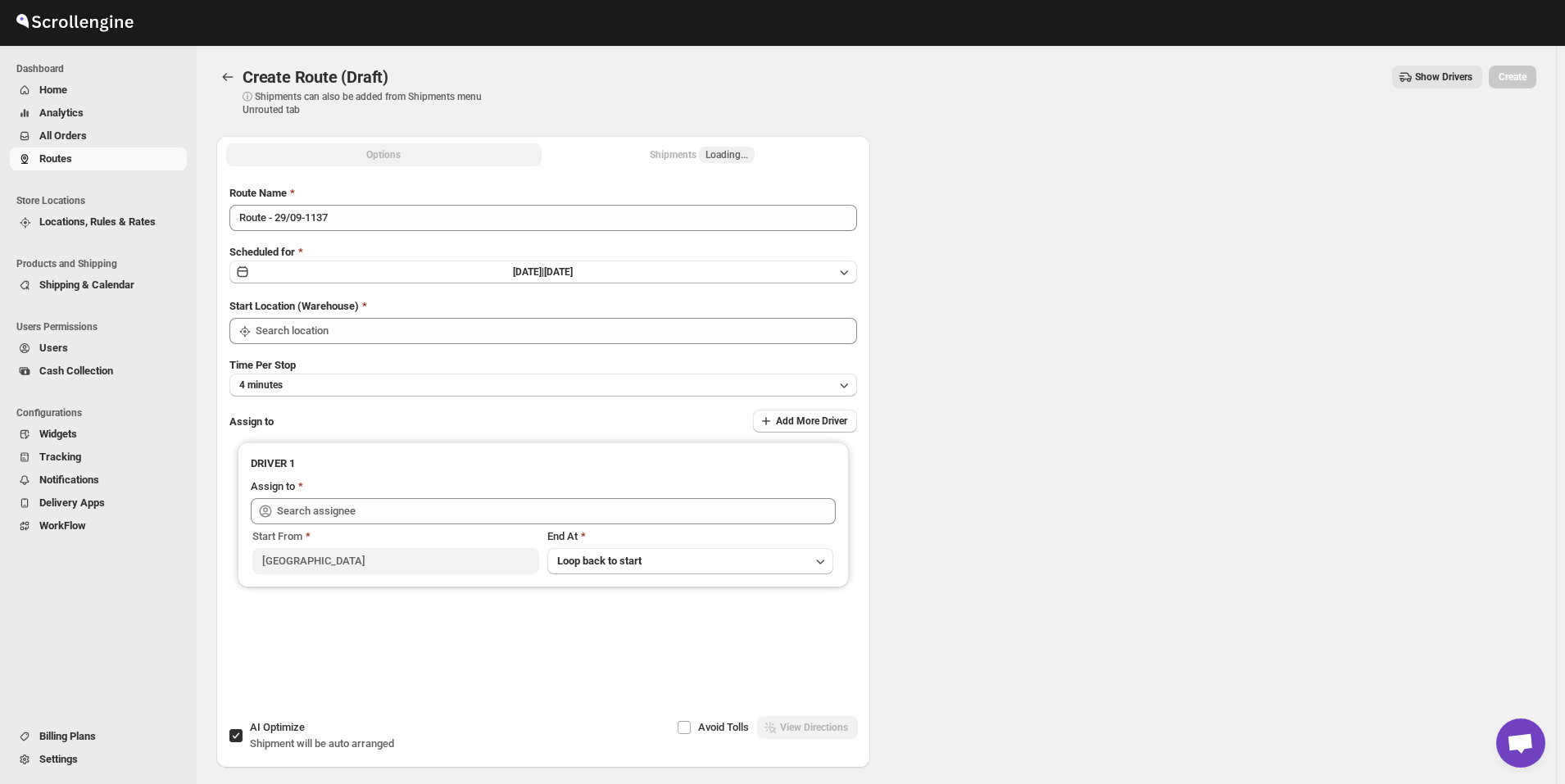
type input "[GEOGRAPHIC_DATA]"
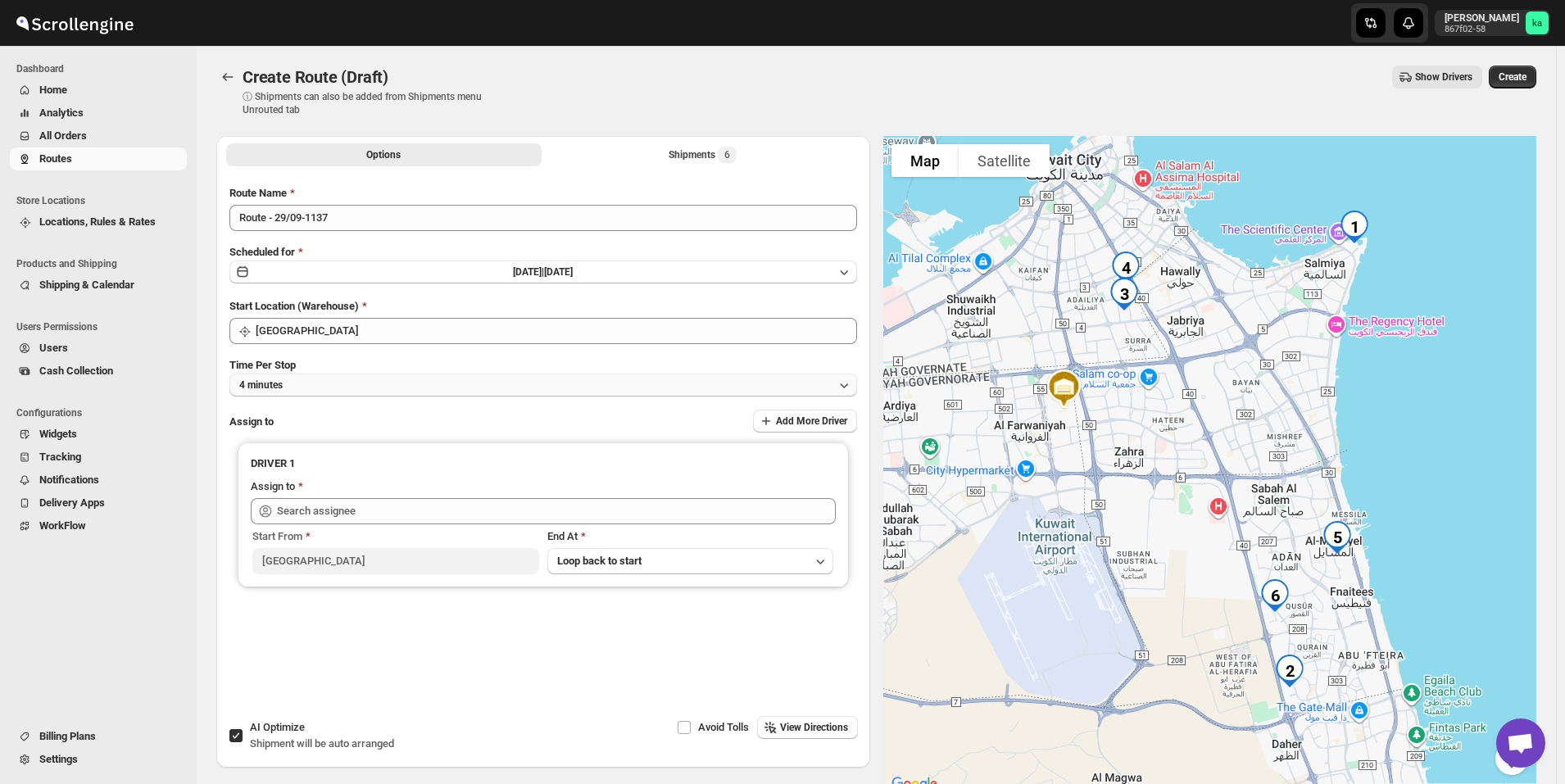
click at [374, 384] on button "4 minutes" at bounding box center [544, 385] width 628 height 23
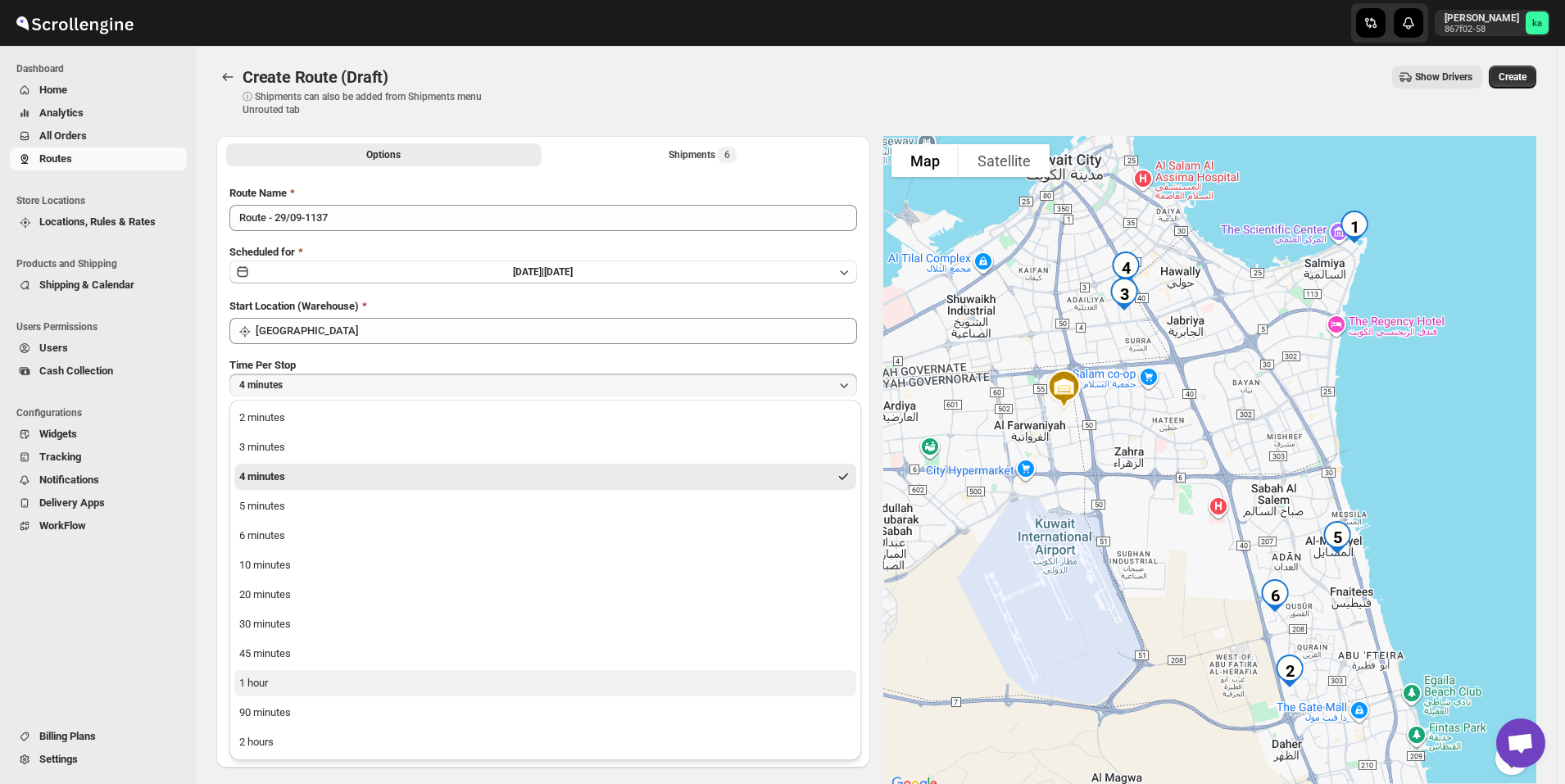
click at [318, 693] on button "1 hour" at bounding box center [546, 683] width 622 height 26
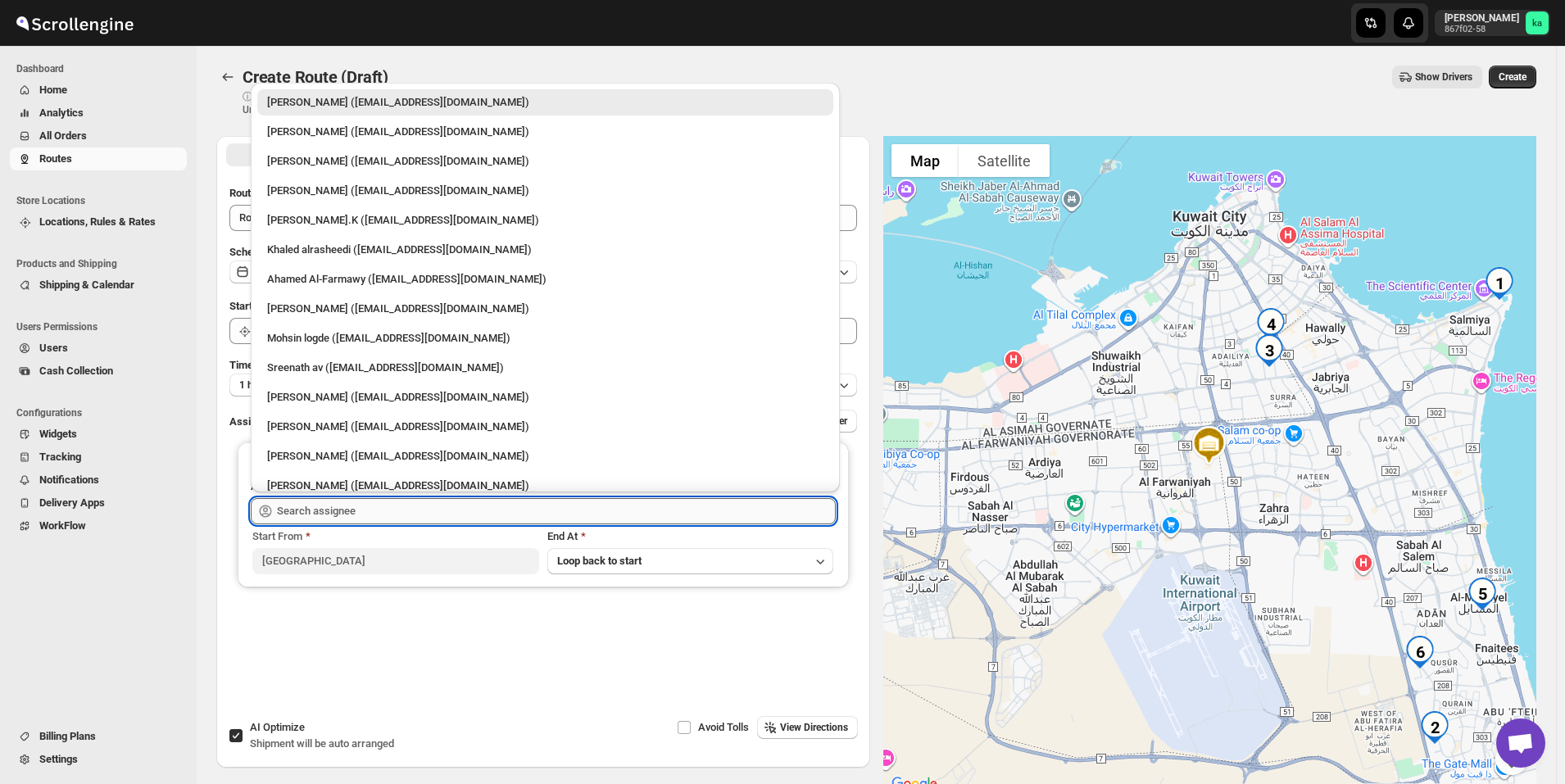
click at [320, 504] on input "text" at bounding box center [556, 511] width 559 height 26
click at [329, 422] on div "[PERSON_NAME] ([EMAIL_ADDRESS][DOMAIN_NAME])" at bounding box center [545, 426] width 557 height 16
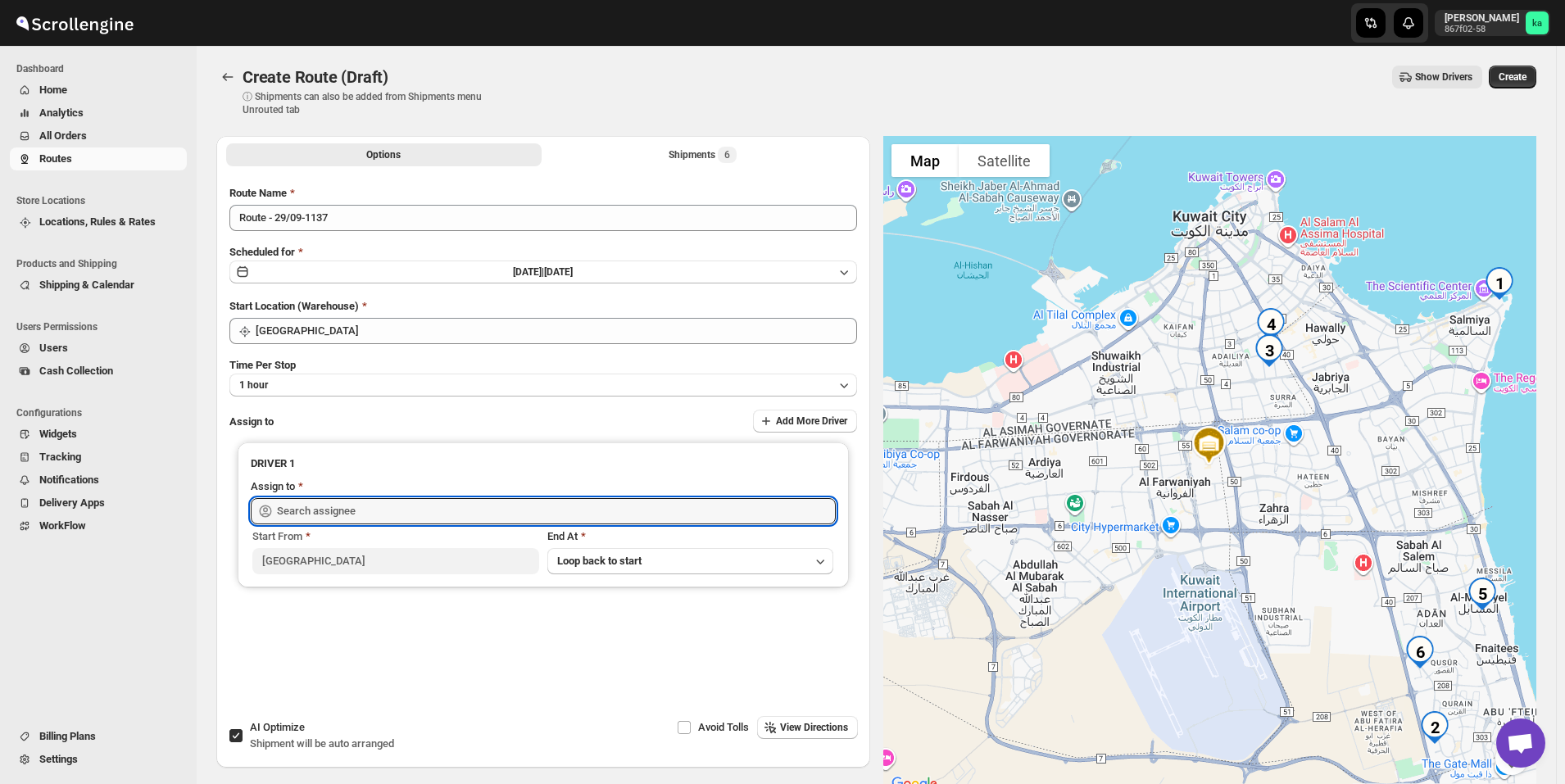
type input "[PERSON_NAME] ([EMAIL_ADDRESS][DOMAIN_NAME])"
click at [1527, 82] on span "Create" at bounding box center [1513, 77] width 28 height 13
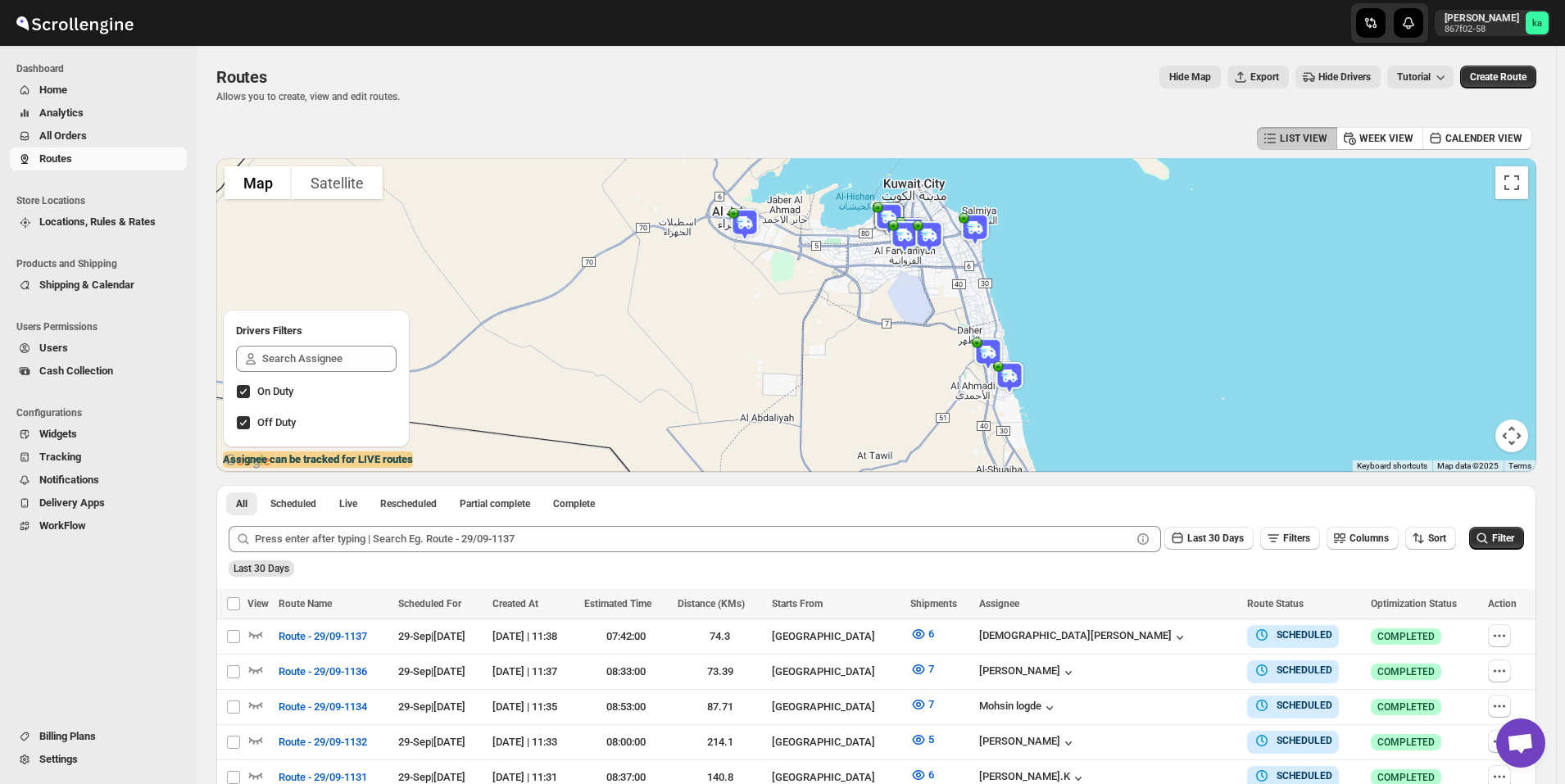
click at [115, 140] on span "All Orders" at bounding box center [111, 136] width 144 height 16
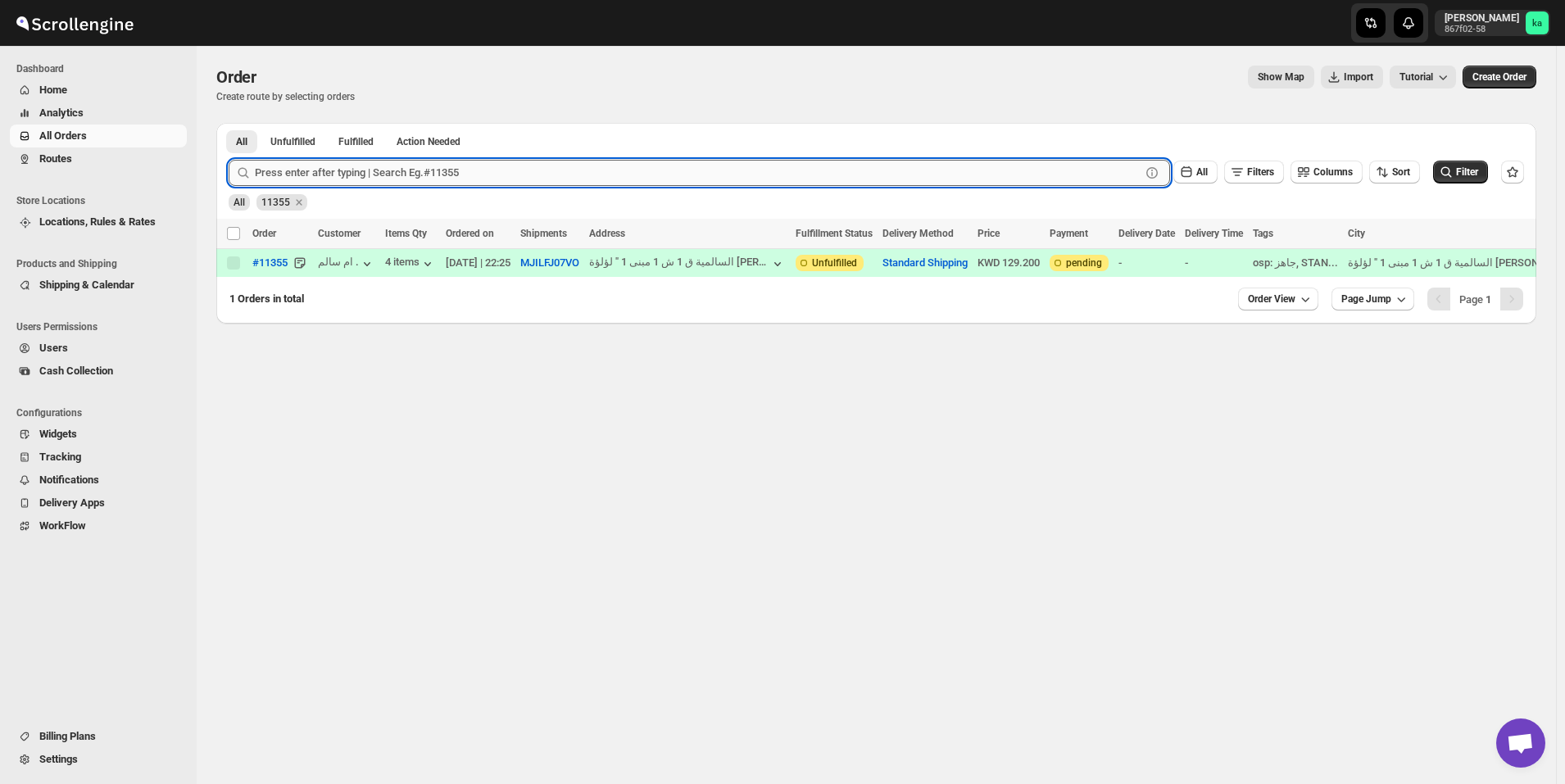
click at [354, 180] on input "text" at bounding box center [698, 173] width 886 height 26
paste input "11352"
type input "11352"
click at [229, 123] on button "Submit" at bounding box center [252, 131] width 47 height 17
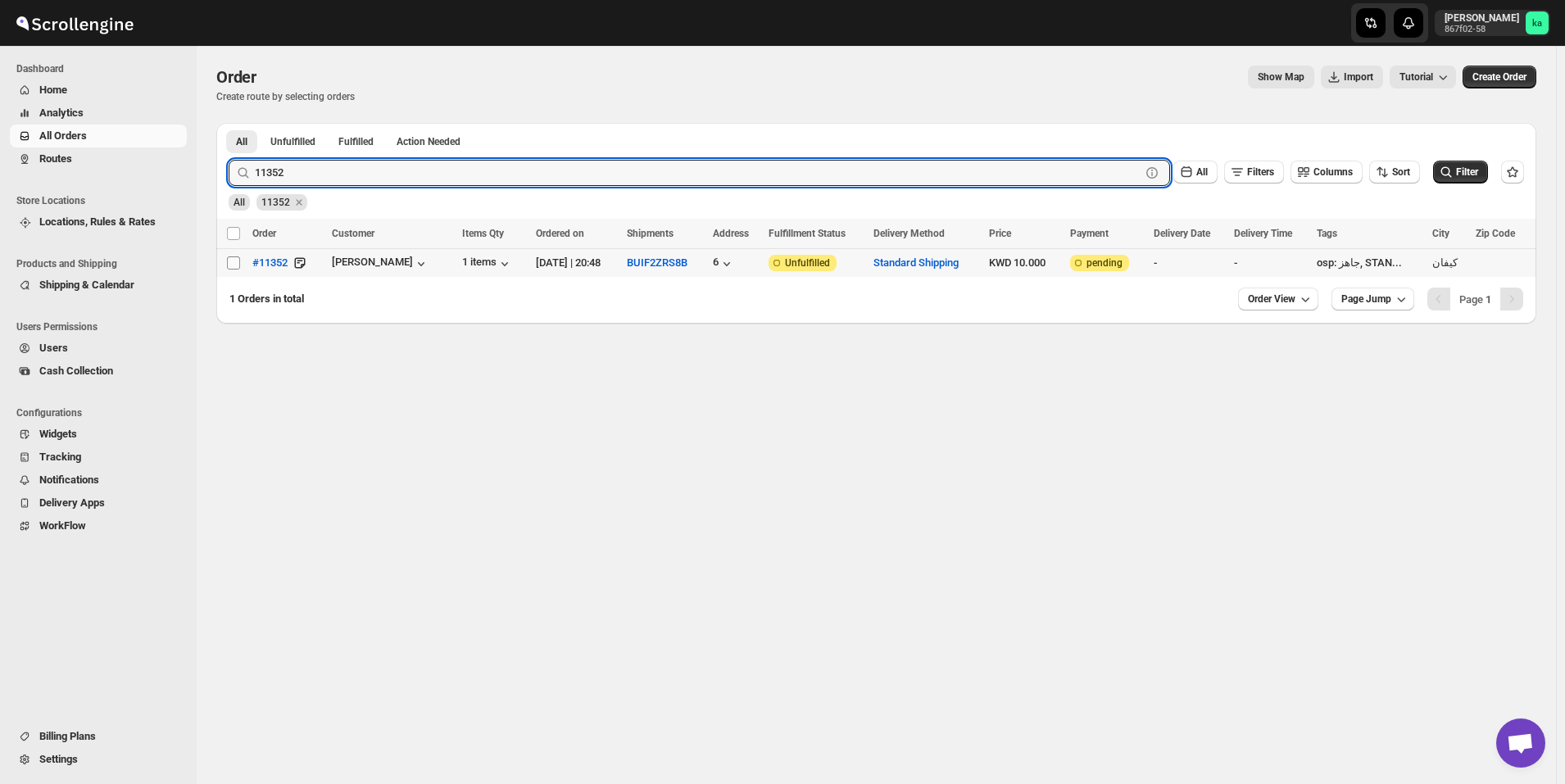
click at [237, 269] on input "Select order" at bounding box center [233, 263] width 13 height 13
checkbox input "true"
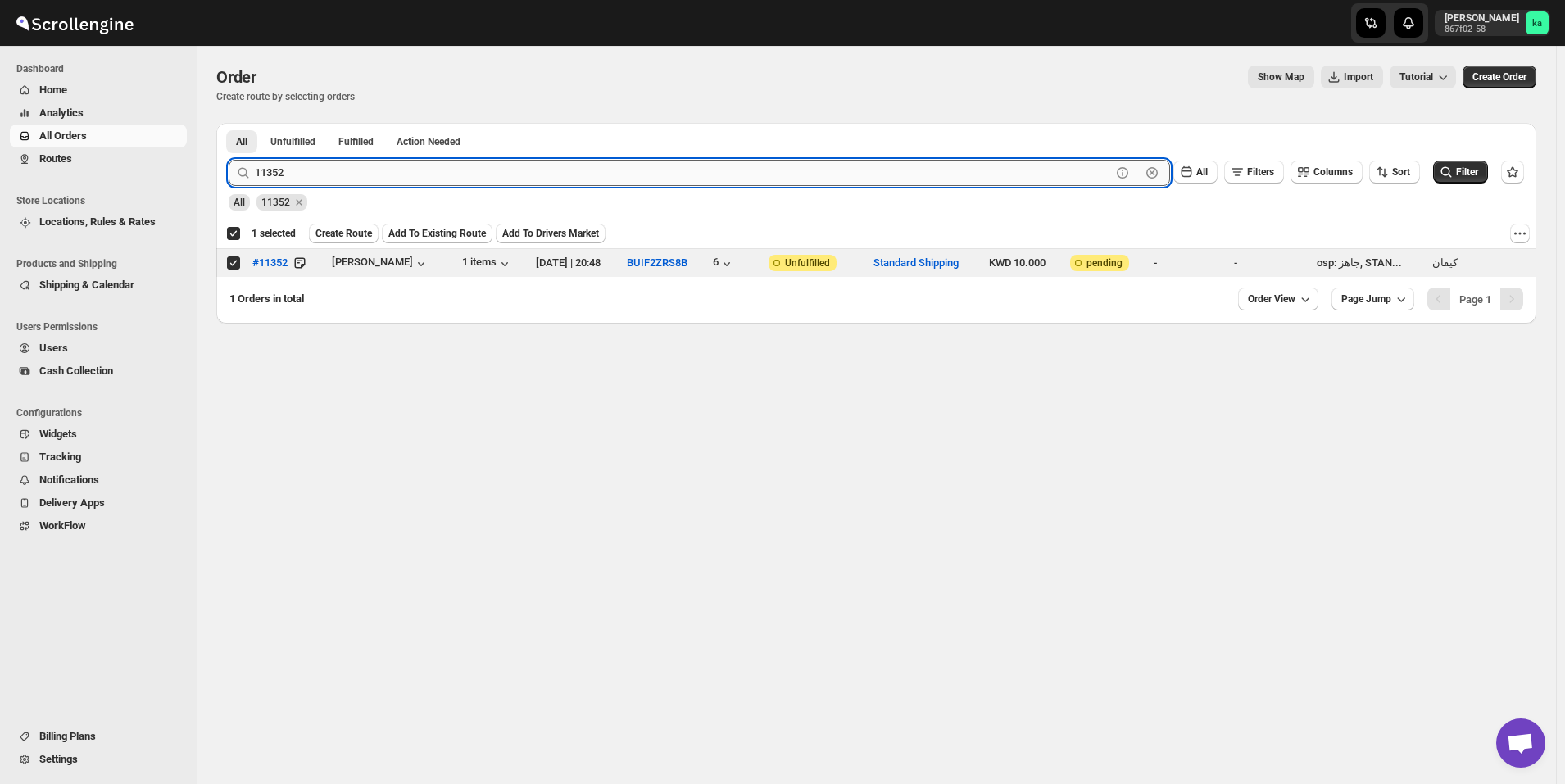
click at [530, 170] on input "11352" at bounding box center [683, 173] width 856 height 26
paste input "4"
type input "11354"
click at [229, 123] on button "Submit" at bounding box center [252, 131] width 47 height 17
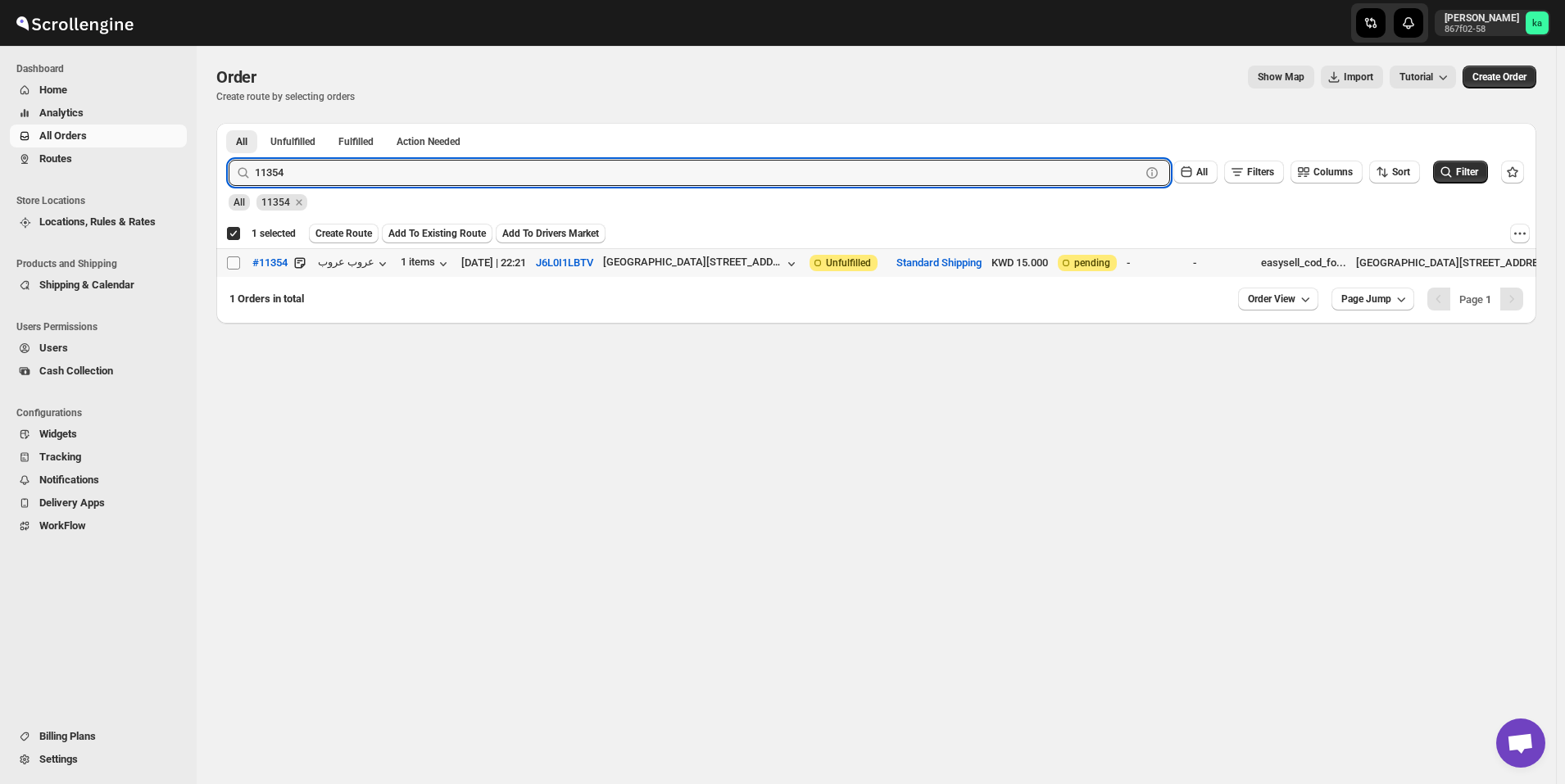
click at [234, 263] on input "Select order" at bounding box center [233, 263] width 13 height 13
checkbox input "true"
checkbox input "false"
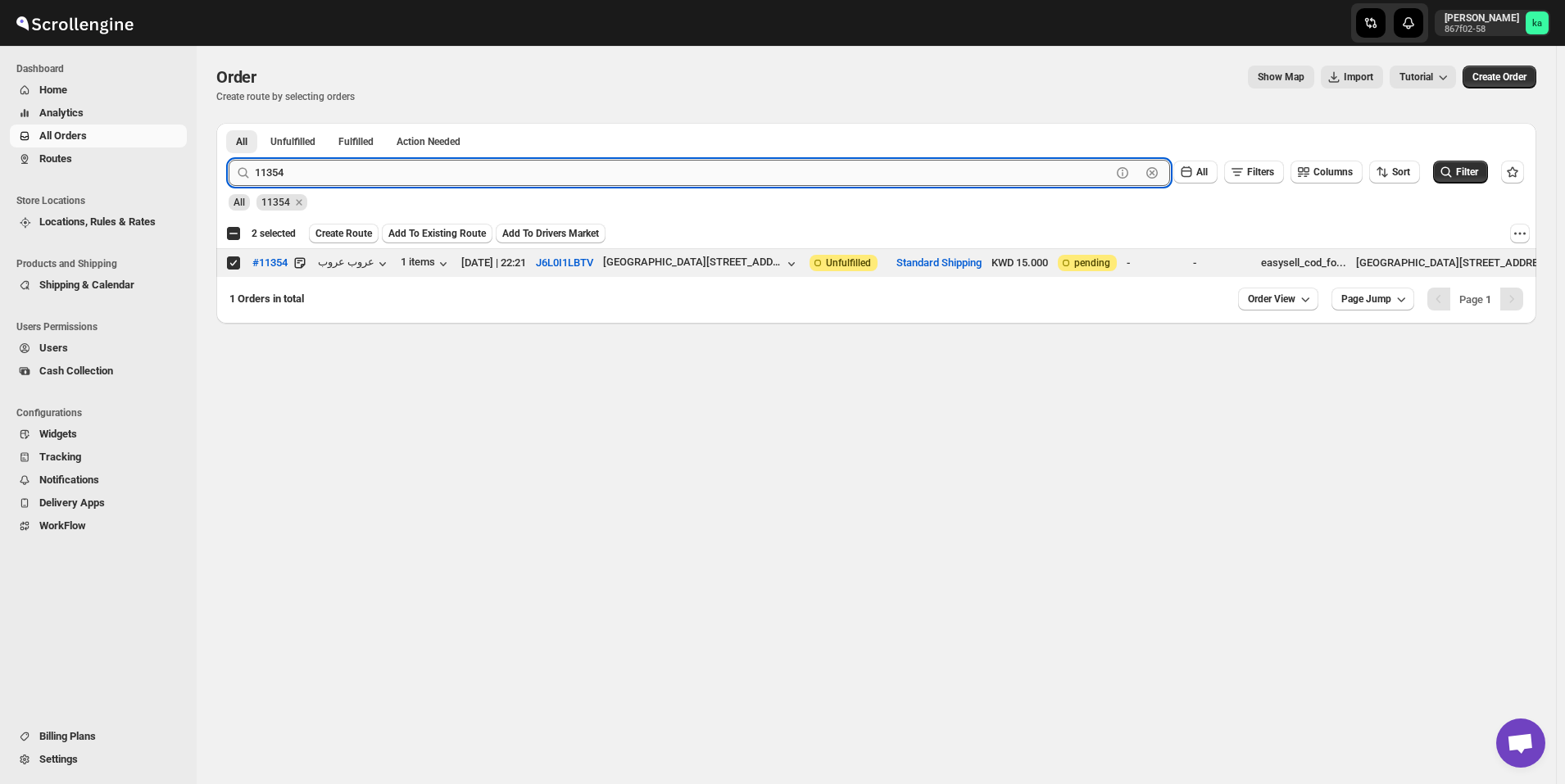
click at [467, 175] on input "11354" at bounding box center [683, 173] width 856 height 26
paste input "80"
type input "11380"
click at [229, 123] on button "Submit" at bounding box center [252, 131] width 47 height 17
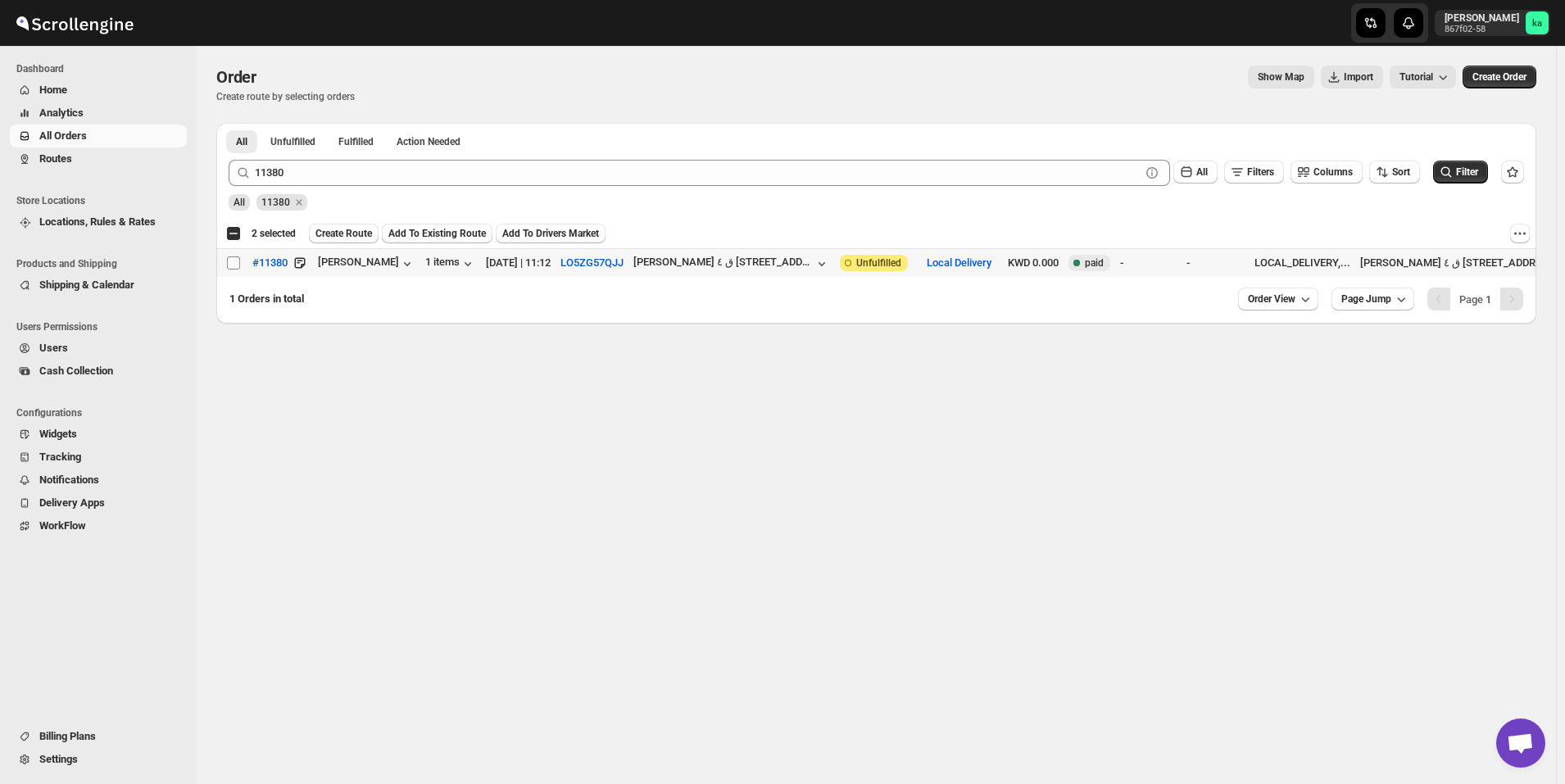
click at [235, 261] on input "Select order" at bounding box center [233, 263] width 13 height 13
checkbox input "true"
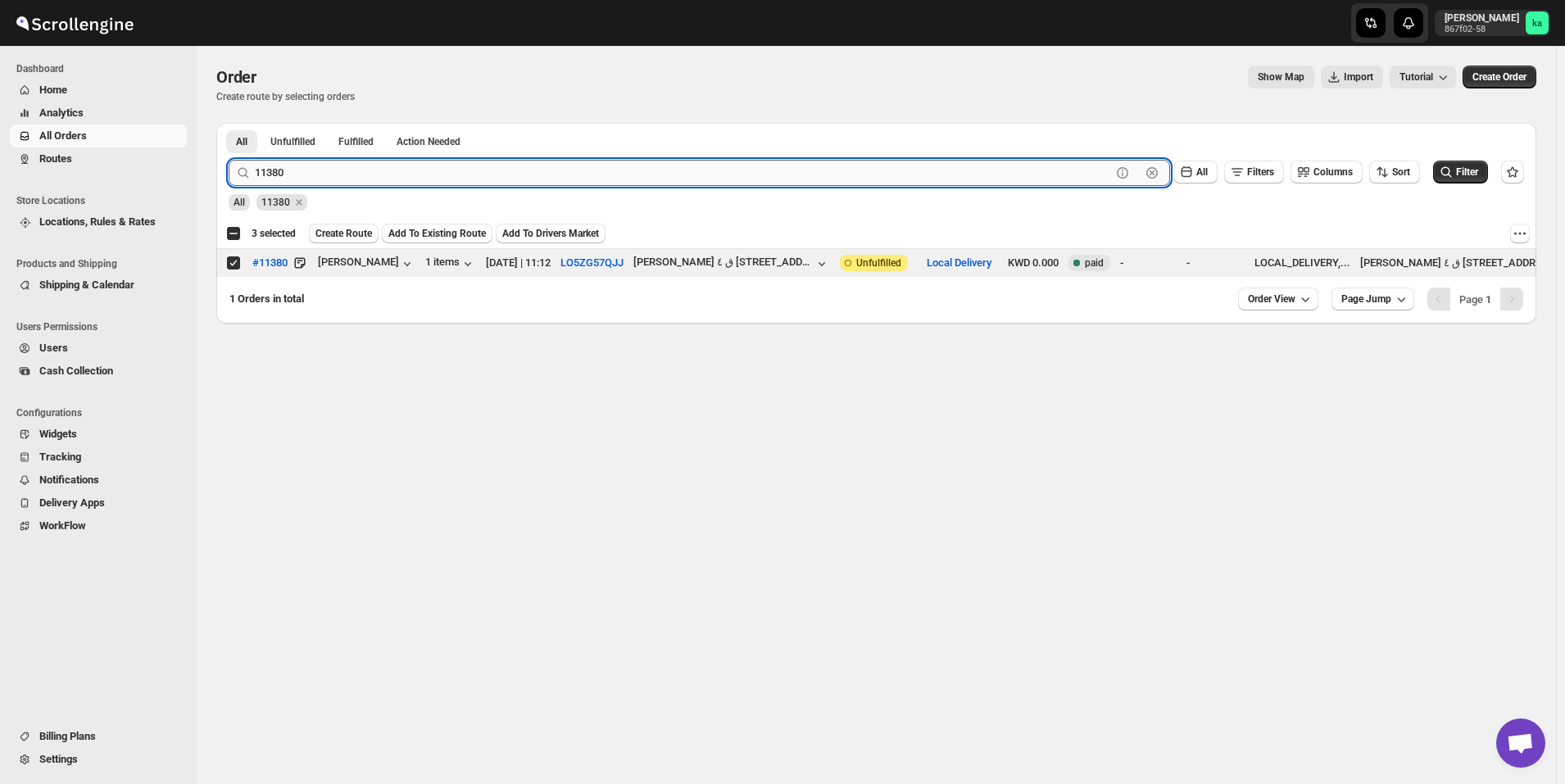
click at [538, 180] on input "11380" at bounding box center [683, 173] width 856 height 26
paste input "24"
type input "11324"
click at [229, 123] on button "Submit" at bounding box center [252, 131] width 47 height 17
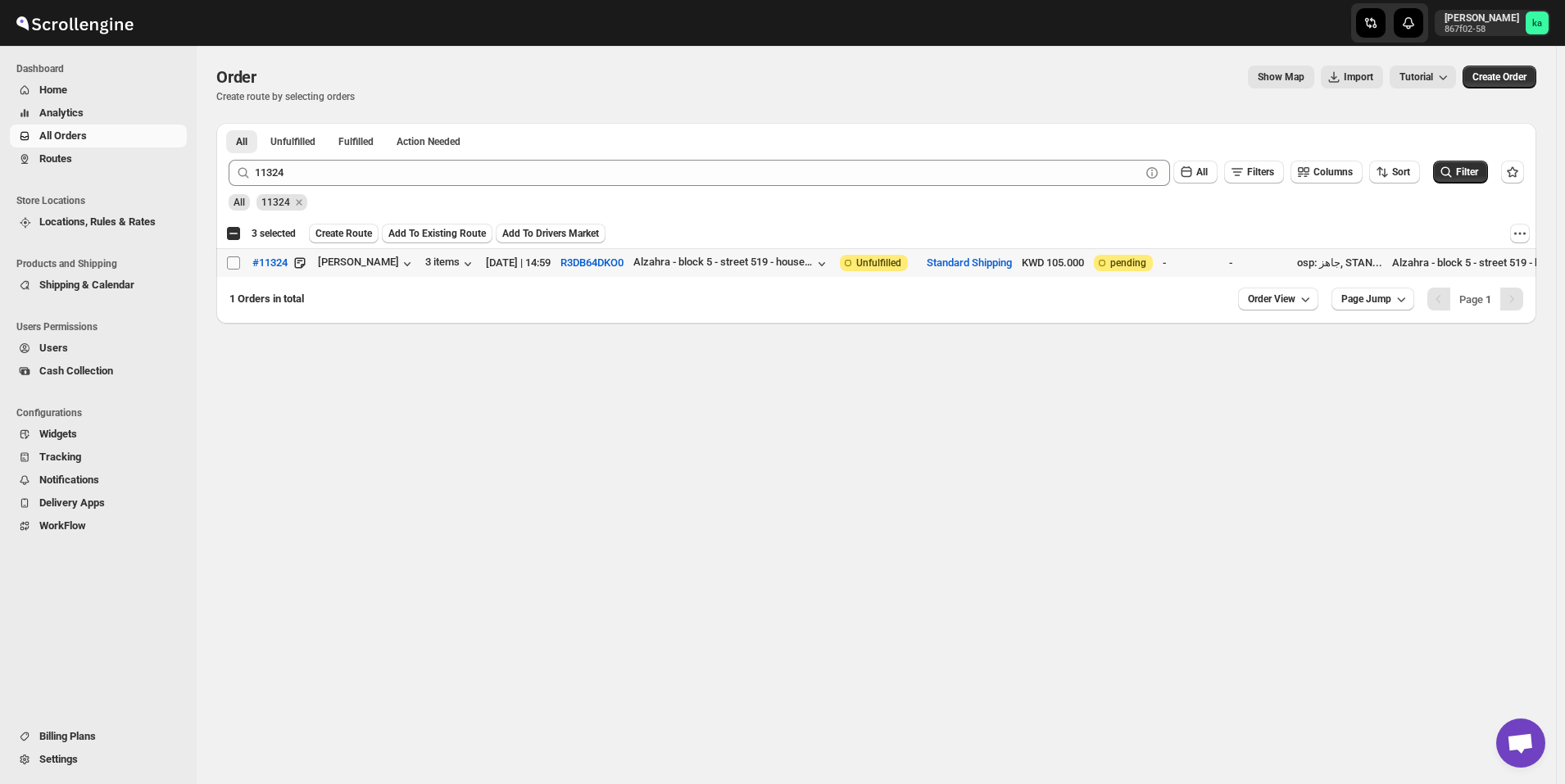
click at [232, 258] on input "Select order" at bounding box center [233, 263] width 13 height 13
checkbox input "true"
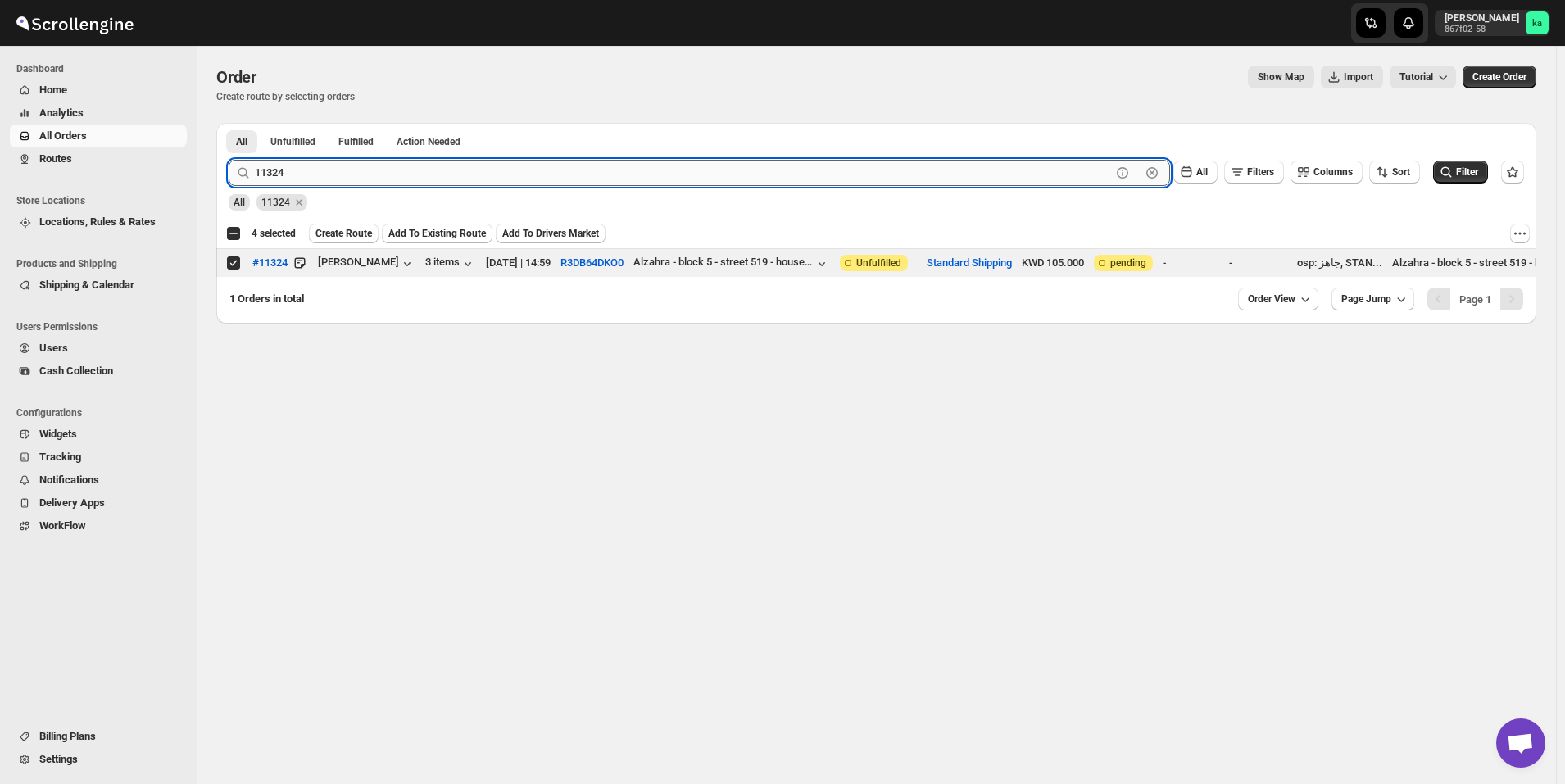
click at [499, 173] on input "11324" at bounding box center [683, 173] width 856 height 26
paste input "217"
type input "11217"
click at [229, 123] on button "Submit" at bounding box center [252, 131] width 47 height 17
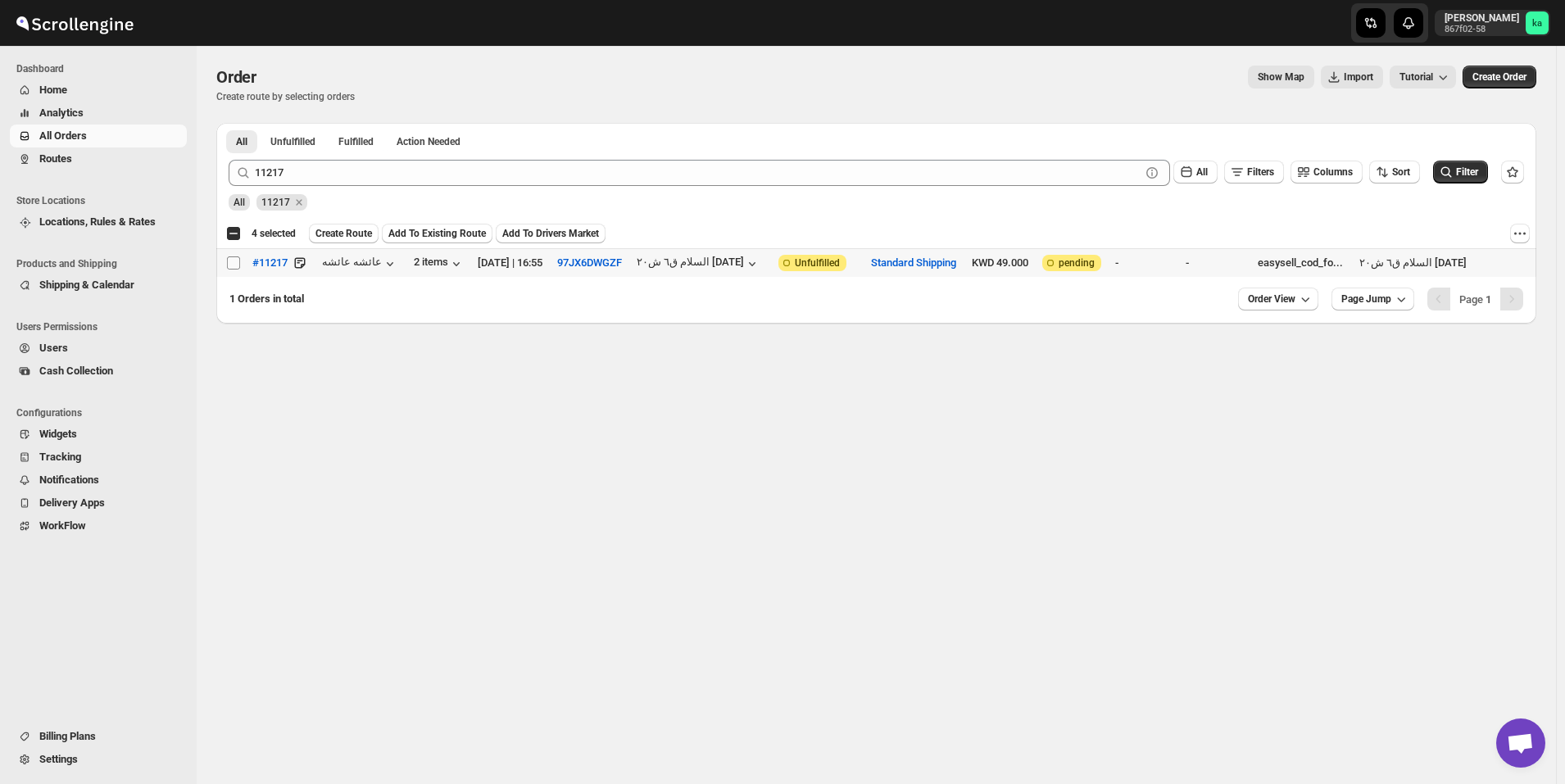
click at [235, 266] on input "Select order" at bounding box center [233, 263] width 13 height 13
checkbox input "true"
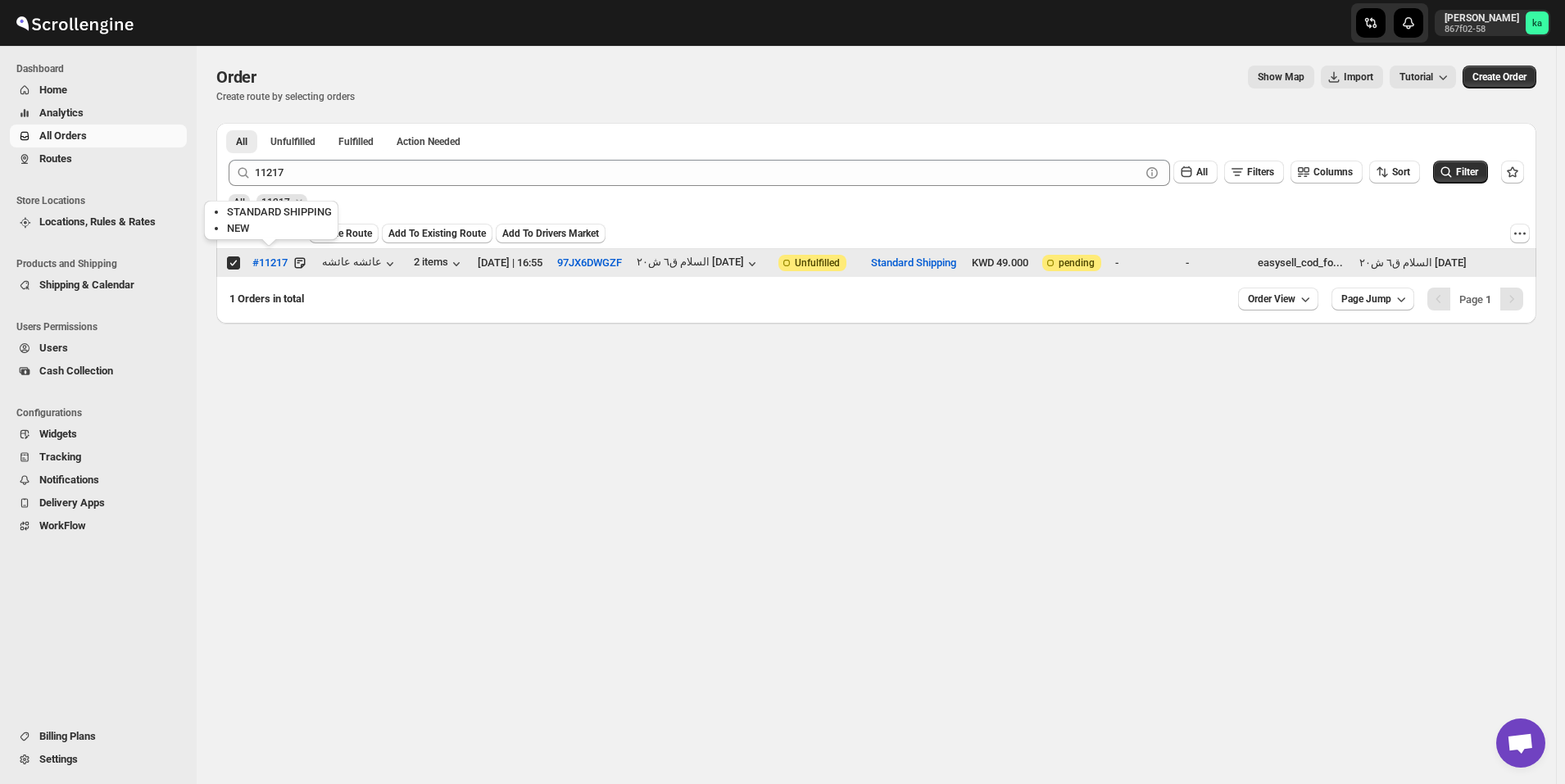
click at [329, 238] on div "STANDARD SHIPPING NEW" at bounding box center [271, 224] width 141 height 52
click at [345, 228] on span "Create Route" at bounding box center [344, 233] width 57 height 13
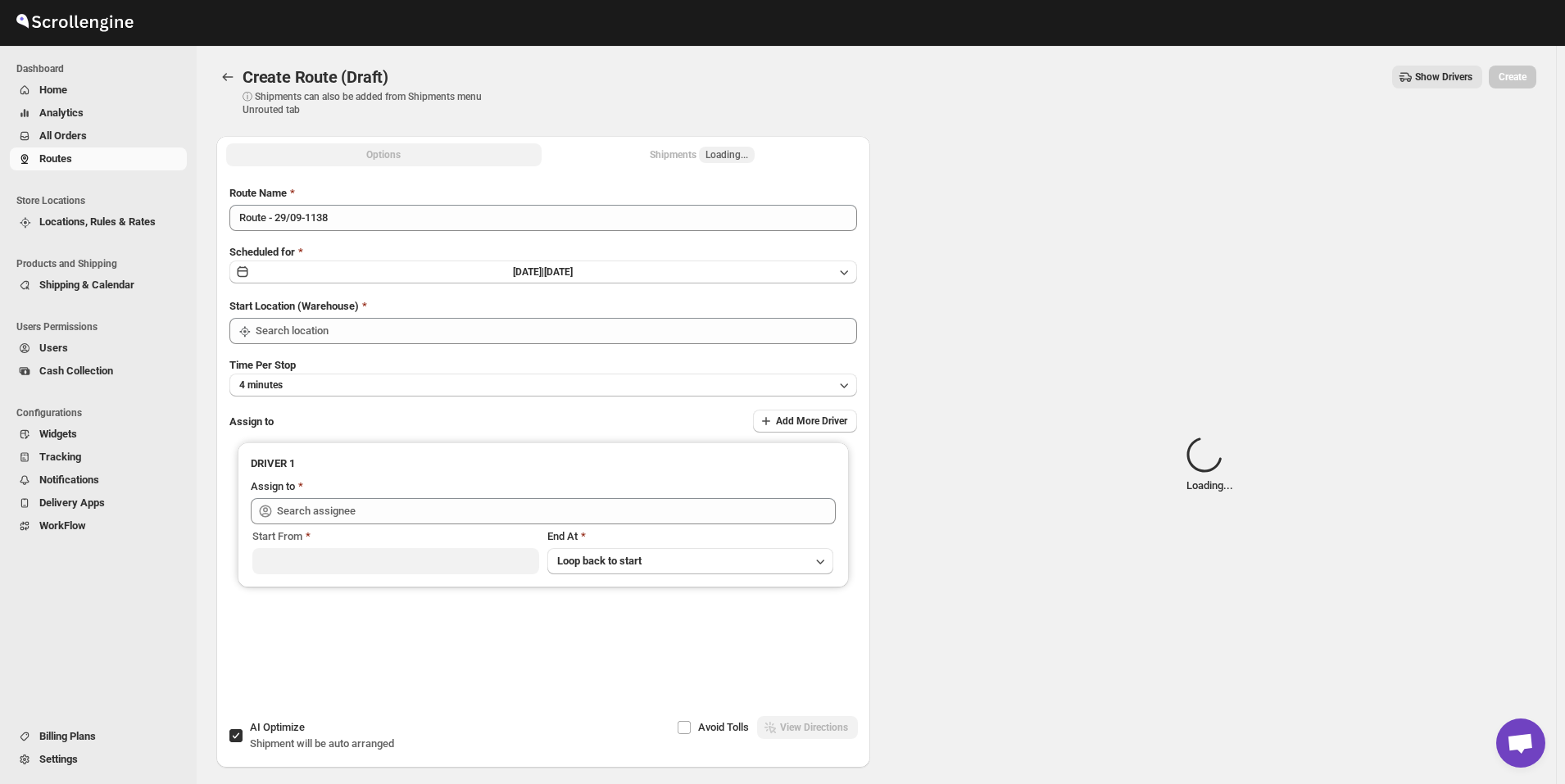
type input "[GEOGRAPHIC_DATA]"
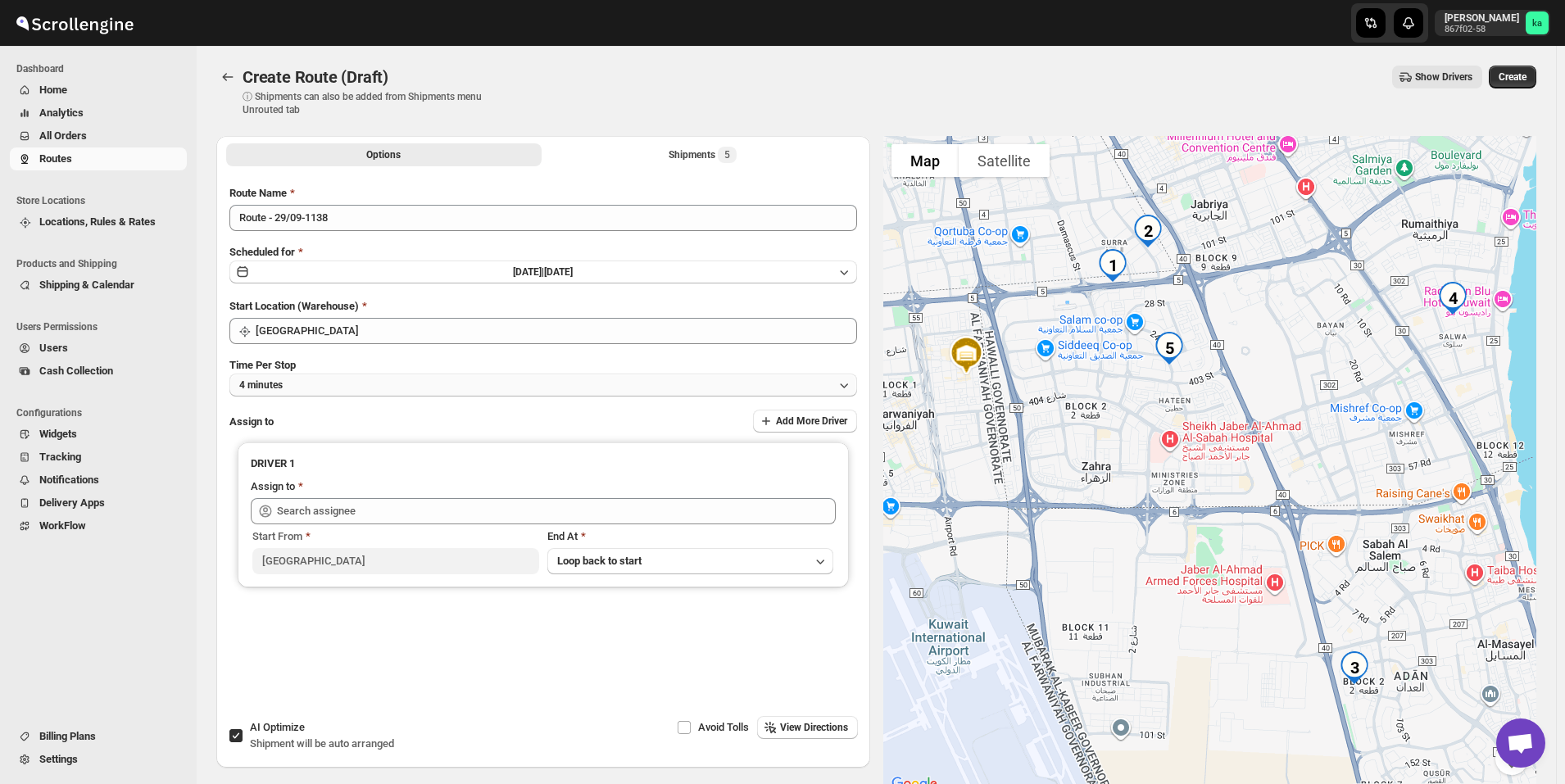
click at [294, 385] on button "4 minutes" at bounding box center [544, 385] width 628 height 23
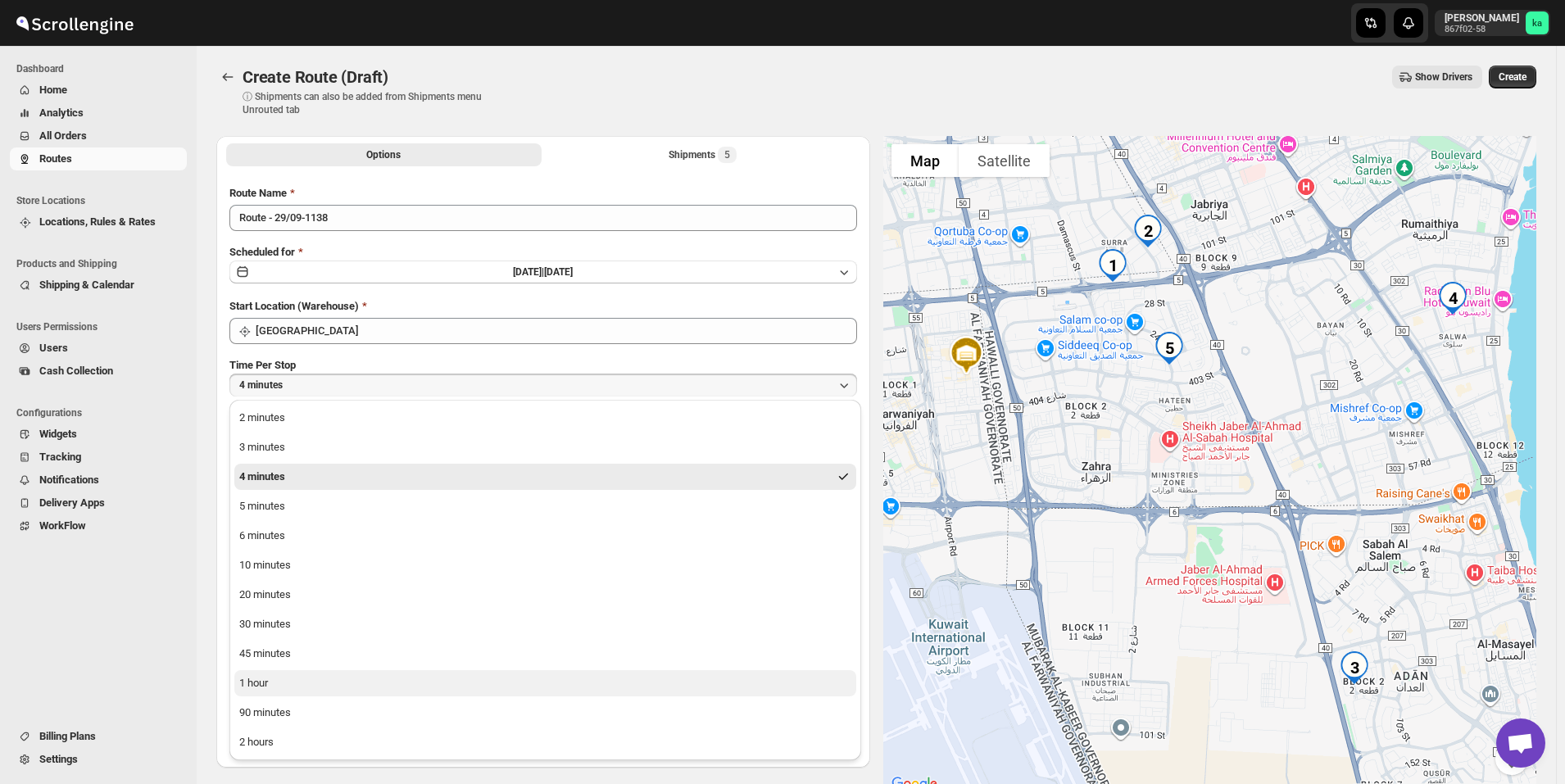
click at [317, 684] on button "1 hour" at bounding box center [546, 683] width 622 height 26
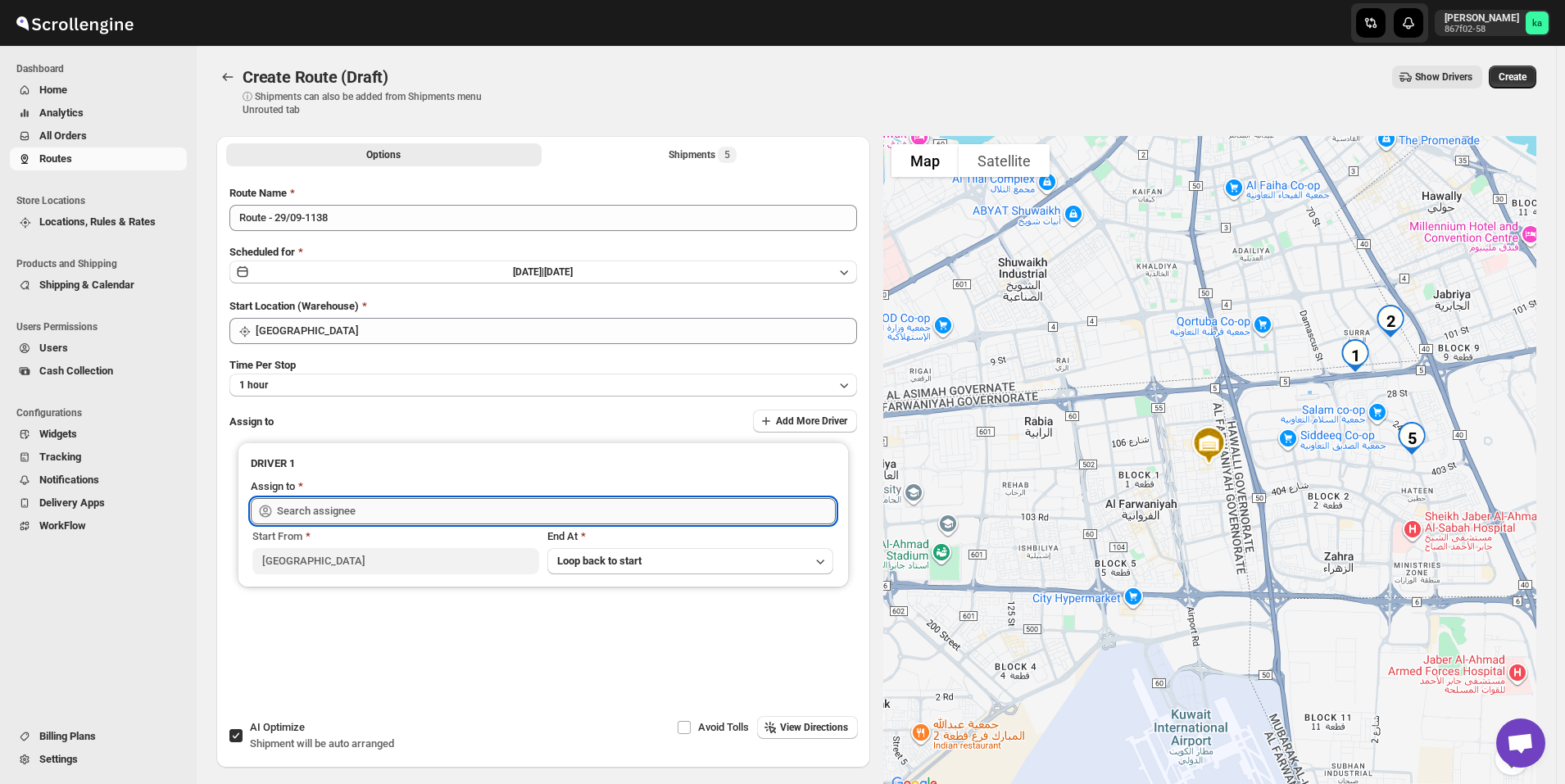
click at [334, 499] on input "text" at bounding box center [556, 511] width 559 height 26
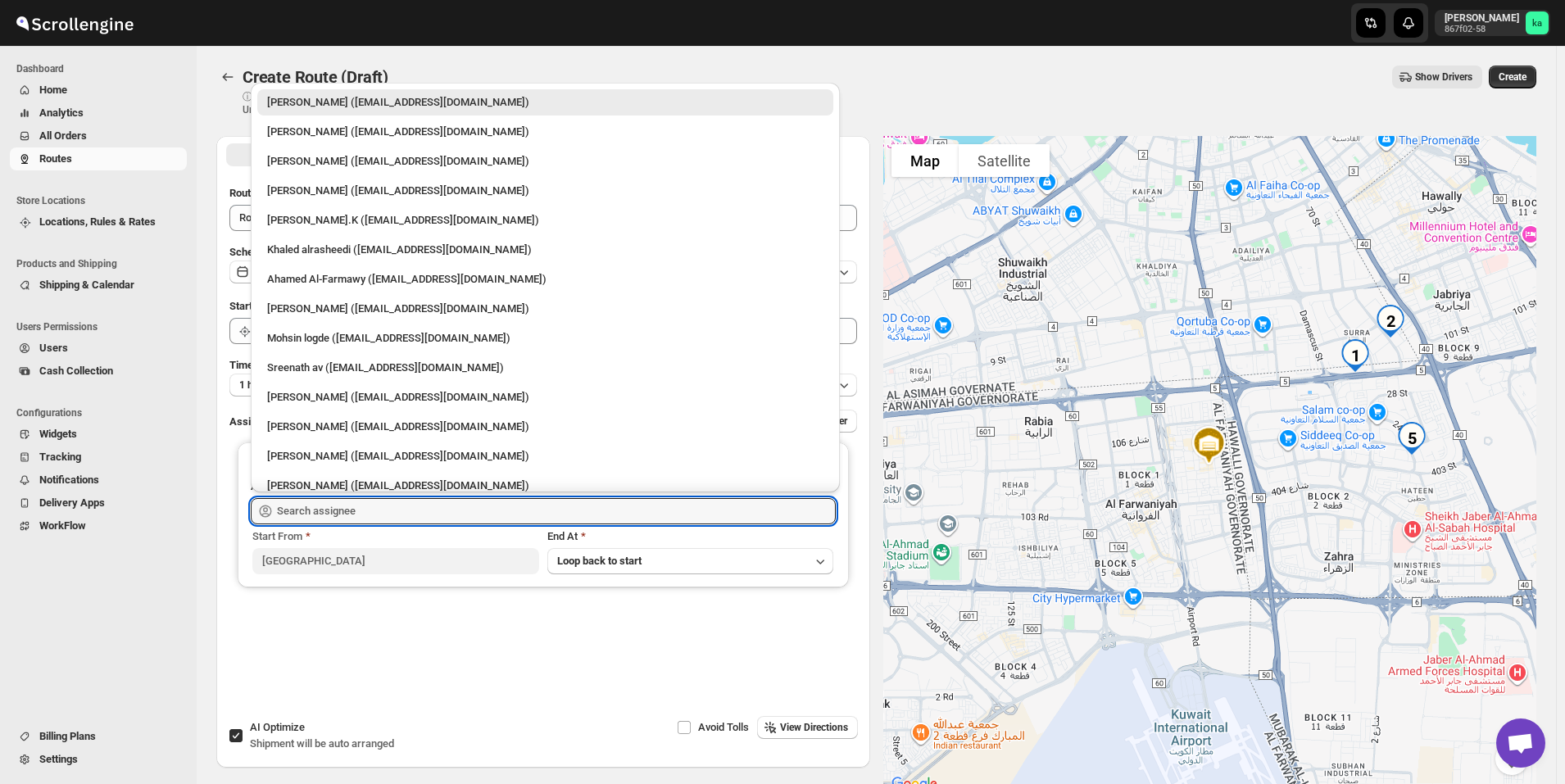
scroll to position [43, 0]
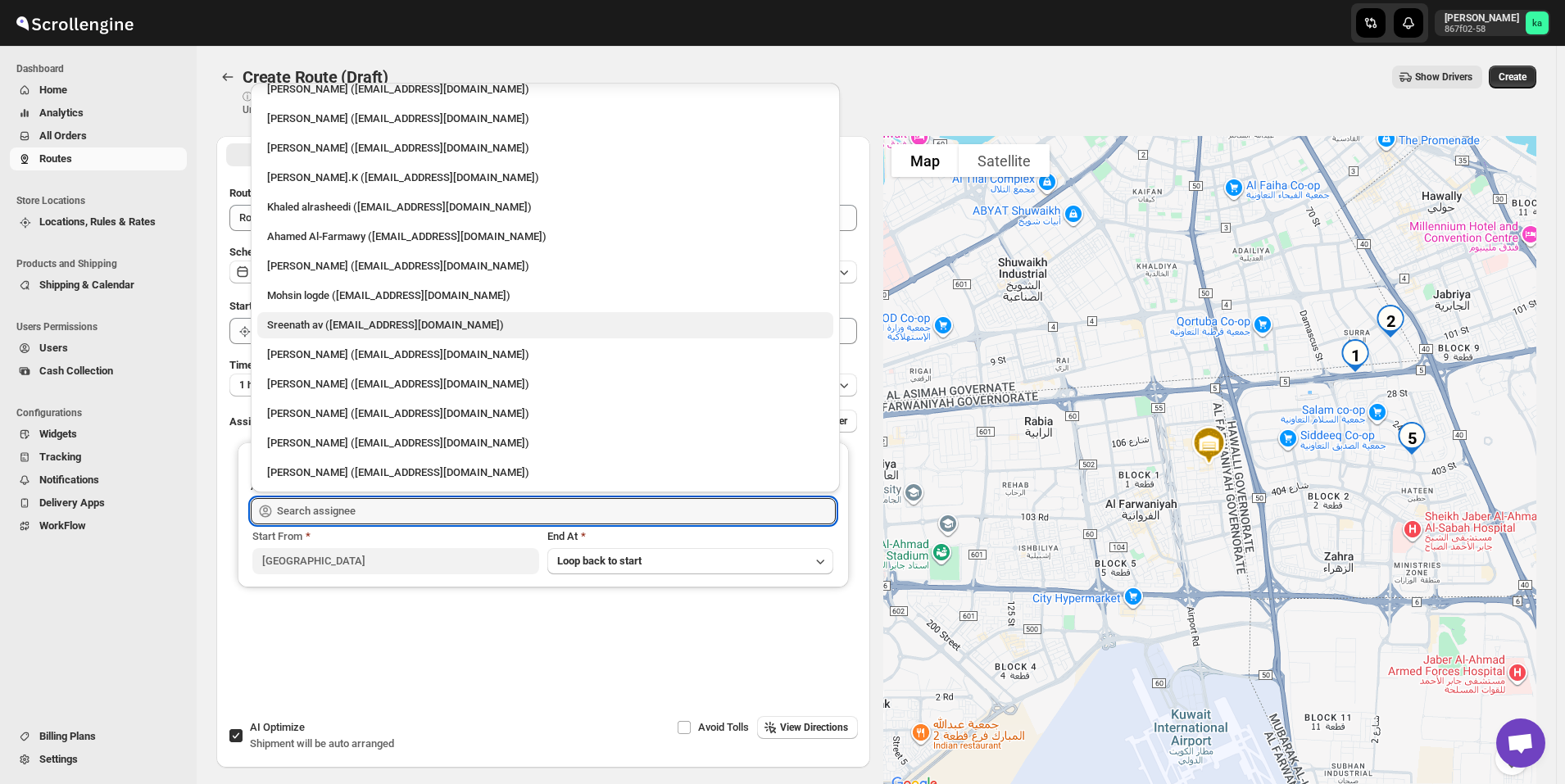
click at [325, 321] on div "Sreenath av (sreenathbhasibhasi@gmail.com)" at bounding box center [545, 325] width 557 height 16
type input "Sreenath av (sreenathbhasibhasi@gmail.com)"
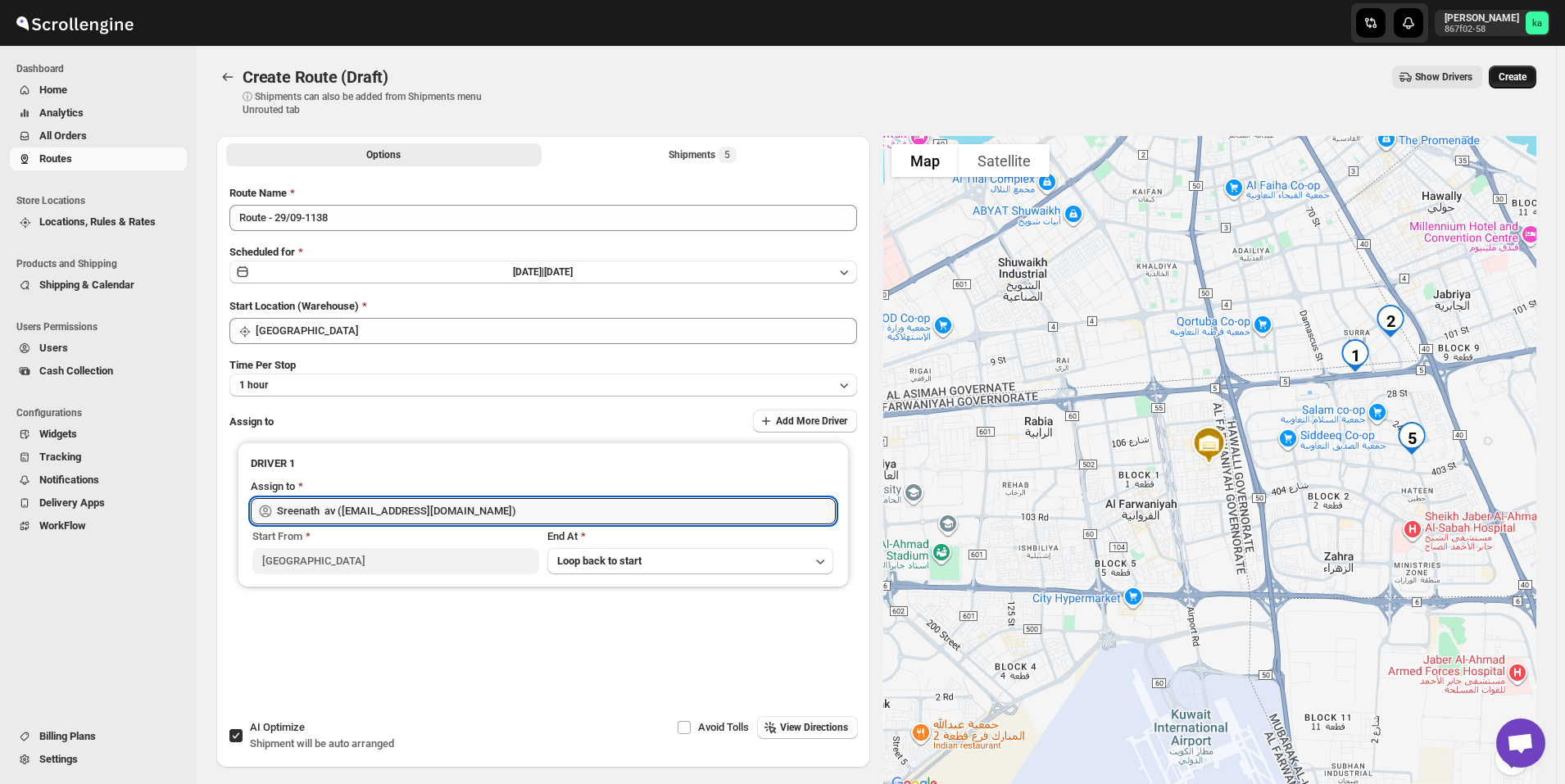
click at [1524, 74] on span "Create" at bounding box center [1513, 77] width 28 height 13
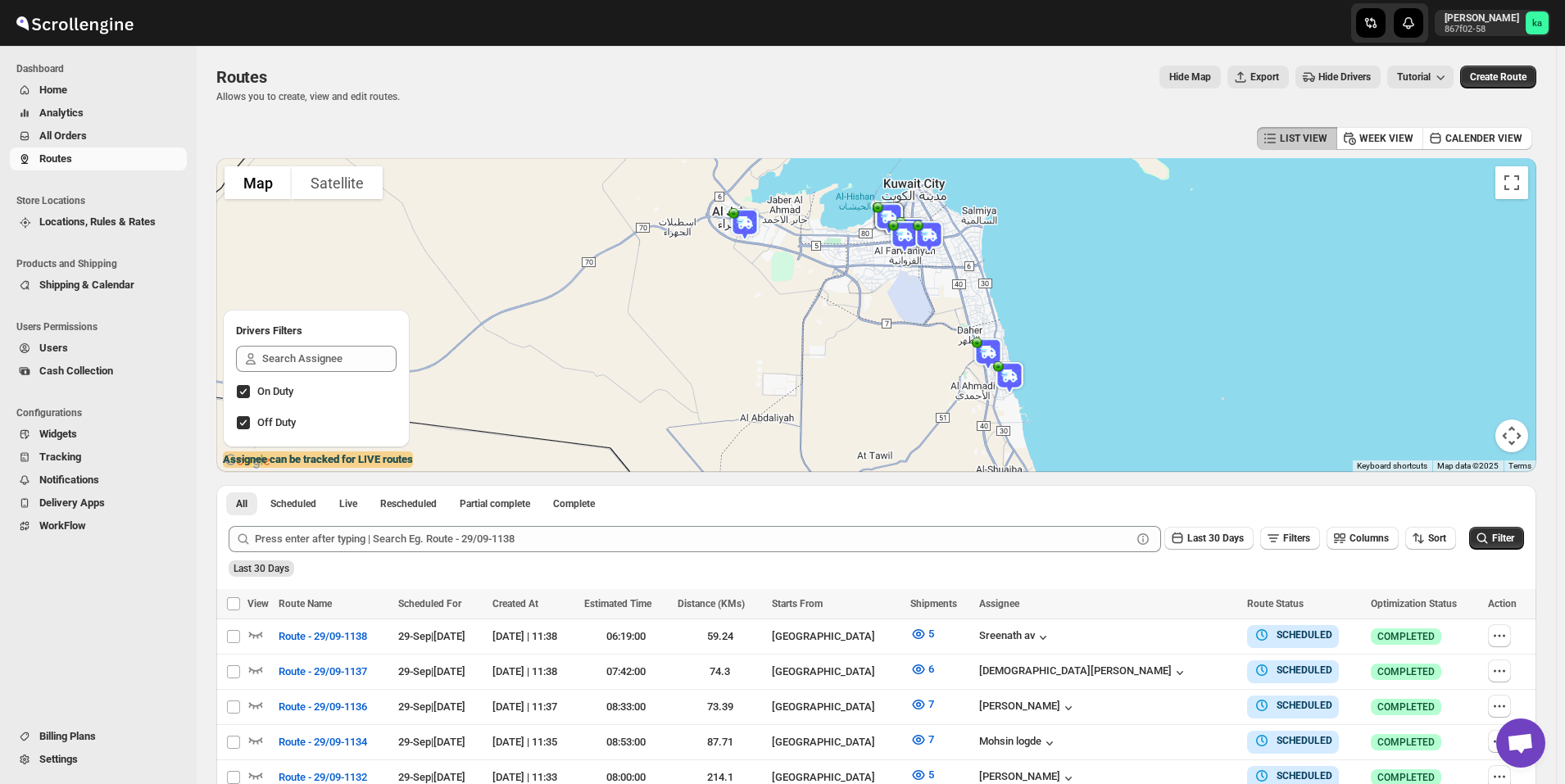
click at [75, 133] on span "All Orders" at bounding box center [63, 136] width 48 height 12
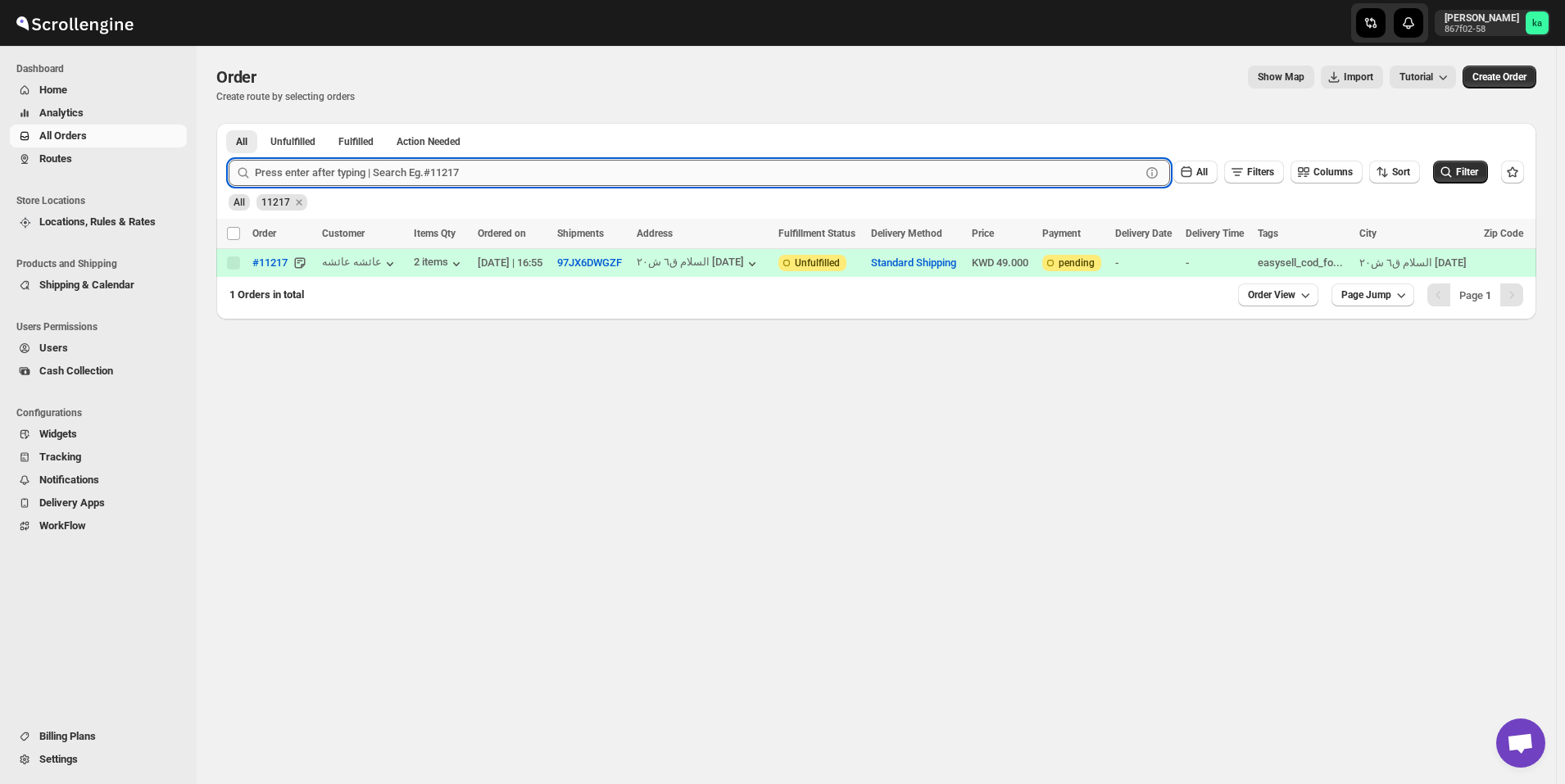
click at [410, 170] on input "text" at bounding box center [698, 173] width 886 height 26
paste input "11350"
type input "11350"
click at [229, 123] on button "Submit" at bounding box center [252, 131] width 47 height 17
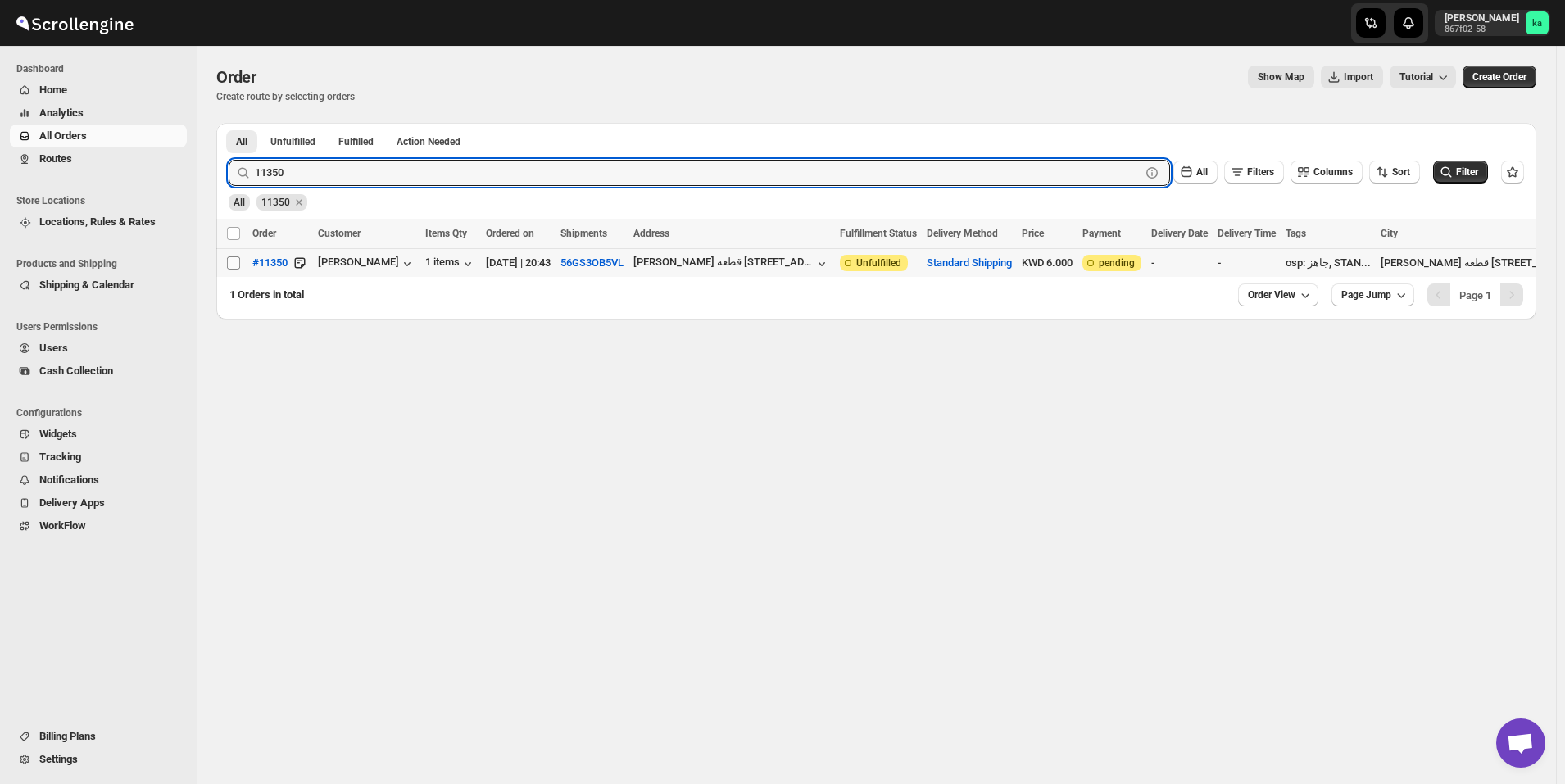
click at [236, 263] on input "Select order" at bounding box center [233, 263] width 13 height 13
checkbox input "true"
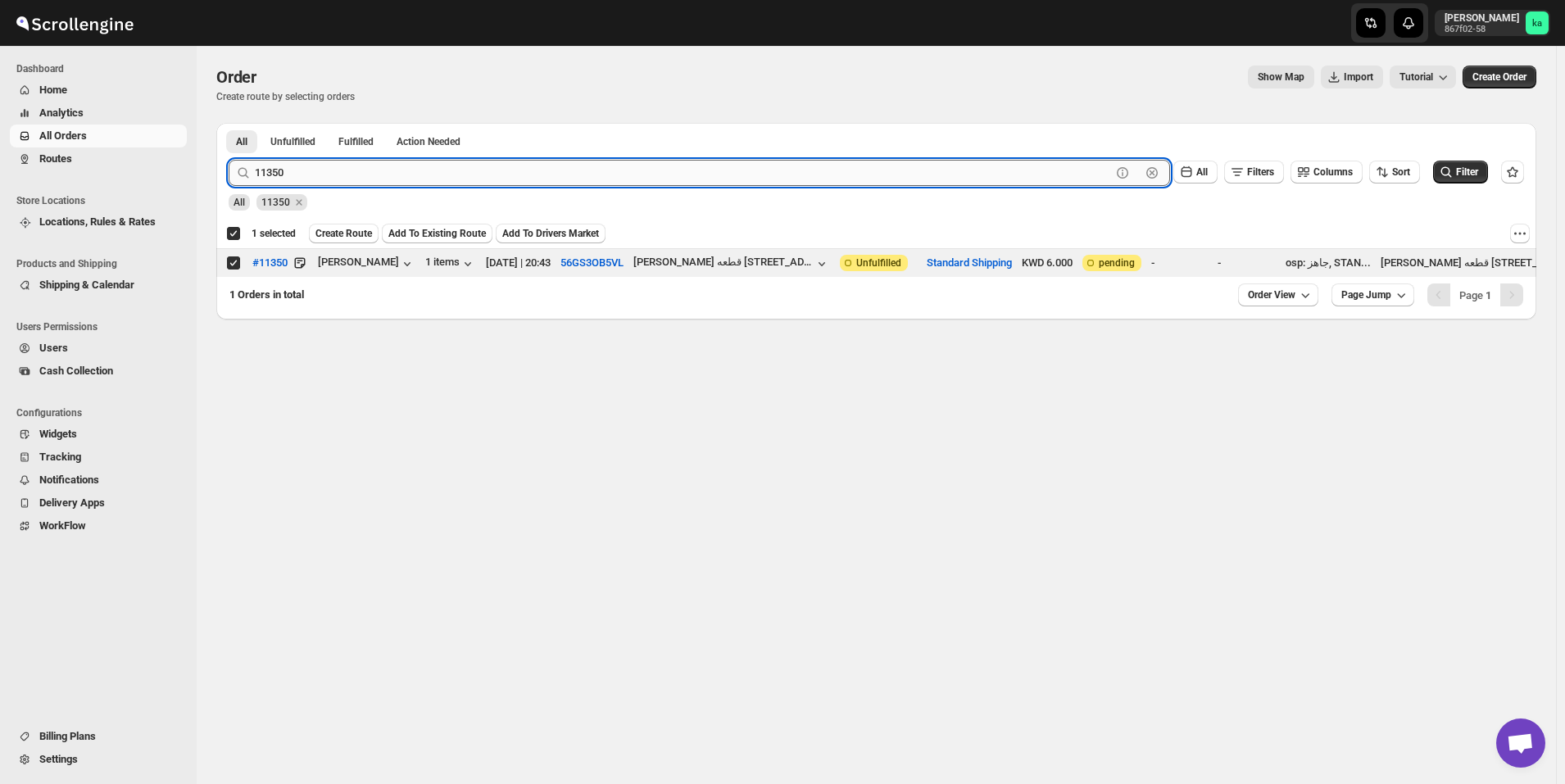
click at [490, 170] on input "11350" at bounding box center [683, 173] width 856 height 26
paste input "63"
type input "11363"
click at [229, 123] on button "Submit" at bounding box center [252, 131] width 47 height 17
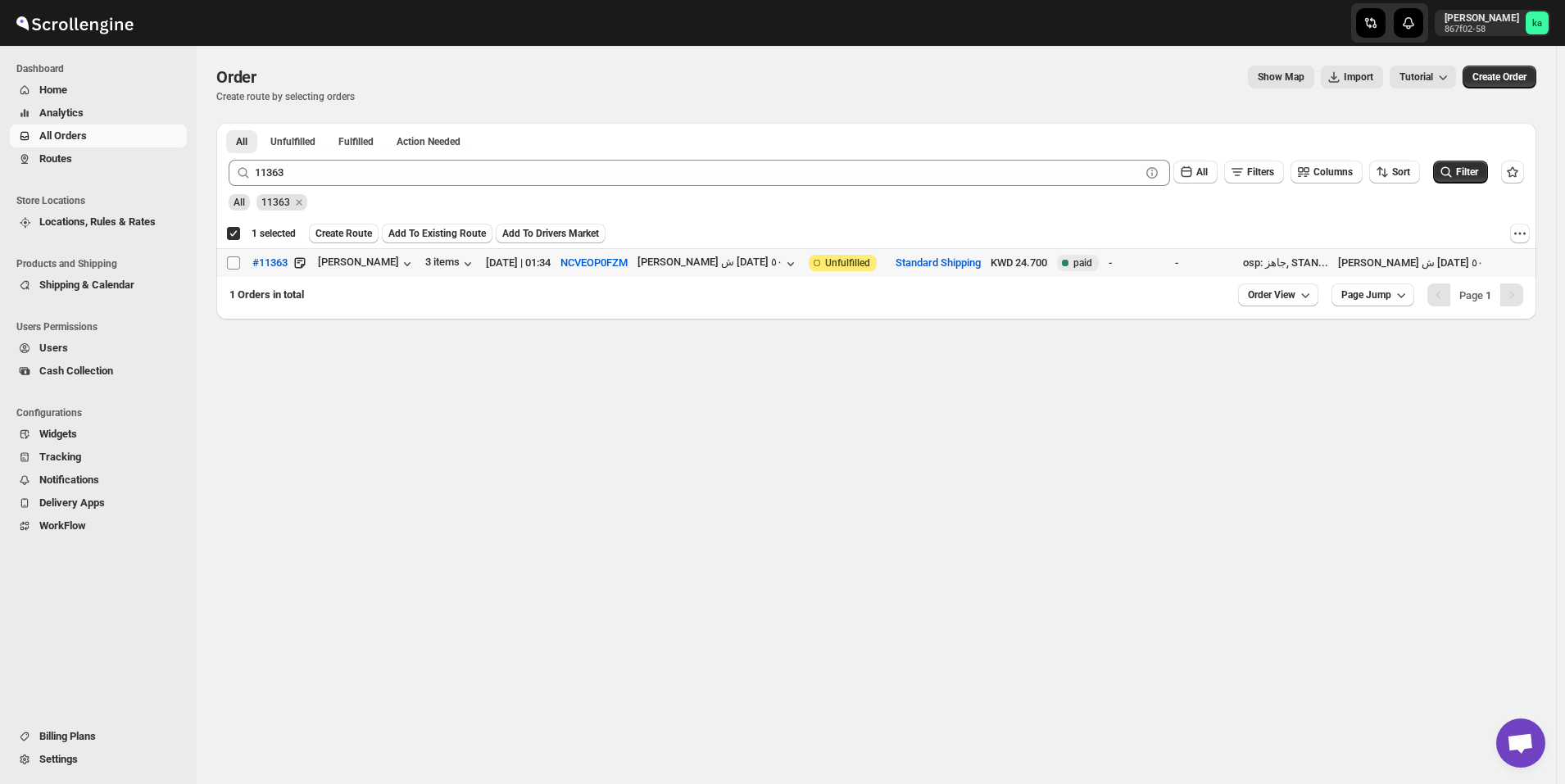
click at [235, 262] on input "Select order" at bounding box center [233, 263] width 13 height 13
checkbox input "true"
checkbox input "false"
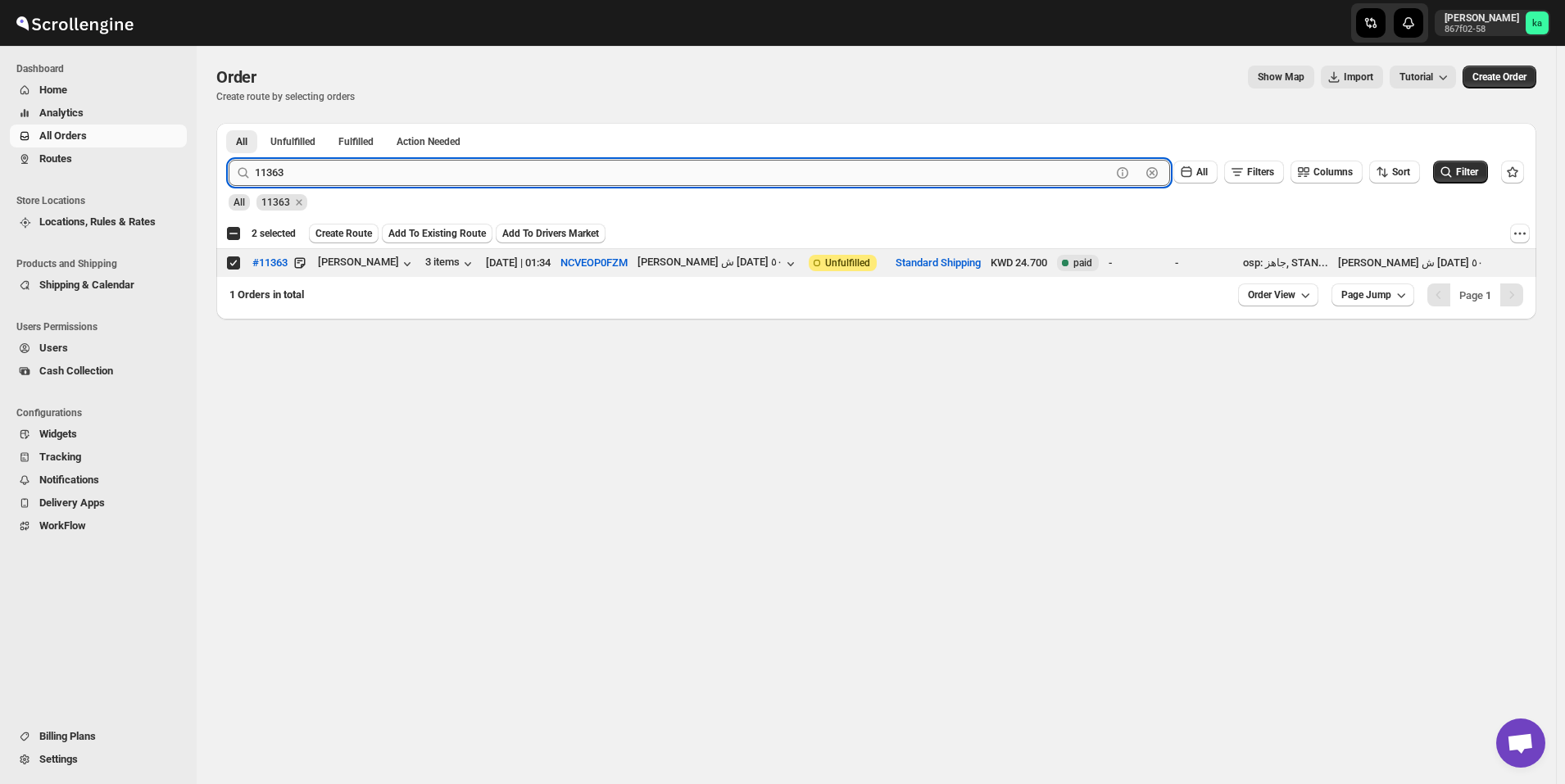
click at [367, 163] on input "11363" at bounding box center [683, 173] width 856 height 26
paste input "21"
type input "11321"
click at [229, 123] on button "Submit" at bounding box center [252, 131] width 47 height 17
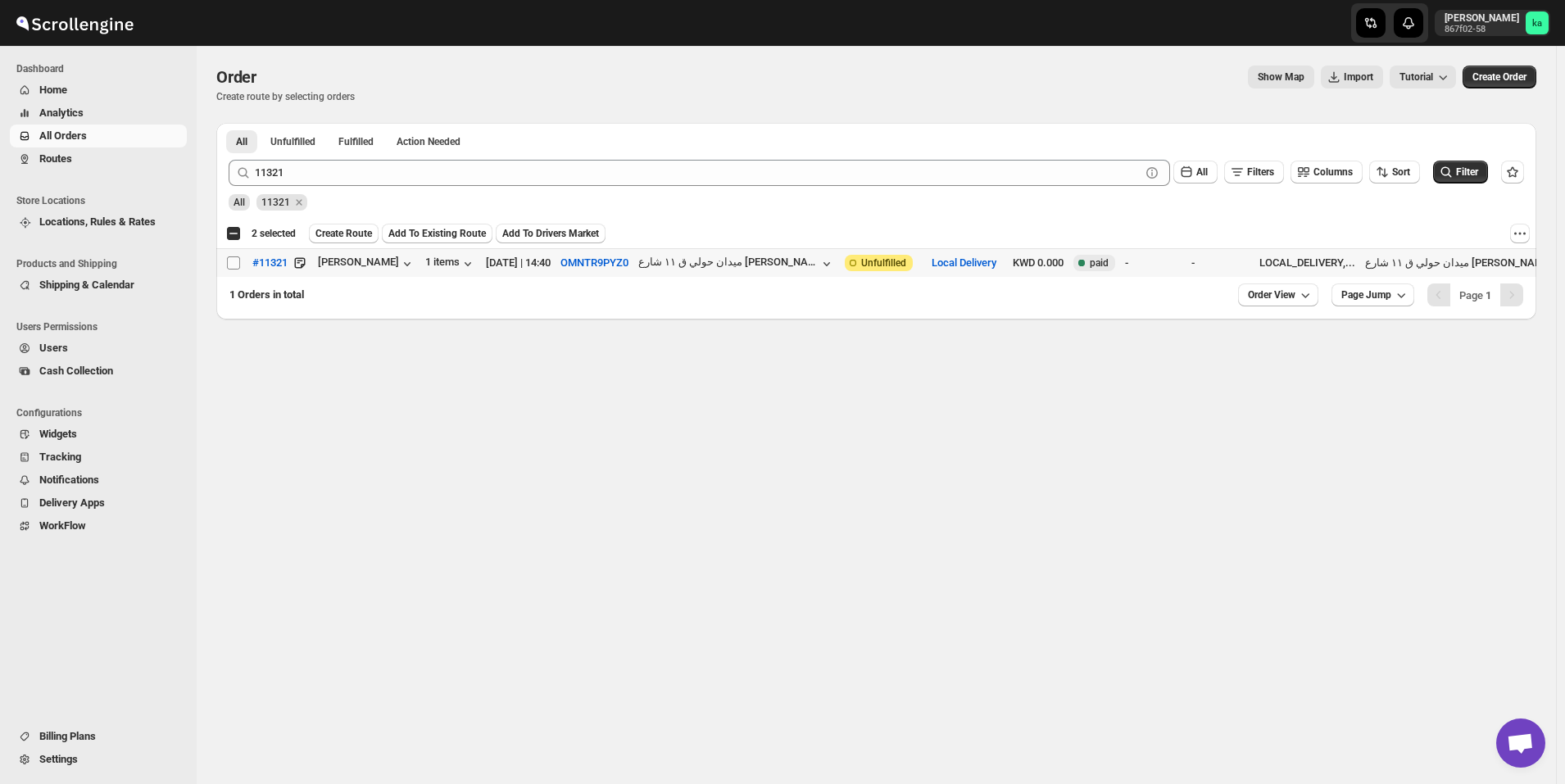
click at [231, 264] on input "Select order" at bounding box center [233, 263] width 13 height 13
checkbox input "true"
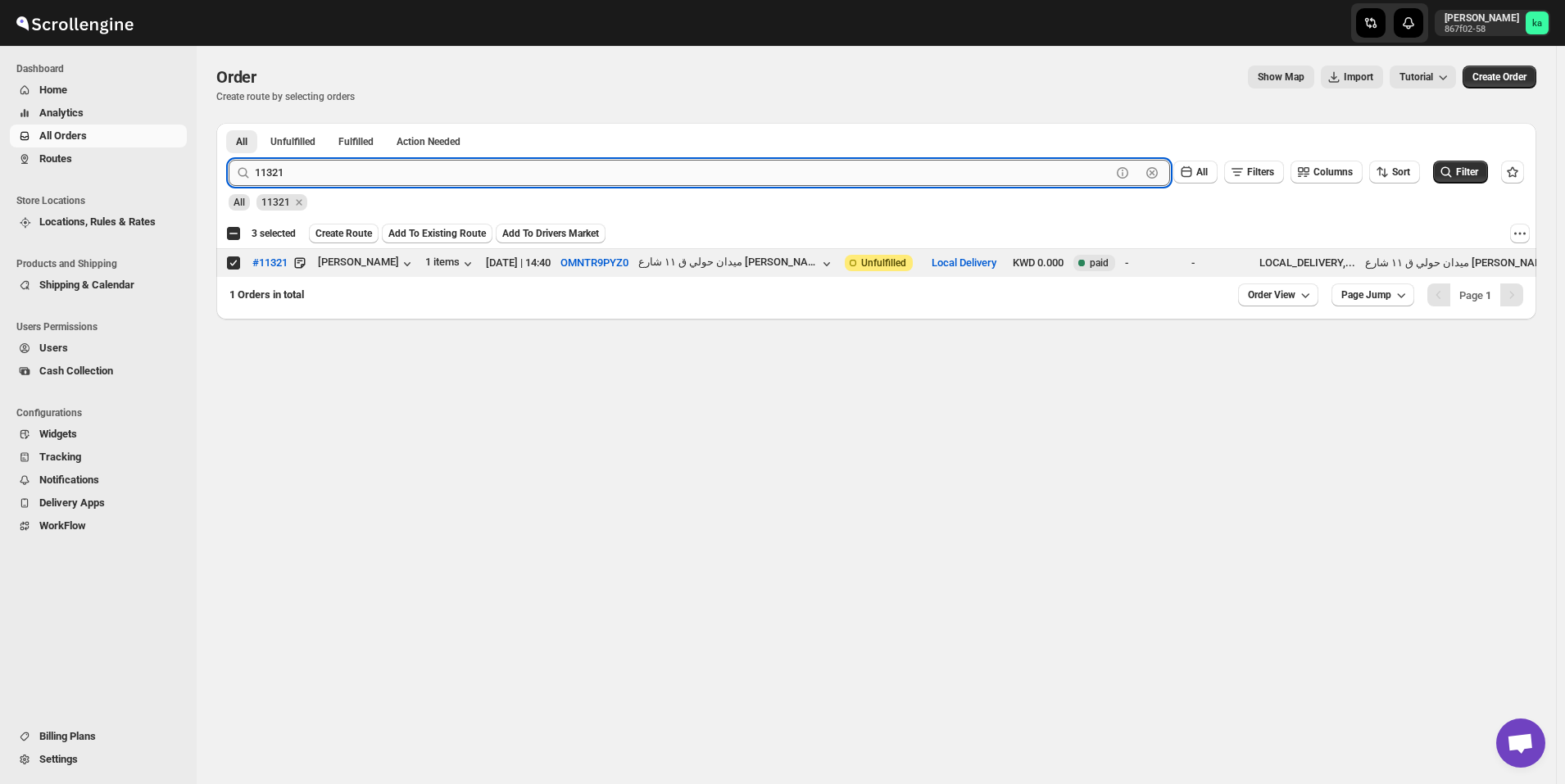
click at [584, 169] on input "11321" at bounding box center [683, 173] width 856 height 26
paste input "3"
type input "11331"
click at [229, 123] on button "Submit" at bounding box center [252, 131] width 47 height 17
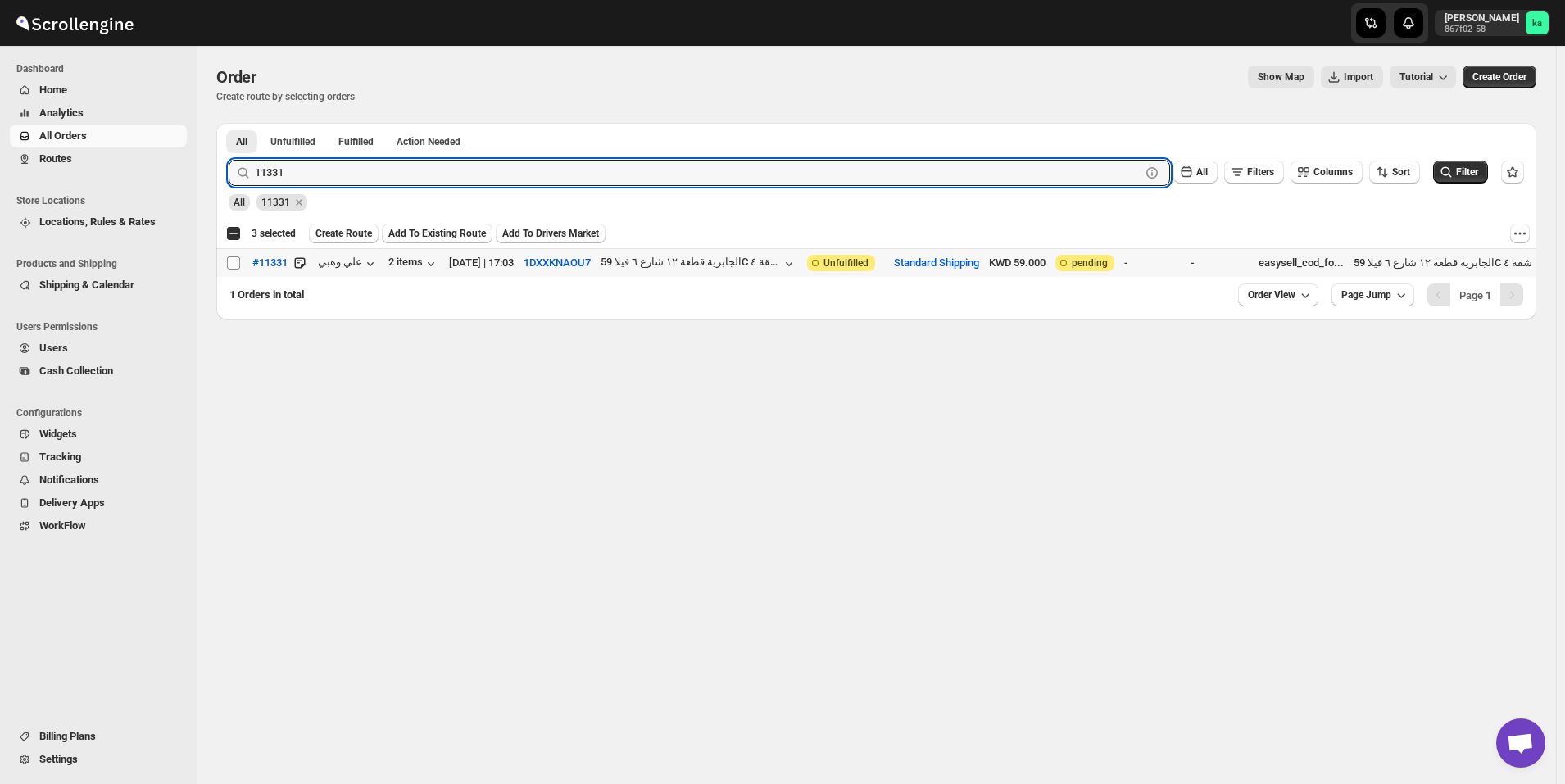
click at [235, 265] on input "Select order" at bounding box center [233, 263] width 13 height 13
checkbox input "true"
click at [352, 171] on input "11331" at bounding box center [683, 173] width 856 height 26
paste input "234"
type input "11234"
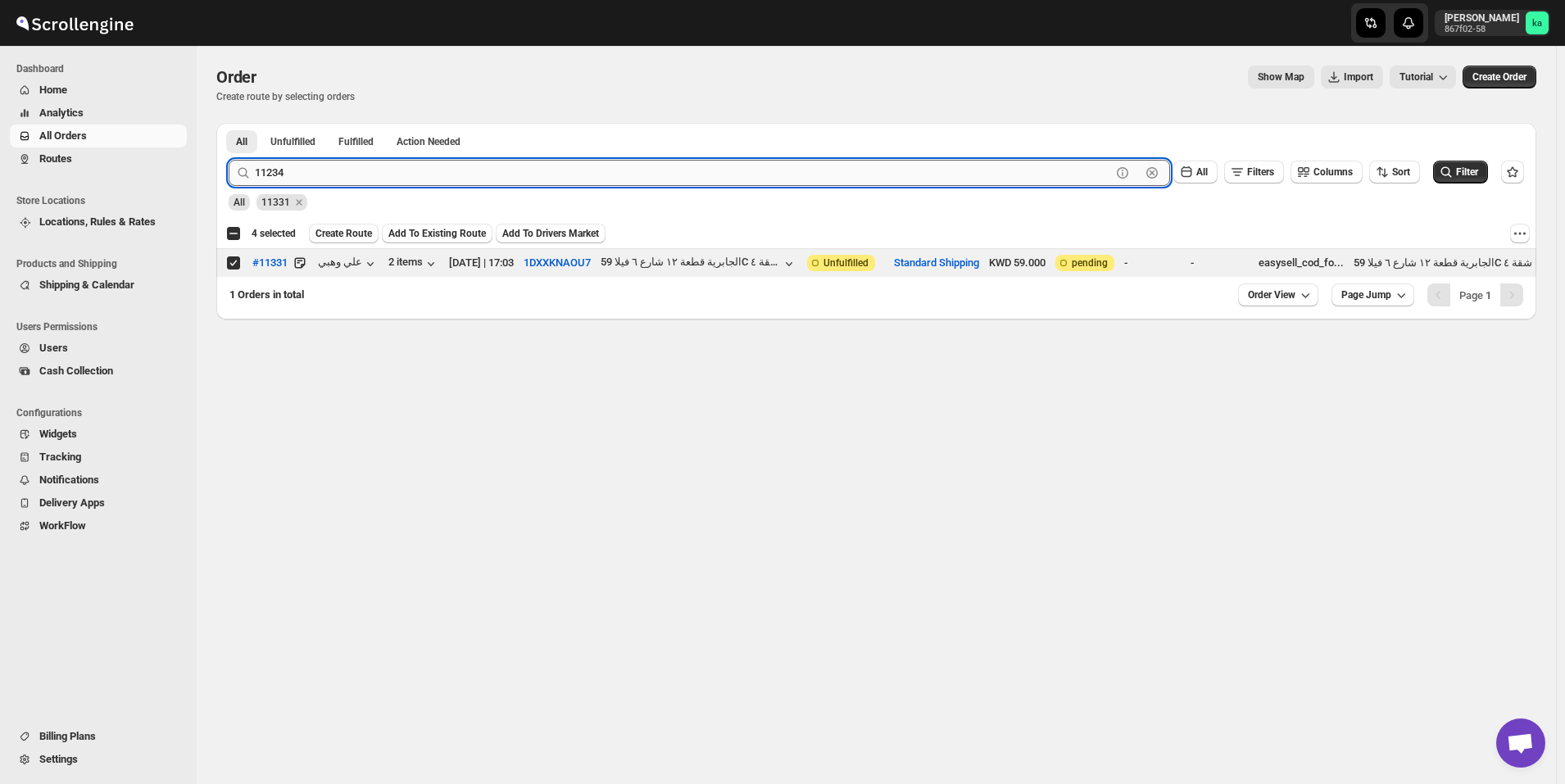
click at [229, 123] on button "Submit" at bounding box center [252, 131] width 47 height 17
click at [230, 262] on input "Select order" at bounding box center [233, 263] width 13 height 13
checkbox input "true"
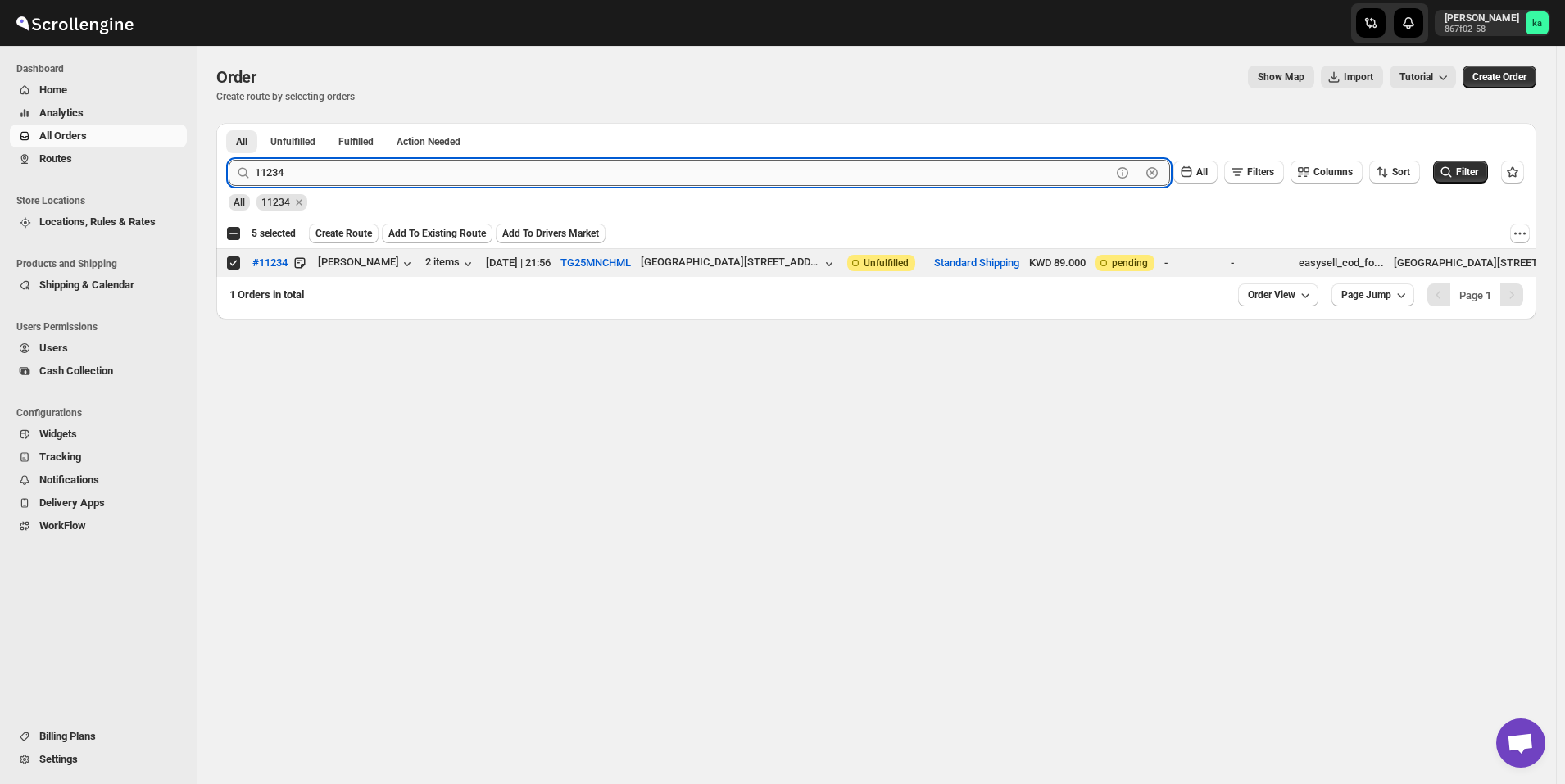
click at [521, 172] on input "11234" at bounding box center [683, 173] width 856 height 26
type input "v"
click at [229, 123] on button "Submit" at bounding box center [252, 131] width 47 height 17
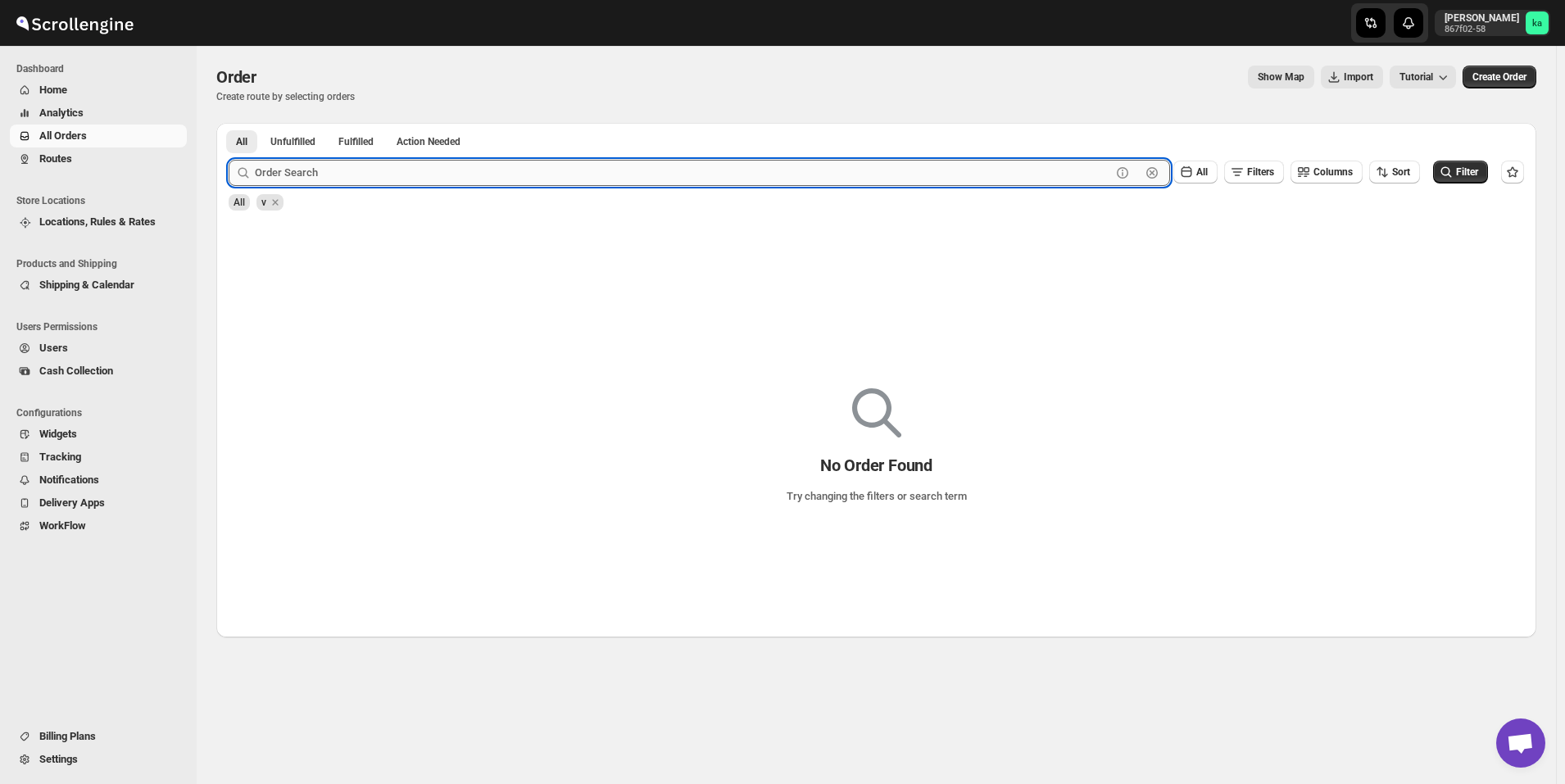
type input "\"
paste input "11330"
type input "11330"
click at [229, 123] on button "Submit" at bounding box center [252, 131] width 47 height 17
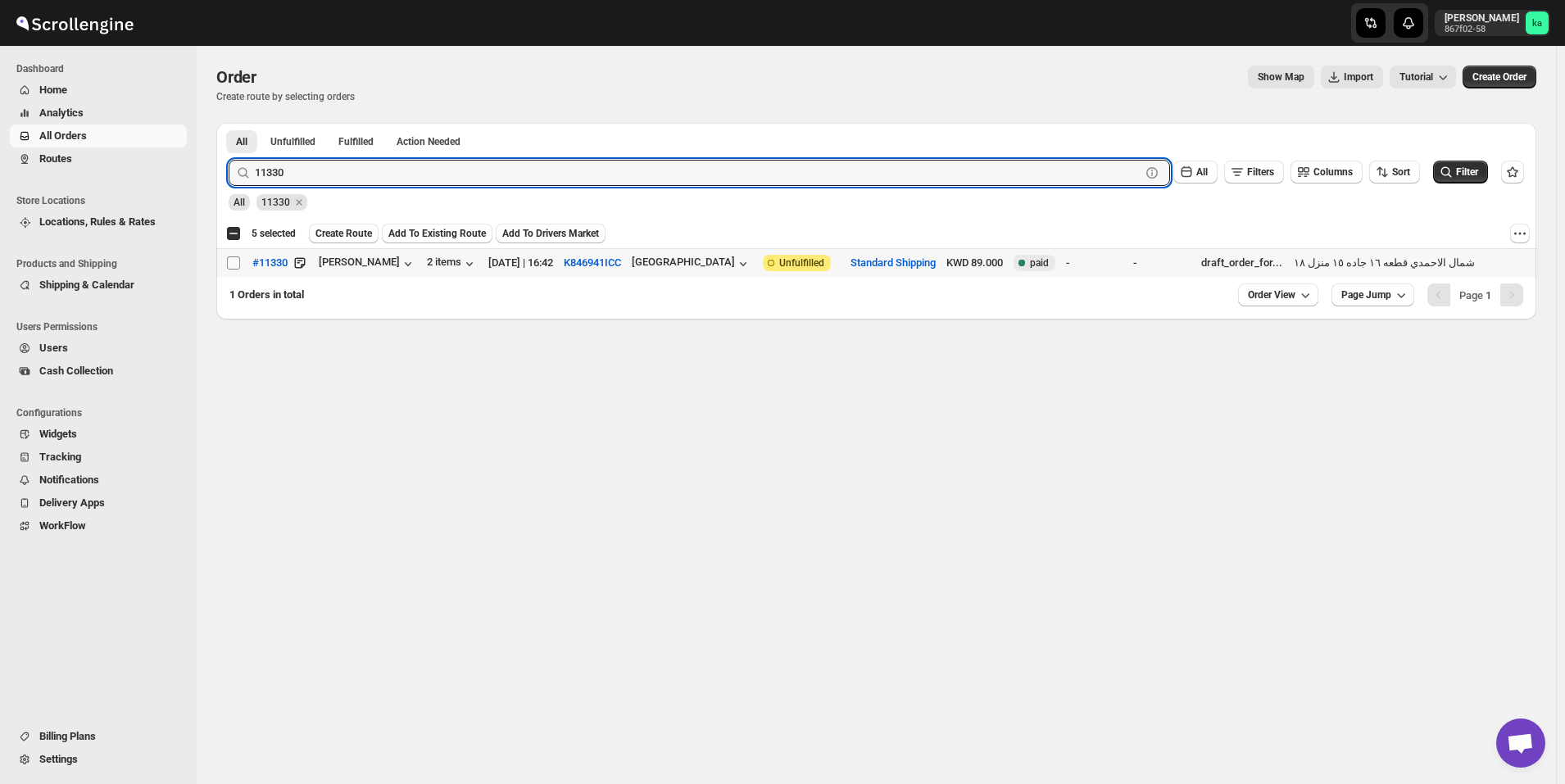
click at [234, 257] on input "Select order" at bounding box center [233, 263] width 13 height 13
checkbox input "true"
click at [381, 173] on input "11330" at bounding box center [683, 173] width 856 height 26
paste input "4"
type input "11340"
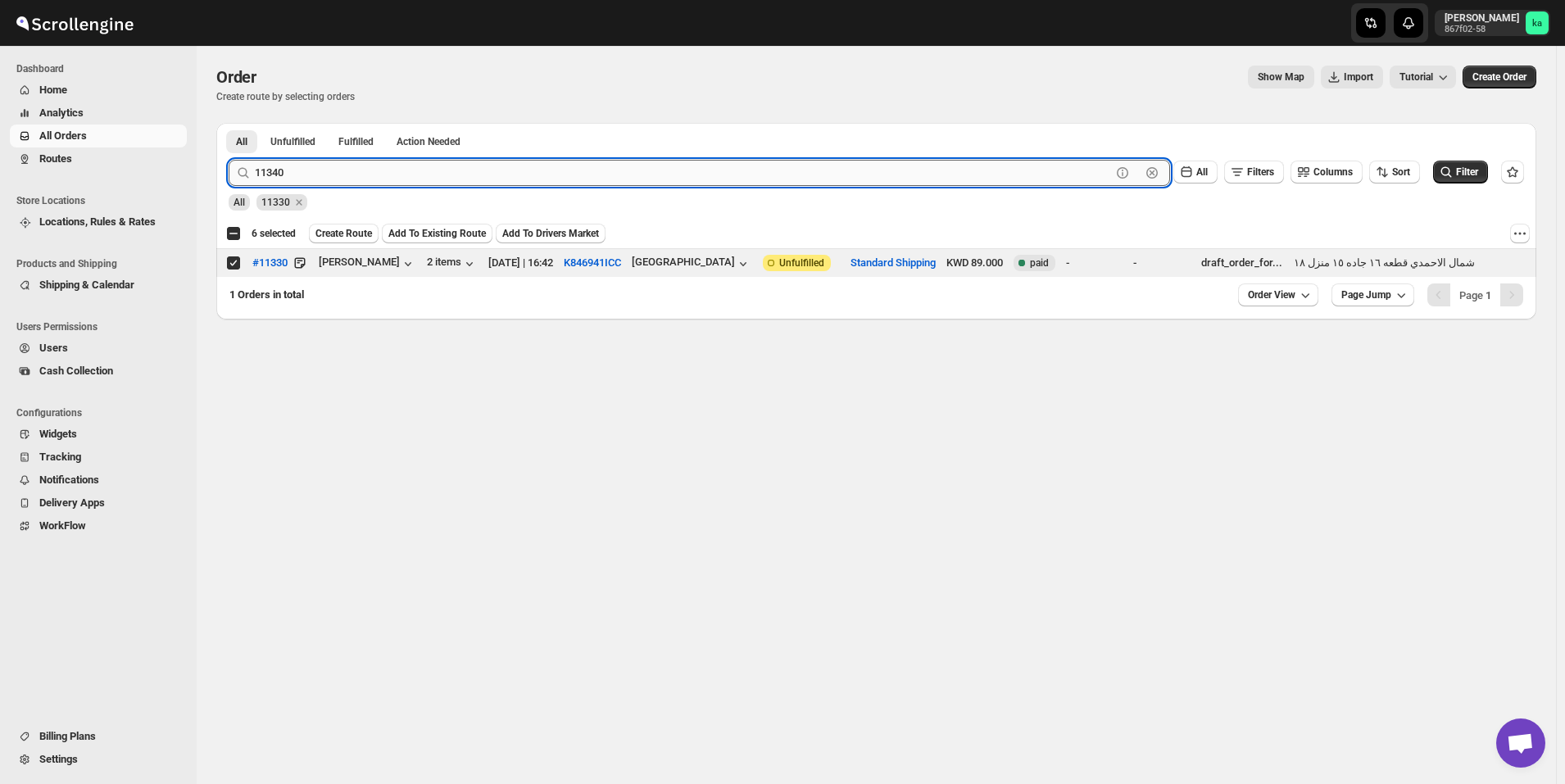
click at [229, 123] on button "Submit" at bounding box center [252, 131] width 47 height 17
click at [230, 263] on input "Select order" at bounding box center [233, 263] width 13 height 13
checkbox input "true"
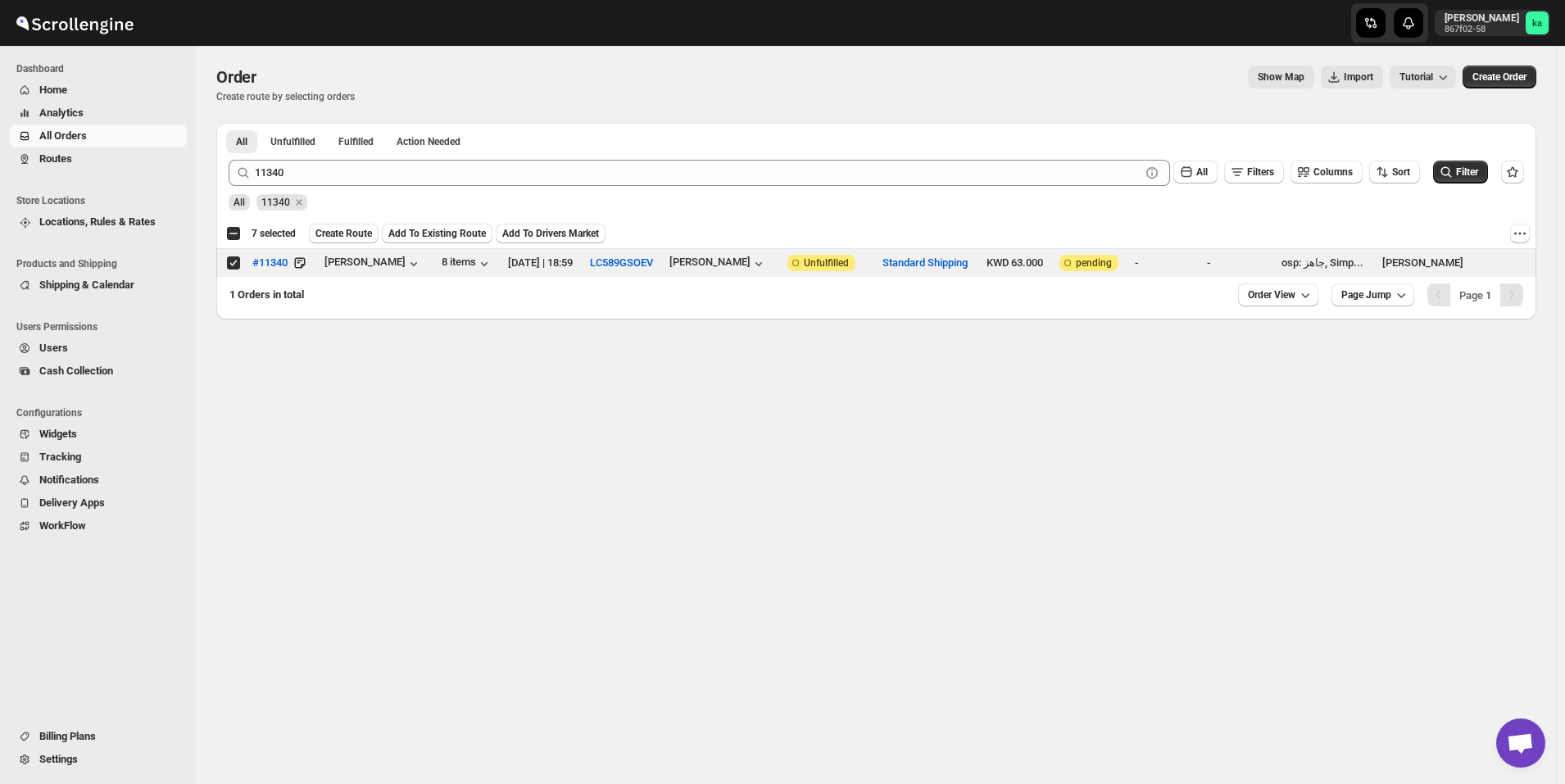
click at [352, 237] on span "Create Route" at bounding box center [344, 233] width 57 height 13
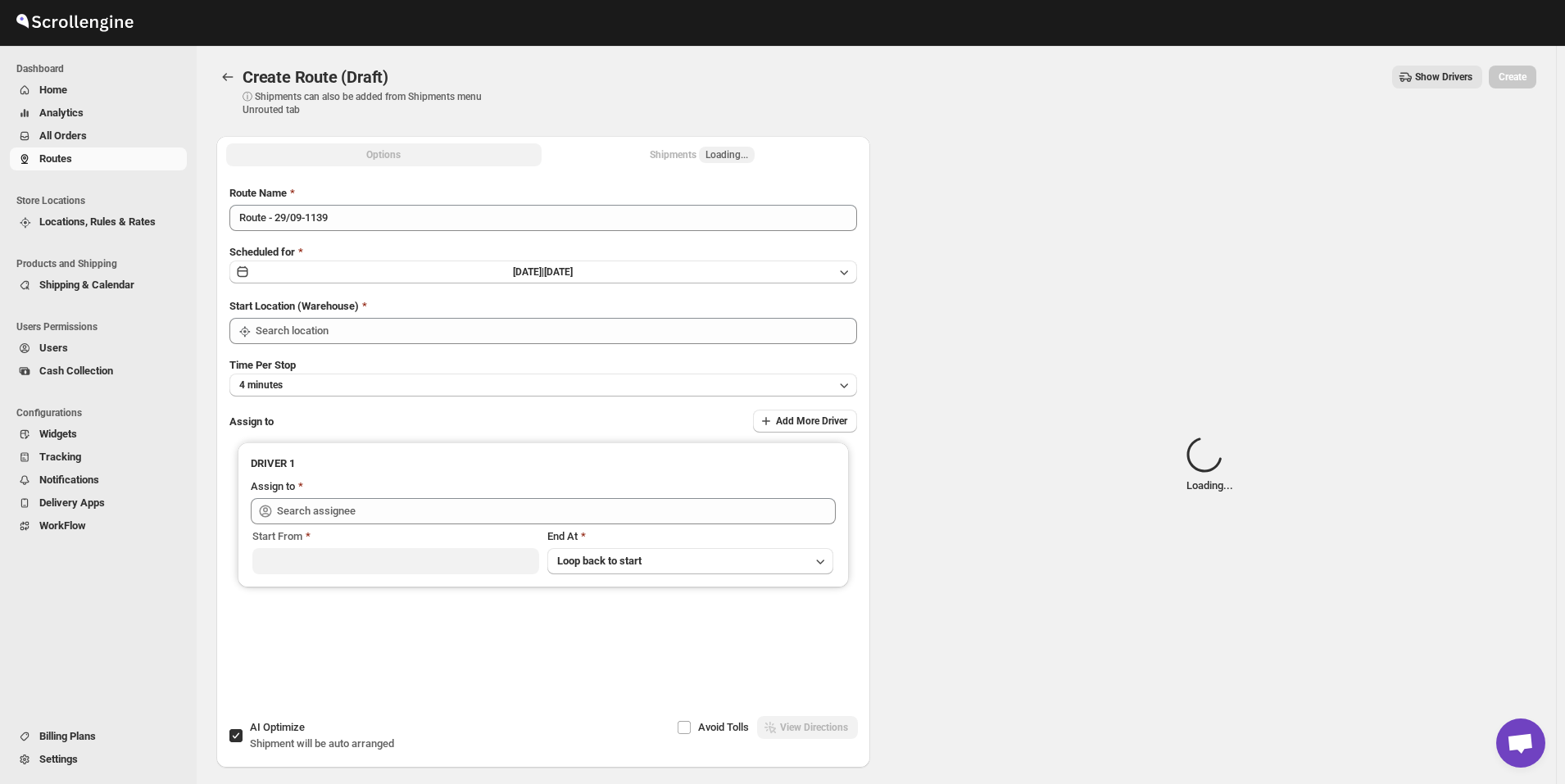
type input "[GEOGRAPHIC_DATA]"
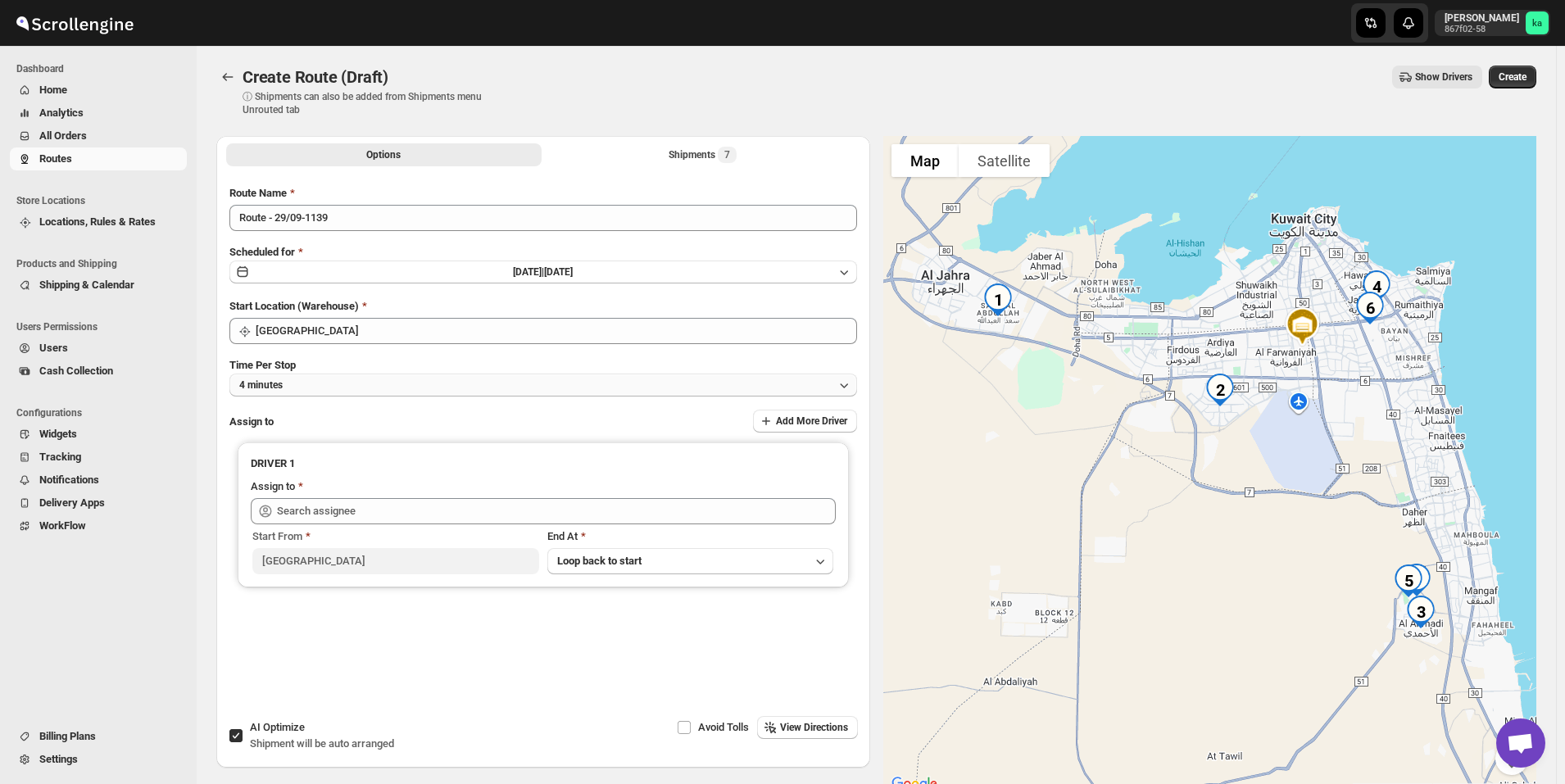
click at [292, 380] on button "4 minutes" at bounding box center [544, 385] width 628 height 23
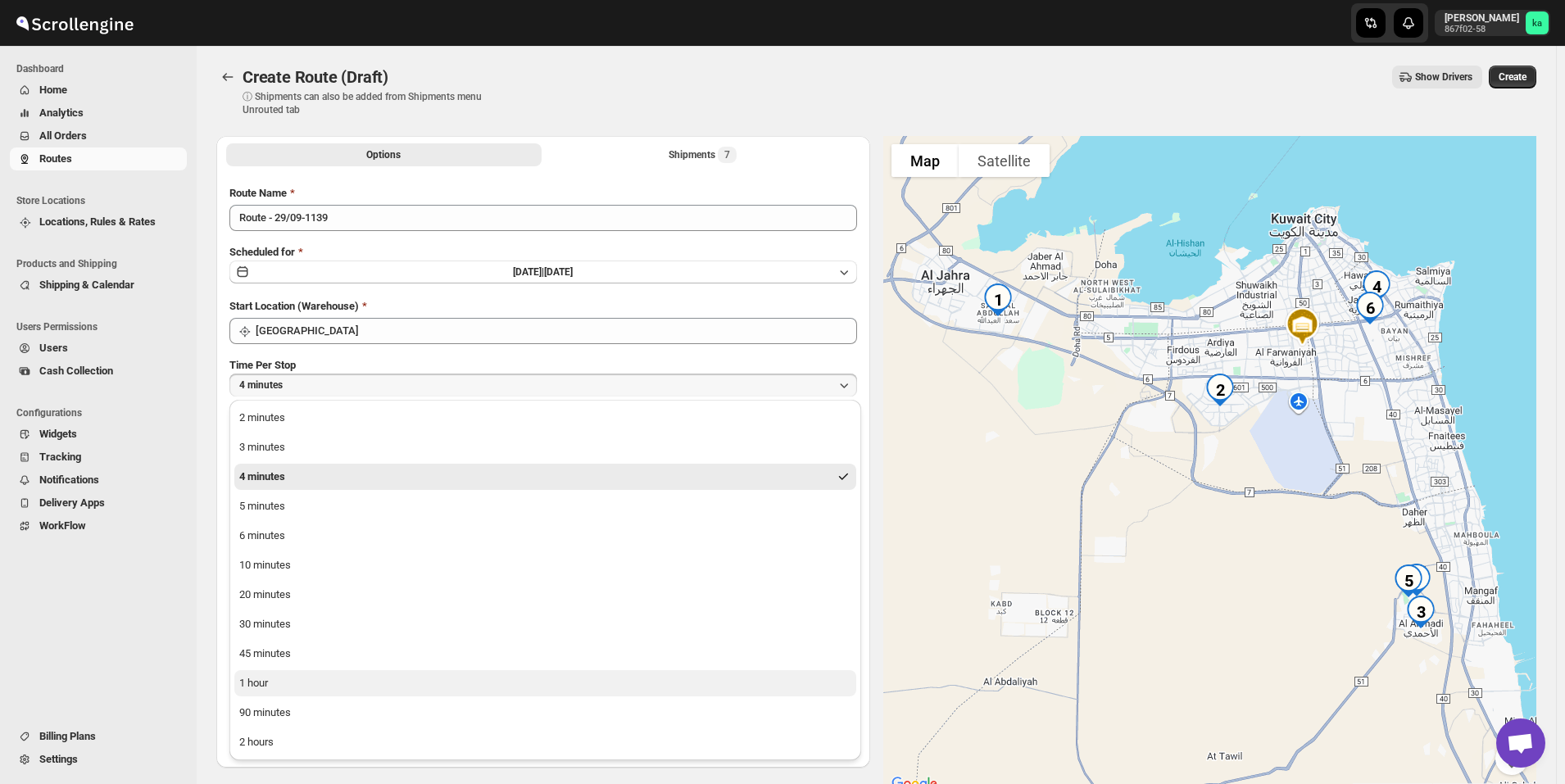
click at [371, 679] on button "1 hour" at bounding box center [546, 683] width 622 height 26
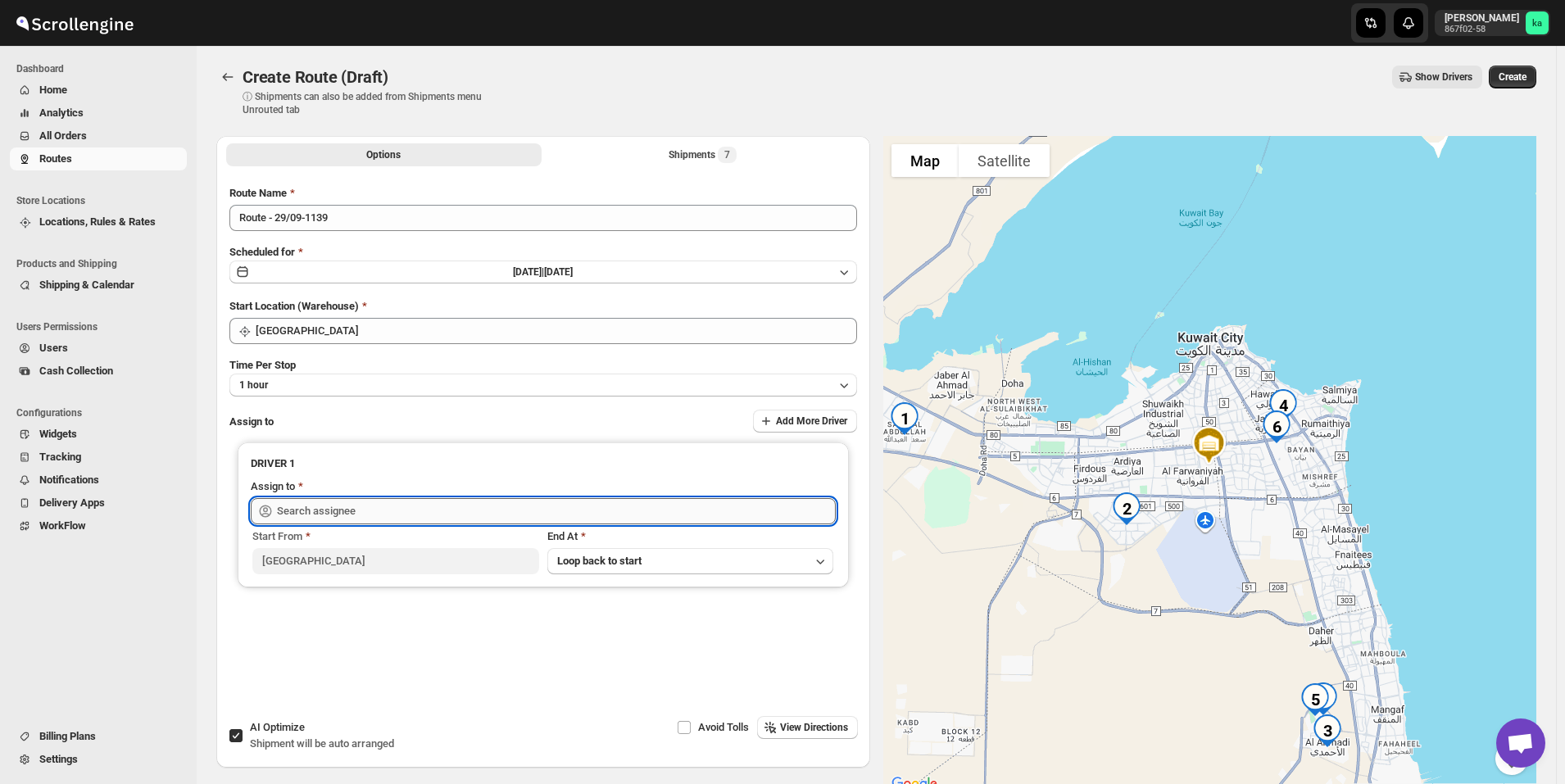
click at [353, 511] on input "text" at bounding box center [556, 511] width 559 height 26
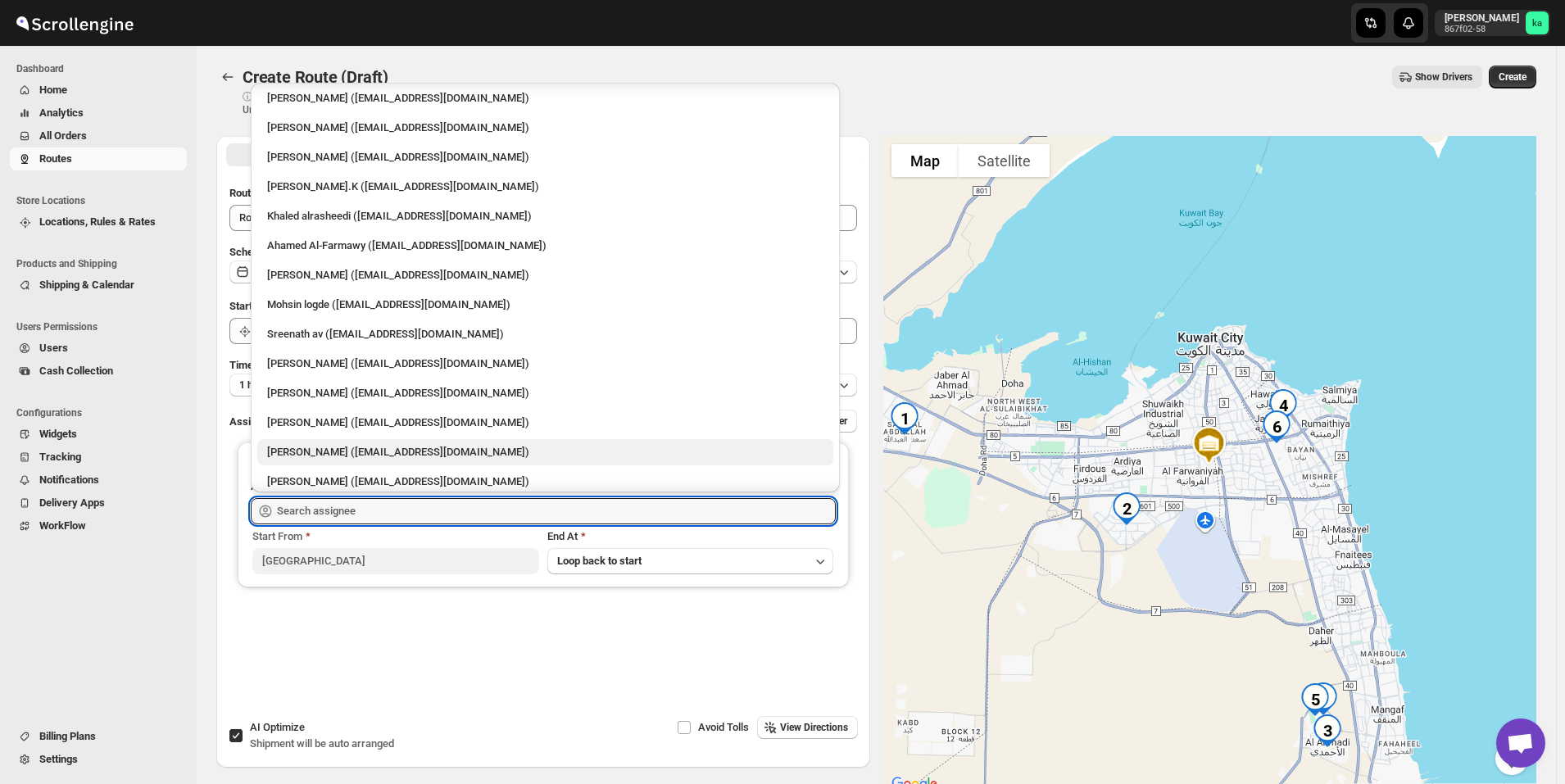
scroll to position [43, 0]
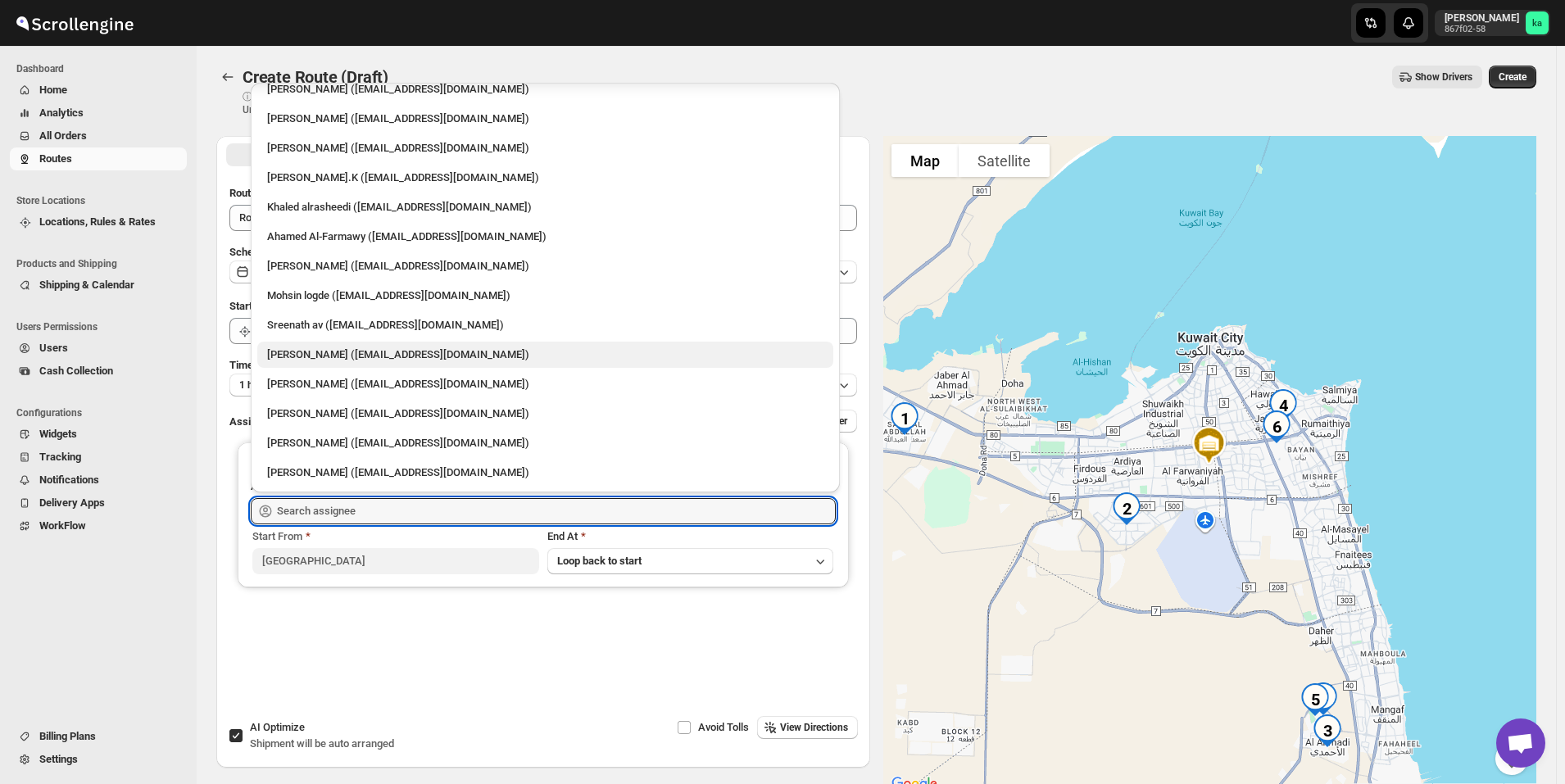
click at [346, 358] on div "[PERSON_NAME] ([EMAIL_ADDRESS][DOMAIN_NAME])" at bounding box center [545, 355] width 557 height 16
type input "[PERSON_NAME] ([EMAIL_ADDRESS][DOMAIN_NAME])"
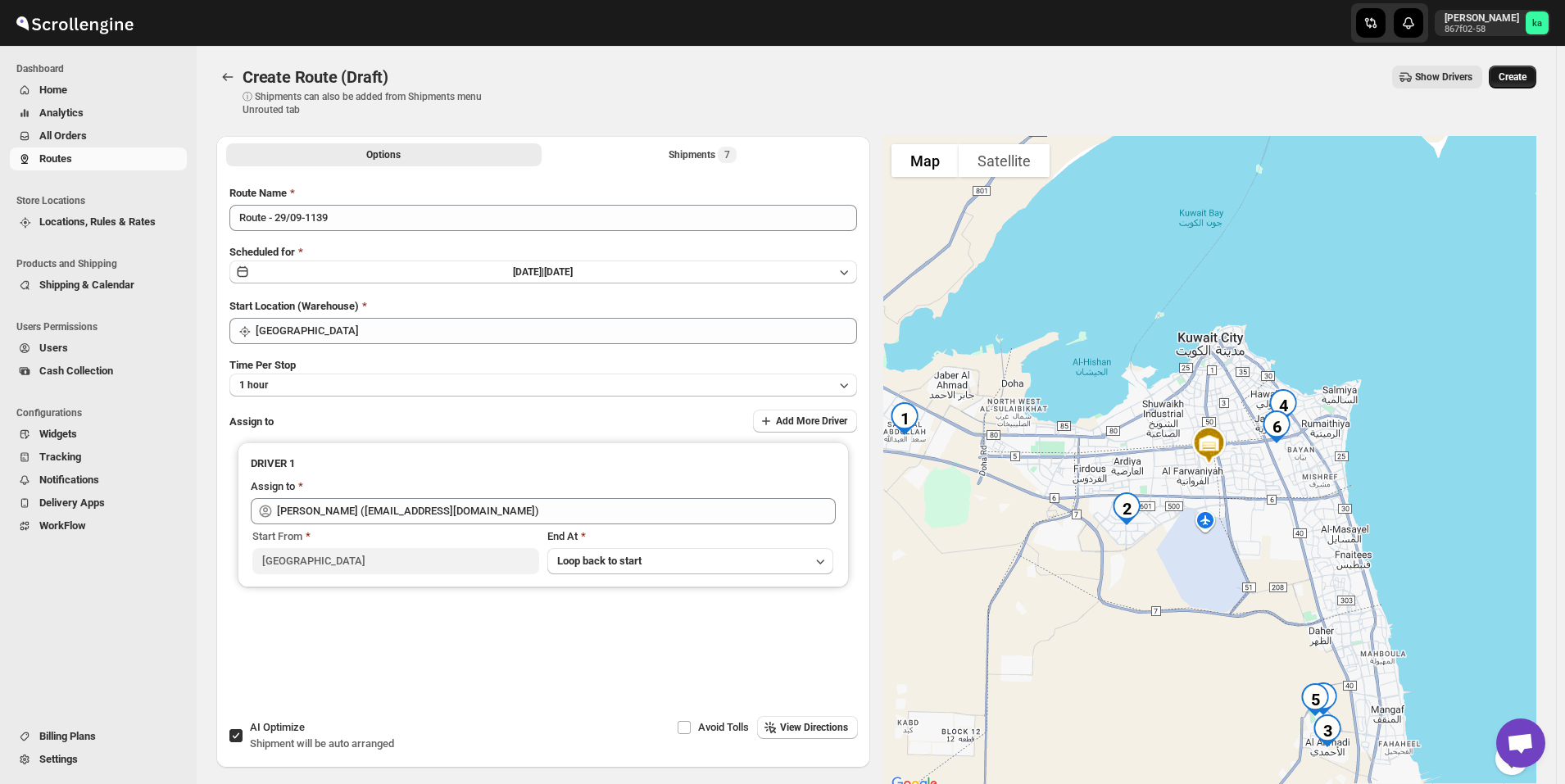
click at [1527, 74] on span "Create" at bounding box center [1513, 77] width 28 height 13
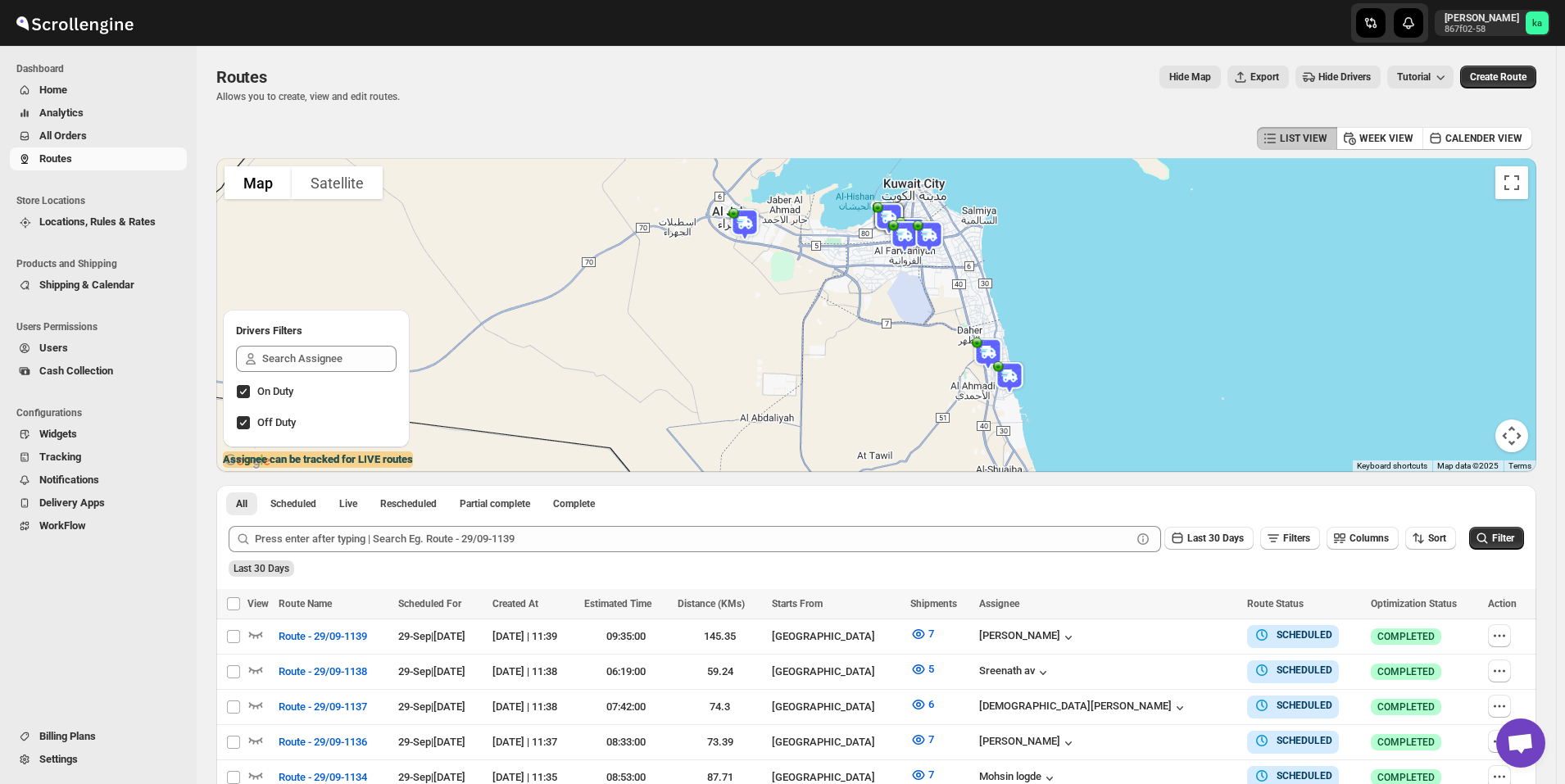
click at [110, 133] on span "All Orders" at bounding box center [111, 136] width 144 height 16
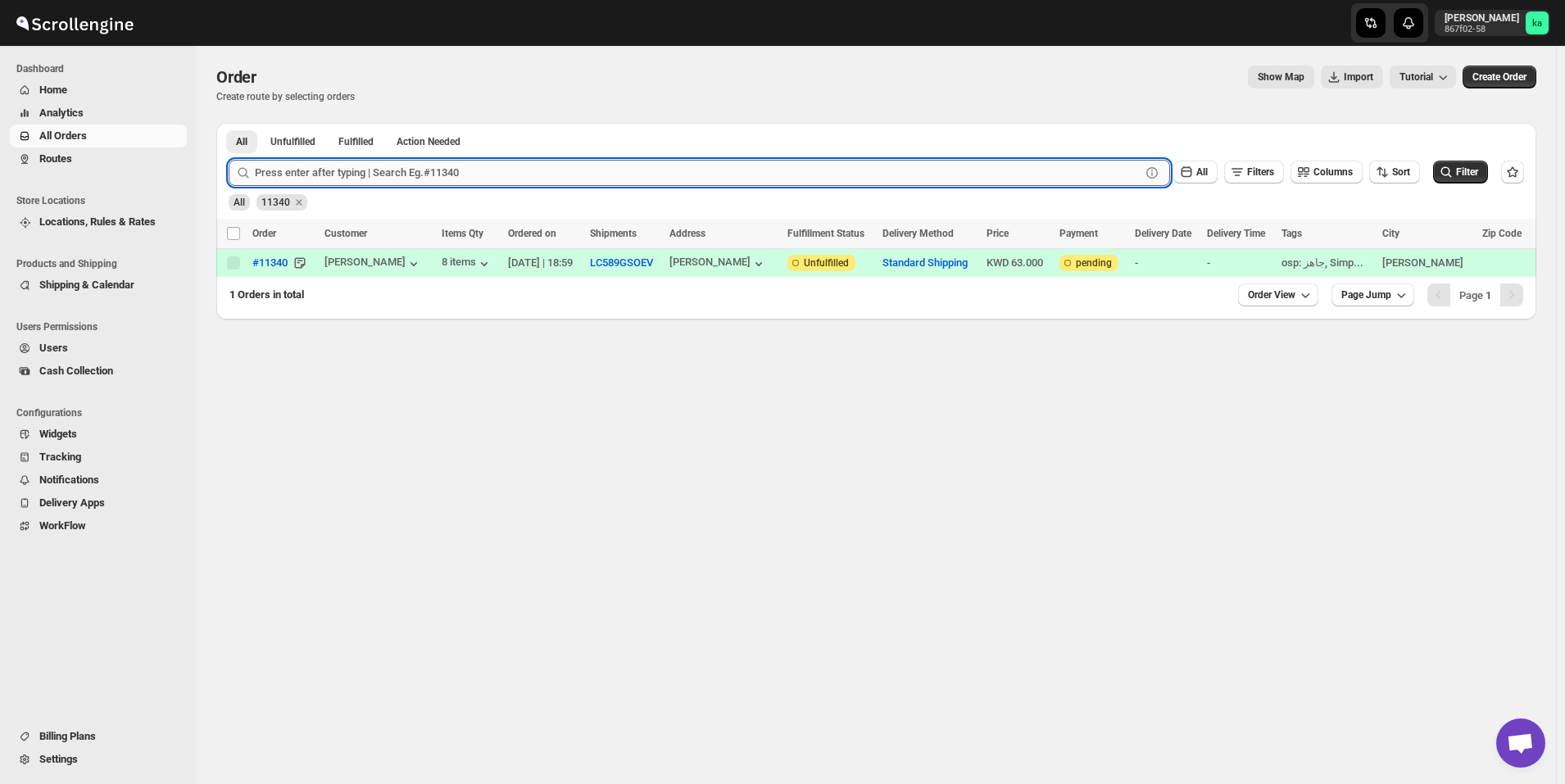
click at [428, 168] on input "text" at bounding box center [698, 173] width 886 height 26
paste input "11339"
type input "11339"
click at [229, 123] on button "Submit" at bounding box center [252, 131] width 47 height 17
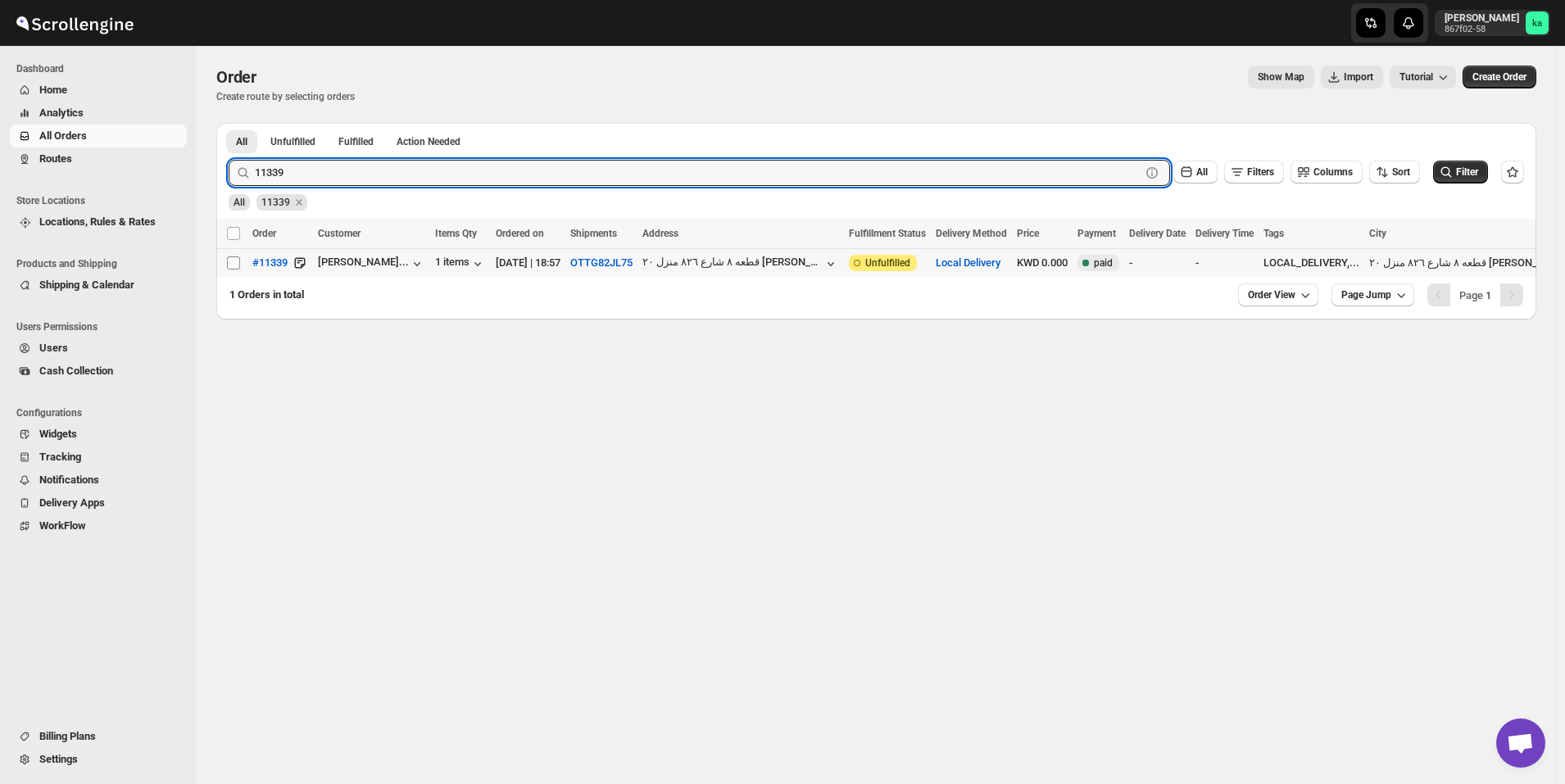
click at [238, 265] on input "Select order" at bounding box center [233, 263] width 13 height 13
checkbox input "true"
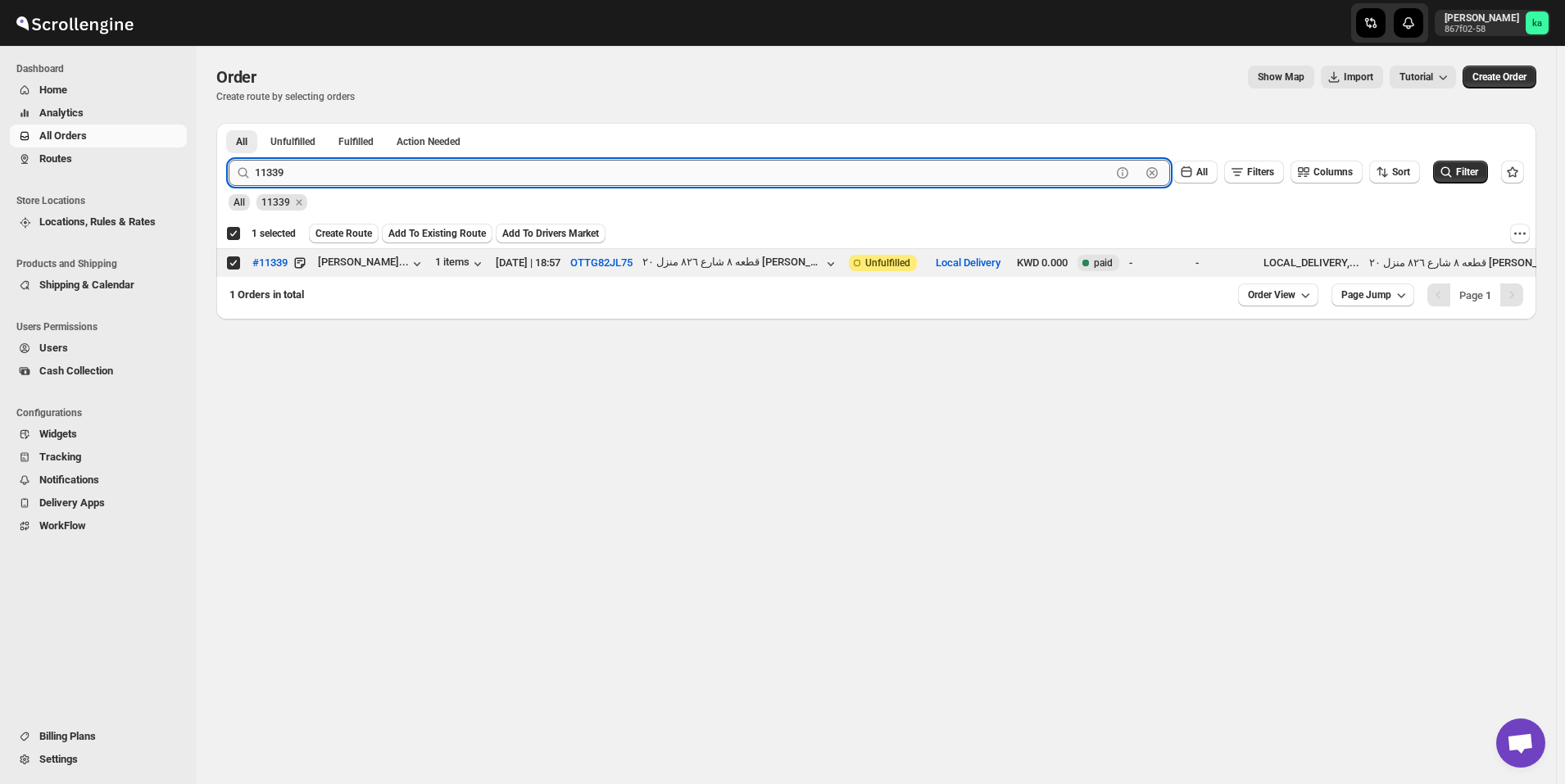
click at [546, 171] on input "11339" at bounding box center [683, 173] width 856 height 26
paste input "4"
type input "11349"
click at [229, 123] on button "Submit" at bounding box center [252, 131] width 47 height 17
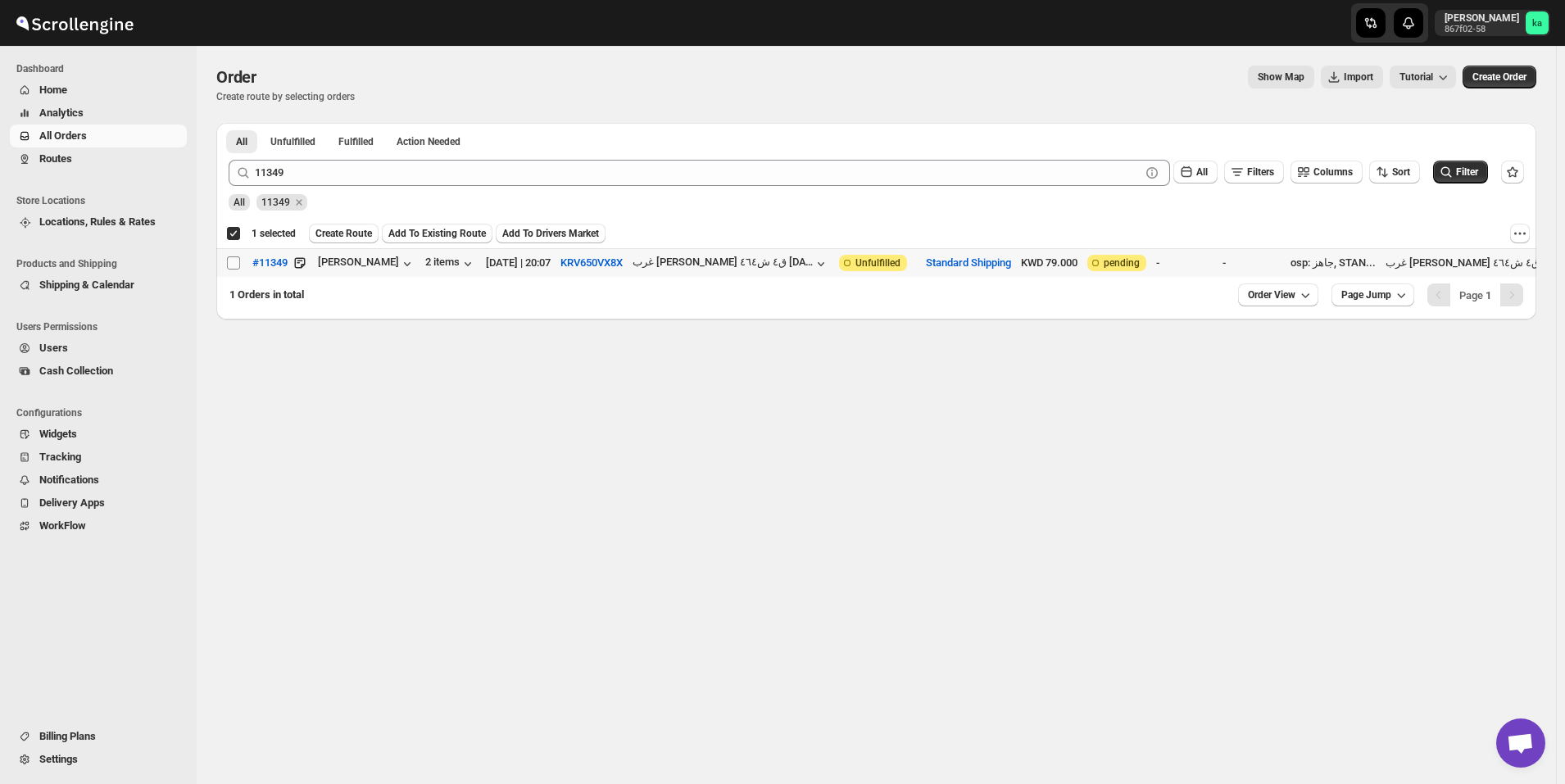
click at [229, 267] on input "Select order" at bounding box center [233, 263] width 13 height 13
checkbox input "true"
checkbox input "false"
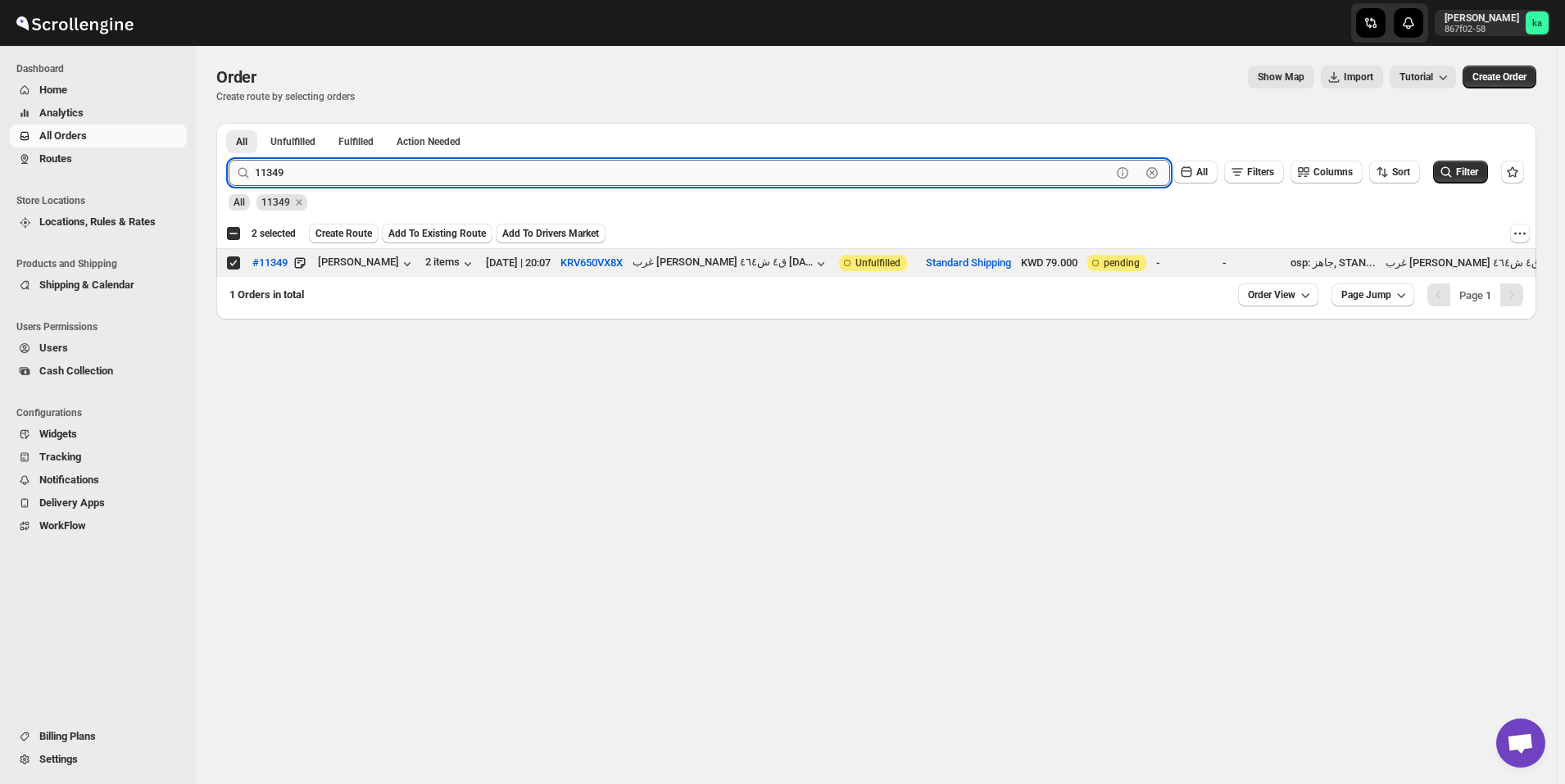
click at [595, 165] on input "11349" at bounding box center [683, 173] width 856 height 26
paste input "06"
type input "11306"
click at [229, 123] on button "Submit" at bounding box center [252, 131] width 47 height 17
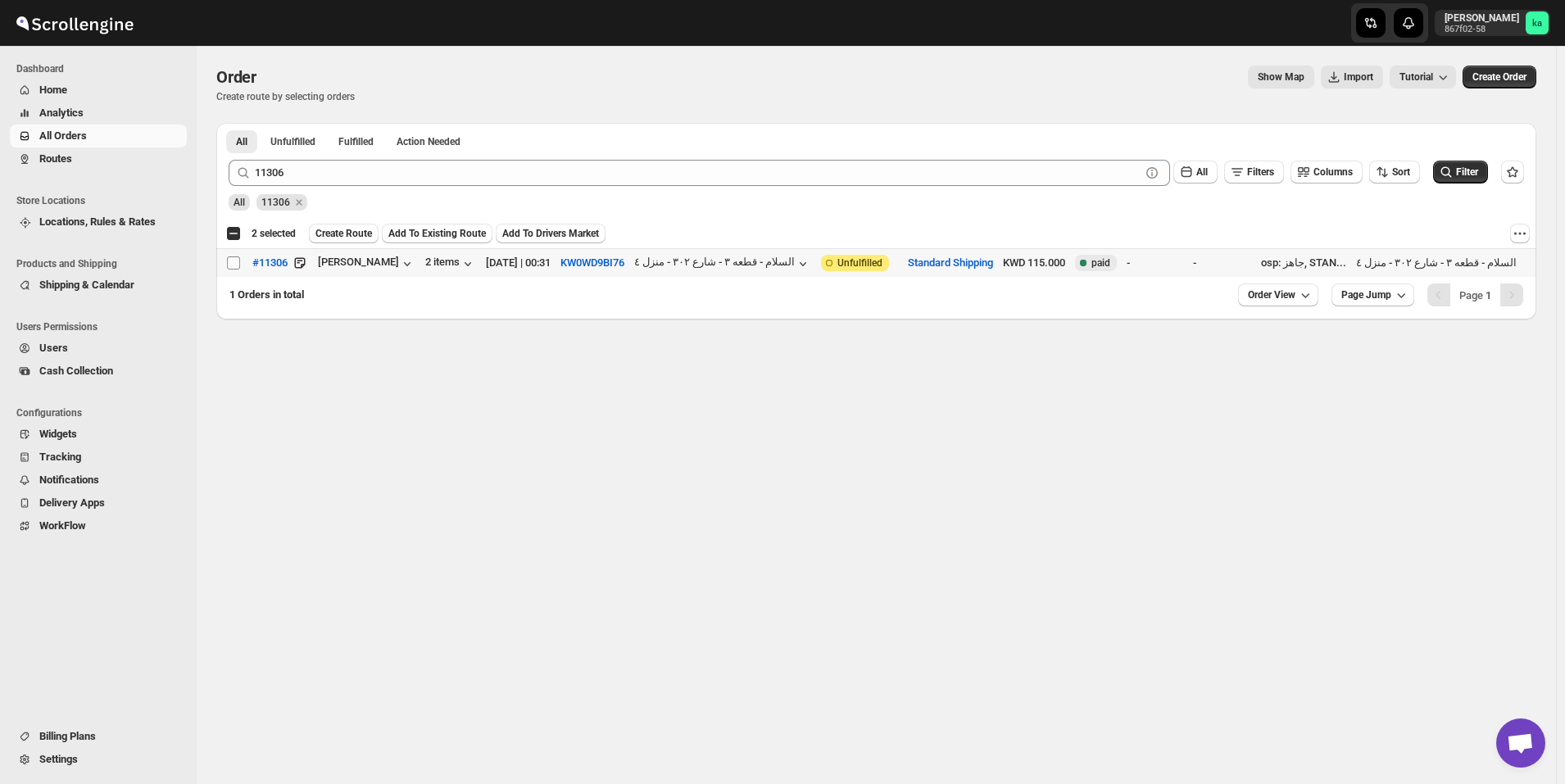
click at [234, 266] on input "Select order" at bounding box center [233, 263] width 13 height 13
checkbox input "true"
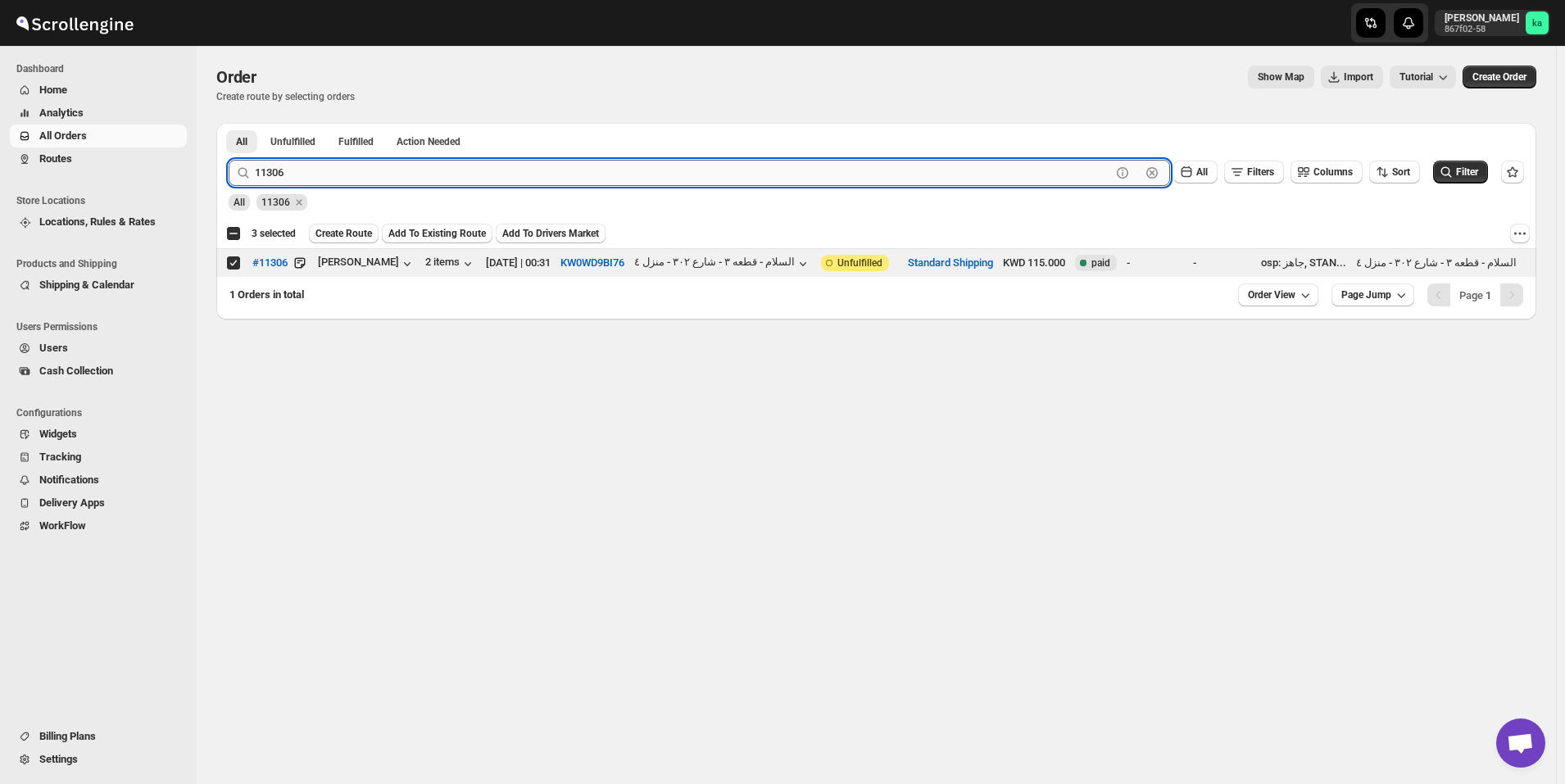
paste input "298"
type input "11298"
click at [229, 123] on button "Submit" at bounding box center [252, 131] width 47 height 17
click at [234, 268] on input "Select order" at bounding box center [233, 263] width 13 height 13
checkbox input "true"
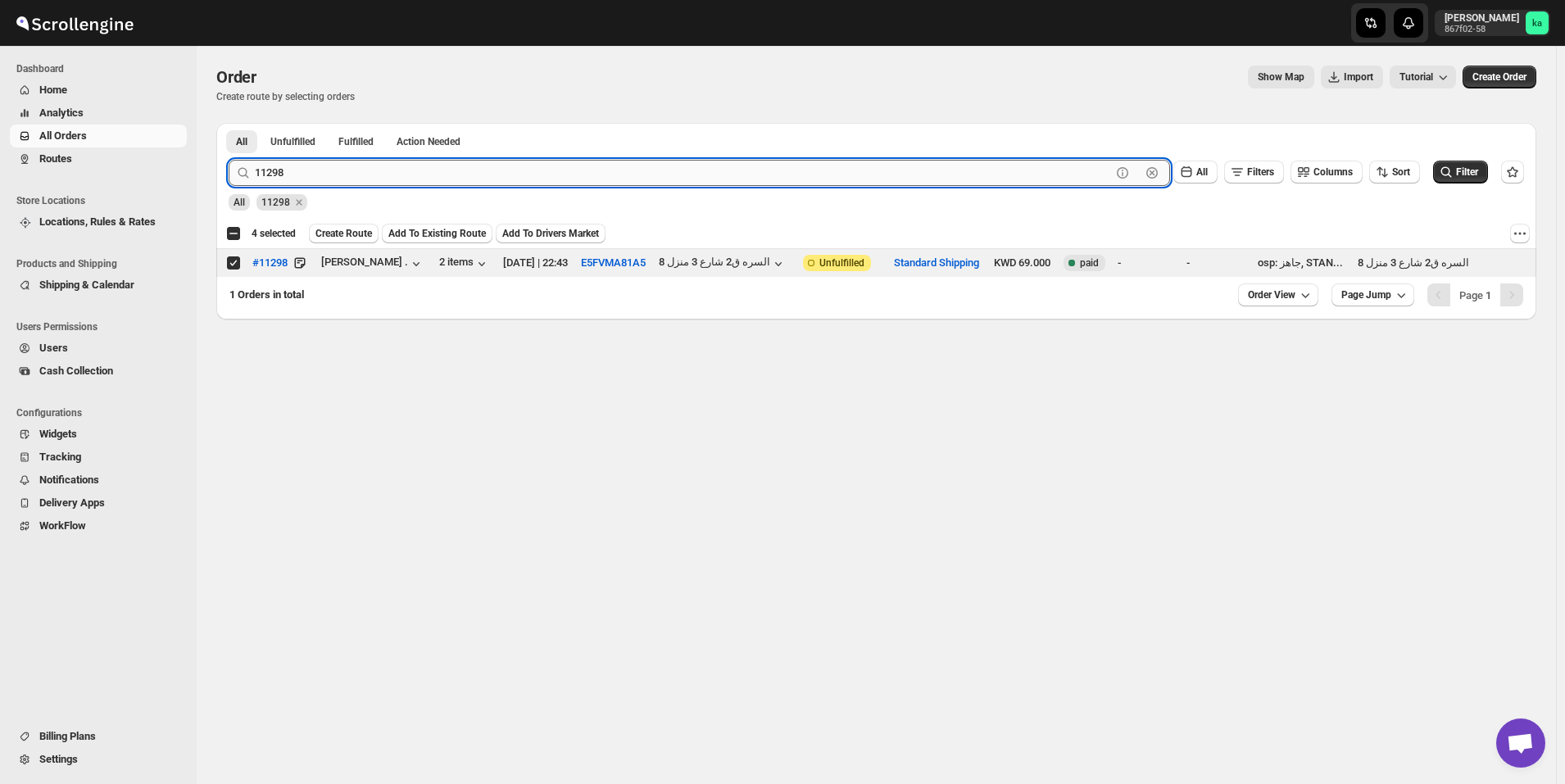
click at [581, 168] on input "11298" at bounding box center [683, 173] width 856 height 26
paste input "345"
type input "11345"
click at [229, 123] on button "Submit" at bounding box center [252, 131] width 47 height 17
click at [232, 262] on input "Select order" at bounding box center [233, 263] width 13 height 13
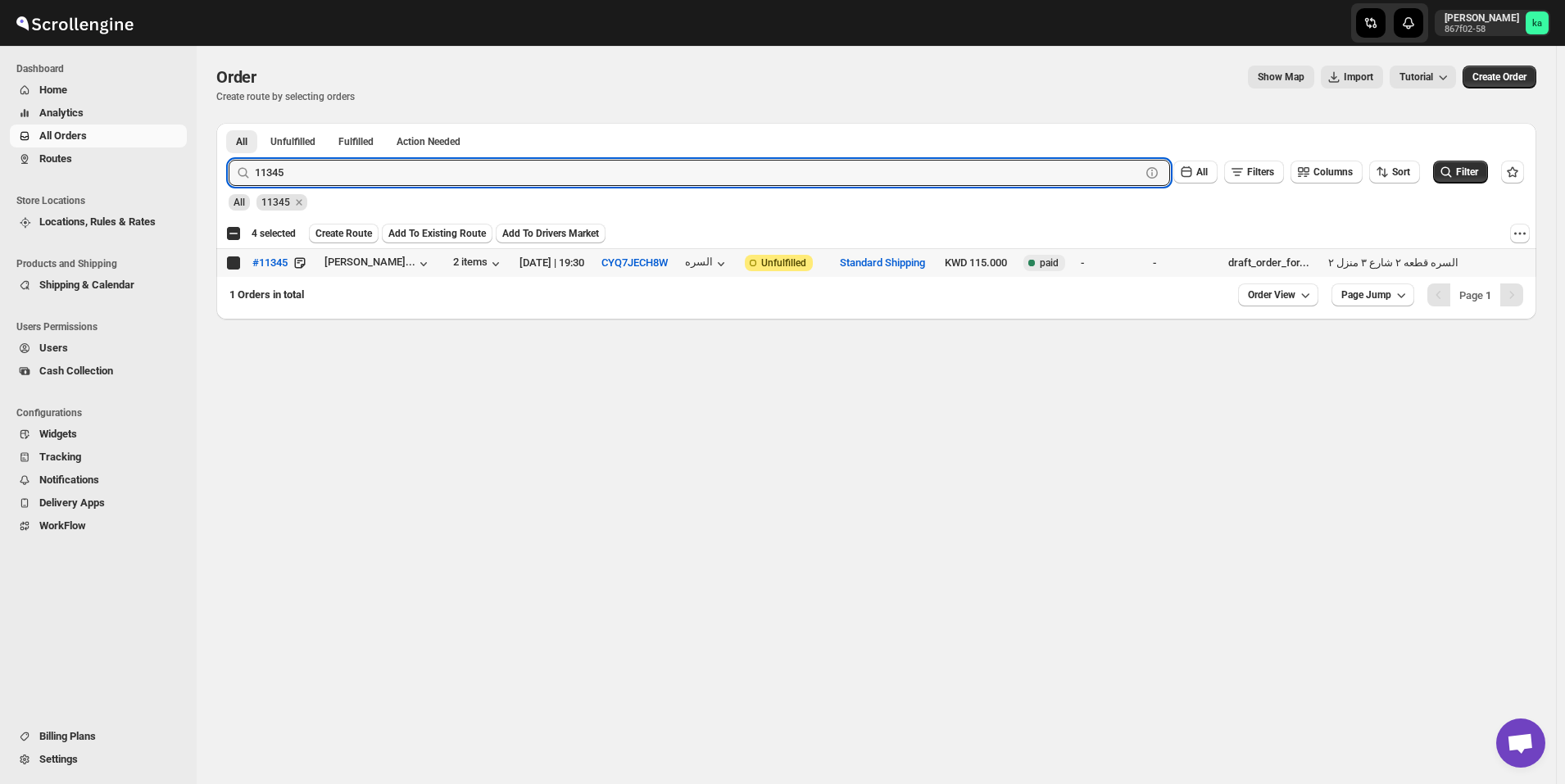
checkbox input "true"
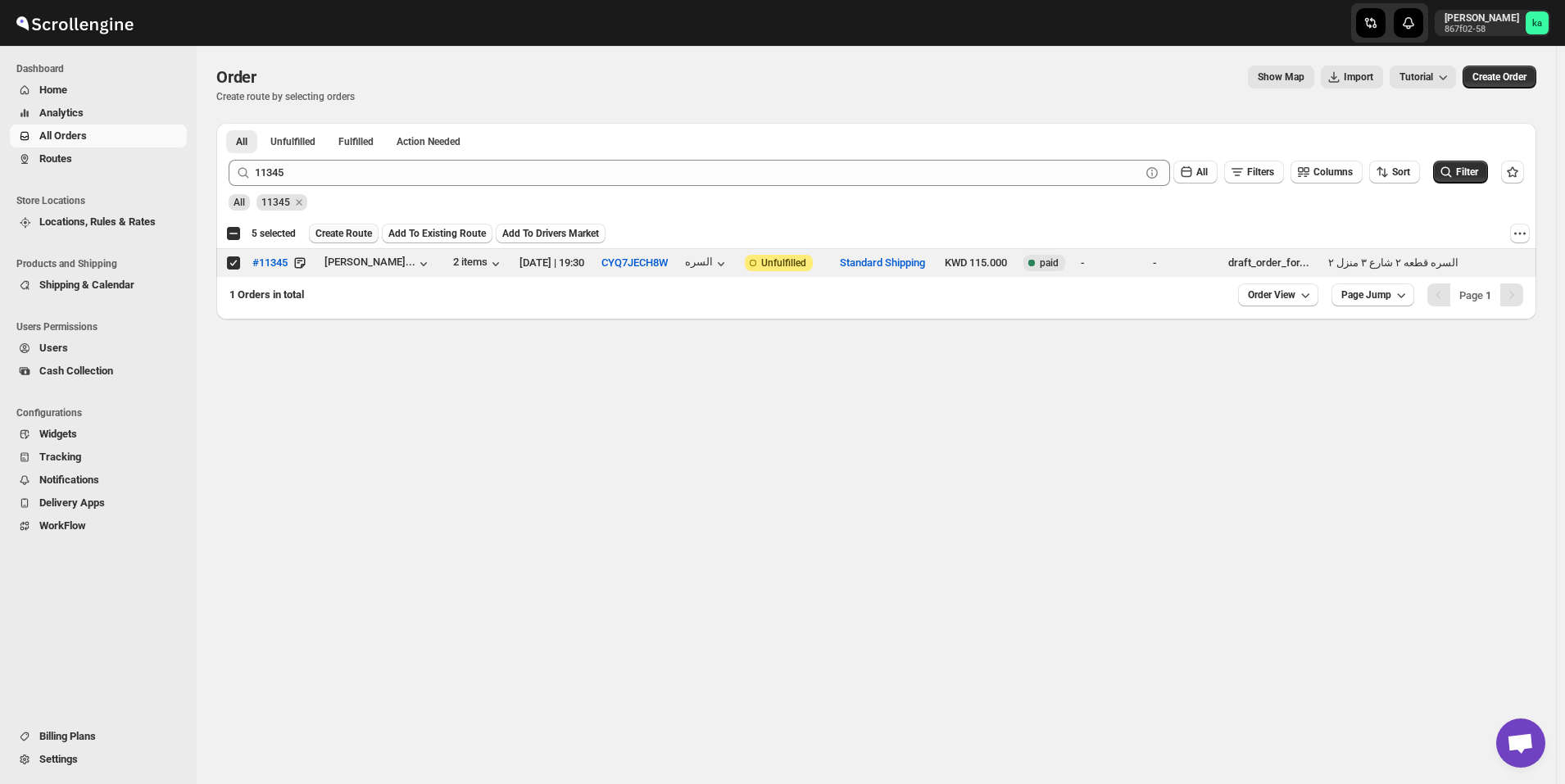
click at [346, 231] on span "Create Route" at bounding box center [344, 233] width 57 height 13
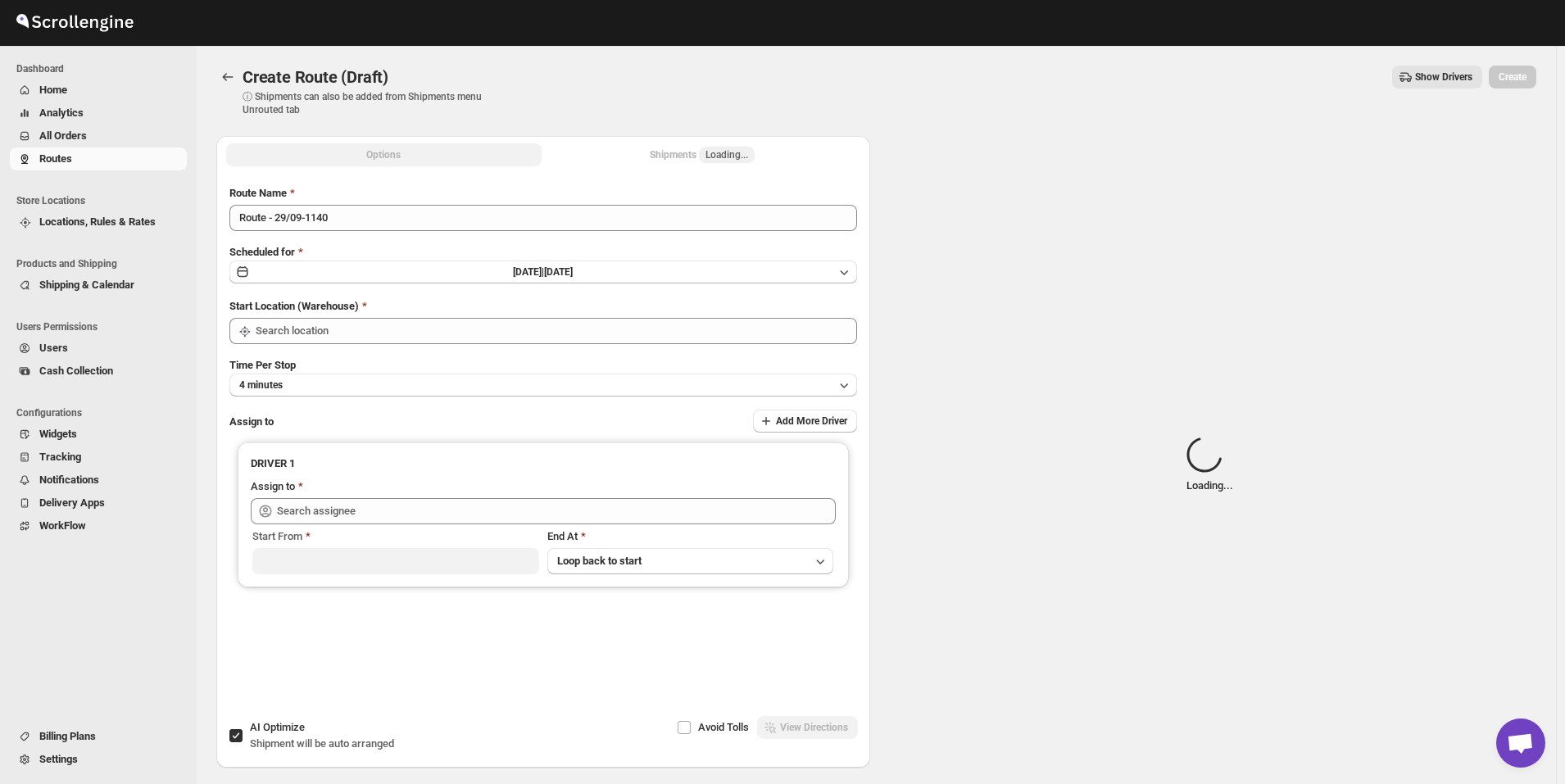
type input "[GEOGRAPHIC_DATA]"
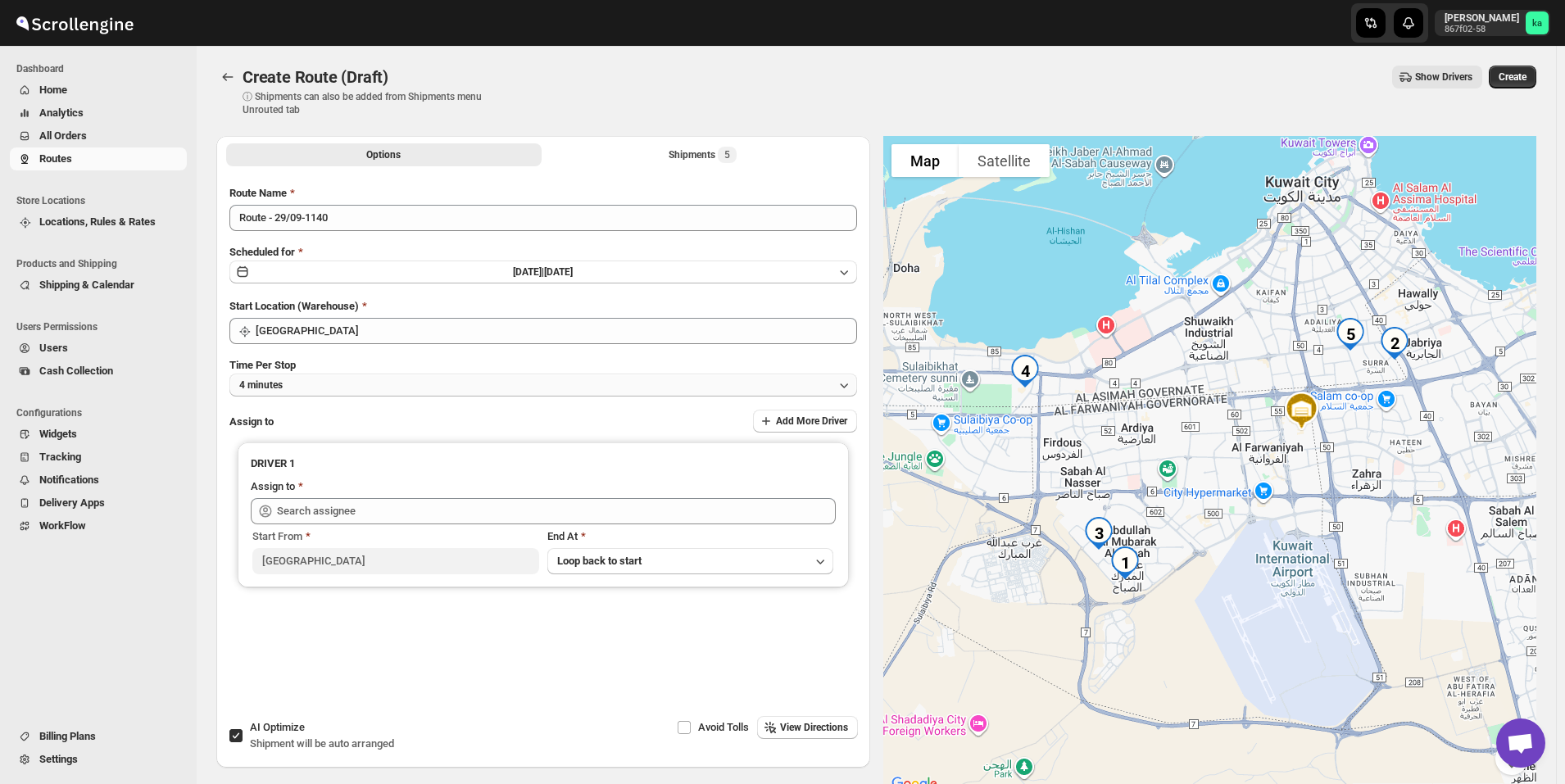
click at [344, 381] on button "4 minutes" at bounding box center [544, 385] width 628 height 23
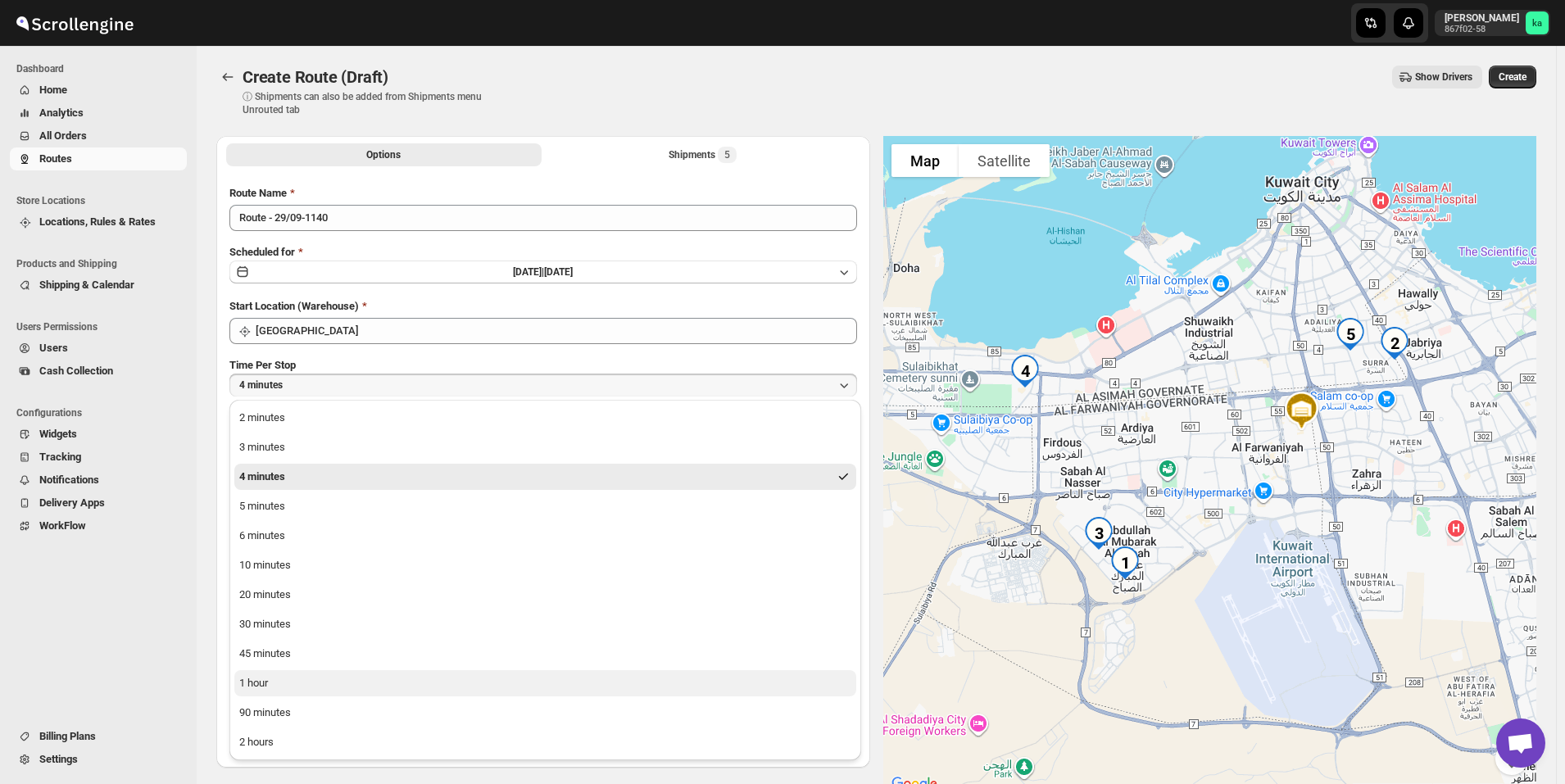
click at [358, 690] on button "1 hour" at bounding box center [546, 683] width 622 height 26
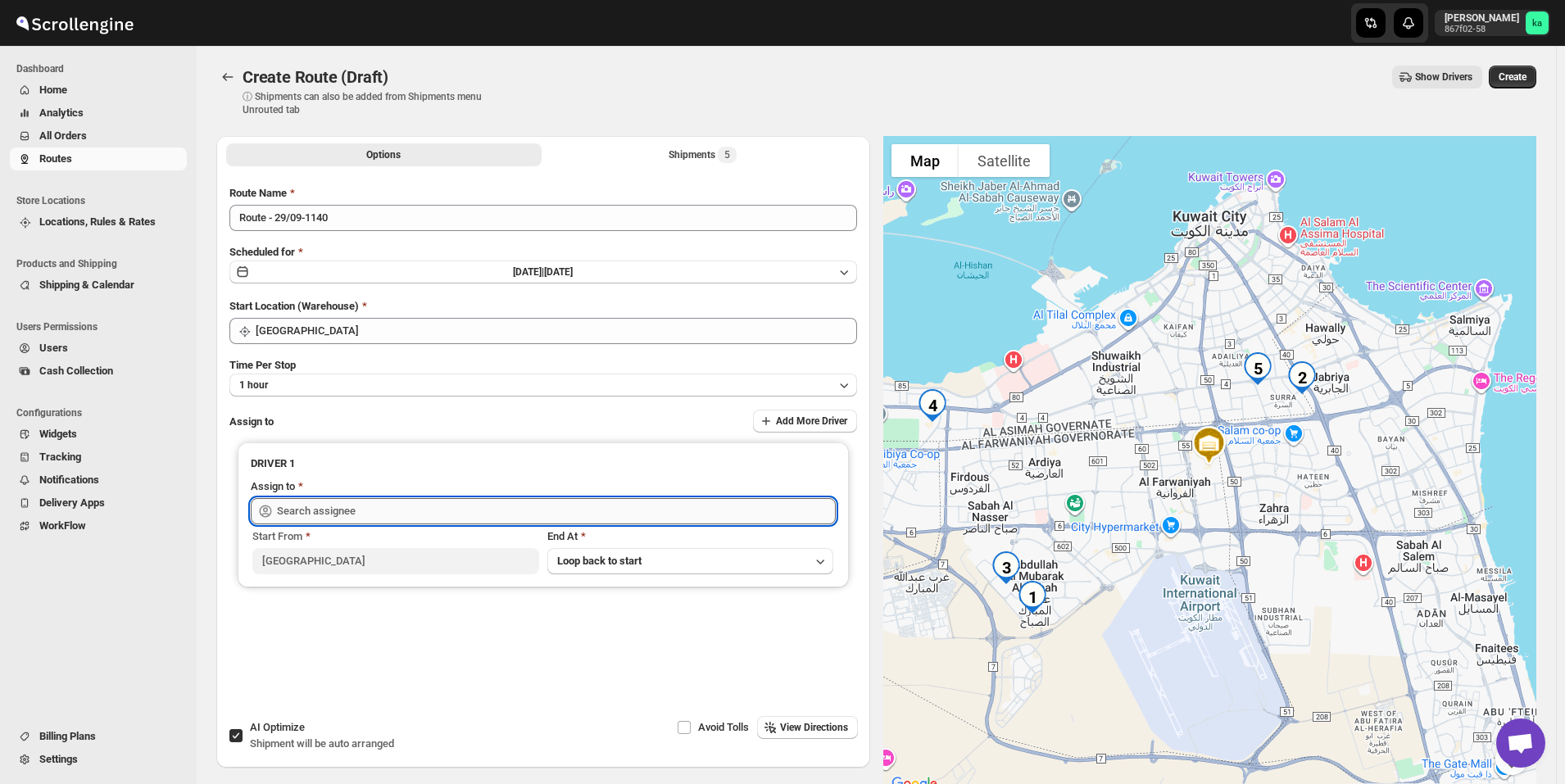
click at [383, 504] on input "text" at bounding box center [556, 511] width 559 height 26
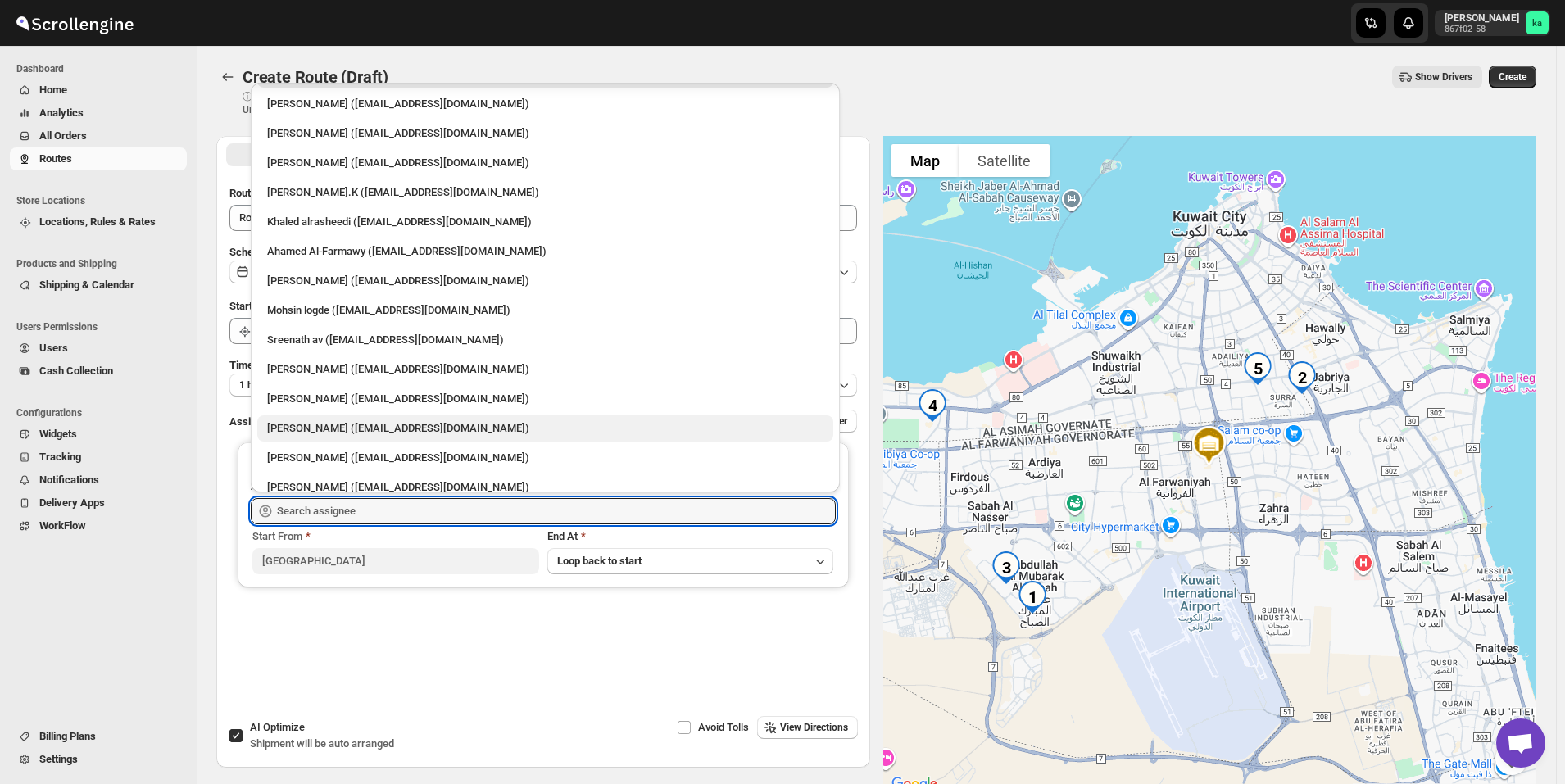
scroll to position [43, 0]
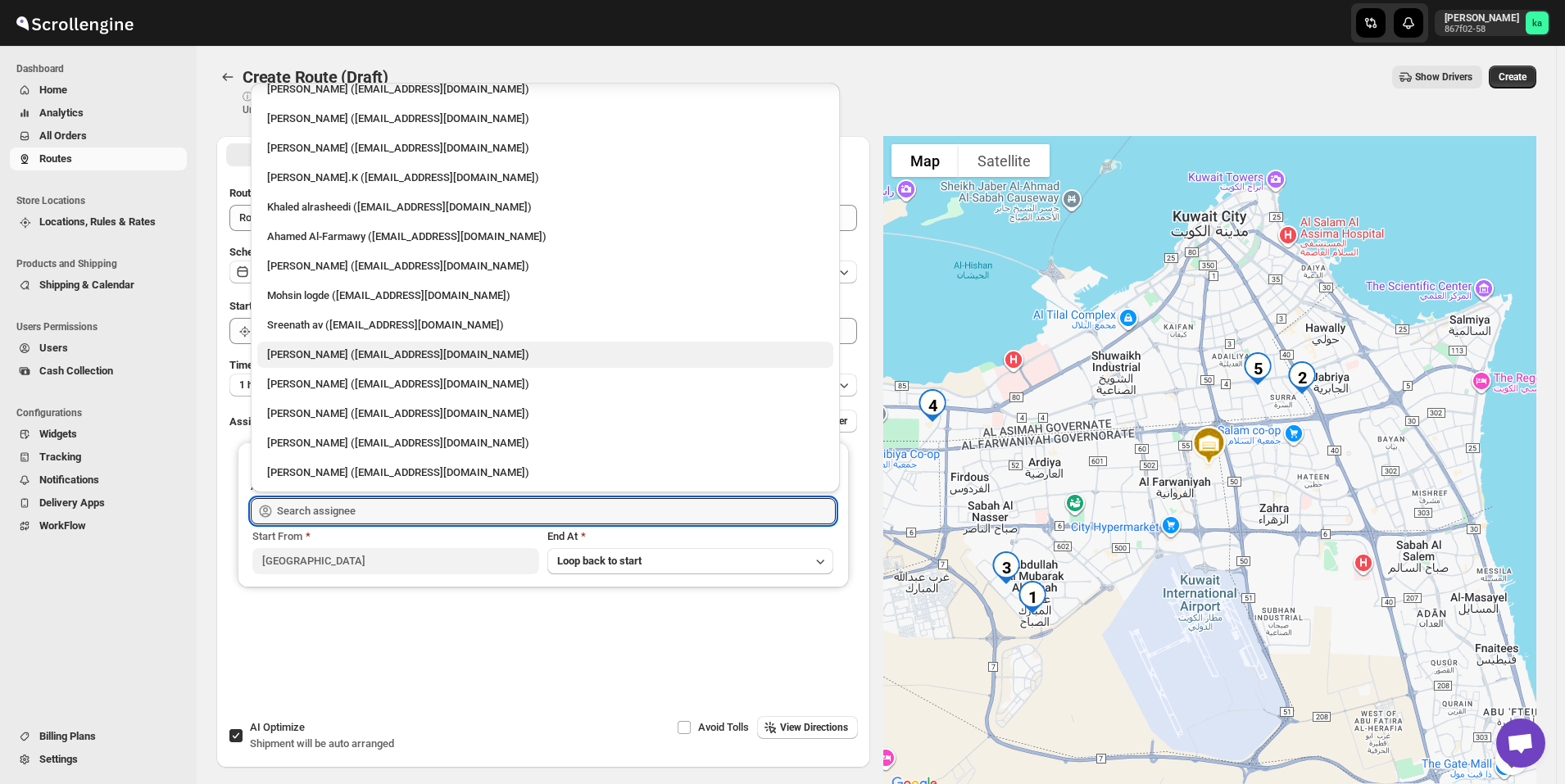
click at [326, 359] on div "[PERSON_NAME] ([EMAIL_ADDRESS][DOMAIN_NAME])" at bounding box center [545, 355] width 557 height 16
type input "[PERSON_NAME] ([EMAIL_ADDRESS][DOMAIN_NAME])"
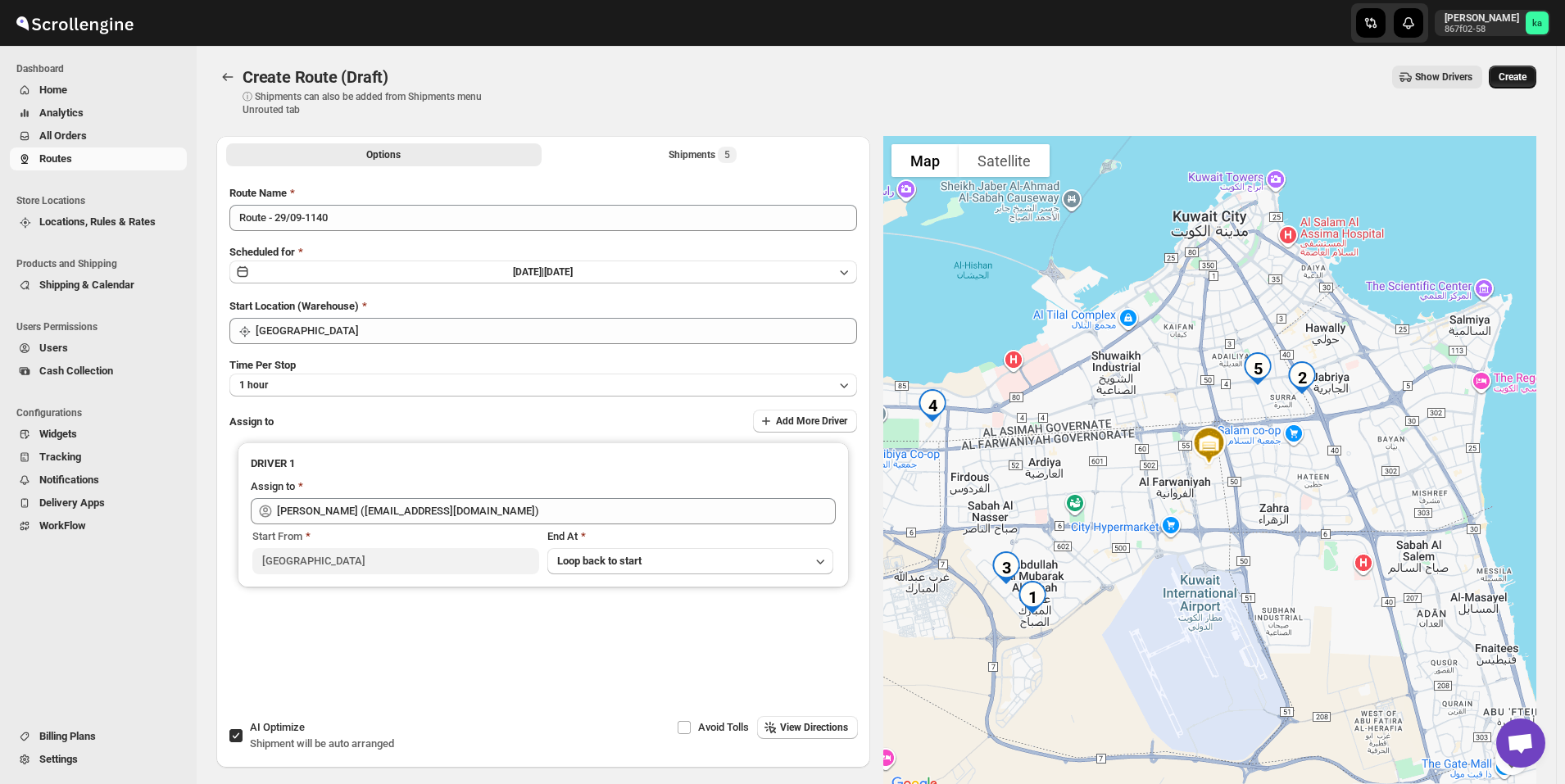
click at [1527, 75] on span "Create" at bounding box center [1513, 77] width 28 height 13
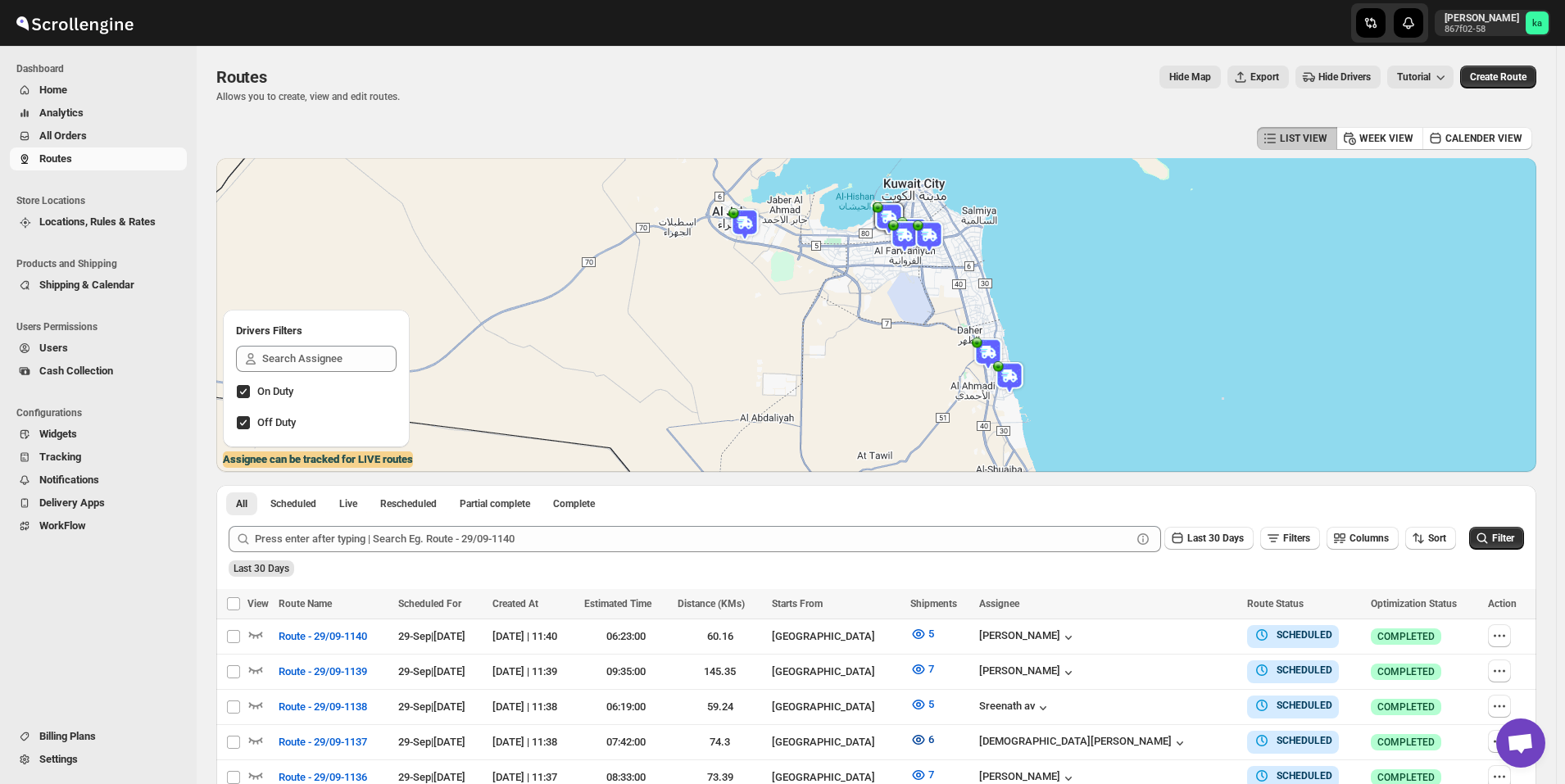
scroll to position [246, 0]
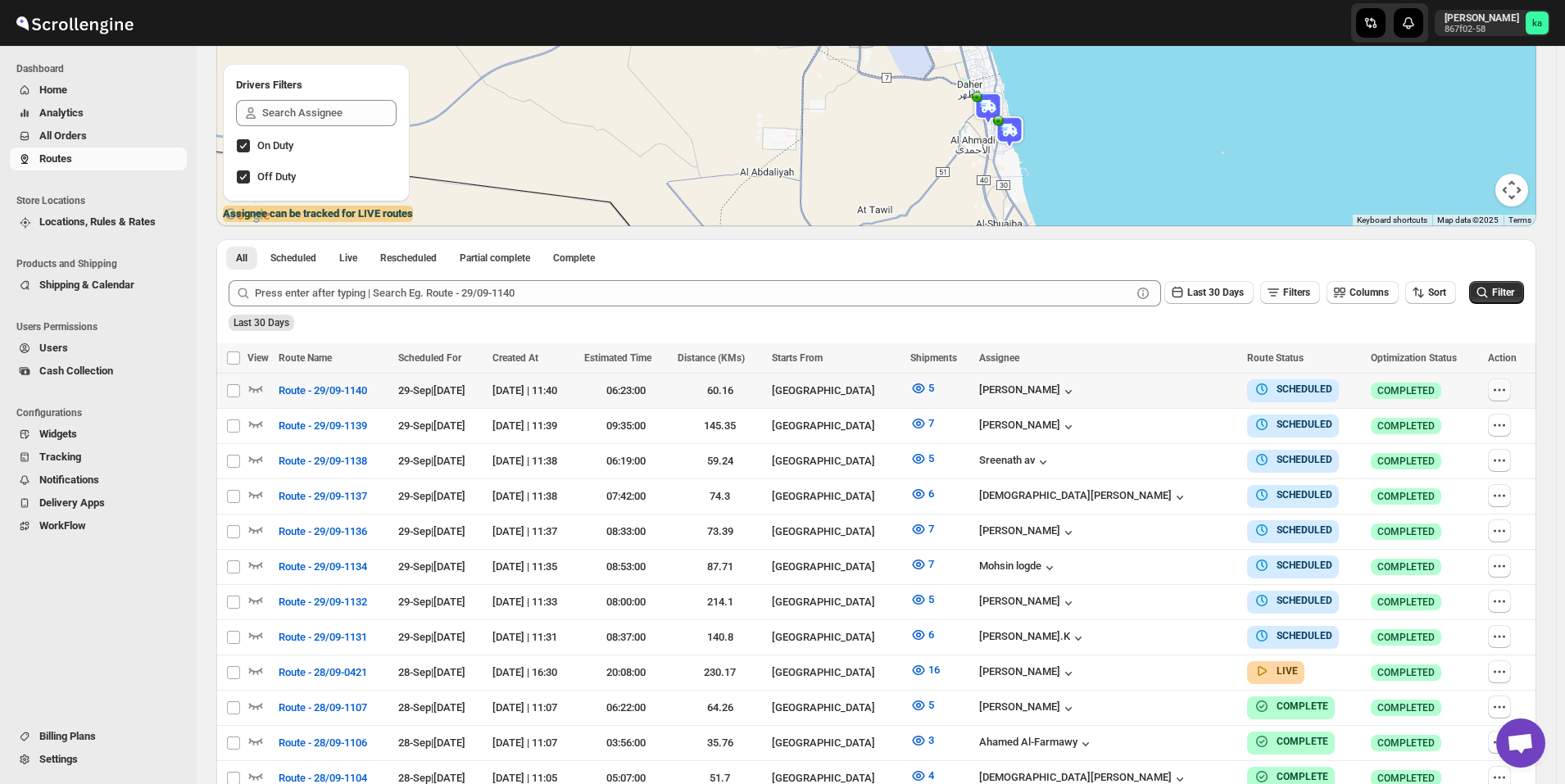
click at [1508, 393] on icon "button" at bounding box center [1500, 390] width 16 height 16
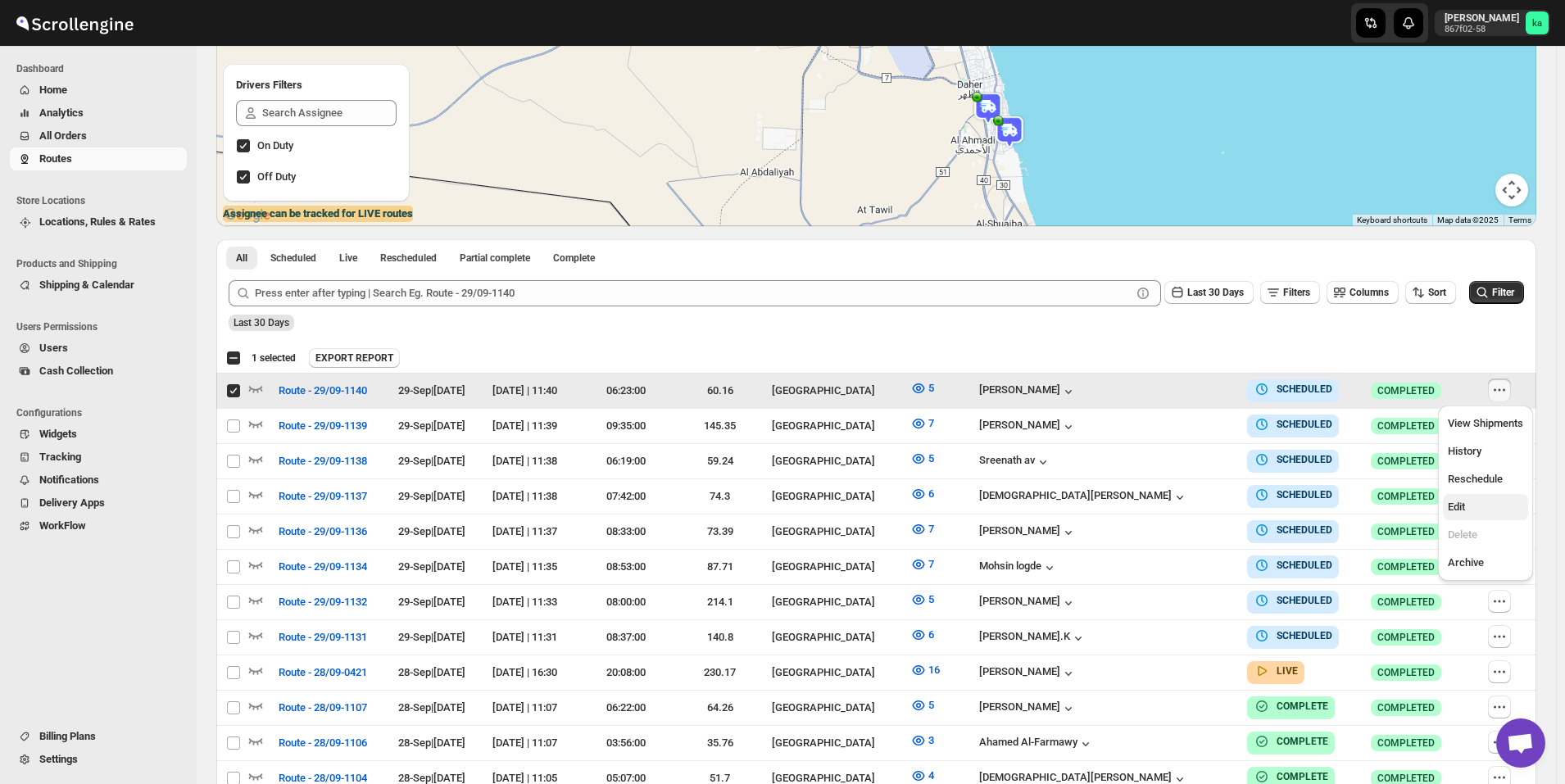
click at [1458, 500] on span "Edit" at bounding box center [1456, 506] width 17 height 12
checkbox input "false"
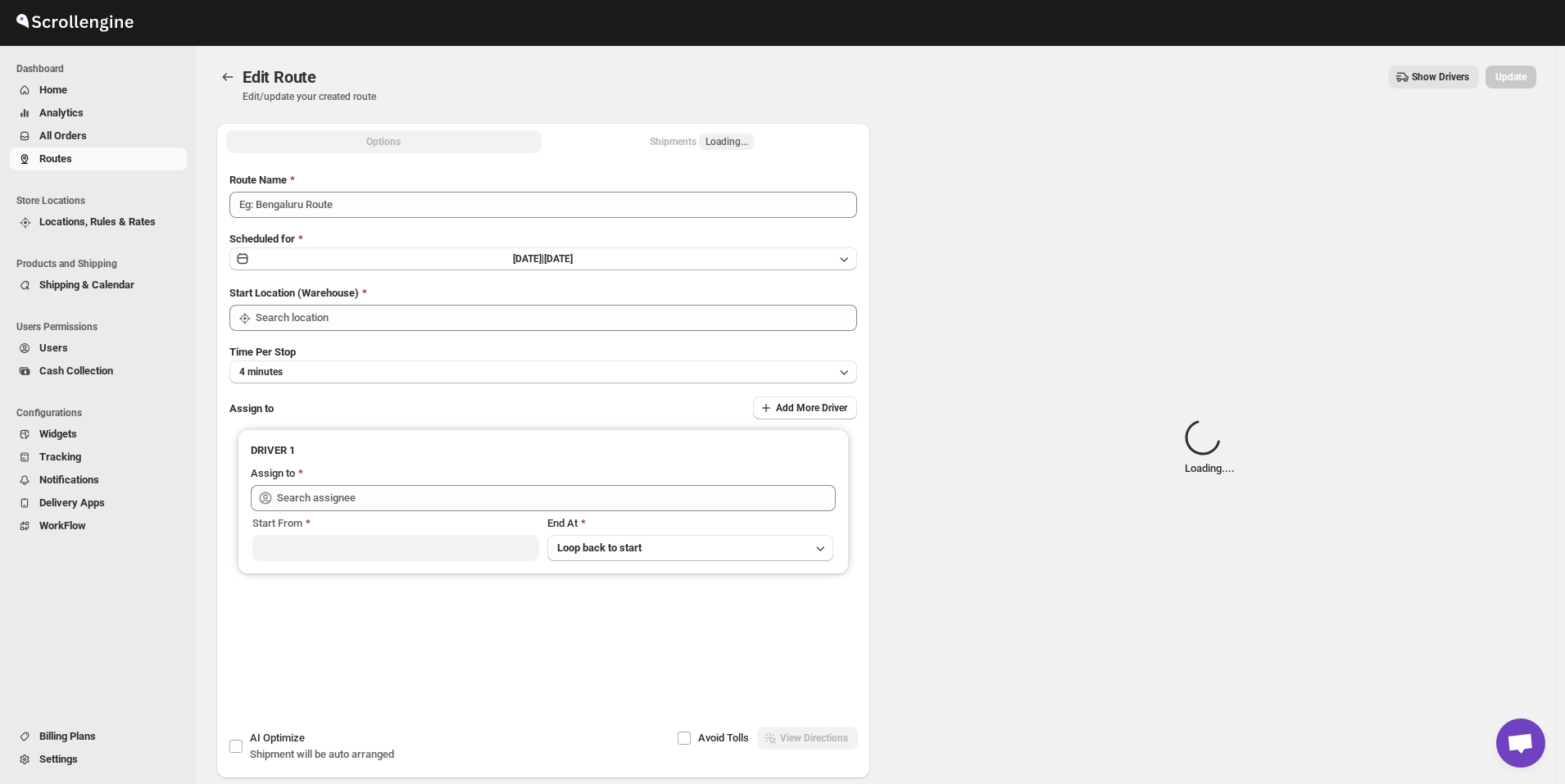
type input "Route - 29/09-1140"
type input "[GEOGRAPHIC_DATA]"
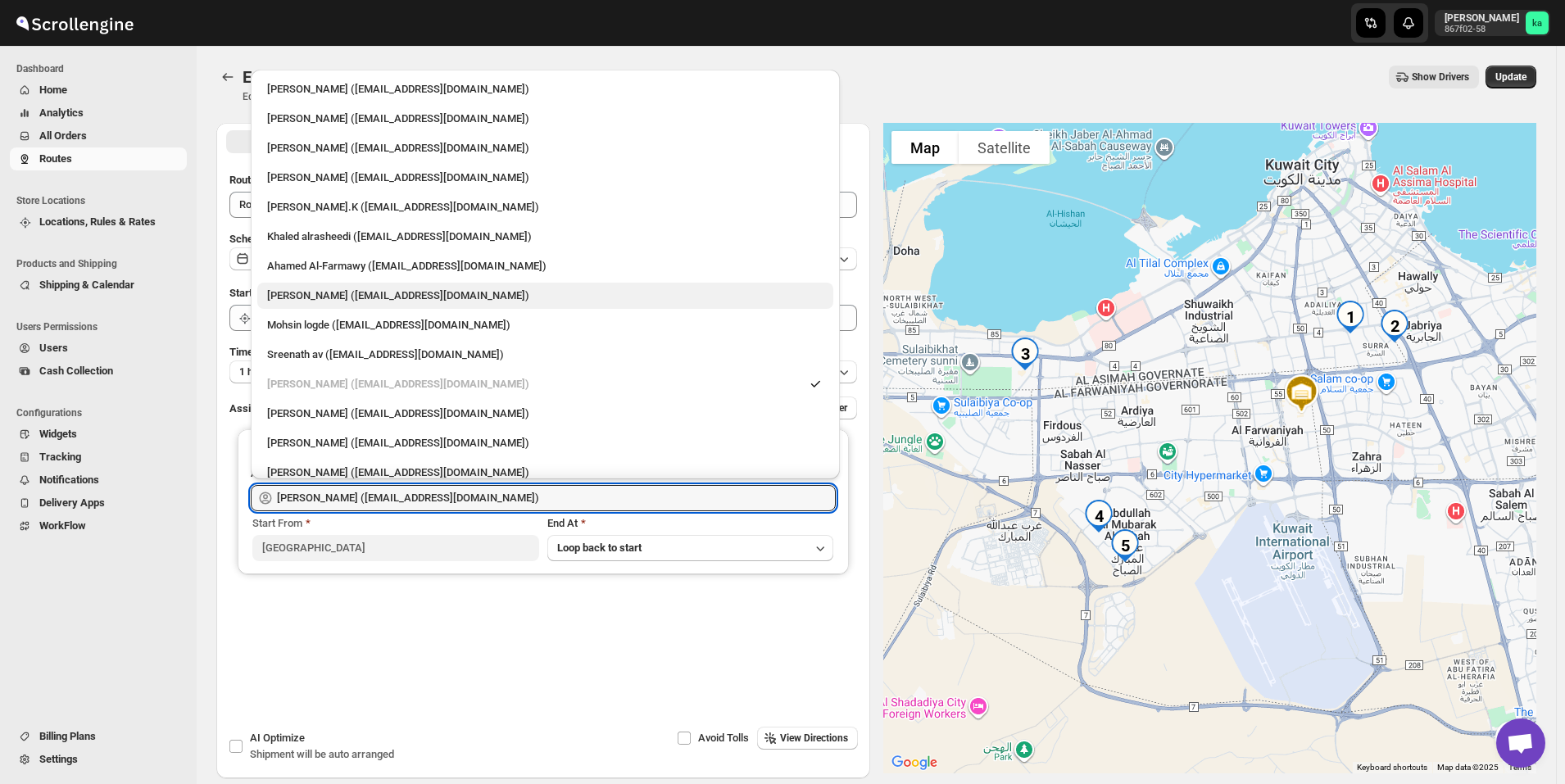
click at [341, 297] on div "Mohammad Tanweer Alam (mdt8642@gmail.com)" at bounding box center [545, 296] width 557 height 16
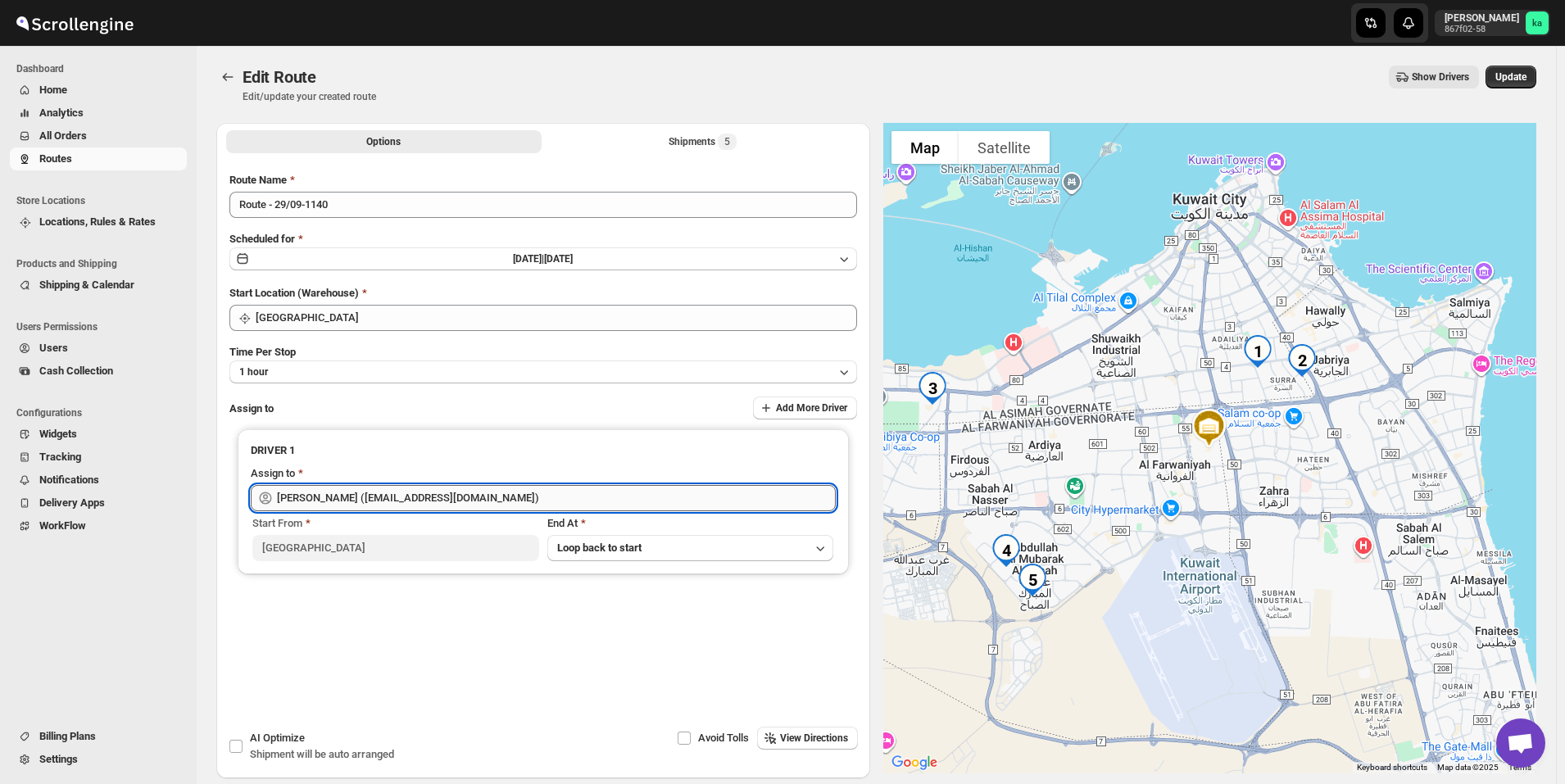
click at [388, 497] on input "Mohammad Tanweer Alam (mdt8642@gmail.com)" at bounding box center [556, 498] width 559 height 26
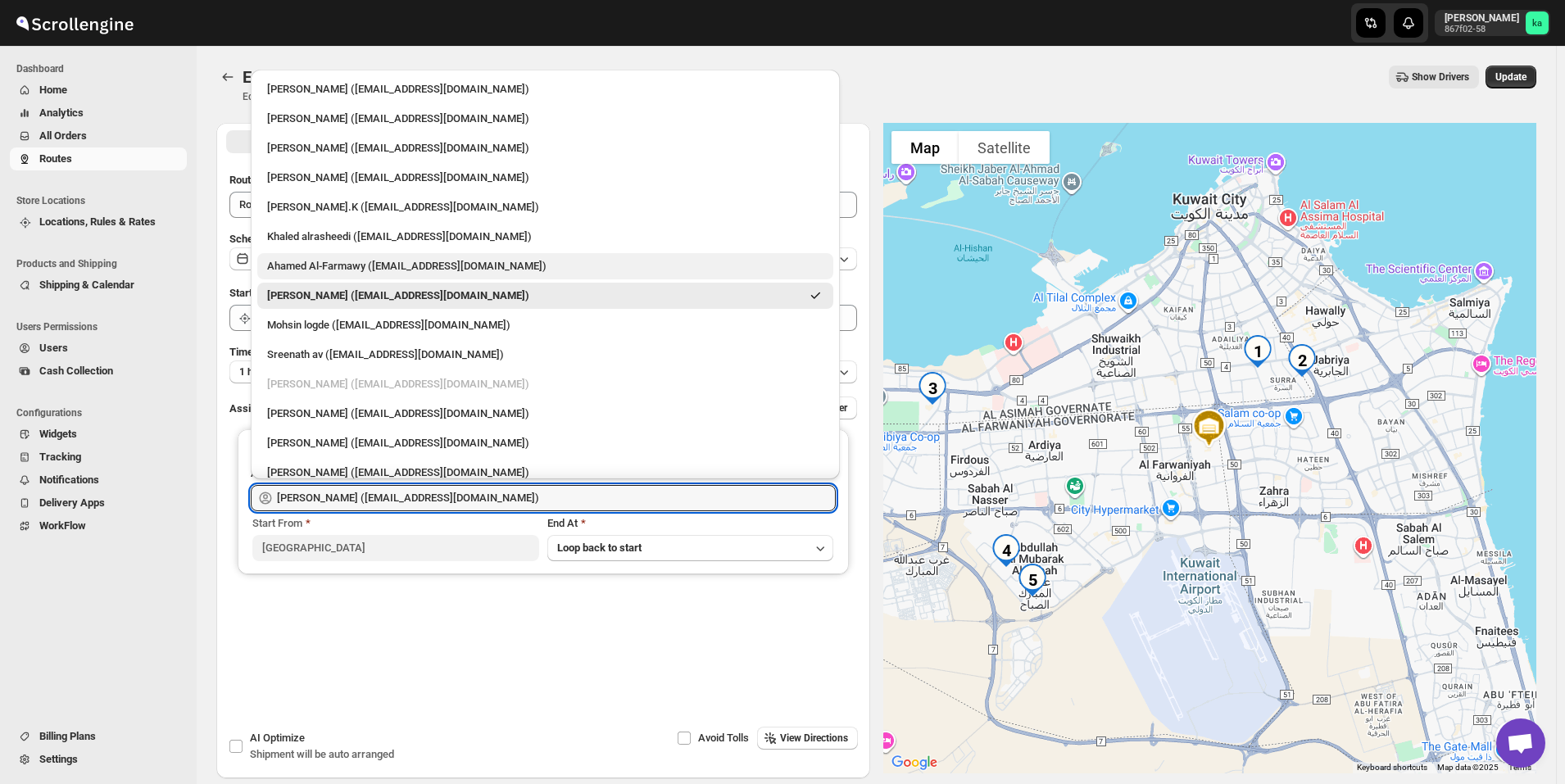
click at [369, 263] on div "Ahamed Al-Farmawy ([EMAIL_ADDRESS][DOMAIN_NAME])" at bounding box center [545, 266] width 557 height 16
type input "Ahamed Al-Farmawy ([EMAIL_ADDRESS][DOMAIN_NAME])"
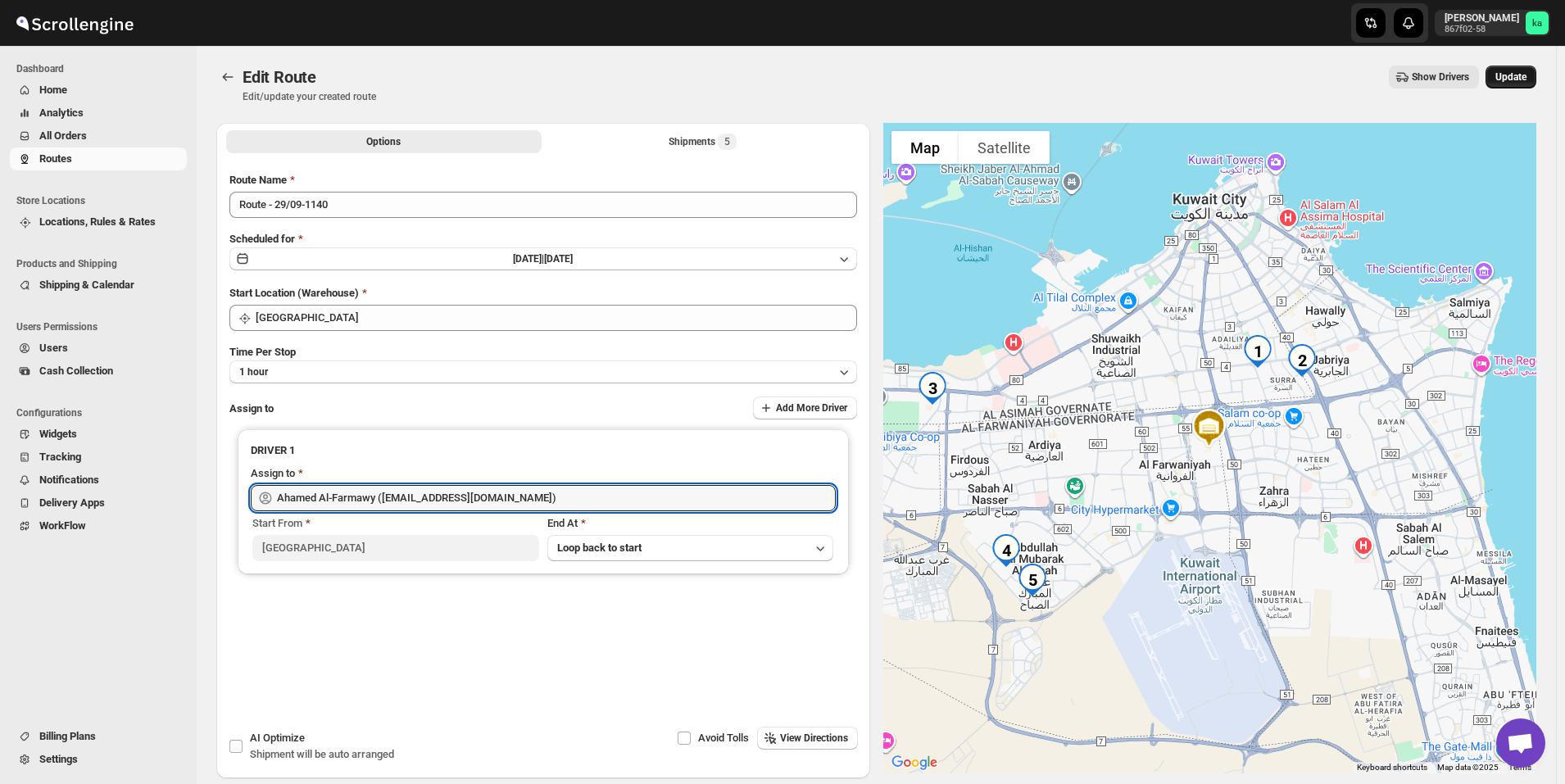
click at [1513, 78] on span "Update" at bounding box center [1511, 77] width 31 height 13
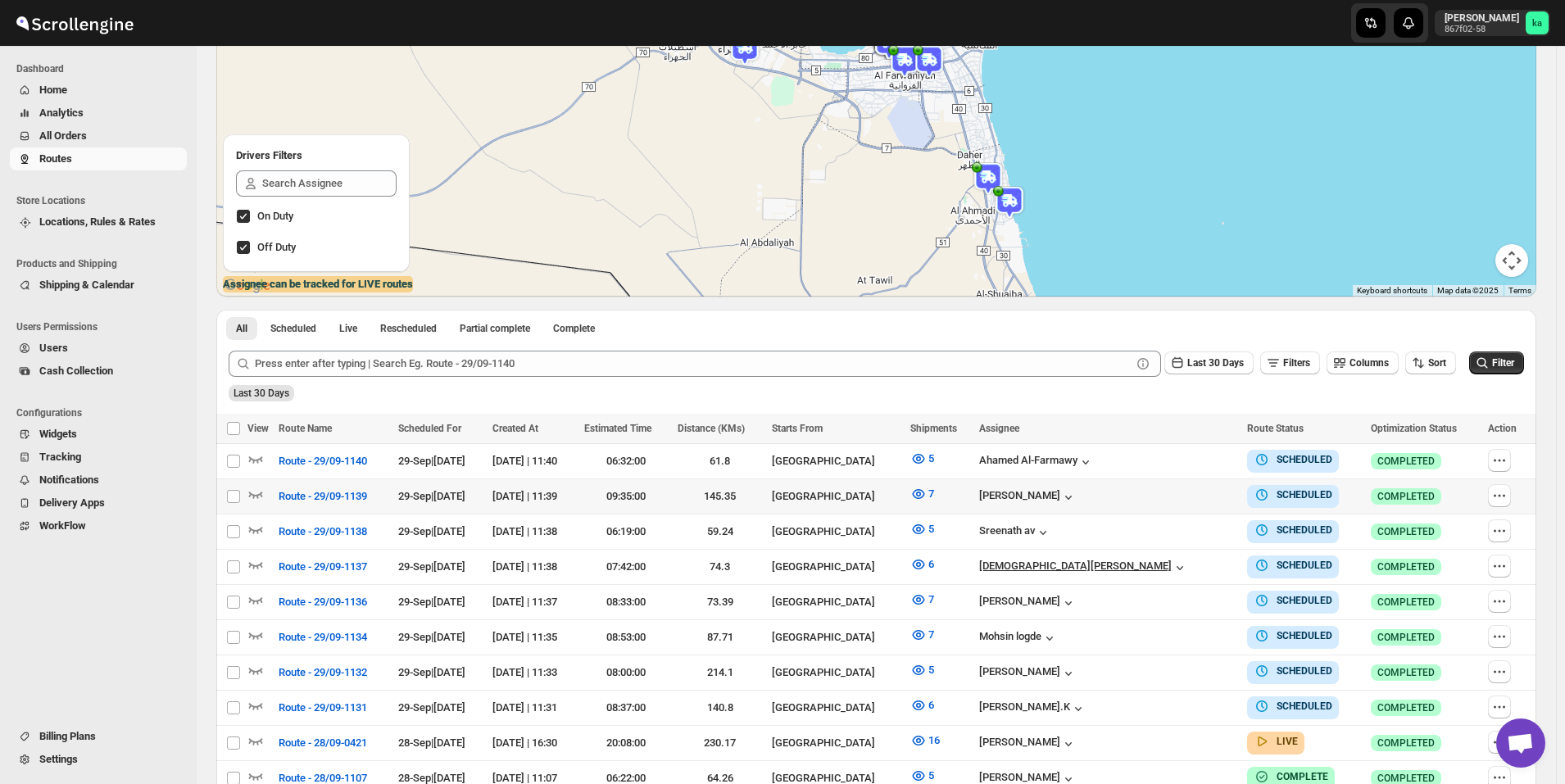
scroll to position [246, 0]
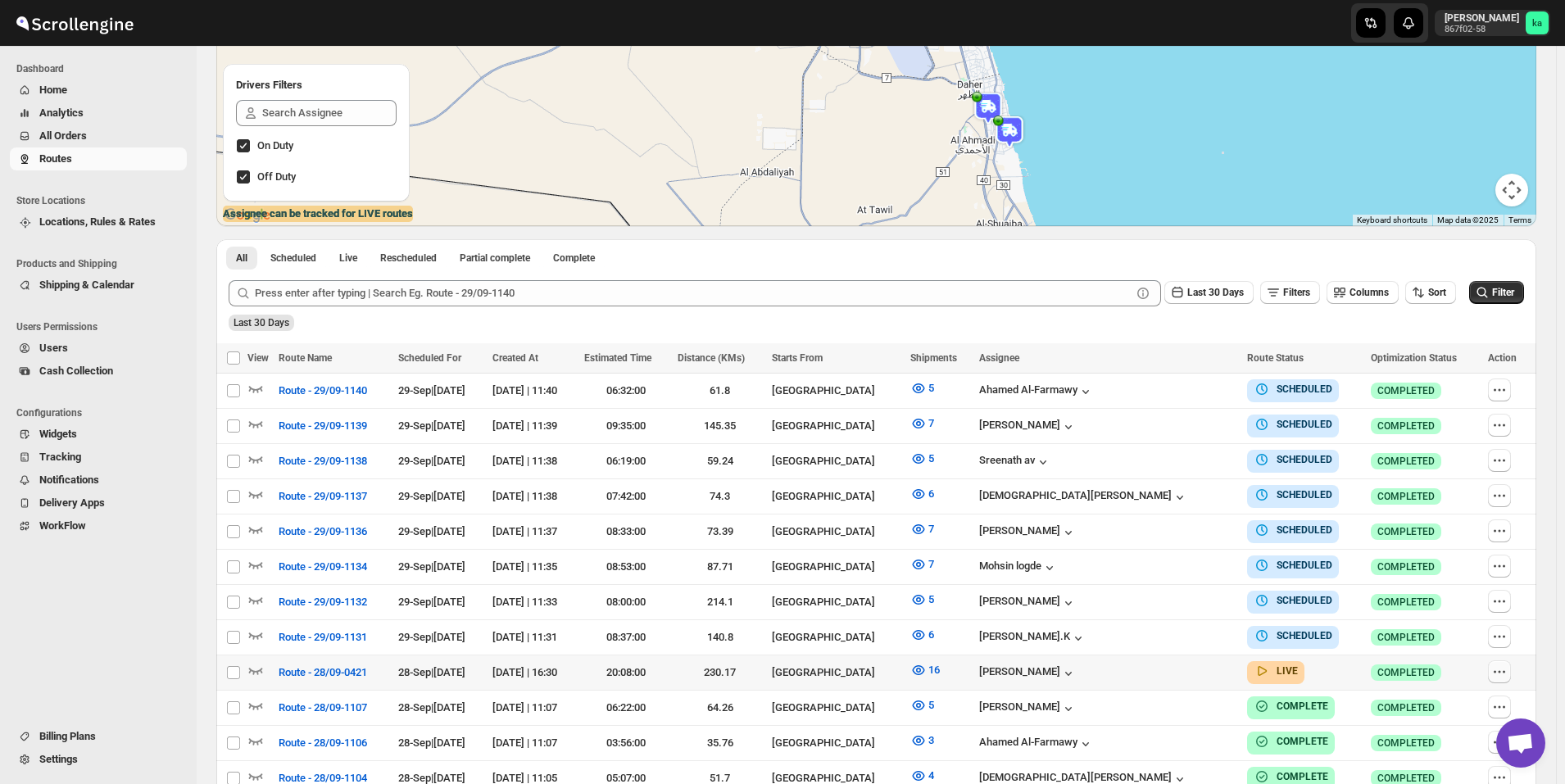
click at [1502, 667] on icon "button" at bounding box center [1500, 671] width 16 height 16
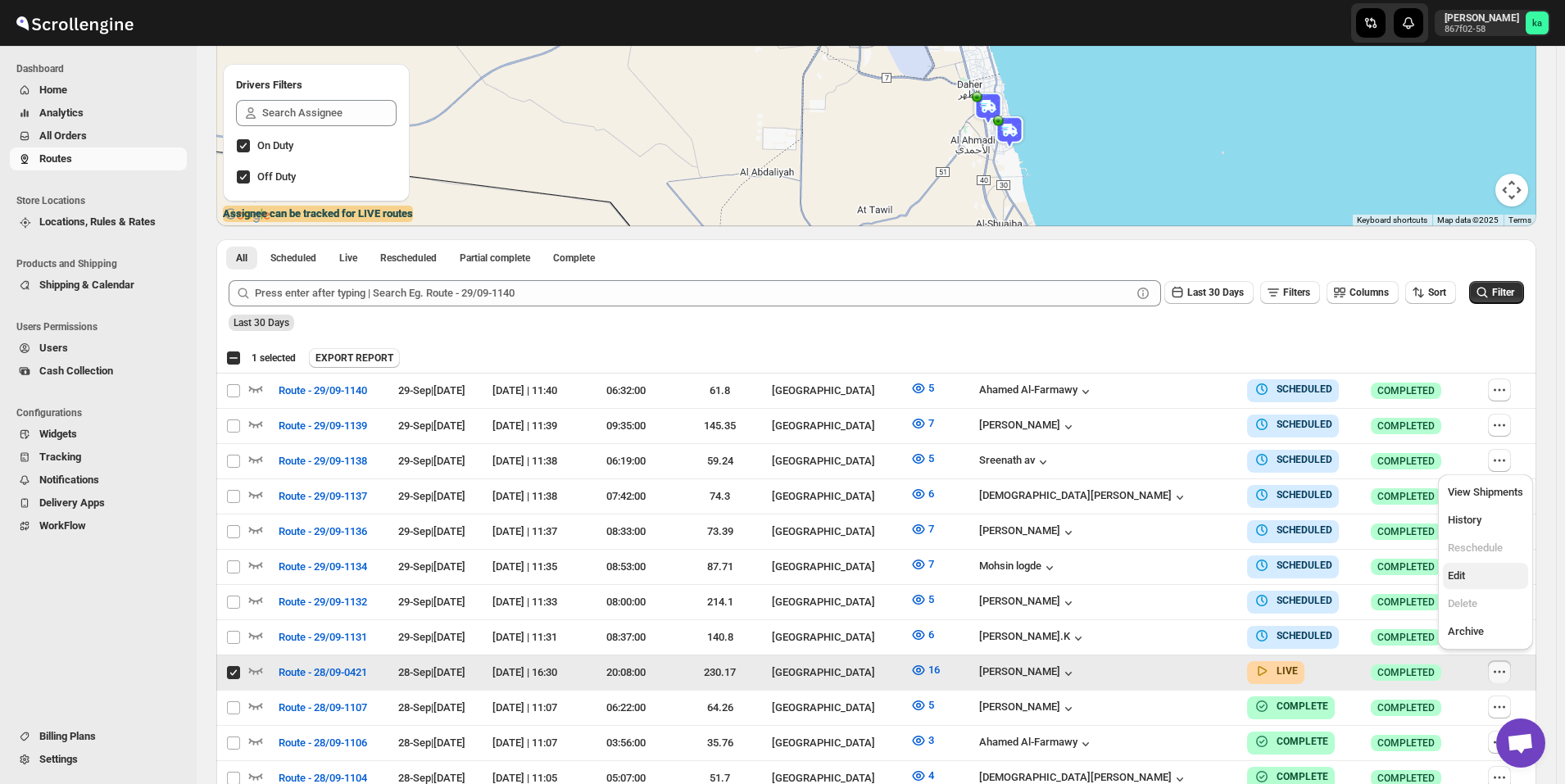
click at [1468, 583] on span "Edit" at bounding box center [1485, 575] width 75 height 16
checkbox input "false"
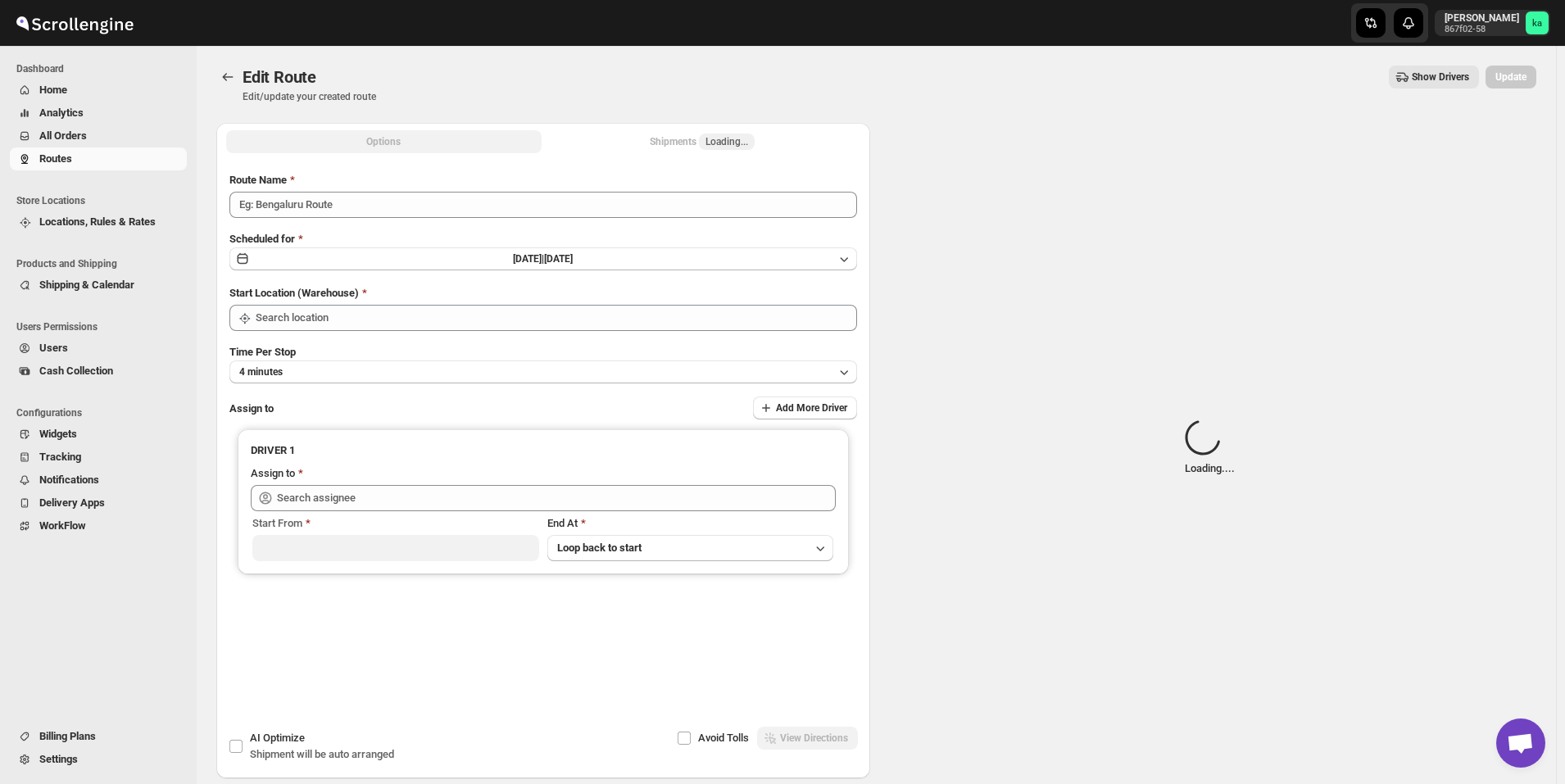
type input "Route - 28/09-0421"
type input "[GEOGRAPHIC_DATA]"
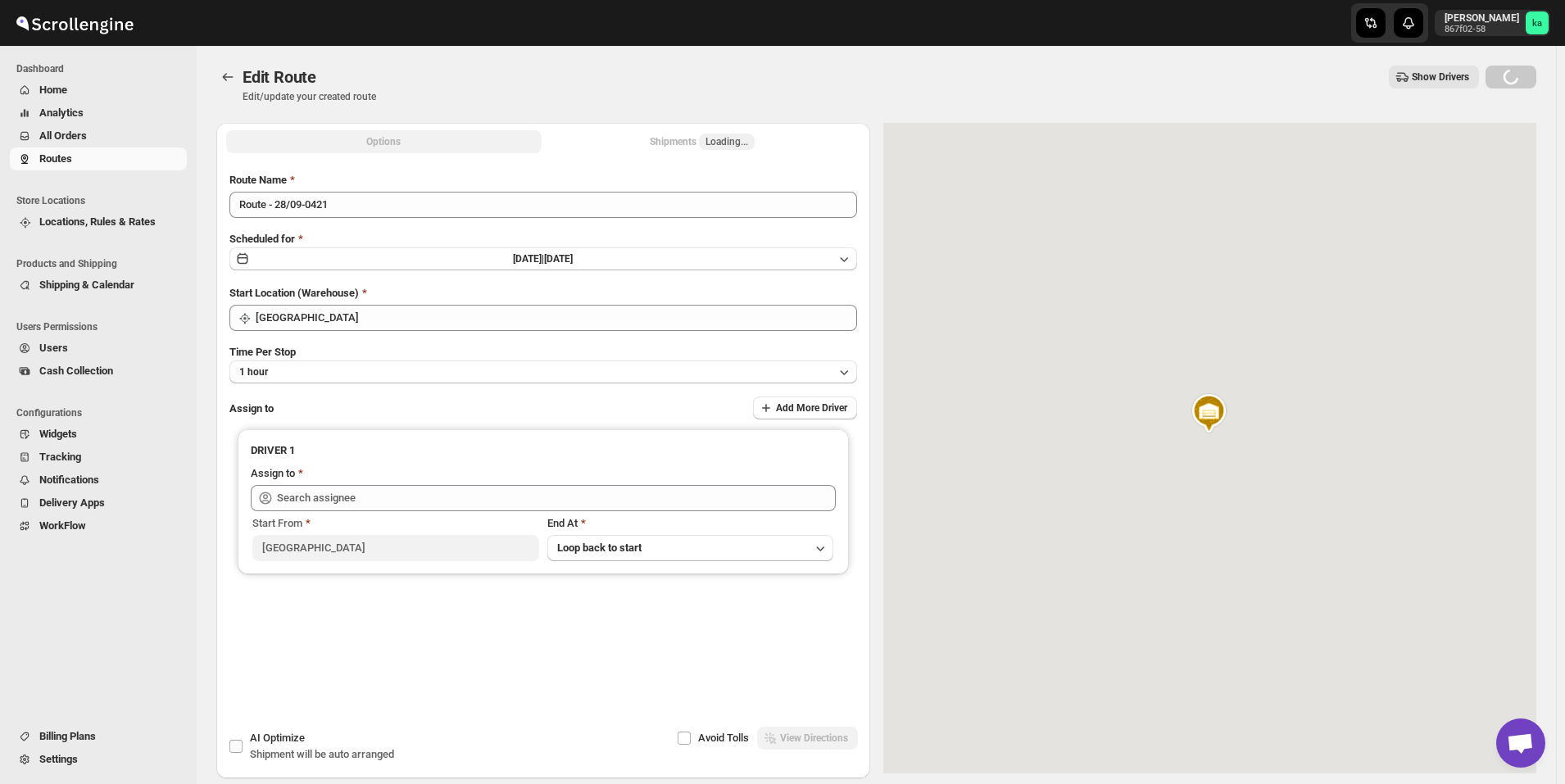
type input "[PERSON_NAME] ([EMAIL_ADDRESS][DOMAIN_NAME])"
click at [686, 145] on div "Shipments 16" at bounding box center [703, 142] width 74 height 16
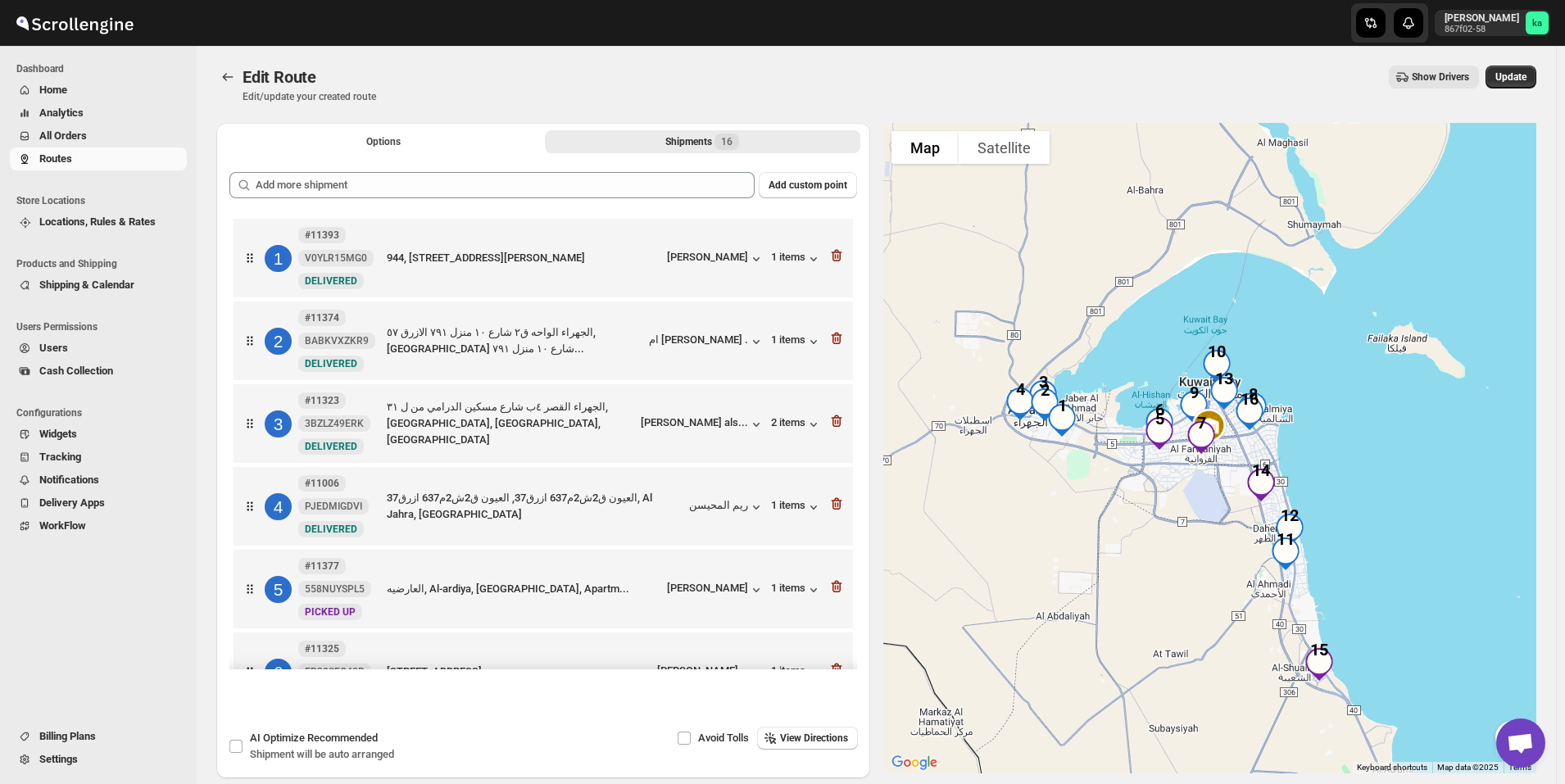
click at [94, 139] on span "All Orders" at bounding box center [111, 136] width 144 height 16
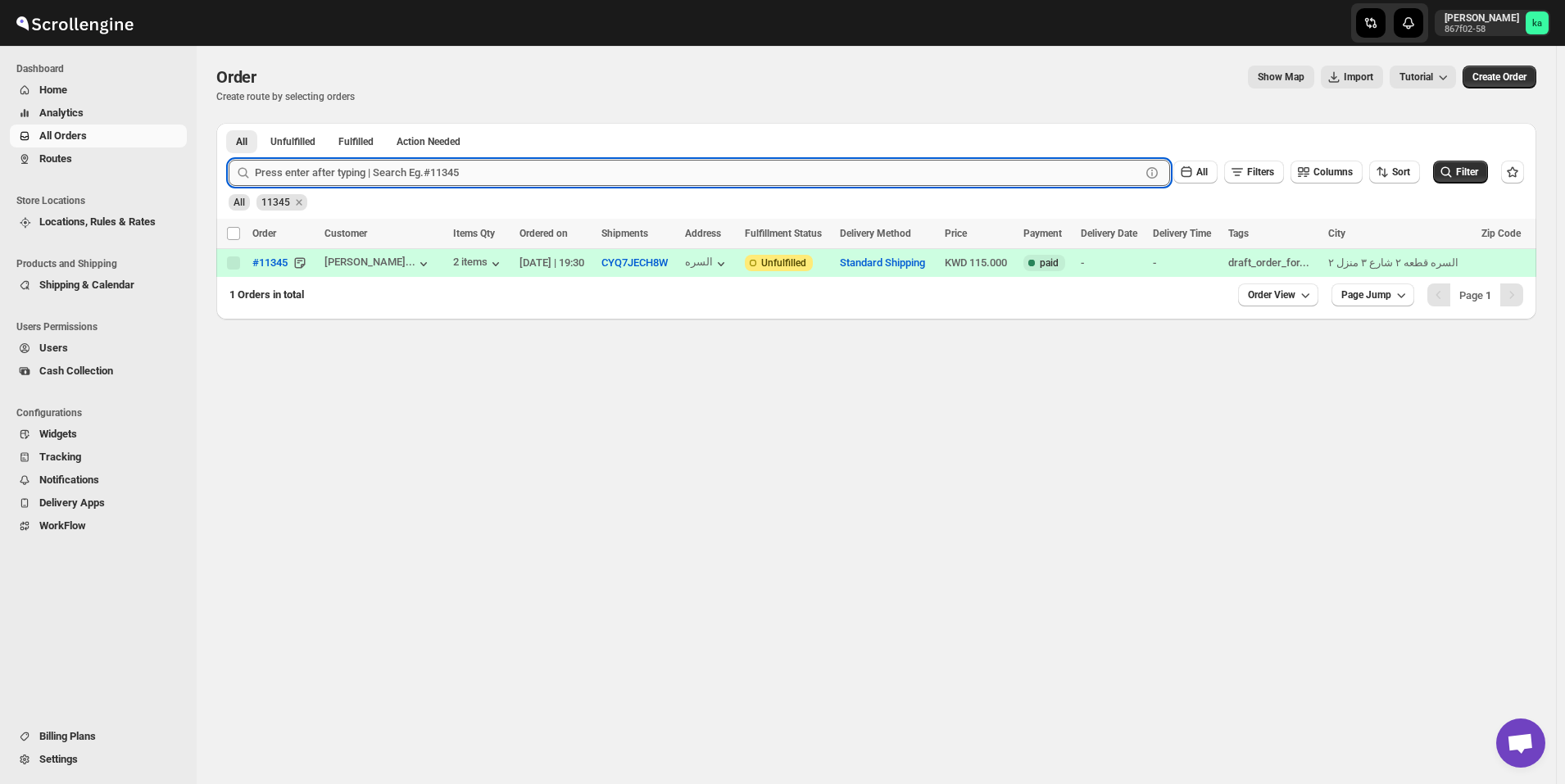
click at [362, 180] on input "text" at bounding box center [698, 173] width 886 height 26
type input "11338"
click at [229, 123] on button "Submit" at bounding box center [252, 131] width 47 height 17
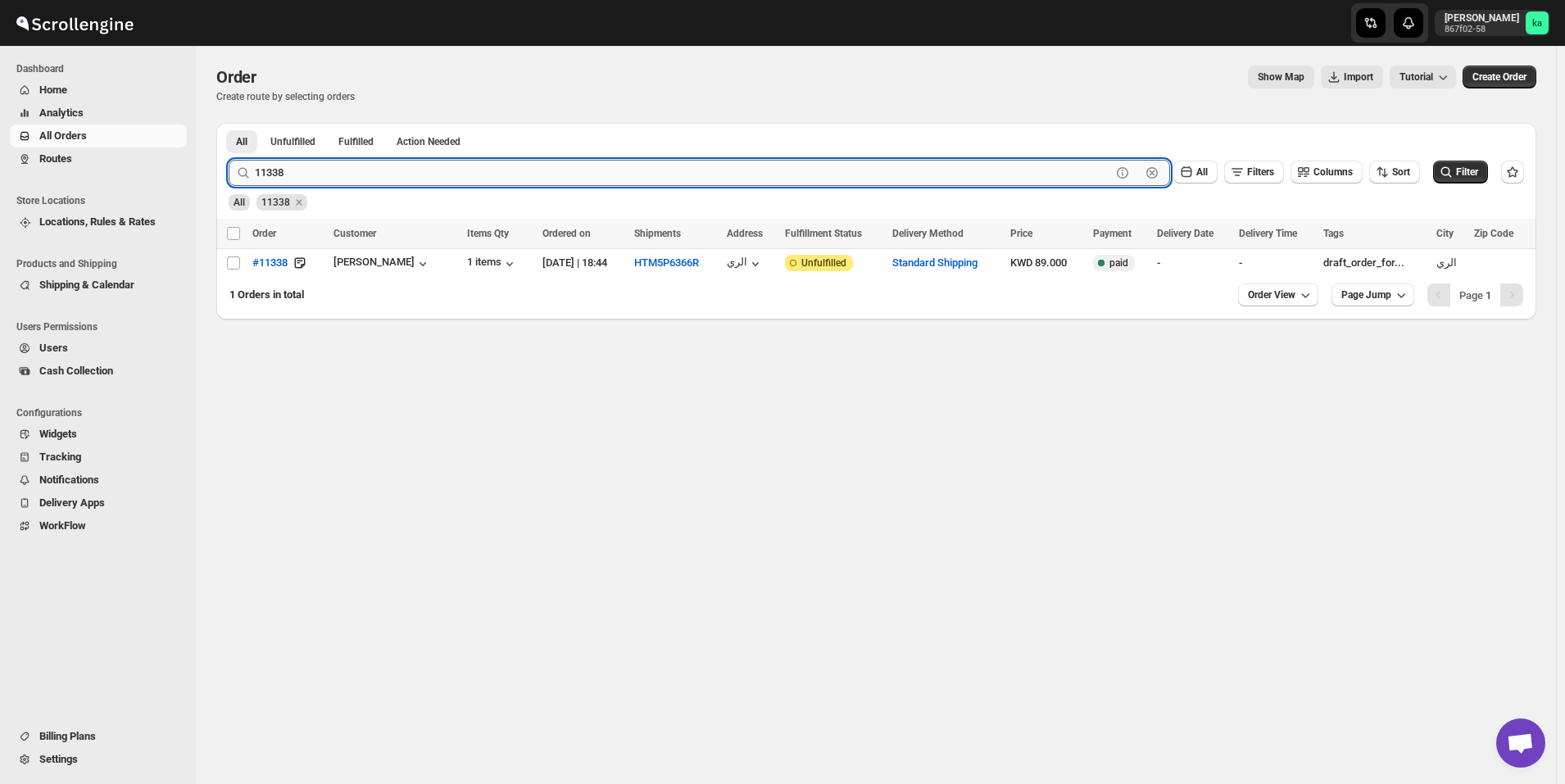
click at [323, 179] on input "11338" at bounding box center [683, 173] width 856 height 26
click at [233, 264] on input "Select order" at bounding box center [233, 263] width 13 height 13
checkbox input "true"
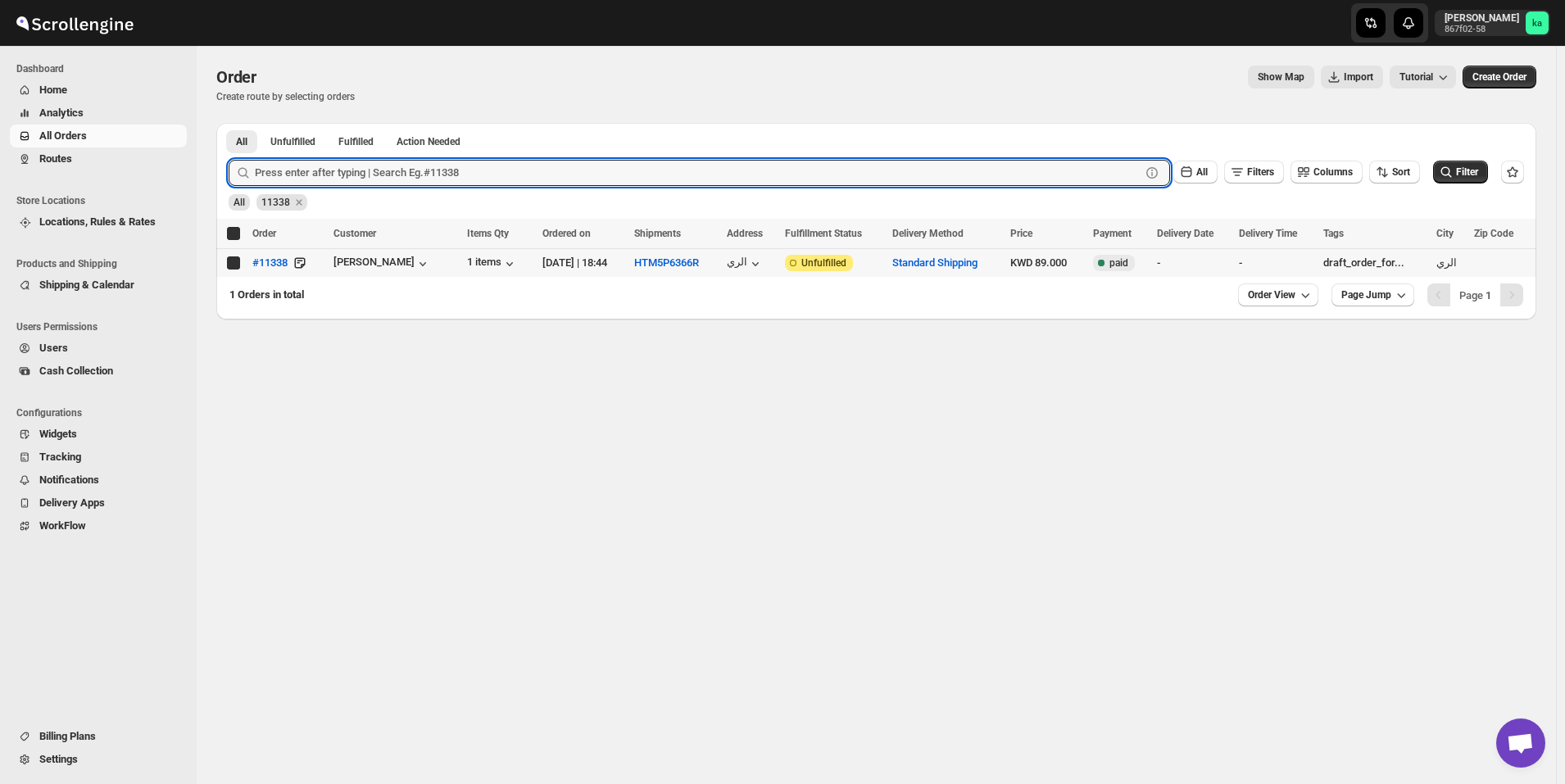
checkbox input "true"
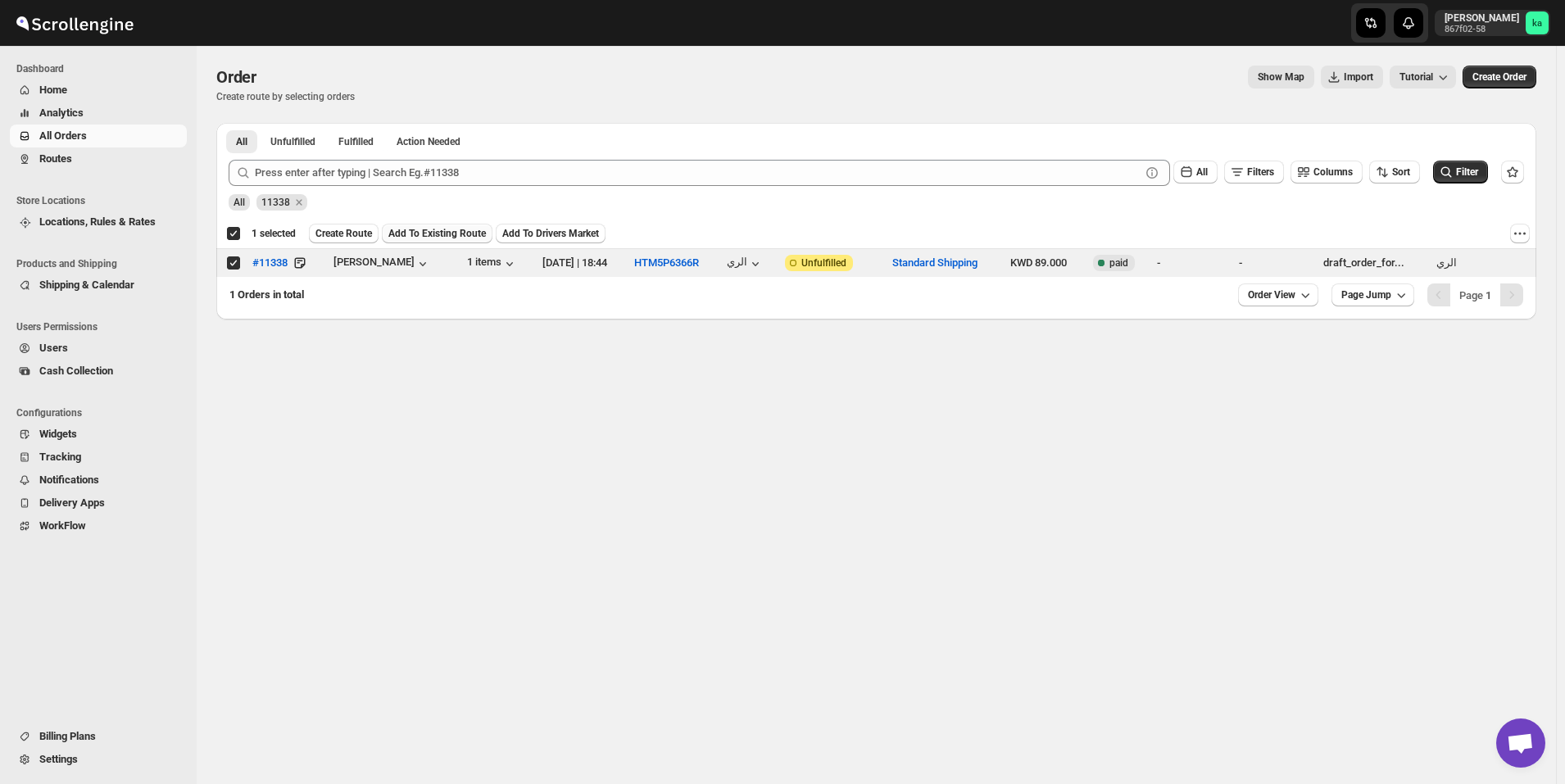
click at [440, 230] on span "Add To Existing Route" at bounding box center [438, 233] width 98 height 13
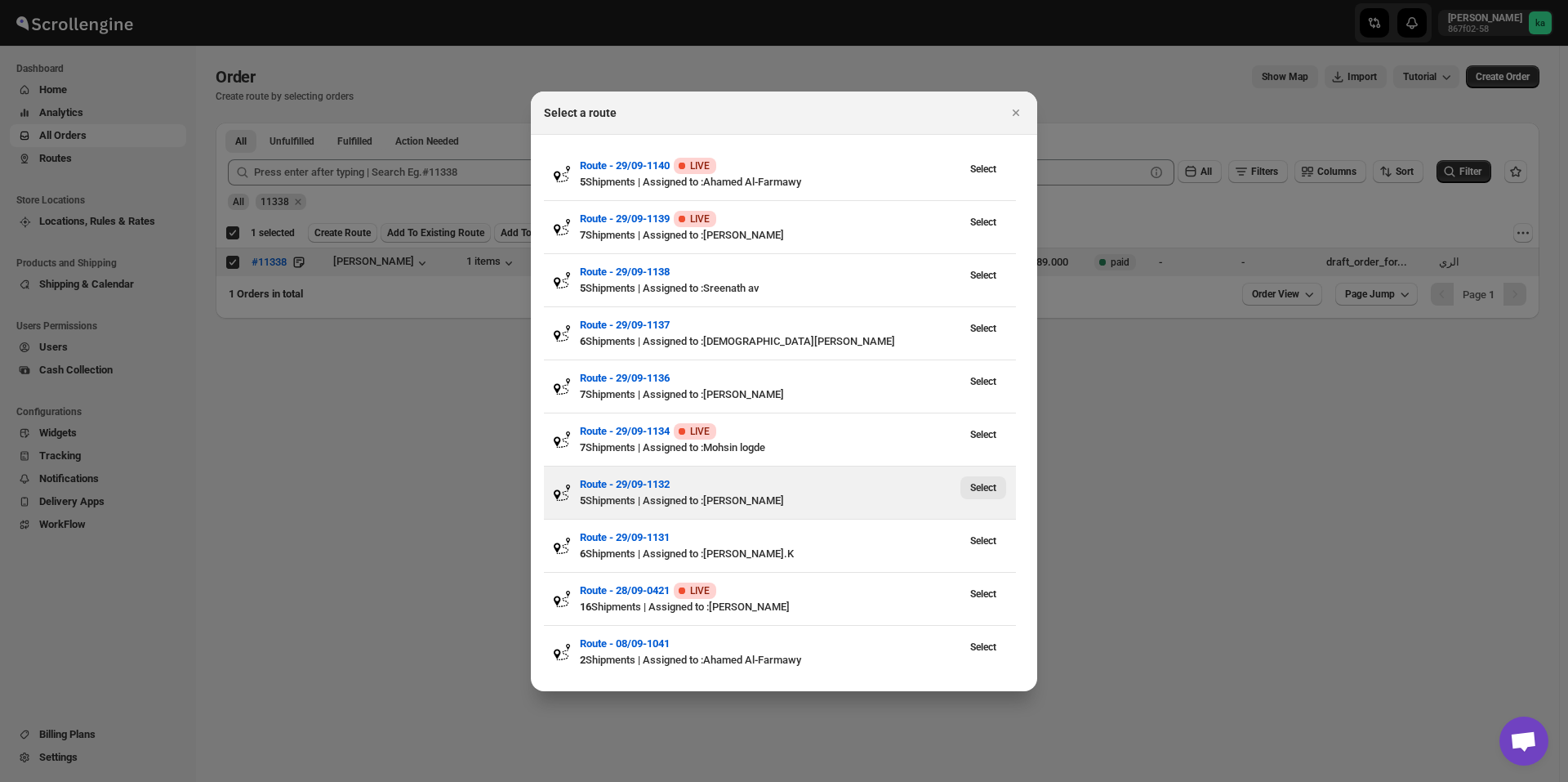
click at [983, 493] on button "Select" at bounding box center [983, 487] width 46 height 23
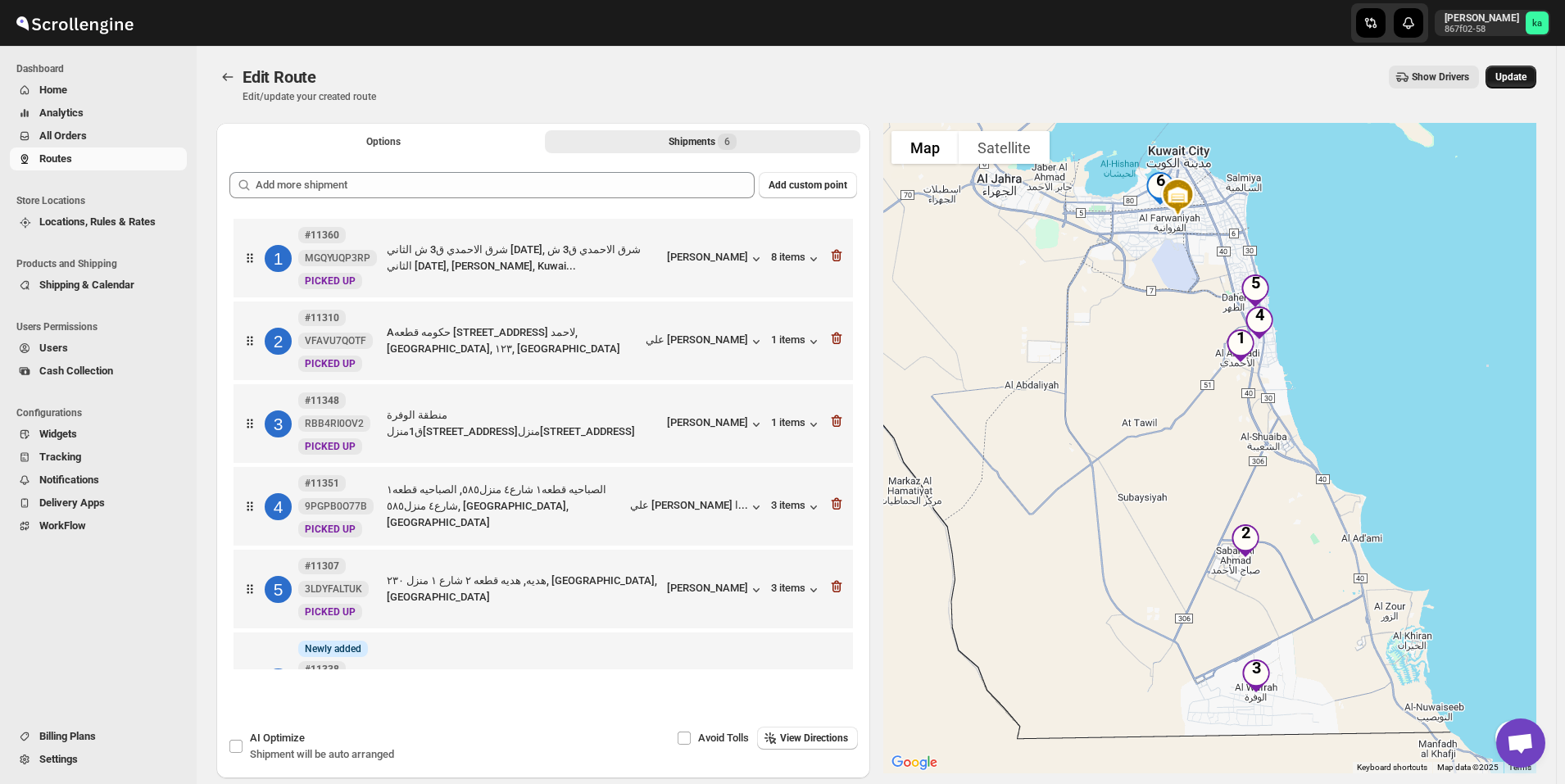
click at [1520, 83] on span "Update" at bounding box center [1511, 77] width 31 height 13
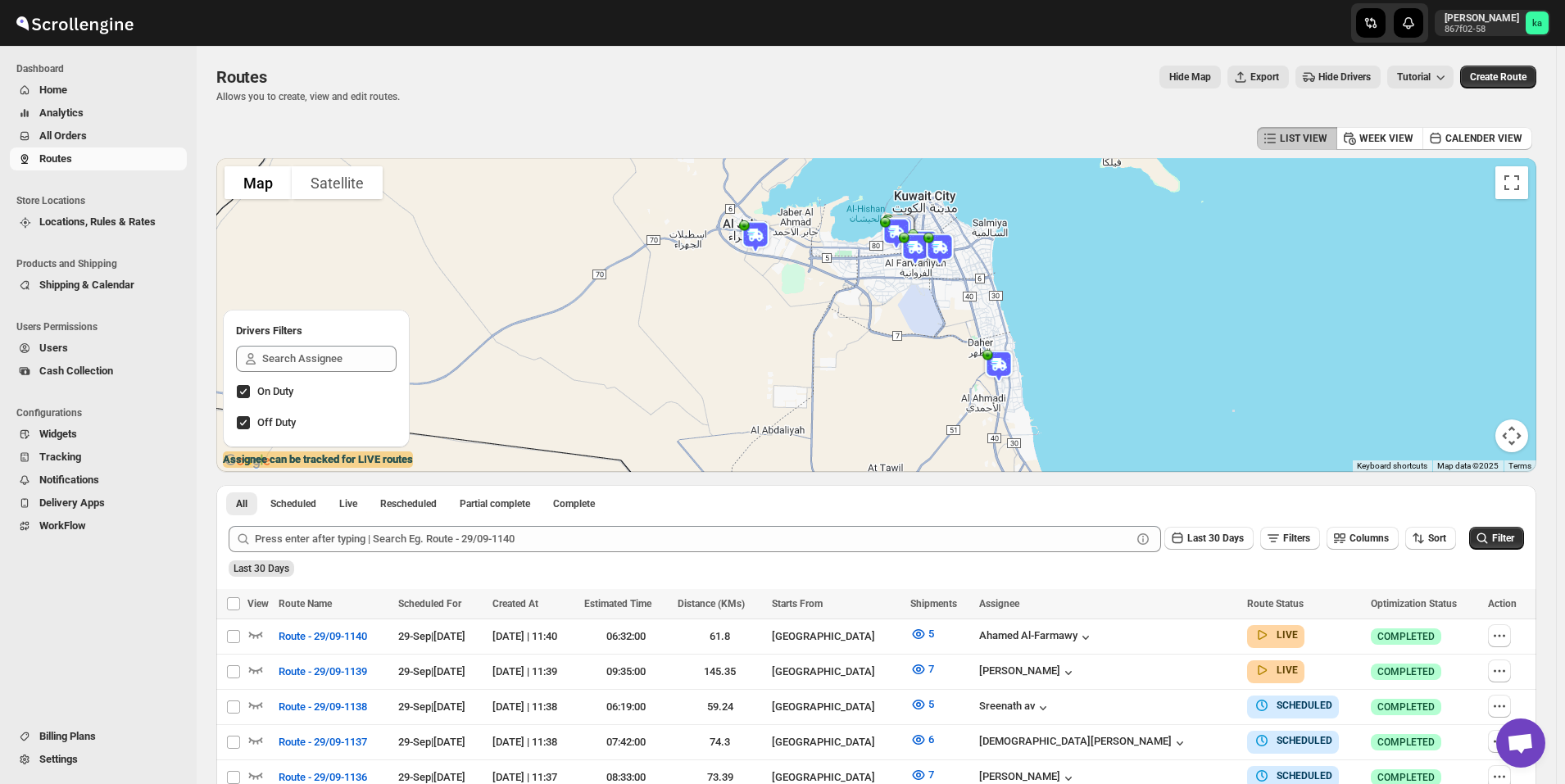
click at [87, 132] on span "All Orders" at bounding box center [63, 136] width 48 height 12
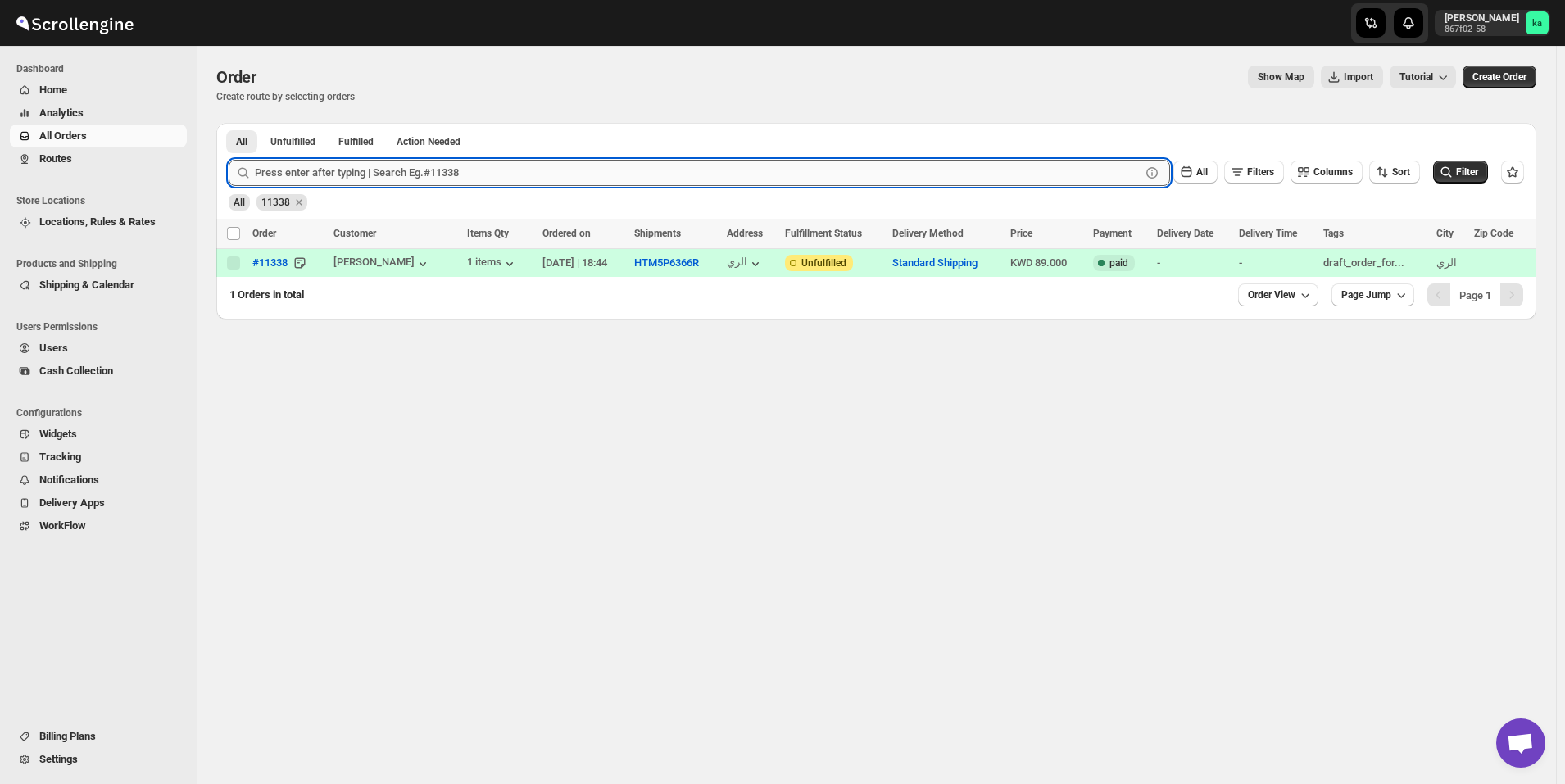
click at [425, 169] on input "text" at bounding box center [698, 173] width 886 height 26
type input "11375"
click at [229, 123] on button "Submit" at bounding box center [252, 131] width 47 height 17
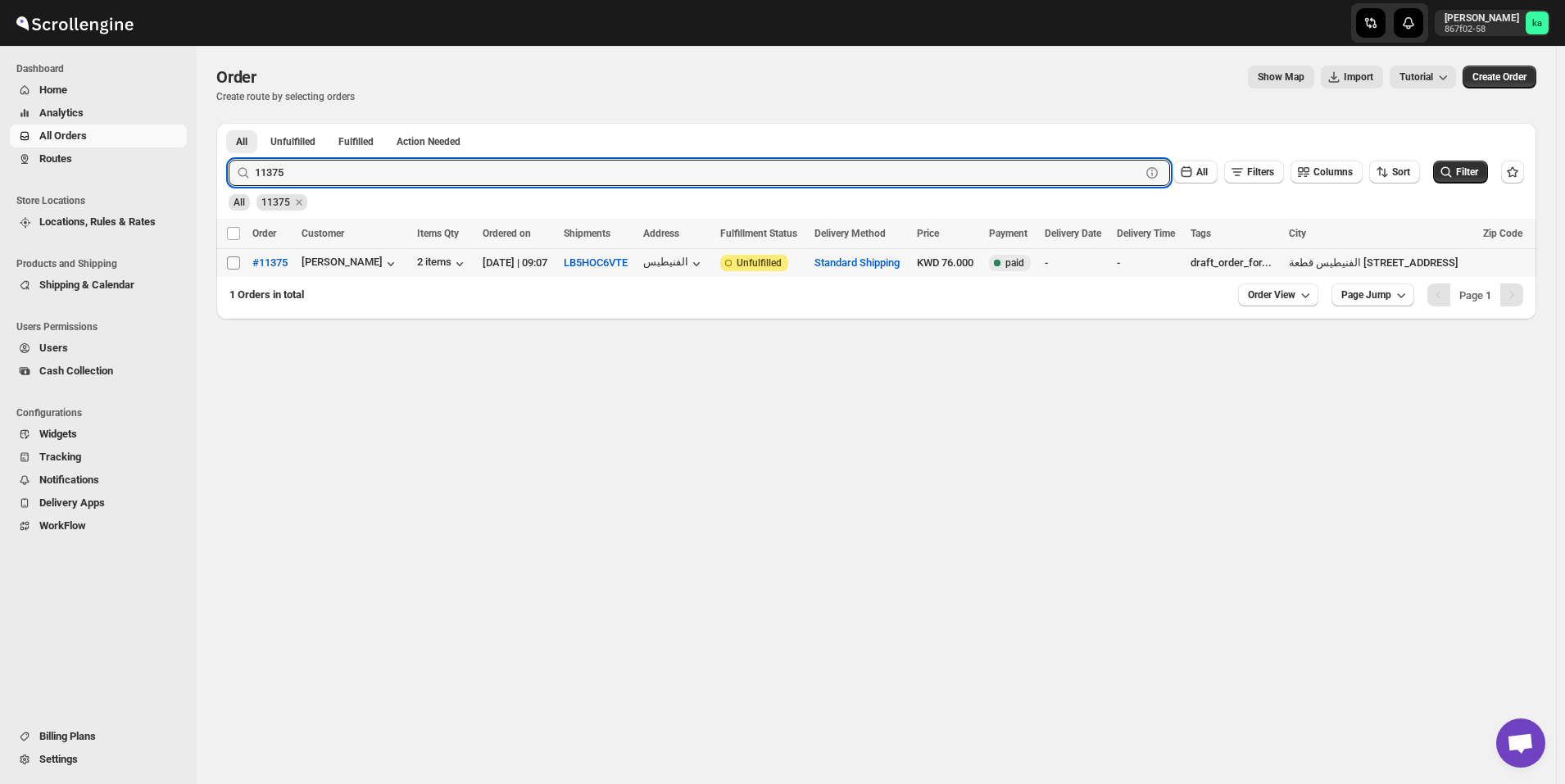
click at [238, 262] on input "Select order" at bounding box center [233, 263] width 13 height 13
checkbox input "true"
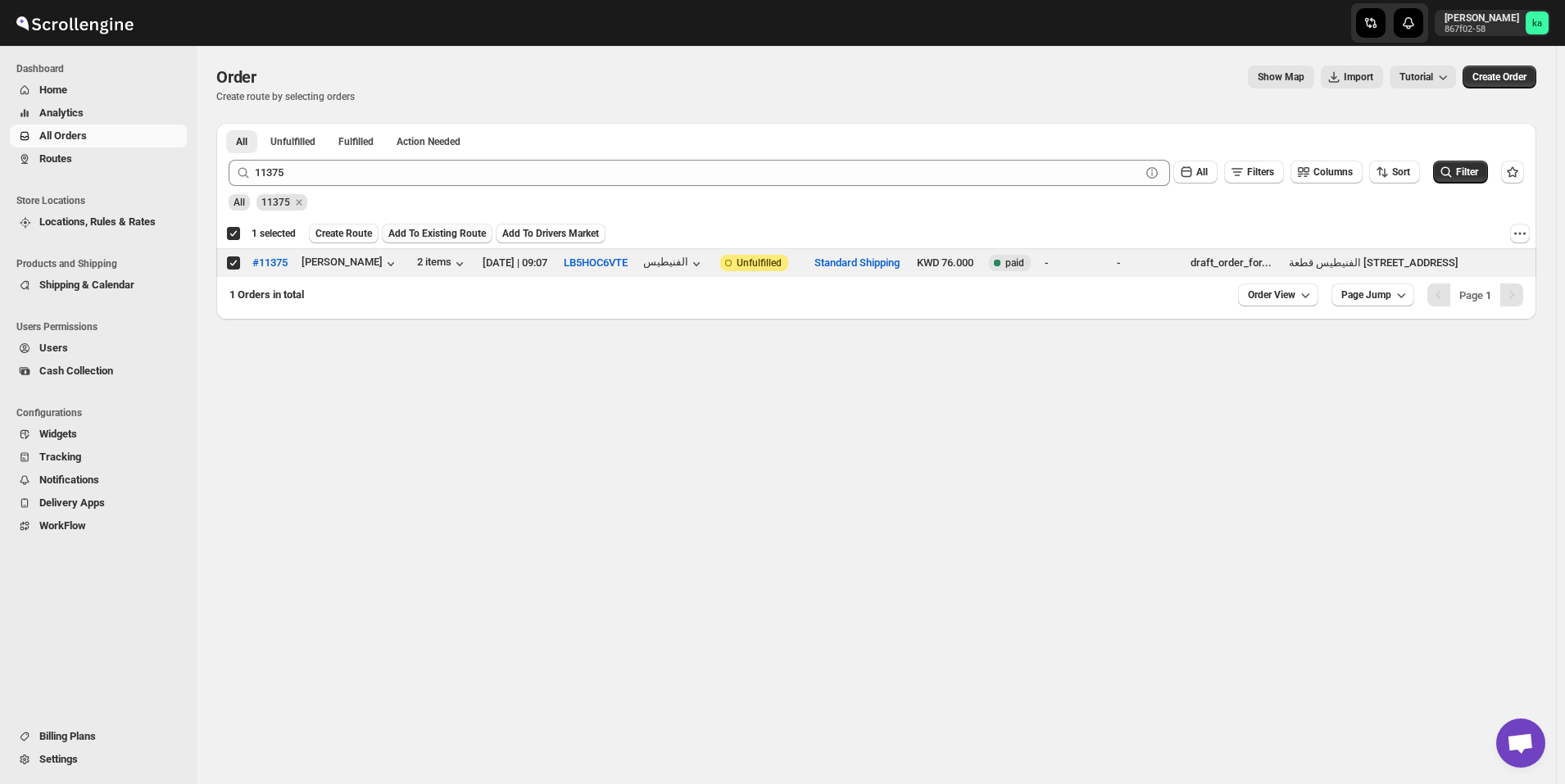
click at [435, 230] on span "Add To Existing Route" at bounding box center [438, 233] width 98 height 13
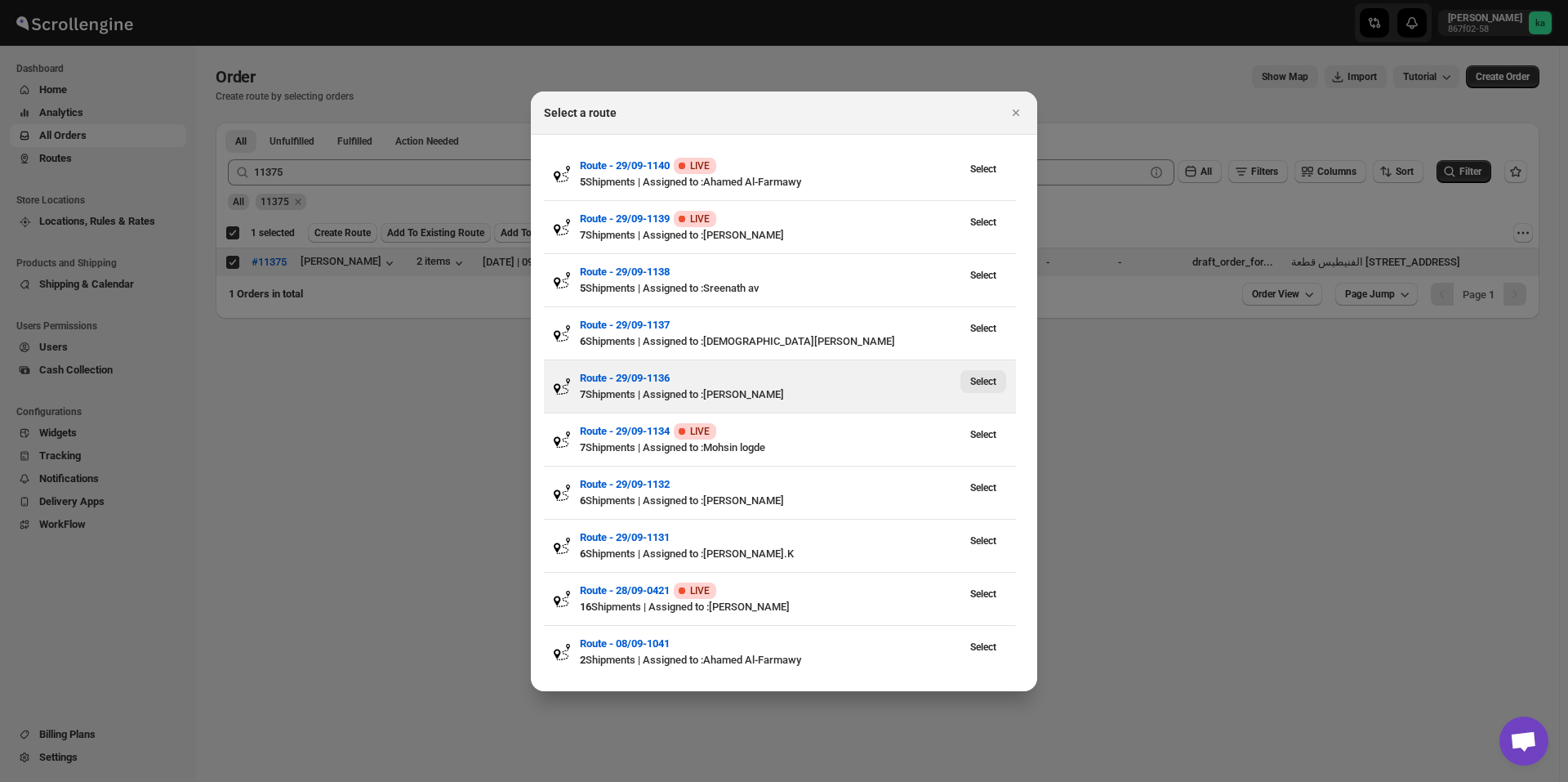
click at [988, 380] on span "Select" at bounding box center [983, 381] width 26 height 13
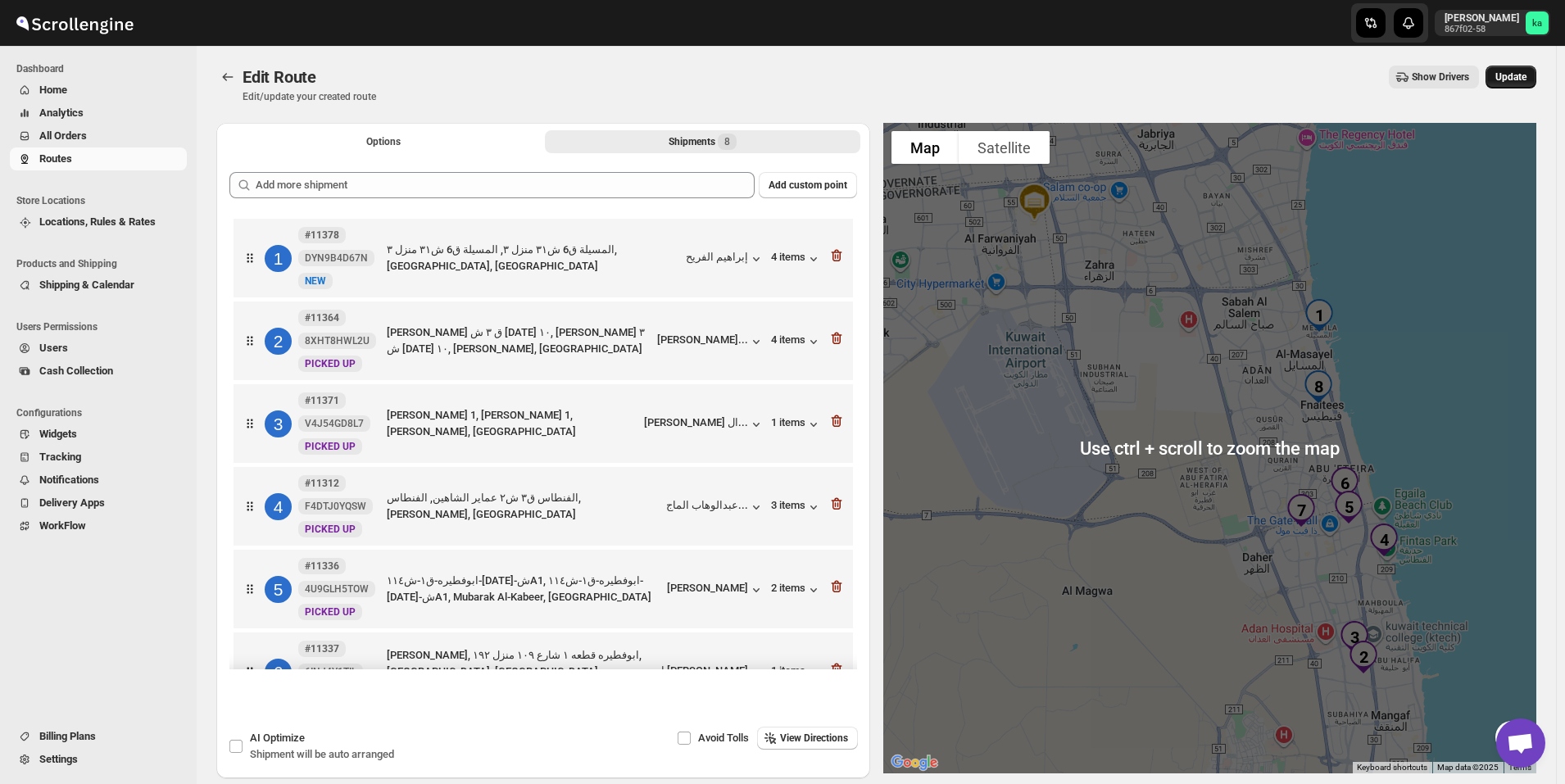
click at [1527, 81] on span "Update" at bounding box center [1511, 77] width 31 height 13
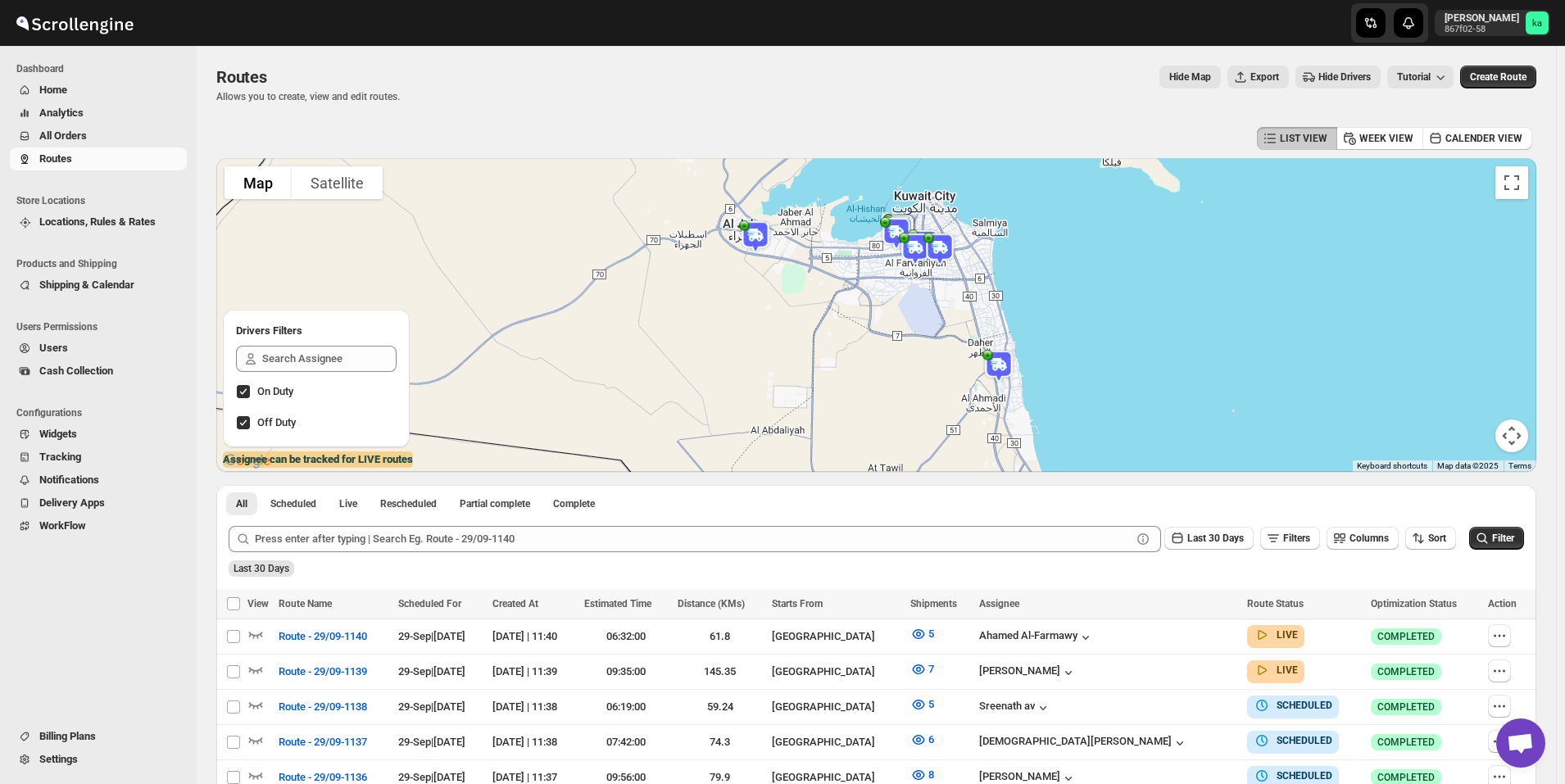
click at [128, 143] on span "All Orders" at bounding box center [111, 136] width 144 height 16
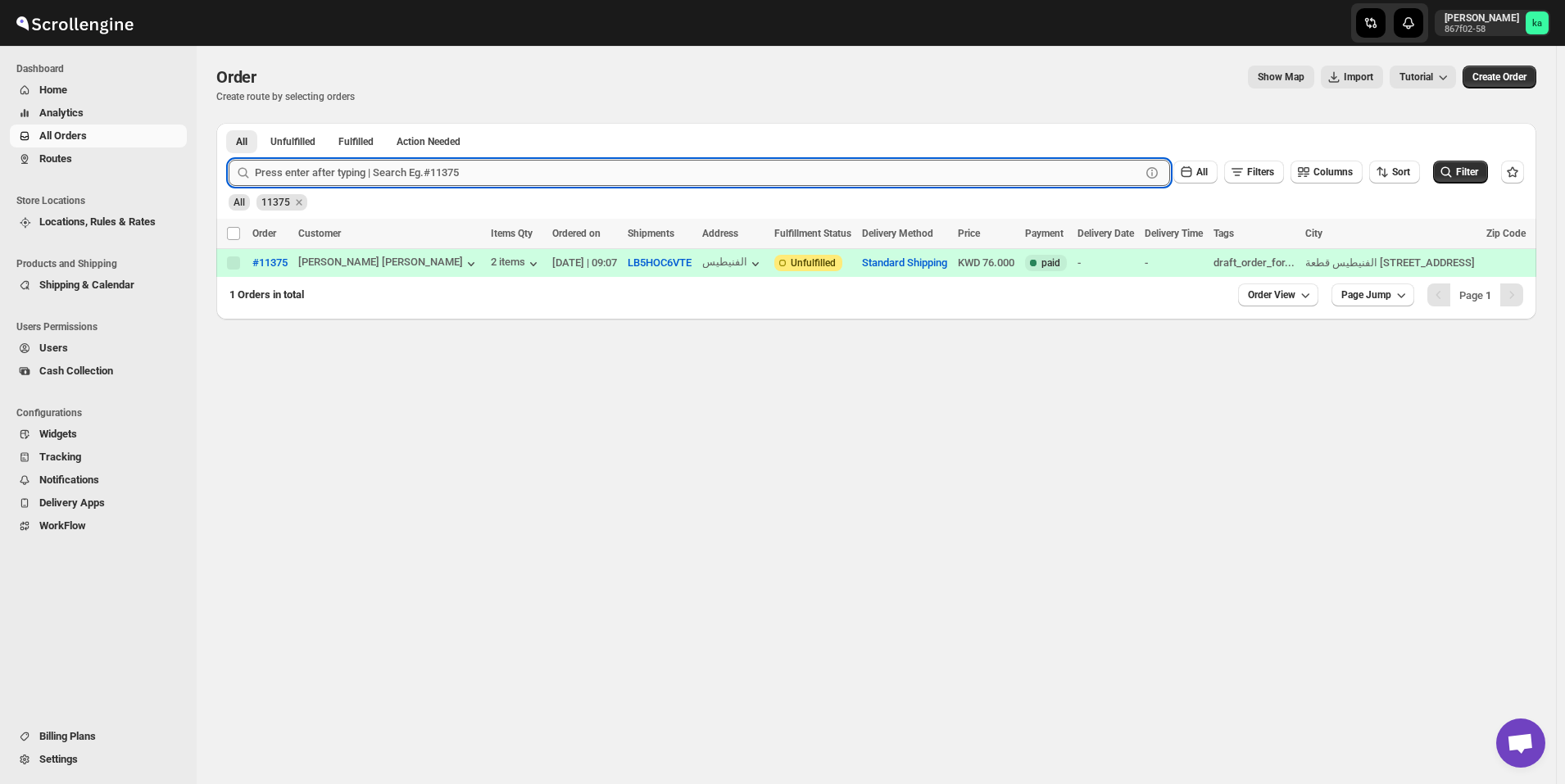
click at [418, 180] on input "text" at bounding box center [698, 173] width 886 height 26
type input "11401"
click at [229, 123] on button "Submit" at bounding box center [252, 131] width 47 height 17
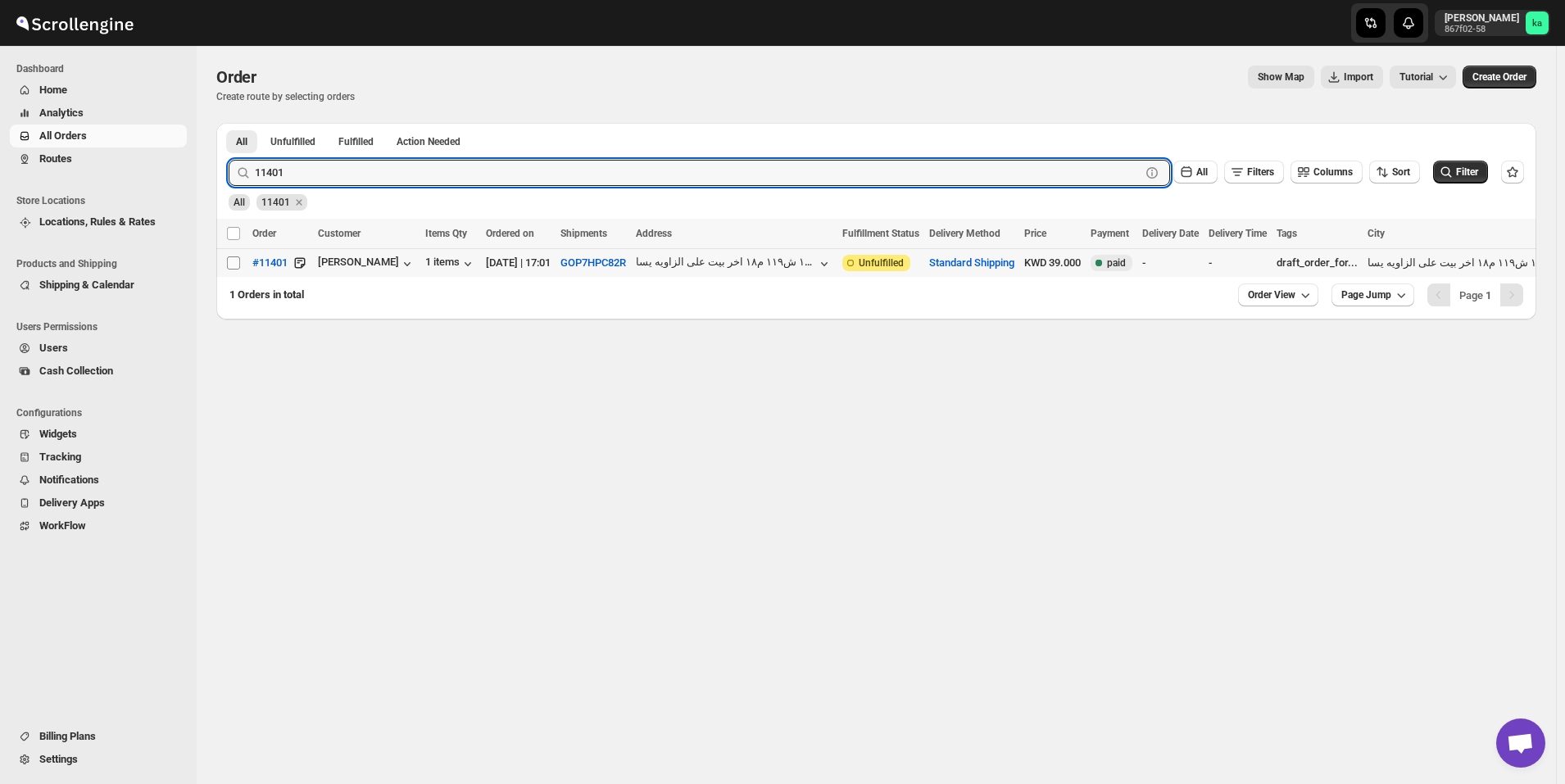
click at [235, 262] on input "Select order" at bounding box center [233, 263] width 13 height 13
checkbox input "true"
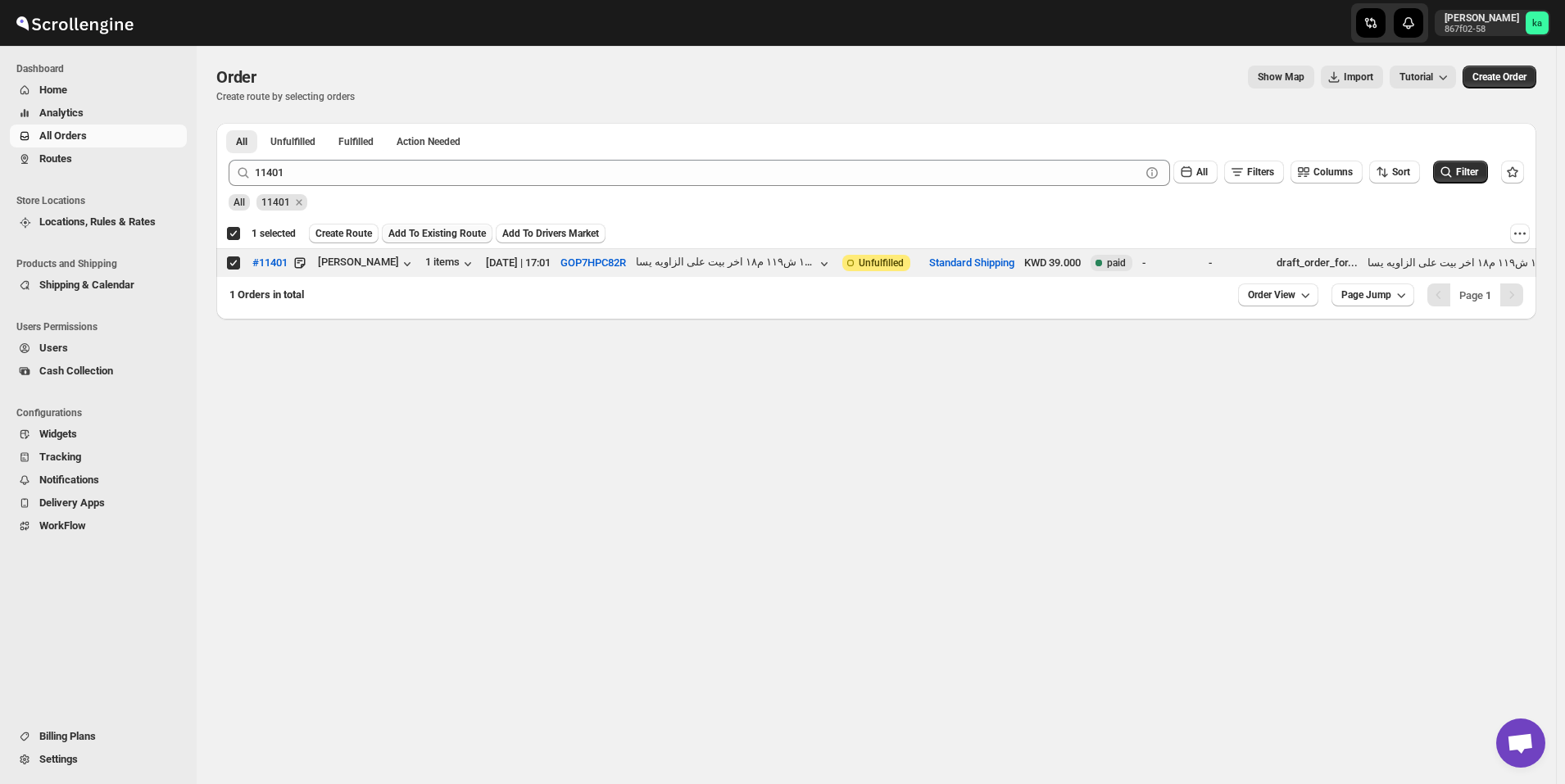
click at [422, 230] on span "Add To Existing Route" at bounding box center [438, 233] width 98 height 13
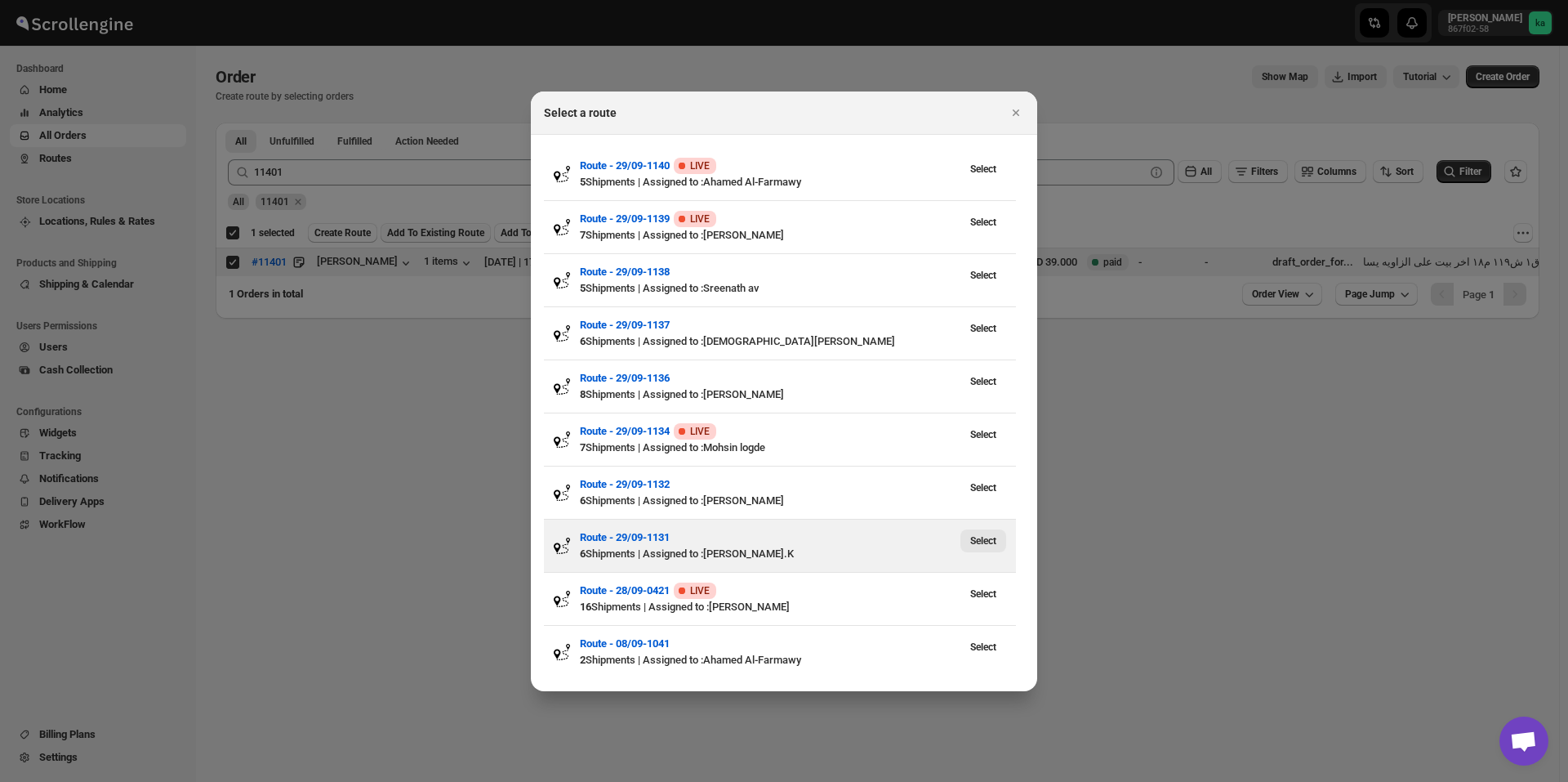
click at [988, 539] on span "Select" at bounding box center [983, 540] width 26 height 13
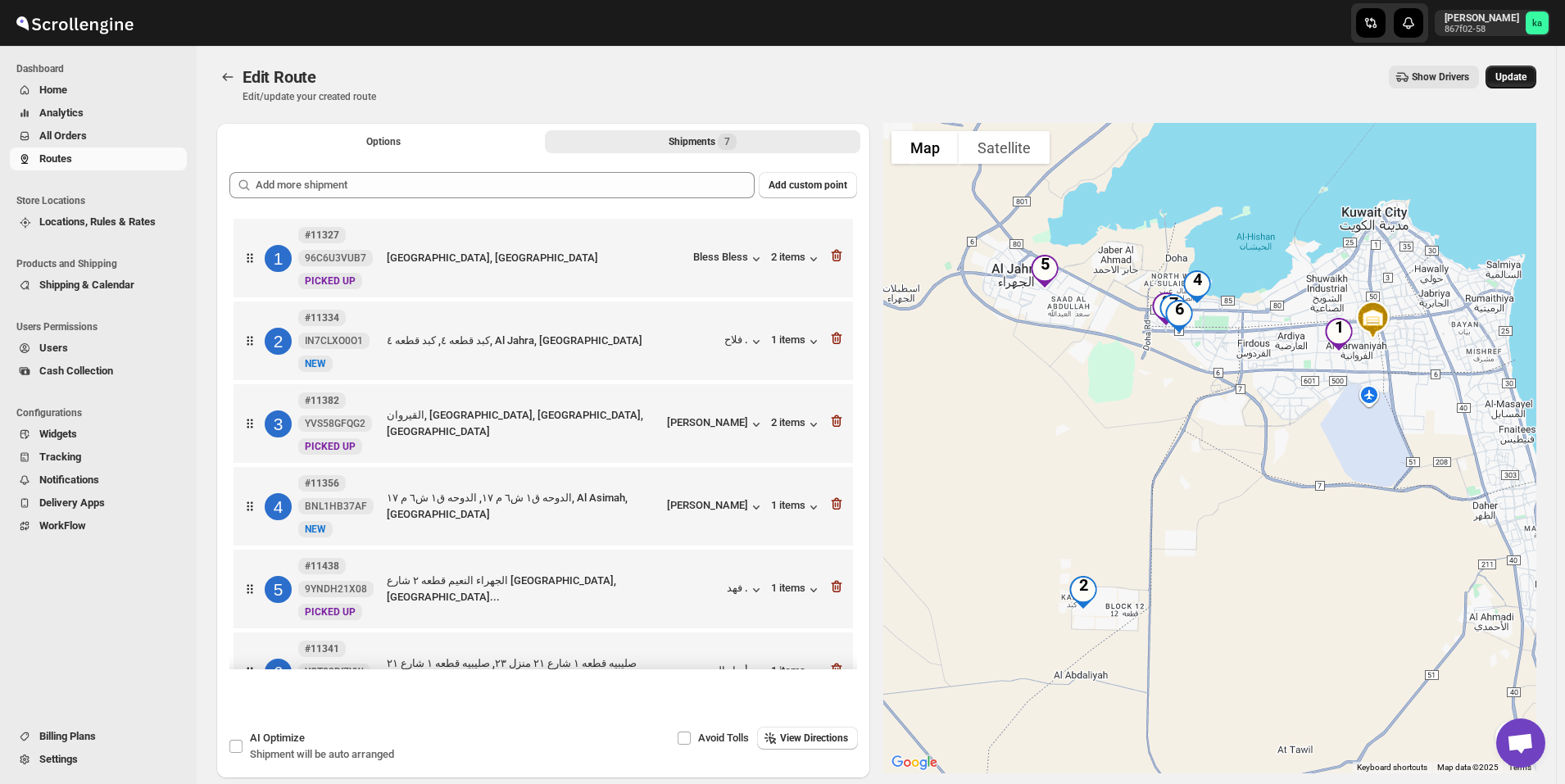
click at [1527, 80] on span "Update" at bounding box center [1511, 77] width 31 height 13
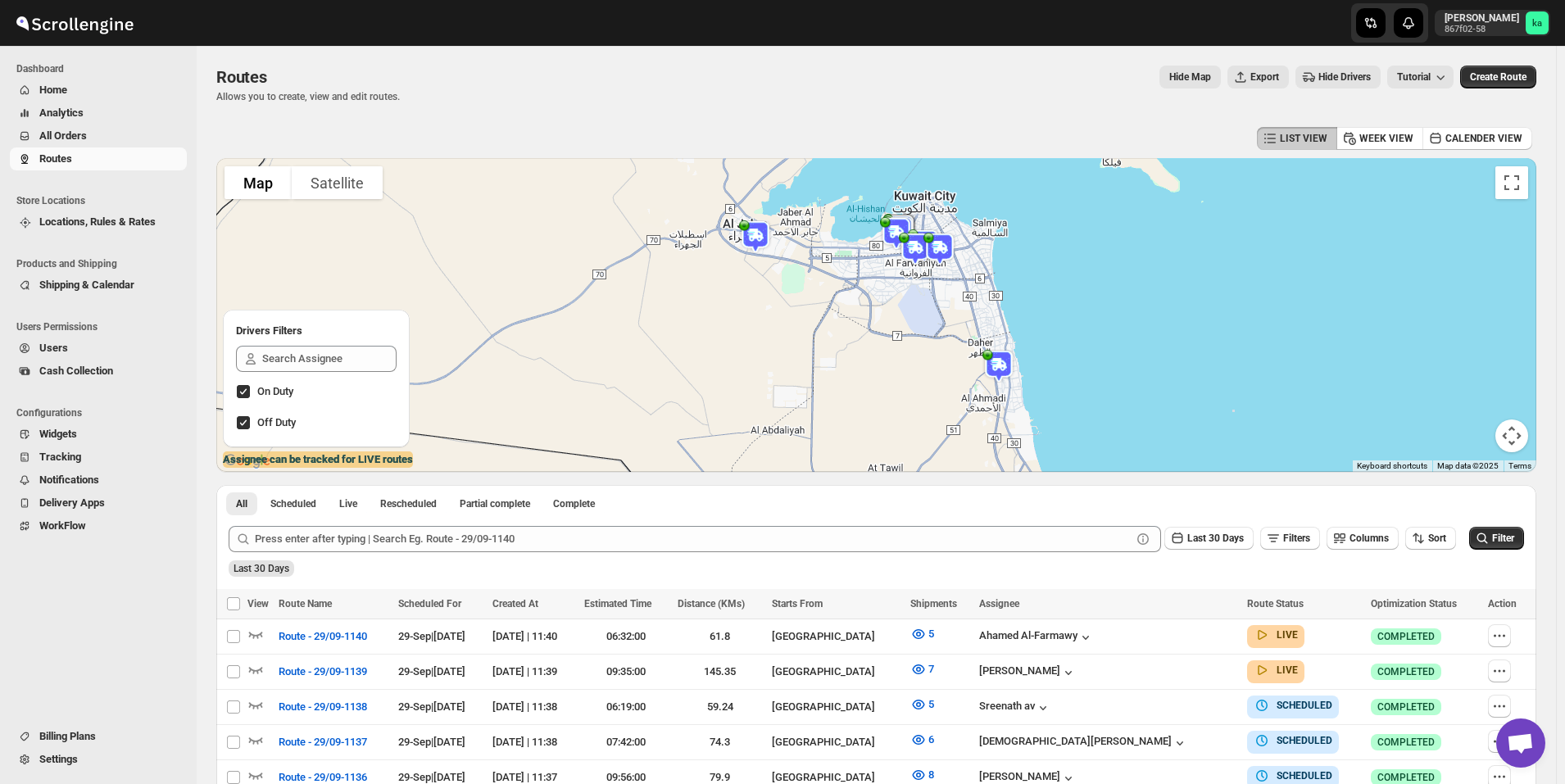
click at [108, 135] on span "All Orders" at bounding box center [111, 136] width 144 height 16
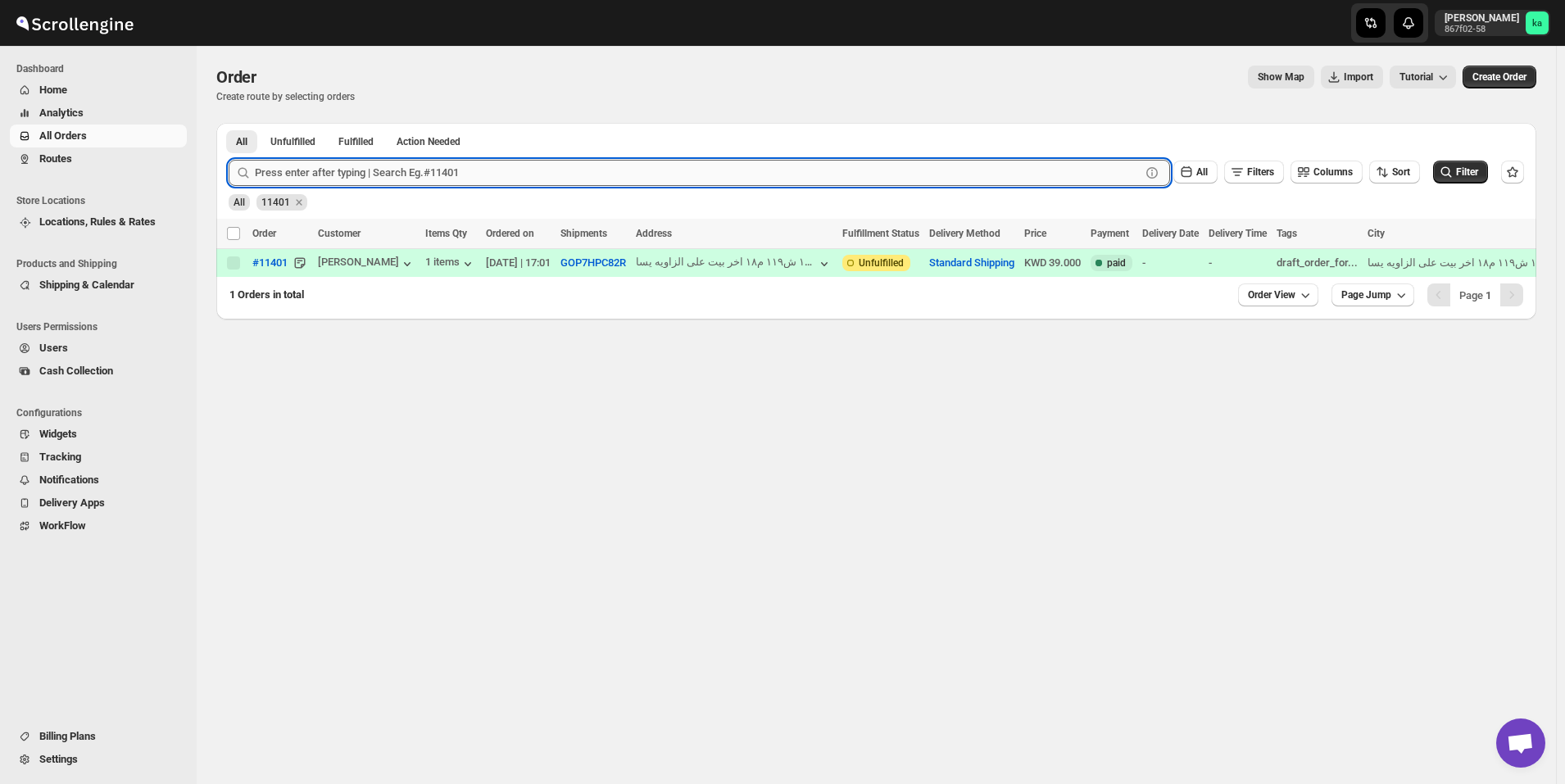
click at [416, 178] on input "text" at bounding box center [698, 173] width 886 height 26
type input "11402"
click at [229, 123] on button "Submit" at bounding box center [252, 131] width 47 height 17
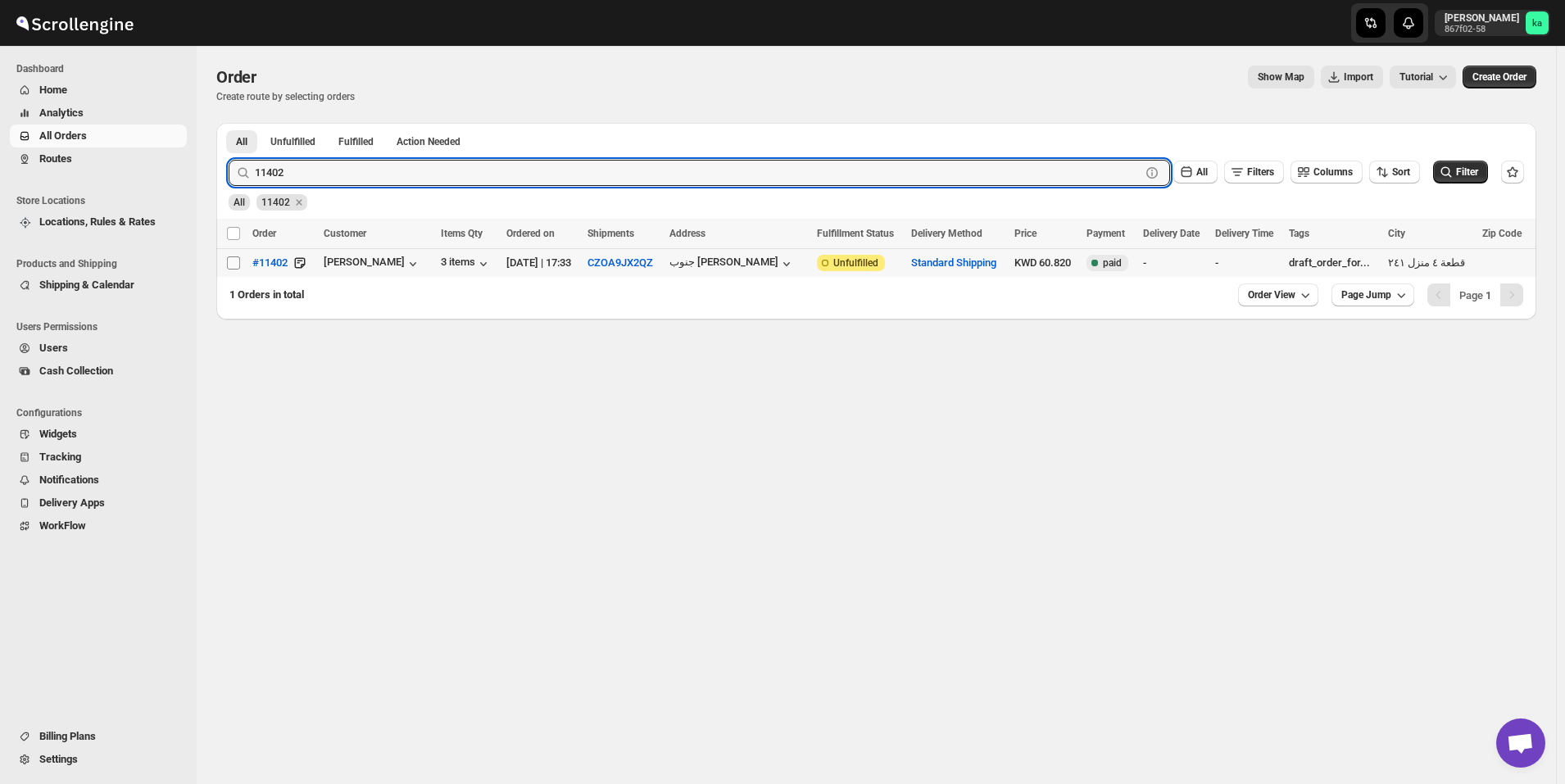
click at [233, 259] on input "Select order" at bounding box center [233, 263] width 13 height 13
checkbox input "true"
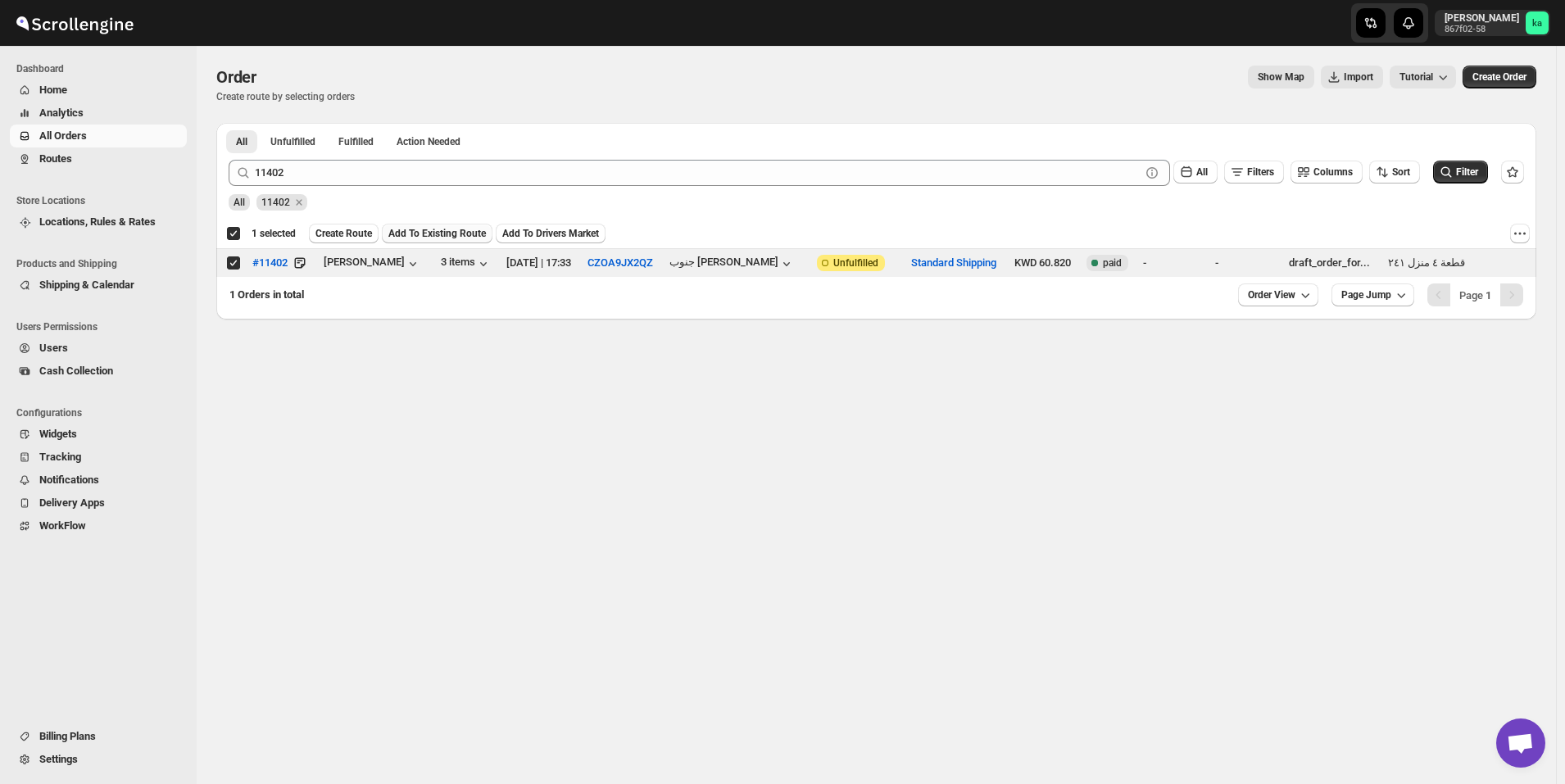
click at [434, 235] on span "Add To Existing Route" at bounding box center [438, 233] width 98 height 13
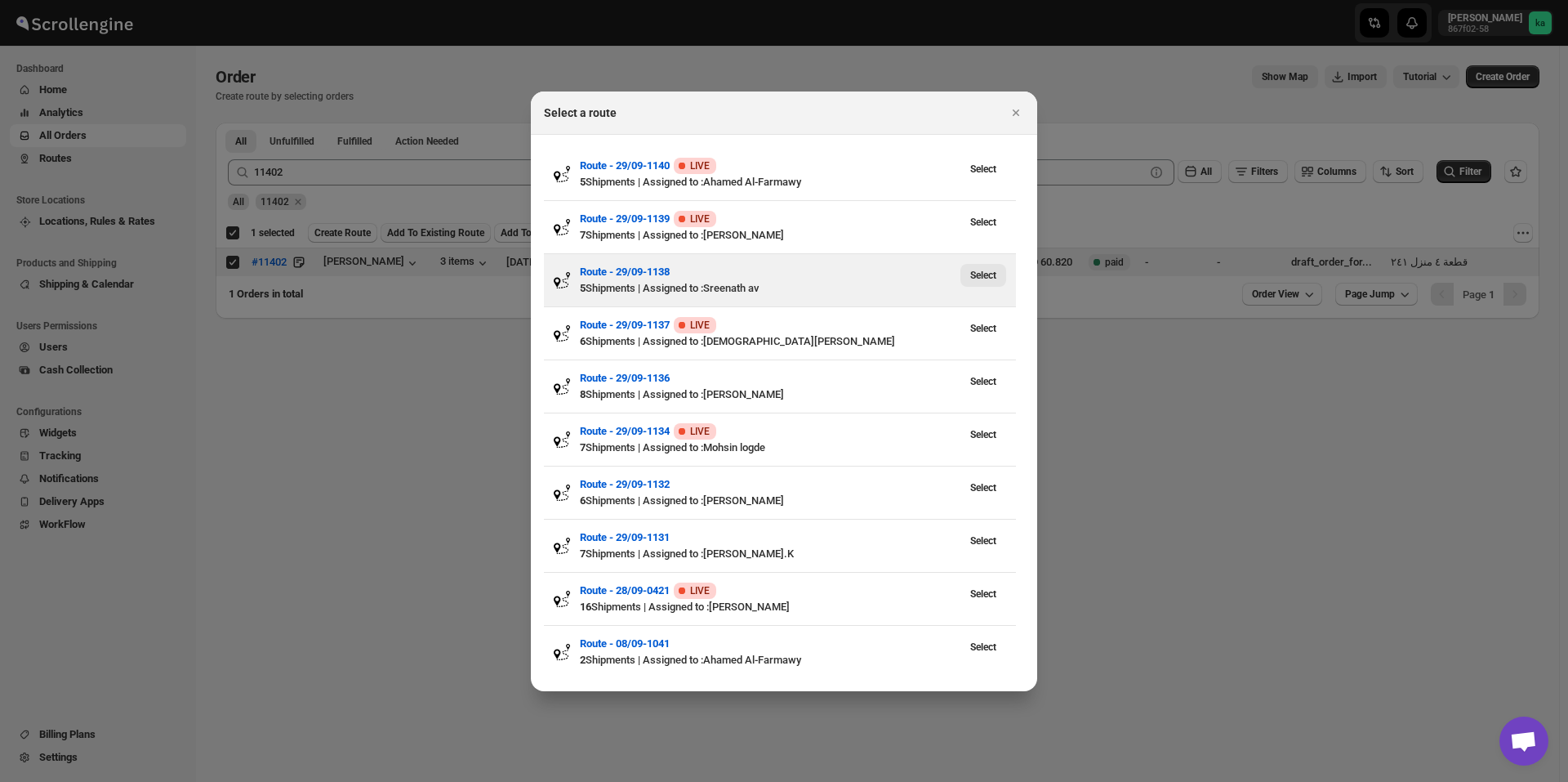
click at [988, 279] on span "Select" at bounding box center [983, 275] width 26 height 13
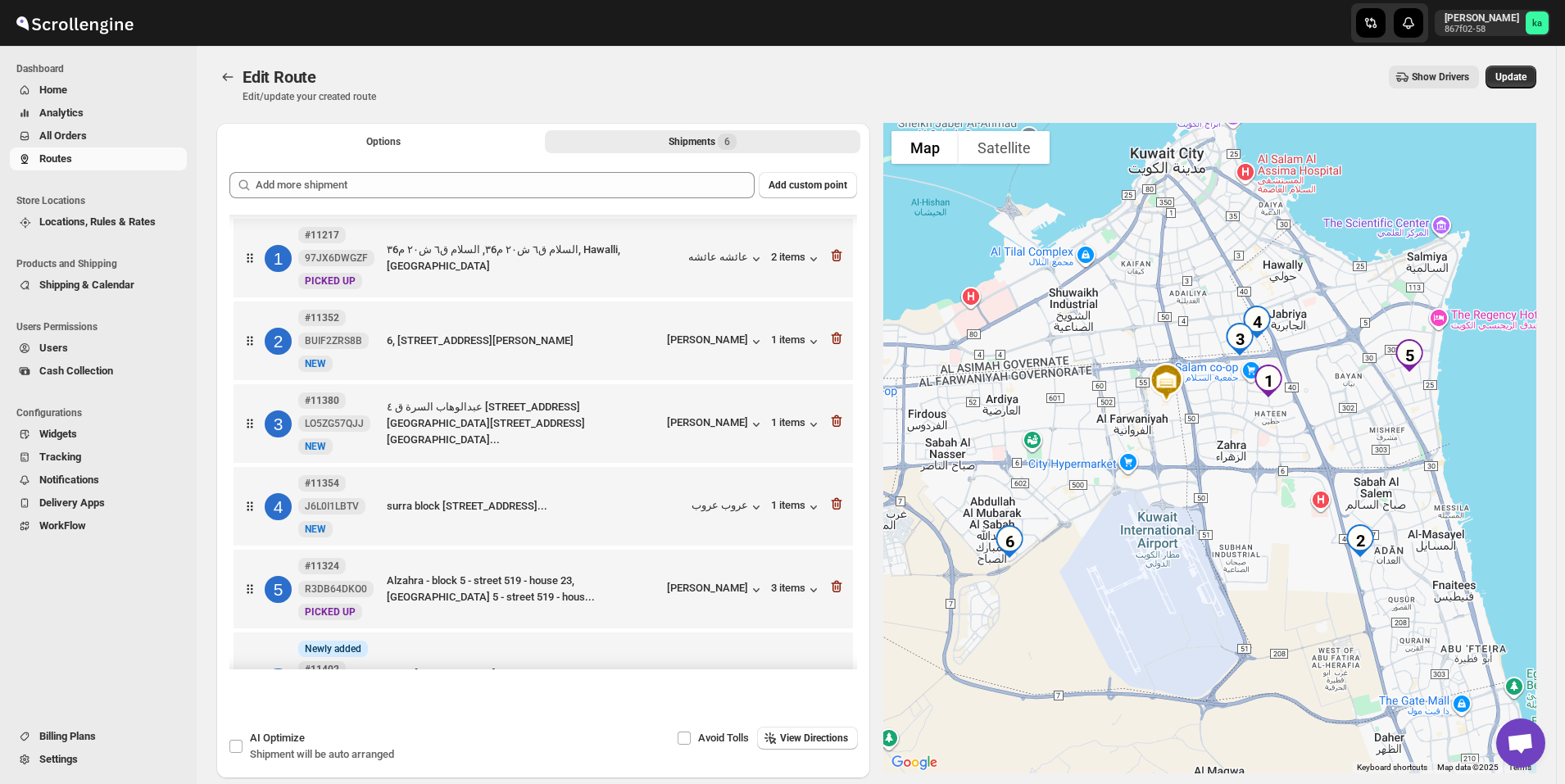
scroll to position [71, 0]
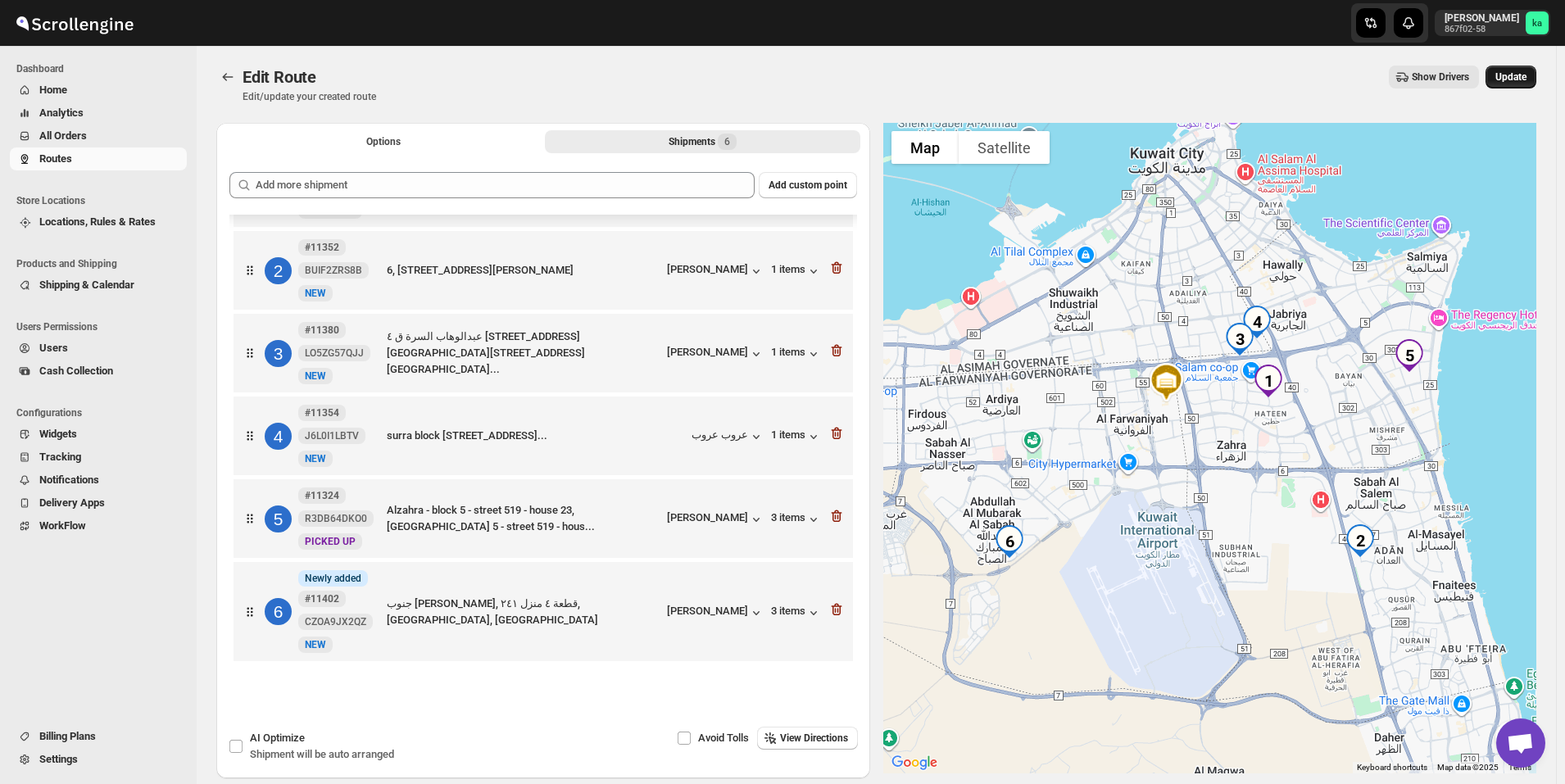
click at [1511, 75] on span "Update" at bounding box center [1511, 77] width 31 height 13
